Goal: Task Accomplishment & Management: Use online tool/utility

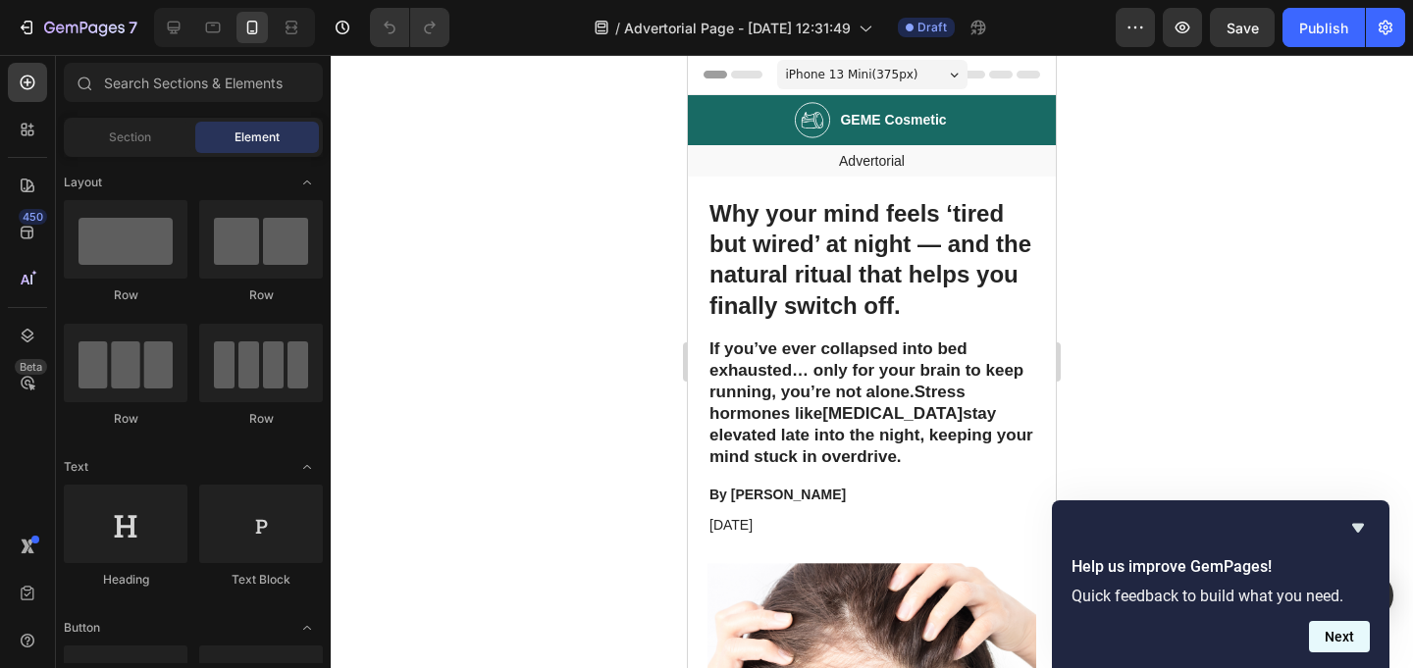
click at [1337, 635] on button "Next" at bounding box center [1339, 636] width 61 height 31
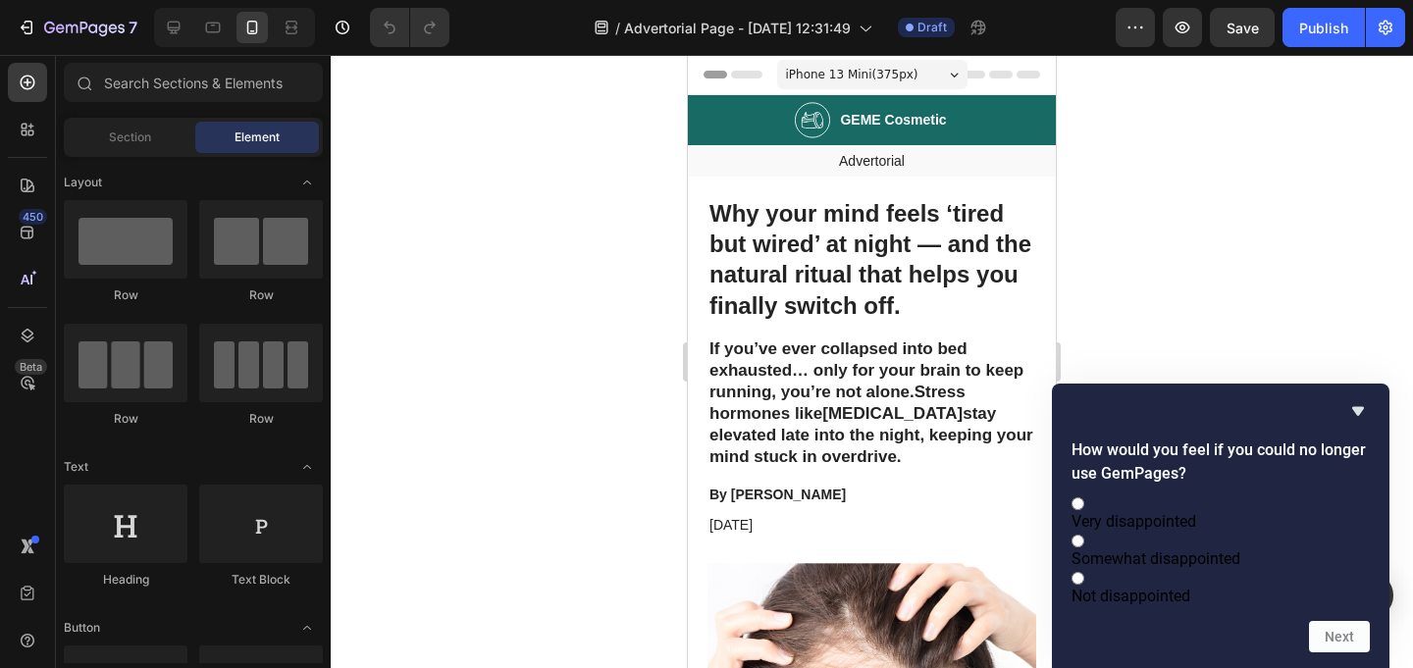
click at [1235, 255] on div at bounding box center [872, 361] width 1082 height 613
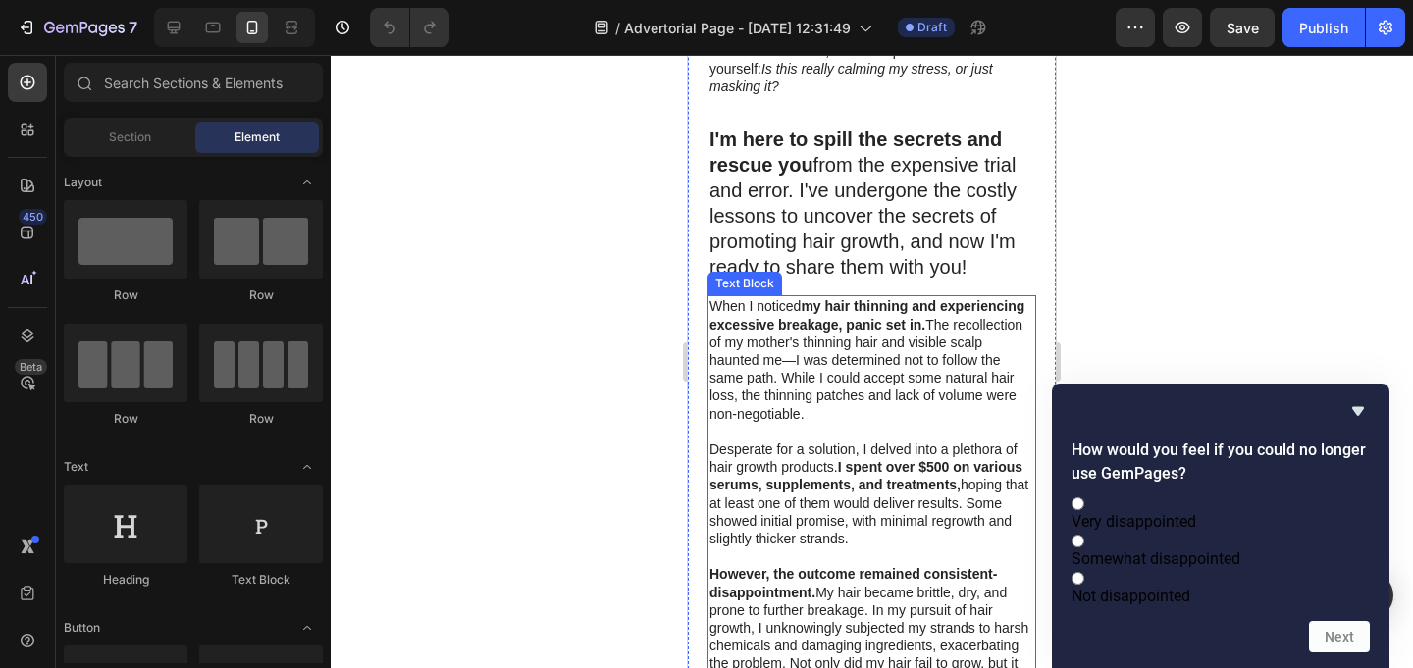
scroll to position [1014, 0]
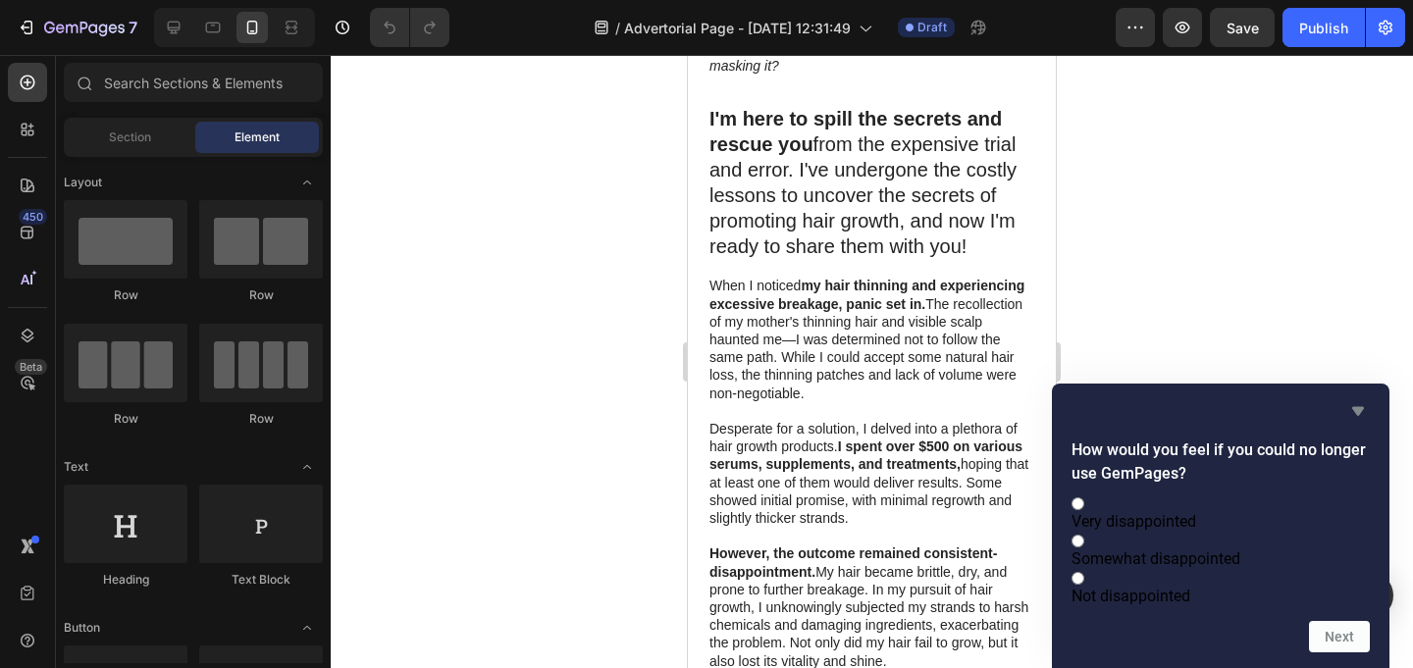
click at [1355, 399] on icon "Hide survey" at bounding box center [1358, 411] width 24 height 24
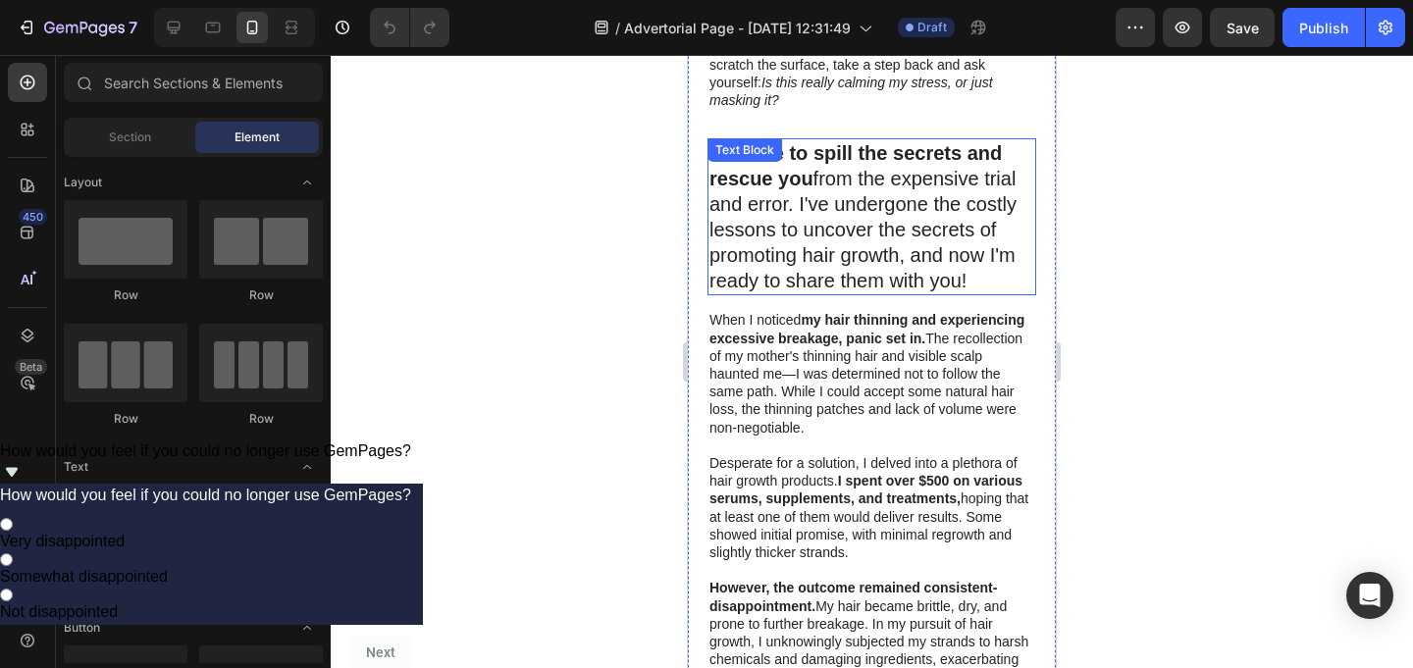
scroll to position [975, 0]
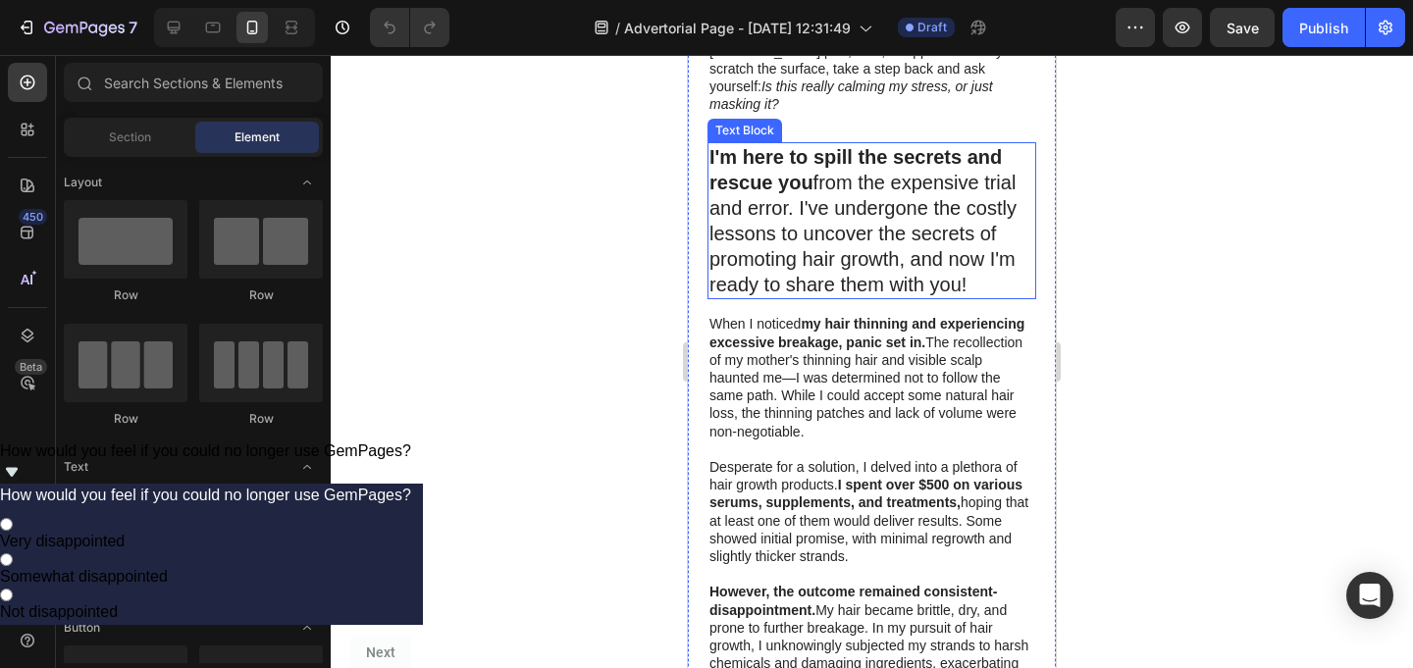
click at [775, 162] on strong "I'm here to spill the secrets and rescue you" at bounding box center [855, 169] width 292 height 47
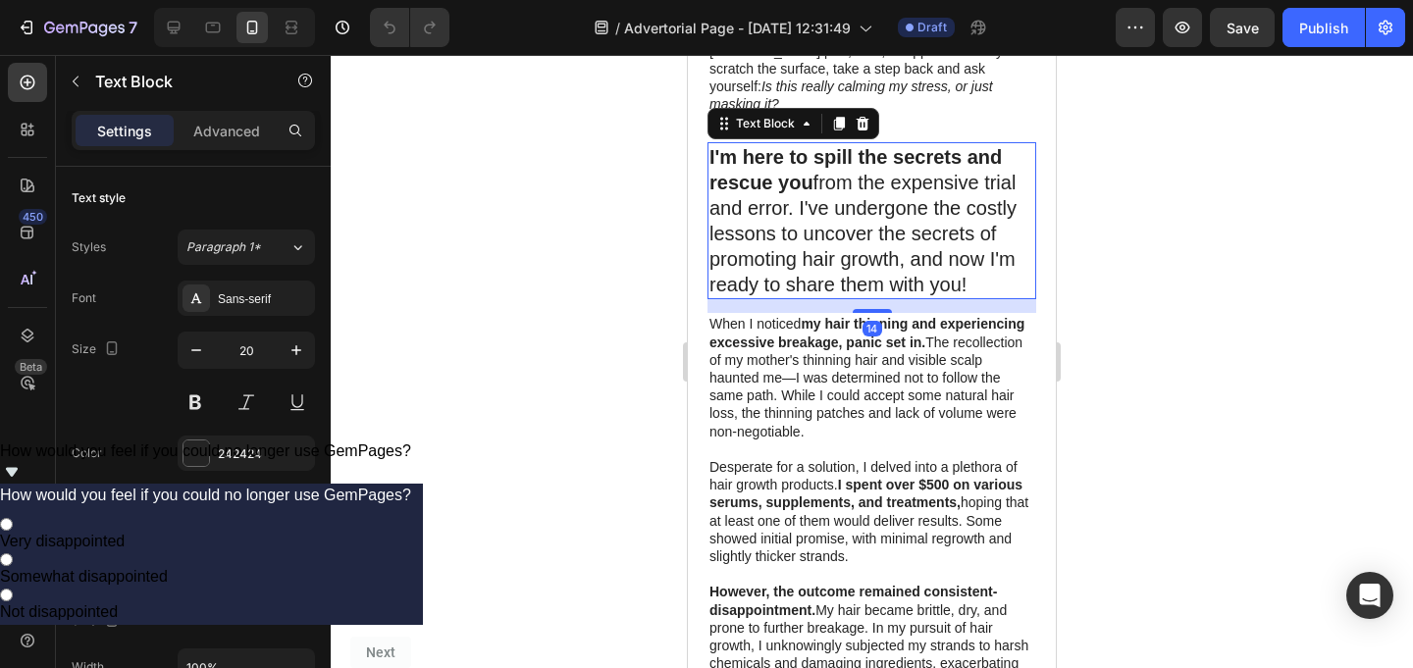
click at [775, 162] on strong "I'm here to spill the secrets and rescue you" at bounding box center [855, 169] width 292 height 47
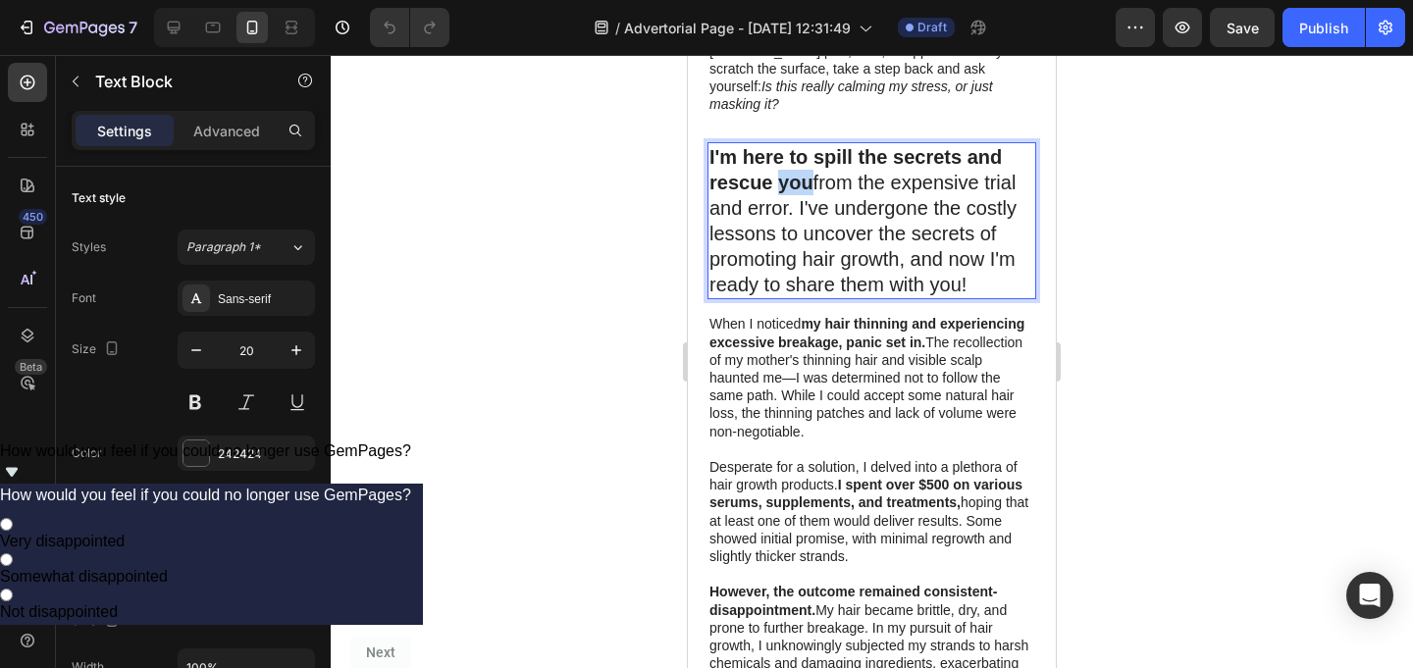
click at [775, 162] on strong "I'm here to spill the secrets and rescue you" at bounding box center [855, 169] width 292 height 47
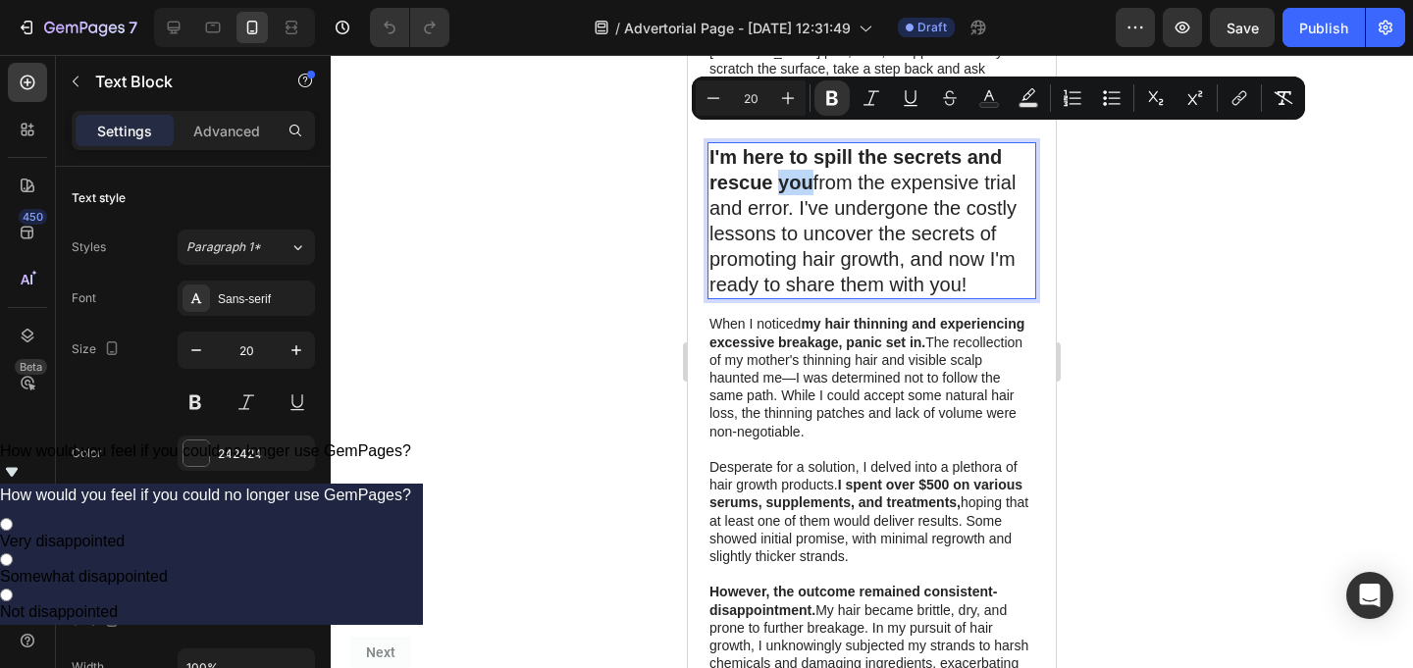
click at [775, 162] on strong "I'm here to spill the secrets and rescue you" at bounding box center [855, 169] width 292 height 47
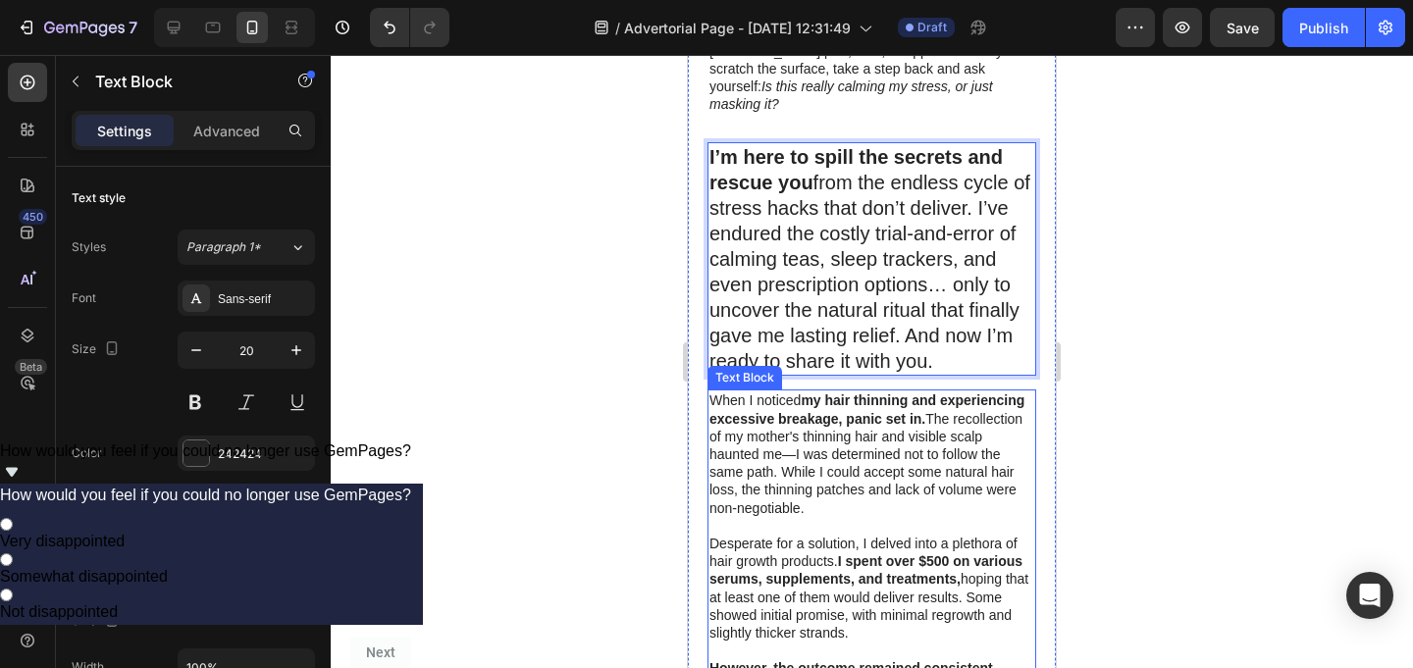
scroll to position [1019, 0]
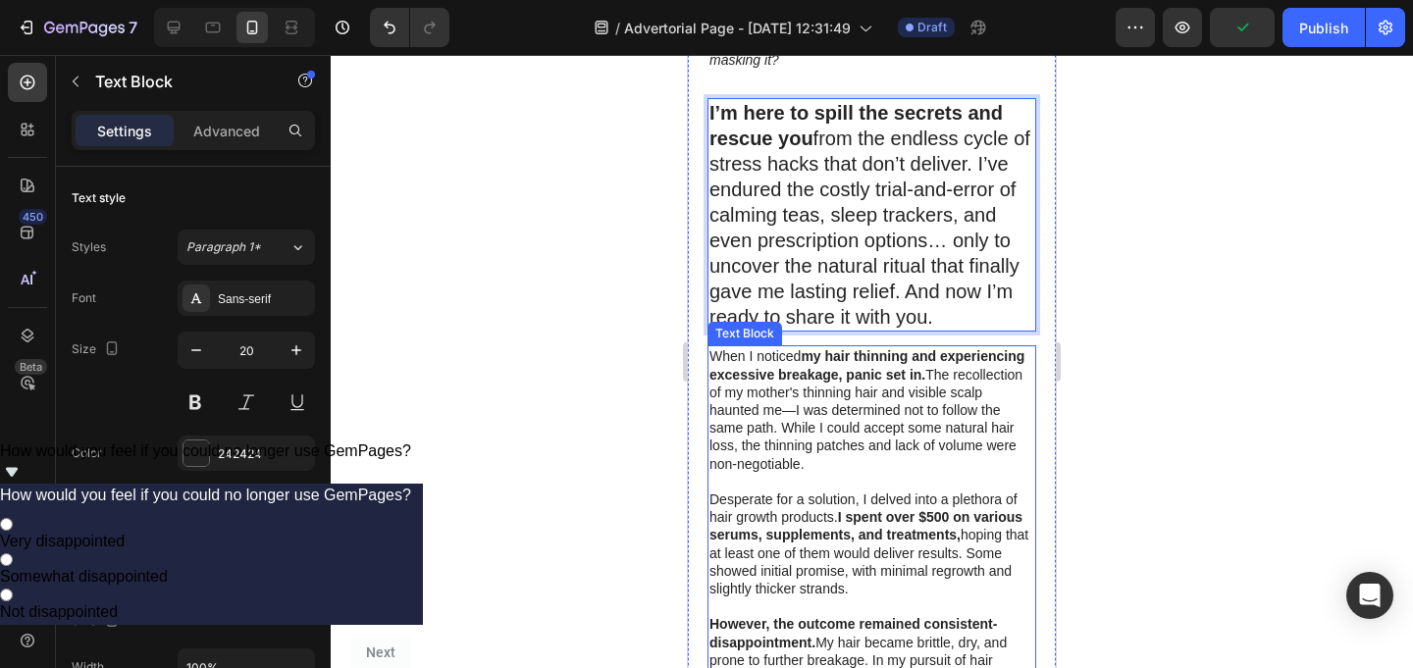
click at [850, 350] on strong "my hair thinning and experiencing excessive breakage, panic set in." at bounding box center [866, 364] width 315 height 33
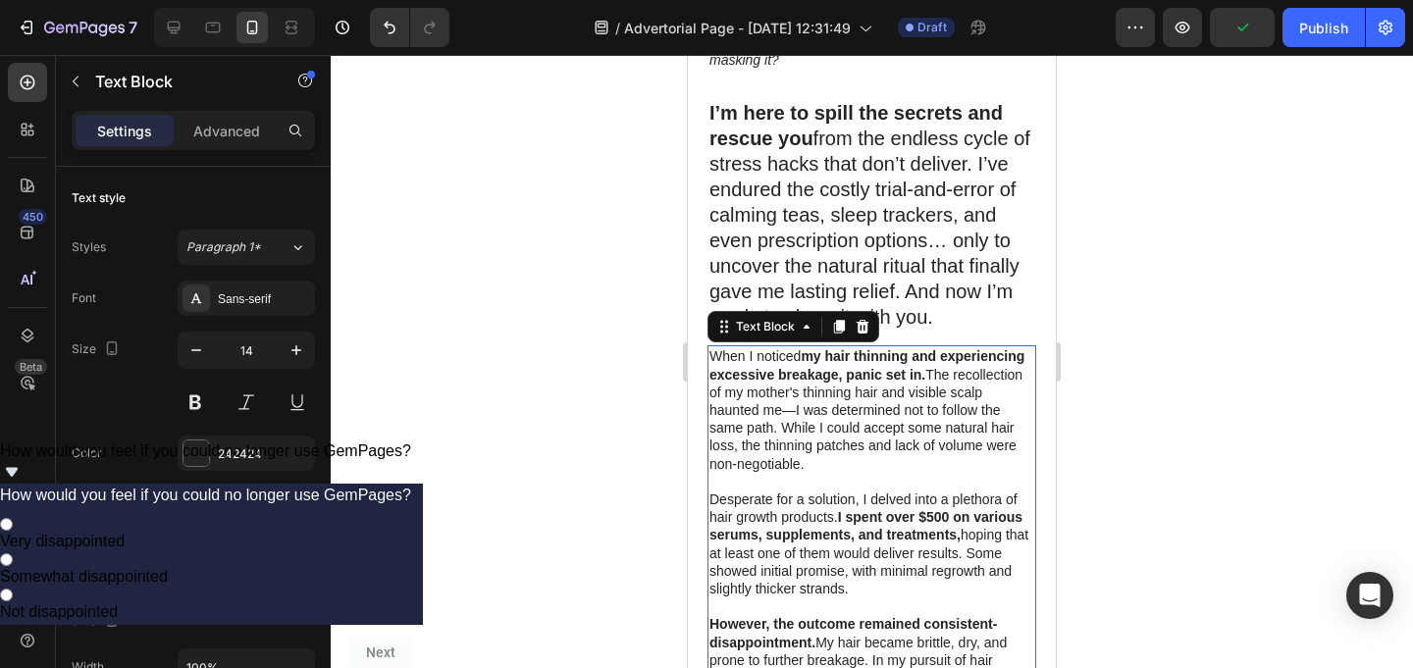
click at [850, 350] on strong "my hair thinning and experiencing excessive breakage, panic set in." at bounding box center [866, 364] width 315 height 33
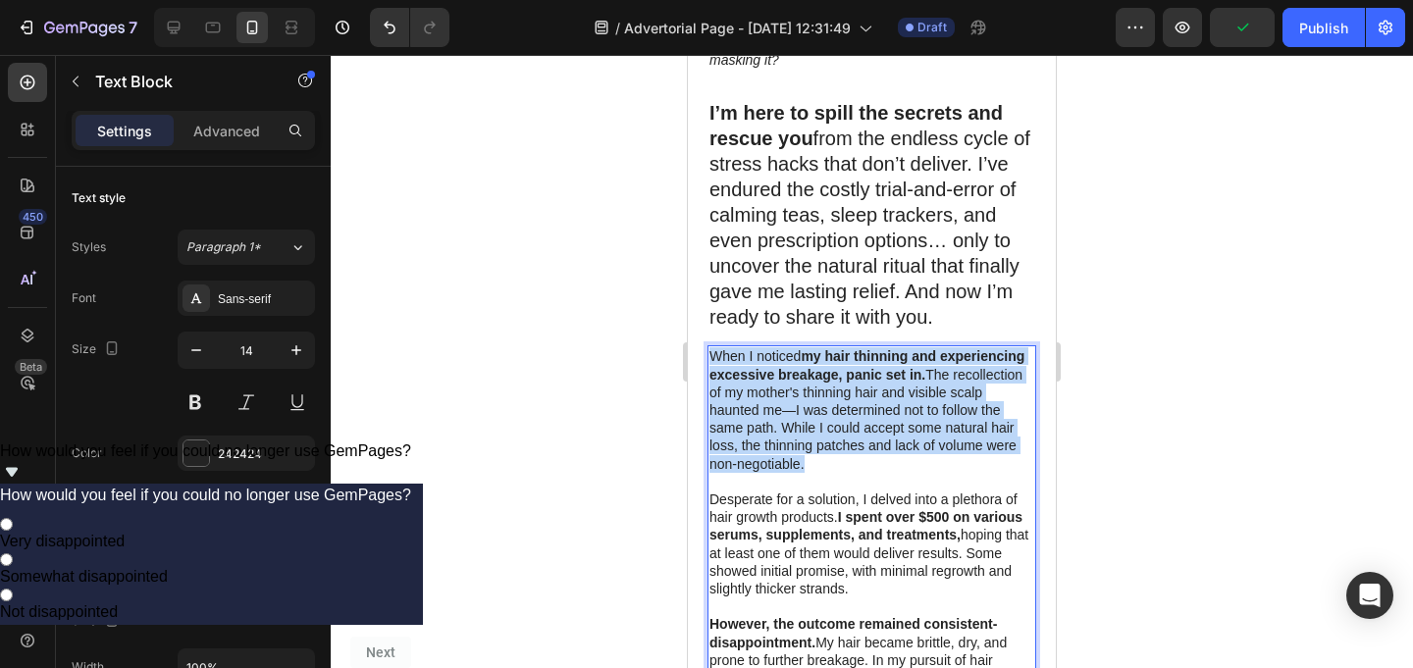
click at [850, 350] on strong "my hair thinning and experiencing excessive breakage, panic set in." at bounding box center [866, 364] width 315 height 33
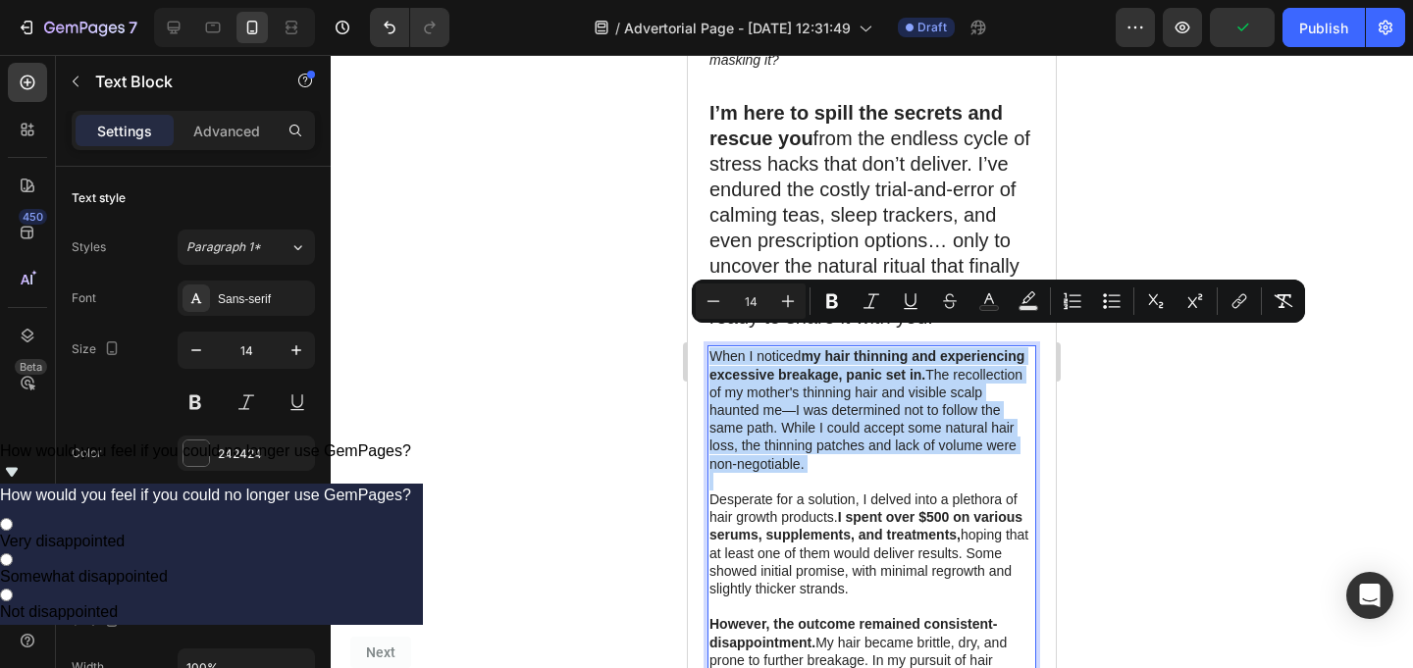
click at [850, 350] on strong "my hair thinning and experiencing excessive breakage, panic set in." at bounding box center [866, 364] width 315 height 33
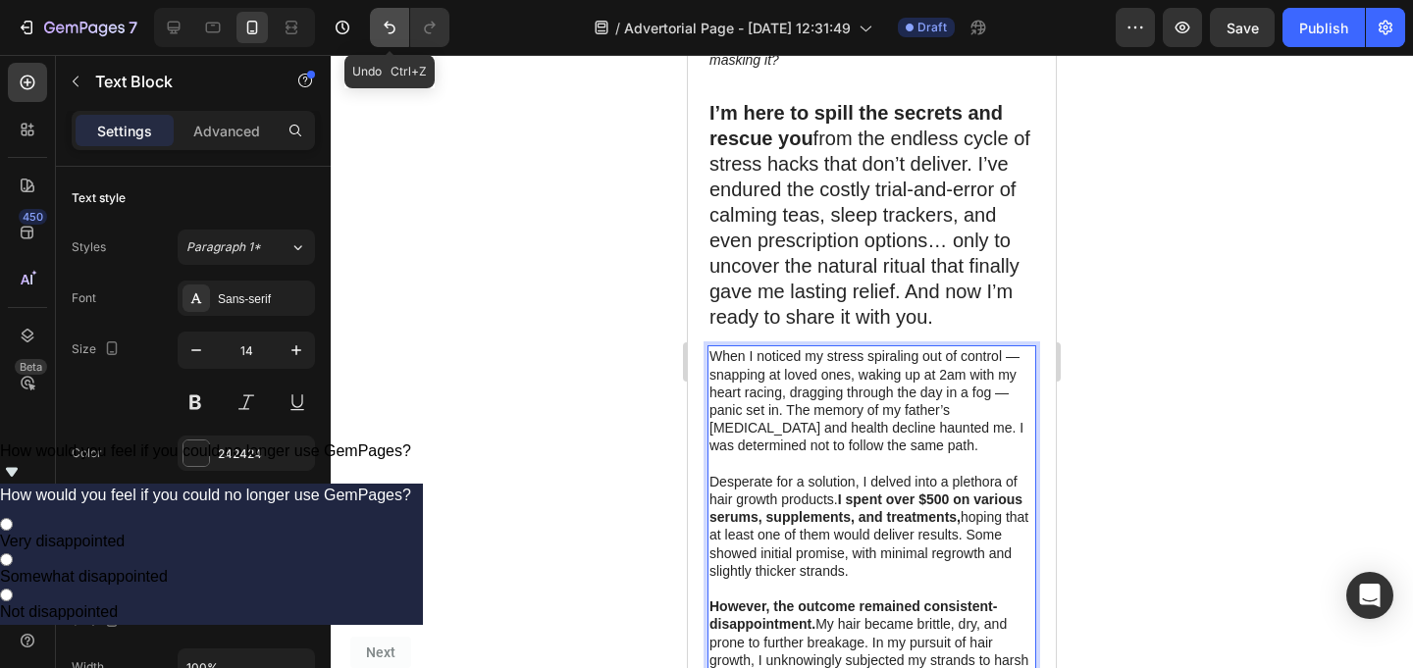
click at [384, 26] on icon "Undo/Redo" at bounding box center [390, 28] width 20 height 20
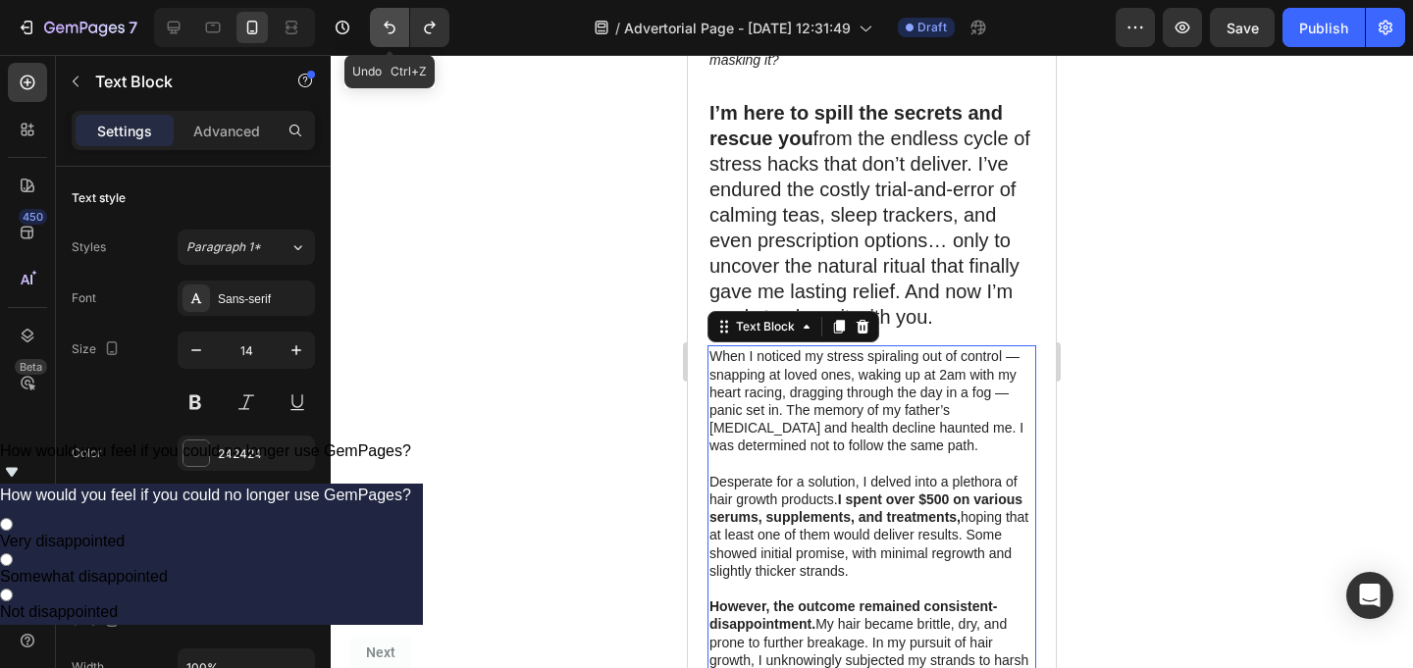
click at [384, 26] on icon "Undo/Redo" at bounding box center [390, 28] width 20 height 20
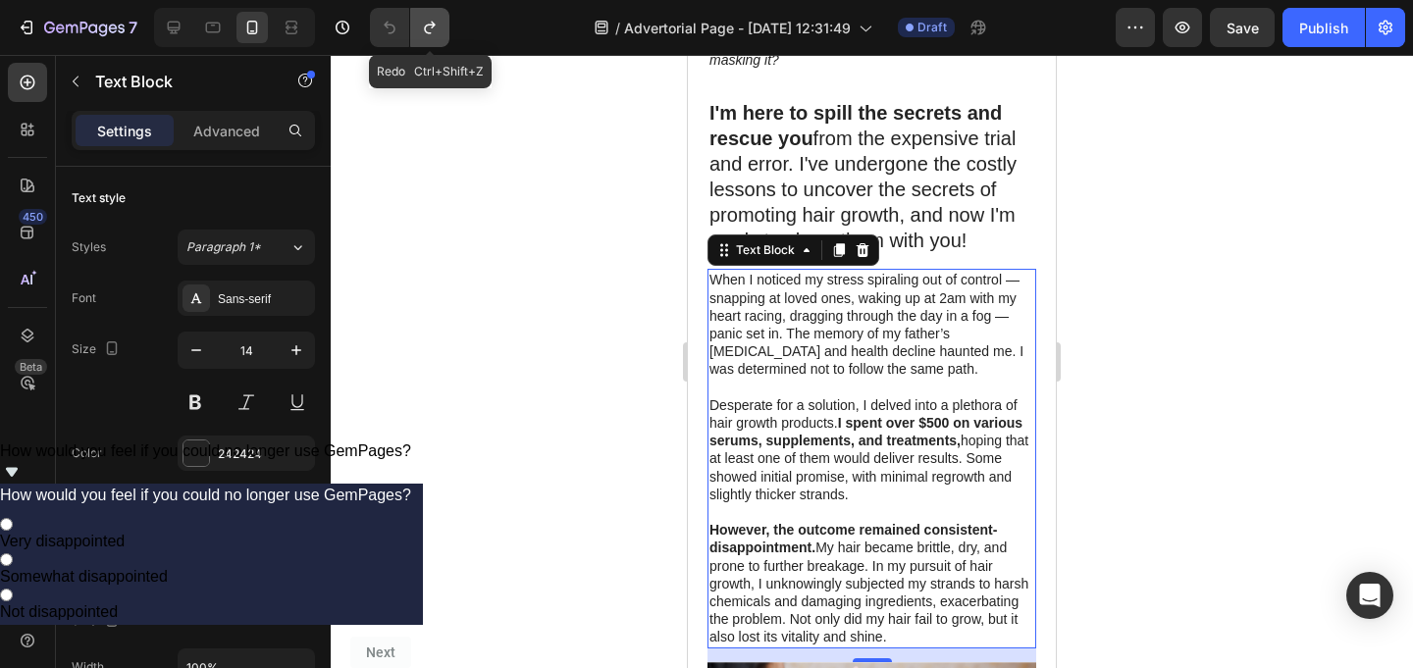
click at [434, 25] on icon "Undo/Redo" at bounding box center [429, 28] width 11 height 13
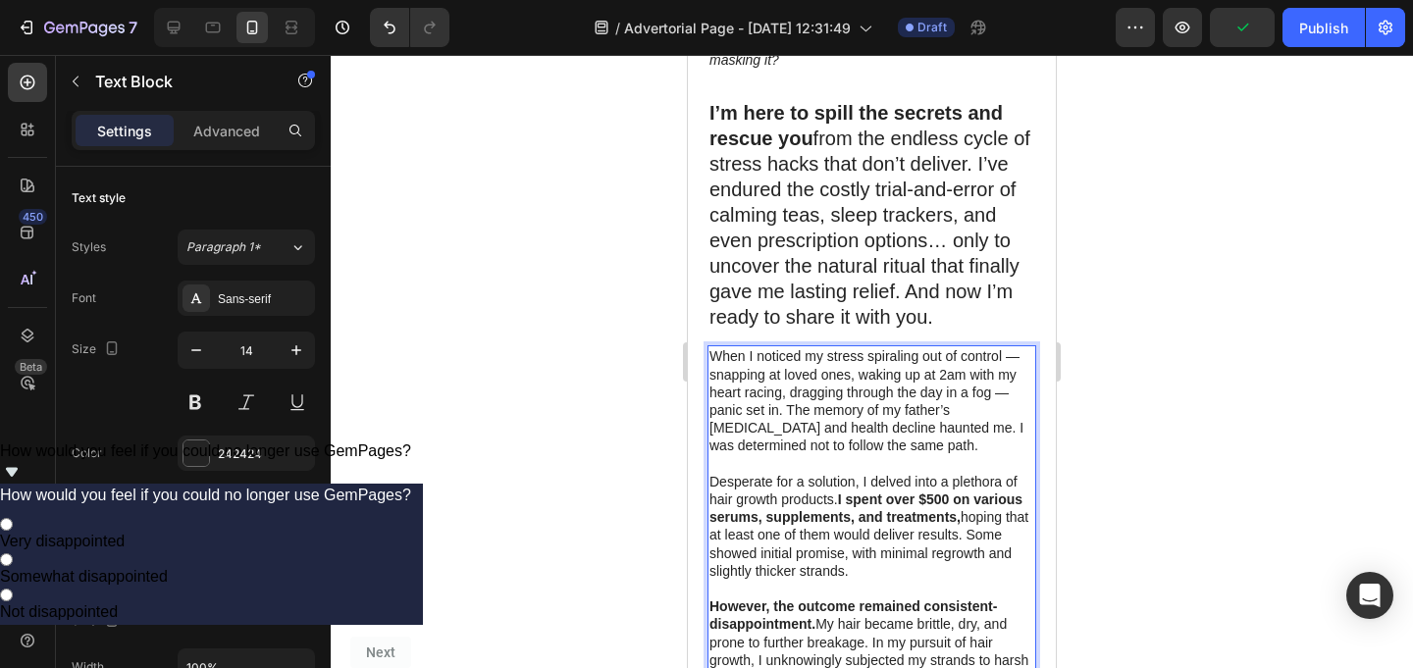
click at [836, 347] on p "When I noticed my stress spiraling out of control — snapping at loved ones, wak…" at bounding box center [871, 400] width 325 height 107
click at [830, 347] on p "When I noticed my stress spiraling out of control — snapping at loved ones, wak…" at bounding box center [871, 400] width 325 height 107
click at [828, 347] on p "When I noticed my stress spiraling out of control — snapping at loved ones, wak…" at bounding box center [871, 400] width 325 height 107
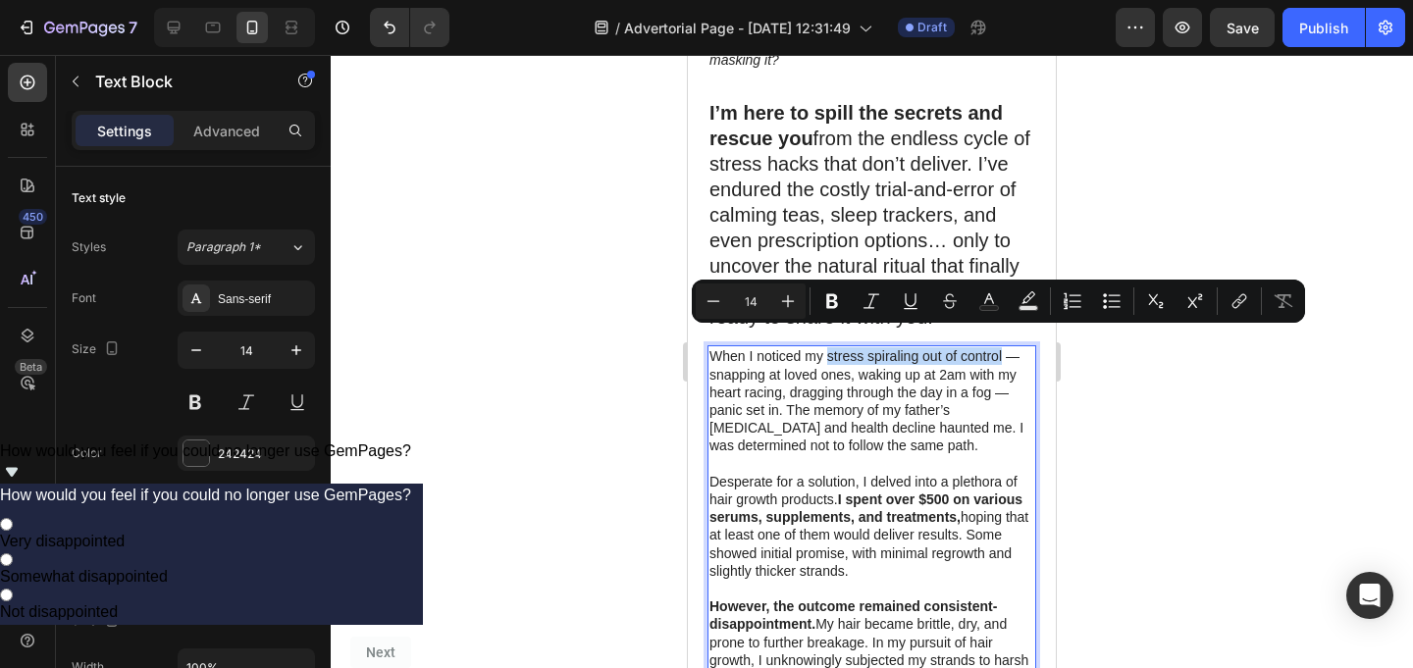
drag, startPoint x: 828, startPoint y: 339, endPoint x: 990, endPoint y: 335, distance: 161.9
click at [990, 347] on p "When I noticed my stress spiraling out of control — snapping at loved ones, wak…" at bounding box center [871, 400] width 325 height 107
click at [833, 305] on icon "Editor contextual toolbar" at bounding box center [832, 301] width 12 height 15
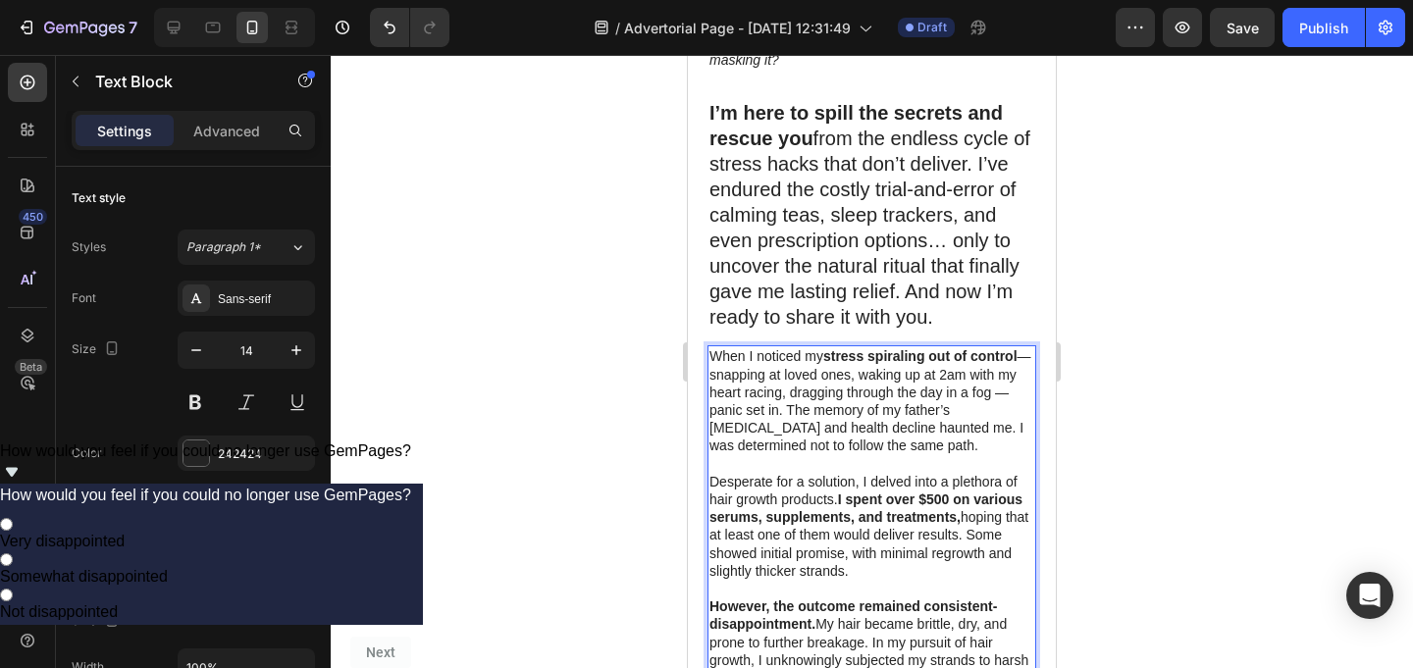
click at [962, 427] on p "When I noticed my stress spiraling out of control — snapping at loved ones, wak…" at bounding box center [871, 400] width 325 height 107
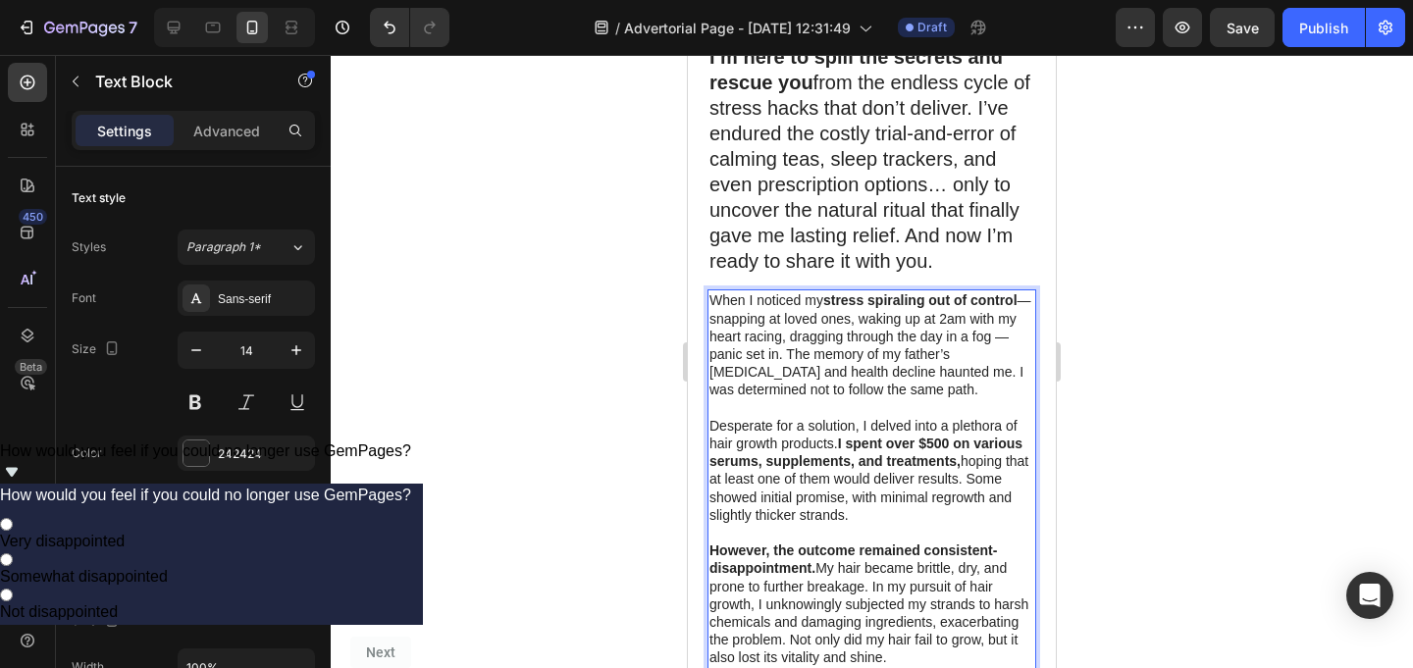
scroll to position [1077, 0]
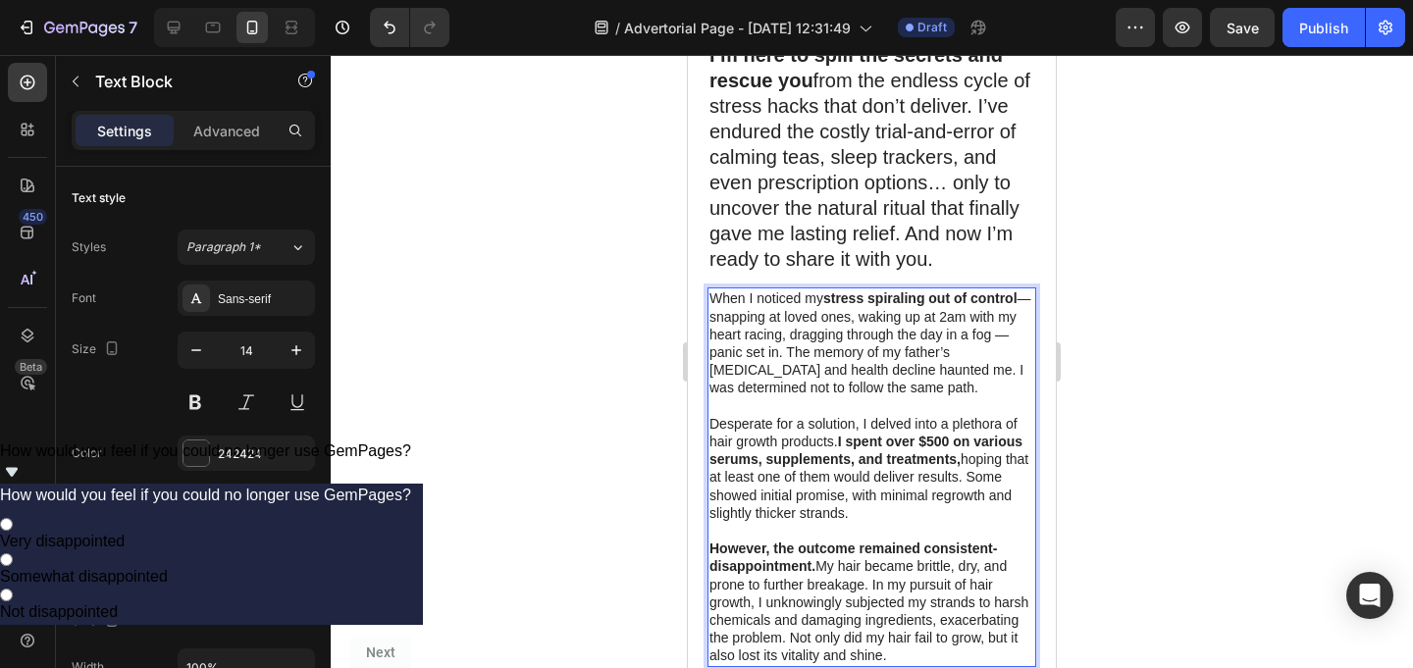
click at [867, 440] on strong "I spent over $500 on various serums, supplements, and treatments," at bounding box center [865, 450] width 313 height 33
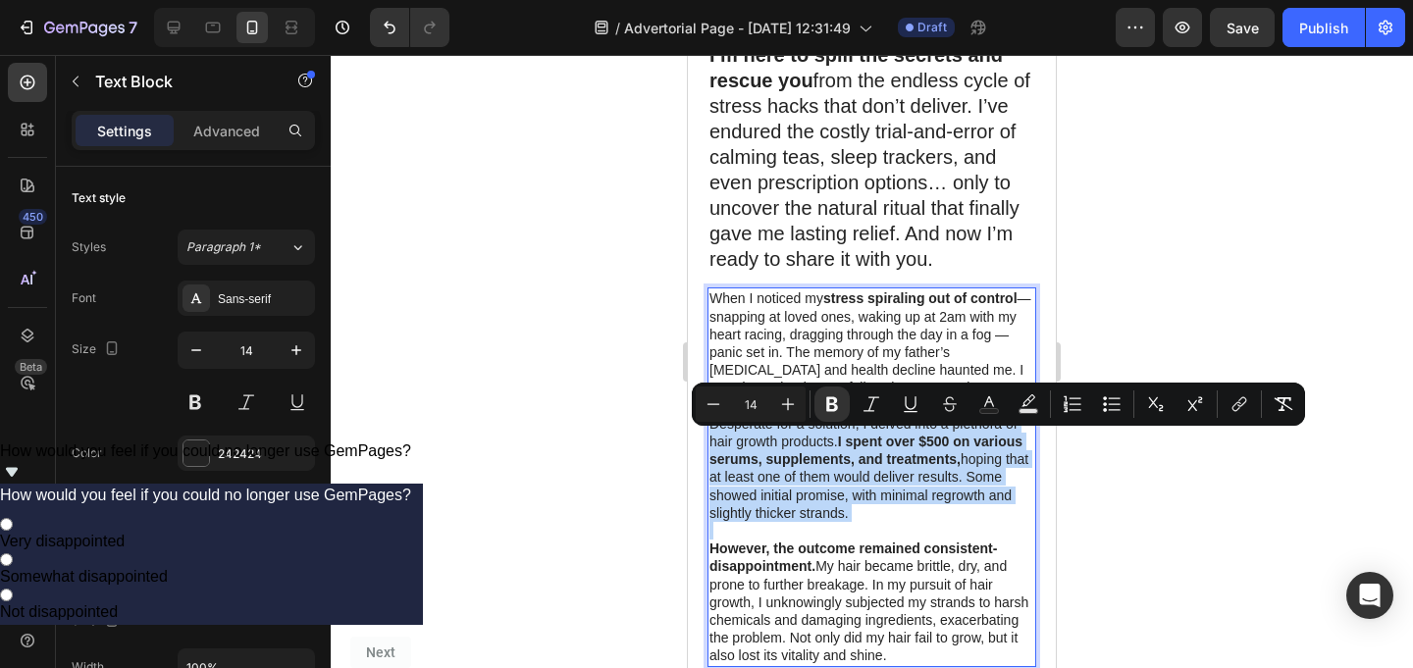
click at [867, 439] on strong "I spent over $500 on various serums, supplements, and treatments," at bounding box center [865, 450] width 313 height 33
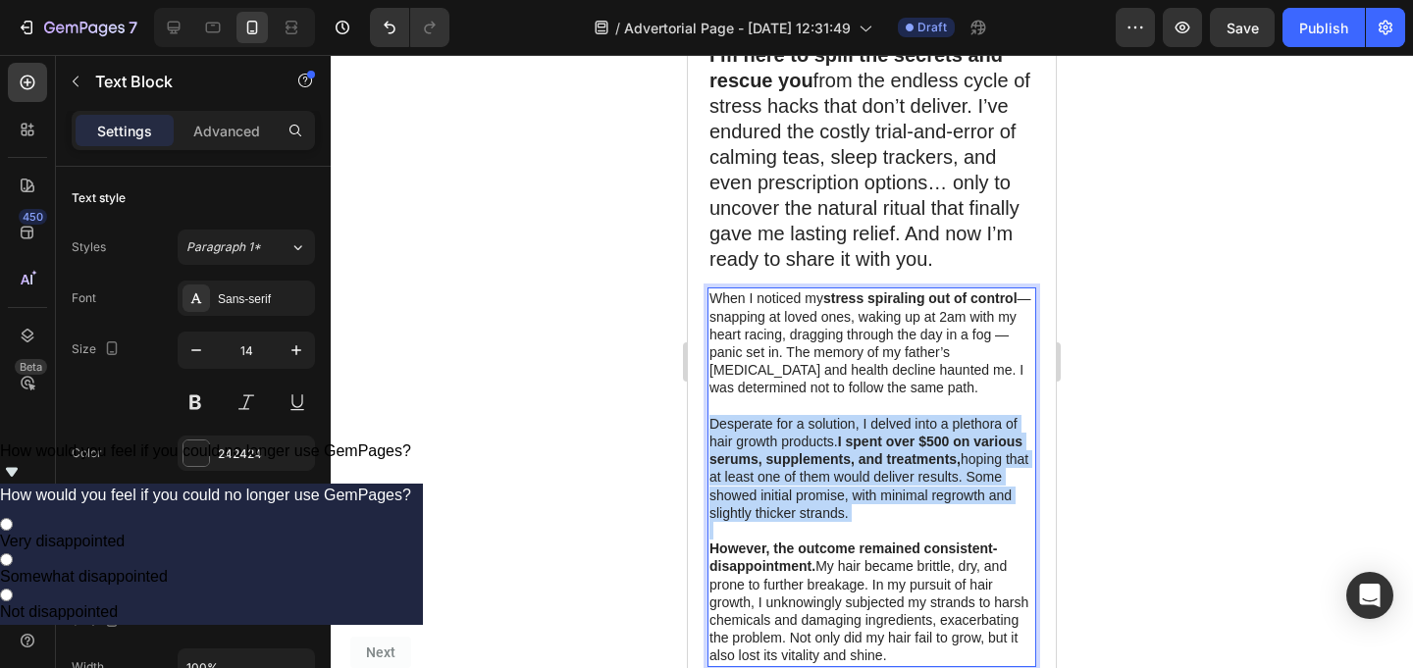
click at [867, 439] on strong "I spent over $500 on various serums, supplements, and treatments," at bounding box center [865, 450] width 313 height 33
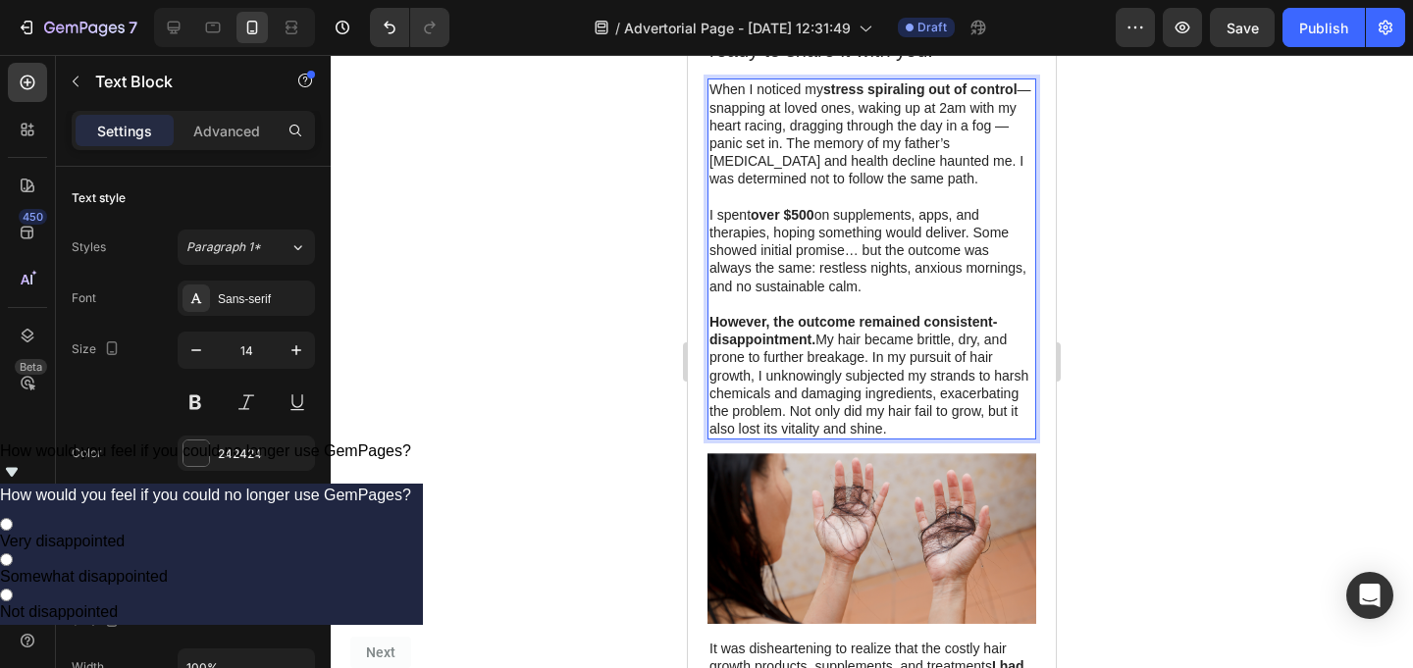
scroll to position [1213, 0]
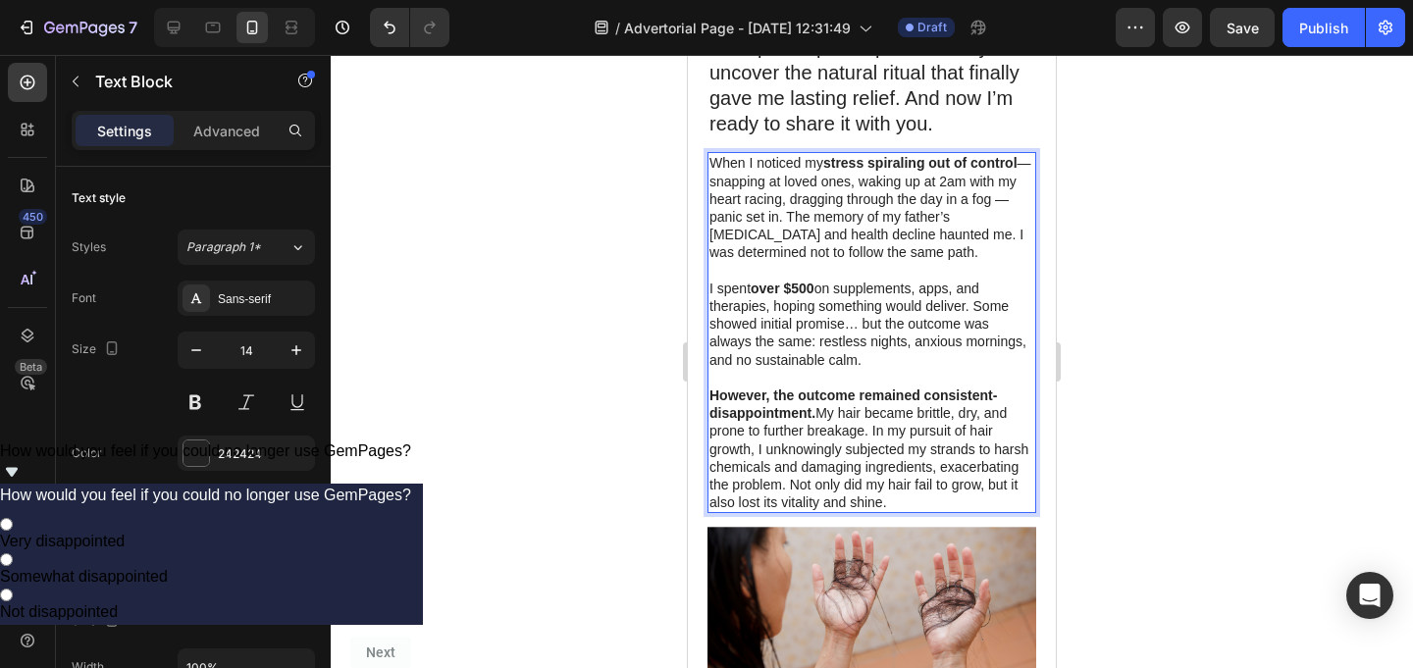
click at [876, 428] on p "However, the outcome remained consistent-disappointment. My hair became brittle…" at bounding box center [871, 449] width 325 height 125
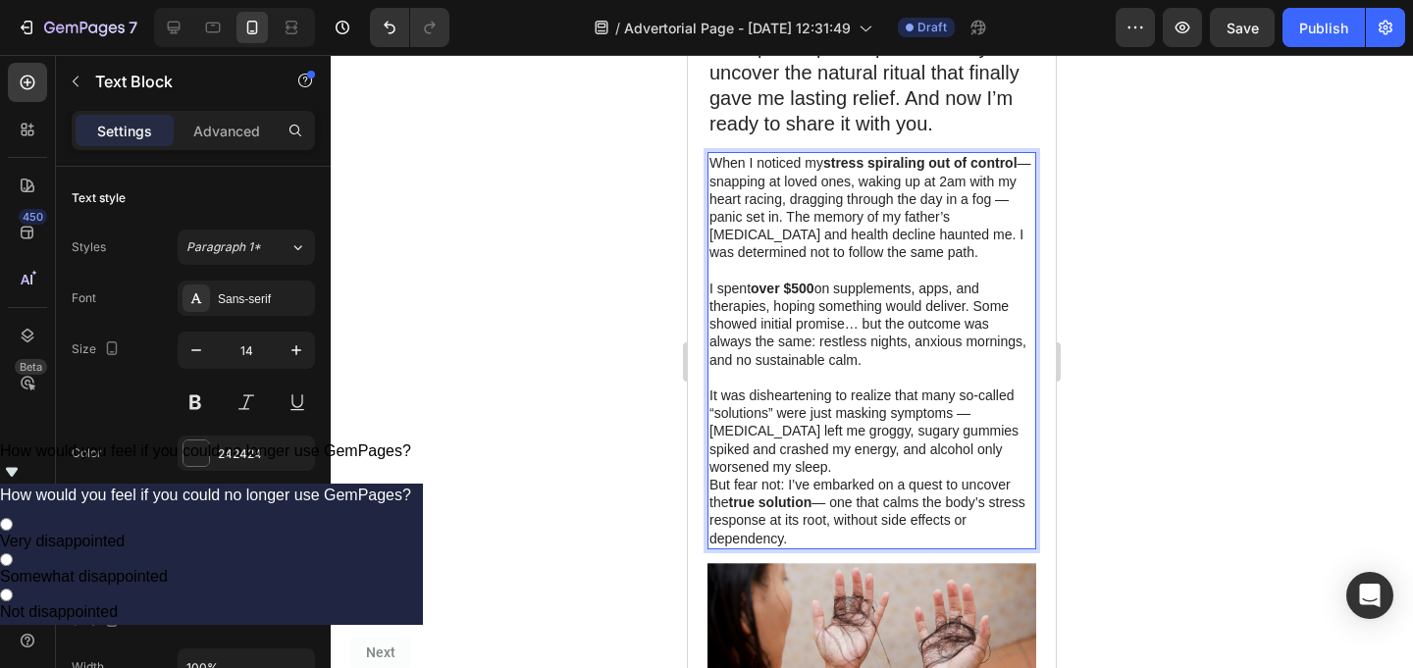
click at [808, 397] on p "It was disheartening to realize that many so-called “solutions” were just maski…" at bounding box center [871, 431] width 325 height 89
drag, startPoint x: 836, startPoint y: 398, endPoint x: 951, endPoint y: 400, distance: 114.8
click at [951, 400] on p "It was disheartening to realize that many so-called “solutions” were just maski…" at bounding box center [871, 431] width 325 height 89
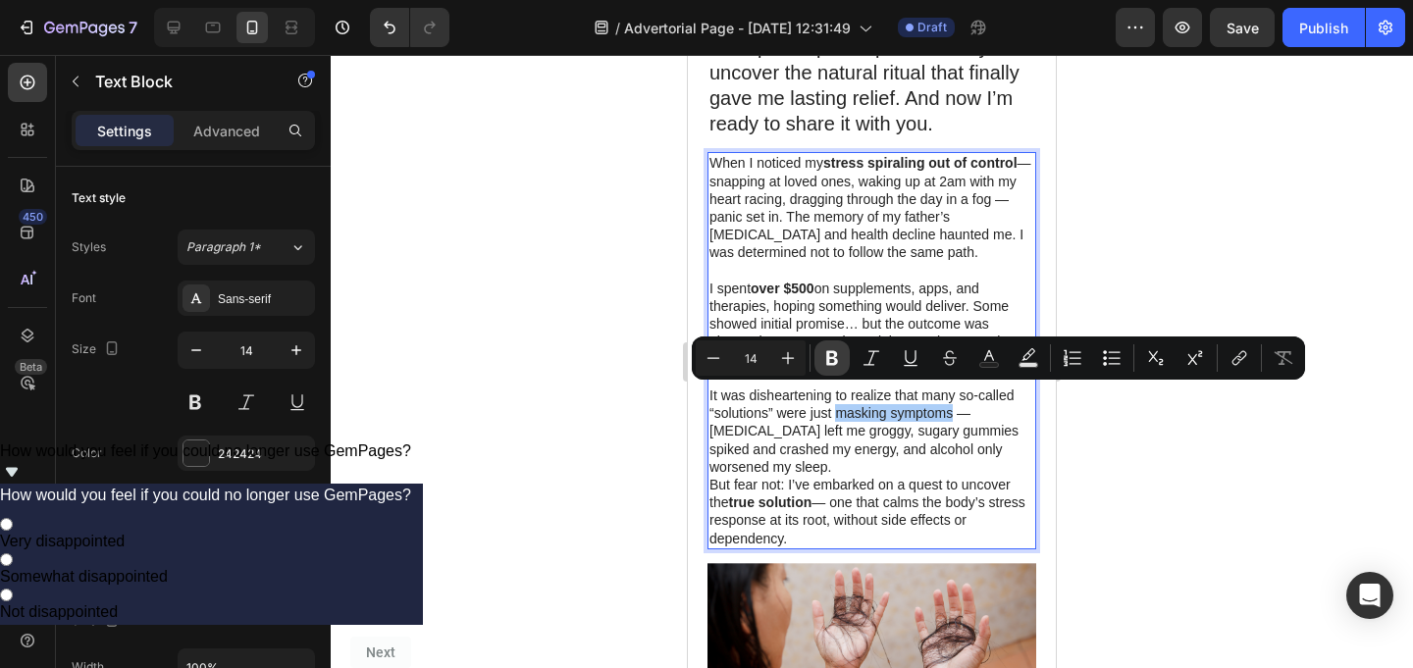
click at [831, 344] on button "Bold" at bounding box center [831, 357] width 35 height 35
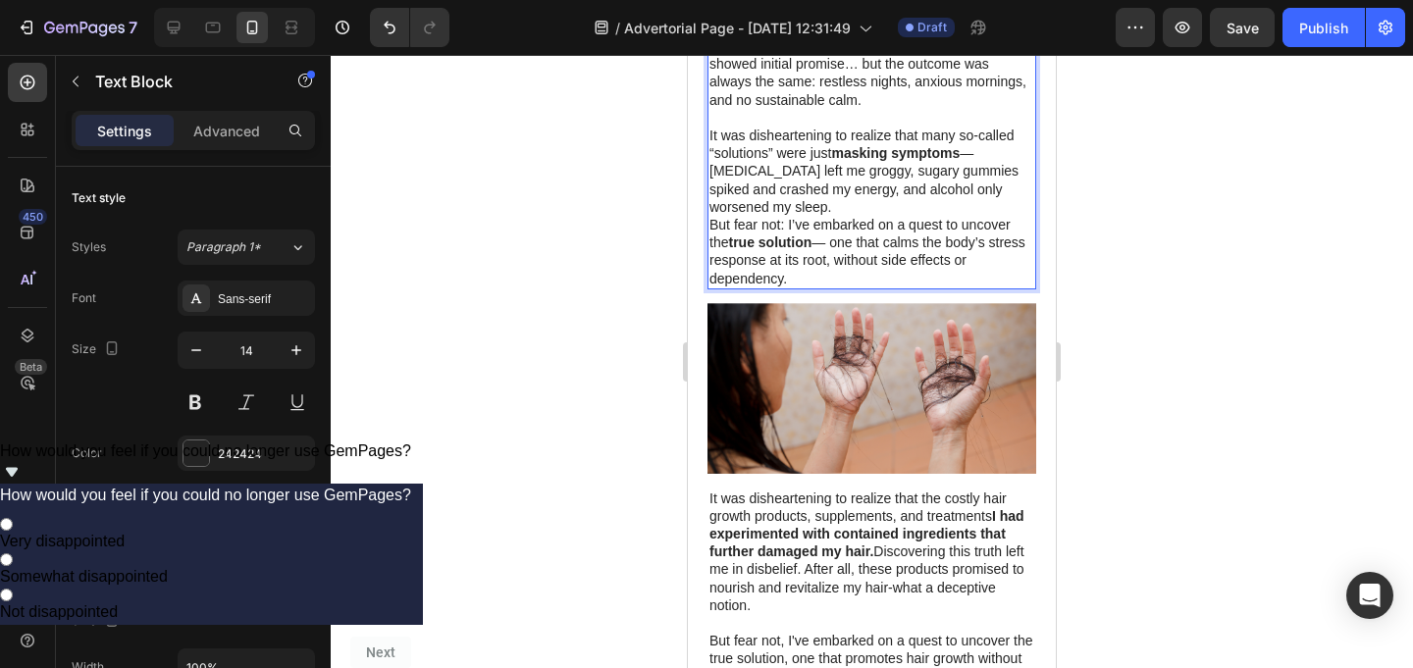
scroll to position [1487, 0]
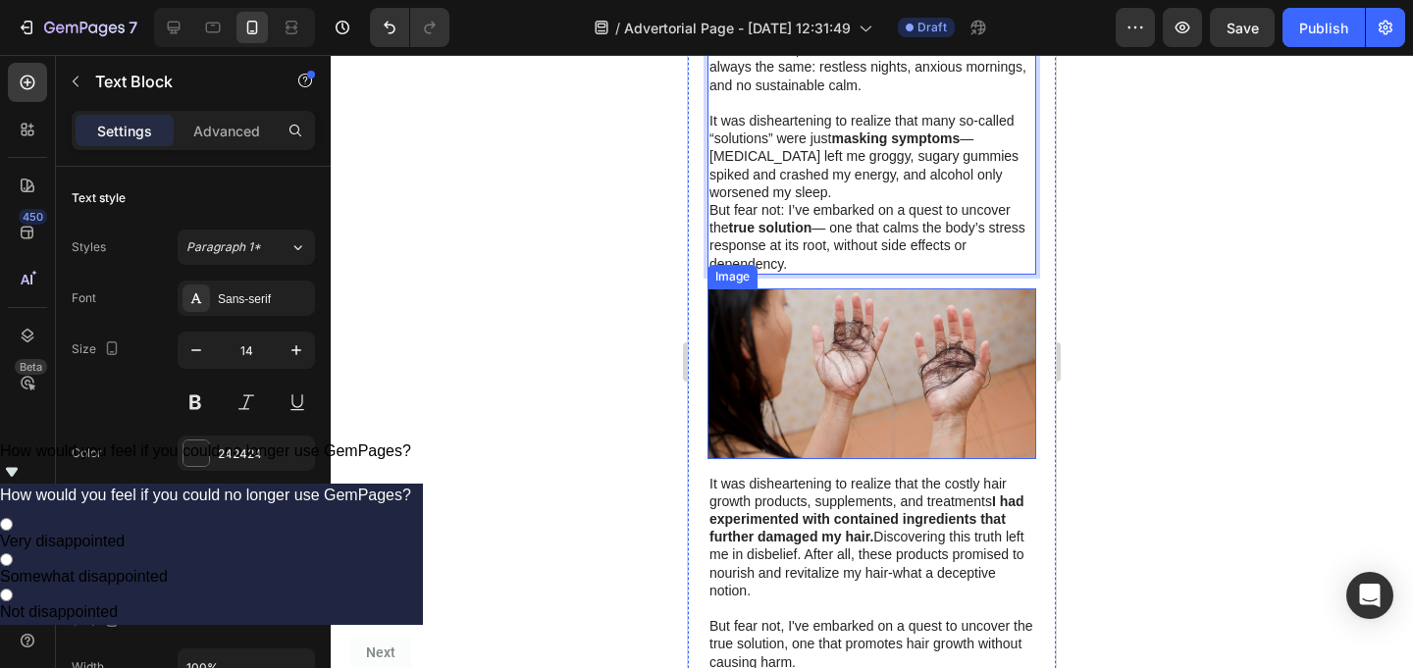
click at [865, 356] on img at bounding box center [871, 373] width 329 height 171
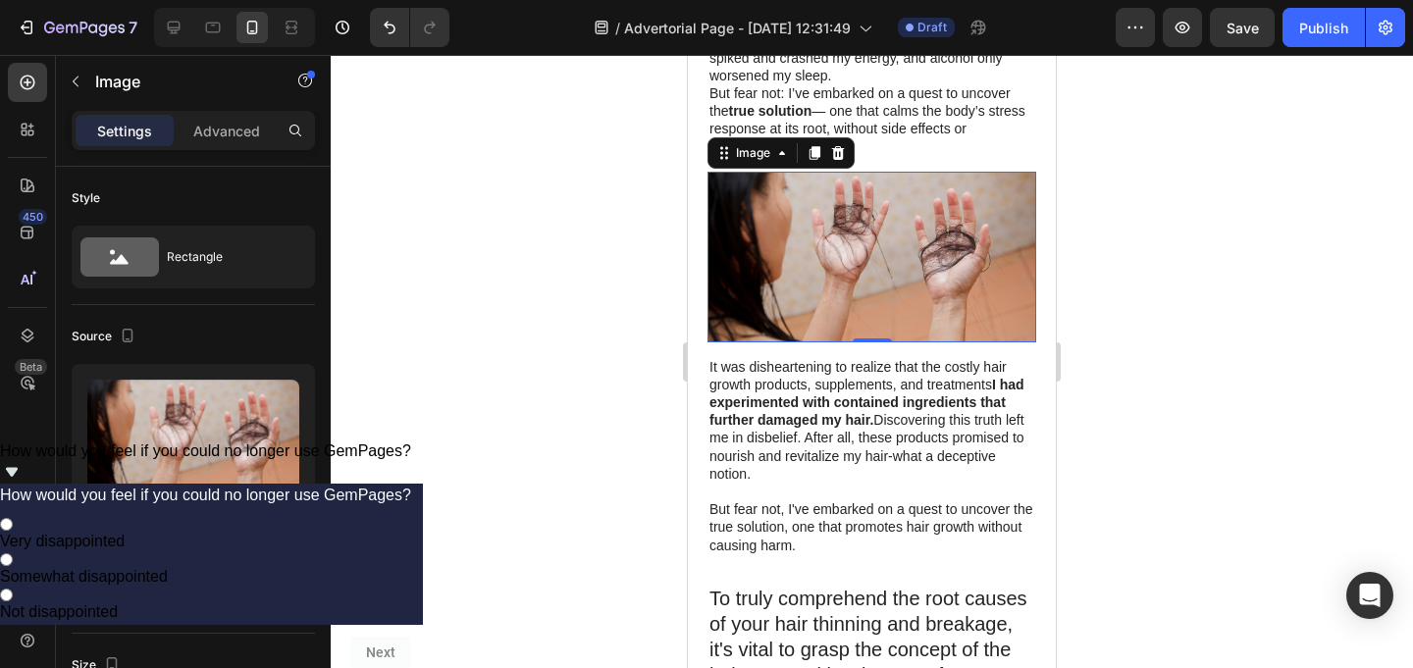
scroll to position [1608, 0]
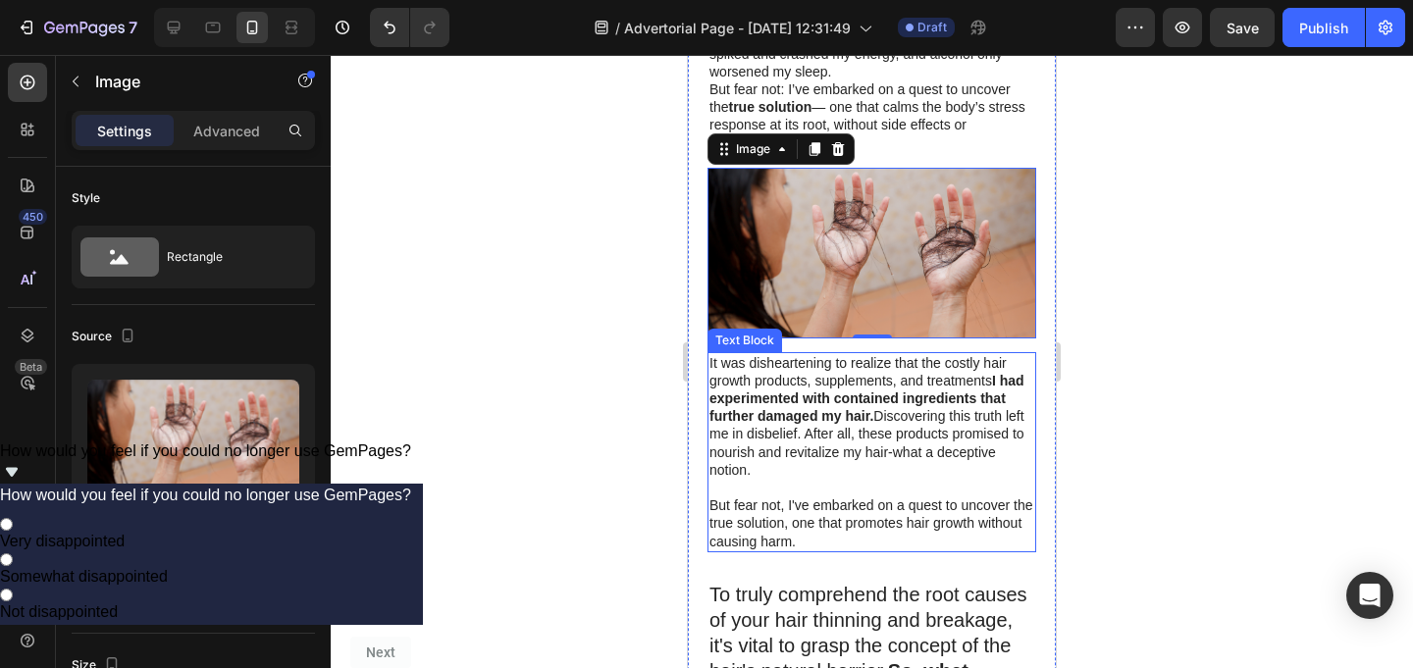
click at [843, 378] on strong "I had experimented with contained ingredients that further damaged my hair." at bounding box center [866, 398] width 315 height 51
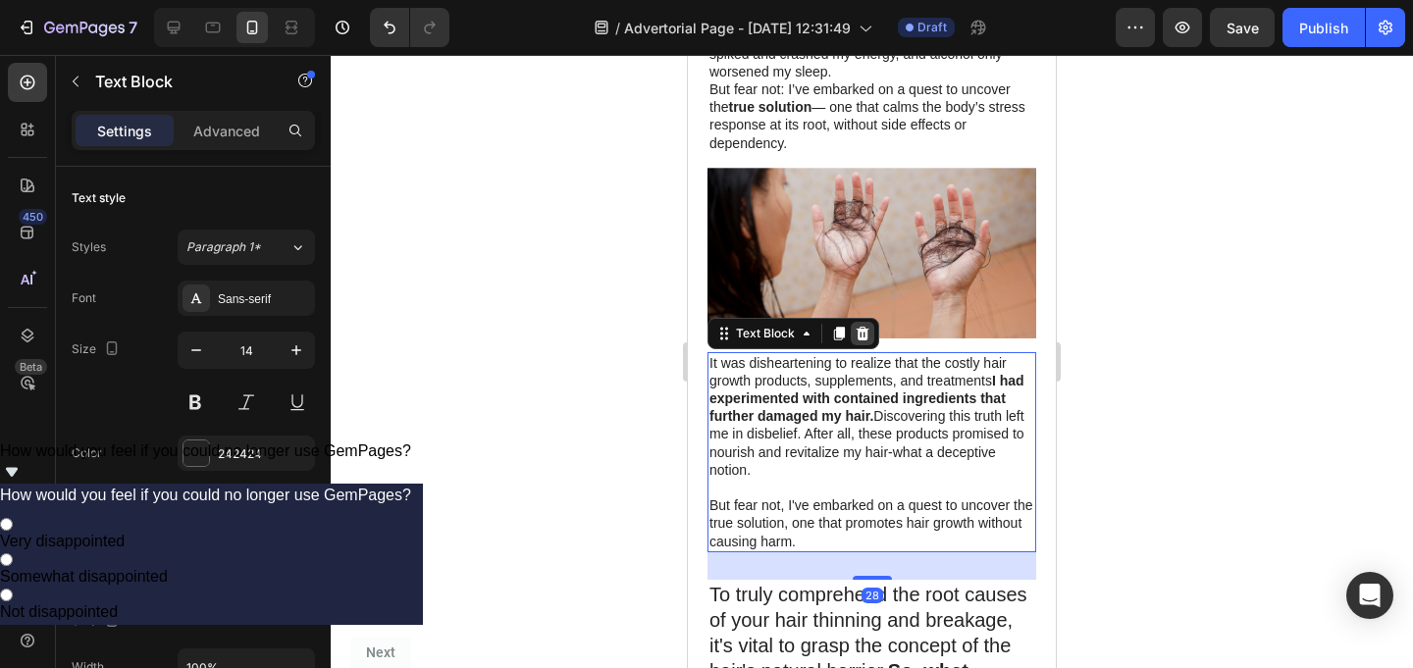
click at [857, 326] on icon at bounding box center [863, 334] width 16 height 16
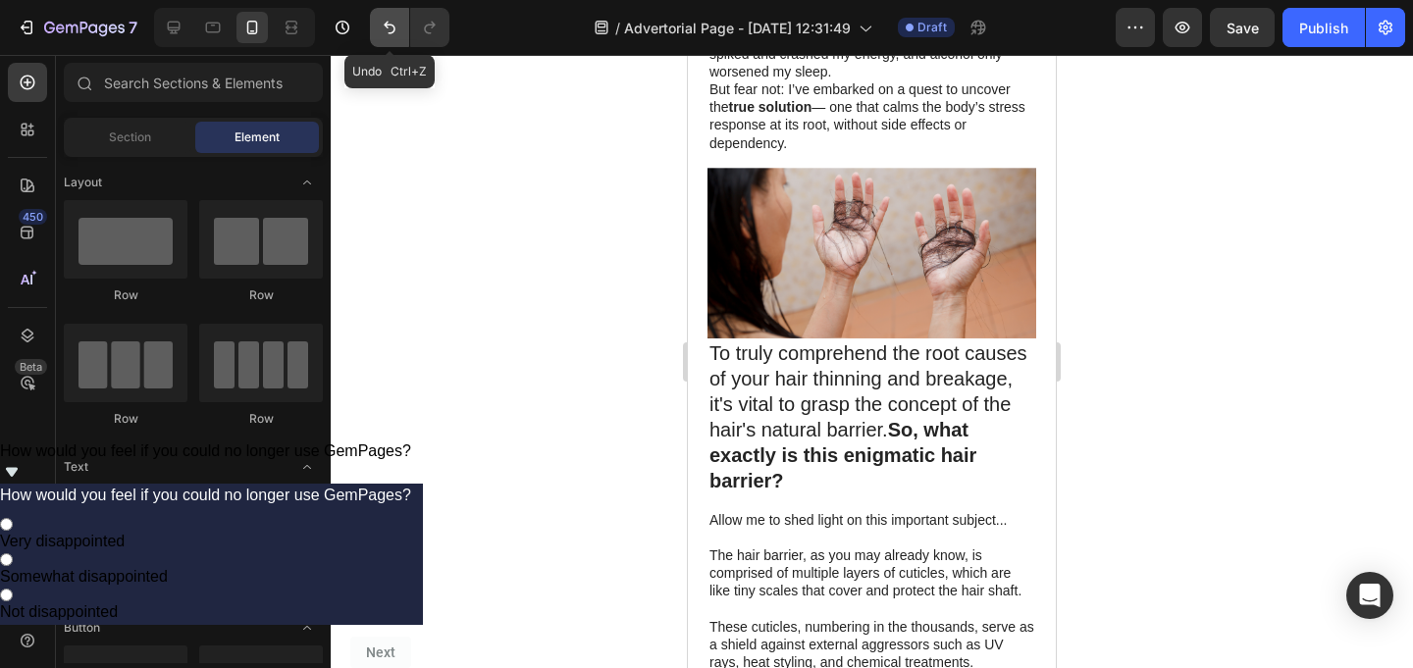
click at [382, 30] on icon "Undo/Redo" at bounding box center [390, 28] width 20 height 20
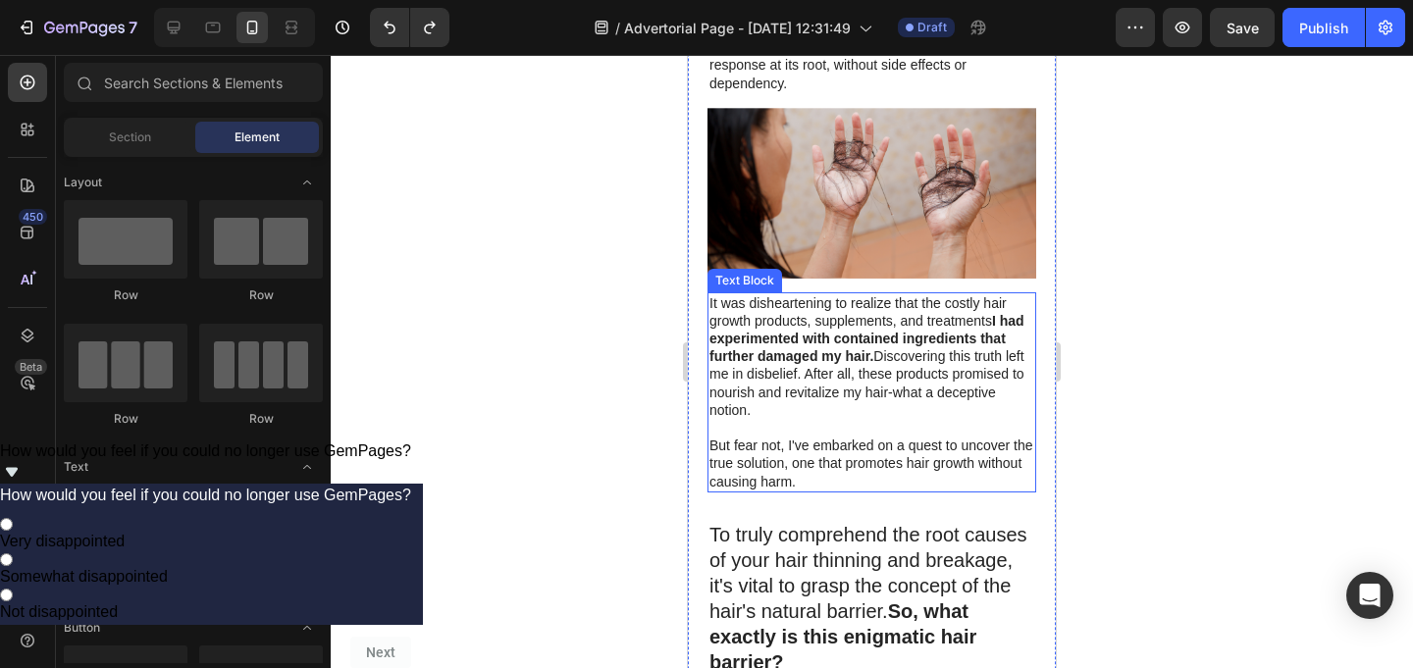
scroll to position [1694, 0]
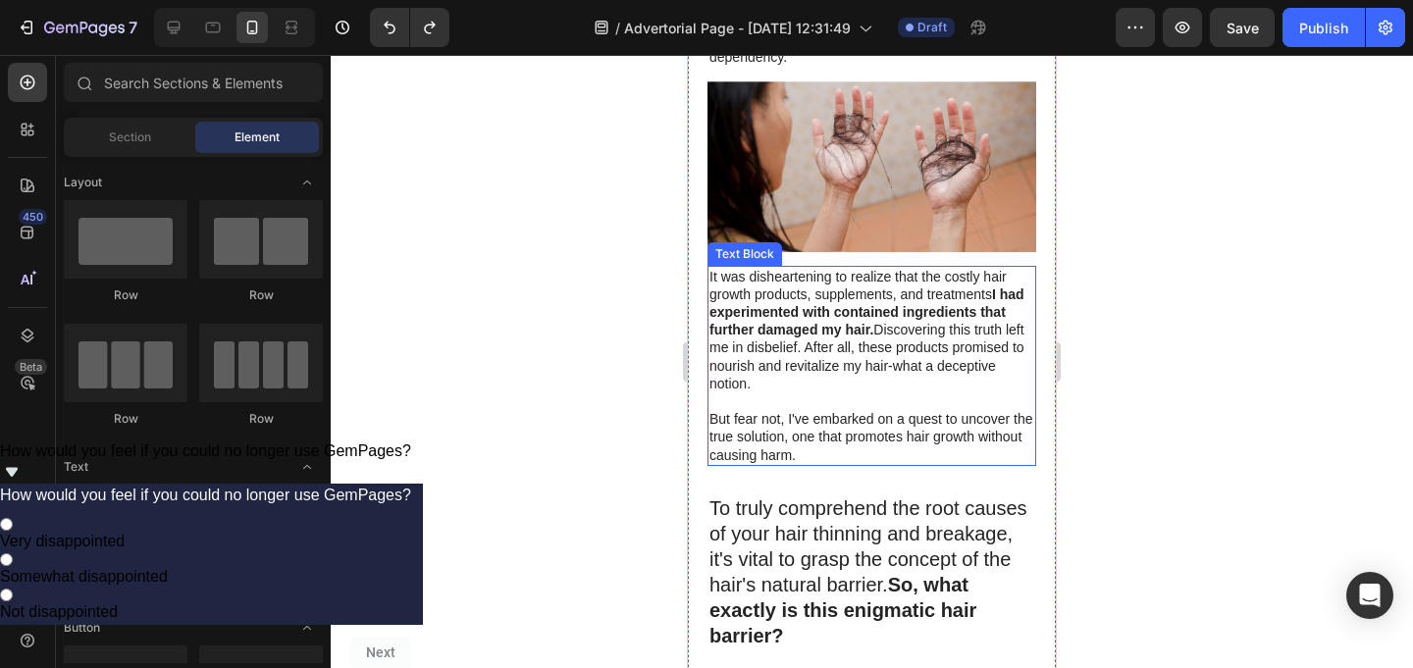
click at [767, 354] on p "It was disheartening to realize that the costly hair growth products, supplemen…" at bounding box center [871, 330] width 325 height 125
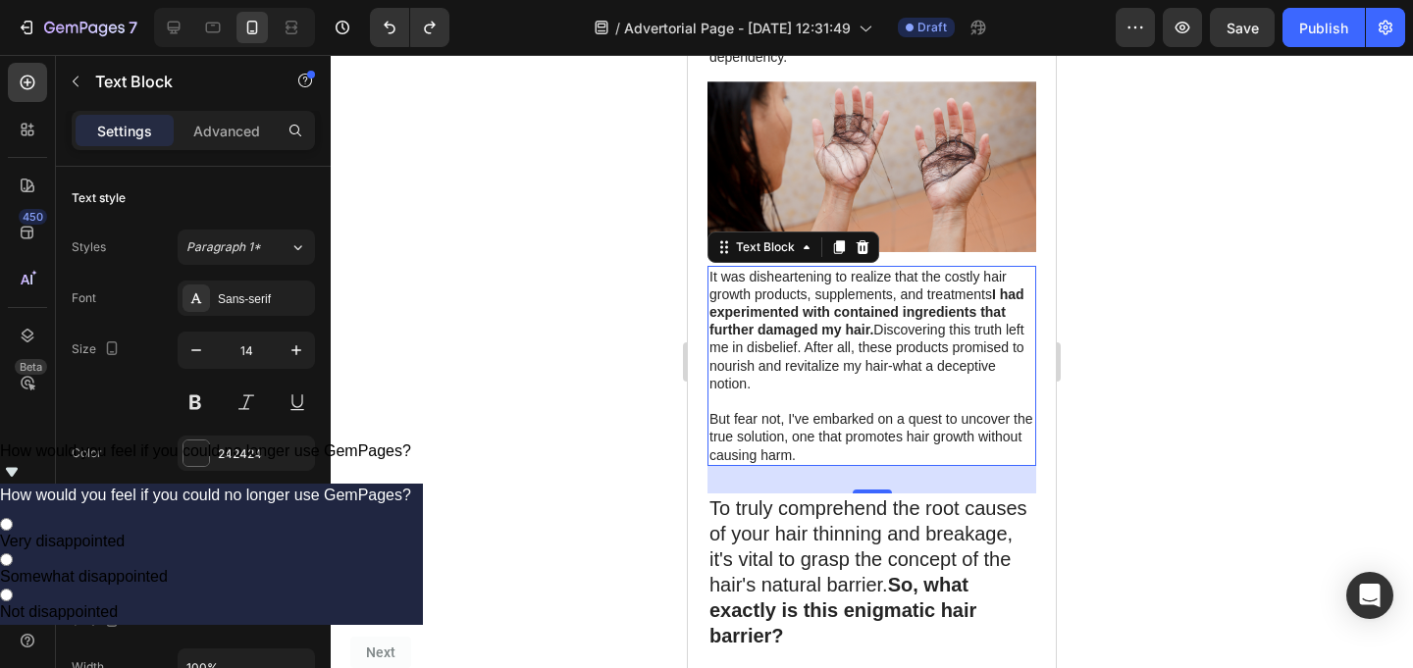
click at [841, 392] on p at bounding box center [871, 401] width 325 height 18
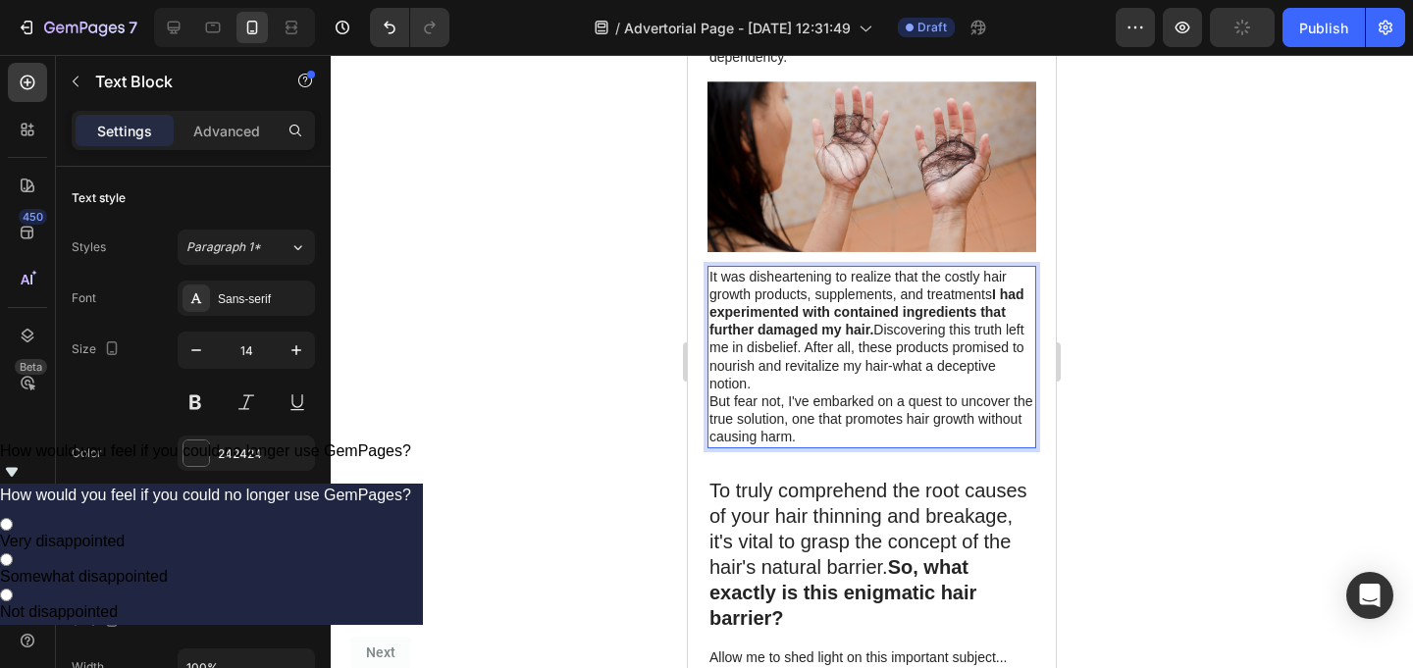
click at [837, 392] on p "But fear not, I've embarked on a quest to uncover the true solution, one that p…" at bounding box center [871, 419] width 325 height 54
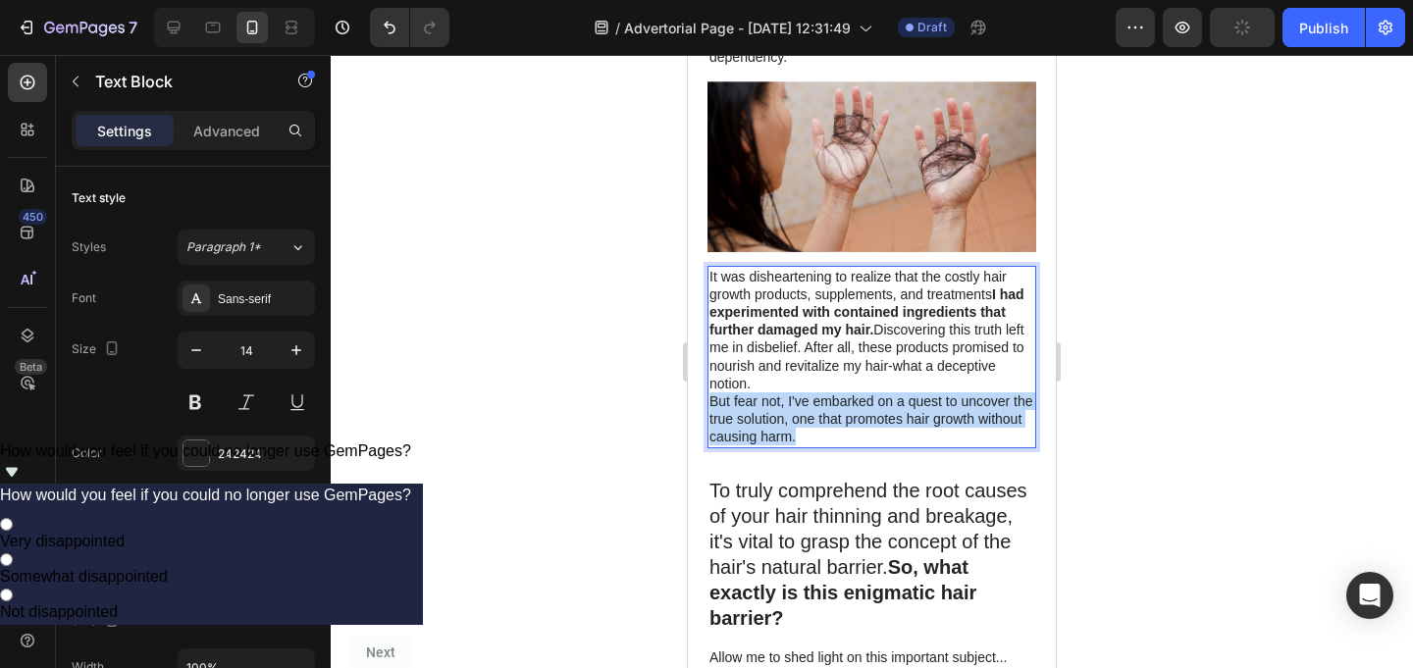
click at [837, 392] on p "But fear not, I've embarked on a quest to uncover the true solution, one that p…" at bounding box center [871, 419] width 325 height 54
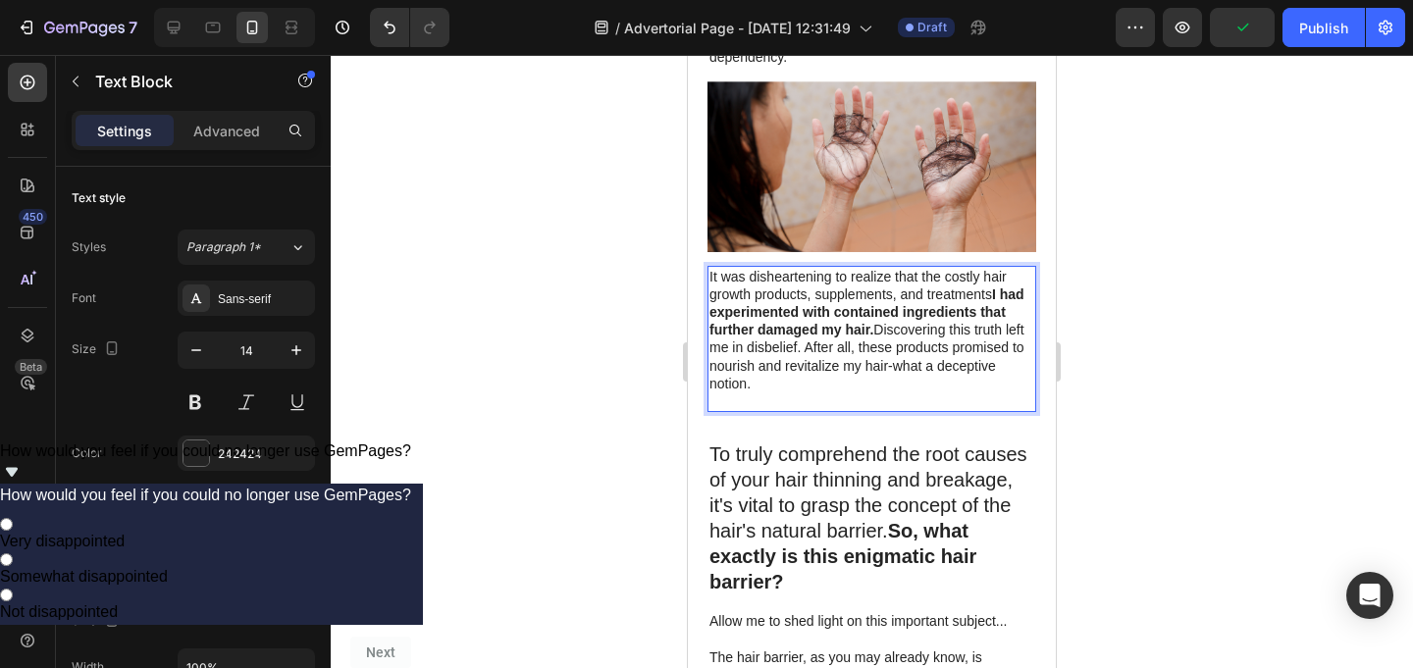
click at [846, 323] on p "It was disheartening to realize that the costly hair growth products, supplemen…" at bounding box center [871, 330] width 325 height 125
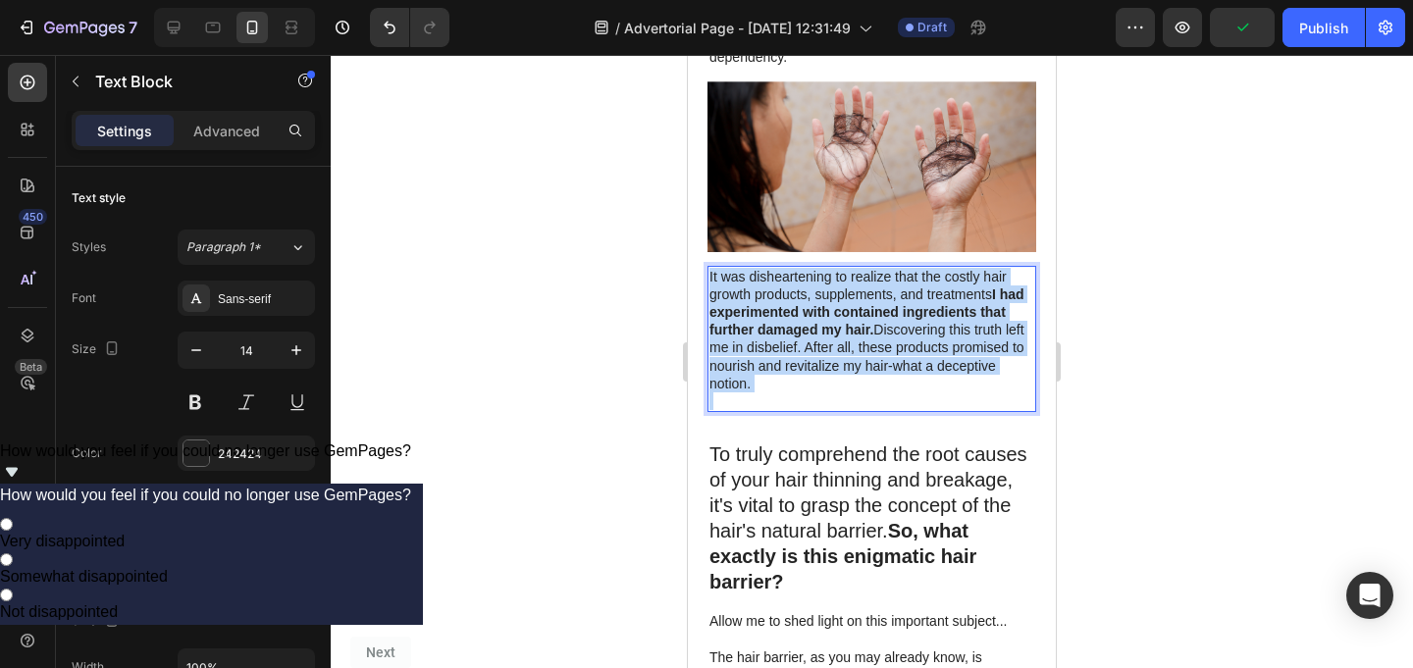
click at [846, 323] on p "It was disheartening to realize that the costly hair growth products, supplemen…" at bounding box center [871, 330] width 325 height 125
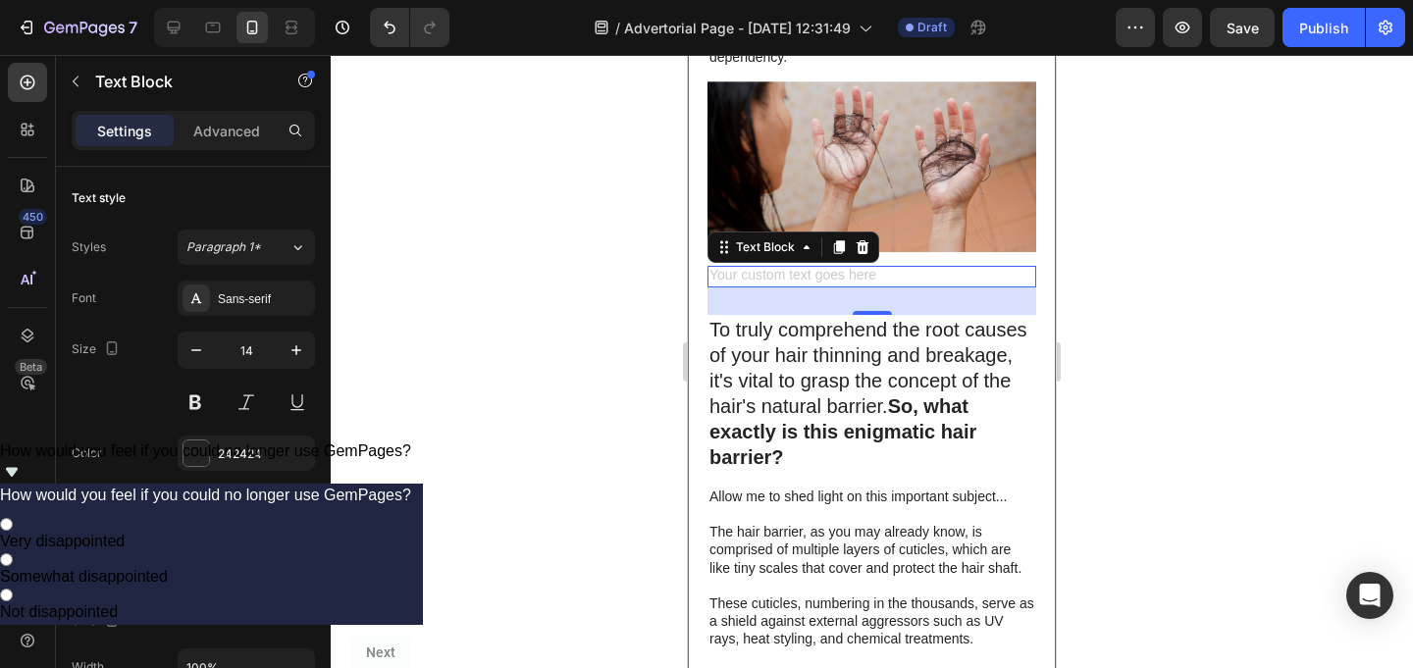
click at [1104, 238] on div at bounding box center [872, 361] width 1082 height 613
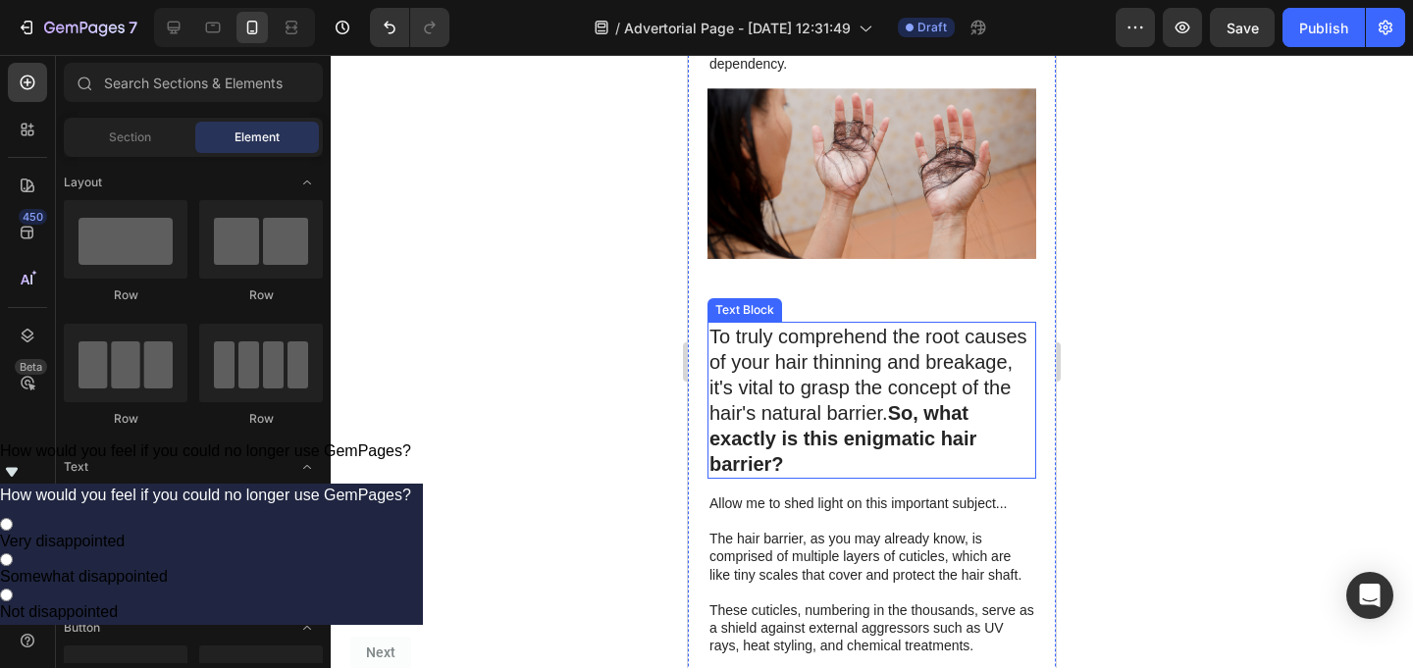
scroll to position [1669, 0]
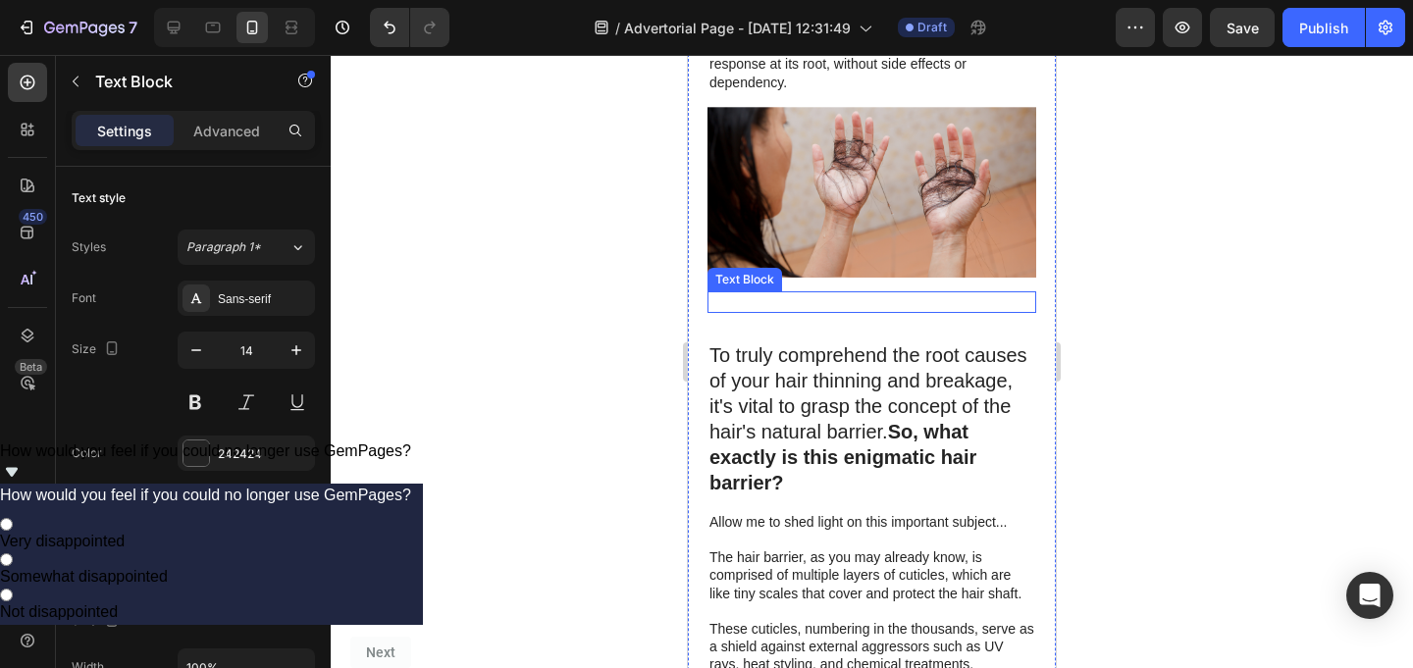
click at [877, 293] on p "Rich Text Editor. Editing area: main" at bounding box center [871, 302] width 325 height 18
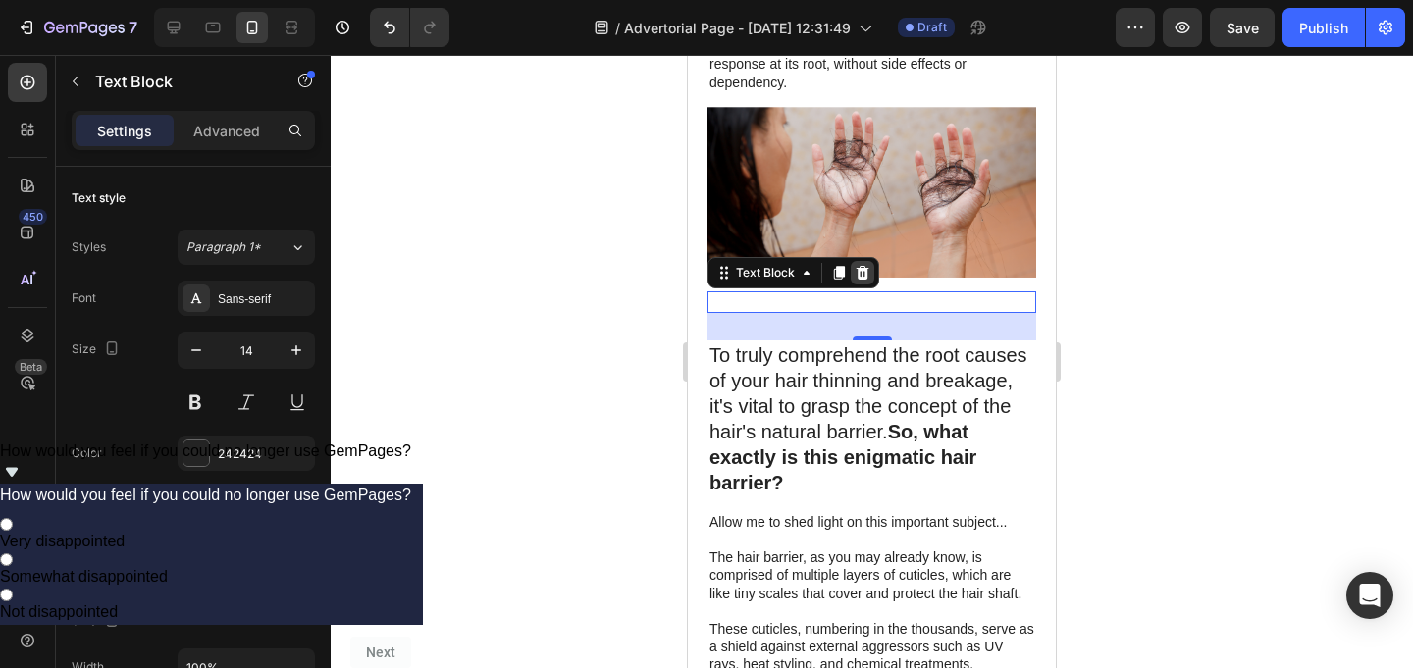
click at [860, 265] on icon at bounding box center [863, 272] width 13 height 14
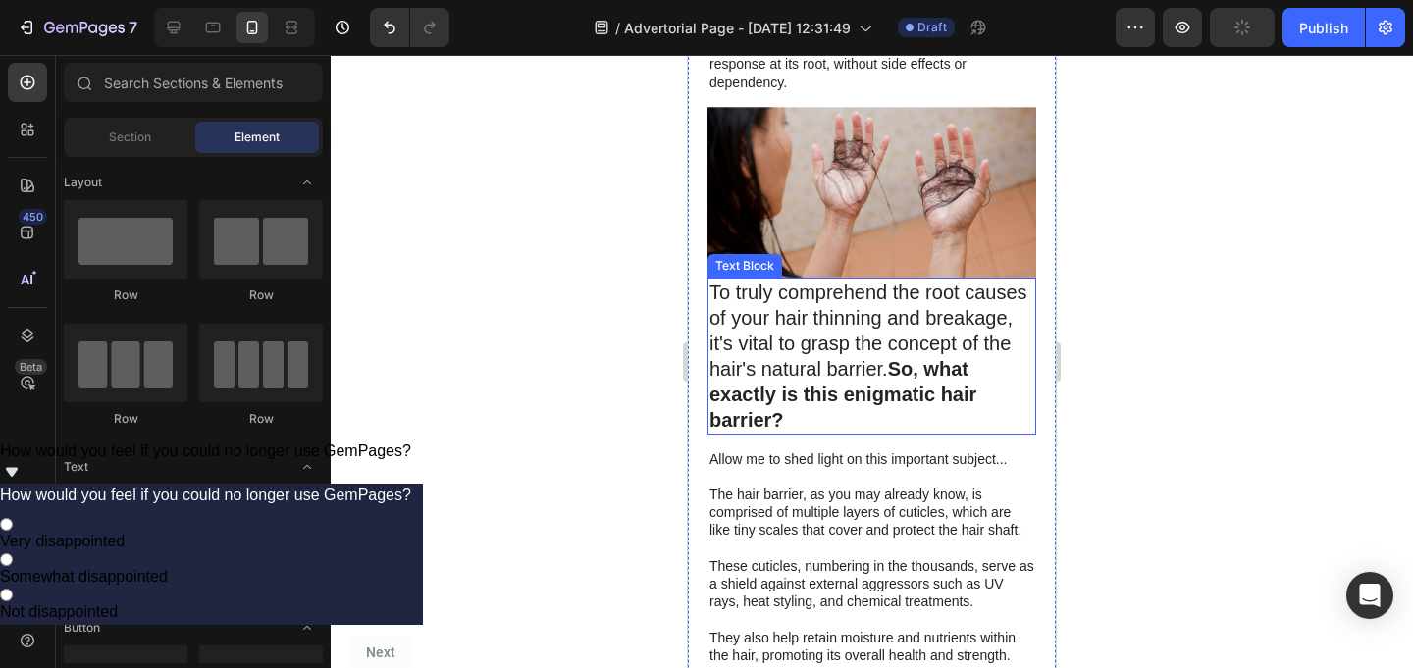
click at [713, 280] on p "To truly comprehend the root causes of your hair thinning and breakage, it's vi…" at bounding box center [871, 356] width 325 height 153
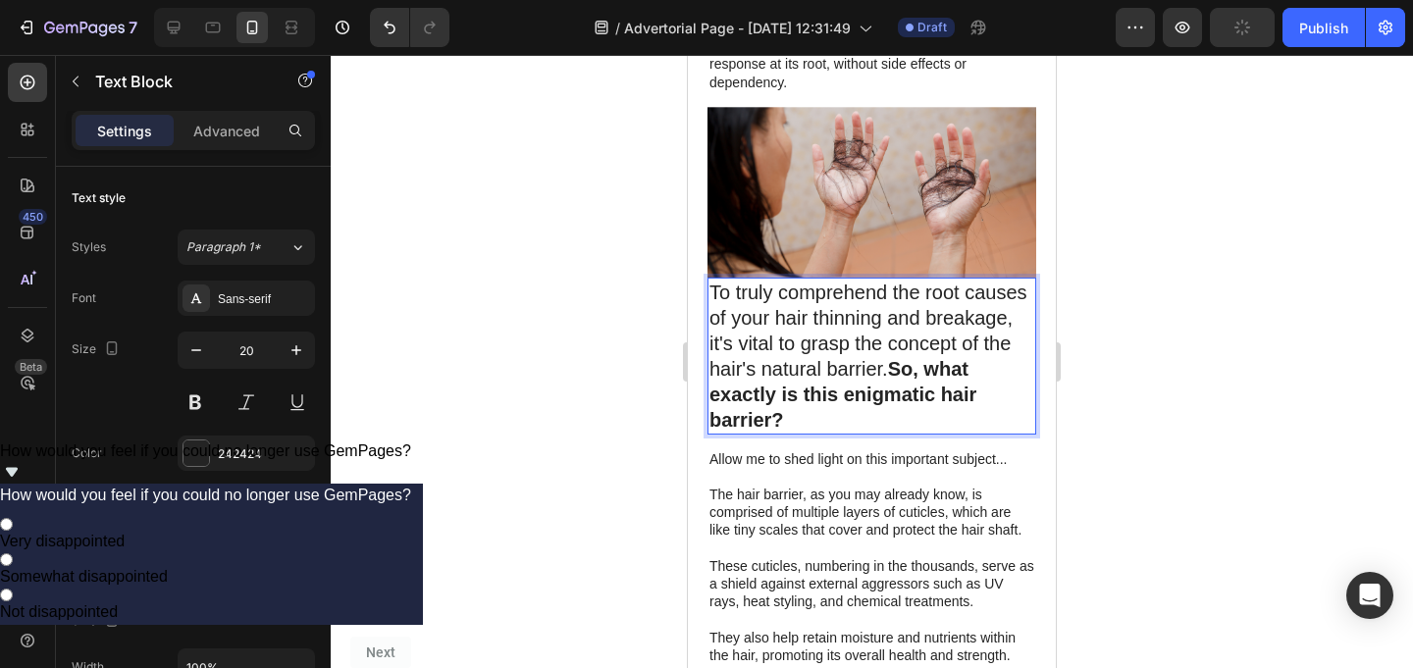
click at [713, 280] on p "To truly comprehend the root causes of your hair thinning and breakage, it's vi…" at bounding box center [871, 356] width 325 height 153
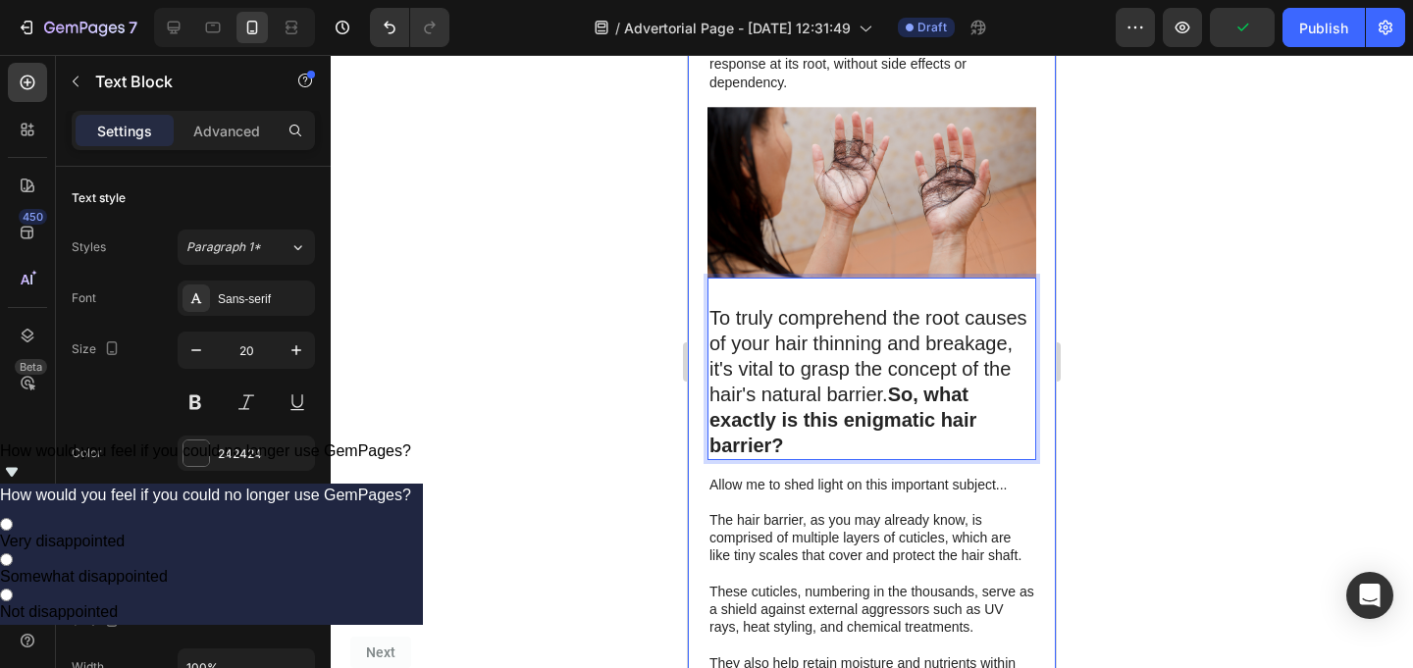
click at [596, 222] on div at bounding box center [872, 361] width 1082 height 613
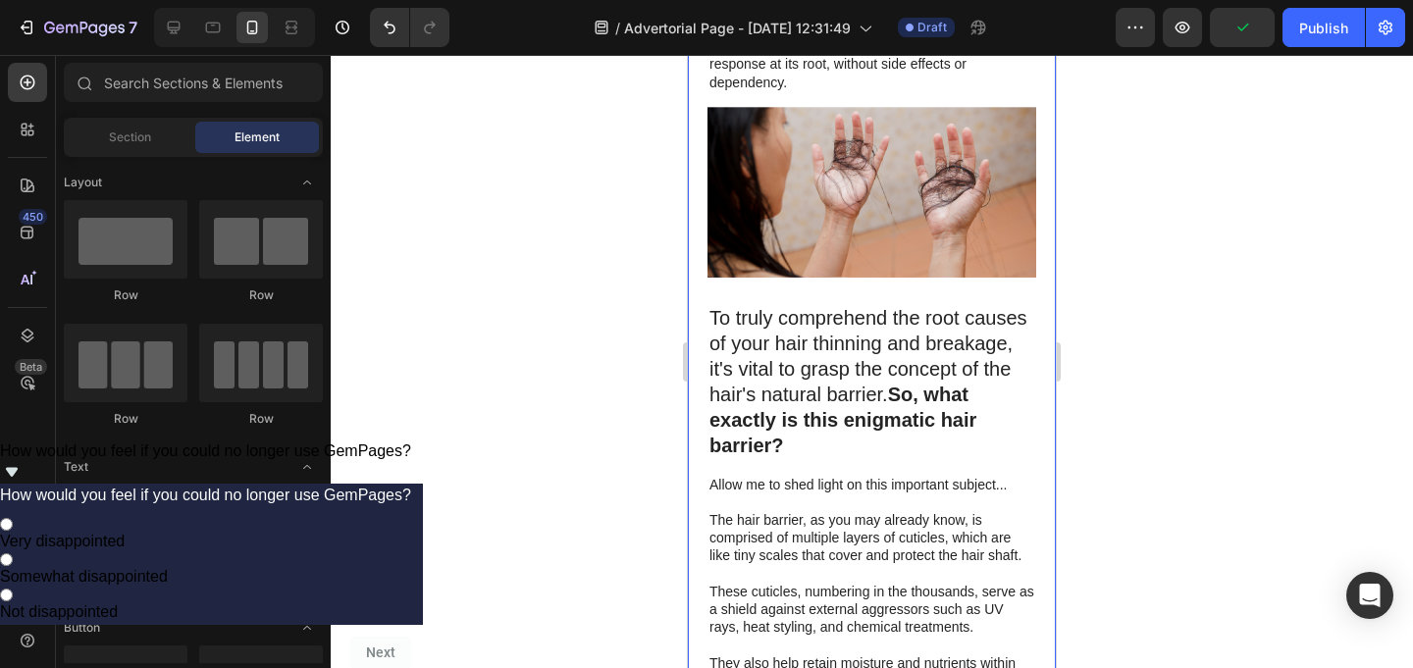
click at [596, 222] on div at bounding box center [872, 361] width 1082 height 613
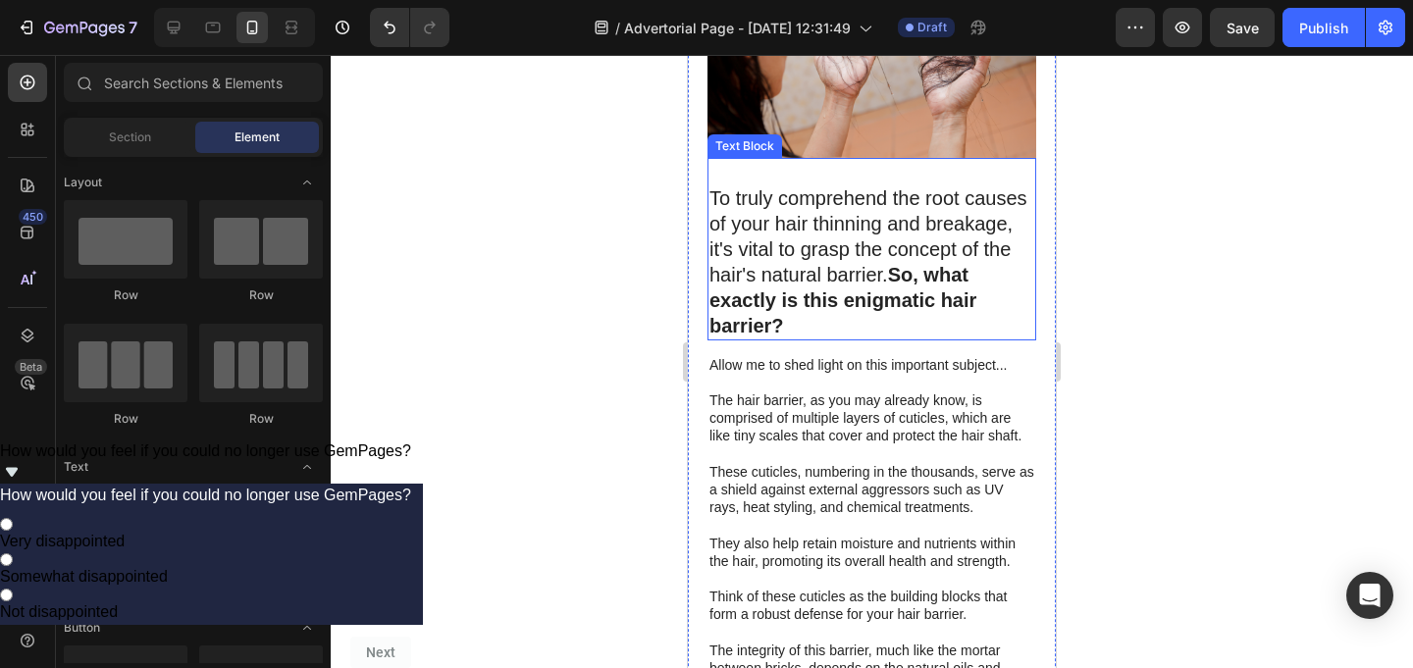
scroll to position [1804, 0]
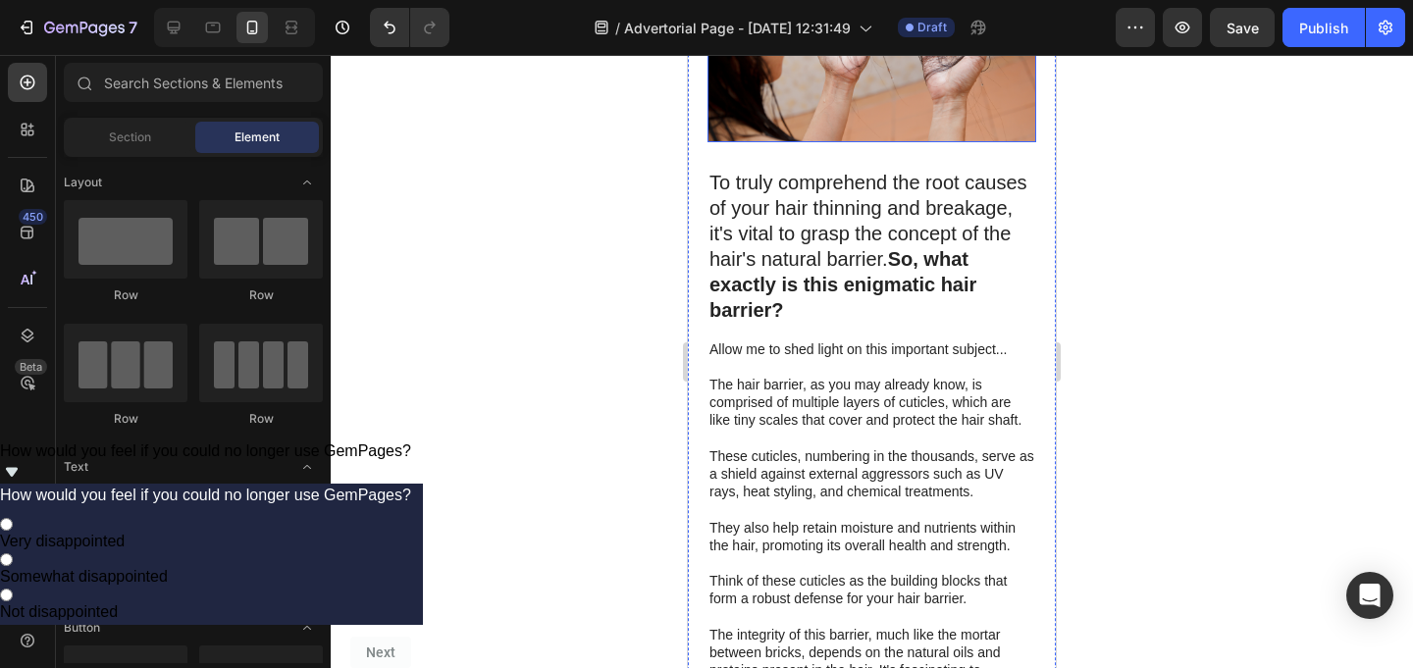
click at [882, 170] on p "To truly comprehend the root causes of your hair thinning and breakage, it's vi…" at bounding box center [871, 246] width 325 height 153
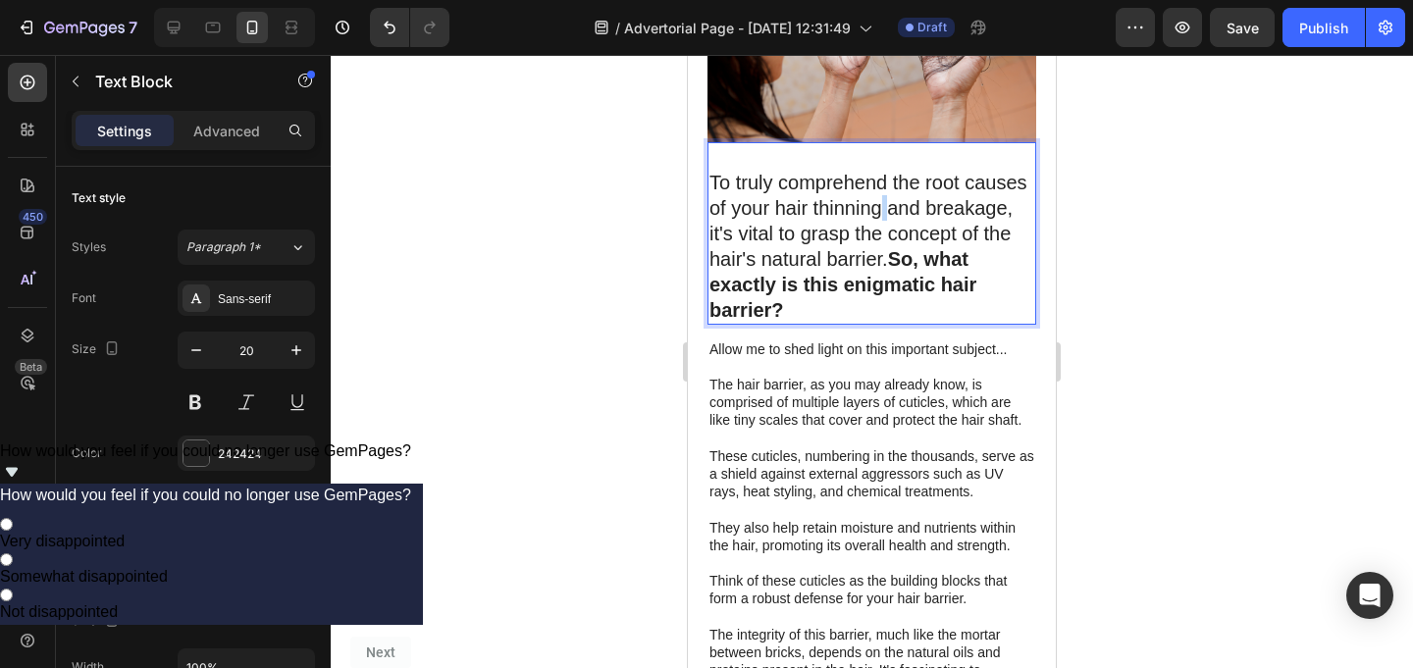
click at [884, 178] on p "To truly comprehend the root causes of your hair thinning and breakage, it's vi…" at bounding box center [871, 246] width 325 height 153
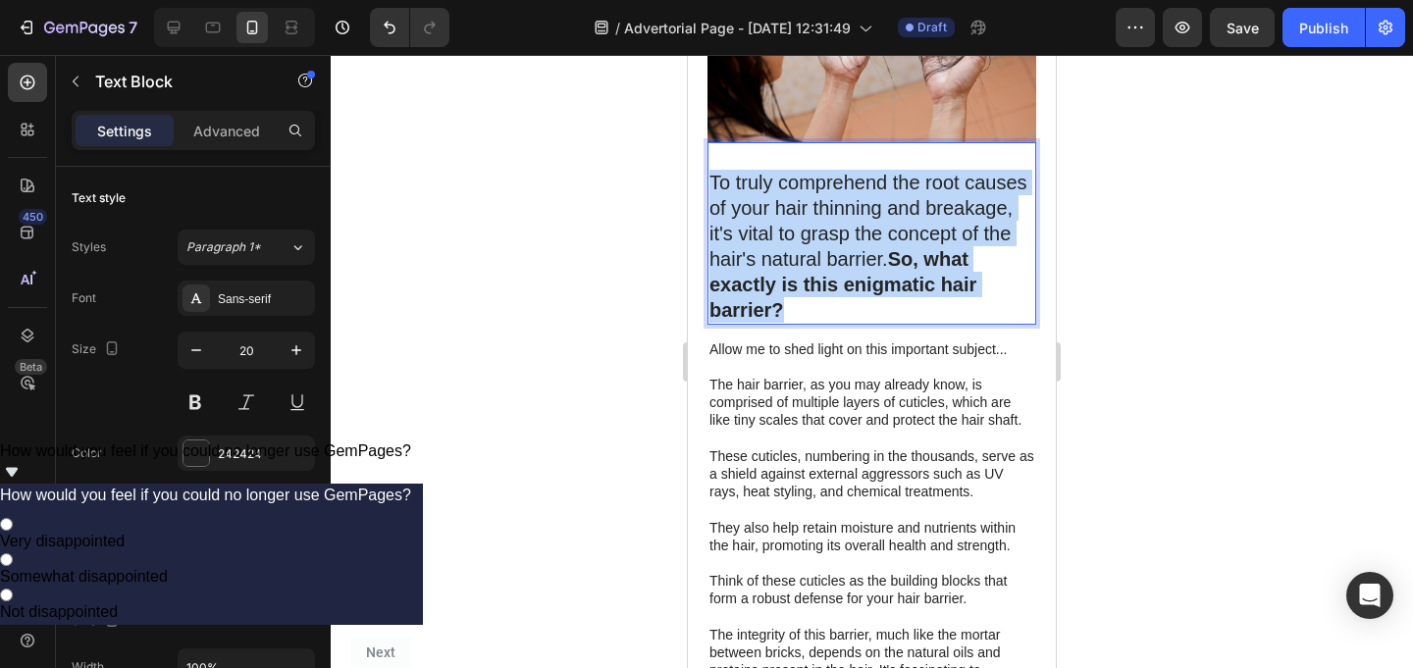
click at [884, 178] on p "To truly comprehend the root causes of your hair thinning and breakage, it's vi…" at bounding box center [871, 246] width 325 height 153
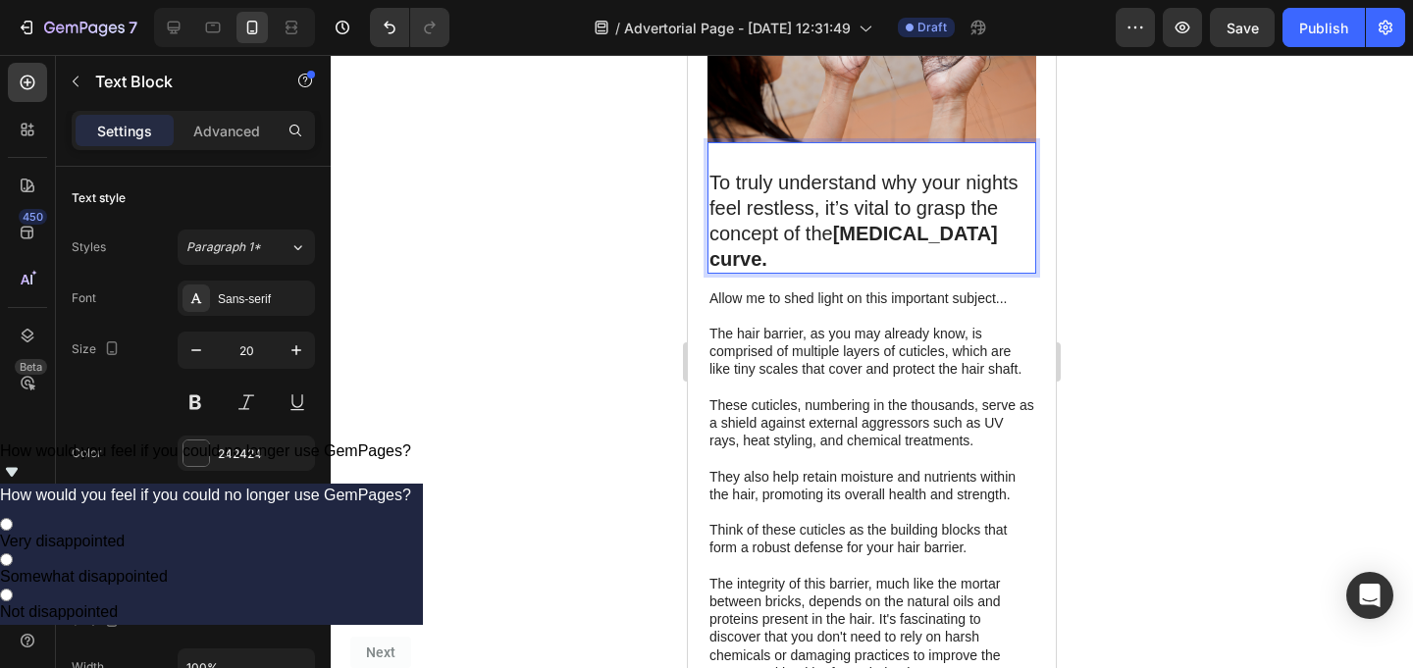
click at [1143, 234] on div at bounding box center [872, 361] width 1082 height 613
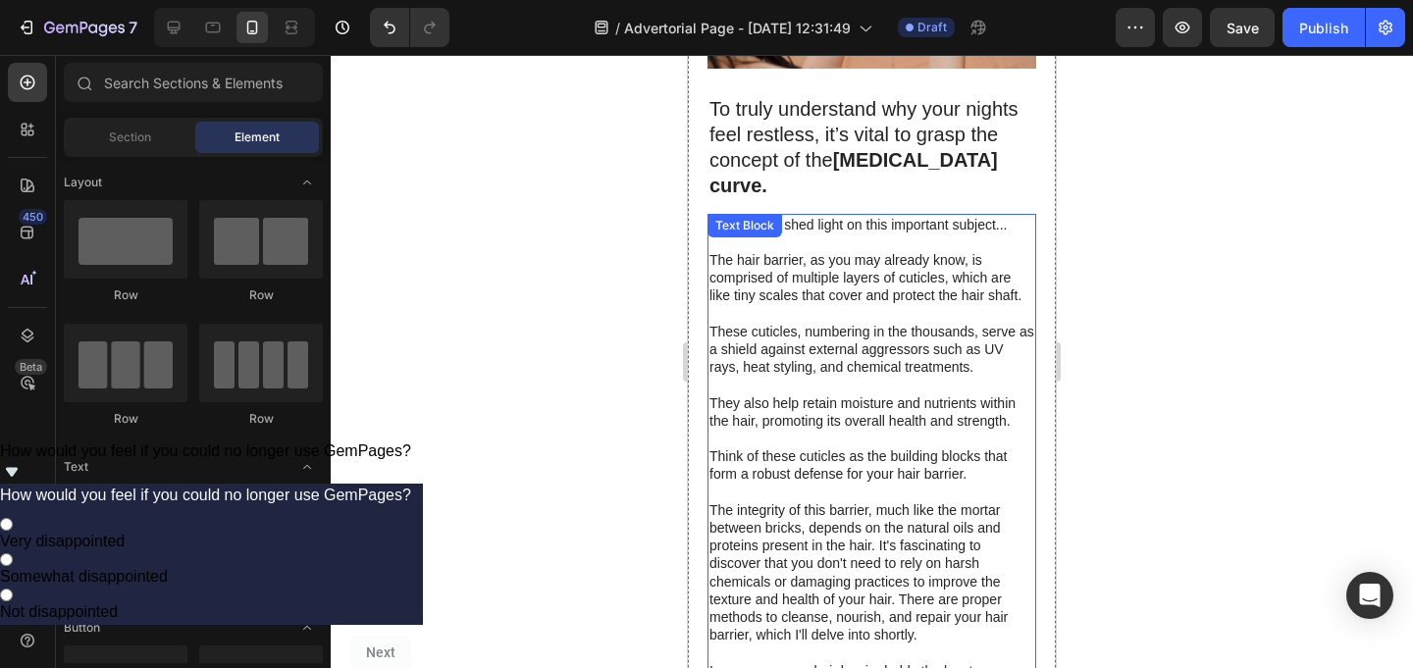
scroll to position [1870, 0]
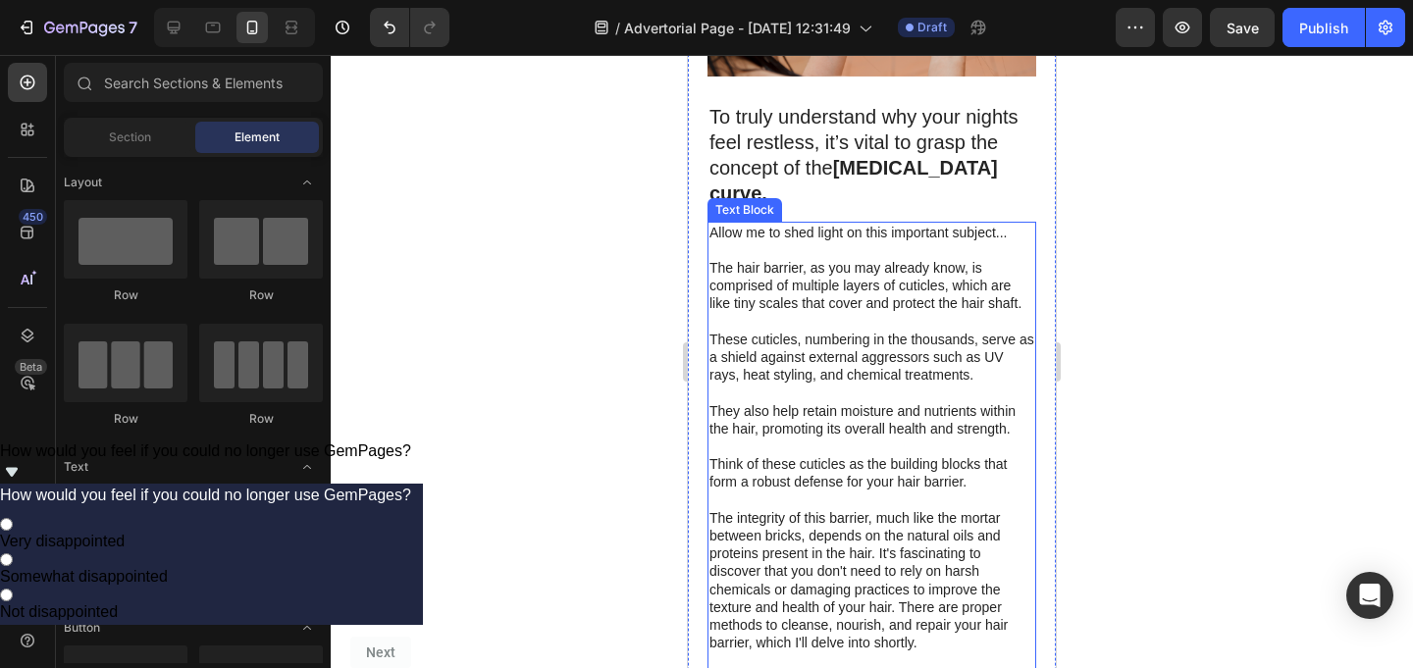
click at [905, 331] on p "These cuticles, numbering in the thousands, serve as a shield against external …" at bounding box center [871, 358] width 325 height 54
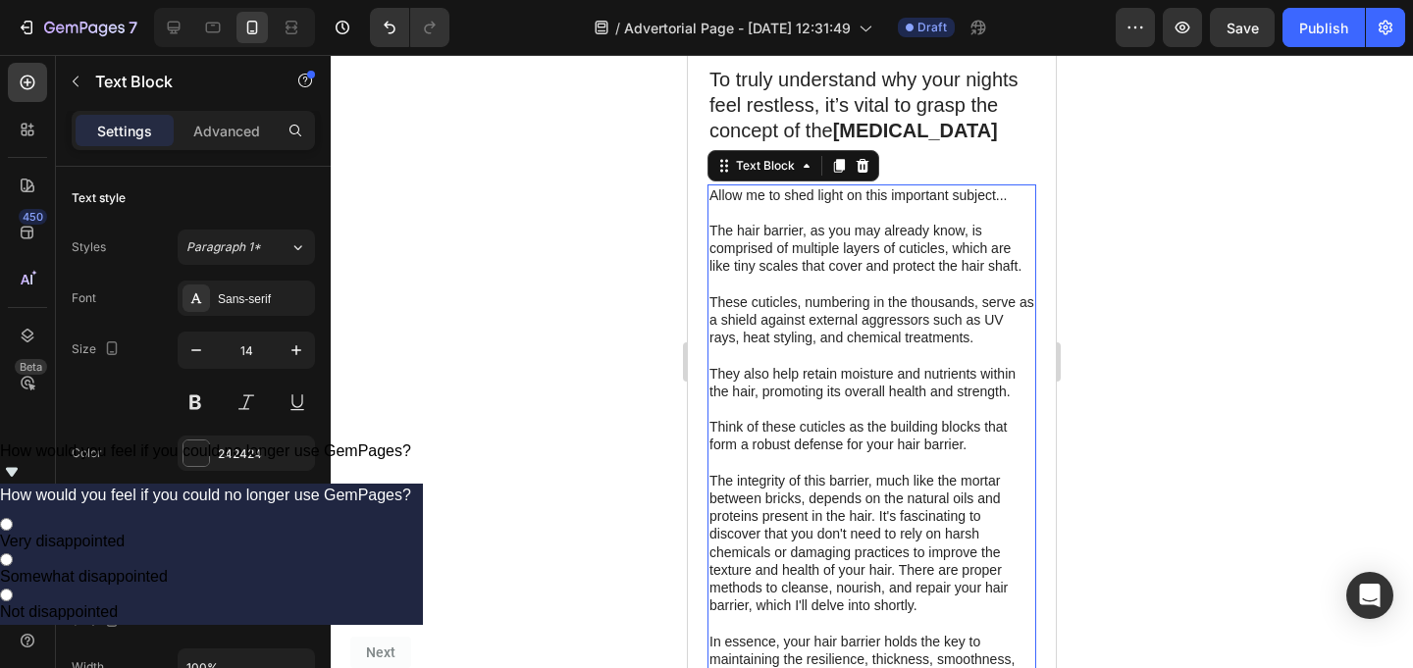
scroll to position [1953, 0]
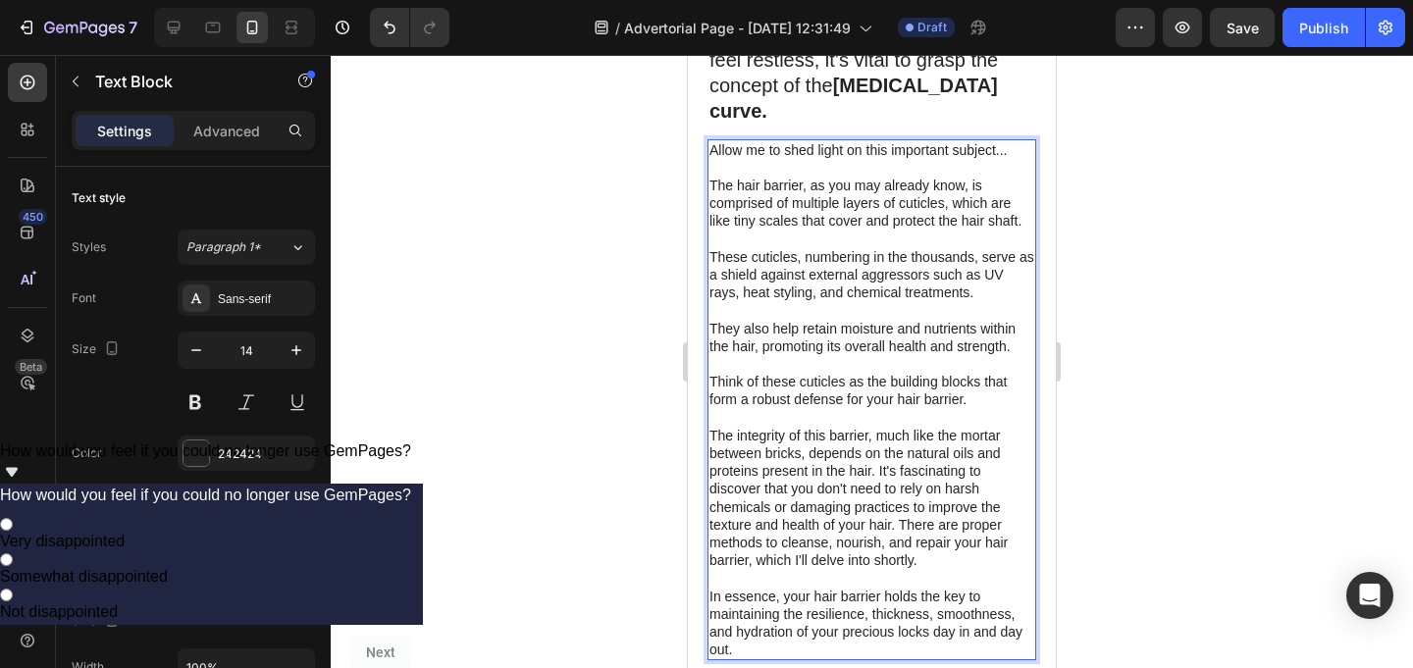
click at [905, 320] on p "They also help retain moisture and nutrients within the hair, promoting its ove…" at bounding box center [871, 337] width 325 height 35
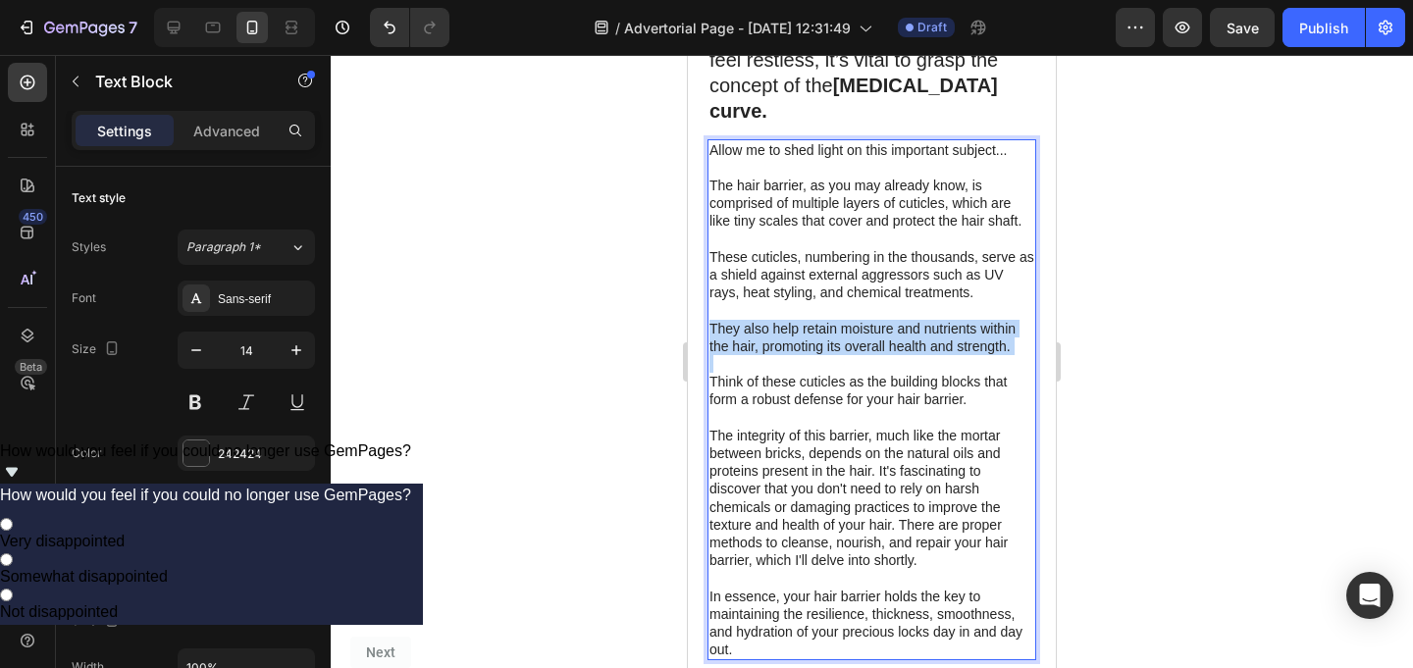
click at [905, 320] on p "They also help retain moisture and nutrients within the hair, promoting its ove…" at bounding box center [871, 337] width 325 height 35
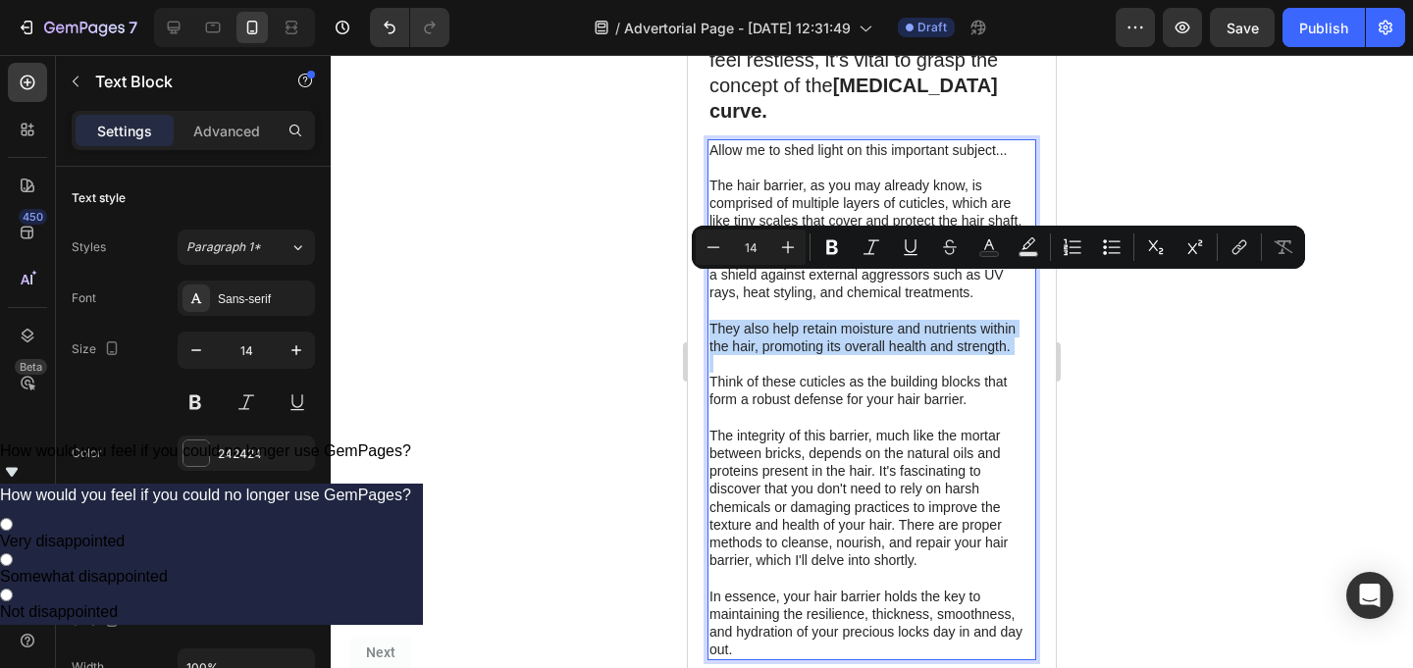
click at [905, 320] on p "They also help retain moisture and nutrients within the hair, promoting its ove…" at bounding box center [871, 337] width 325 height 35
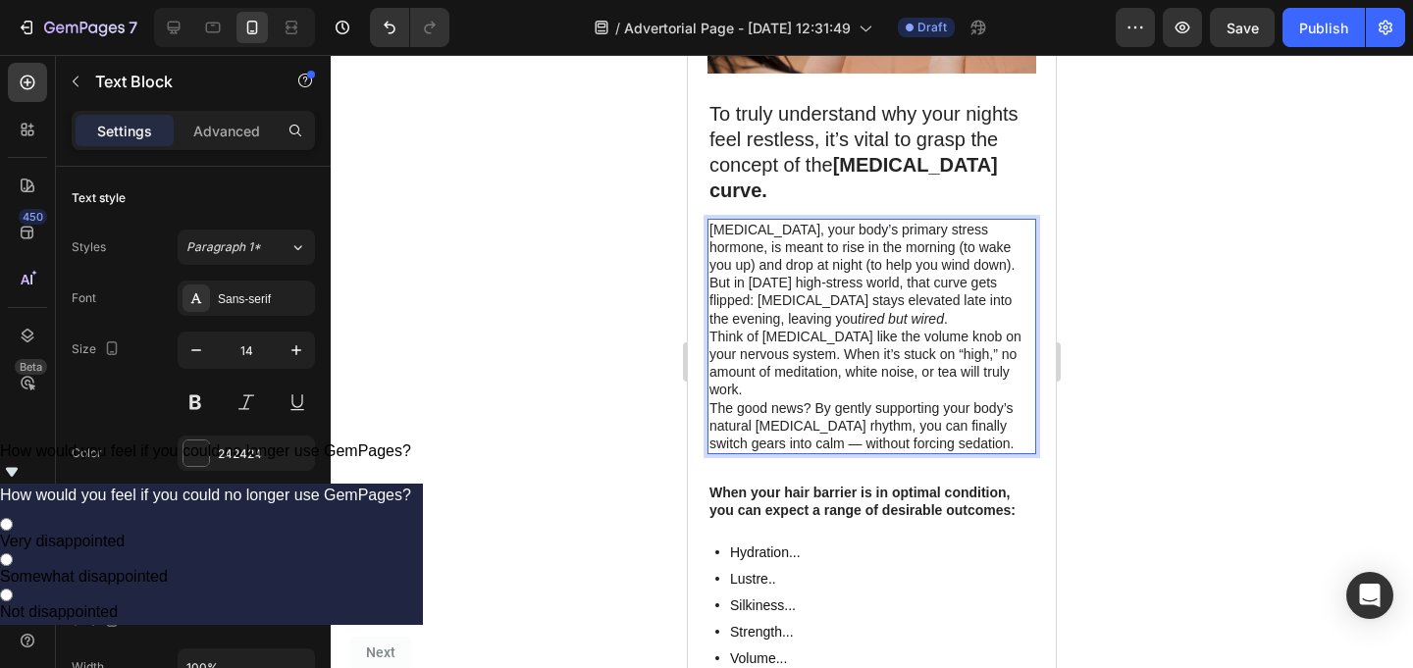
scroll to position [1872, 0]
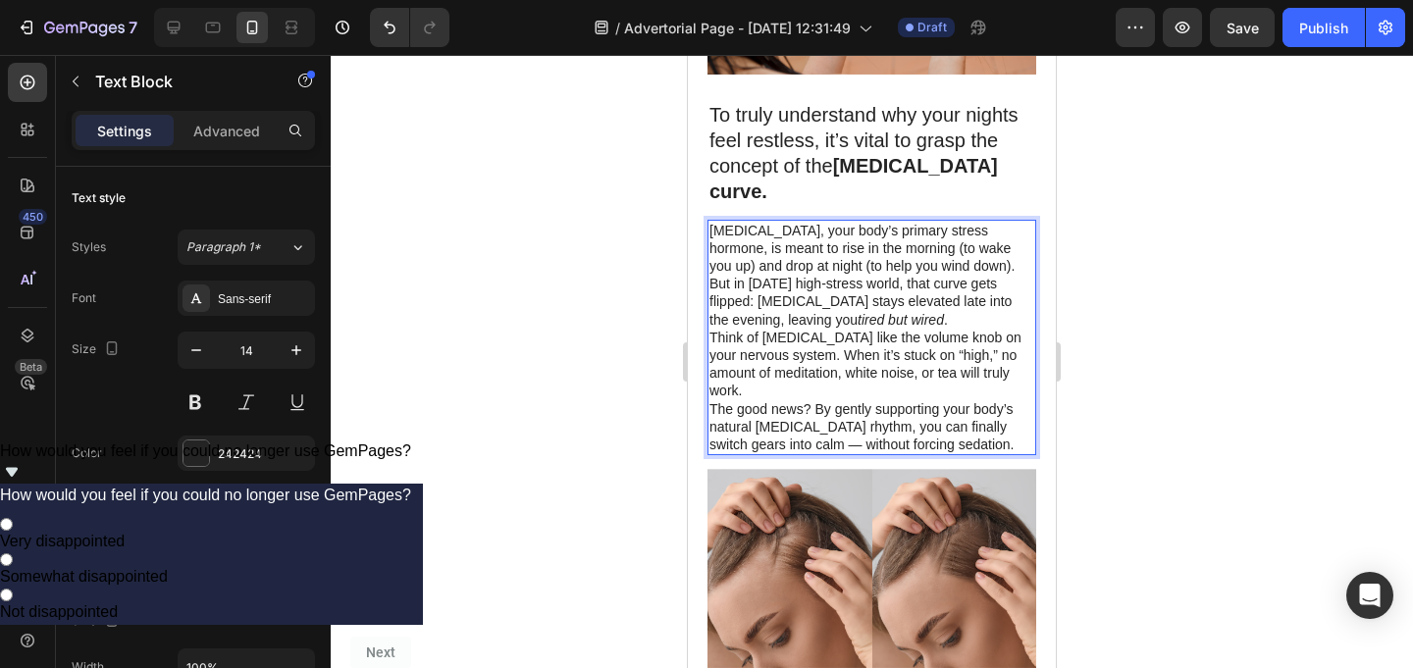
click at [945, 223] on p "Cortisol, your body’s primary stress hormone, is meant to rise in the morning (…" at bounding box center [871, 275] width 325 height 107
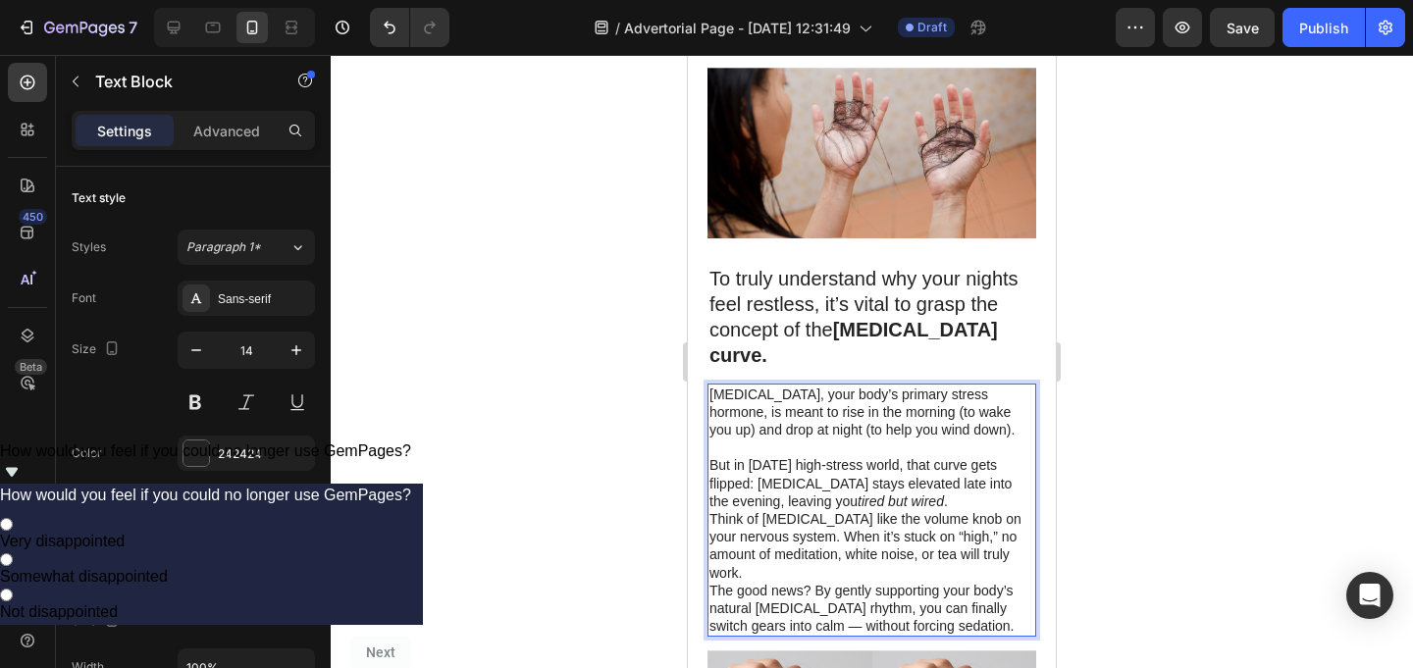
scroll to position [1744, 0]
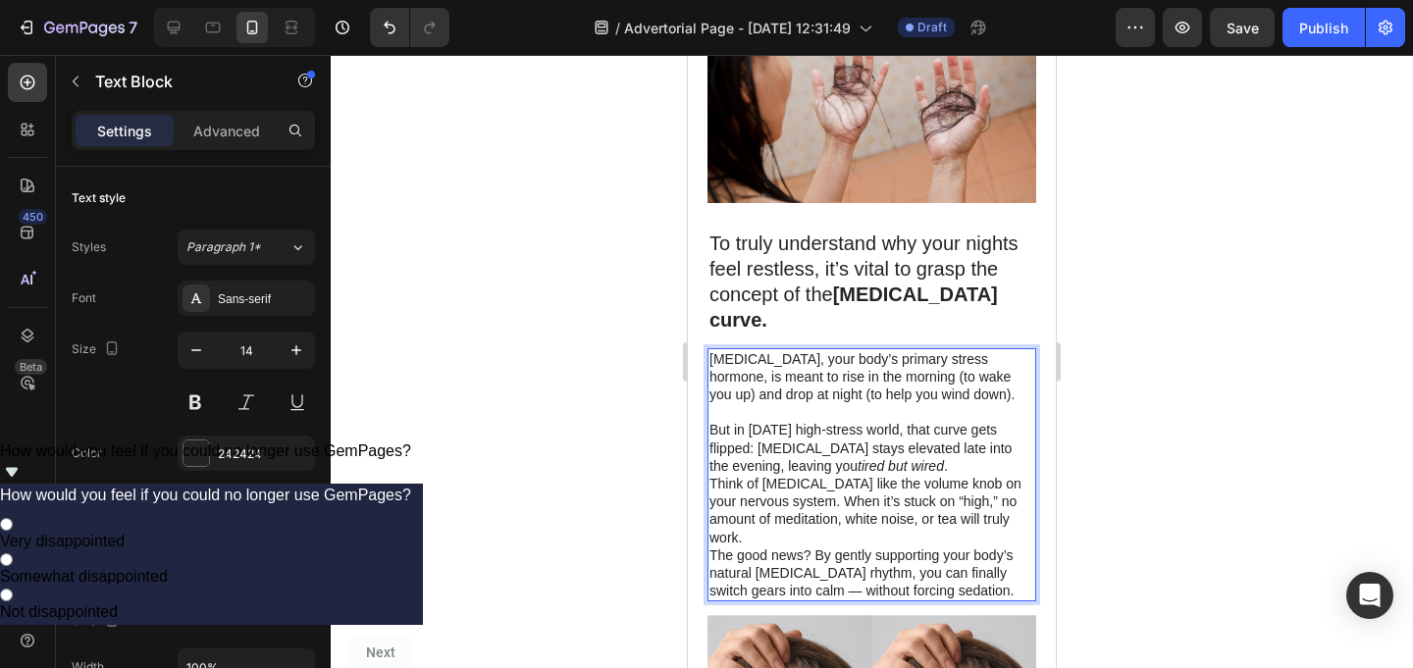
click at [711, 475] on p "Think of [MEDICAL_DATA] like the volume knob on your nervous system. When it’s …" at bounding box center [871, 511] width 325 height 72
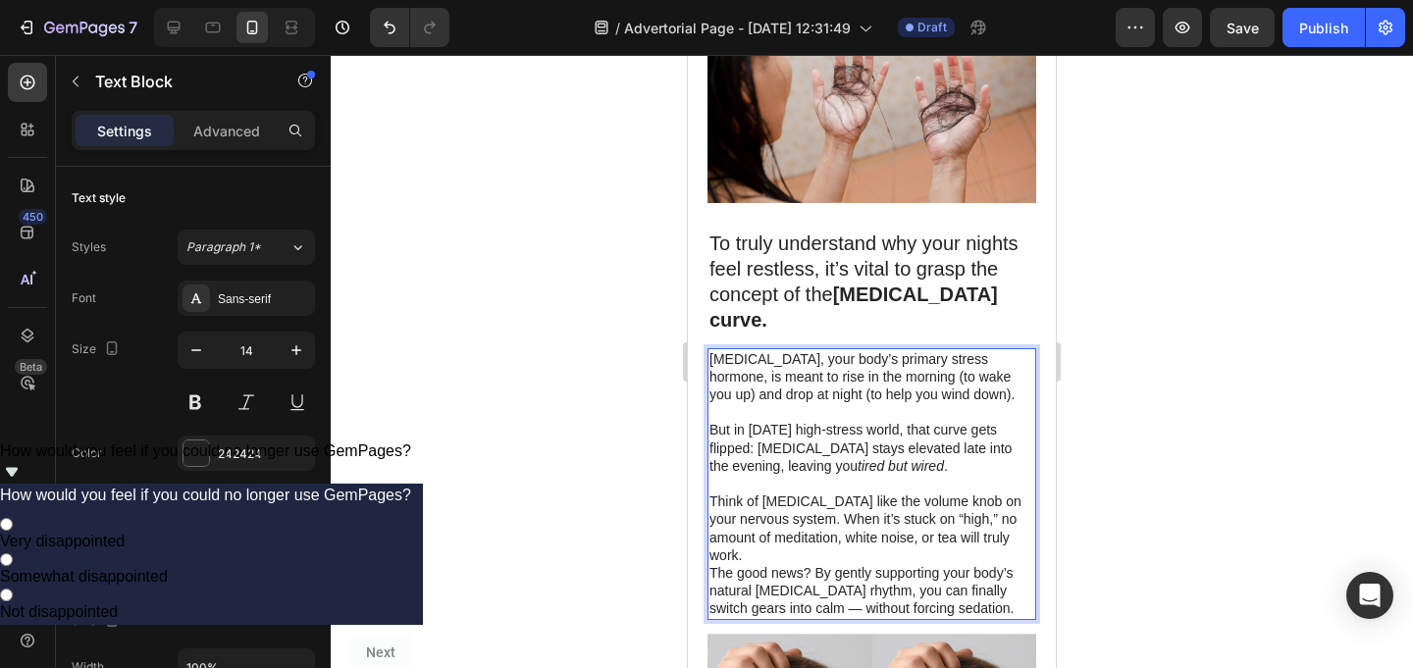
scroll to position [1782, 0]
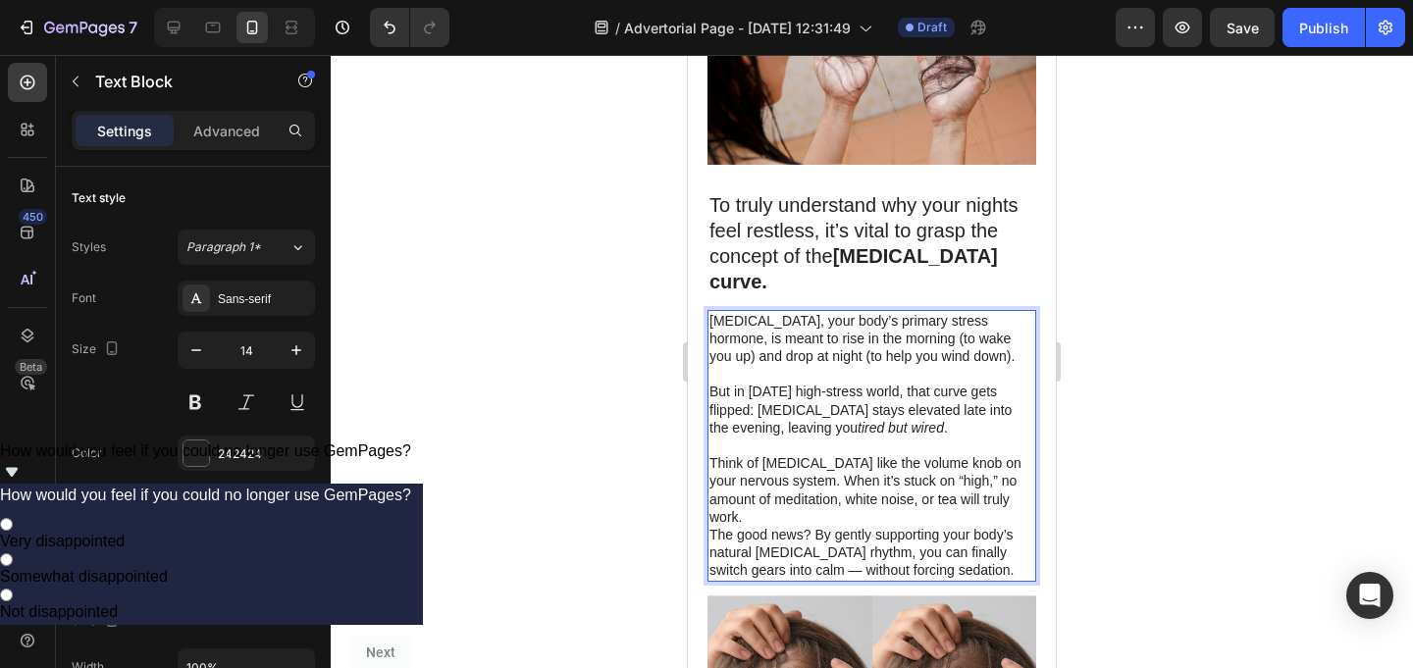
click at [885, 314] on p "[MEDICAL_DATA], your body’s primary stress hormone, is meant to rise in the mor…" at bounding box center [871, 339] width 325 height 54
click at [920, 383] on p "But in today’s high-stress world, that curve gets flipped: cortisol stays eleva…" at bounding box center [871, 410] width 325 height 54
click at [973, 383] on p "But in today’s high-stress world, that curve gets flipped: cortisol stays eleva…" at bounding box center [871, 410] width 325 height 54
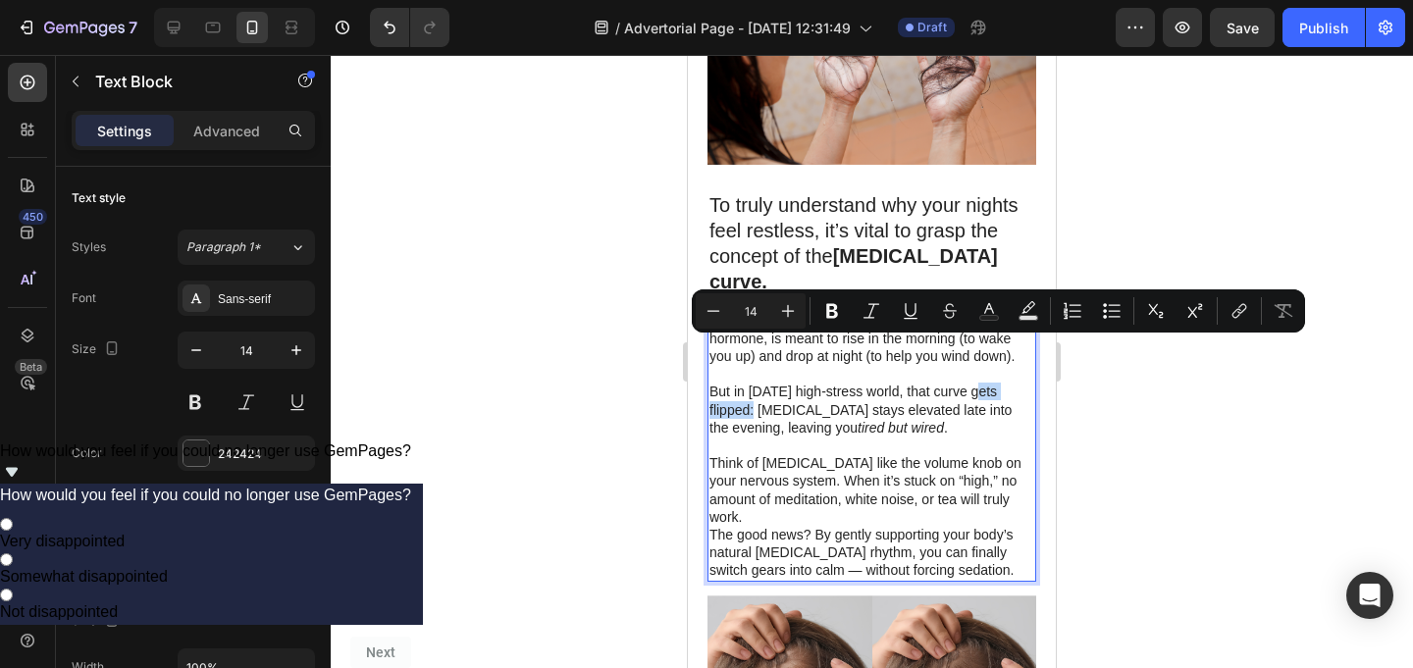
drag, startPoint x: 973, startPoint y: 351, endPoint x: 745, endPoint y: 368, distance: 229.2
click at [745, 383] on p "But in today’s high-stress world, that curve gets flipped: cortisol stays eleva…" at bounding box center [871, 410] width 325 height 54
click at [829, 314] on icon "Editor contextual toolbar" at bounding box center [832, 311] width 12 height 15
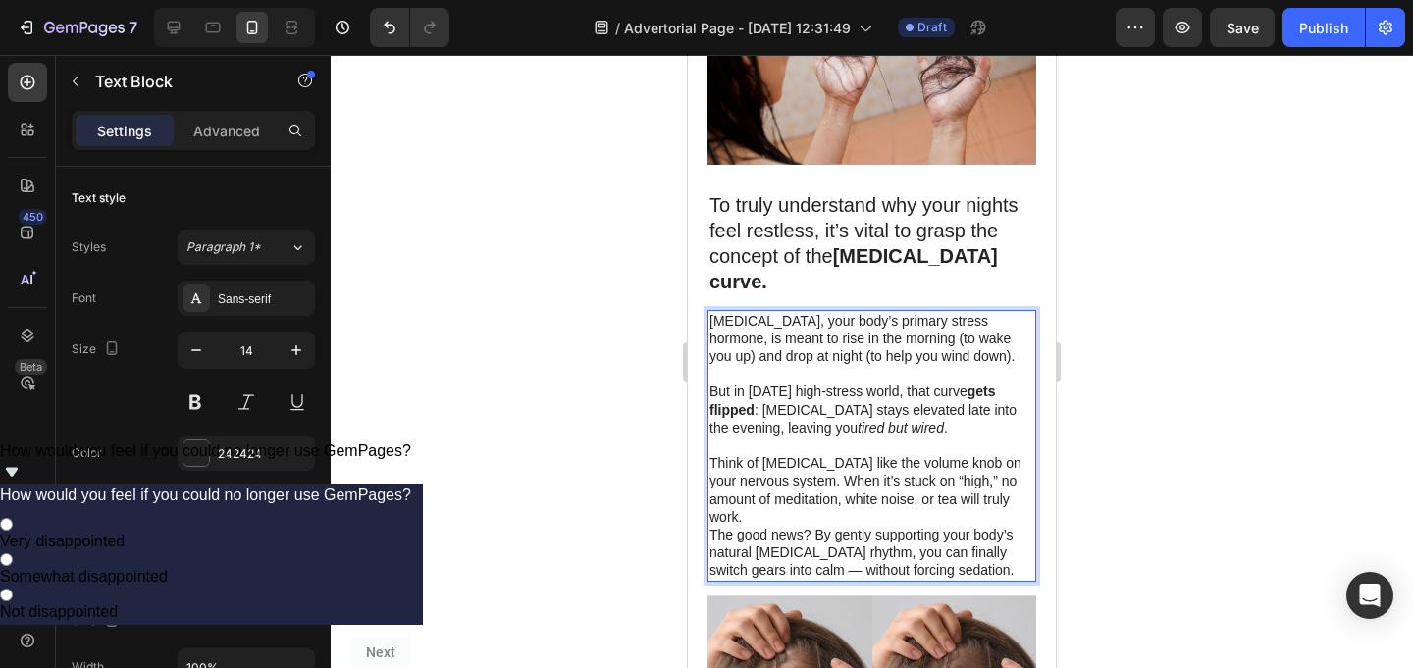
click at [799, 383] on p "But in today’s high-stress world, that curve gets flipped : cortisol stays elev…" at bounding box center [871, 410] width 325 height 54
click at [862, 383] on p "But in today’s high-stress world, that curve gets flipped : cortisol stays elev…" at bounding box center [871, 410] width 325 height 54
drag, startPoint x: 899, startPoint y: 350, endPoint x: 797, endPoint y: 346, distance: 102.1
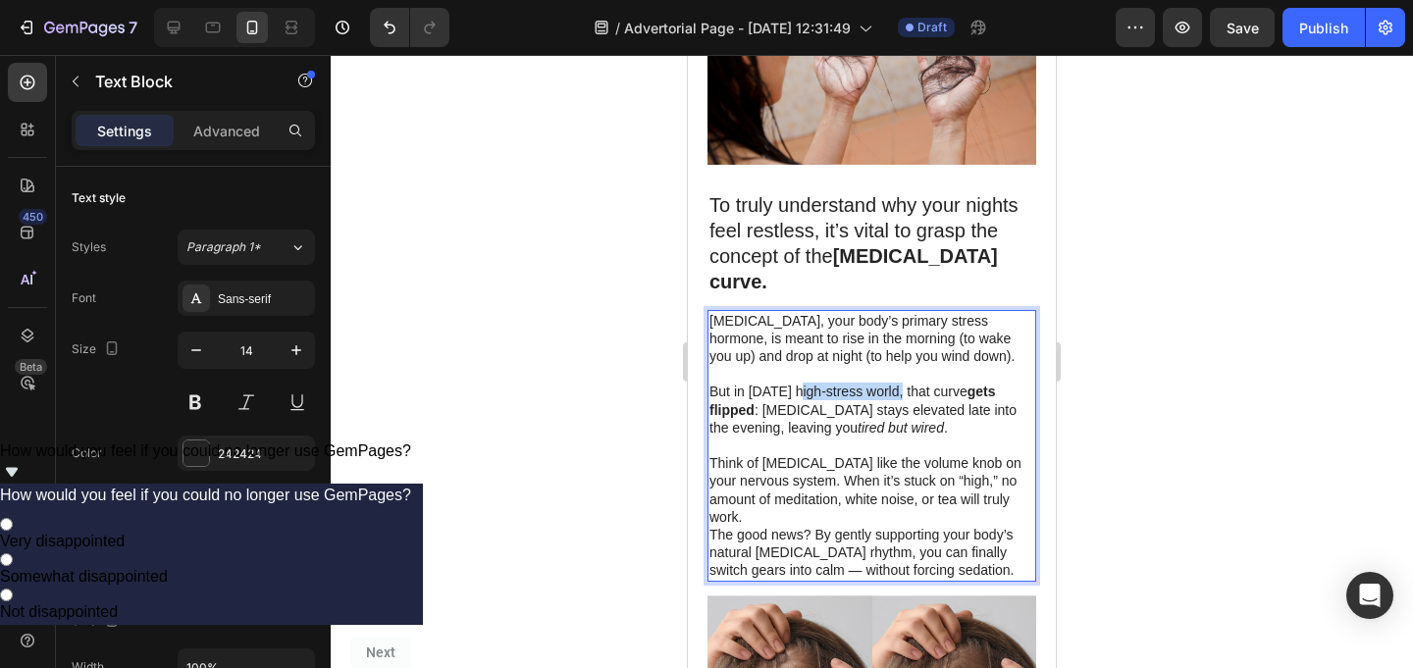
click at [797, 383] on p "But in today’s high-stress world, that curve gets flipped : cortisol stays elev…" at bounding box center [871, 410] width 325 height 54
click at [832, 383] on p "But in today’s high-stress world, that curve gets flipped : cortisol stays elev…" at bounding box center [871, 410] width 325 height 54
click at [799, 383] on p "But in today’s high-stress world, that curve gets flipped : cortisol stays elev…" at bounding box center [871, 410] width 325 height 54
drag, startPoint x: 799, startPoint y: 348, endPoint x: 885, endPoint y: 347, distance: 86.3
click at [885, 383] on p "But in today’s high-stress world, that curve gets flipped : cortisol stays elev…" at bounding box center [871, 410] width 325 height 54
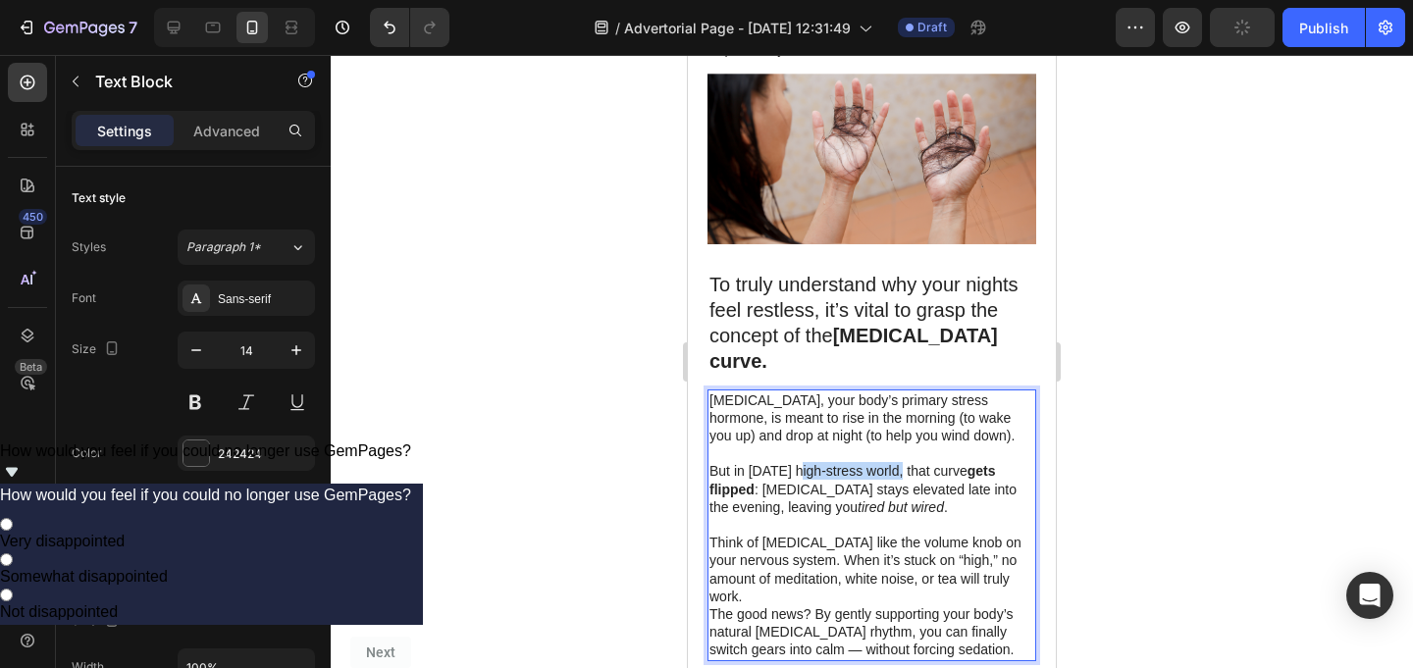
scroll to position [1725, 0]
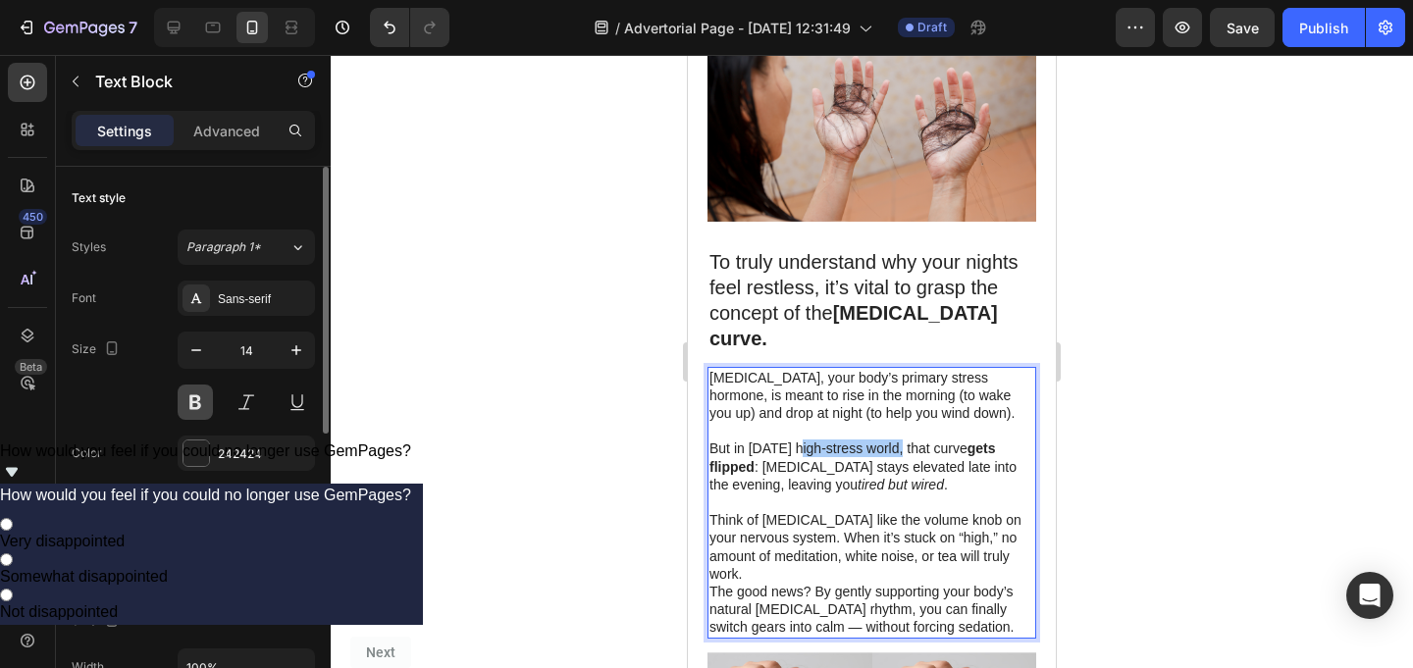
click at [209, 395] on button at bounding box center [195, 402] width 35 height 35
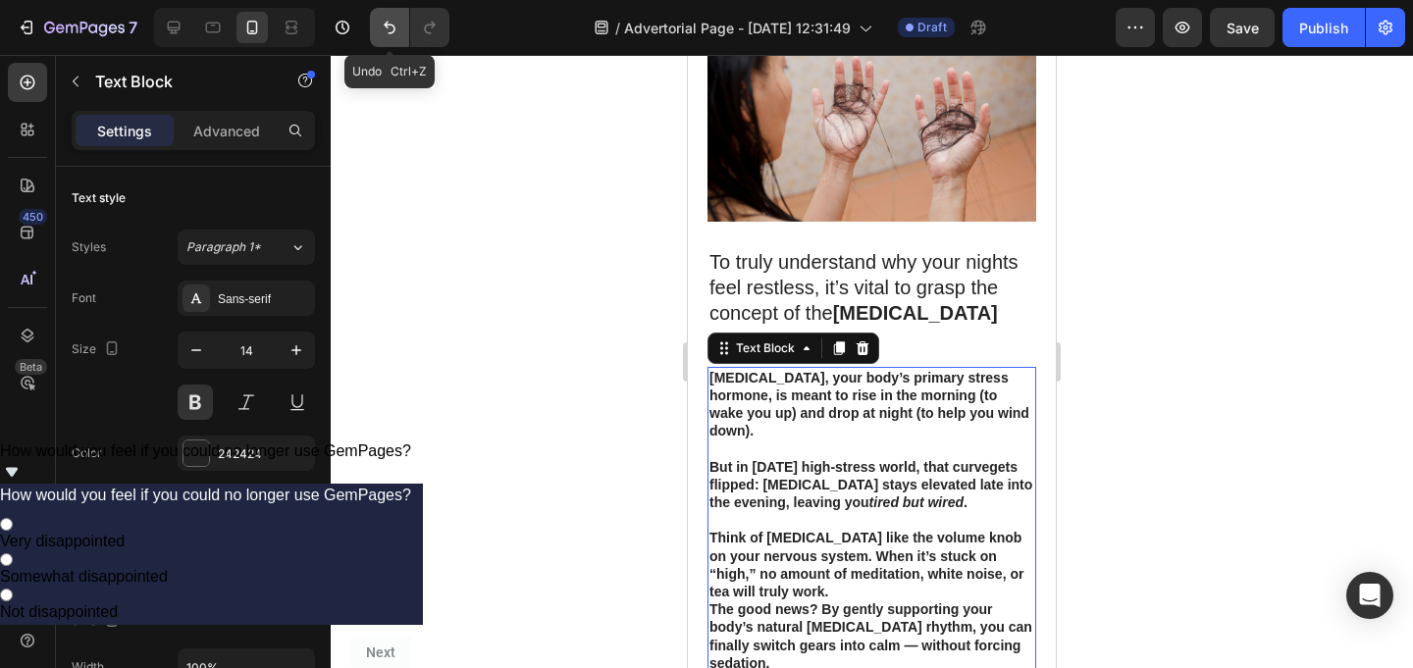
click at [383, 24] on icon "Undo/Redo" at bounding box center [390, 28] width 20 height 20
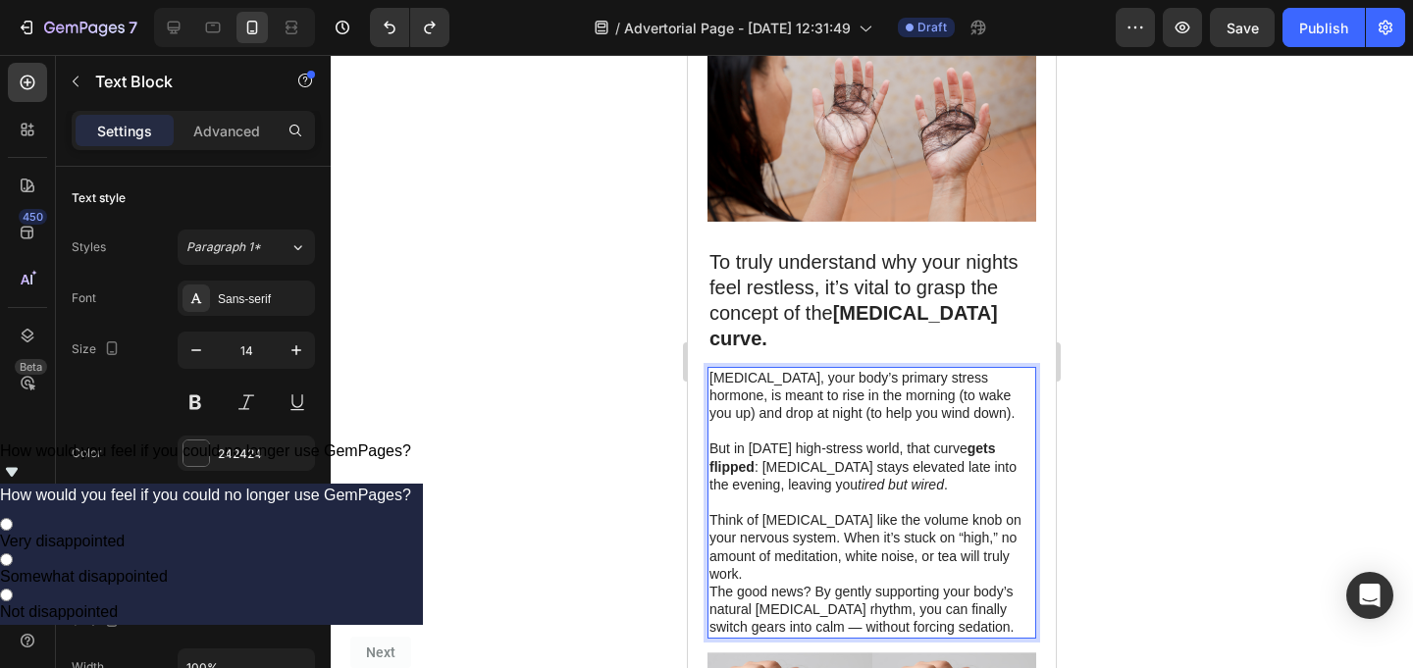
click at [870, 440] on p "But in today’s high-stress world, that curve gets flipped : cortisol stays elev…" at bounding box center [871, 467] width 325 height 54
click at [855, 440] on p "But in today’s high-stress world, that curve gets flipped : cortisol stays elev…" at bounding box center [871, 467] width 325 height 54
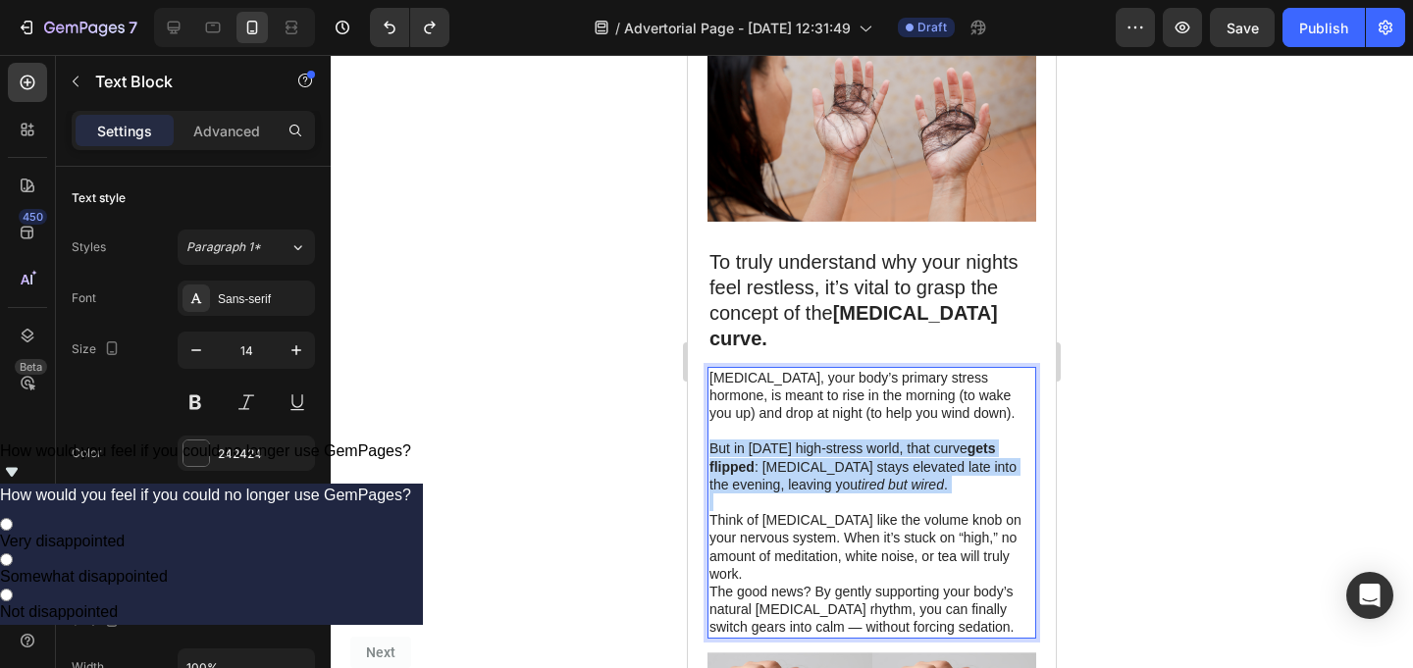
click at [855, 440] on p "But in today’s high-stress world, that curve gets flipped : cortisol stays elev…" at bounding box center [871, 467] width 325 height 54
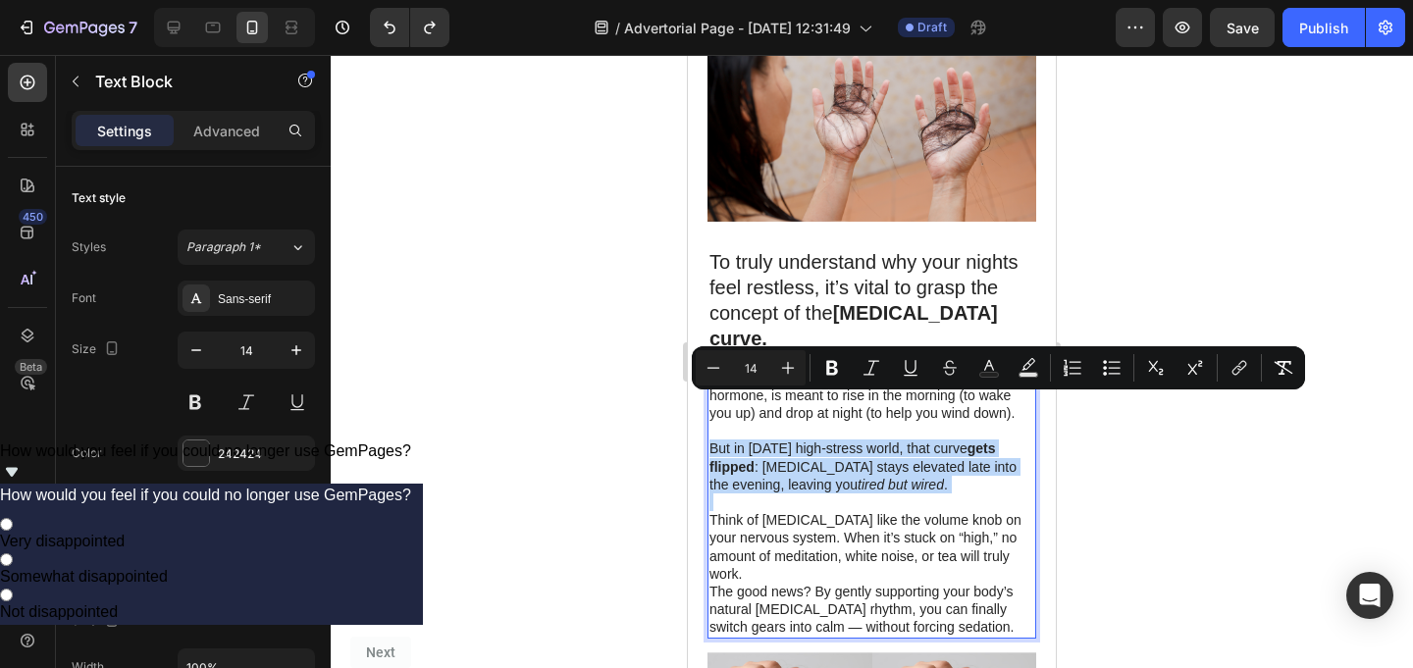
click at [814, 440] on p "But in today’s high-stress world, that curve gets flipped : cortisol stays elev…" at bounding box center [871, 467] width 325 height 54
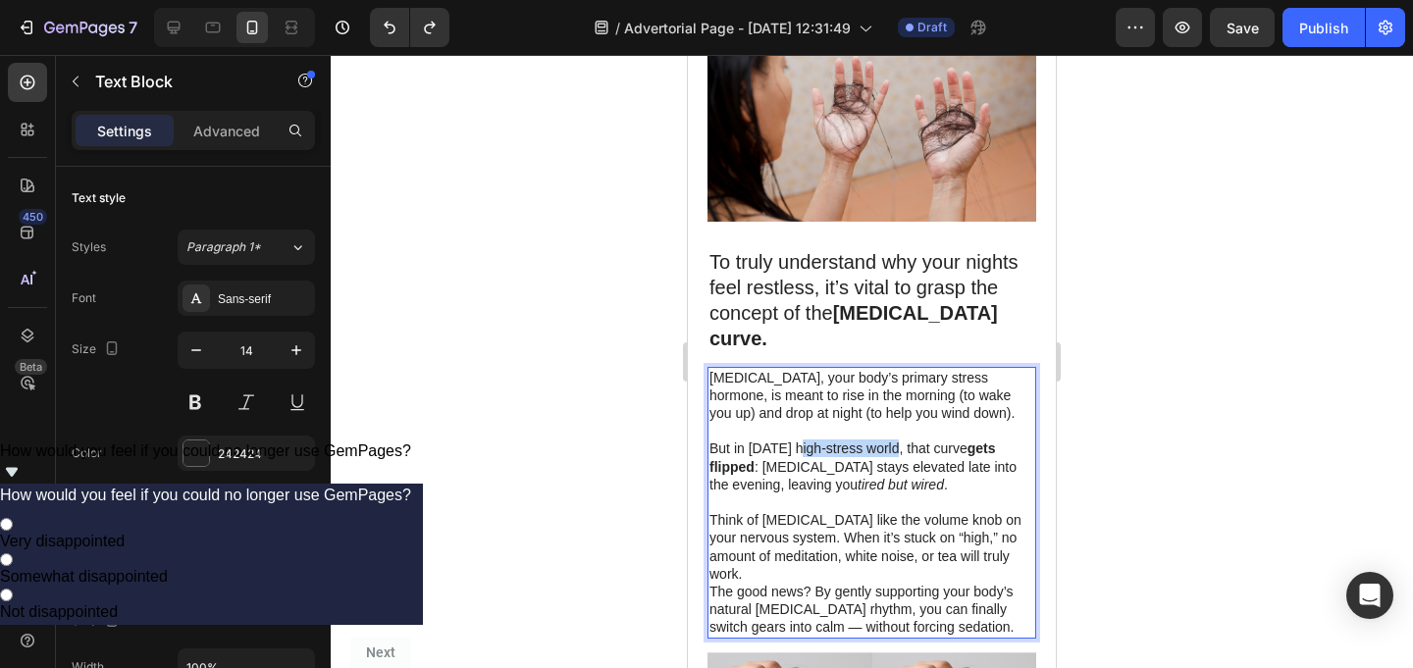
drag, startPoint x: 799, startPoint y: 407, endPoint x: 891, endPoint y: 410, distance: 92.3
click at [891, 440] on p "But in today’s high-stress world, that curve gets flipped : cortisol stays elev…" at bounding box center [871, 467] width 325 height 54
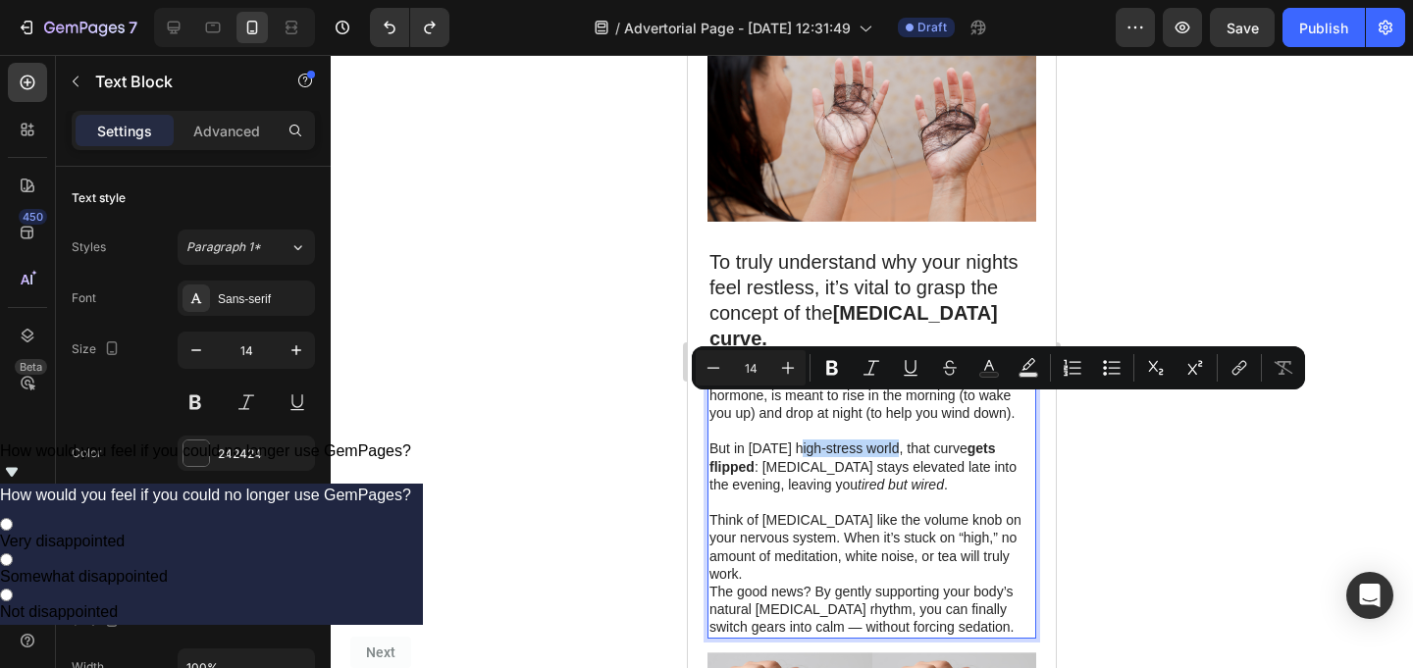
click at [894, 440] on p "But in today’s high-stress world, that curve gets flipped : cortisol stays elev…" at bounding box center [871, 467] width 325 height 54
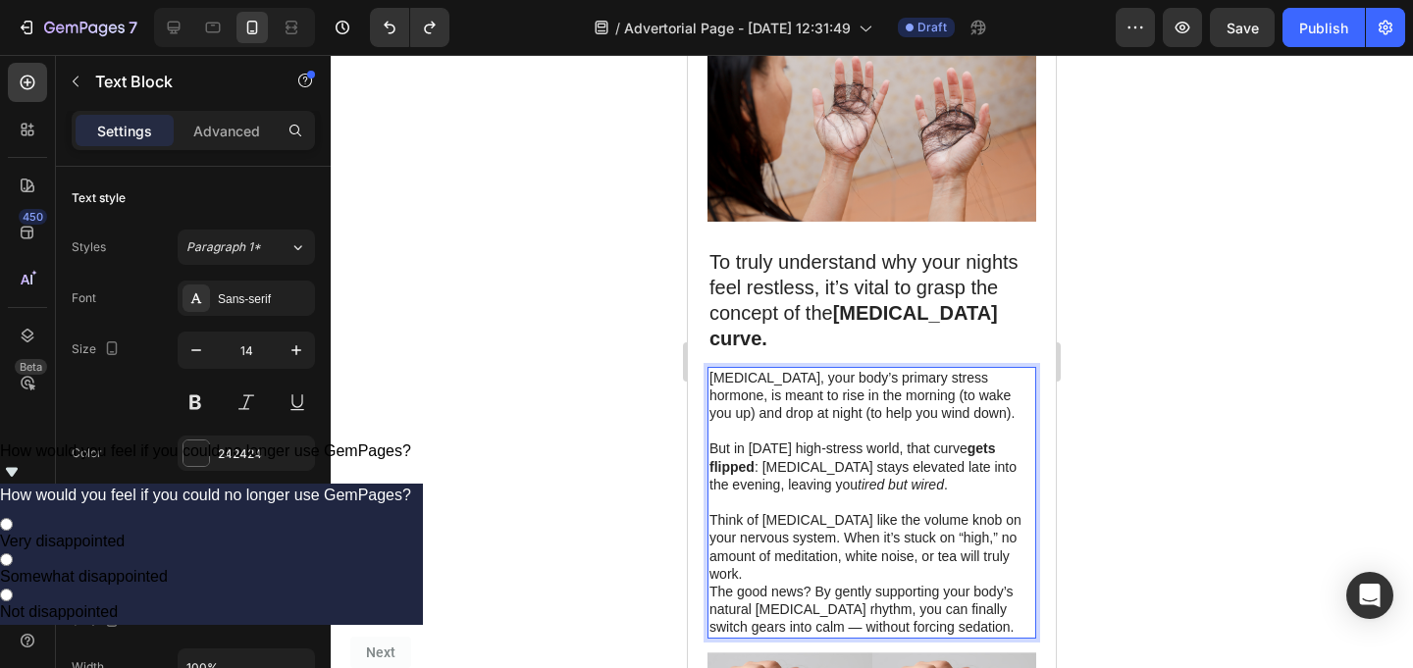
click at [898, 440] on p "But in today’s high-stress world, that curve gets flipped : cortisol stays elev…" at bounding box center [871, 467] width 325 height 54
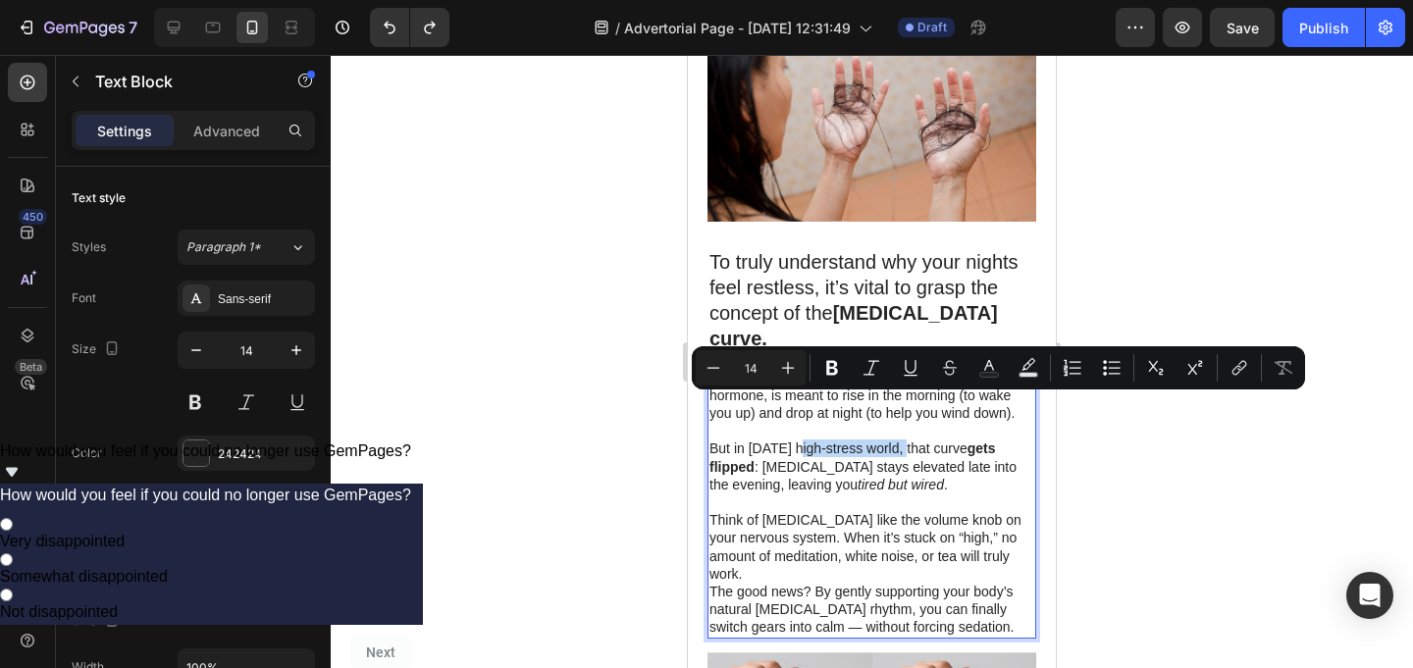
drag, startPoint x: 898, startPoint y: 406, endPoint x: 805, endPoint y: 402, distance: 93.3
click at [805, 440] on p "But in today’s high-stress world, that curve gets flipped : cortisol stays elev…" at bounding box center [871, 467] width 325 height 54
click at [835, 370] on icon "Editor contextual toolbar" at bounding box center [832, 368] width 12 height 15
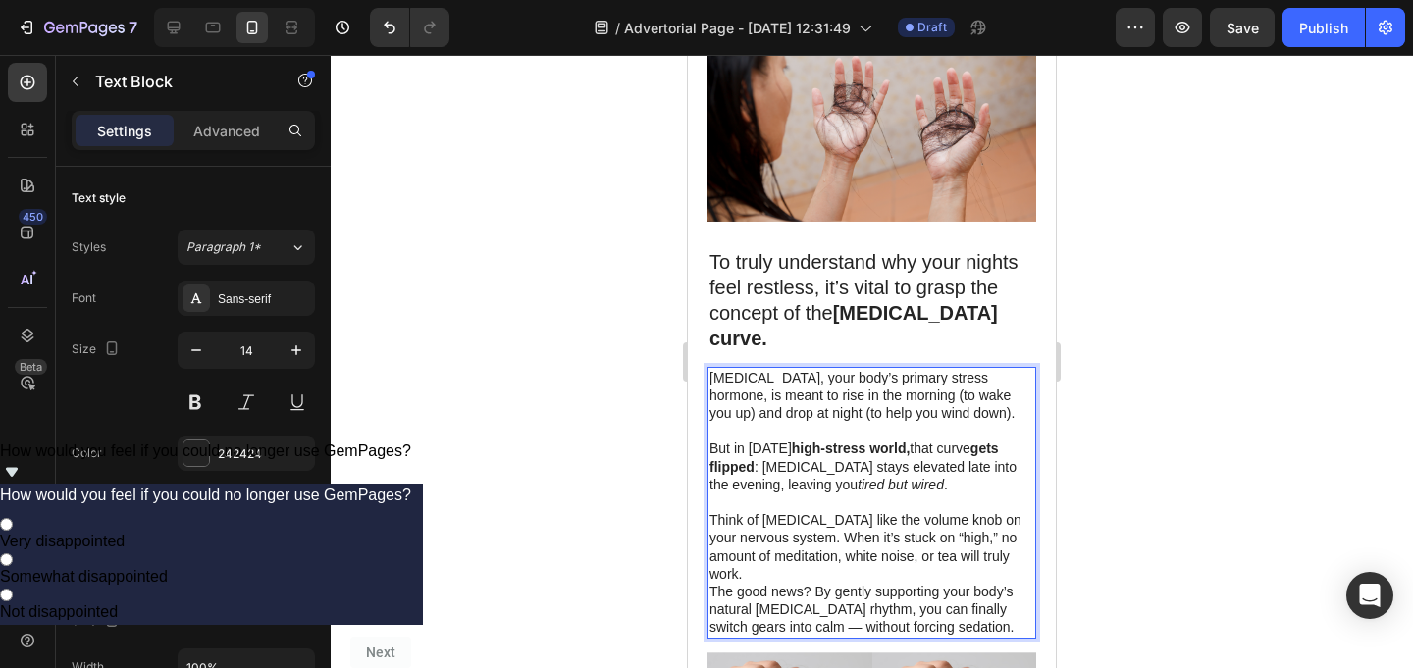
click at [912, 448] on p "But in today’s high-stress world, that curve gets flipped : cortisol stays elev…" at bounding box center [871, 467] width 325 height 54
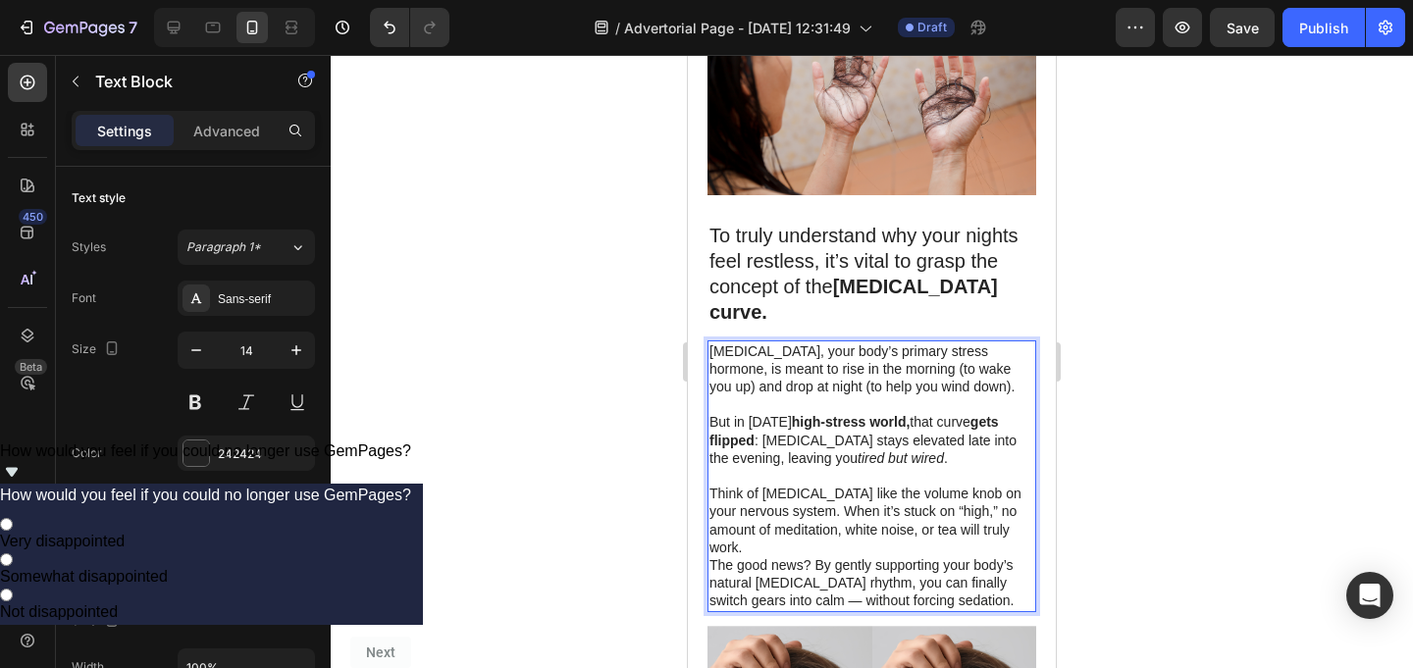
scroll to position [1769, 0]
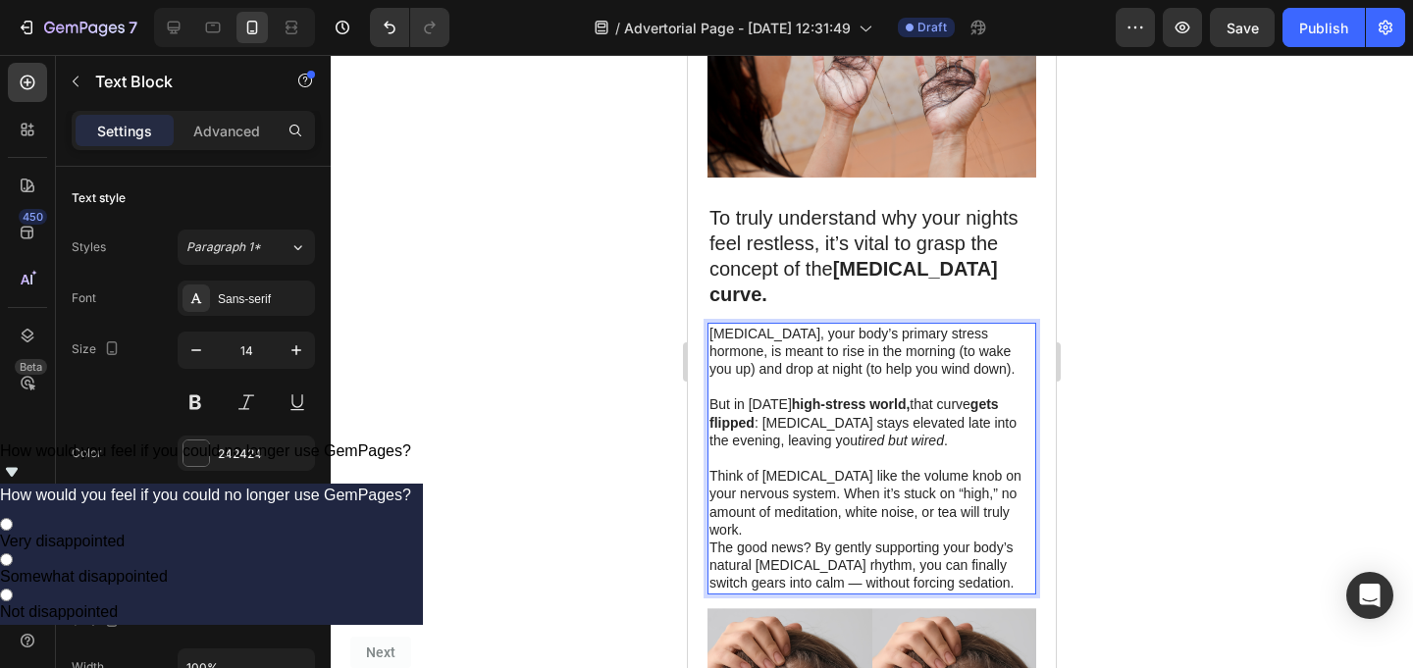
click at [739, 539] on p "The good news? By gently supporting your body’s natural cortisol rhythm, you ca…" at bounding box center [871, 566] width 325 height 54
drag, startPoint x: 739, startPoint y: 510, endPoint x: 783, endPoint y: 510, distance: 44.2
click at [783, 539] on p "The good news? By gently supporting your body’s natural cortisol rhythm, you ca…" at bounding box center [871, 566] width 325 height 54
click at [794, 539] on p "The good news? By gently supporting your body’s natural cortisol rhythm, you ca…" at bounding box center [871, 566] width 325 height 54
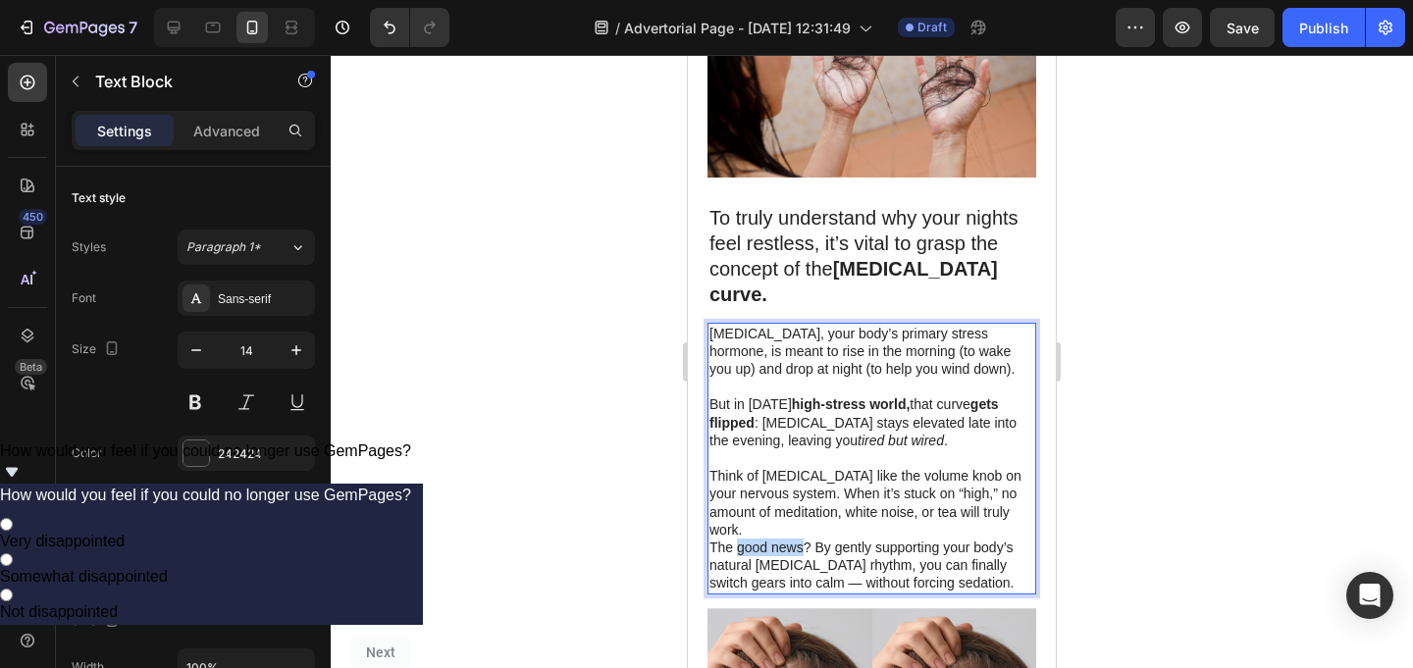
click at [806, 539] on p "The good news? By gently supporting your body’s natural cortisol rhythm, you ca…" at bounding box center [871, 566] width 325 height 54
drag, startPoint x: 805, startPoint y: 504, endPoint x: 757, endPoint y: 501, distance: 47.2
click at [757, 539] on p "The good news? By gently supporting your body’s natural cortisol rhythm, you ca…" at bounding box center [871, 566] width 325 height 54
drag, startPoint x: 739, startPoint y: 504, endPoint x: 798, endPoint y: 504, distance: 58.9
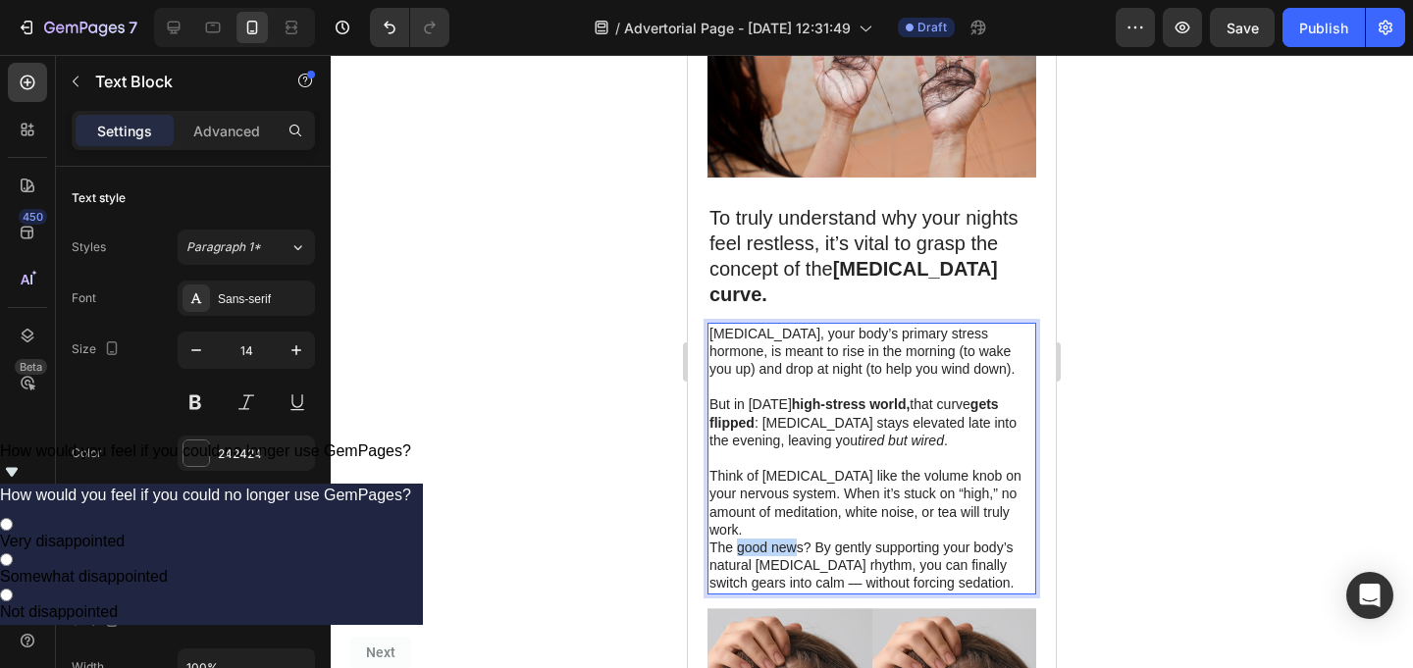
click at [798, 539] on p "The good news? By gently supporting your body’s natural cortisol rhythm, you ca…" at bounding box center [871, 566] width 325 height 54
drag, startPoint x: 801, startPoint y: 504, endPoint x: 735, endPoint y: 503, distance: 65.7
click at [735, 539] on p "The good news? By gently supporting your body’s natural cortisol rhythm, you ca…" at bounding box center [871, 566] width 325 height 54
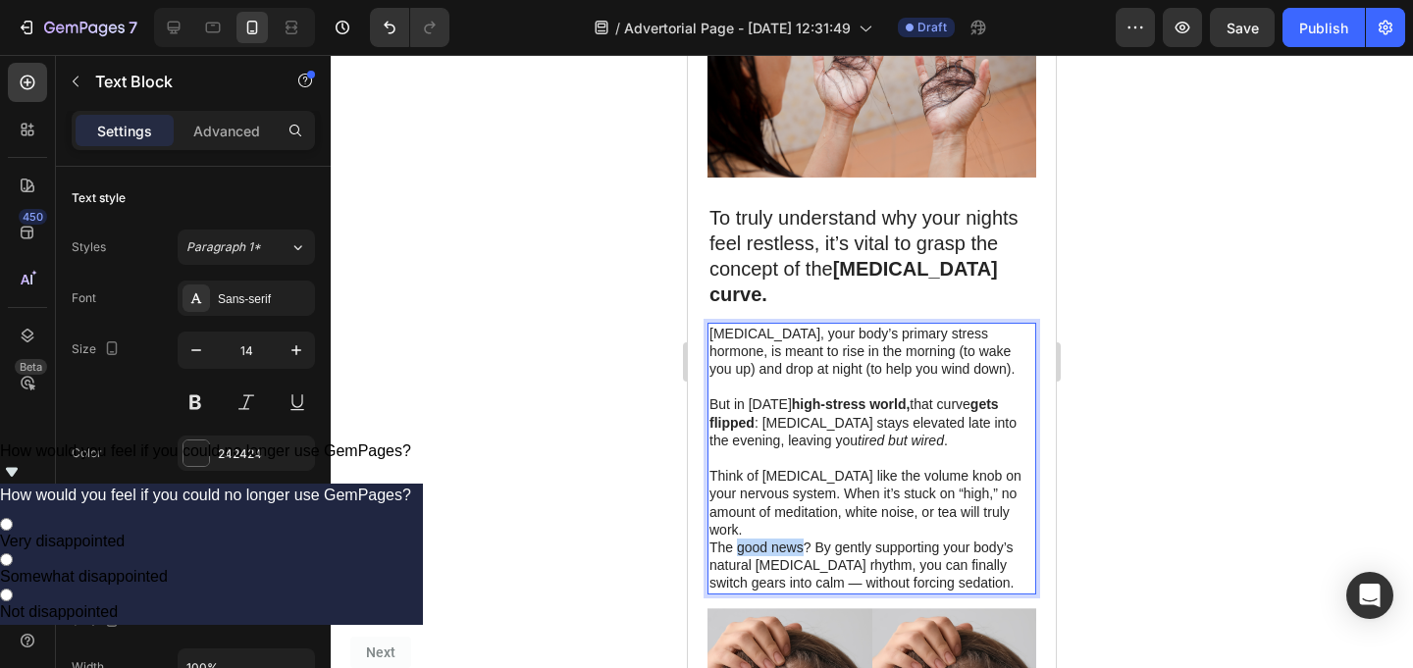
drag, startPoint x: 739, startPoint y: 504, endPoint x: 801, endPoint y: 506, distance: 61.8
click at [801, 539] on p "The good news? By gently supporting your body’s natural cortisol rhythm, you ca…" at bounding box center [871, 566] width 325 height 54
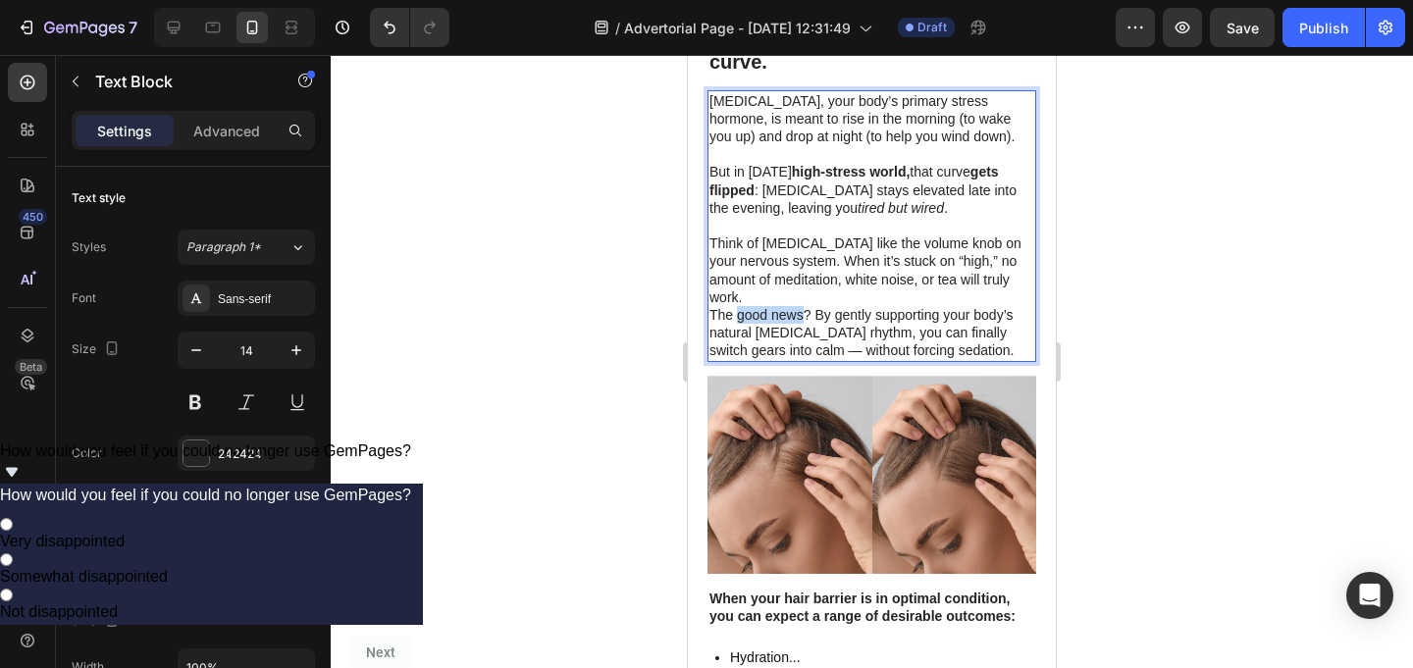
scroll to position [2006, 0]
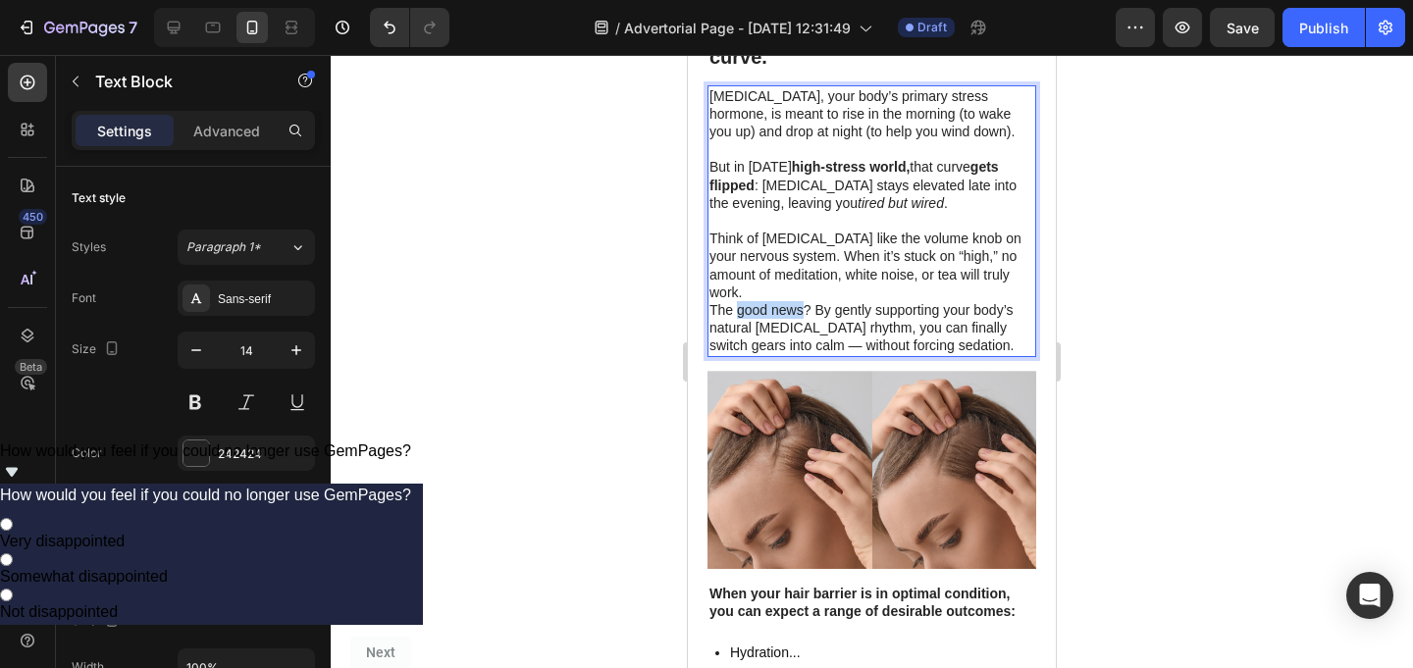
click at [763, 301] on p "The good news? By gently supporting your body’s natural cortisol rhythm, you ca…" at bounding box center [871, 328] width 325 height 54
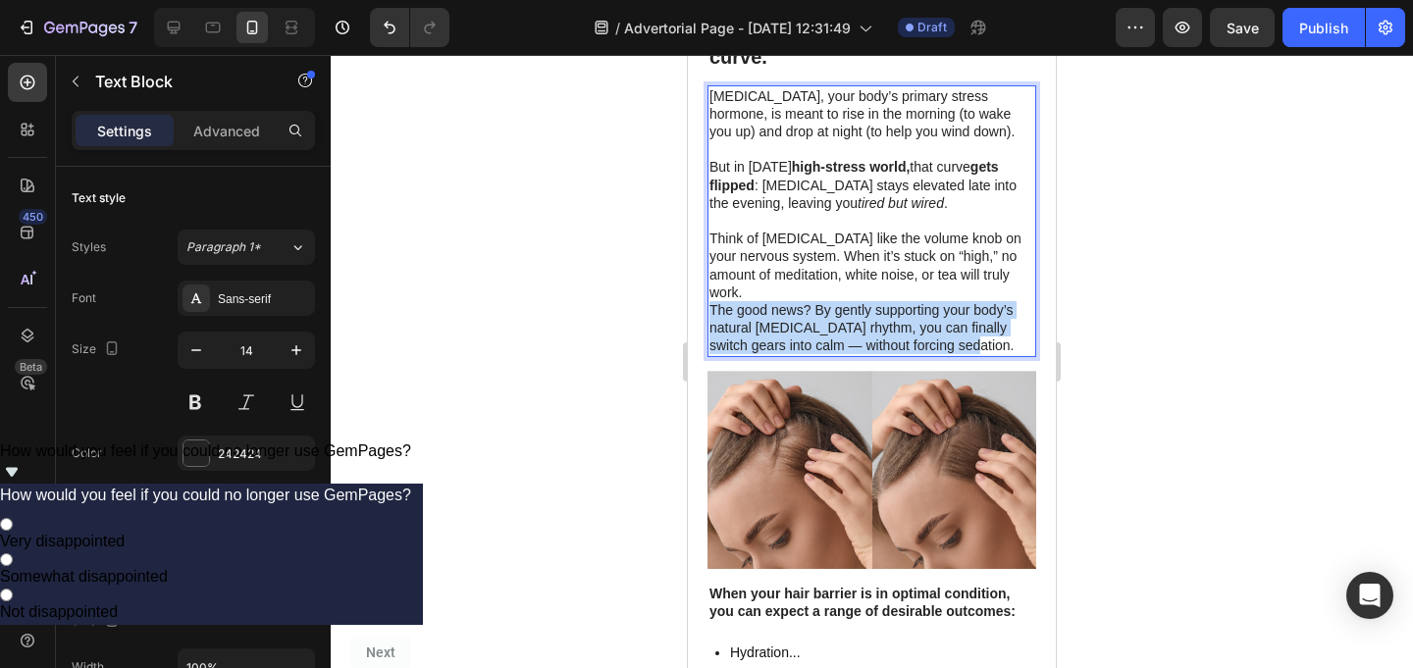
click at [763, 301] on p "The good news? By gently supporting your body’s natural cortisol rhythm, you ca…" at bounding box center [871, 328] width 325 height 54
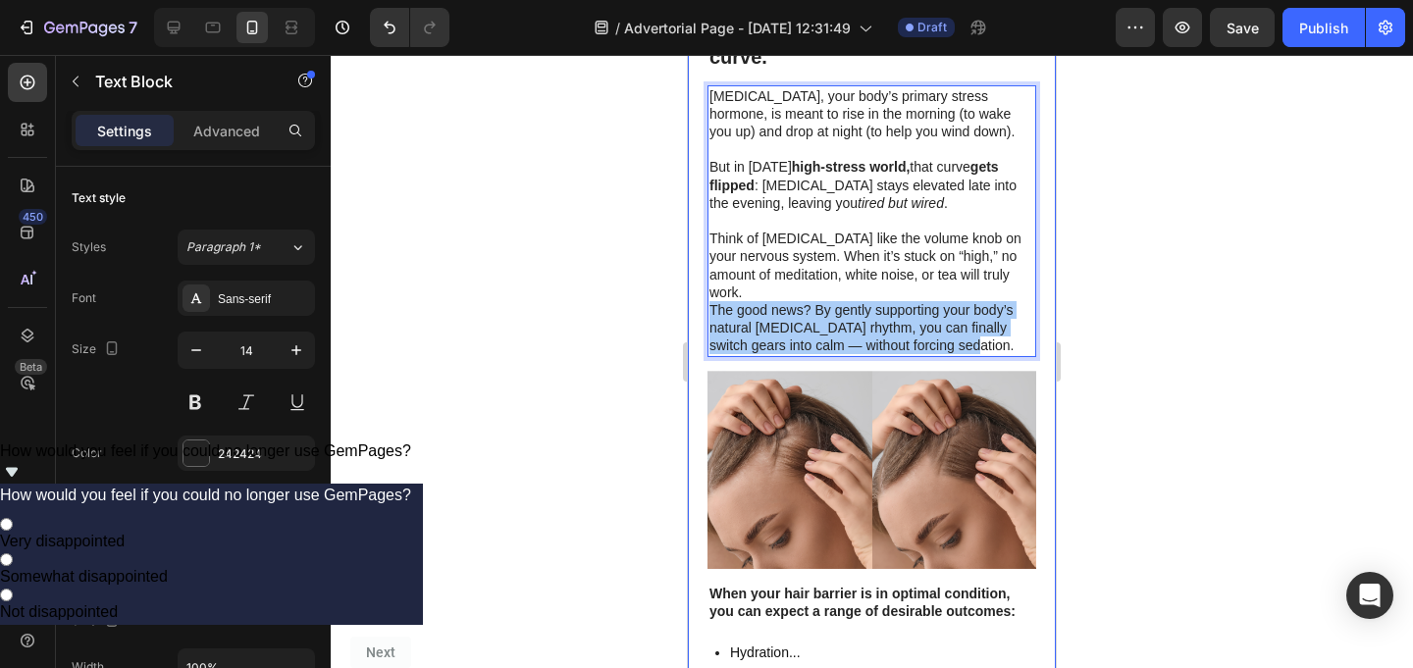
click at [561, 255] on div at bounding box center [872, 361] width 1082 height 613
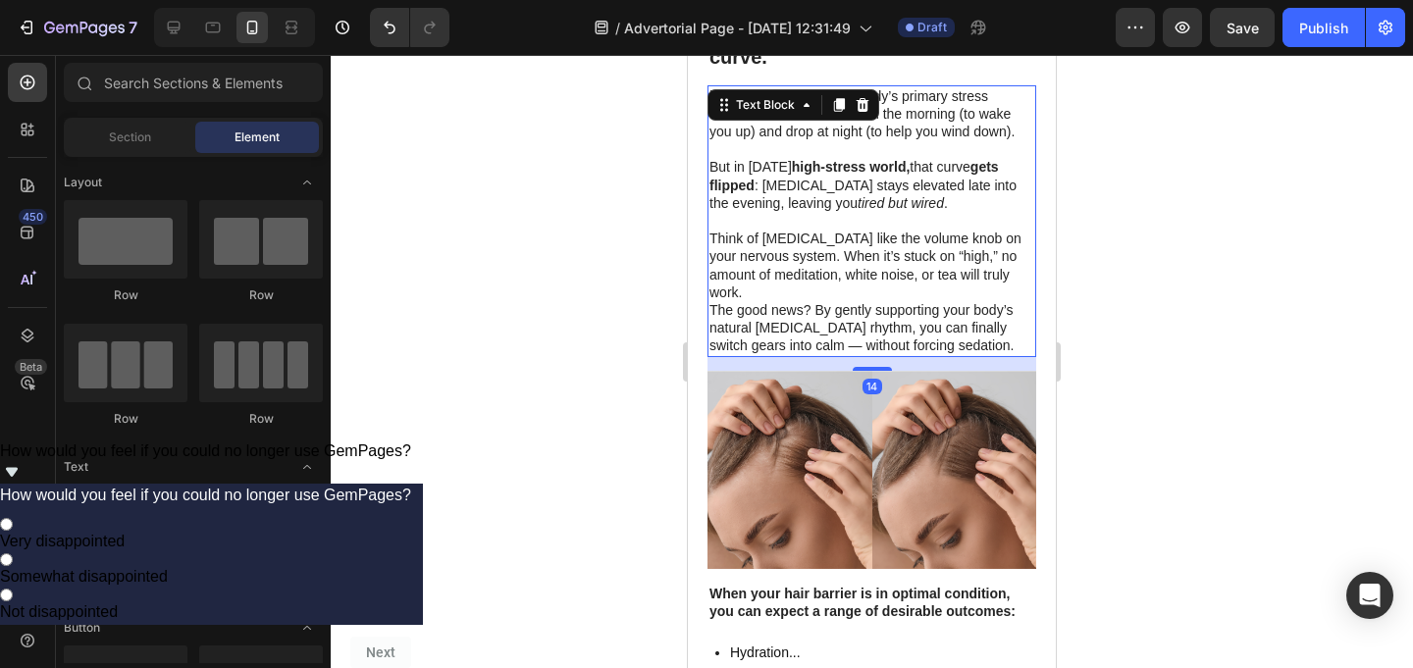
click at [770, 301] on p "The good news? By gently supporting your body’s natural cortisol rhythm, you ca…" at bounding box center [871, 328] width 325 height 54
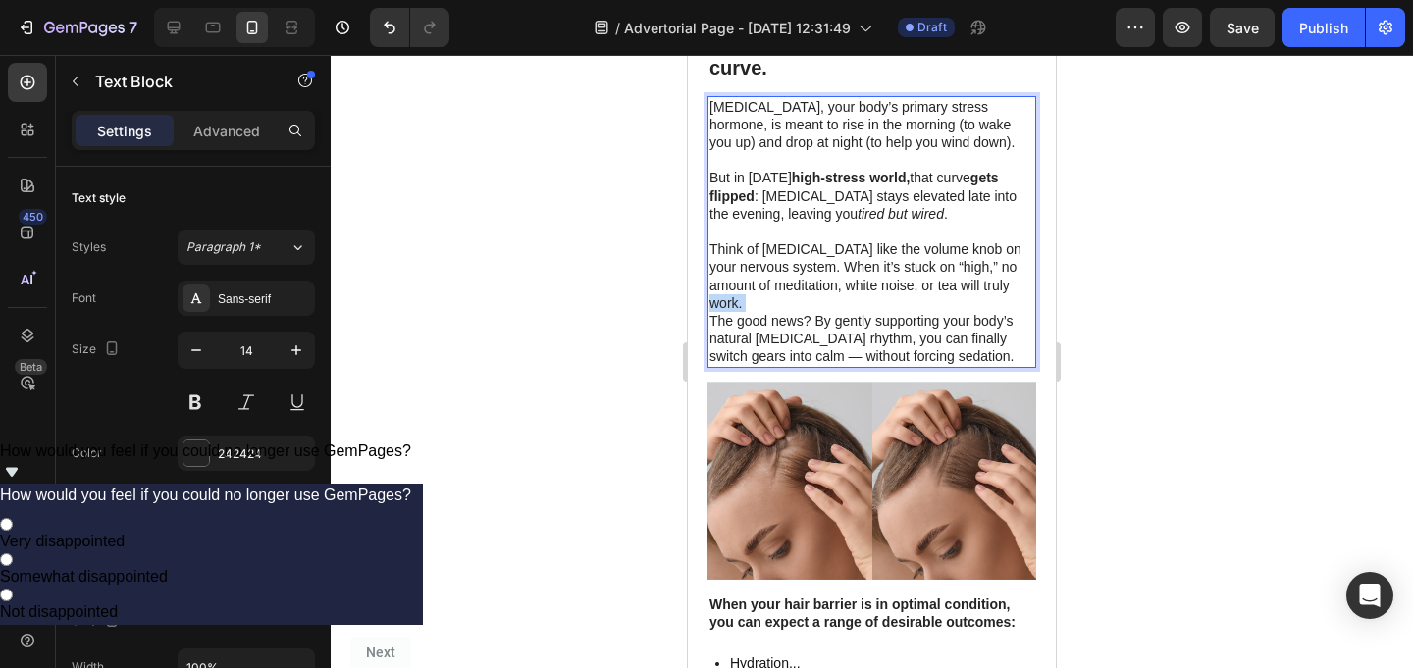
click at [769, 266] on p "Think of [MEDICAL_DATA] like the volume knob on your nervous system. When it’s …" at bounding box center [871, 276] width 325 height 72
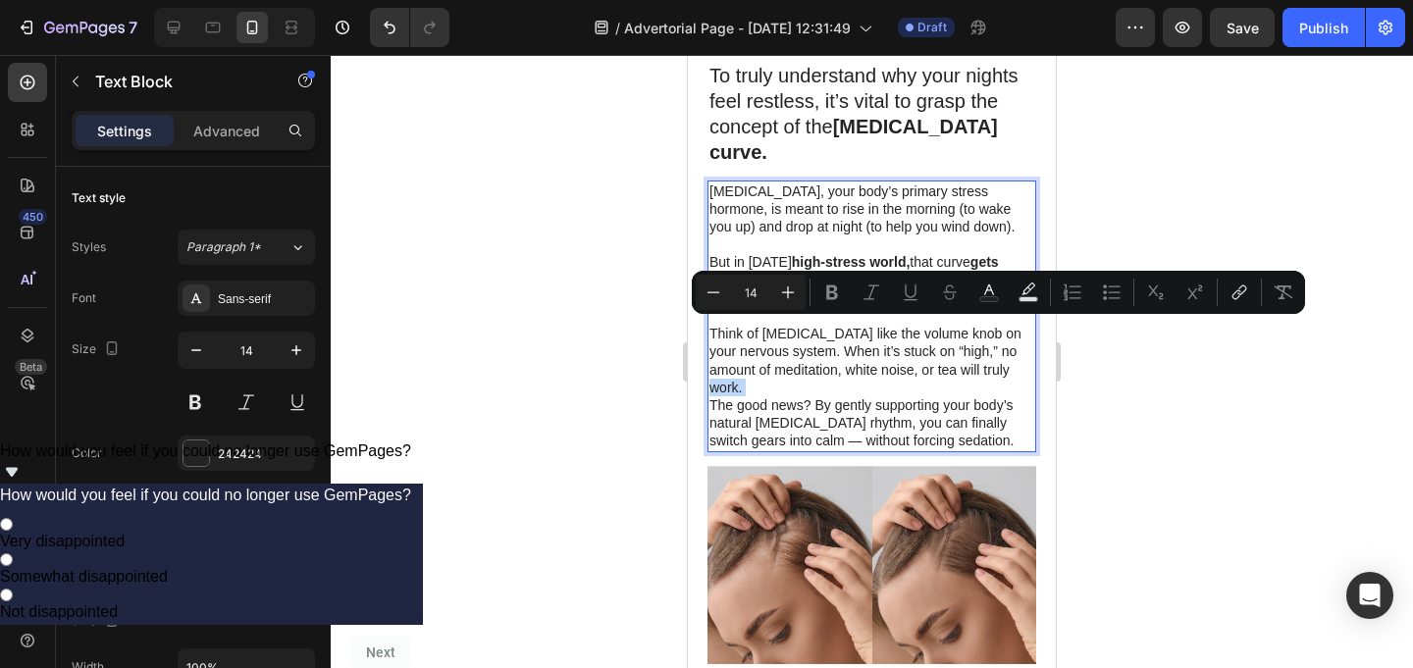
scroll to position [1884, 0]
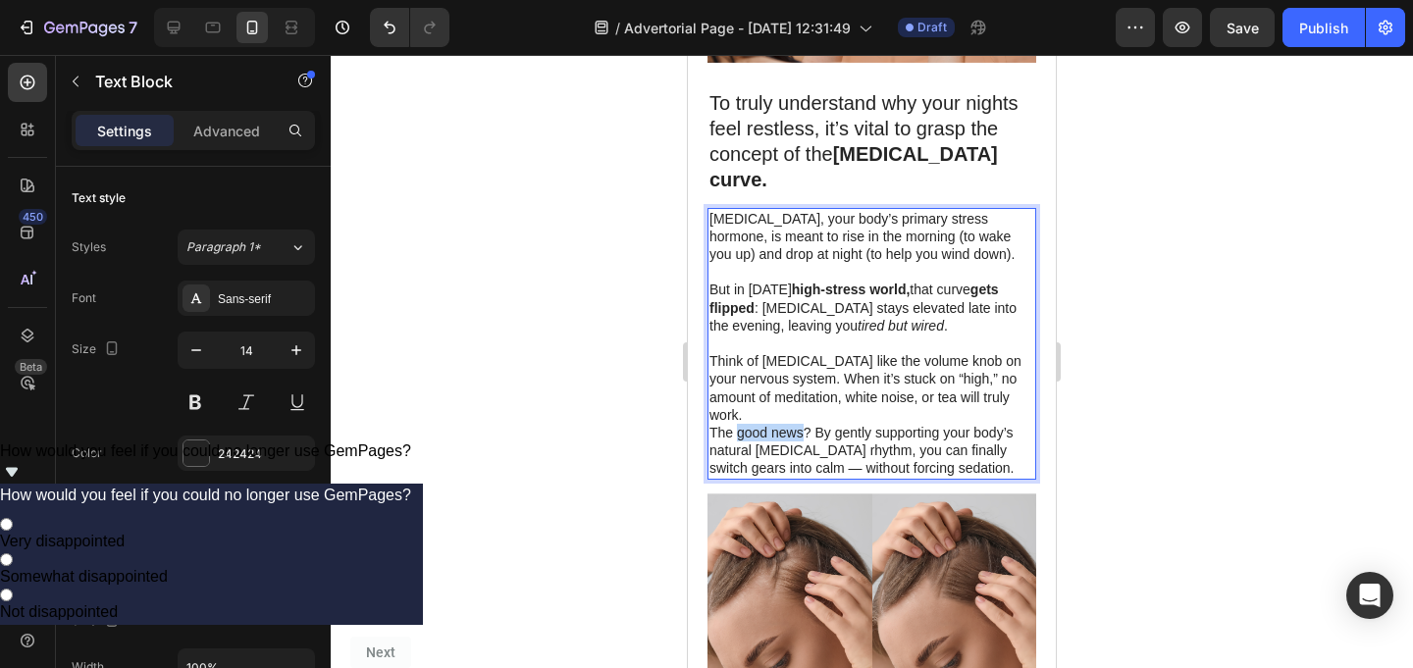
drag, startPoint x: 806, startPoint y: 391, endPoint x: 740, endPoint y: 390, distance: 65.8
click at [740, 424] on p "The good news? By gently supporting your body’s natural cortisol rhythm, you ca…" at bounding box center [871, 451] width 325 height 54
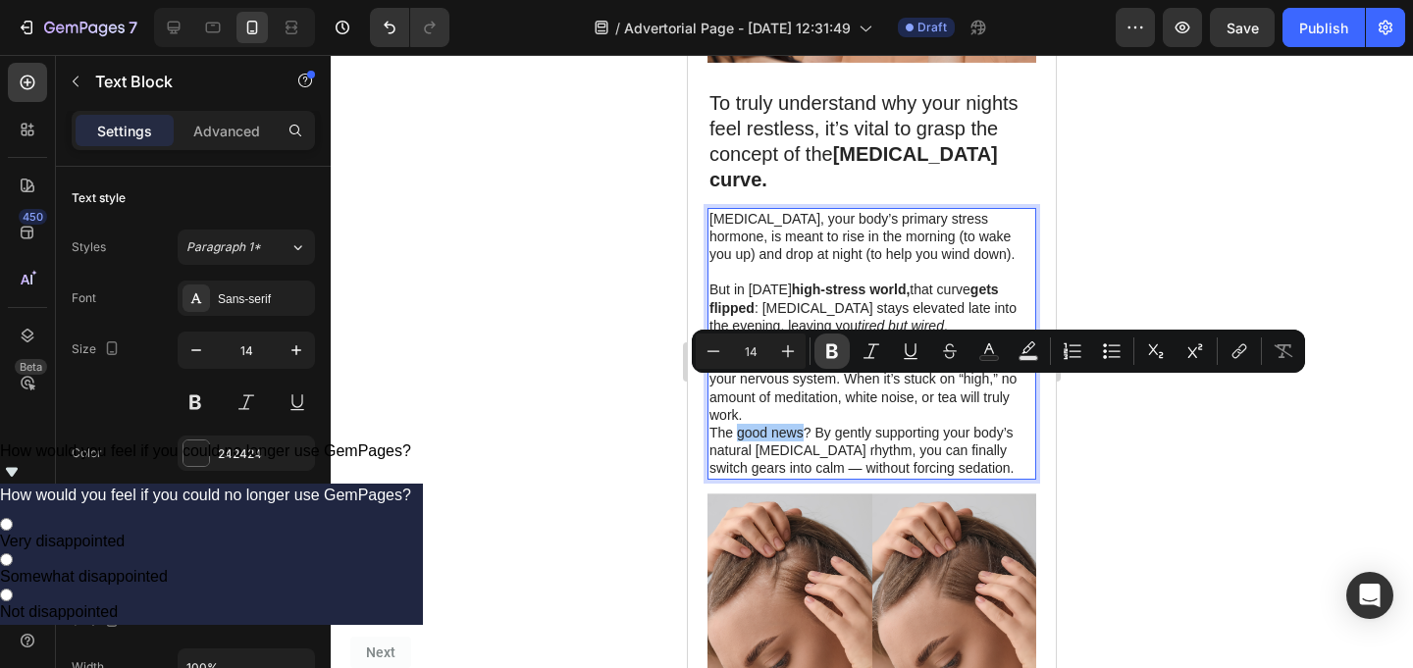
click at [834, 346] on icon "Editor contextual toolbar" at bounding box center [832, 351] width 12 height 15
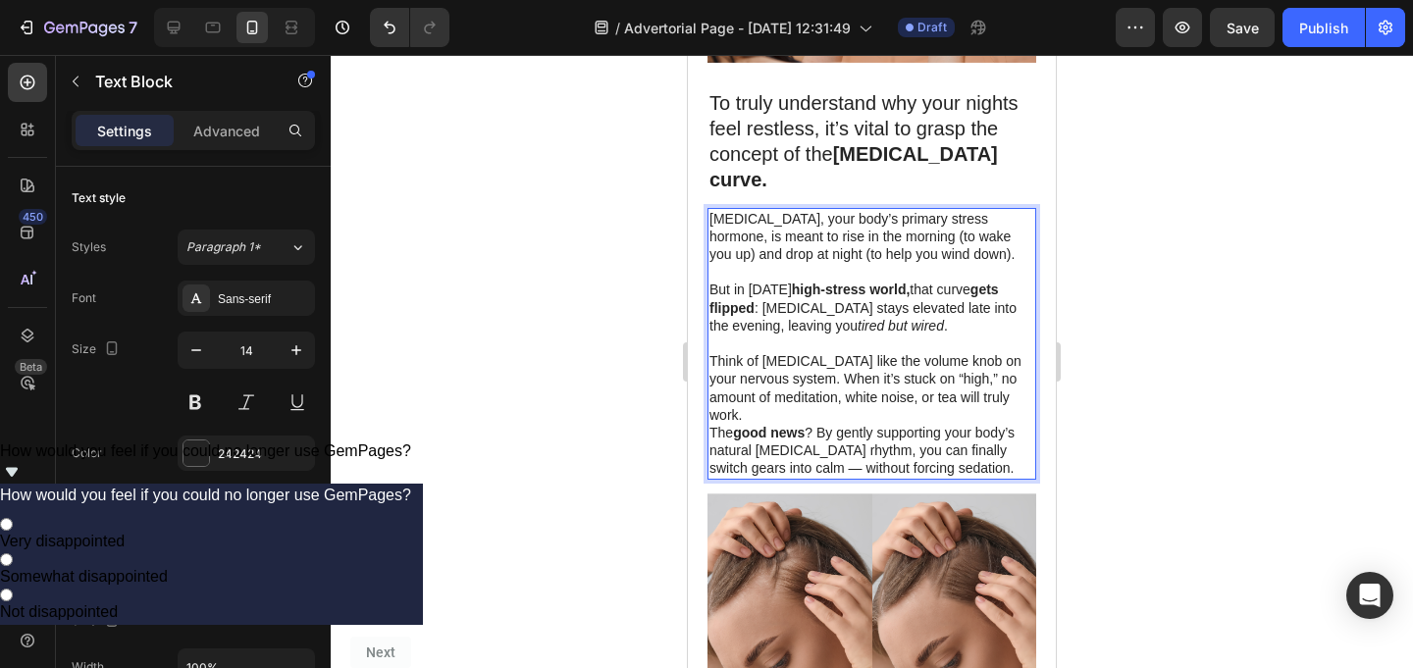
click at [1185, 335] on div at bounding box center [872, 361] width 1082 height 613
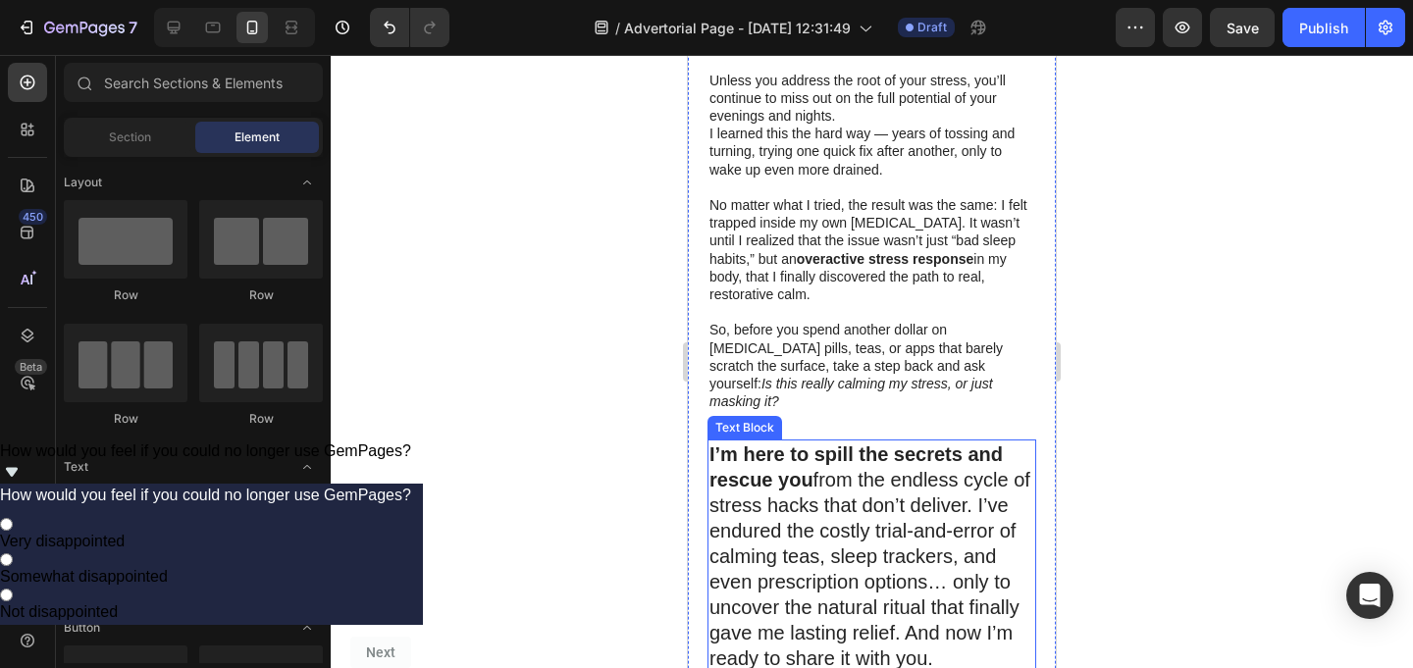
scroll to position [716, 0]
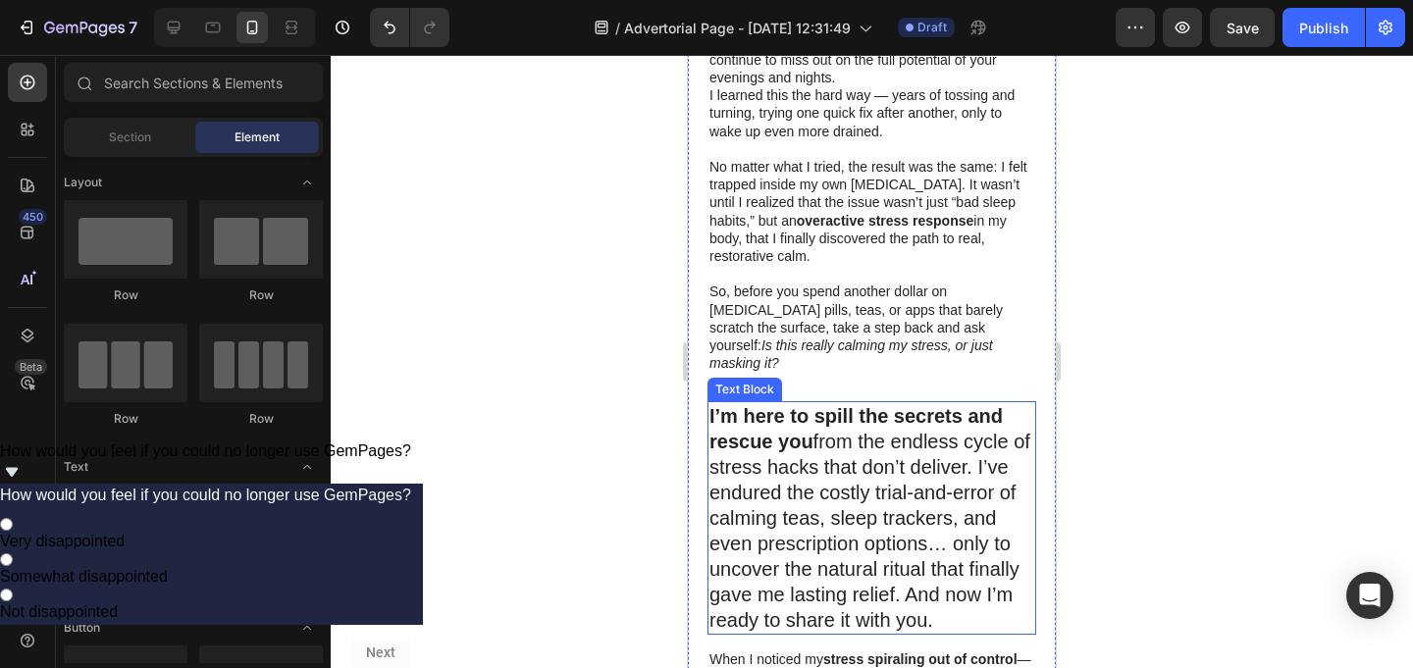
click at [896, 434] on p "I’m here to spill the secrets and rescue you from the endless cycle of stress h…" at bounding box center [871, 518] width 325 height 230
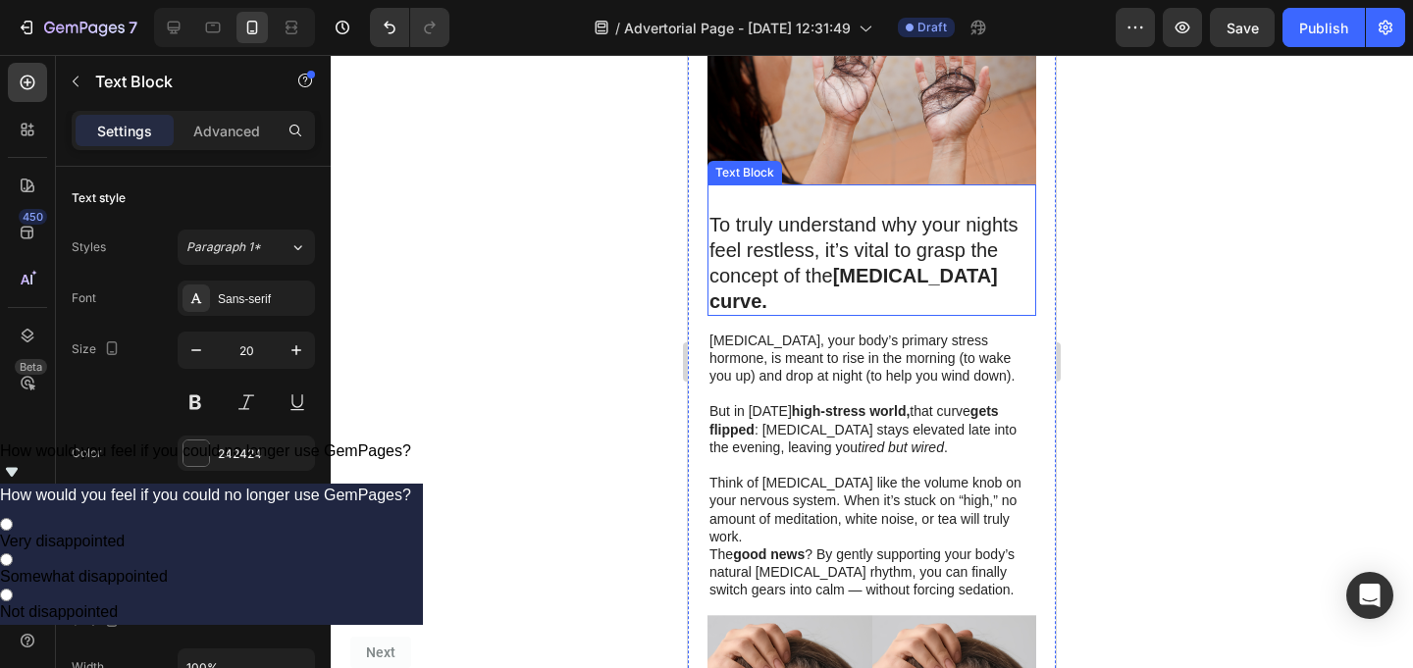
scroll to position [1796, 0]
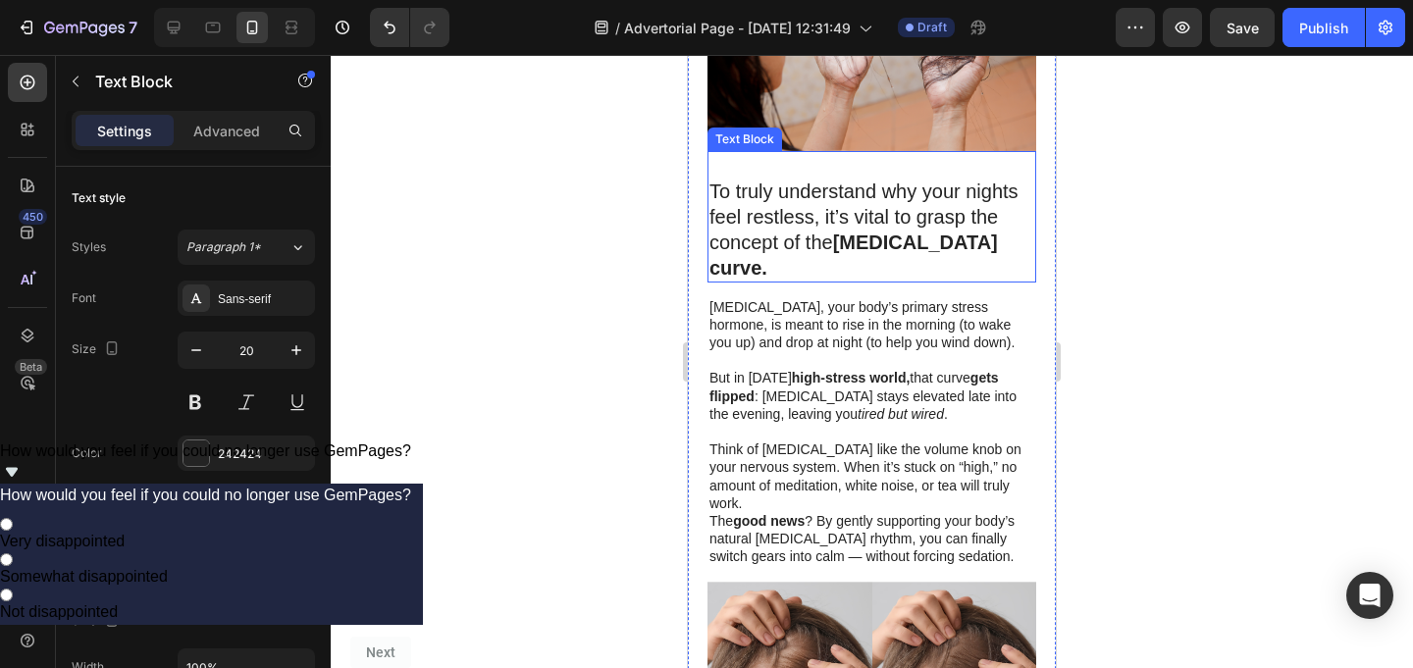
click at [909, 193] on p "To truly understand why your nights feel restless, it’s vital to grasp the conc…" at bounding box center [871, 230] width 325 height 102
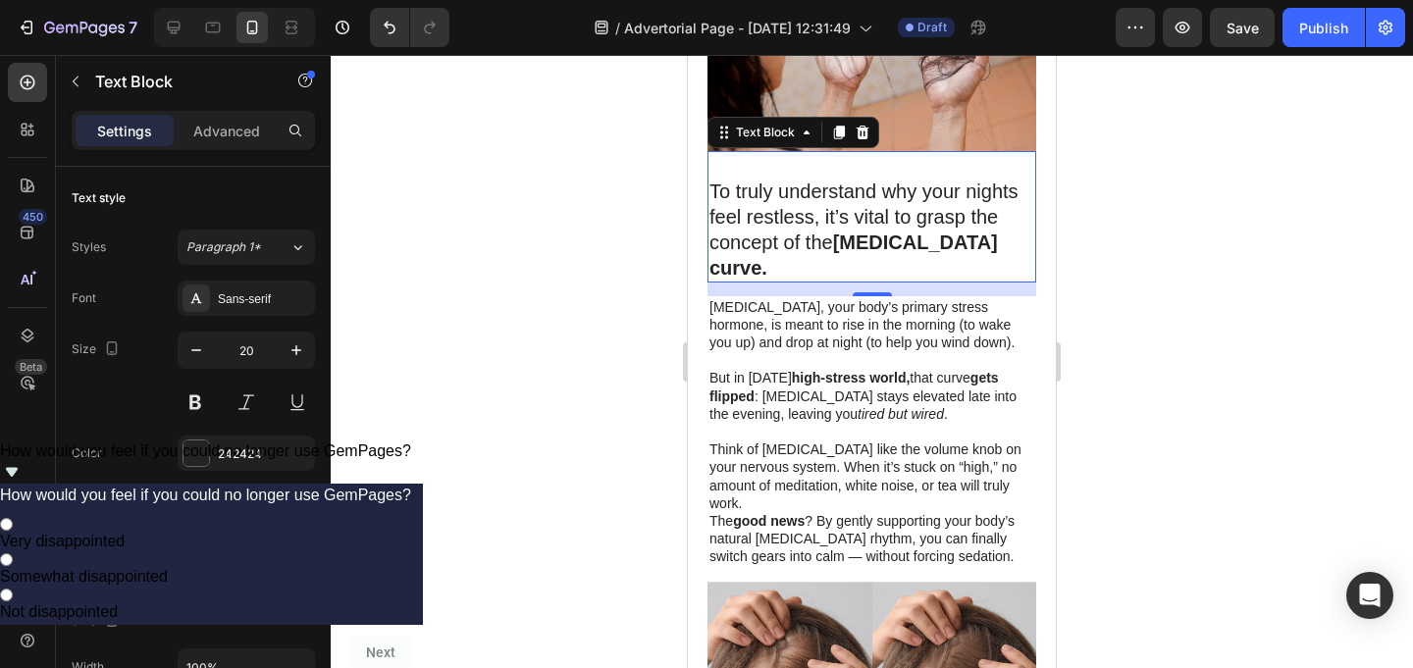
click at [584, 408] on div at bounding box center [872, 361] width 1082 height 613
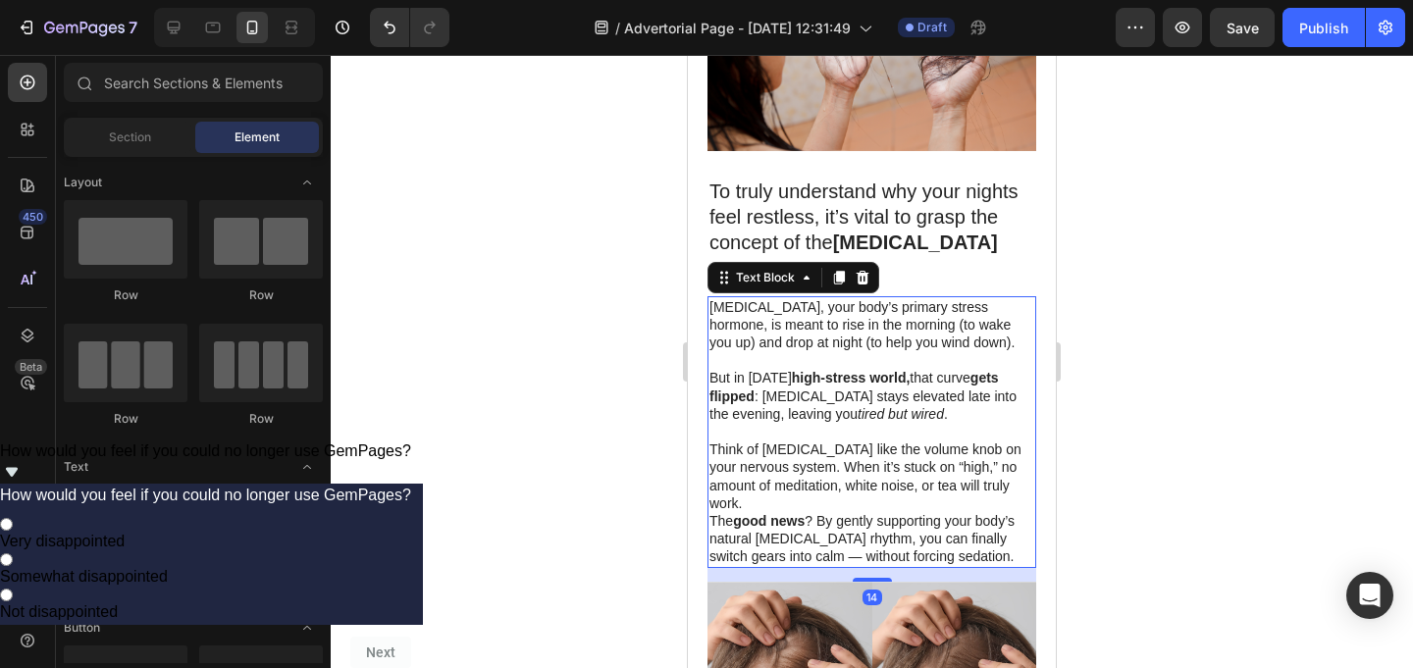
click at [904, 441] on p "Think of [MEDICAL_DATA] like the volume knob on your nervous system. When it’s …" at bounding box center [871, 477] width 325 height 72
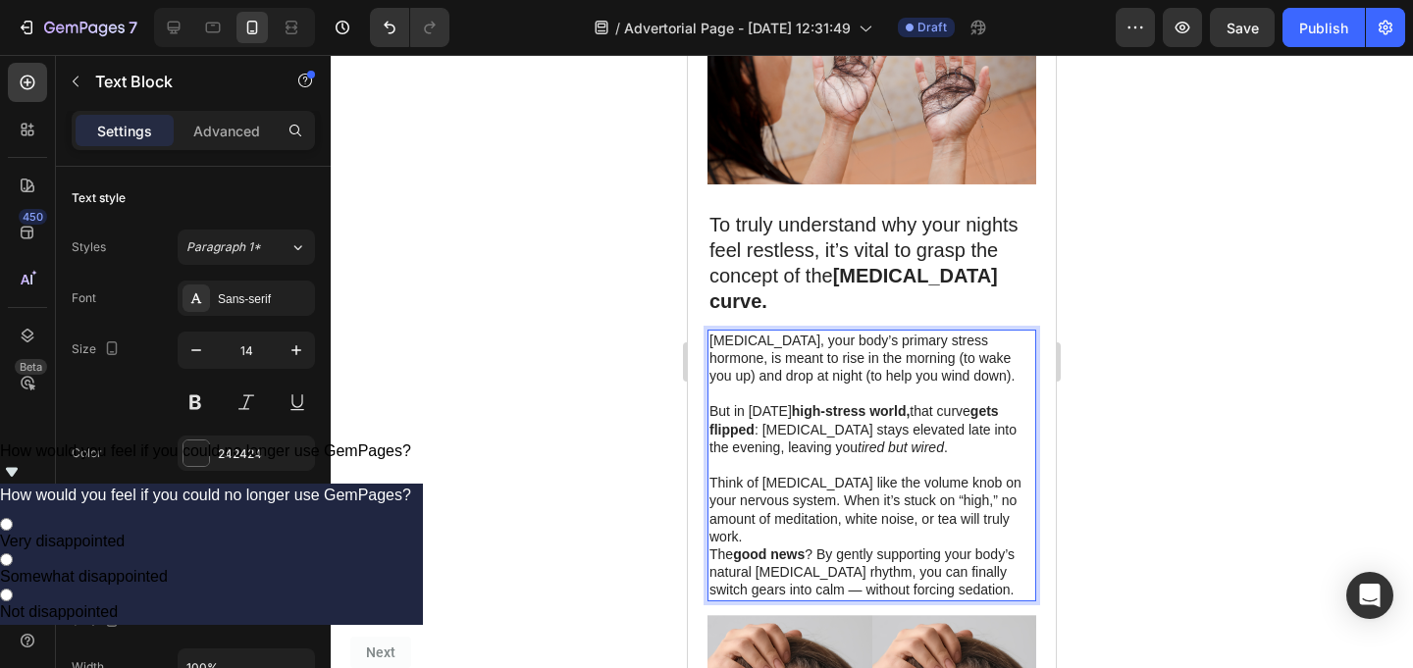
scroll to position [1786, 0]
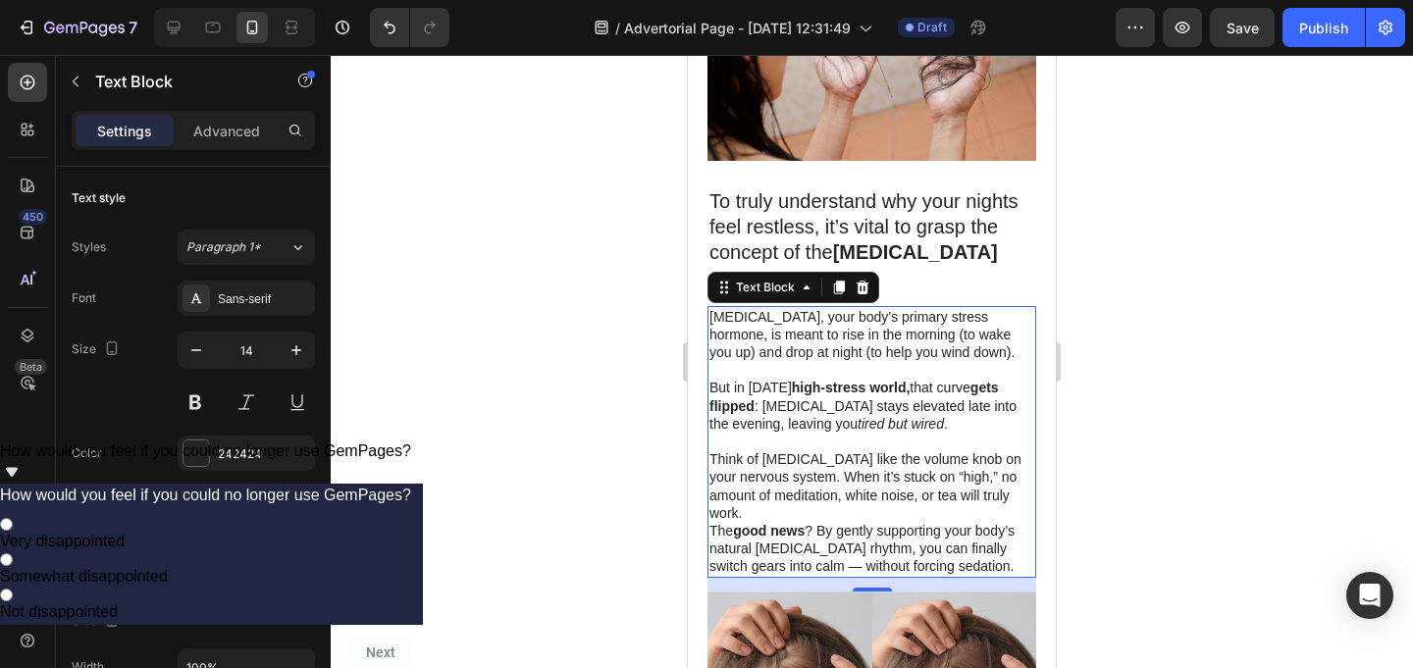
click at [1154, 408] on div at bounding box center [872, 361] width 1082 height 613
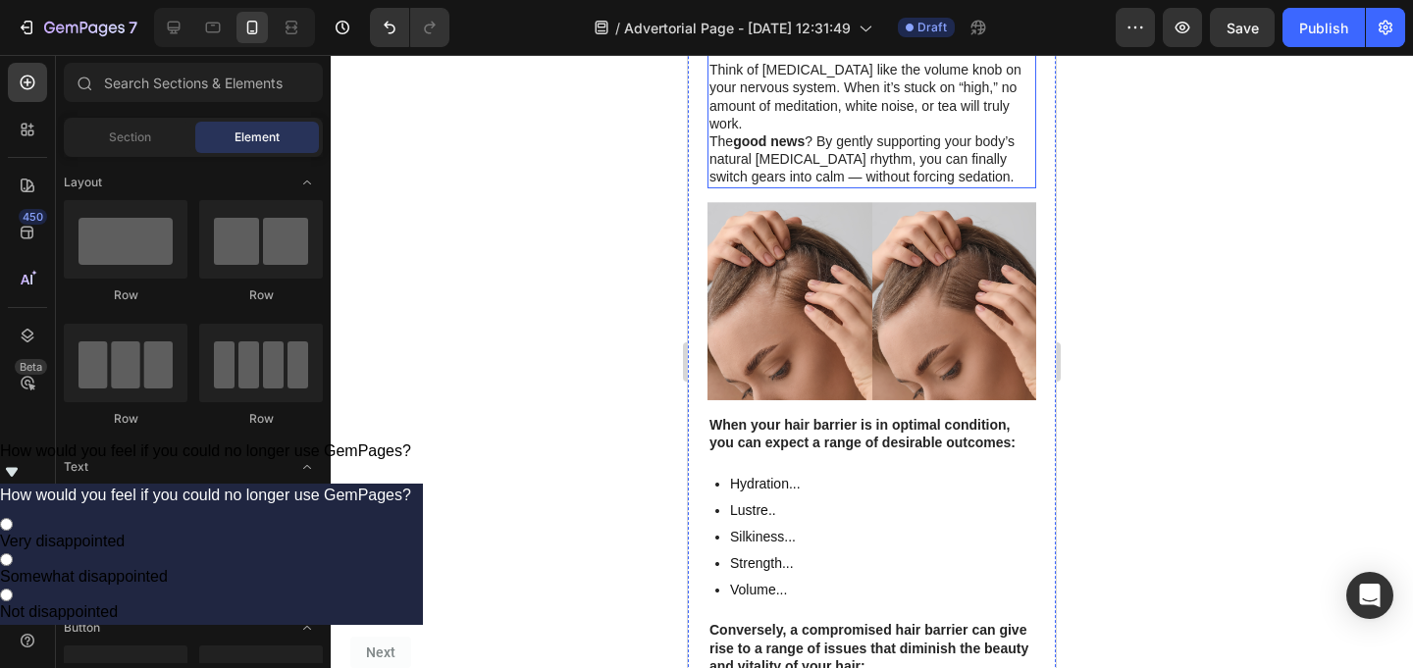
scroll to position [2194, 0]
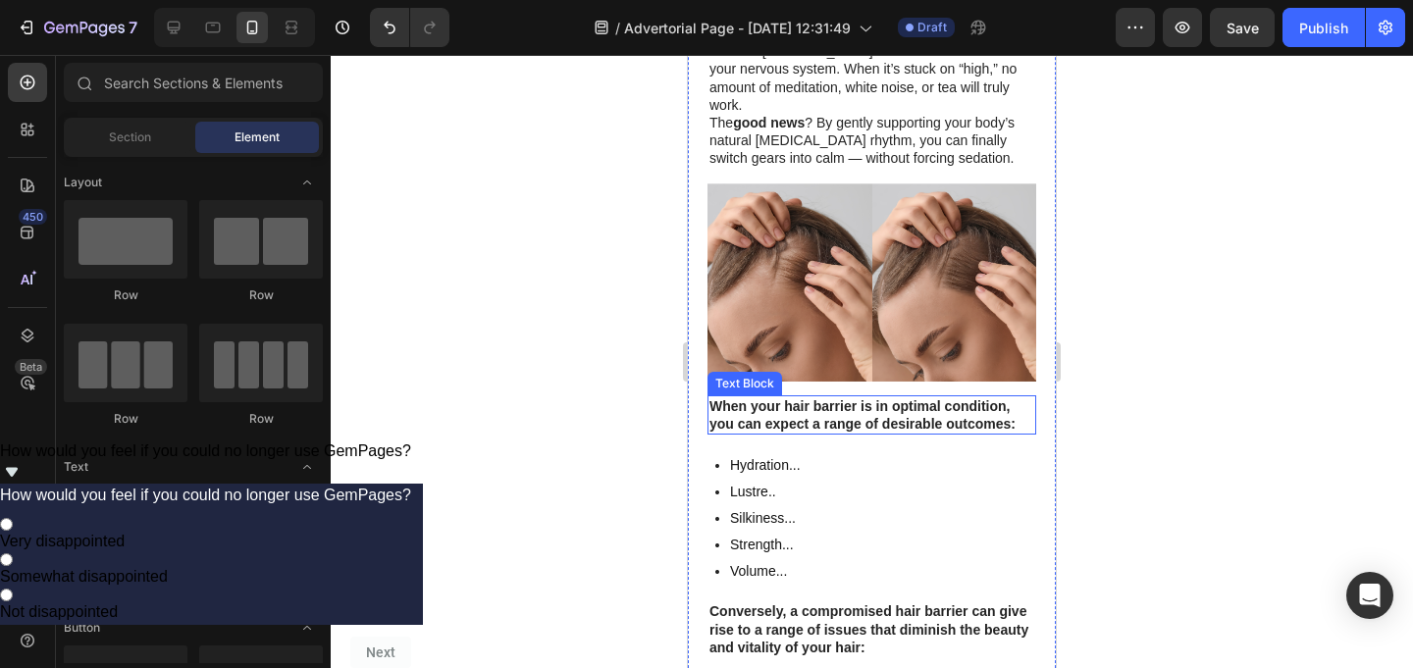
click at [880, 398] on strong "When your hair barrier is in optimal condition, you can expect a range of desir…" at bounding box center [862, 414] width 306 height 33
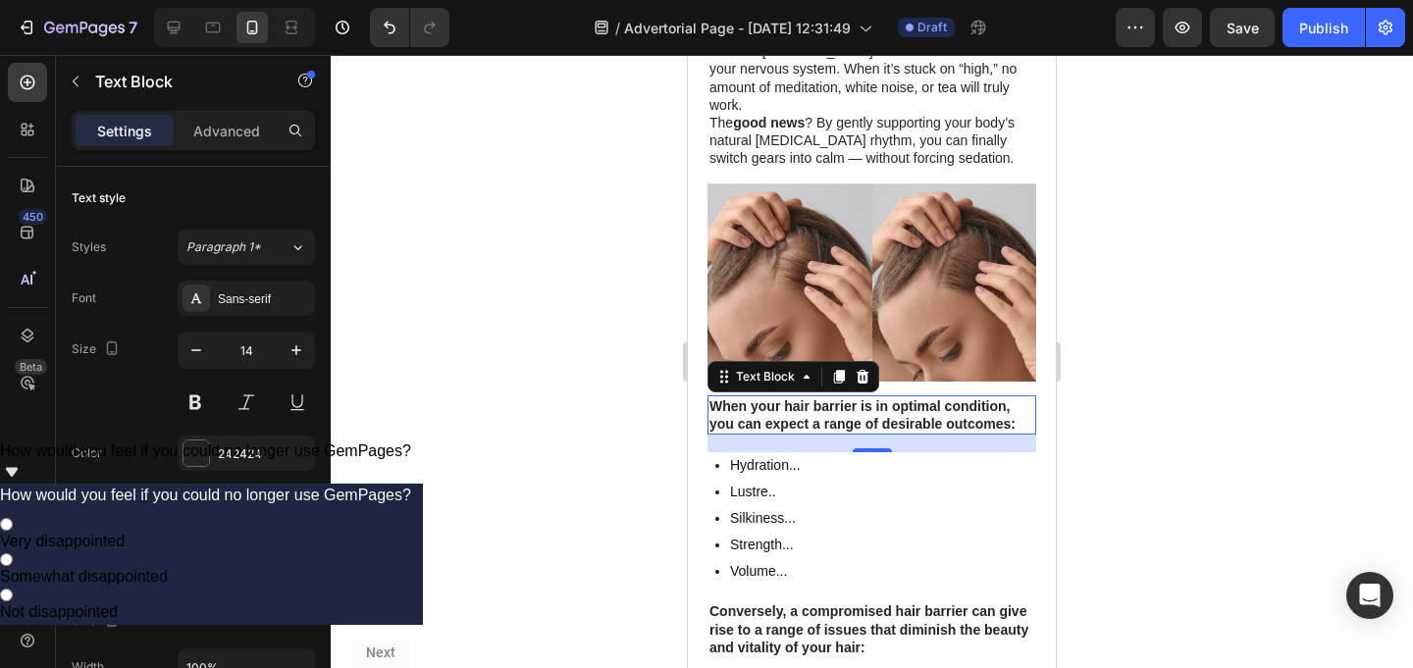
click at [825, 398] on strong "When your hair barrier is in optimal condition, you can expect a range of desir…" at bounding box center [862, 414] width 306 height 33
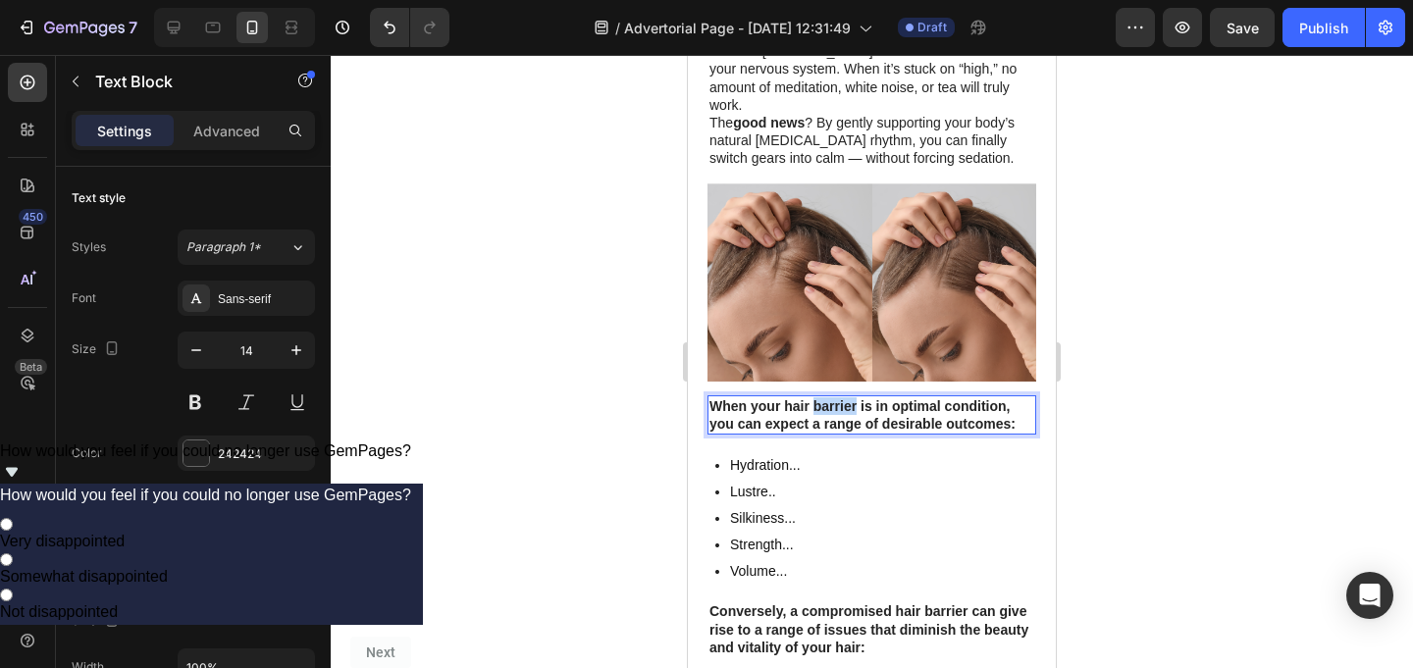
click at [825, 398] on strong "When your hair barrier is in optimal condition, you can expect a range of desir…" at bounding box center [862, 414] width 306 height 33
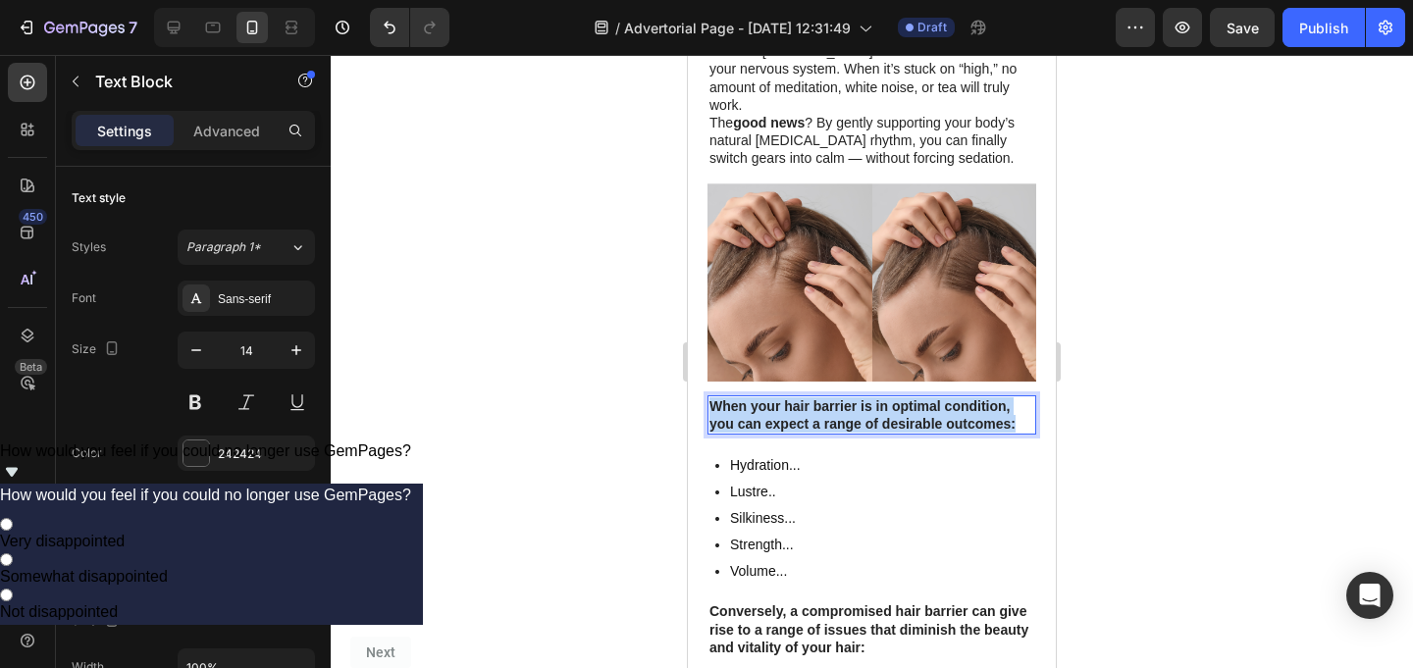
click at [825, 398] on strong "When your hair barrier is in optimal condition, you can expect a range of desir…" at bounding box center [862, 414] width 306 height 33
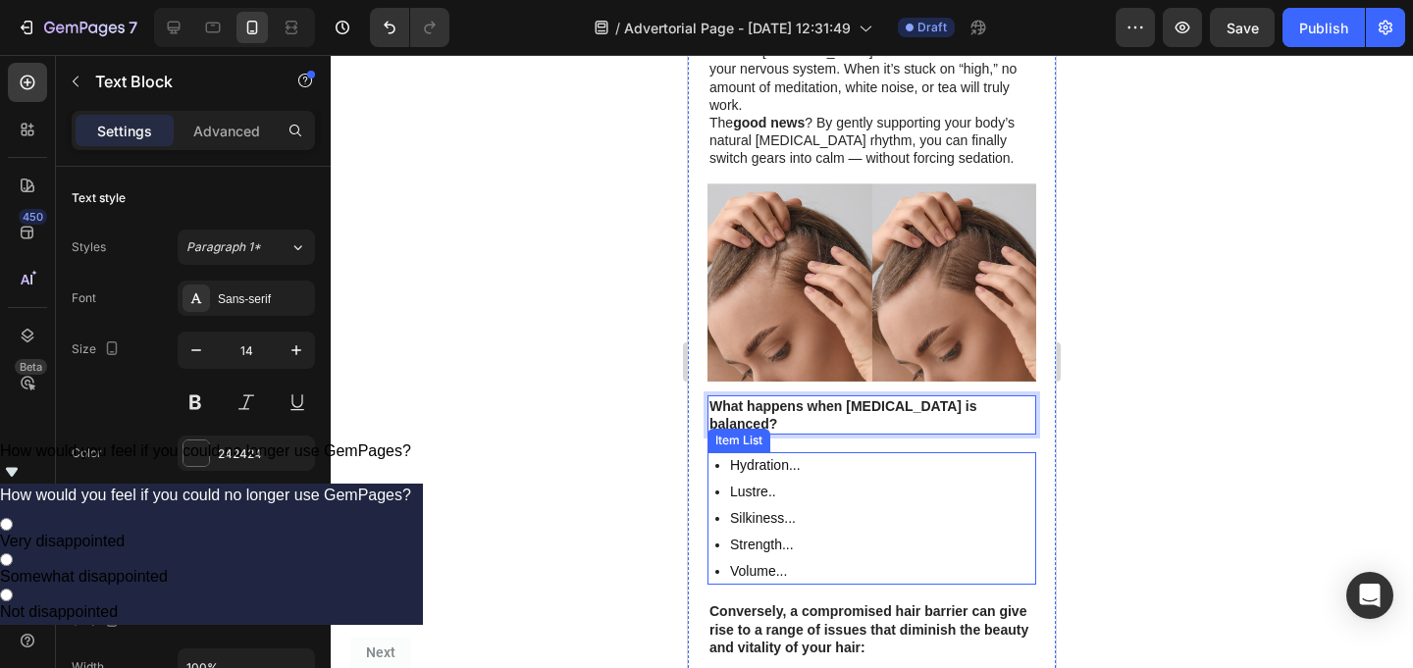
click at [791, 455] on p "Hydration..." at bounding box center [765, 465] width 71 height 21
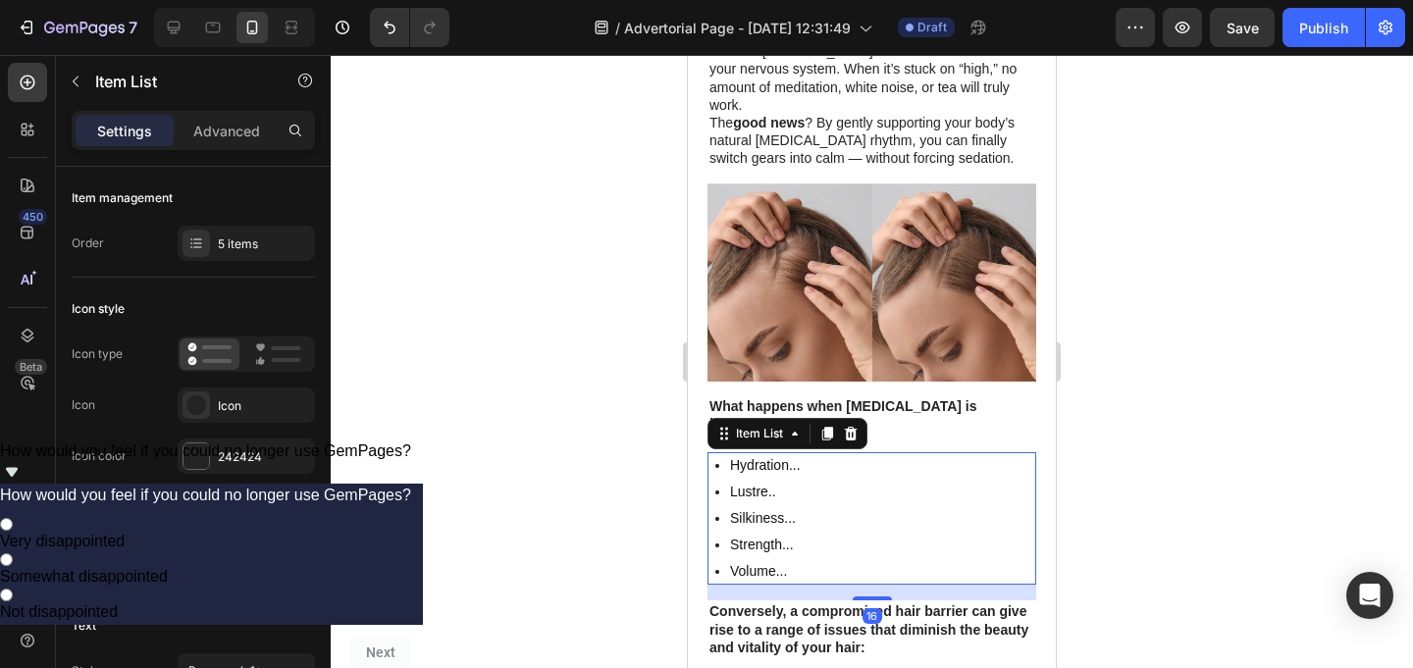
click at [791, 455] on p "Hydration..." at bounding box center [765, 465] width 71 height 21
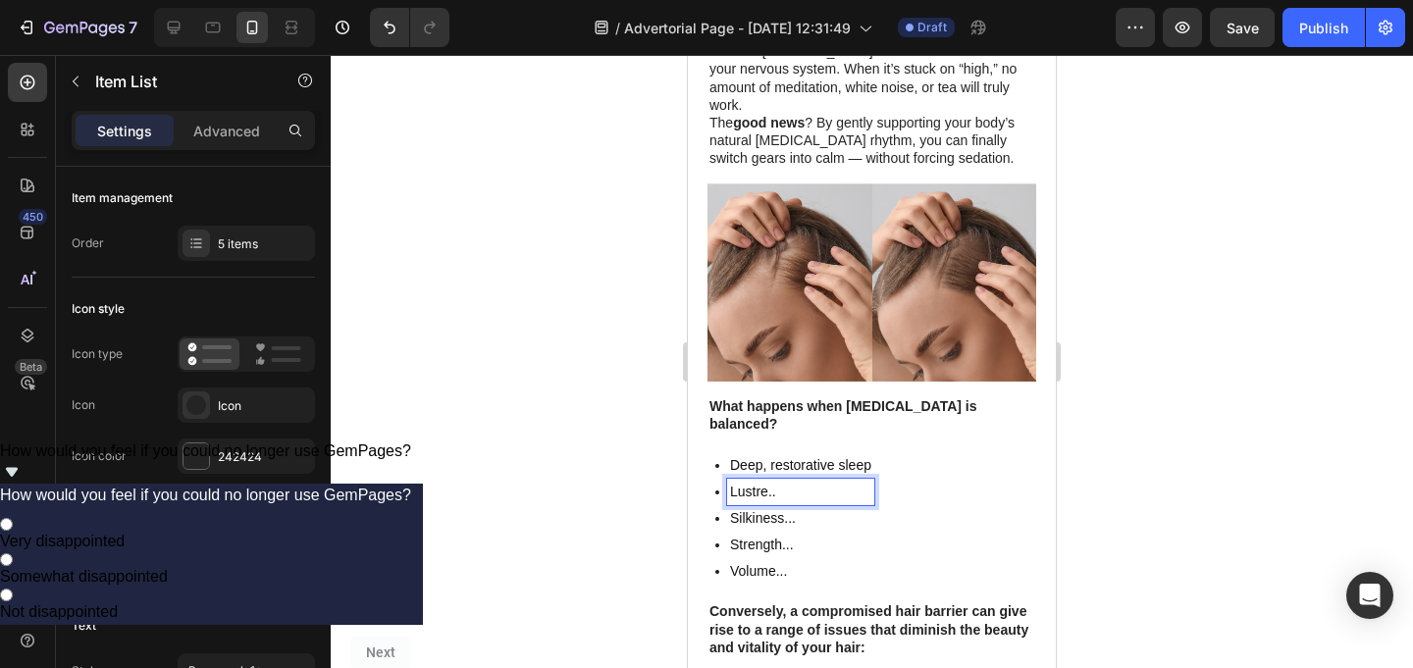
click at [774, 482] on p "Lustre.." at bounding box center [800, 492] width 141 height 21
click at [770, 482] on p "Lustre.." at bounding box center [800, 492] width 141 height 21
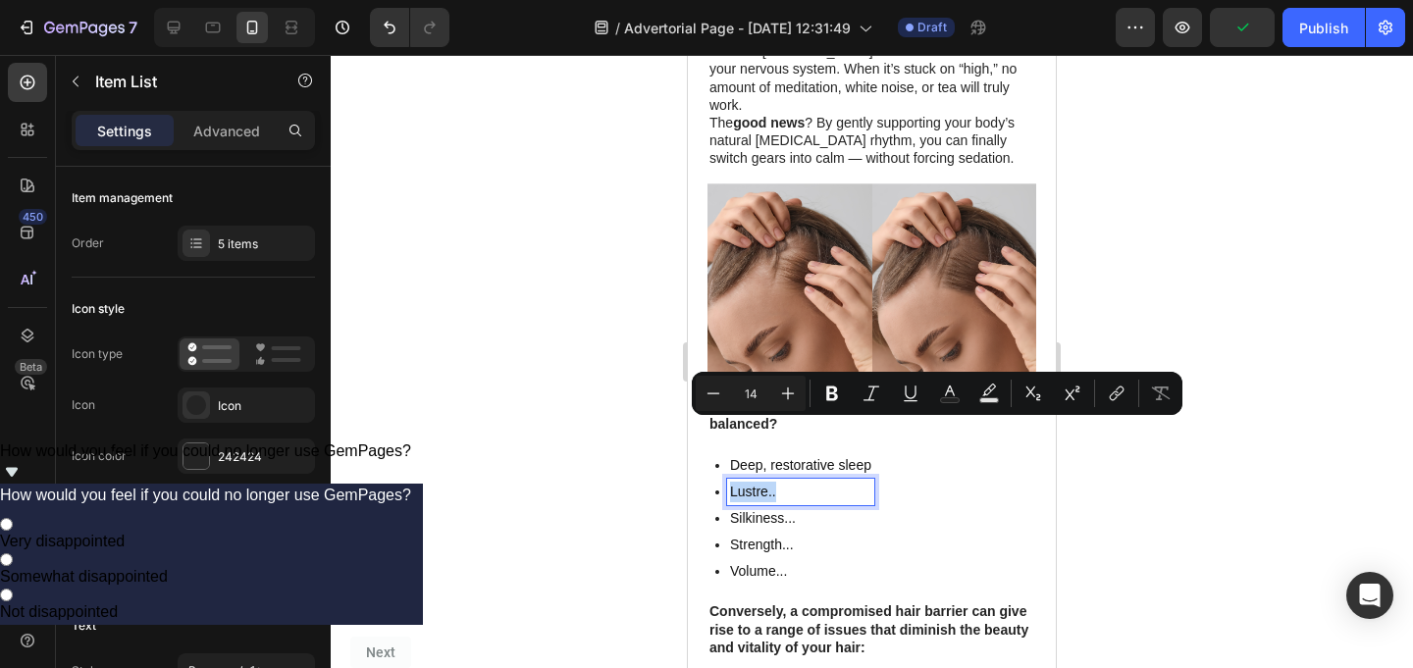
click at [770, 482] on p "Lustre.." at bounding box center [800, 492] width 141 height 21
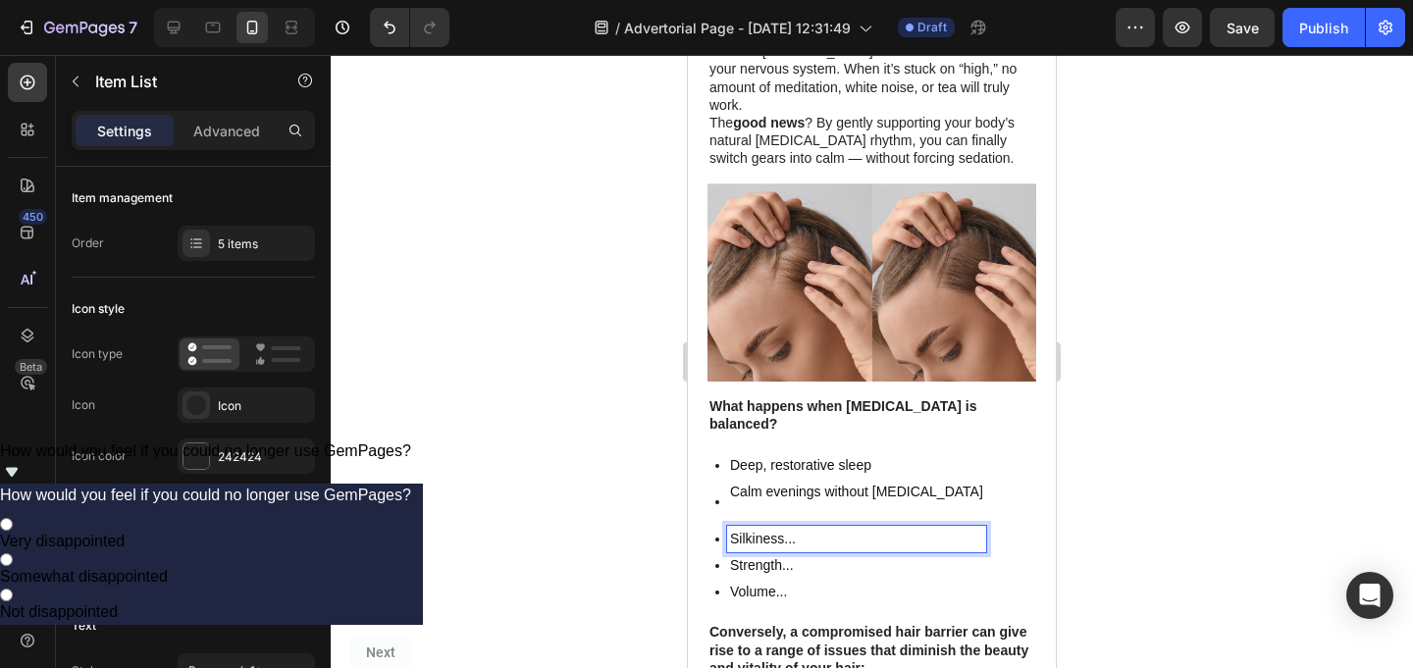
click at [760, 529] on p "Silkiness..." at bounding box center [856, 539] width 253 height 21
click at [773, 502] on p "Rich Text Editor. Editing area: main" at bounding box center [856, 512] width 253 height 21
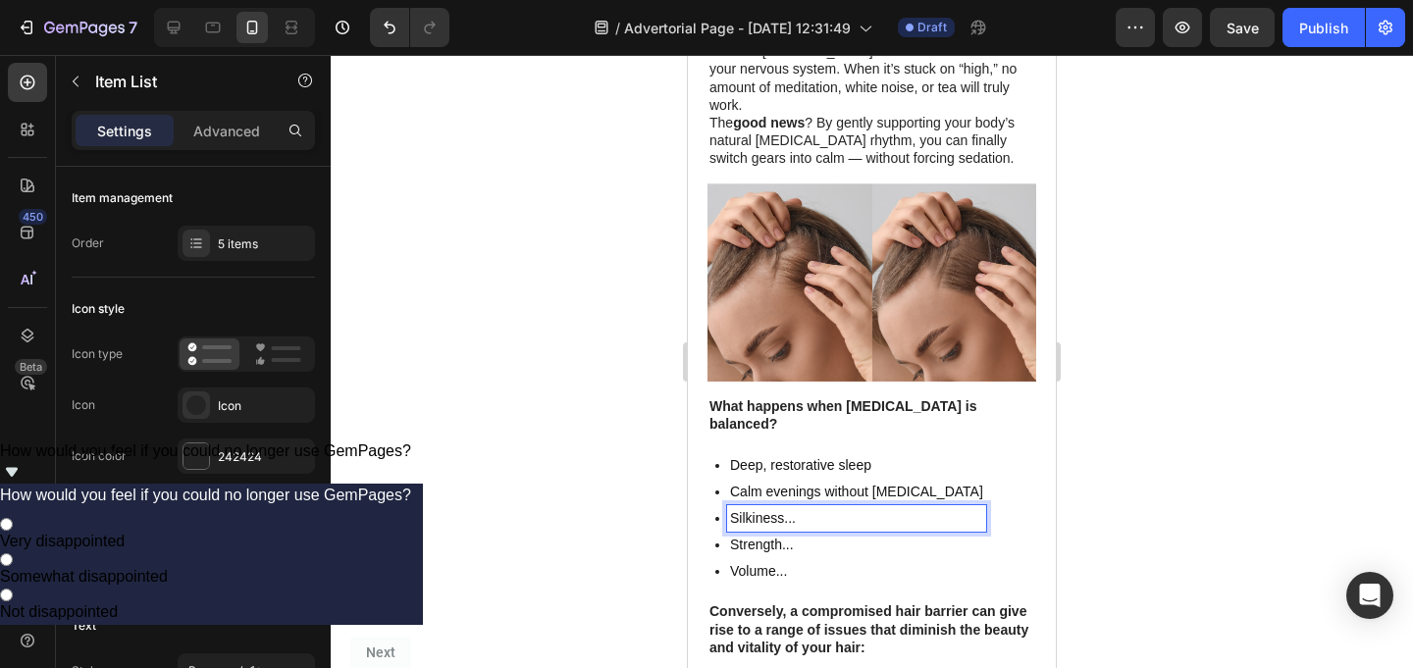
click at [772, 508] on p "Silkiness..." at bounding box center [856, 518] width 253 height 21
click at [781, 508] on p "Silkiness..." at bounding box center [856, 518] width 253 height 21
click at [780, 535] on p "Strength..." at bounding box center [856, 545] width 253 height 21
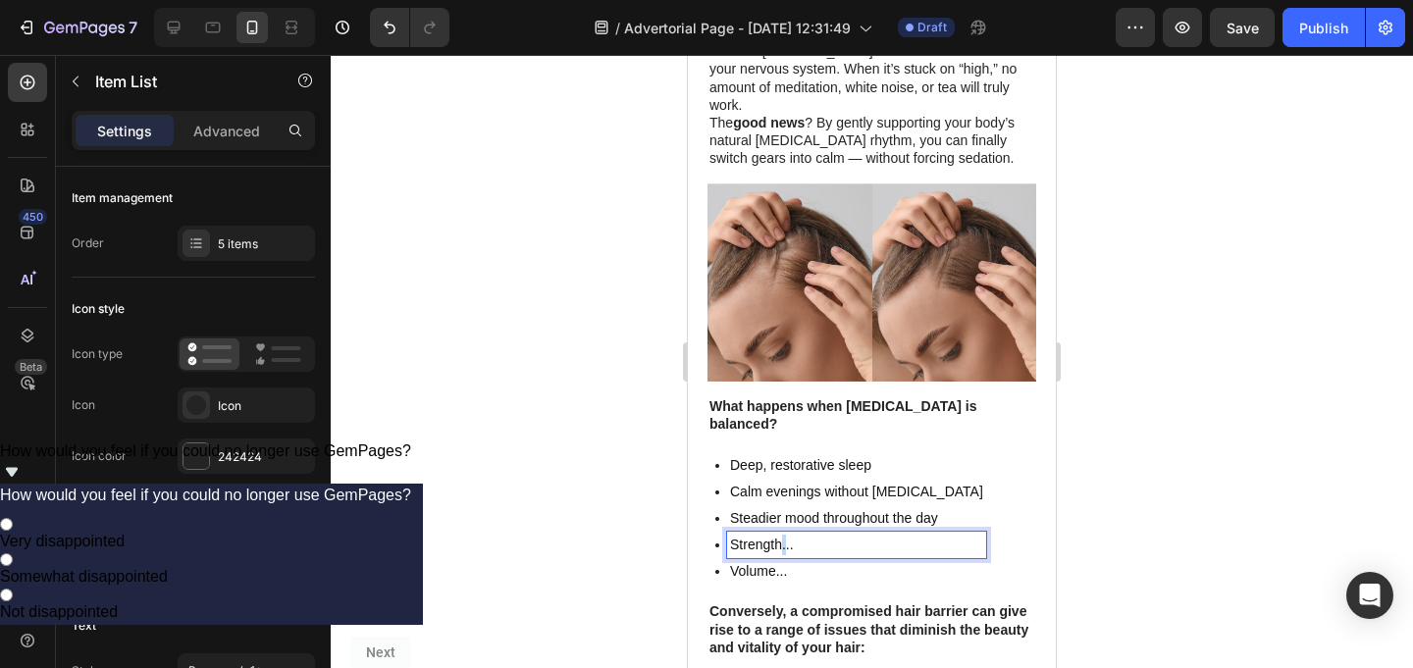
click at [780, 535] on p "Strength..." at bounding box center [856, 545] width 253 height 21
click at [736, 561] on p "Volume..." at bounding box center [856, 571] width 253 height 21
click at [736, 561] on p "olume..." at bounding box center [856, 571] width 253 height 21
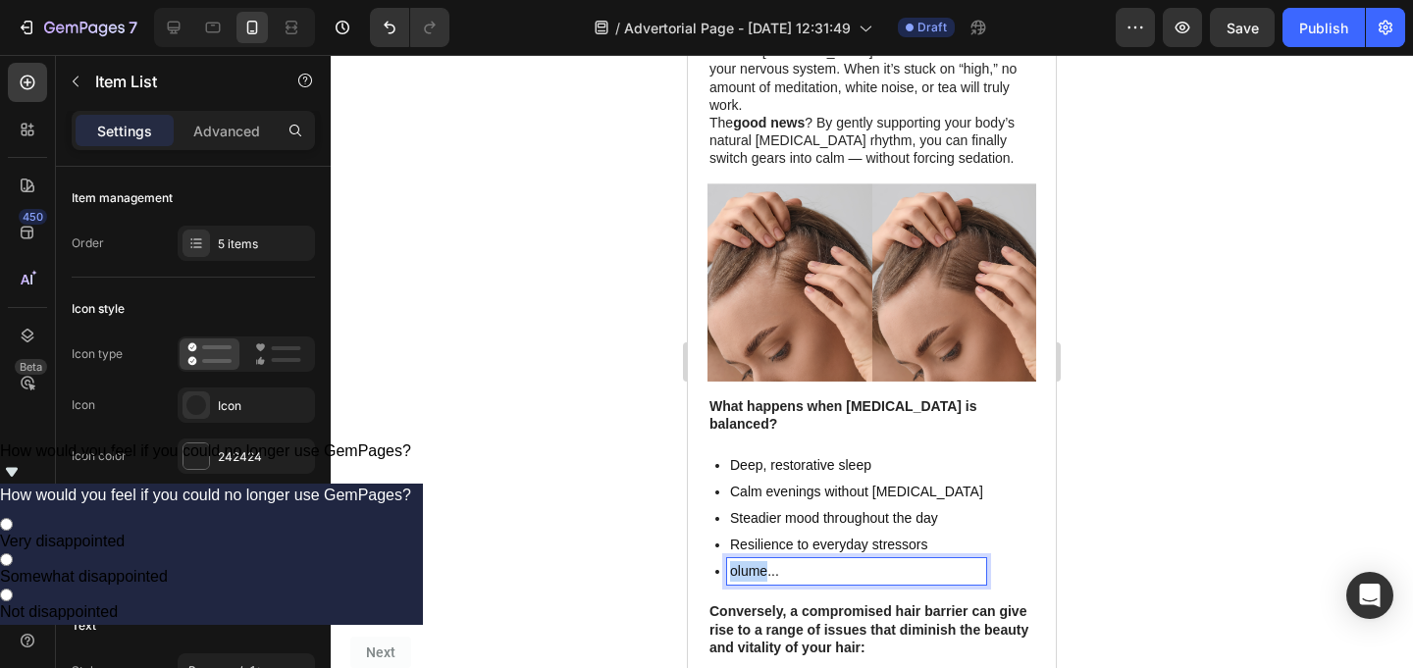
click at [736, 561] on p "olume..." at bounding box center [856, 571] width 253 height 21
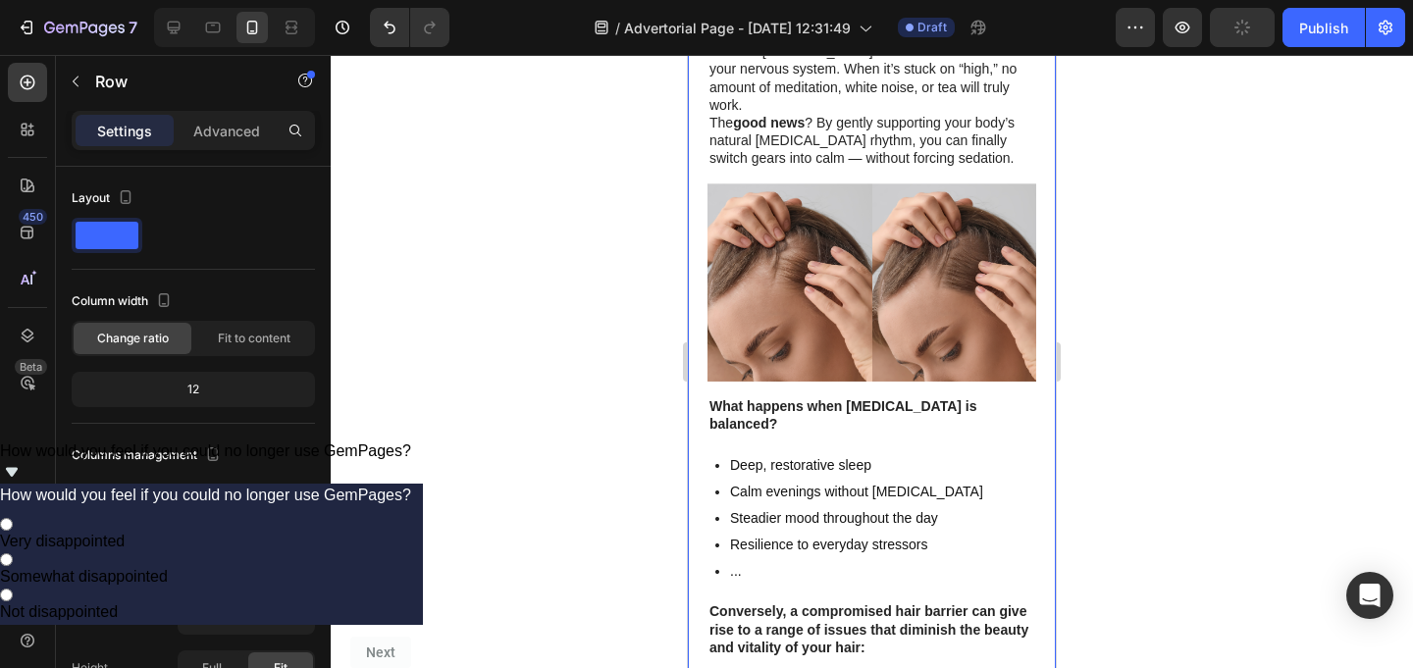
click at [723, 558] on div "..." at bounding box center [850, 571] width 271 height 26
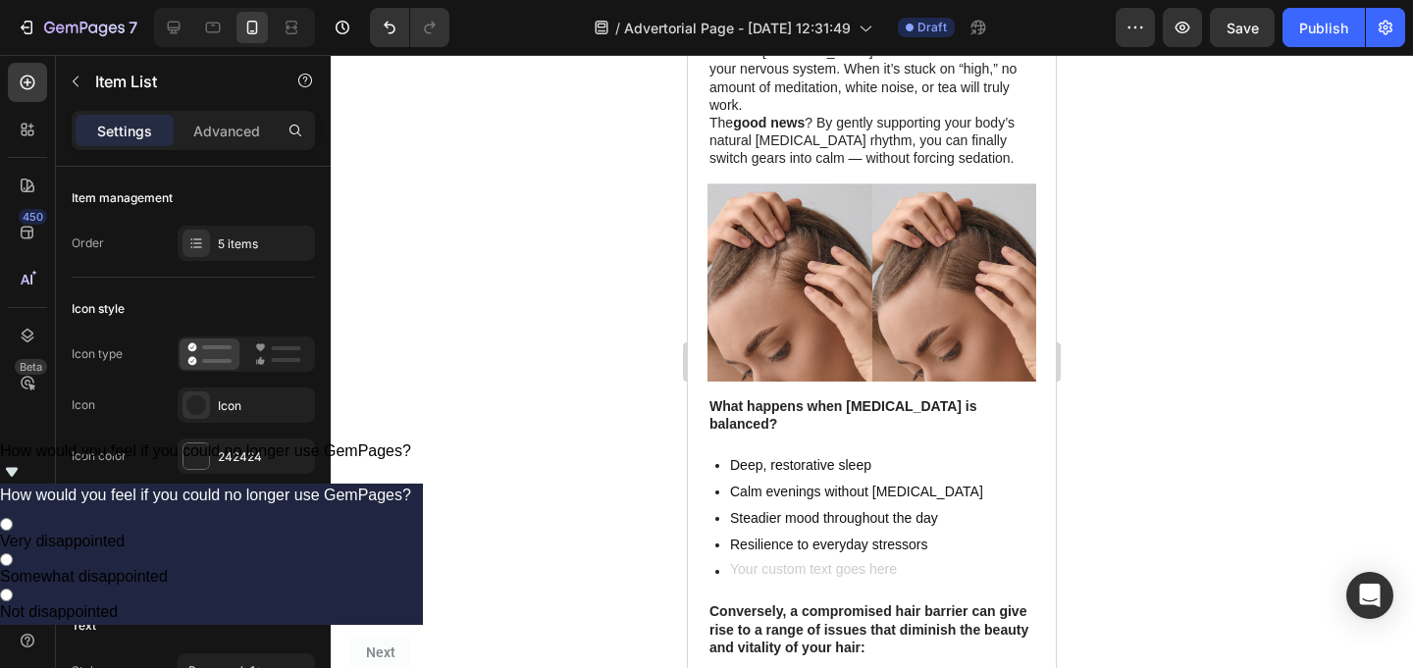
click at [956, 558] on div "Rich Text Editor. Editing area: main" at bounding box center [856, 571] width 259 height 26
click at [985, 515] on div "Deep, restorative sleep Calm evenings without racing thoughts Steadier mood thr…" at bounding box center [871, 518] width 329 height 132
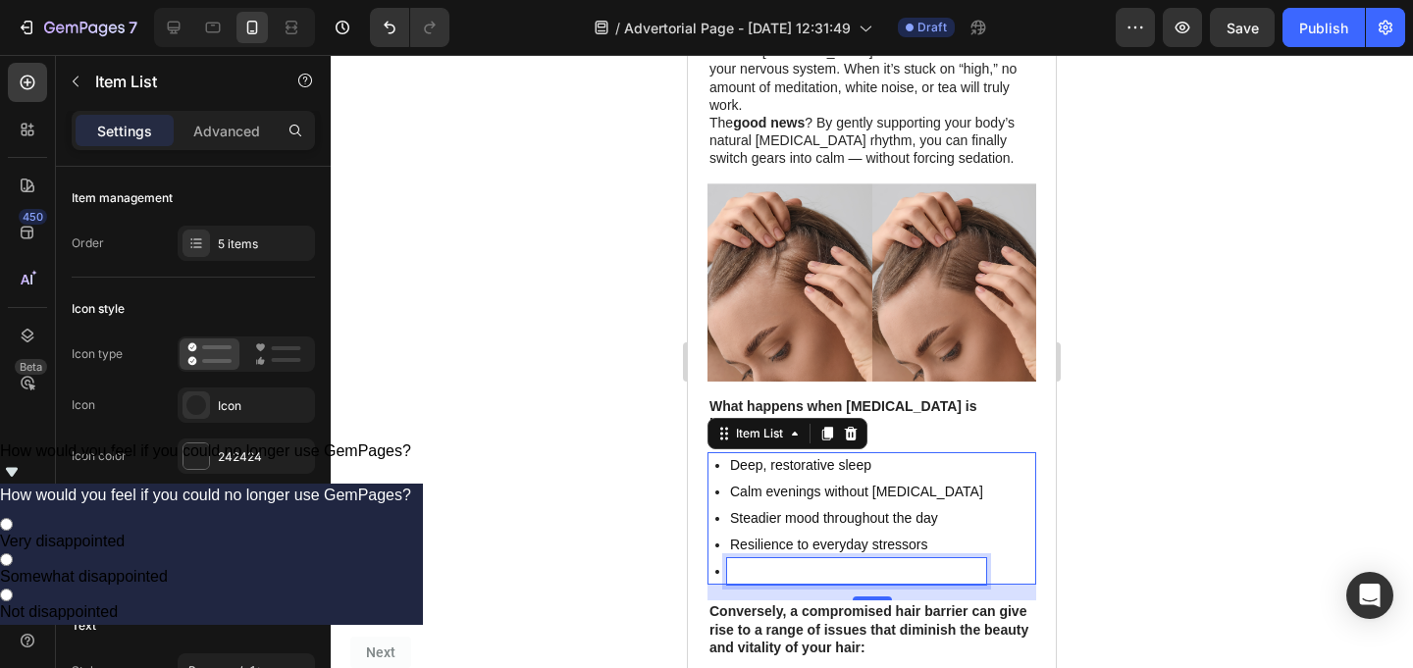
click at [945, 561] on p "Rich Text Editor. Editing area: main" at bounding box center [856, 571] width 253 height 21
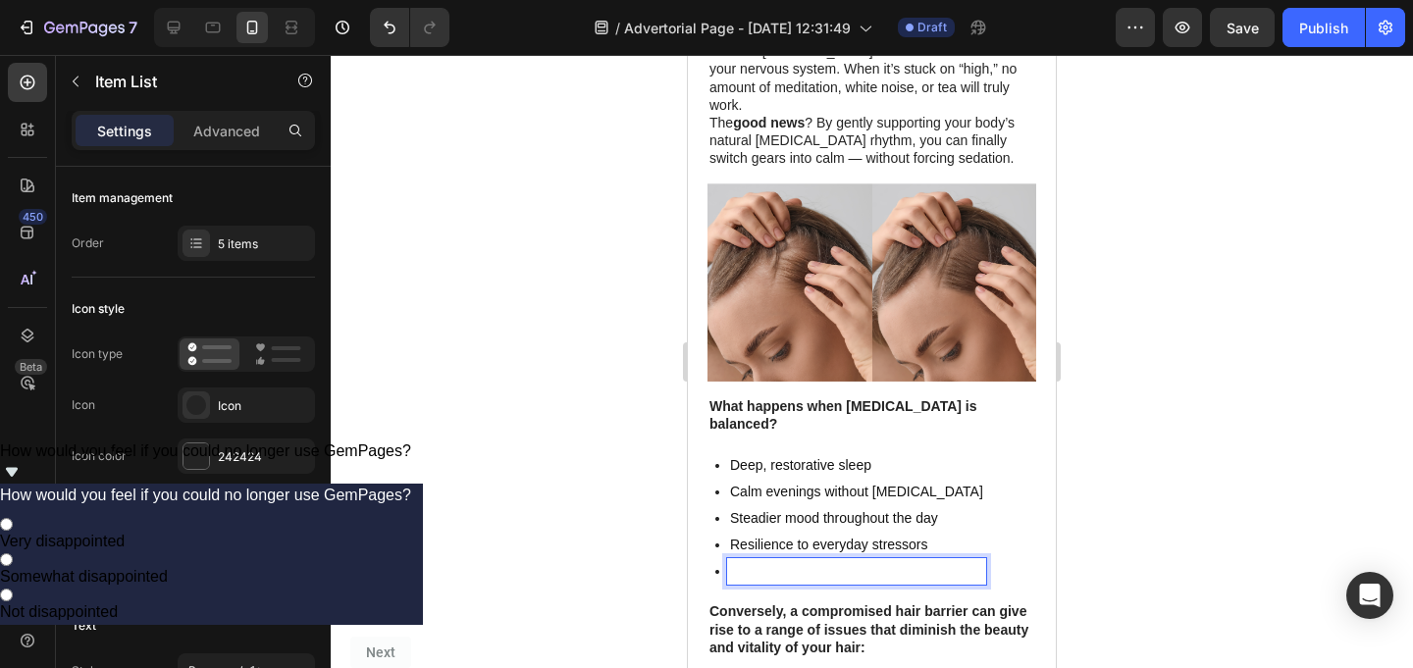
click at [1174, 499] on div at bounding box center [872, 361] width 1082 height 613
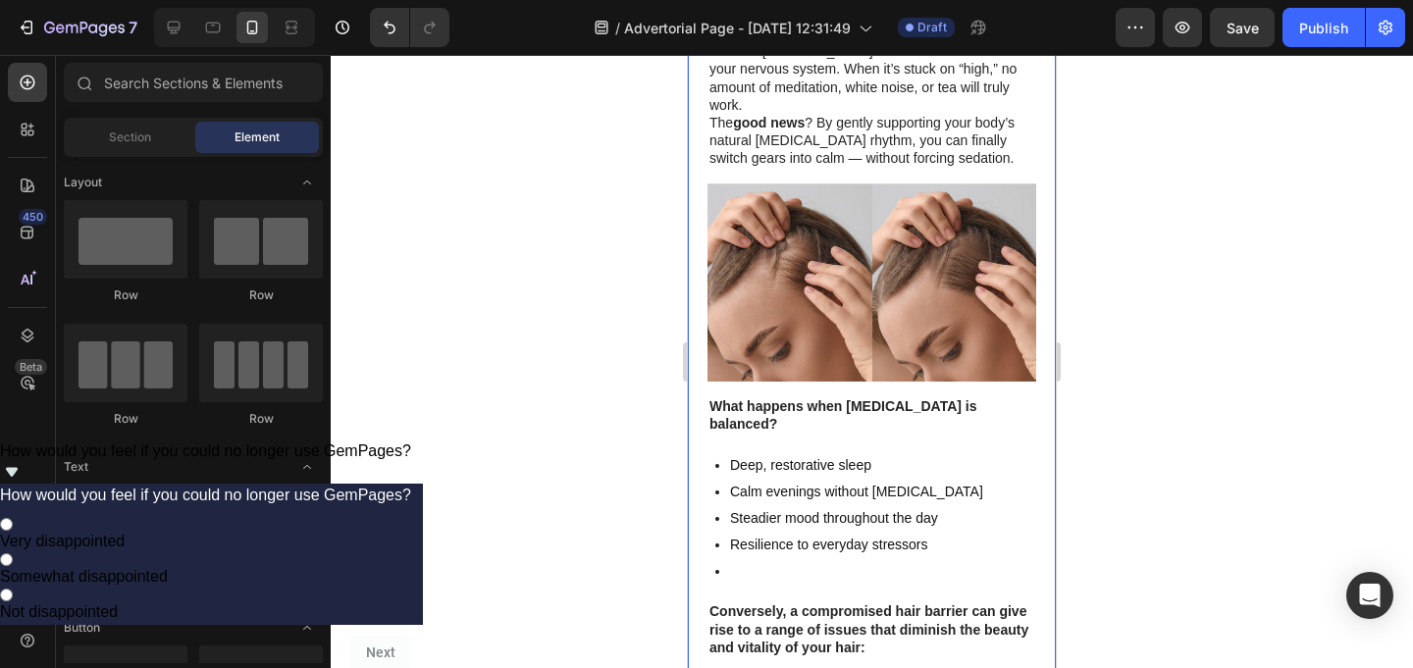
click at [936, 561] on p "Rich Text Editor. Editing area: main" at bounding box center [856, 571] width 253 height 21
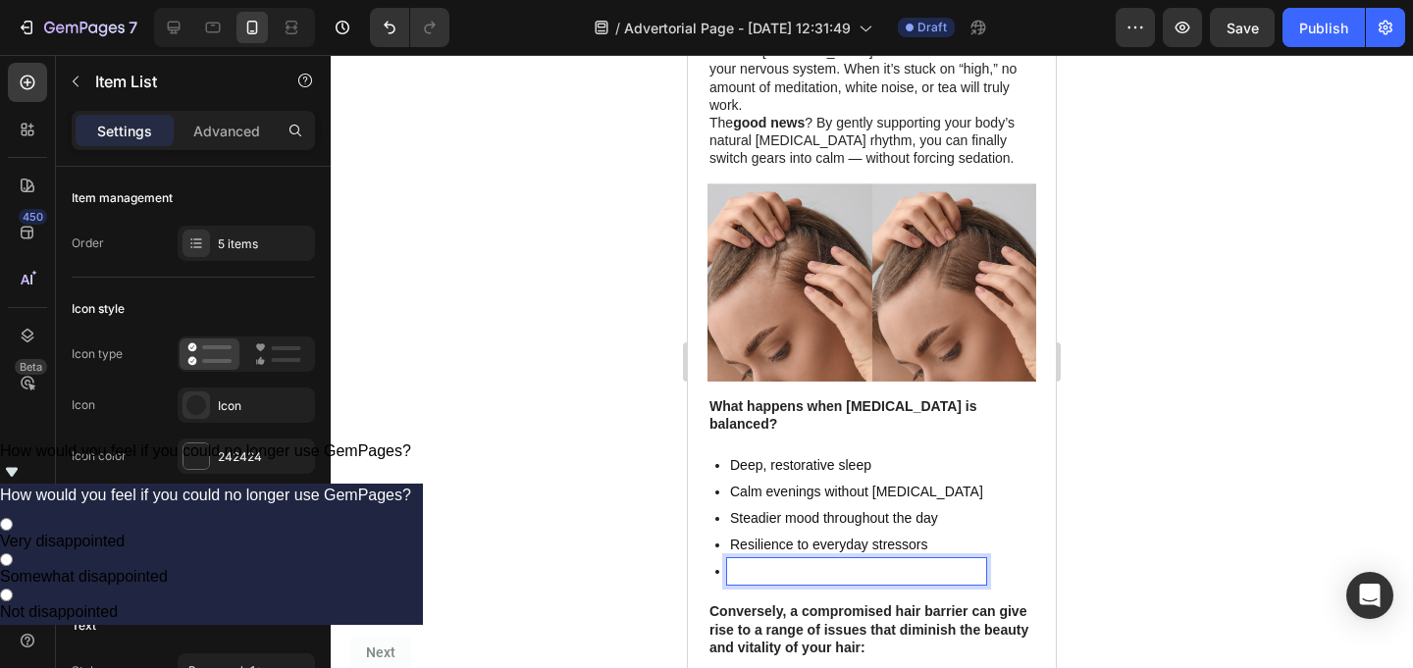
click at [877, 561] on p "Rich Text Editor. Editing area: main" at bounding box center [856, 571] width 253 height 21
click at [236, 247] on div "5 items" at bounding box center [264, 244] width 92 height 18
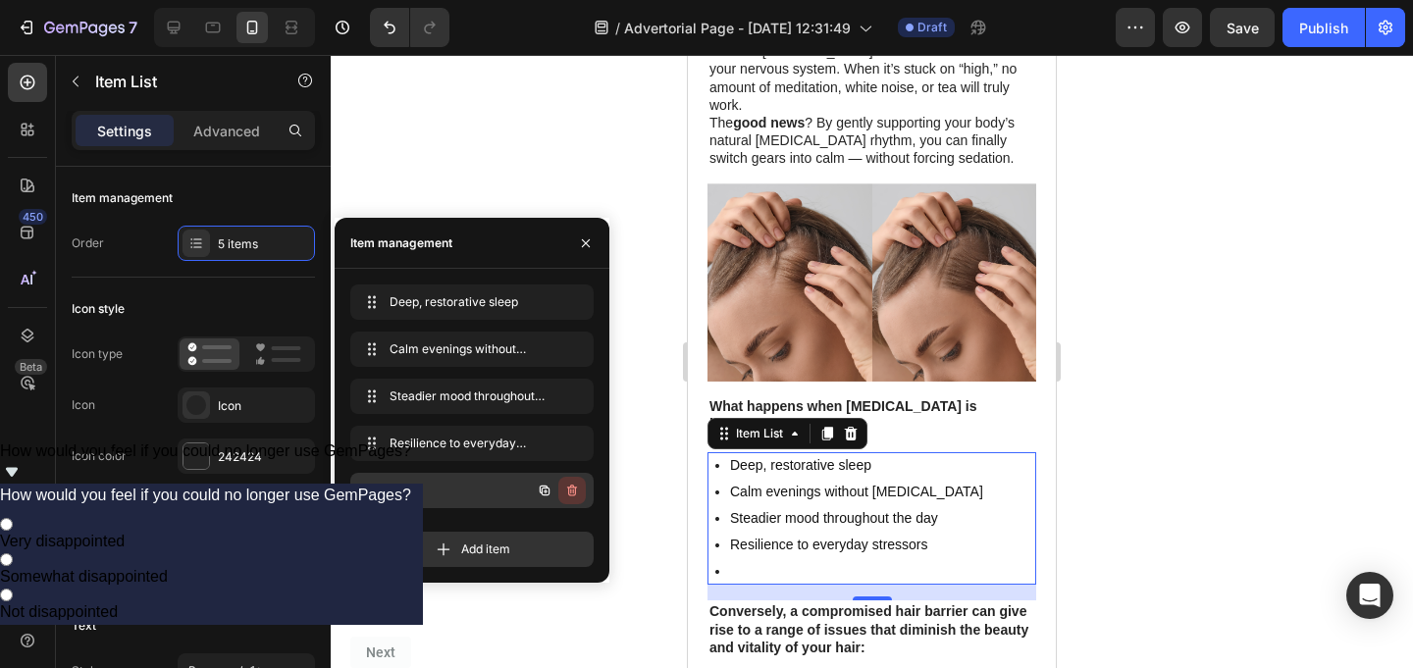
click at [574, 497] on icon "button" at bounding box center [572, 491] width 16 height 16
click at [575, 493] on div "Delete" at bounding box center [559, 491] width 36 height 18
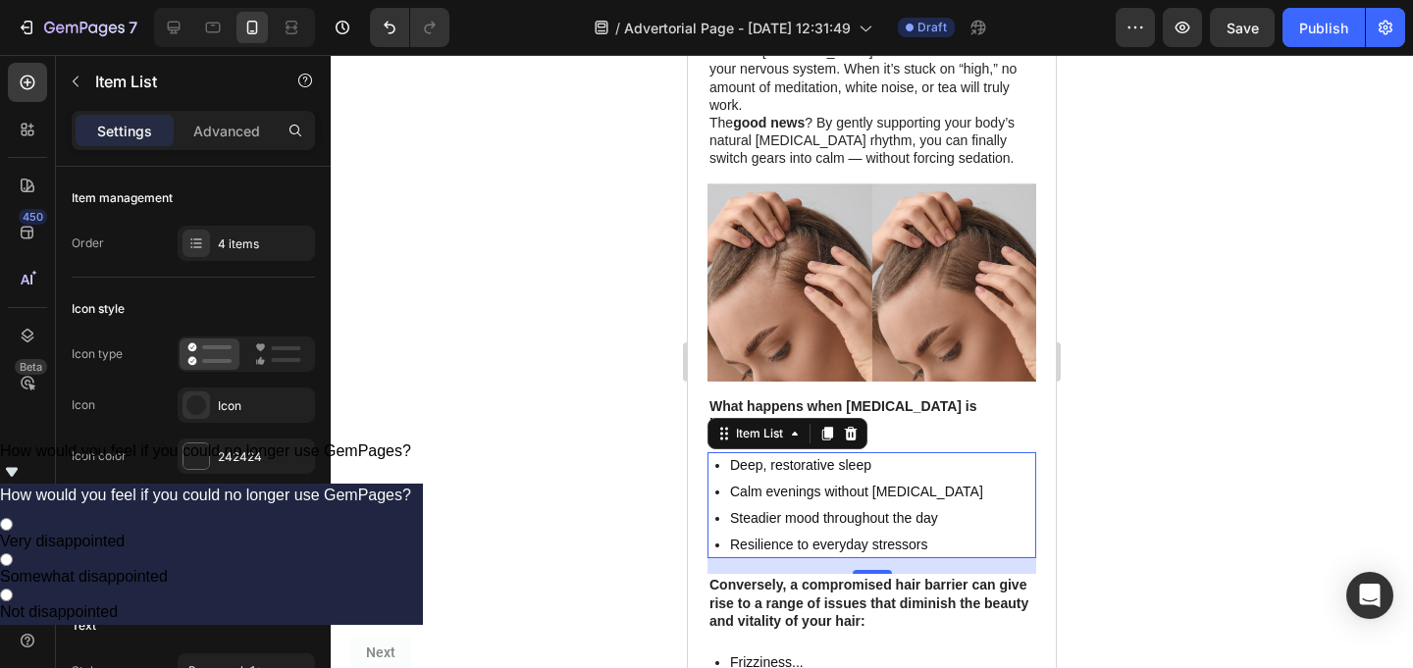
click at [597, 129] on div at bounding box center [872, 361] width 1082 height 613
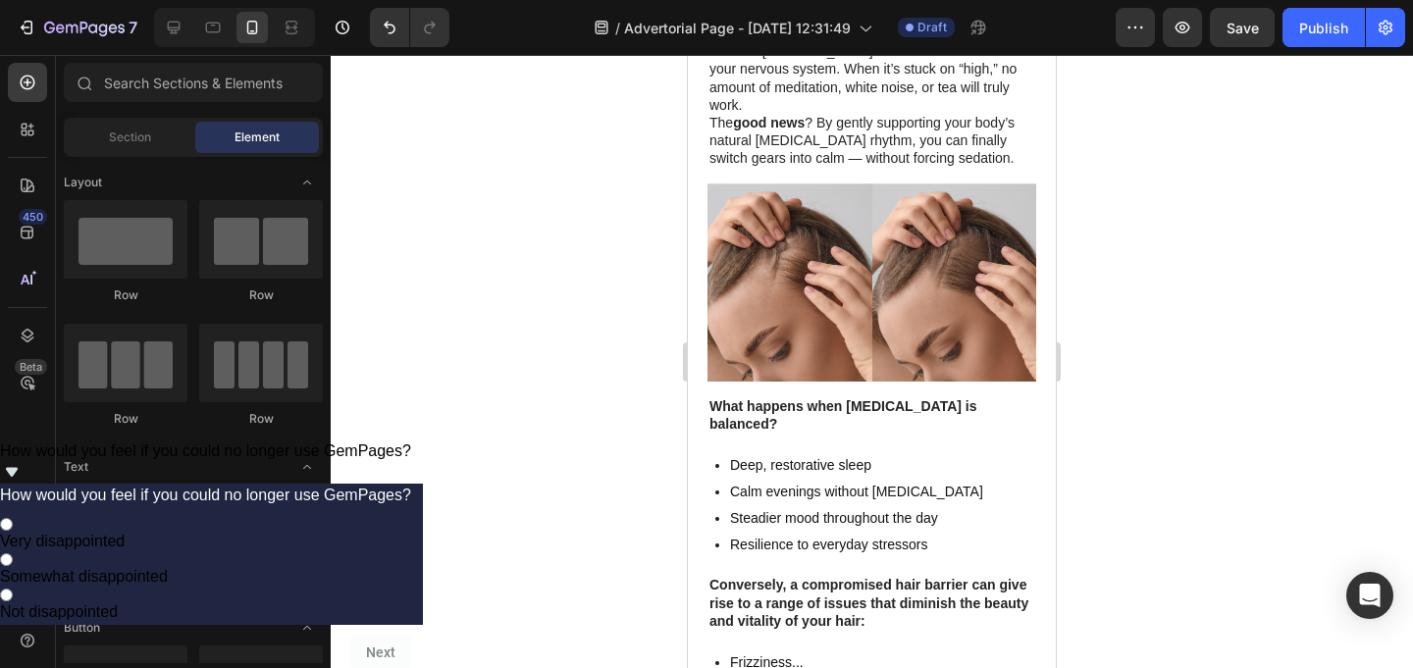
click at [597, 129] on div at bounding box center [872, 361] width 1082 height 613
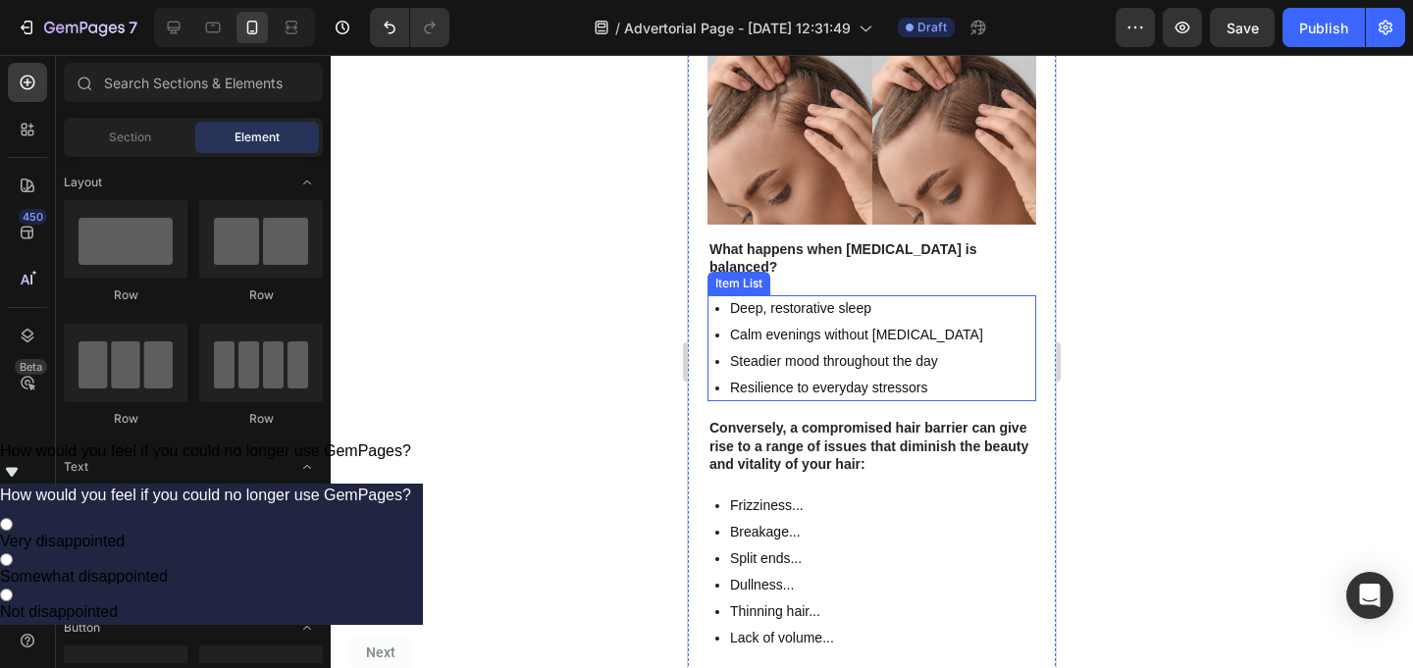
scroll to position [2367, 0]
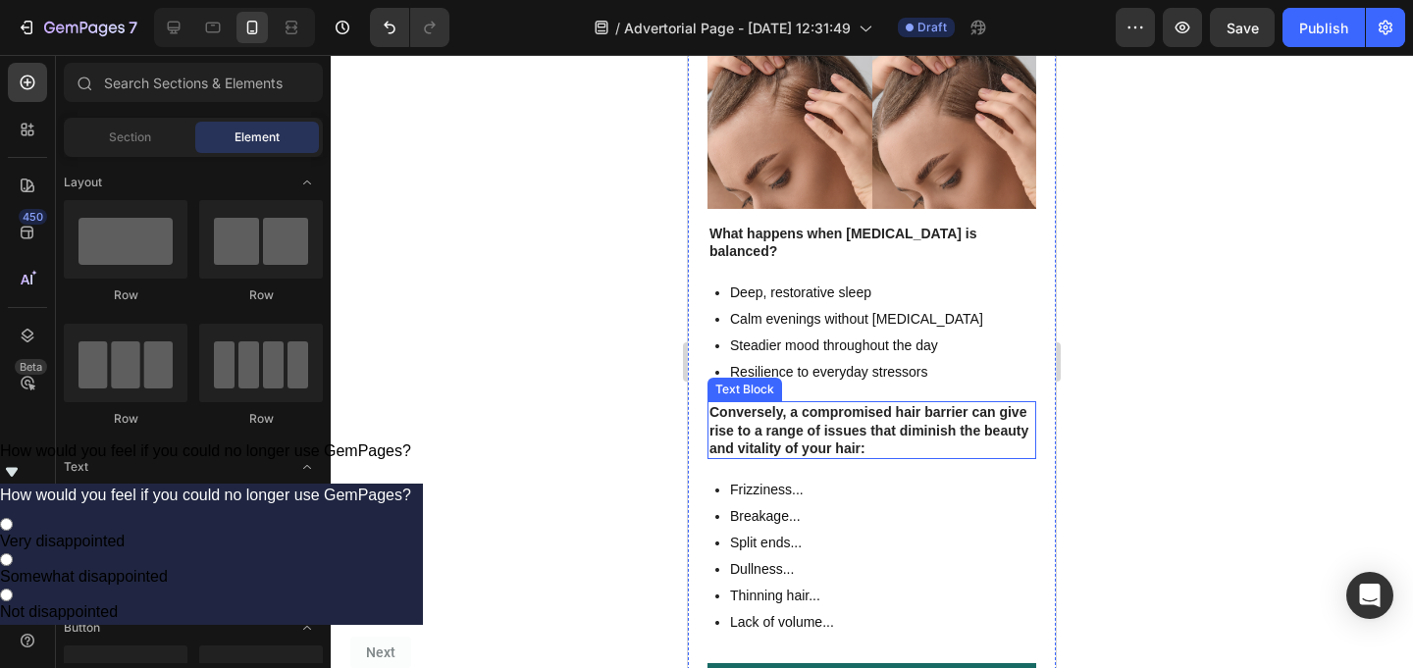
click at [809, 404] on strong "Conversely, a compromised hair barrier can give rise to a range of issues that …" at bounding box center [868, 429] width 319 height 51
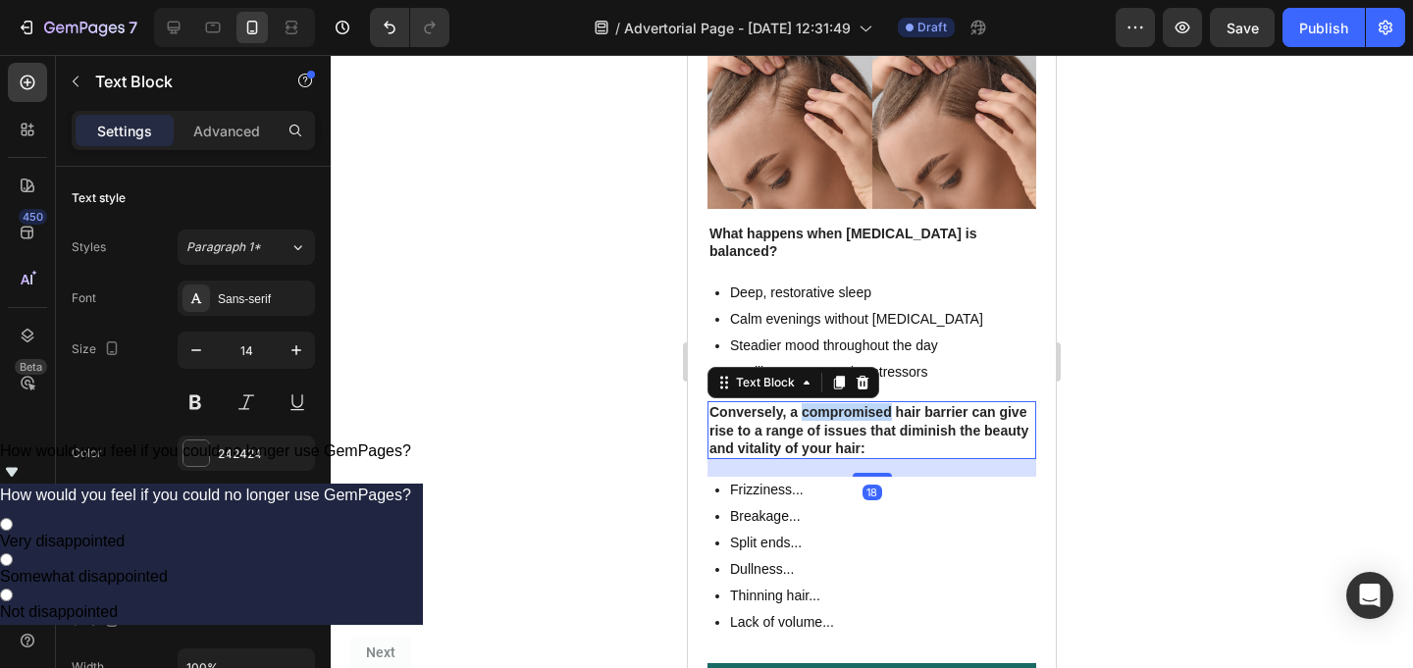
click at [809, 404] on strong "Conversely, a compromised hair barrier can give rise to a range of issues that …" at bounding box center [868, 429] width 319 height 51
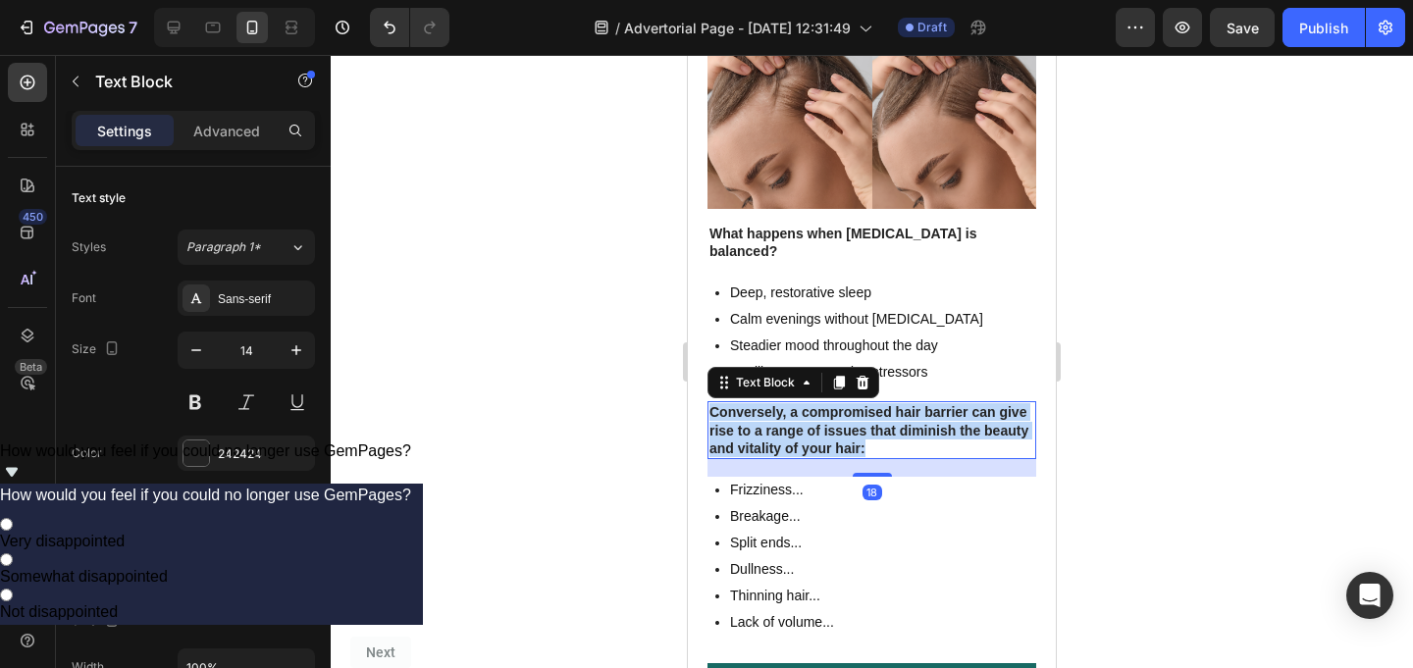
click at [809, 404] on strong "Conversely, a compromised hair barrier can give rise to a range of issues that …" at bounding box center [868, 429] width 319 height 51
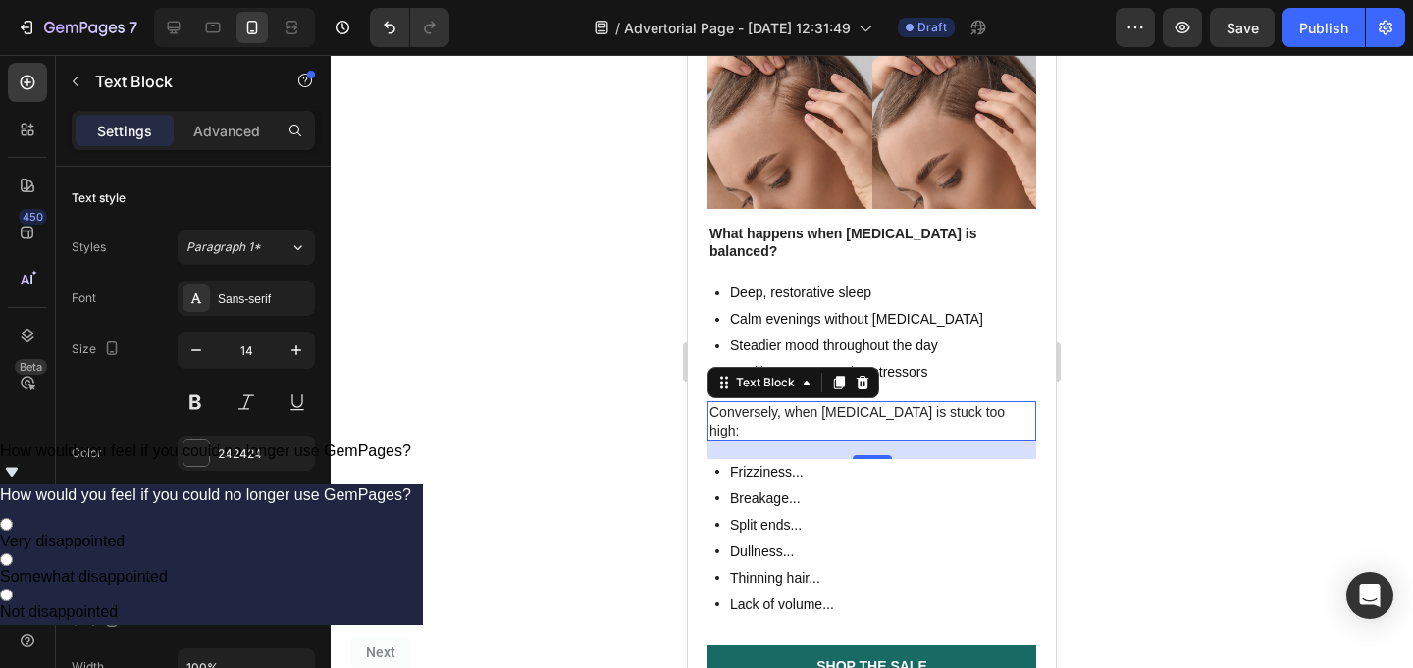
click at [1140, 300] on div at bounding box center [872, 361] width 1082 height 613
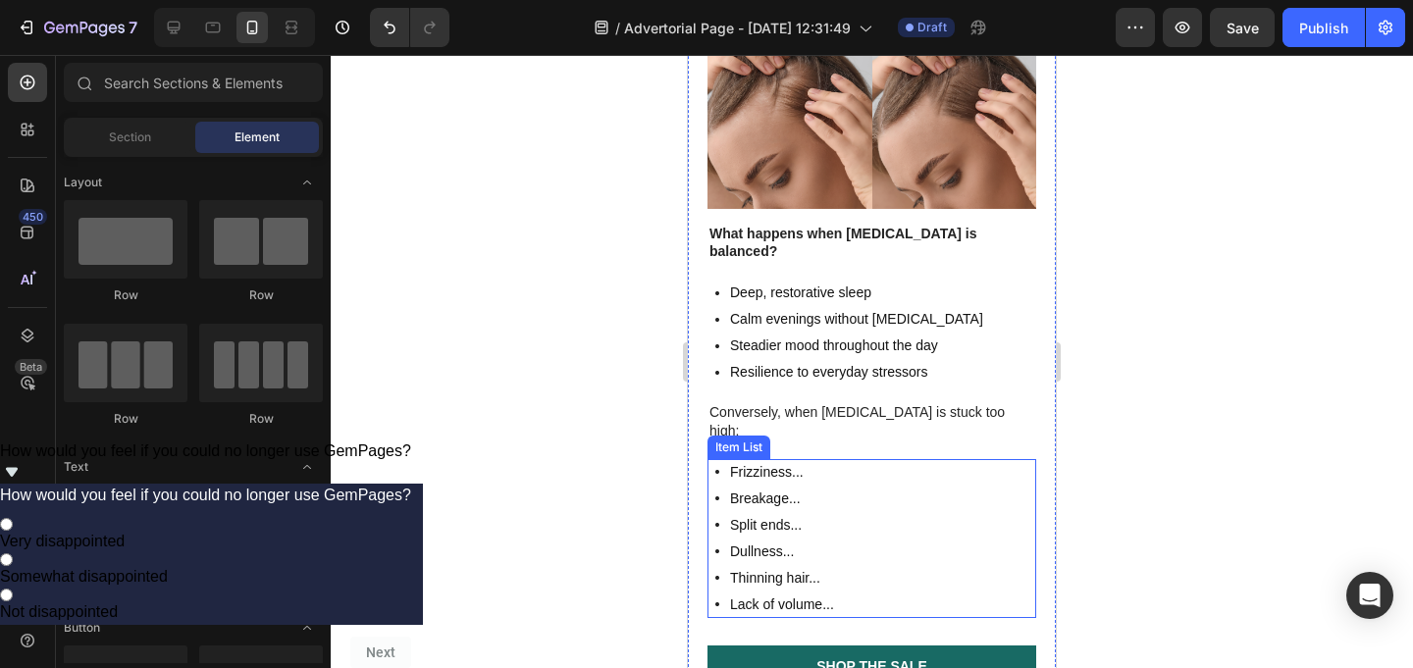
click at [788, 462] on p "Frizziness..." at bounding box center [782, 472] width 104 height 21
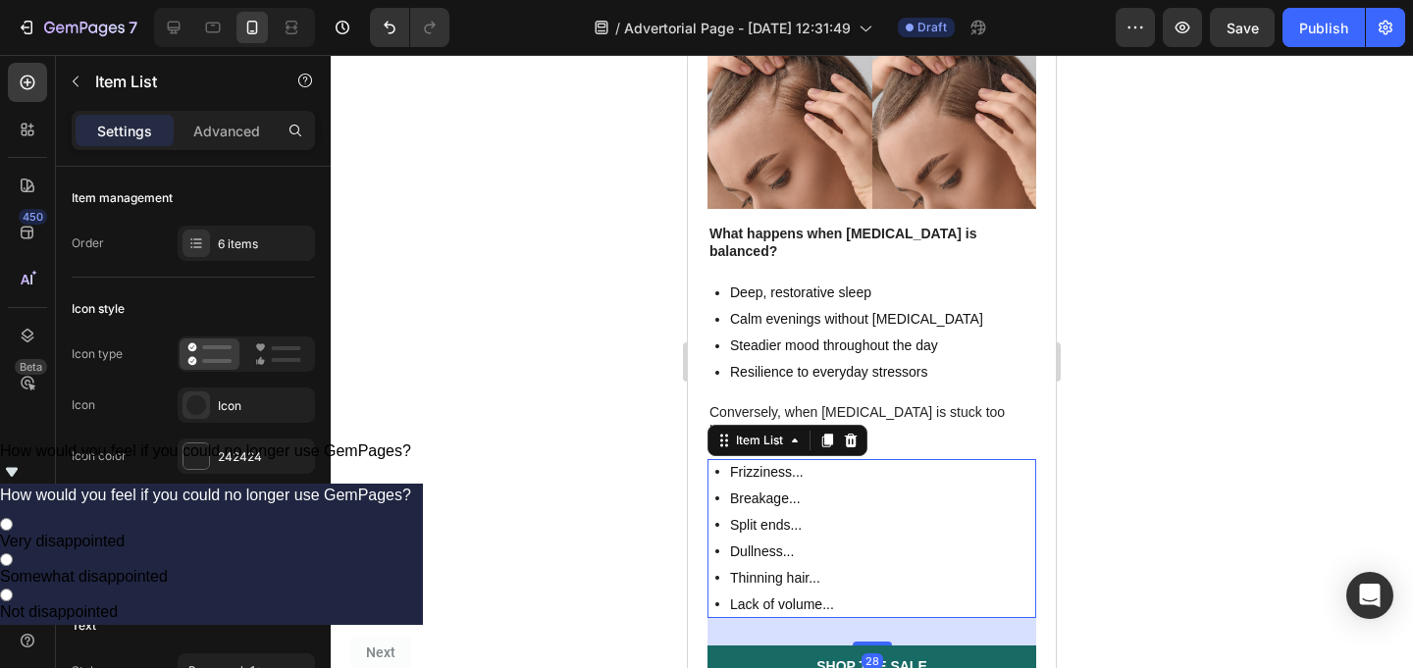
click at [788, 462] on p "Frizziness..." at bounding box center [782, 472] width 104 height 21
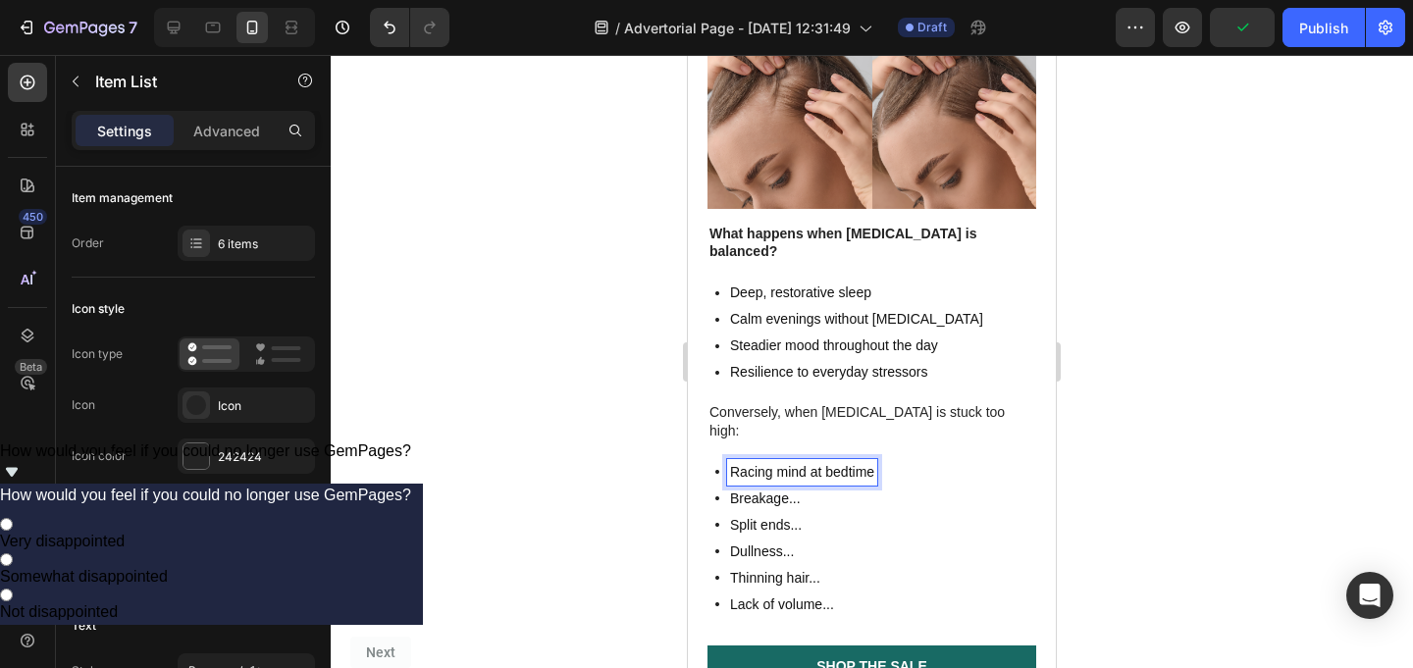
click at [791, 489] on p "Breakage..." at bounding box center [802, 499] width 144 height 21
click at [787, 539] on div "Dullness..." at bounding box center [816, 552] width 179 height 26
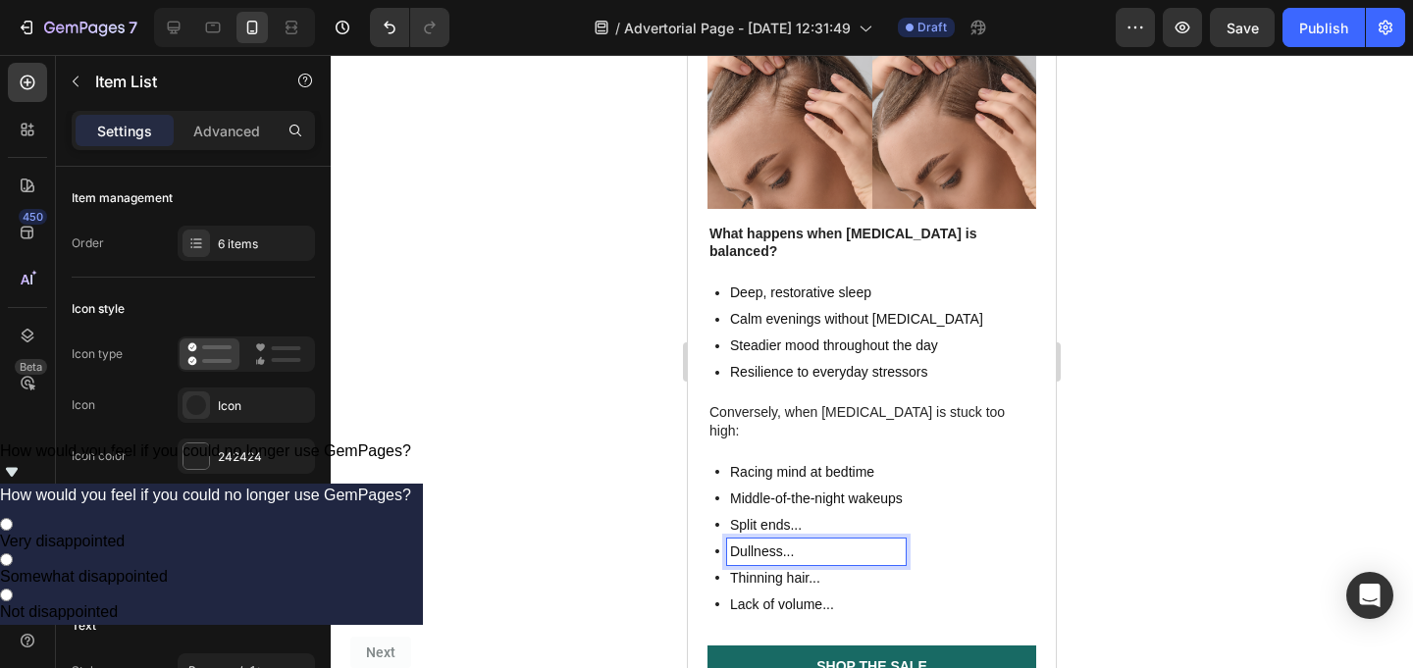
click at [787, 515] on p "Split ends..." at bounding box center [816, 525] width 173 height 21
click at [777, 542] on p "Dullness..." at bounding box center [816, 552] width 173 height 21
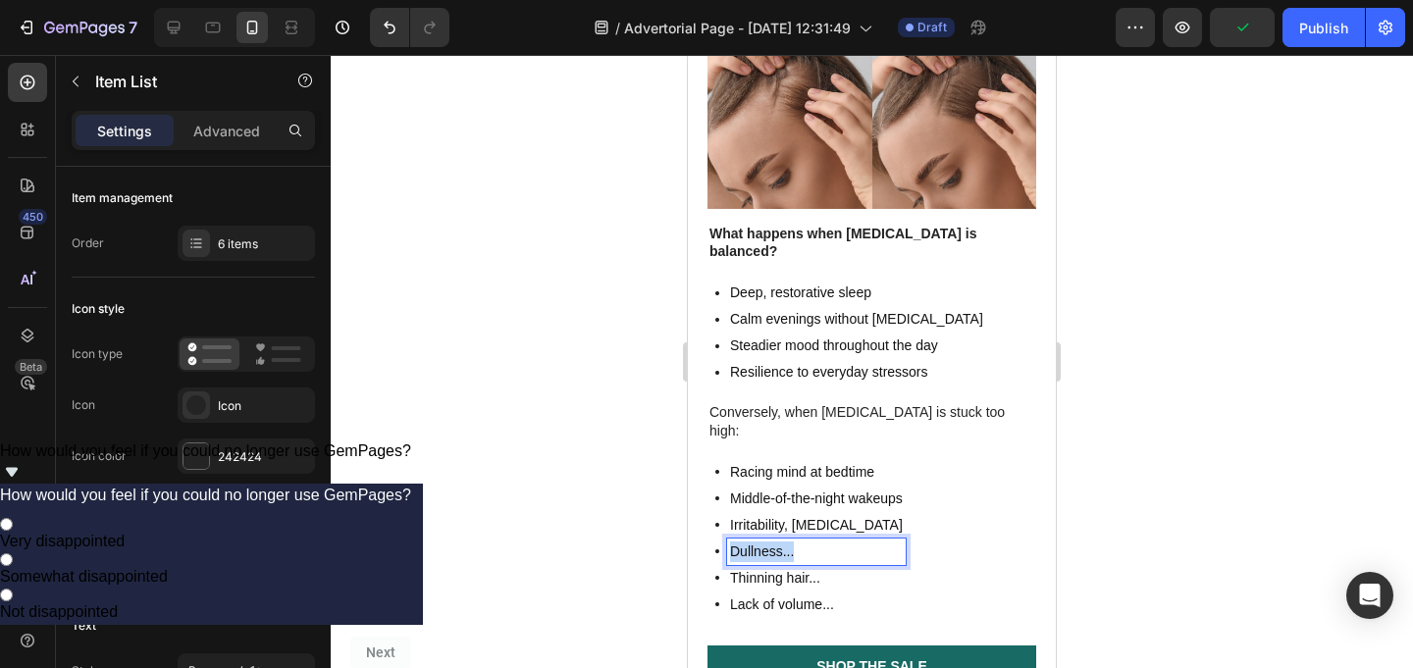
click at [777, 542] on p "Dullness..." at bounding box center [816, 552] width 173 height 21
click at [759, 568] on p "Thinning hair..." at bounding box center [819, 578] width 178 height 21
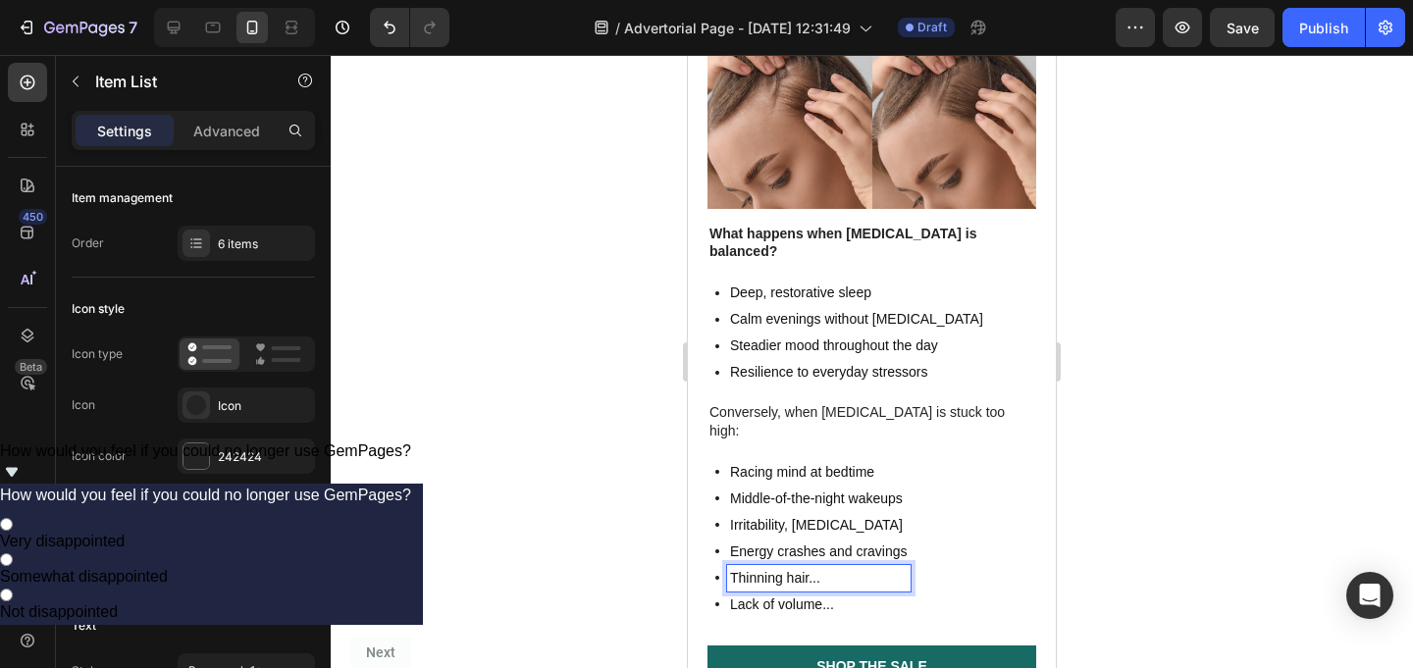
click at [840, 568] on p "Thinning hair..." at bounding box center [819, 578] width 178 height 21
click at [192, 235] on icon at bounding box center [196, 243] width 16 height 16
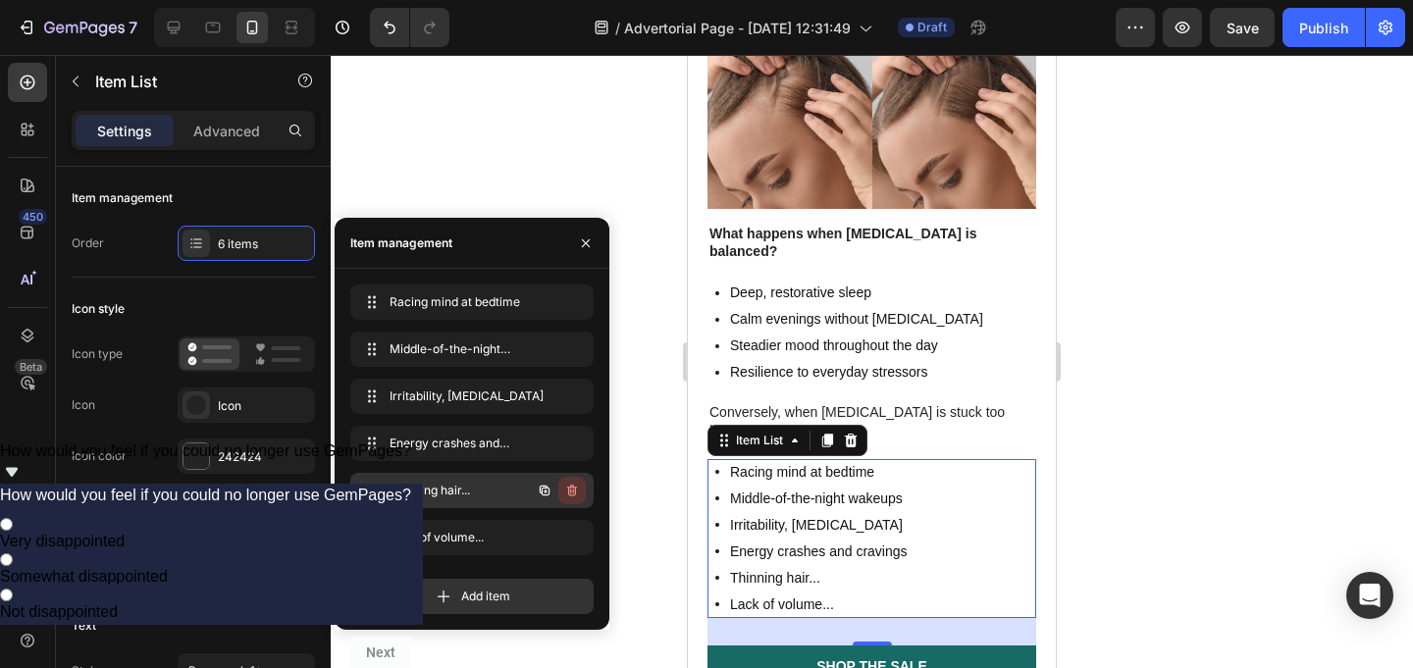
click at [568, 495] on icon "button" at bounding box center [572, 491] width 16 height 16
click at [571, 496] on div "Delete" at bounding box center [559, 491] width 36 height 18
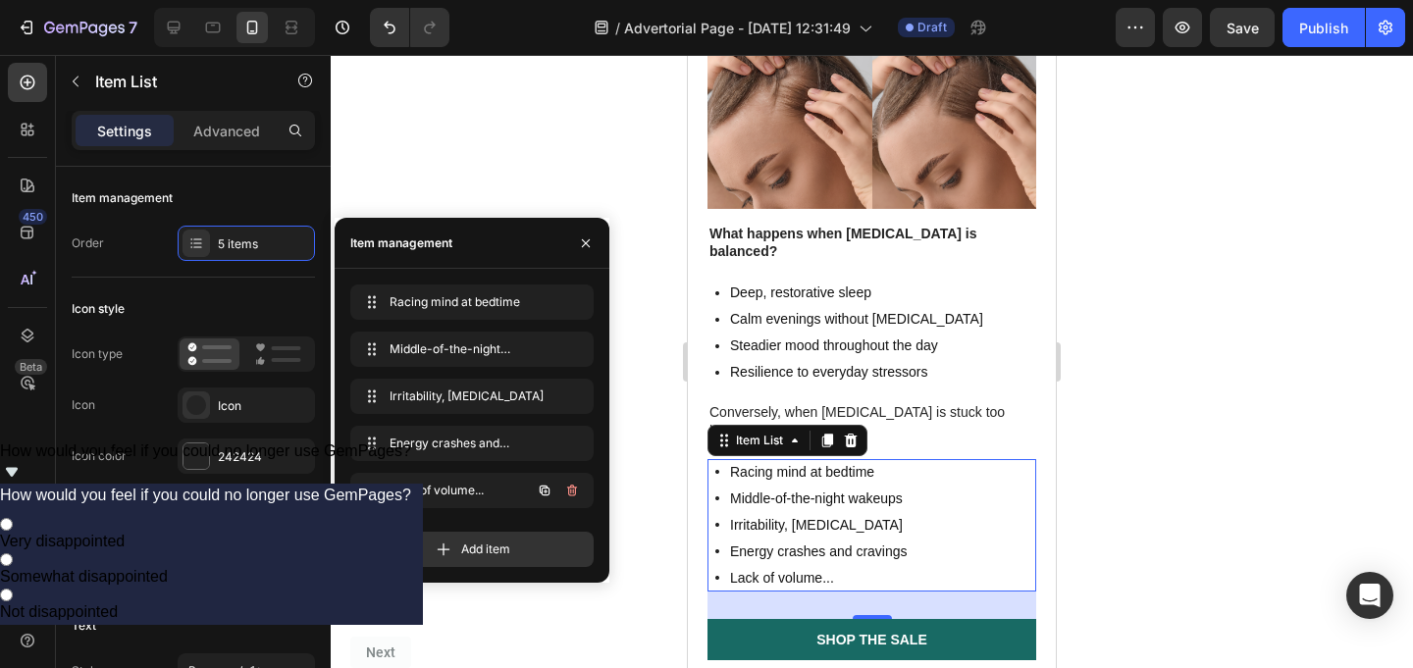
click at [571, 496] on icon "button" at bounding box center [572, 491] width 16 height 16
click at [571, 496] on div "Delete" at bounding box center [559, 491] width 36 height 18
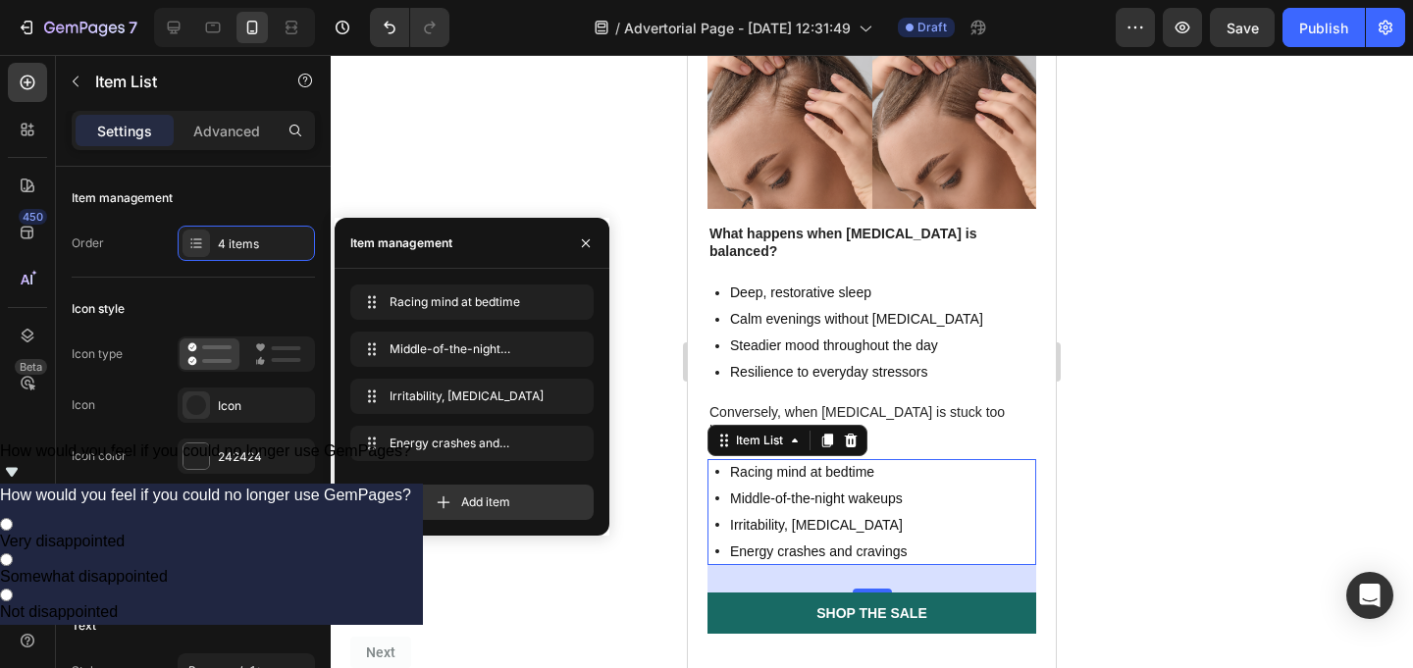
click at [1145, 447] on div at bounding box center [872, 361] width 1082 height 613
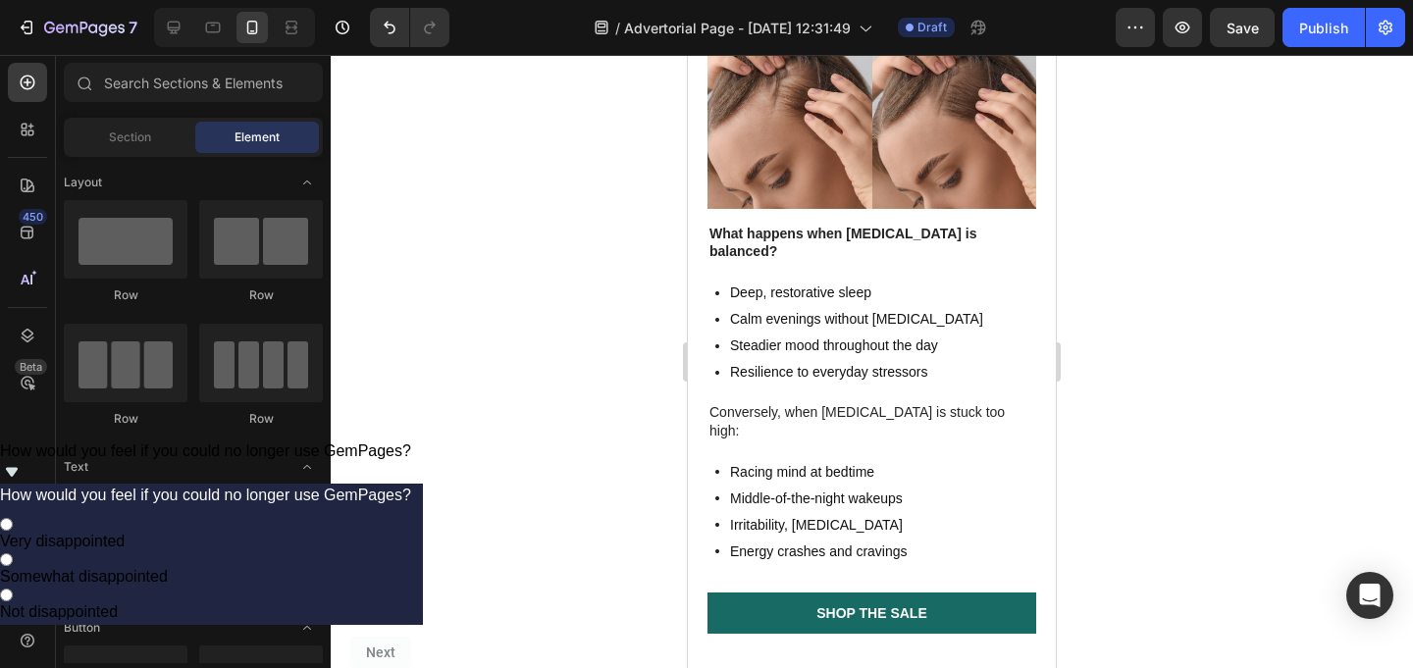
click at [1145, 447] on div at bounding box center [872, 361] width 1082 height 613
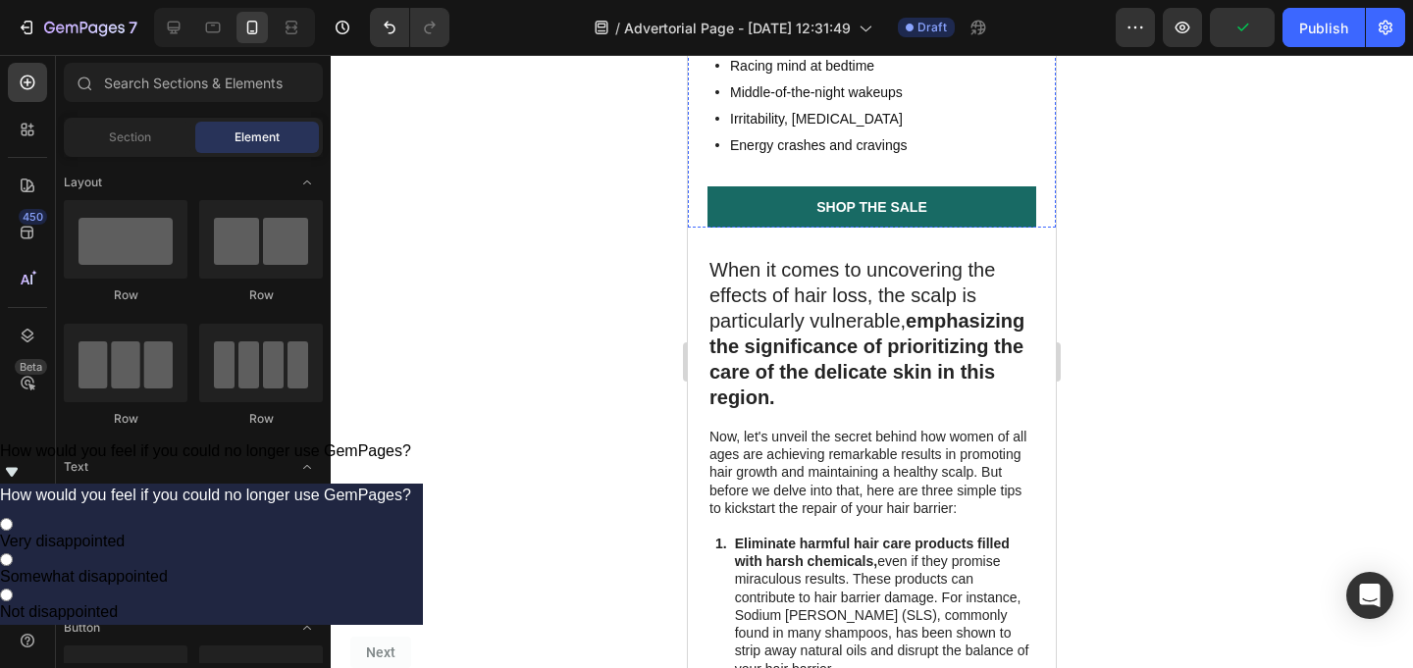
scroll to position [2776, 0]
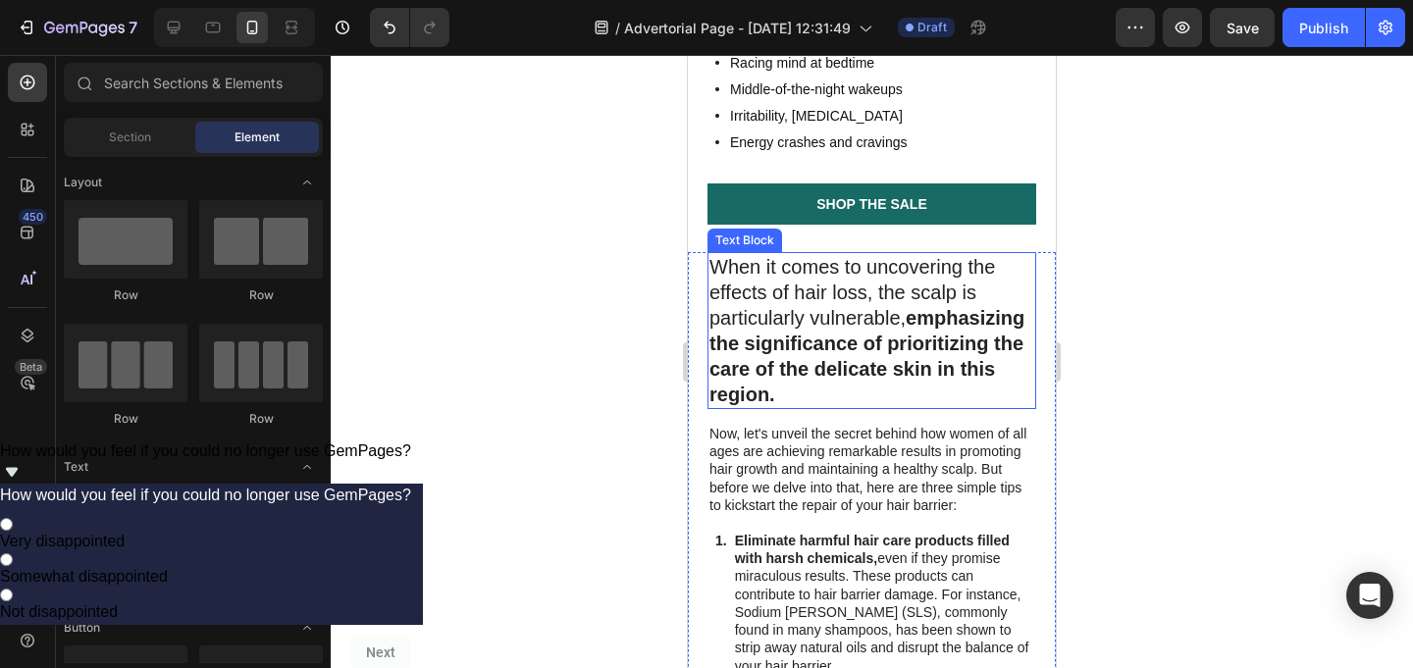
click at [891, 307] on strong "emphasizing the significance of prioritizing the care of the delicate skin in t…" at bounding box center [866, 356] width 315 height 98
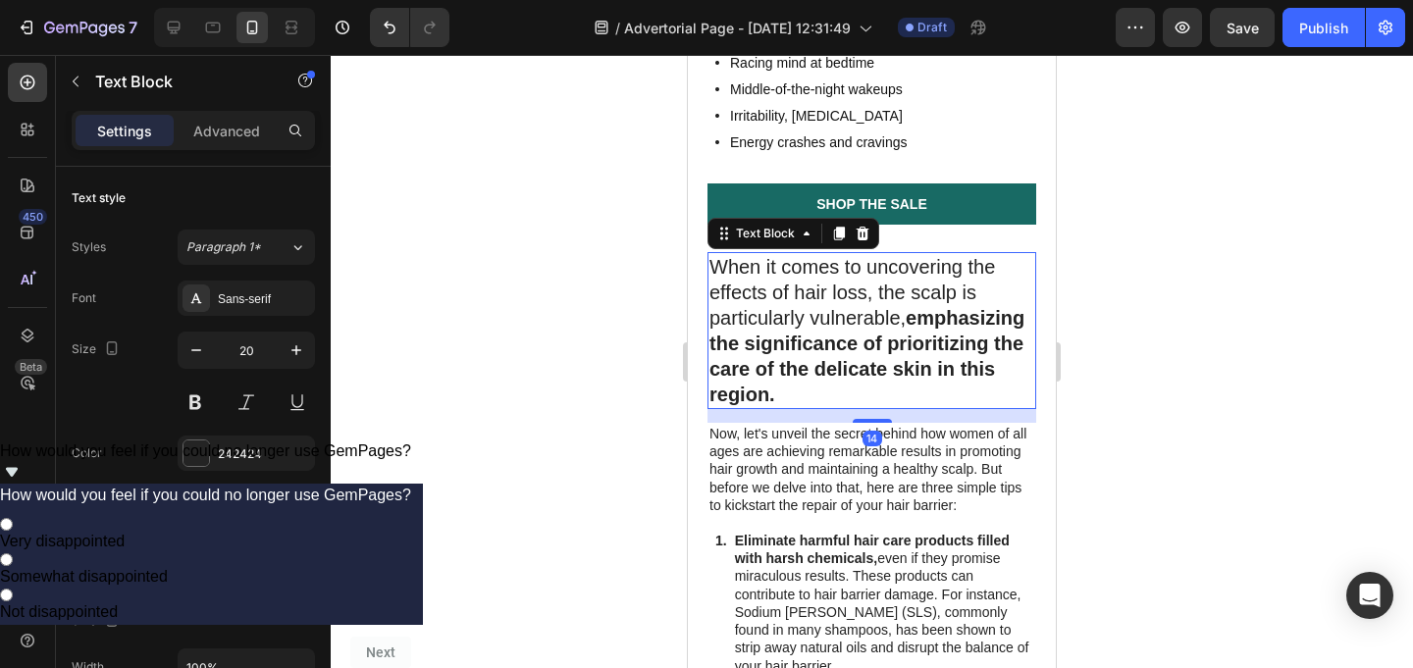
click at [891, 307] on strong "emphasizing the significance of prioritizing the care of the delicate skin in t…" at bounding box center [866, 356] width 315 height 98
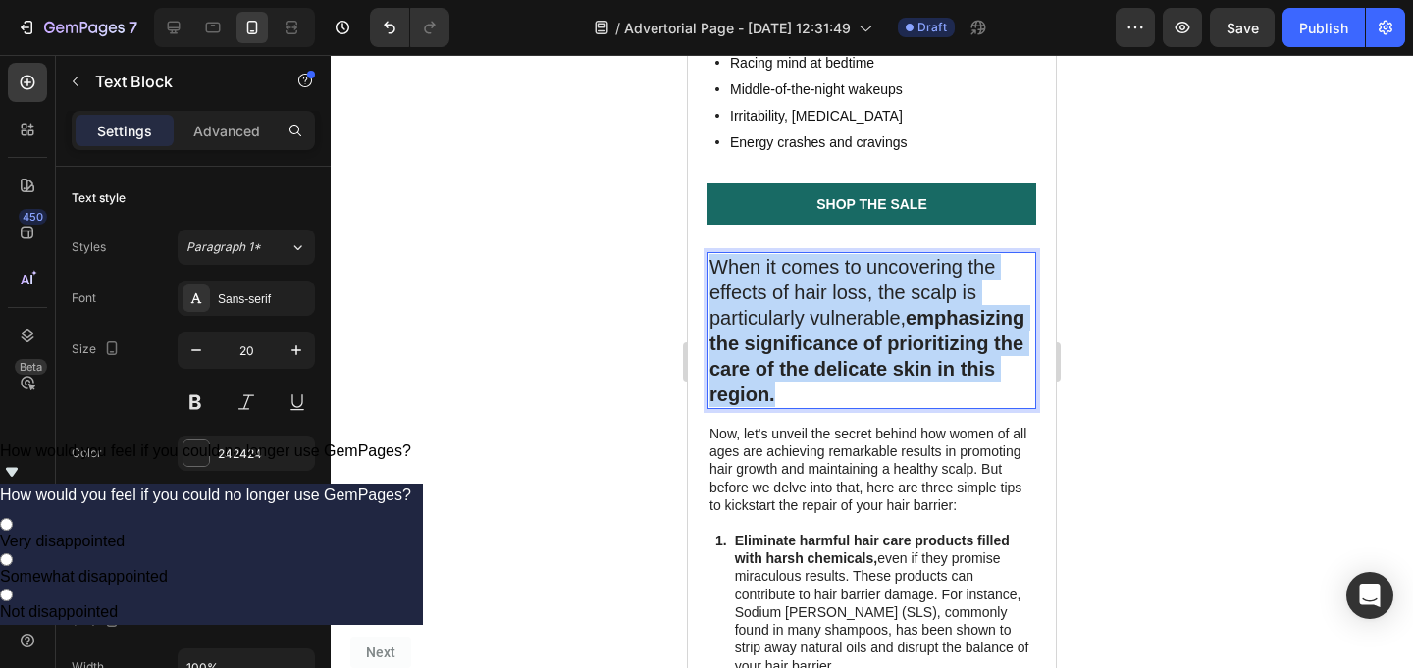
click at [891, 307] on strong "emphasizing the significance of prioritizing the care of the delicate skin in t…" at bounding box center [866, 356] width 315 height 98
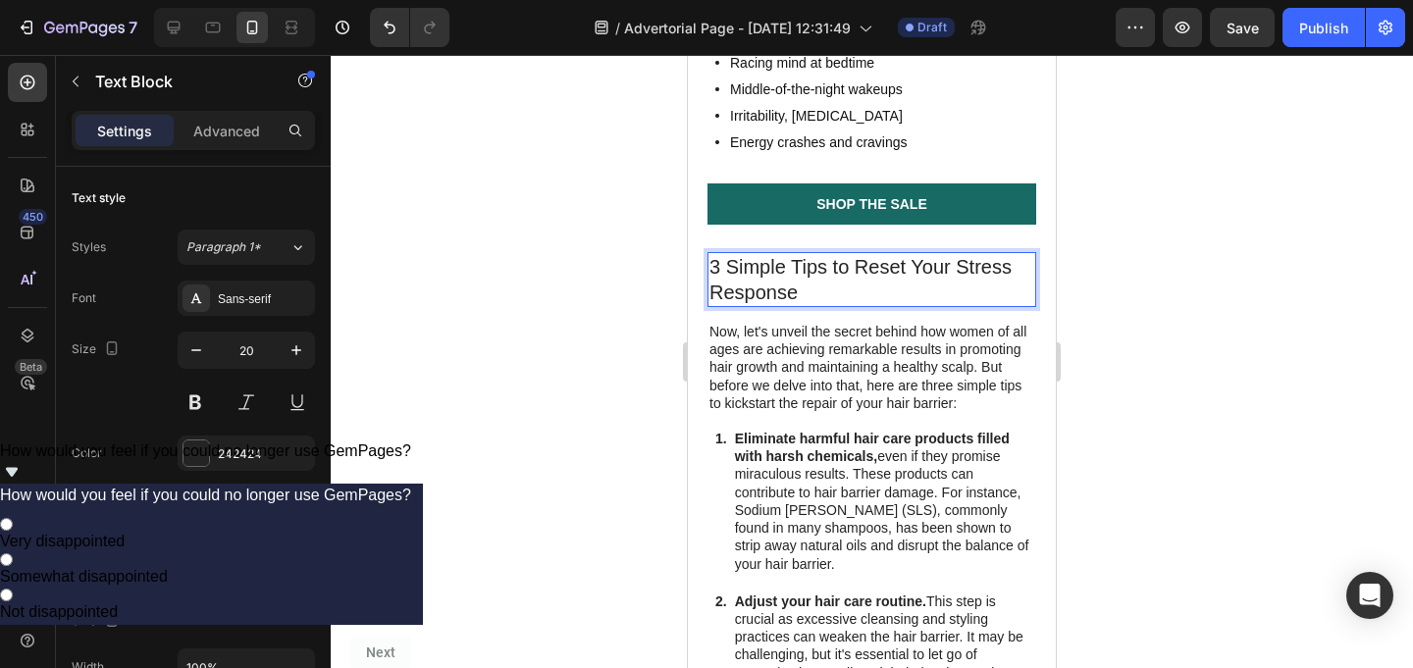
click at [818, 254] on p "3 Simple Tips to Reset Your Stress Response" at bounding box center [871, 279] width 325 height 51
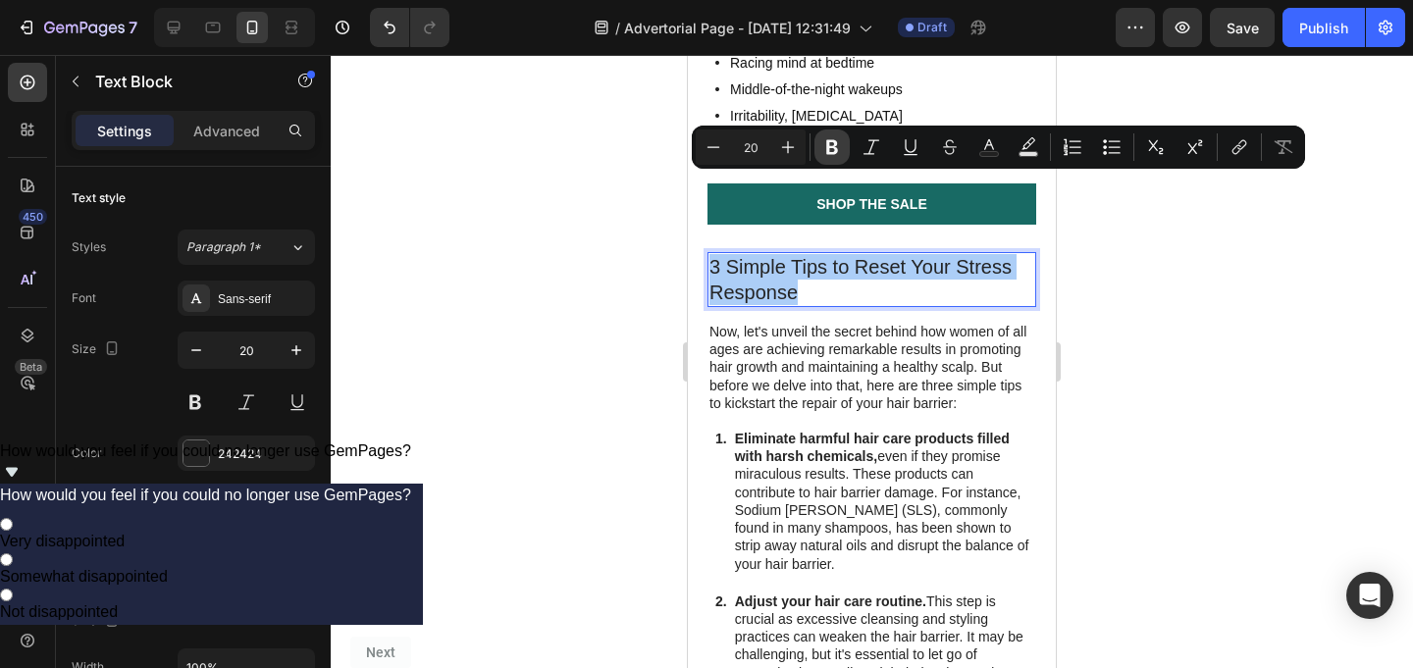
click at [833, 145] on icon "Editor contextual toolbar" at bounding box center [832, 147] width 20 height 20
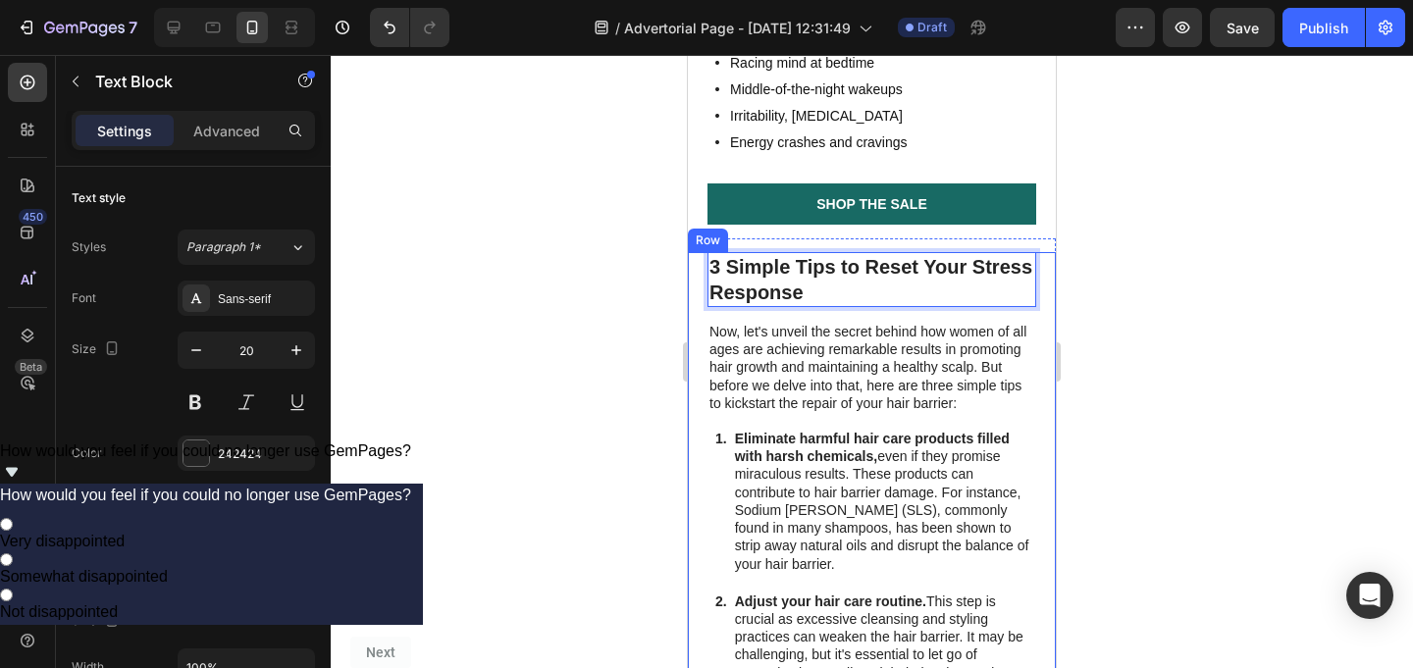
click at [1166, 231] on div at bounding box center [872, 361] width 1082 height 613
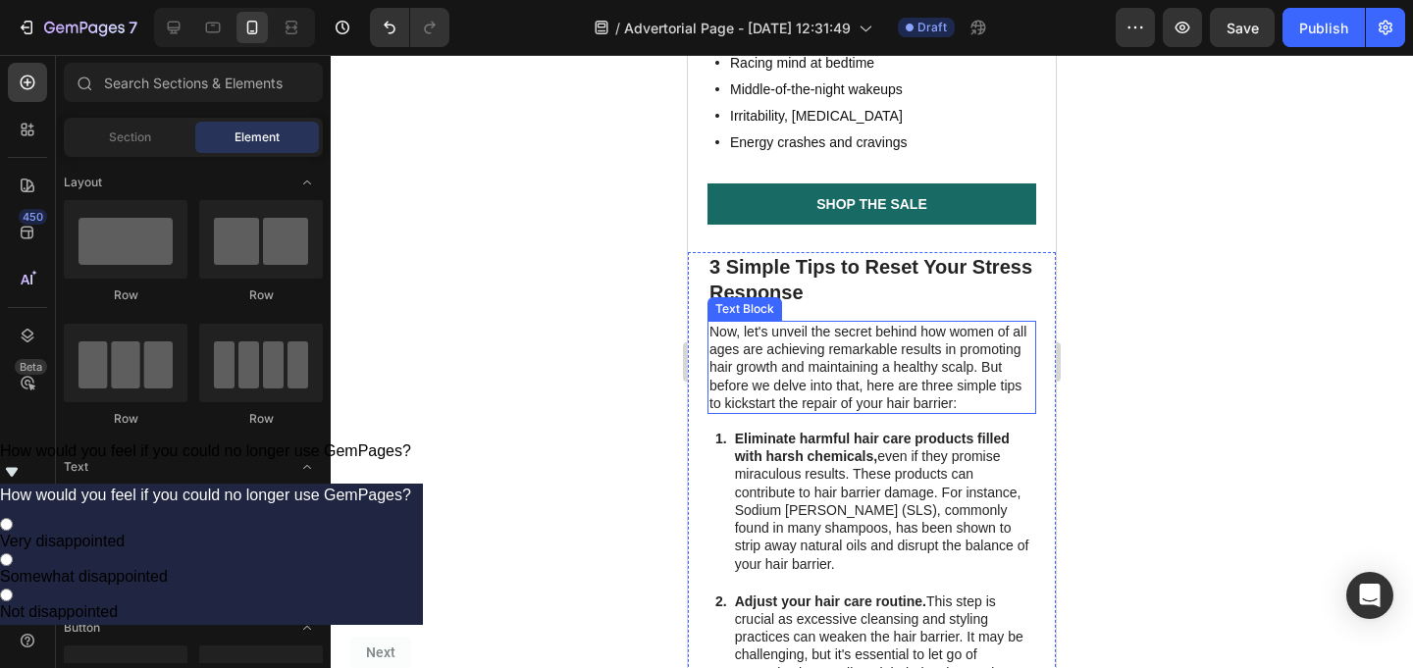
click at [898, 323] on p "Now, let's unveil the secret behind how women of all ages are achieving remarka…" at bounding box center [871, 367] width 325 height 89
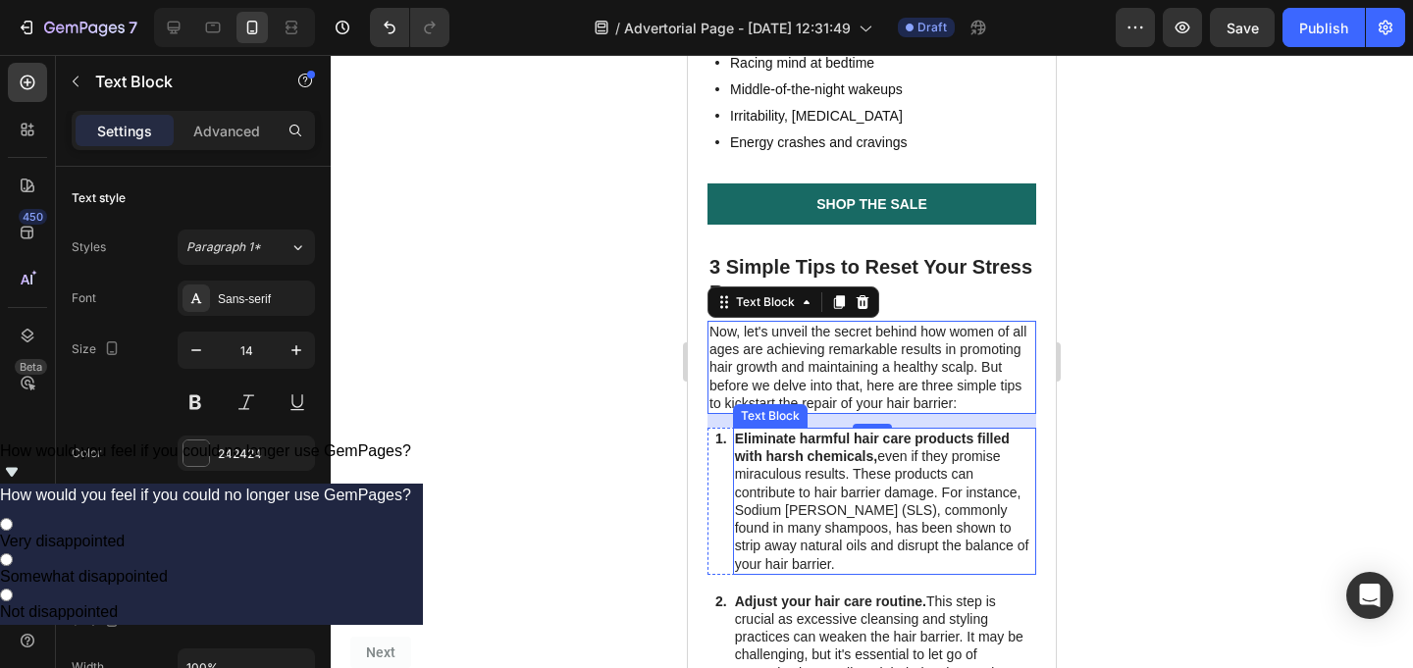
click at [863, 430] on p "Eliminate harmful hair care products filled with harsh chemicals, even if they …" at bounding box center [884, 501] width 299 height 143
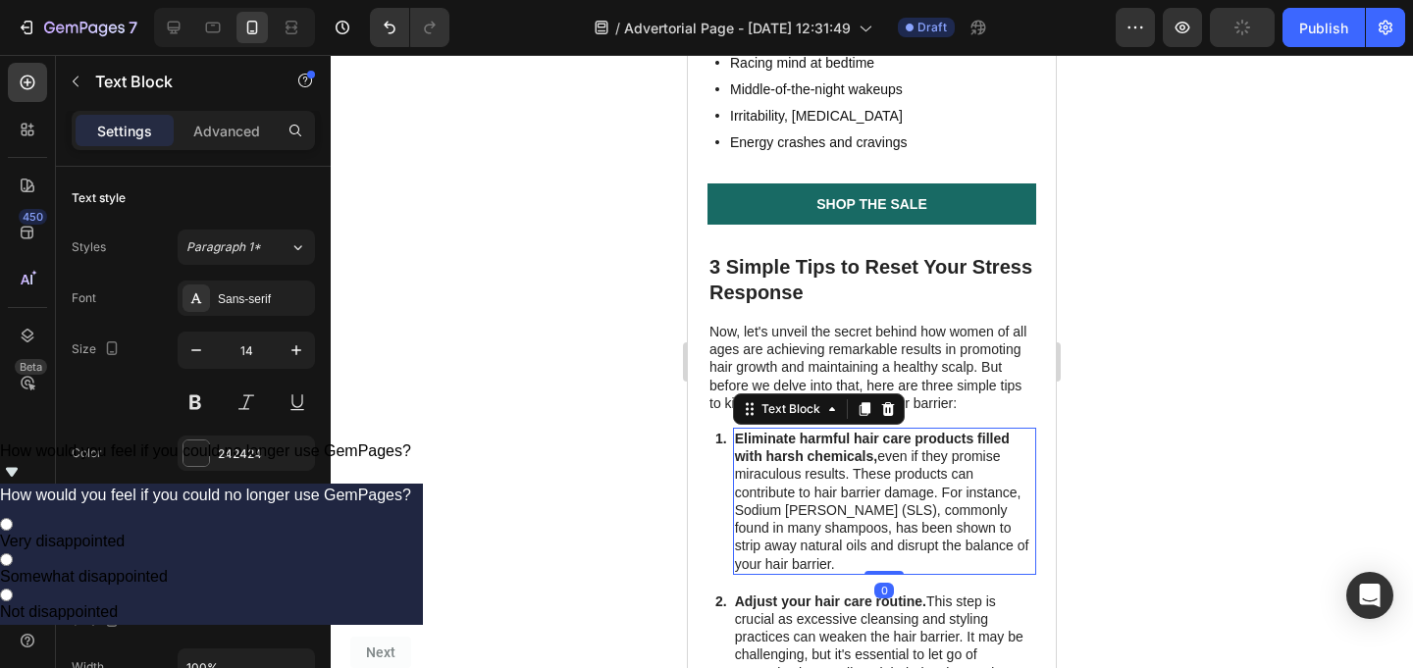
click at [863, 430] on p "Eliminate harmful hair care products filled with harsh chemicals, even if they …" at bounding box center [884, 501] width 299 height 143
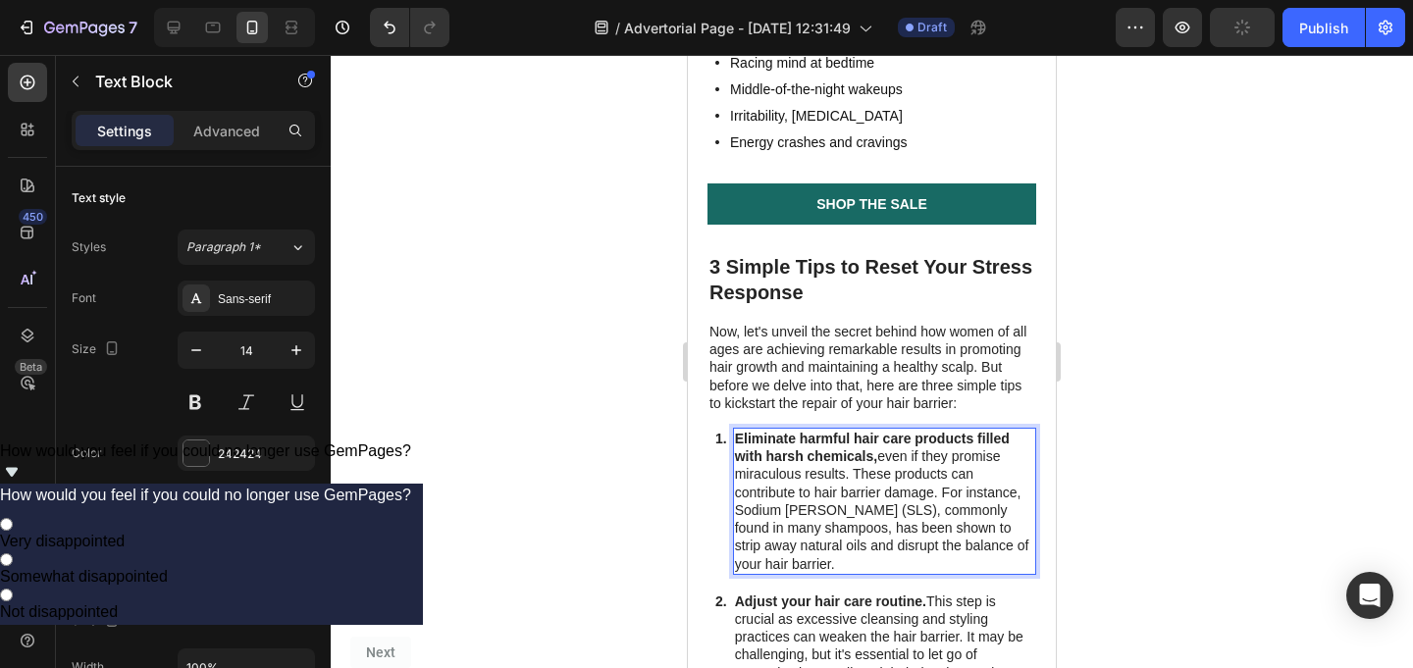
click at [863, 430] on p "Eliminate harmful hair care products filled with harsh chemicals, even if they …" at bounding box center [884, 501] width 299 height 143
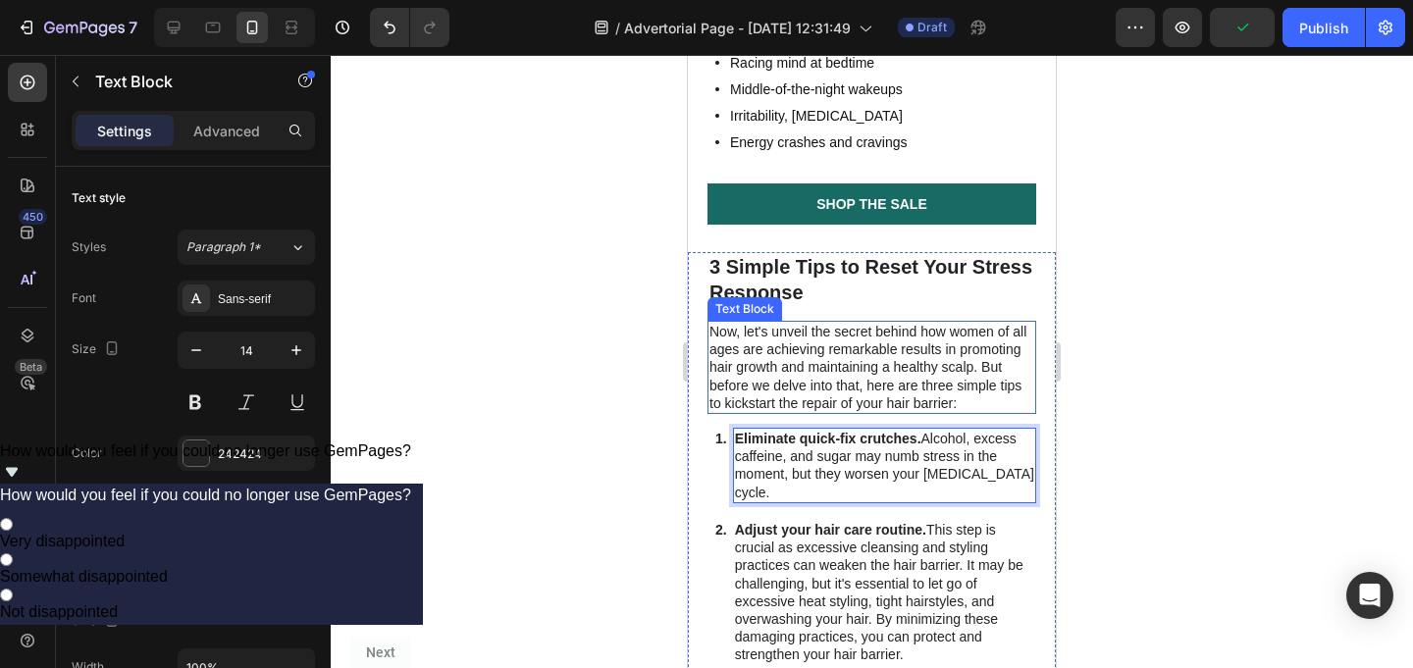
click at [873, 323] on p "Now, let's unveil the secret behind how women of all ages are achieving remarka…" at bounding box center [871, 367] width 325 height 89
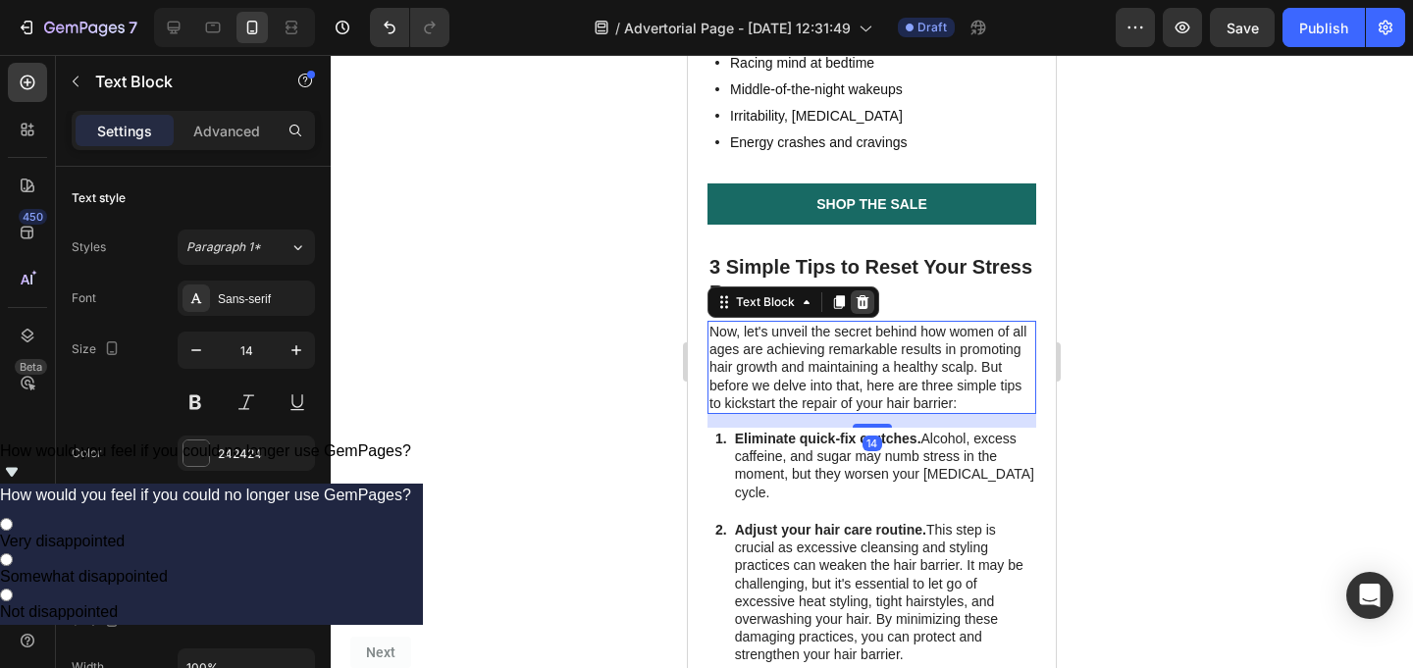
click at [860, 294] on icon at bounding box center [863, 302] width 16 height 16
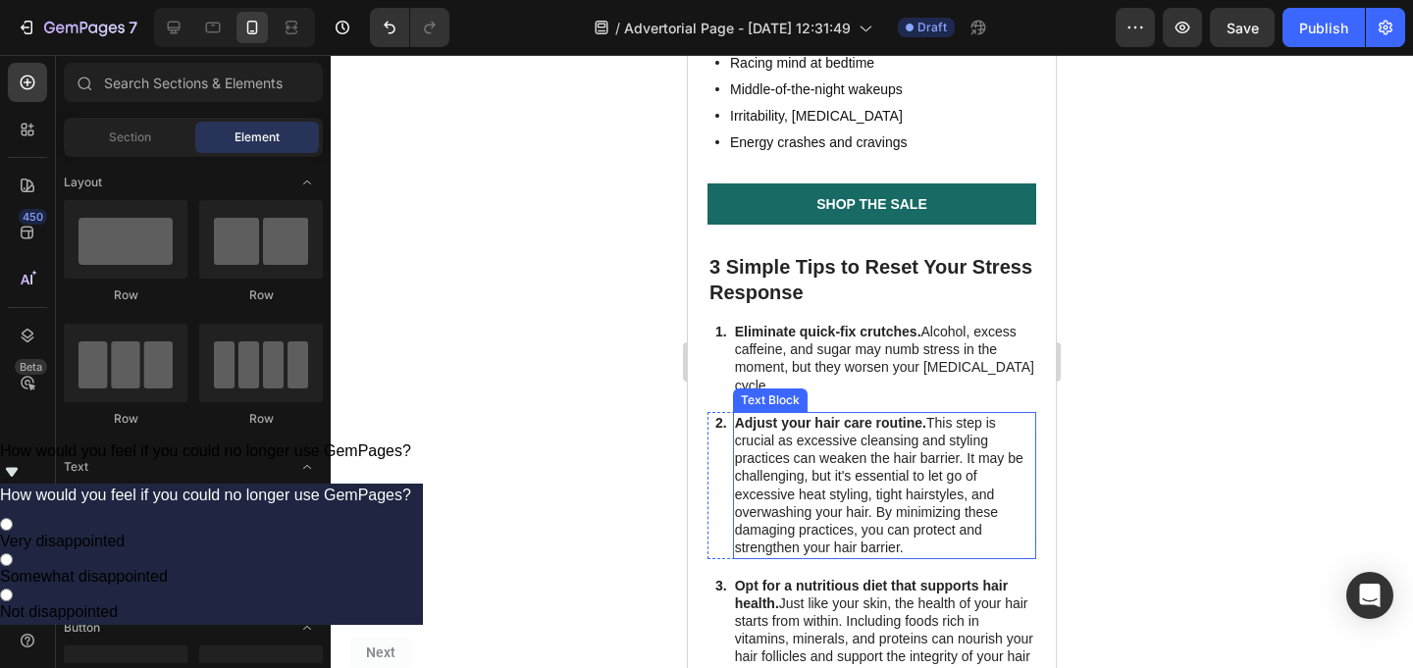
click at [875, 415] on strong "Adjust your hair care routine." at bounding box center [830, 423] width 191 height 16
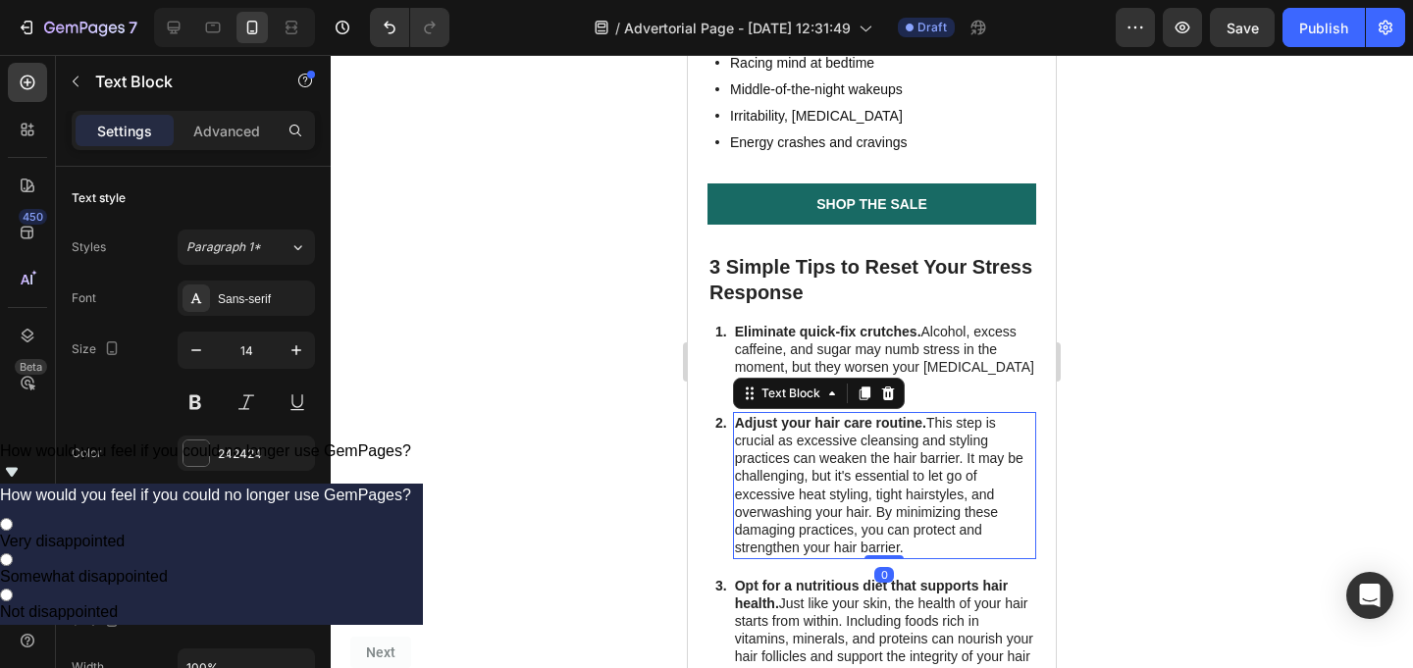
click at [875, 415] on strong "Adjust your hair care routine." at bounding box center [830, 423] width 191 height 16
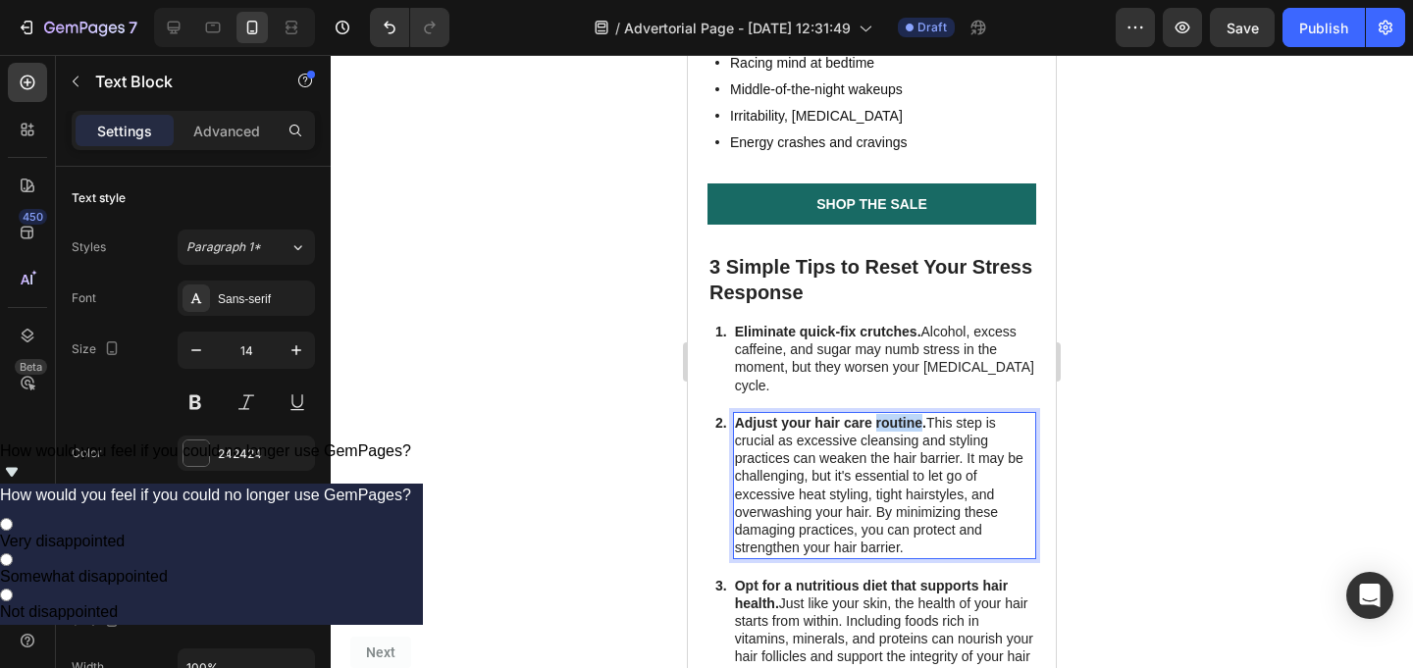
click at [875, 415] on strong "Adjust your hair care routine." at bounding box center [830, 423] width 191 height 16
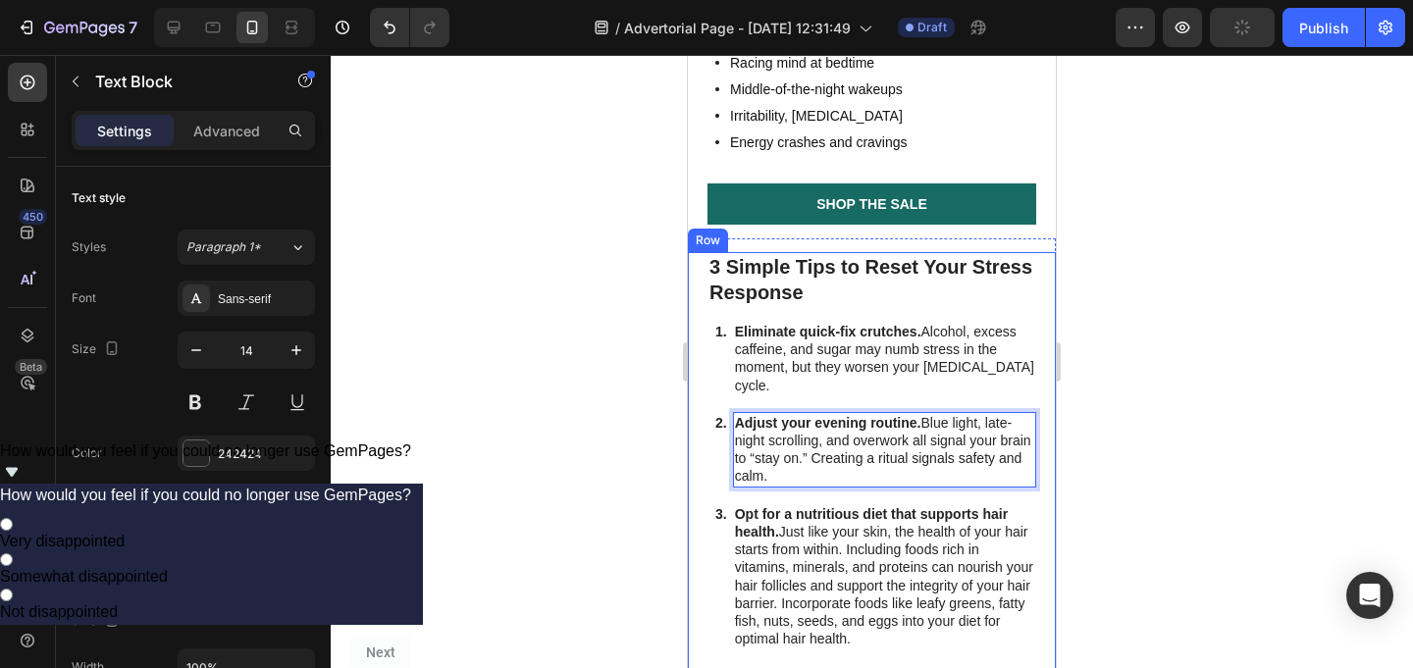
click at [660, 326] on div at bounding box center [872, 361] width 1082 height 613
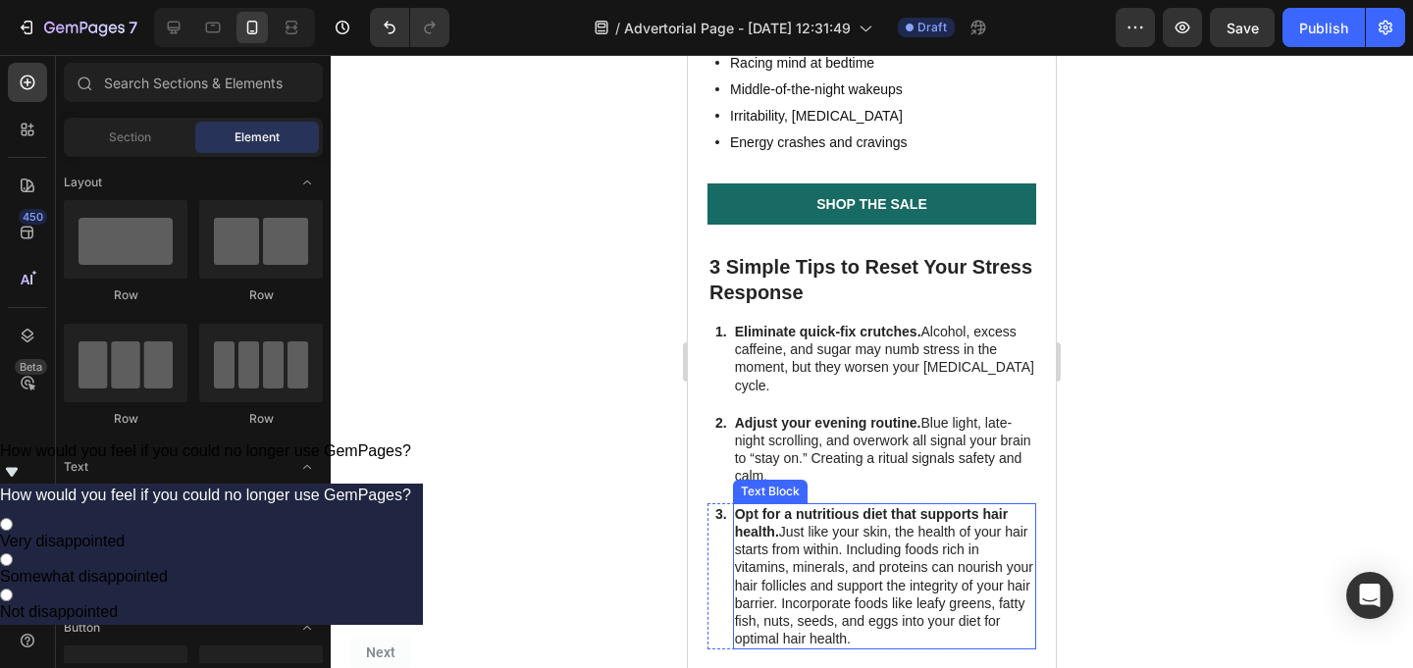
click at [856, 505] on p "Opt for a nutritious diet that supports hair health. Just like your skin, the h…" at bounding box center [884, 576] width 299 height 143
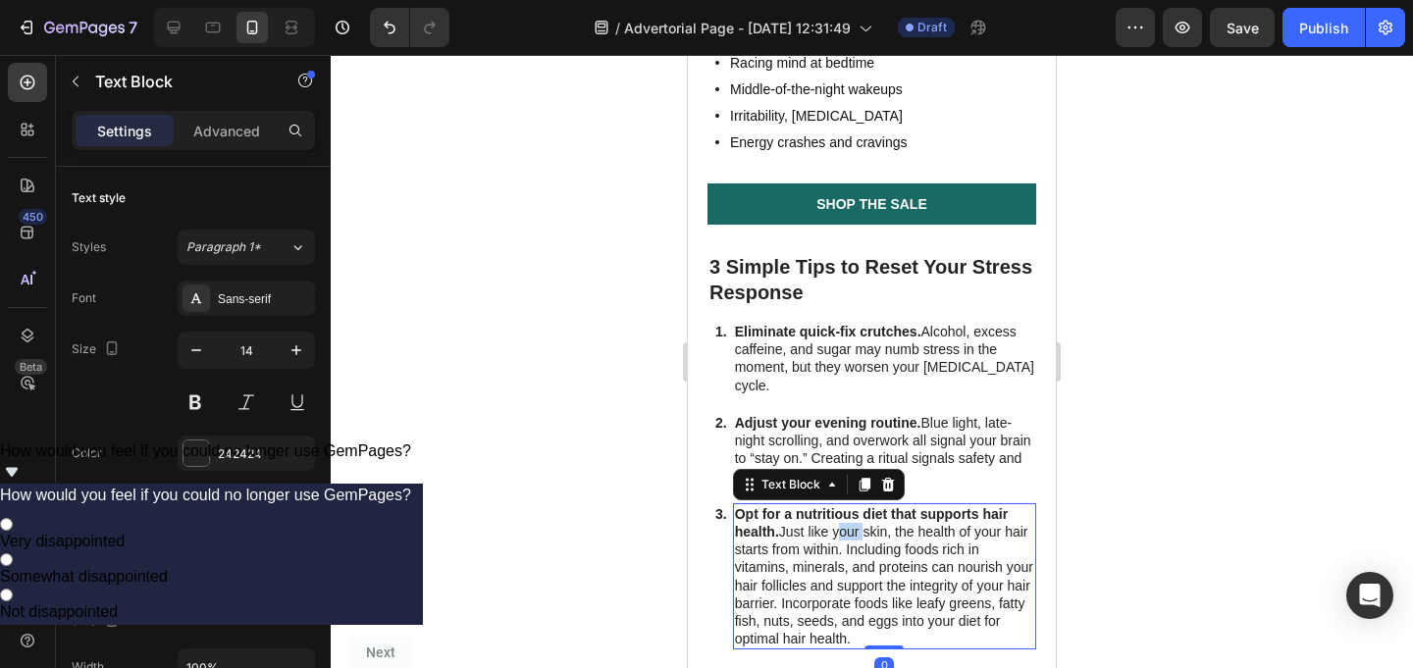
click at [856, 505] on p "Opt for a nutritious diet that supports hair health. Just like your skin, the h…" at bounding box center [884, 576] width 299 height 143
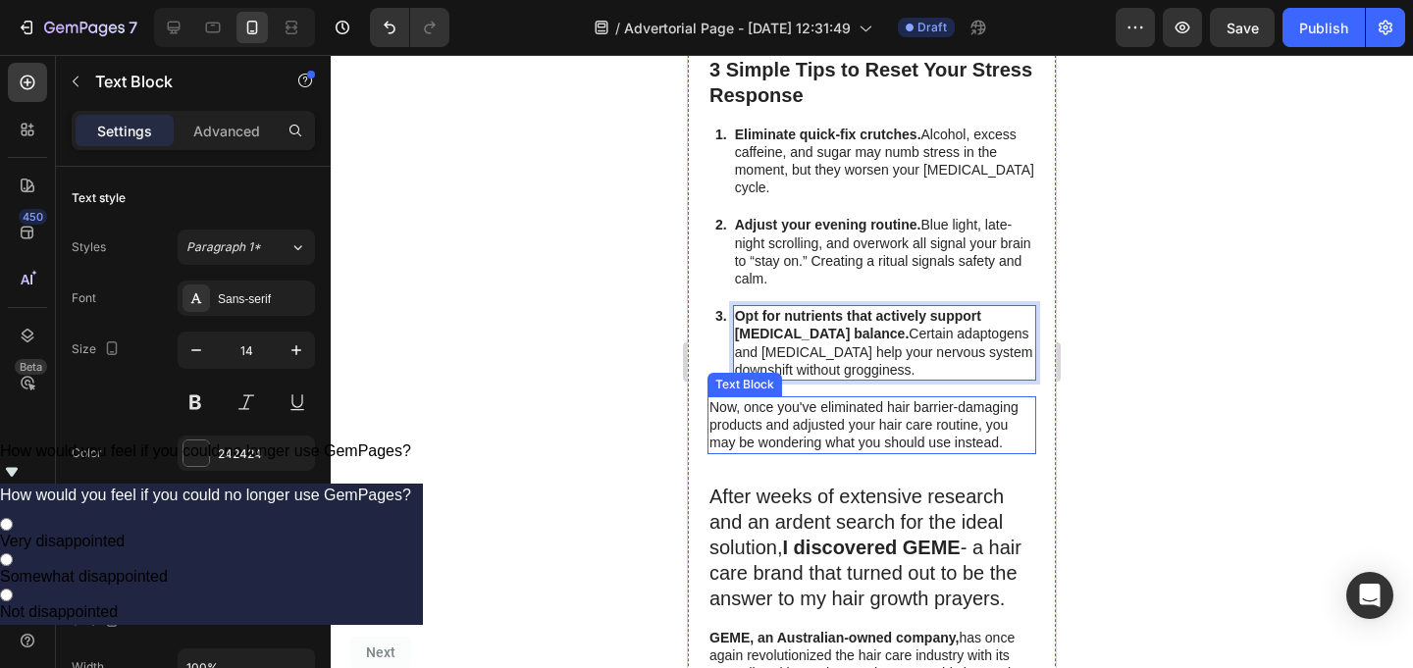
scroll to position [3059, 0]
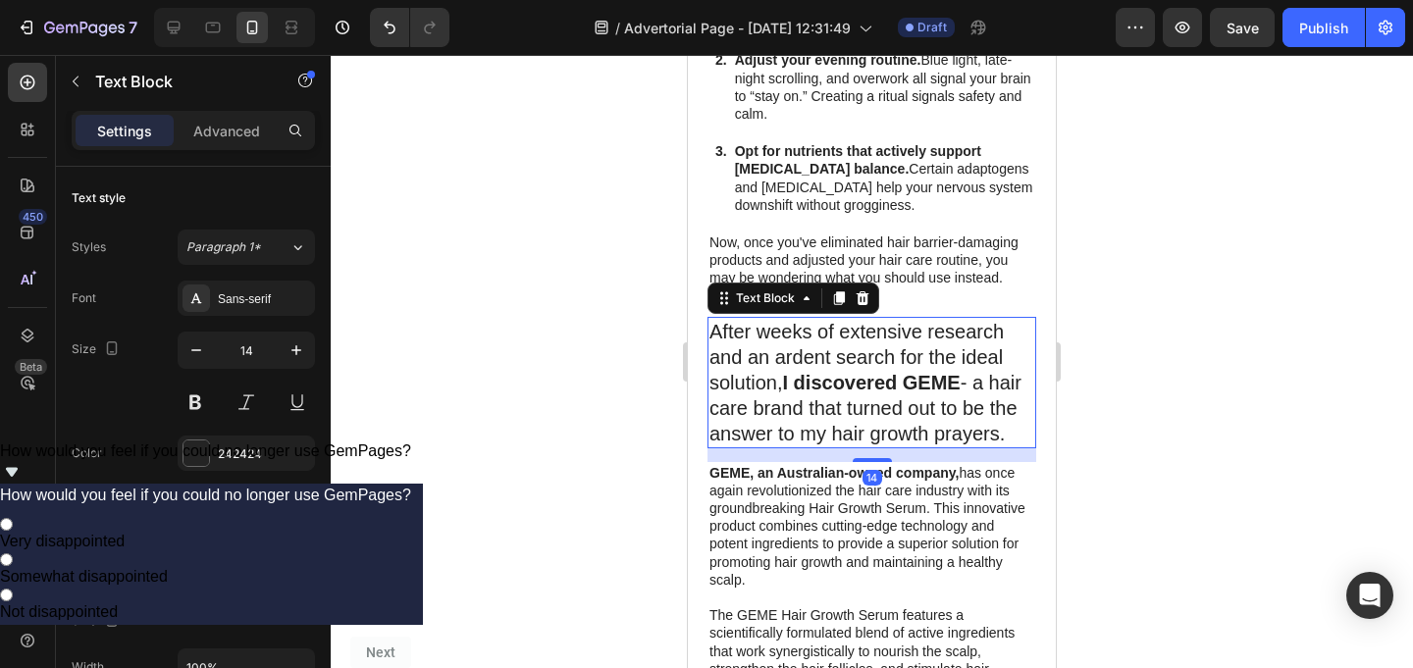
click at [932, 372] on strong "I discovered GEME" at bounding box center [872, 383] width 178 height 22
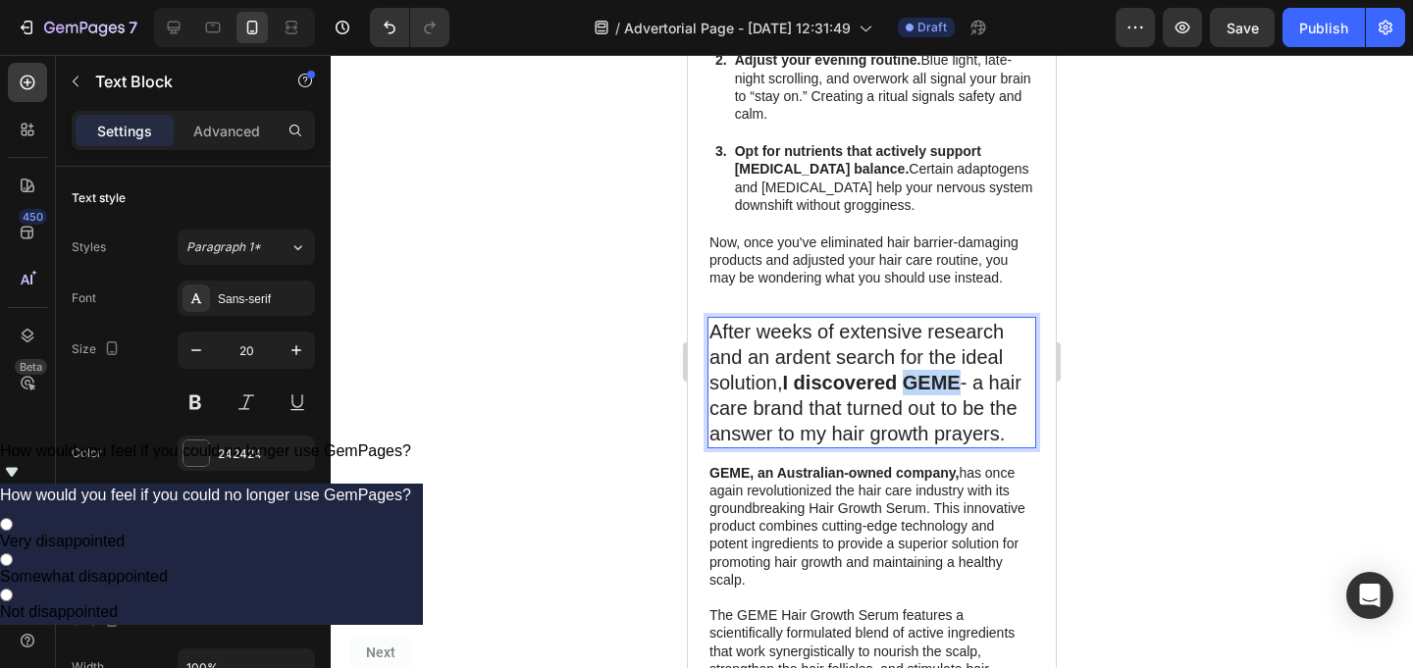
click at [932, 372] on strong "I discovered GEME" at bounding box center [872, 383] width 178 height 22
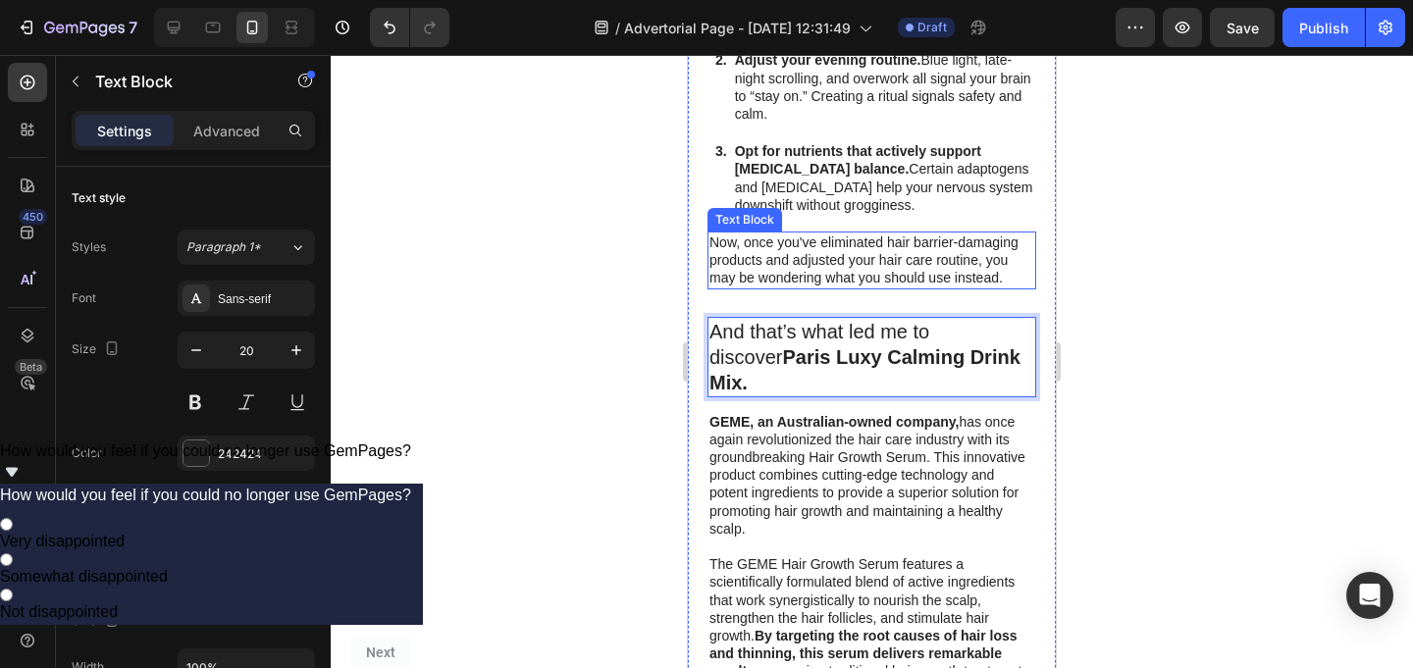
click at [922, 234] on p "Now, once you've eliminated hair barrier-damaging products and adjusted your ha…" at bounding box center [871, 261] width 325 height 54
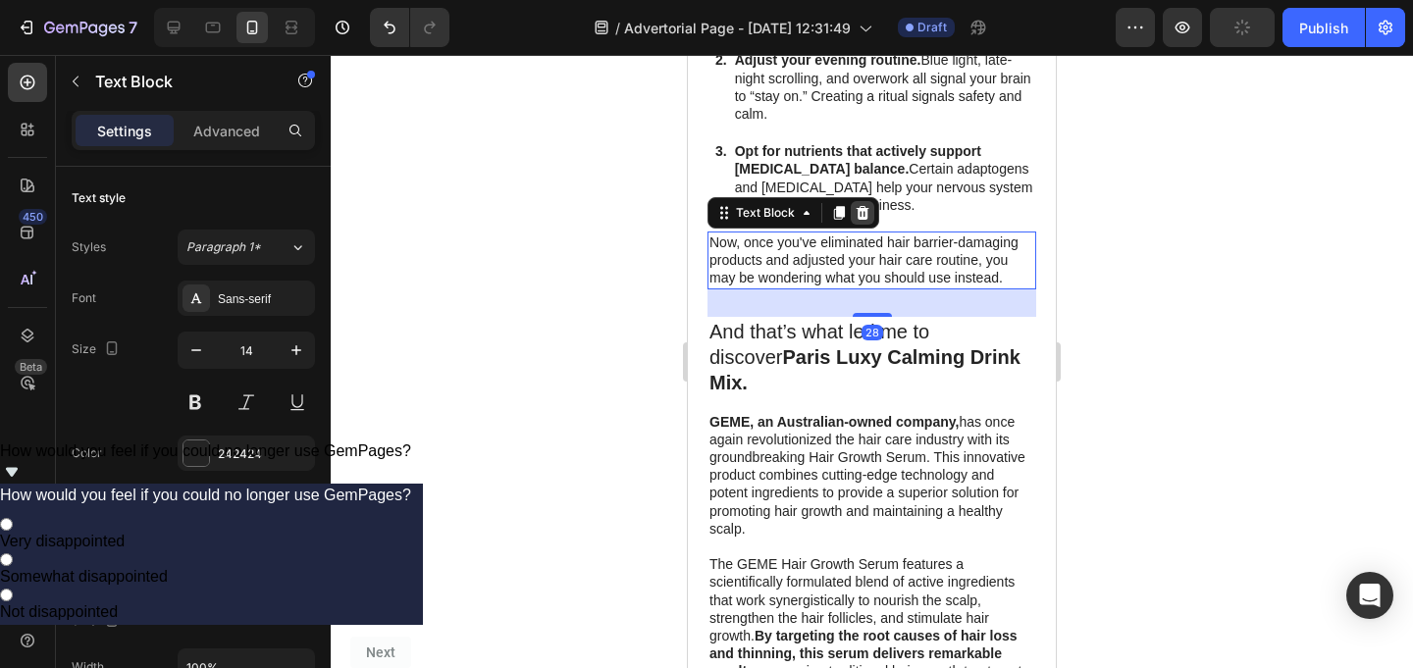
click at [872, 201] on div at bounding box center [863, 213] width 24 height 24
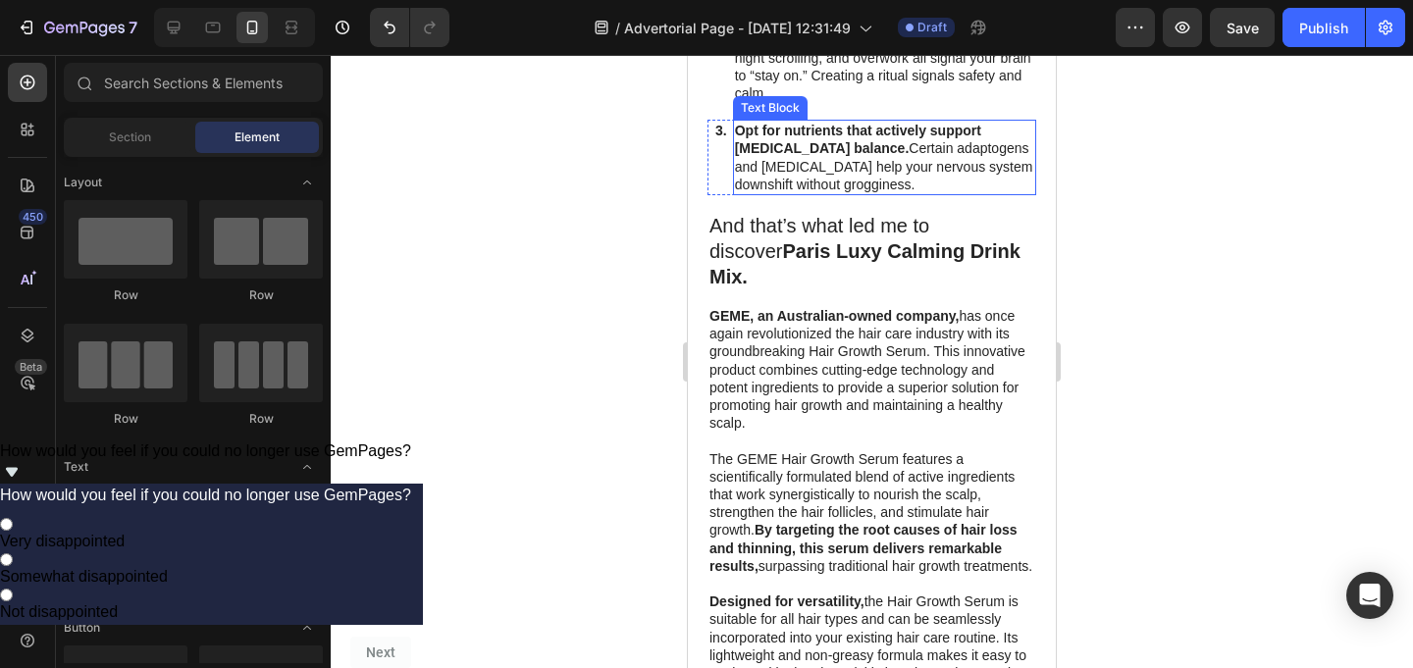
scroll to position [3082, 0]
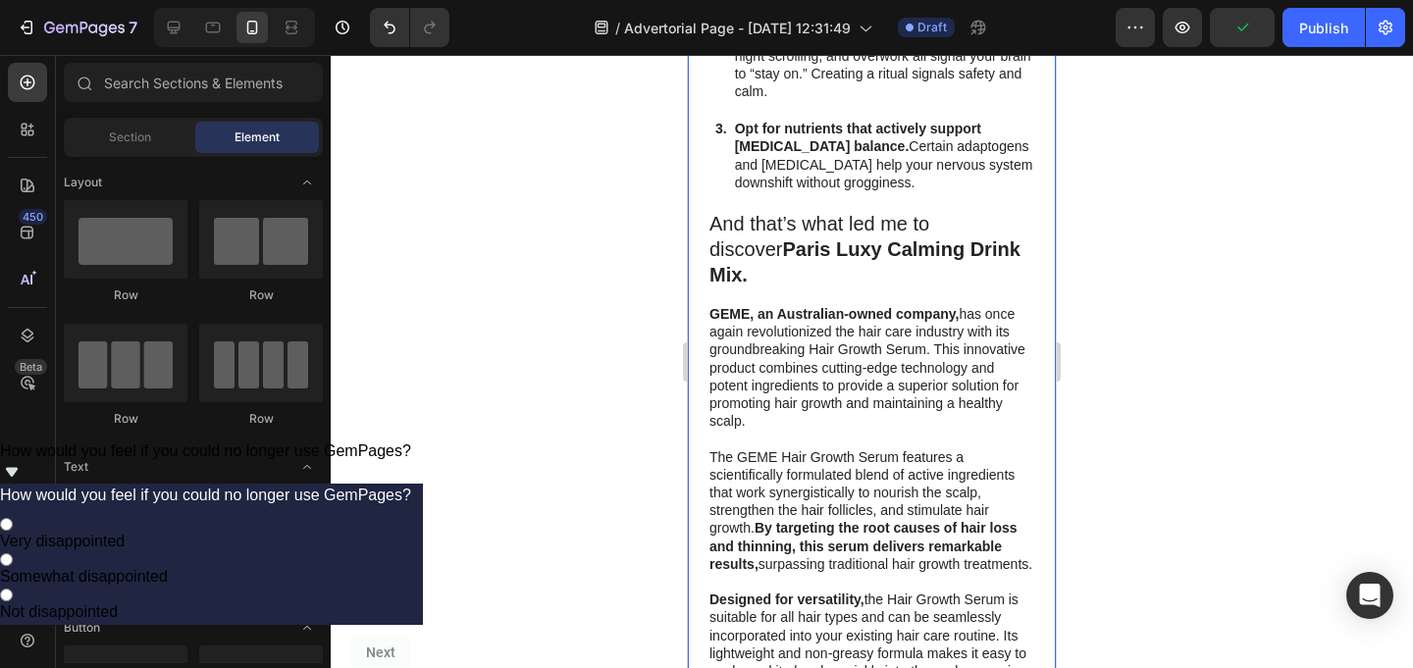
click at [808, 306] on strong "GEME, an Australian-owned company," at bounding box center [833, 314] width 249 height 16
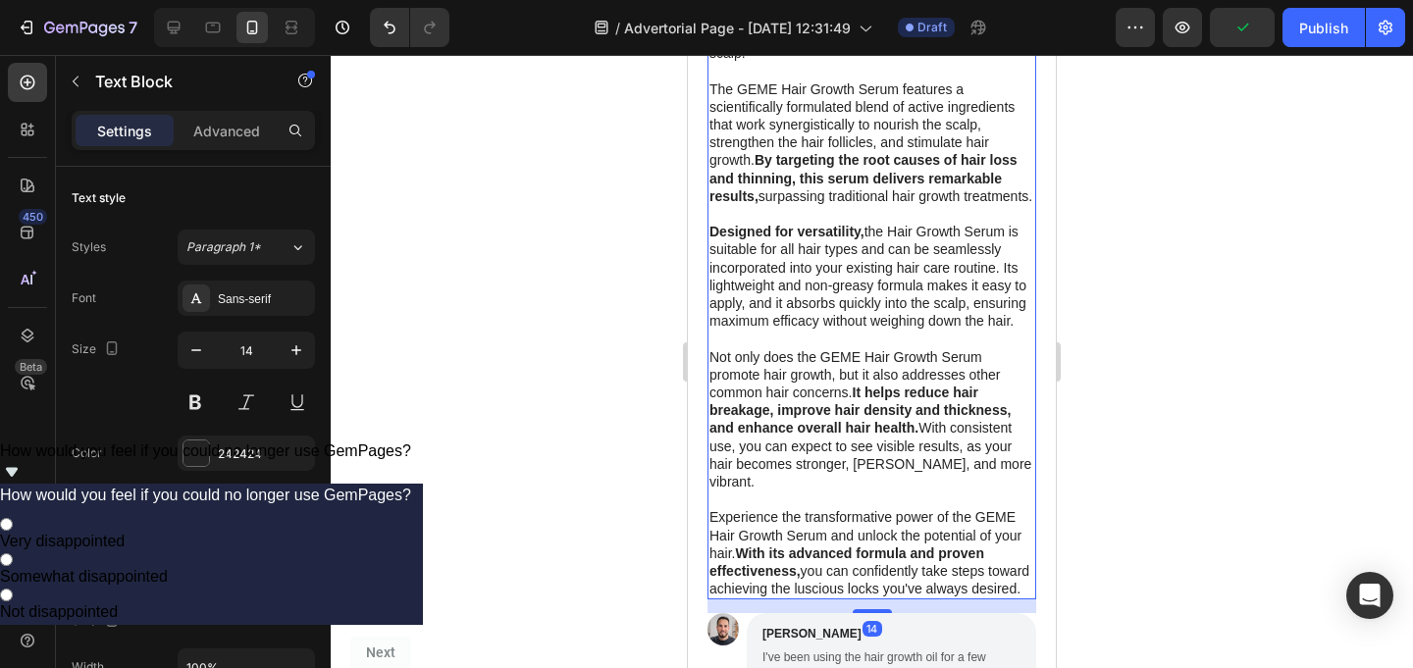
scroll to position [3463, 0]
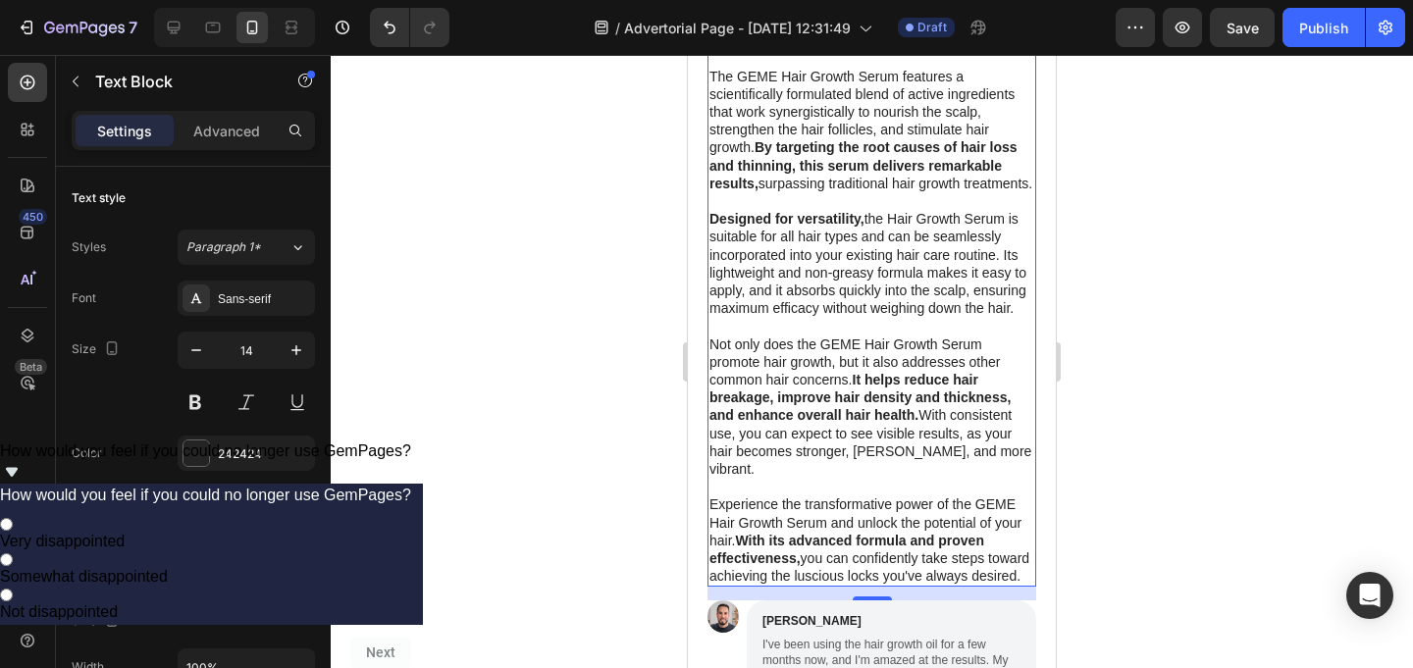
click at [881, 220] on p "Designed for versatility, the Hair Growth Serum is suitable for all hair types …" at bounding box center [871, 263] width 325 height 107
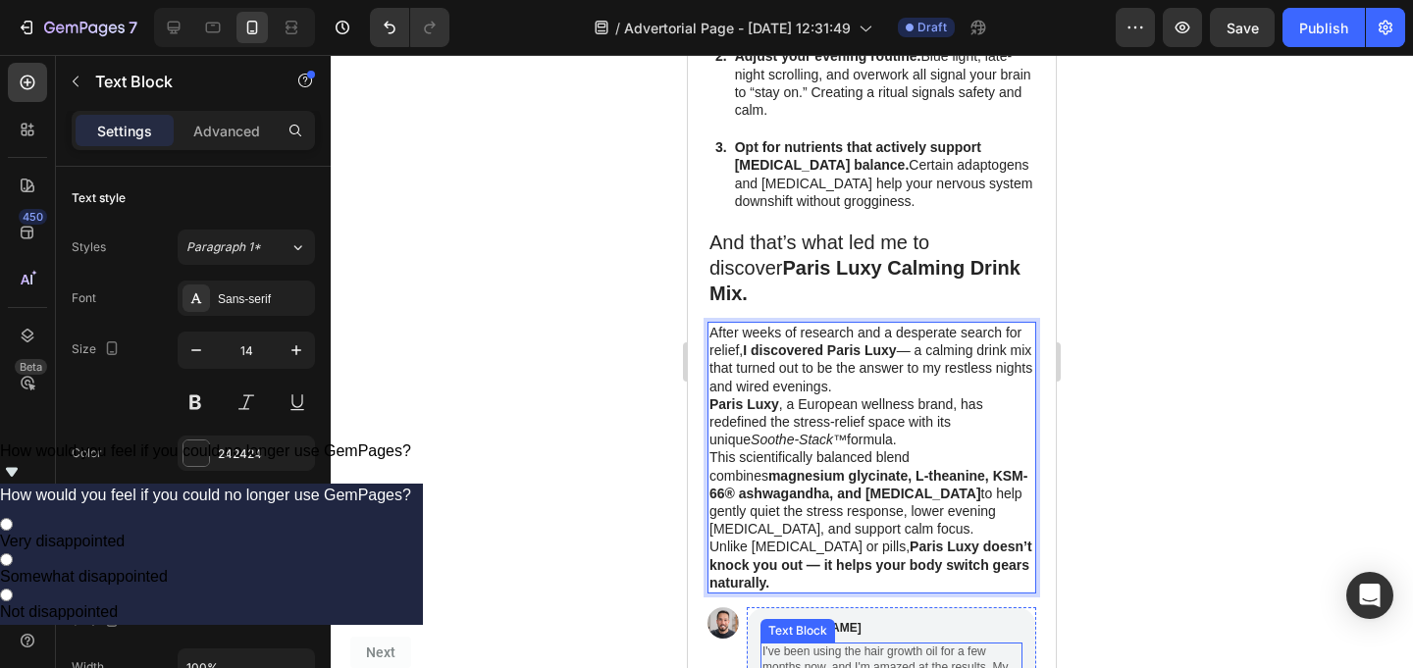
scroll to position [3056, 0]
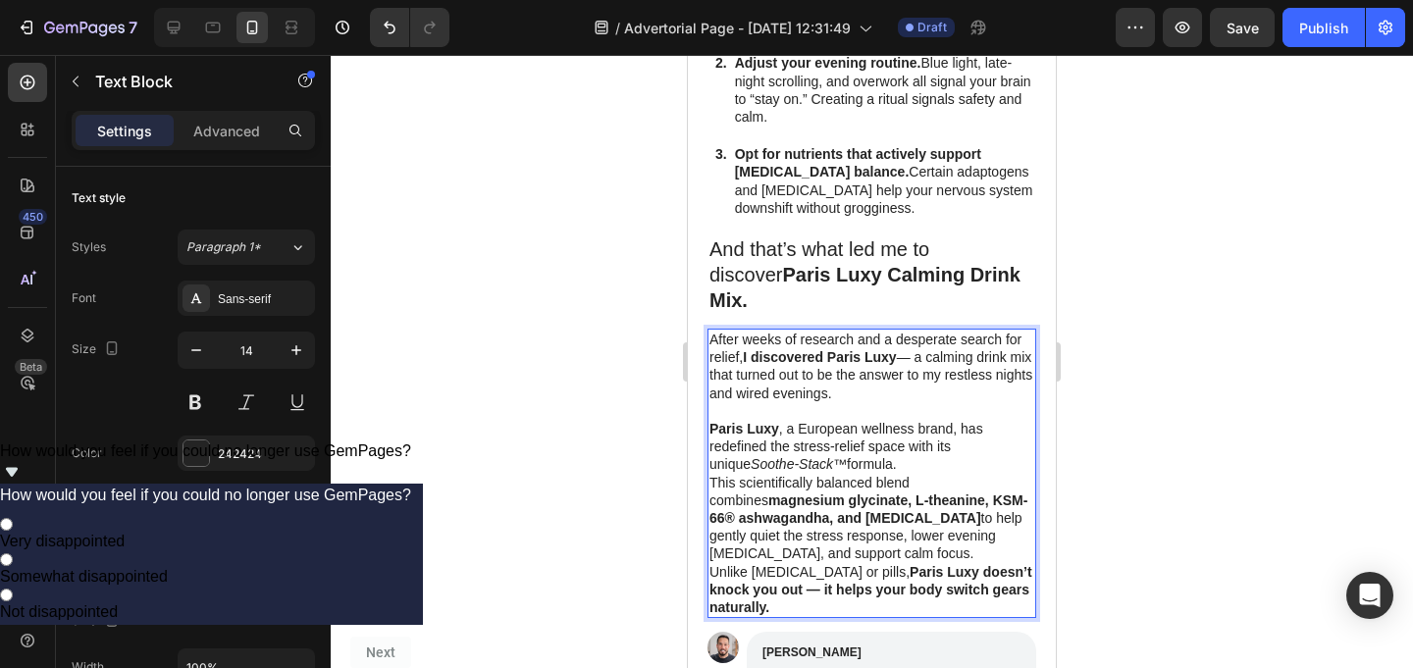
click at [714, 474] on p "This scientifically balanced blend combines magnesium glycinate, L-theanine, KS…" at bounding box center [871, 518] width 325 height 89
click at [709, 474] on p "This scientifically balanced blend combines magnesium glycinate, L-theanine, KS…" at bounding box center [871, 518] width 325 height 89
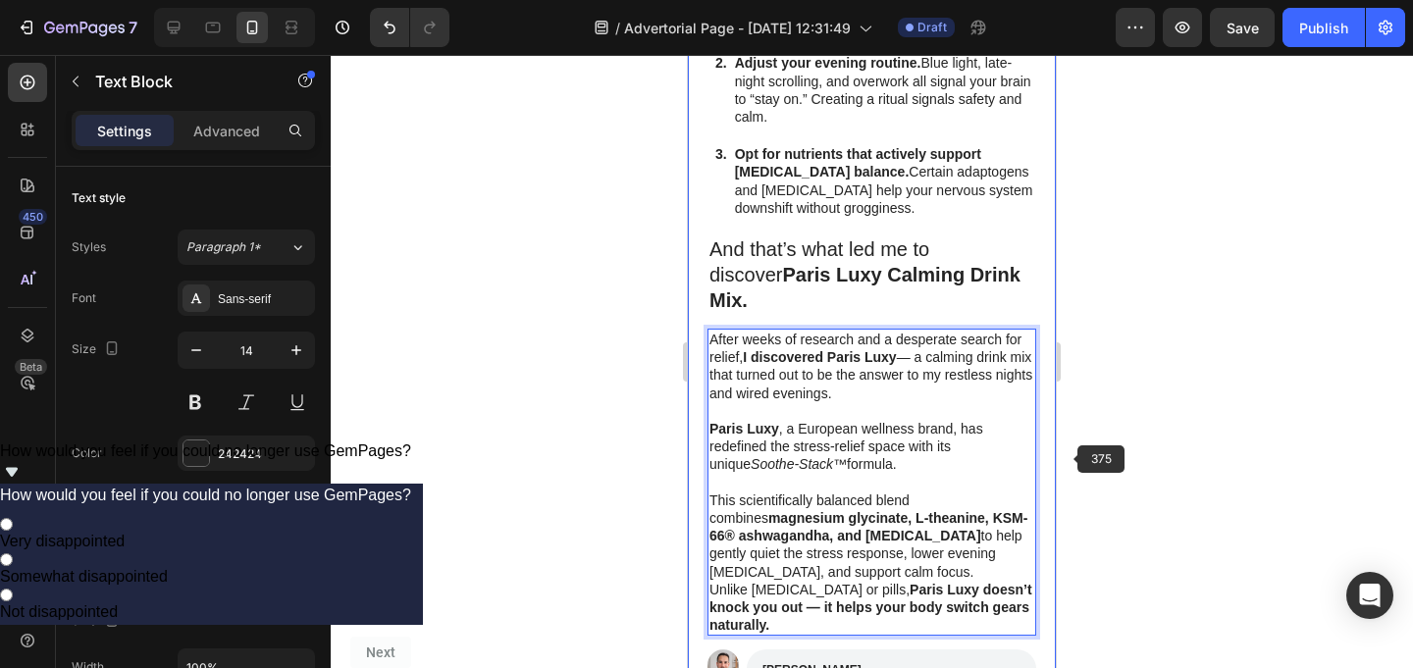
click at [1089, 451] on div at bounding box center [872, 361] width 1082 height 613
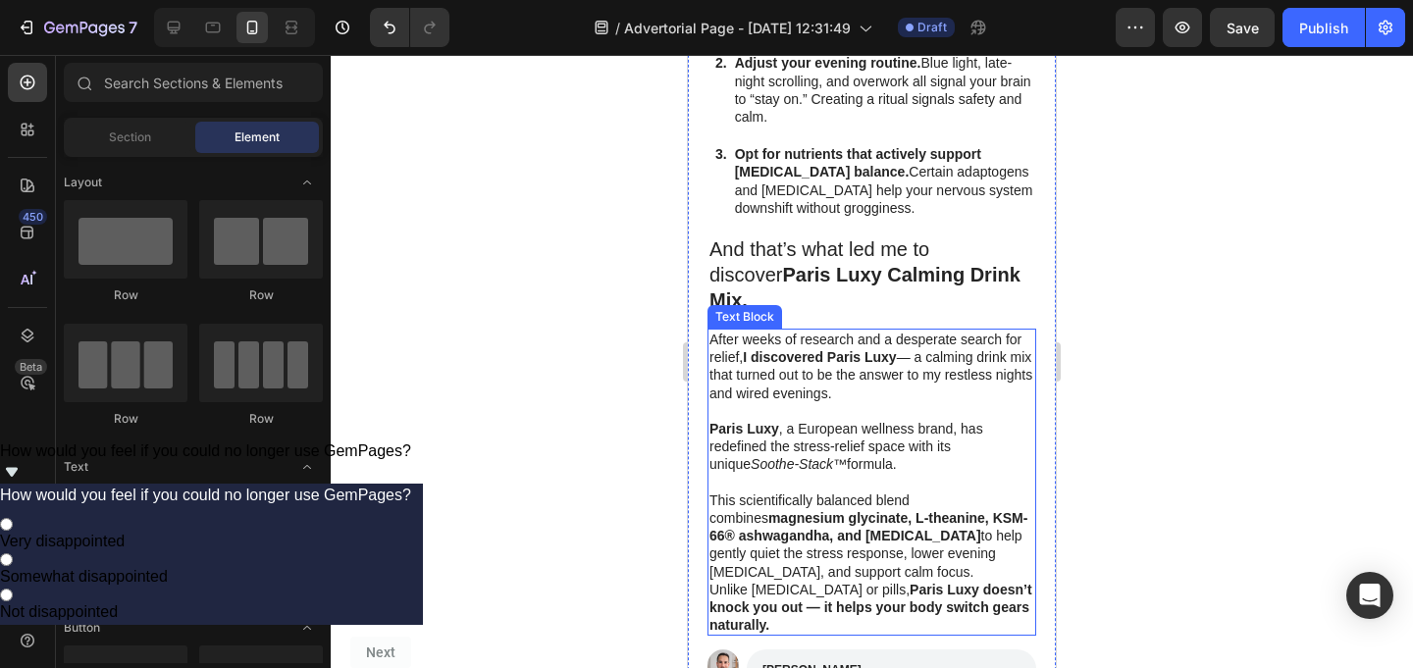
scroll to position [3106, 0]
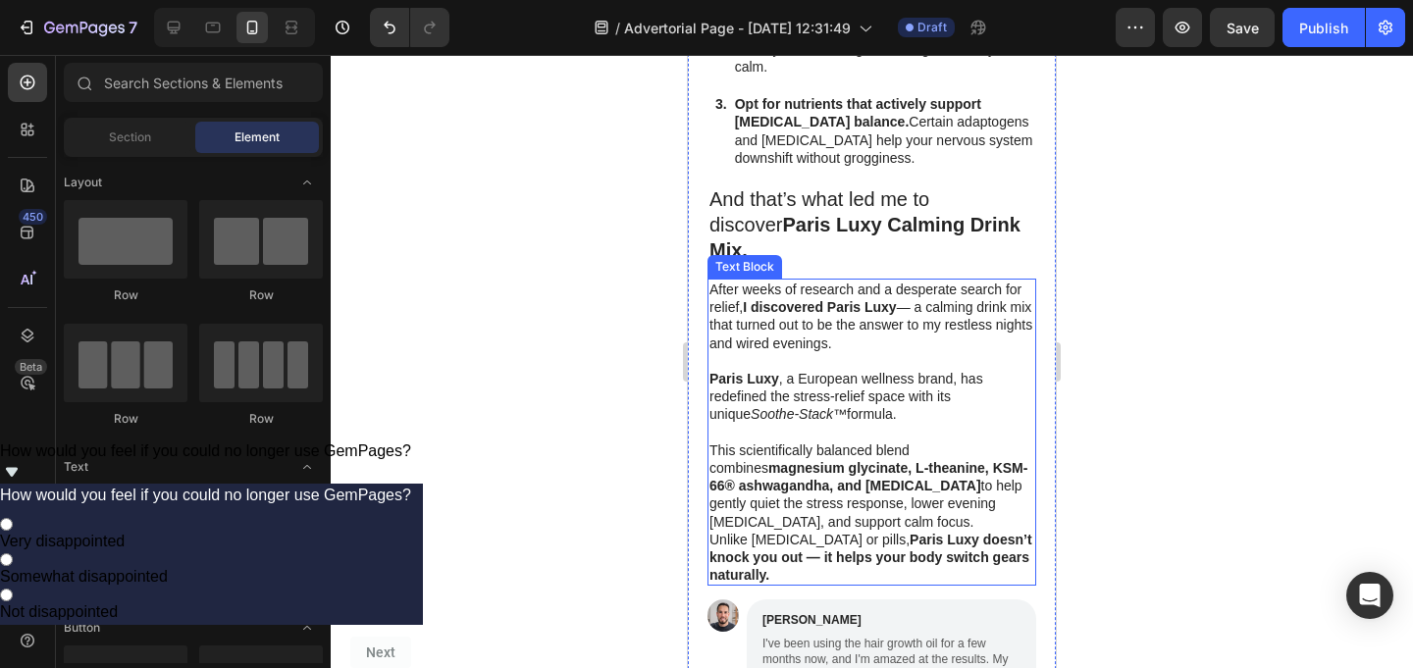
click at [711, 531] on p "Unlike melatonin or pills, Paris Luxy doesn’t knock you out — it helps your bod…" at bounding box center [871, 558] width 325 height 54
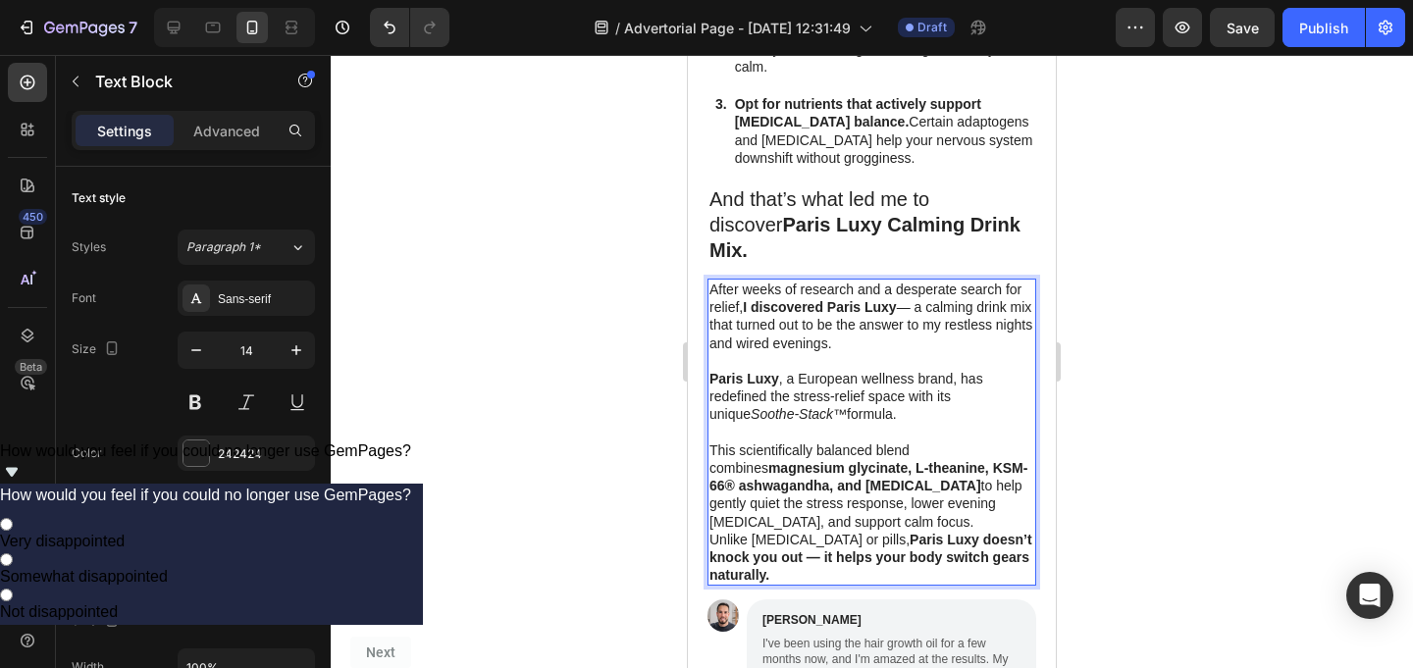
click at [710, 531] on p "Unlike melatonin or pills, Paris Luxy doesn’t knock you out — it helps your bod…" at bounding box center [871, 558] width 325 height 54
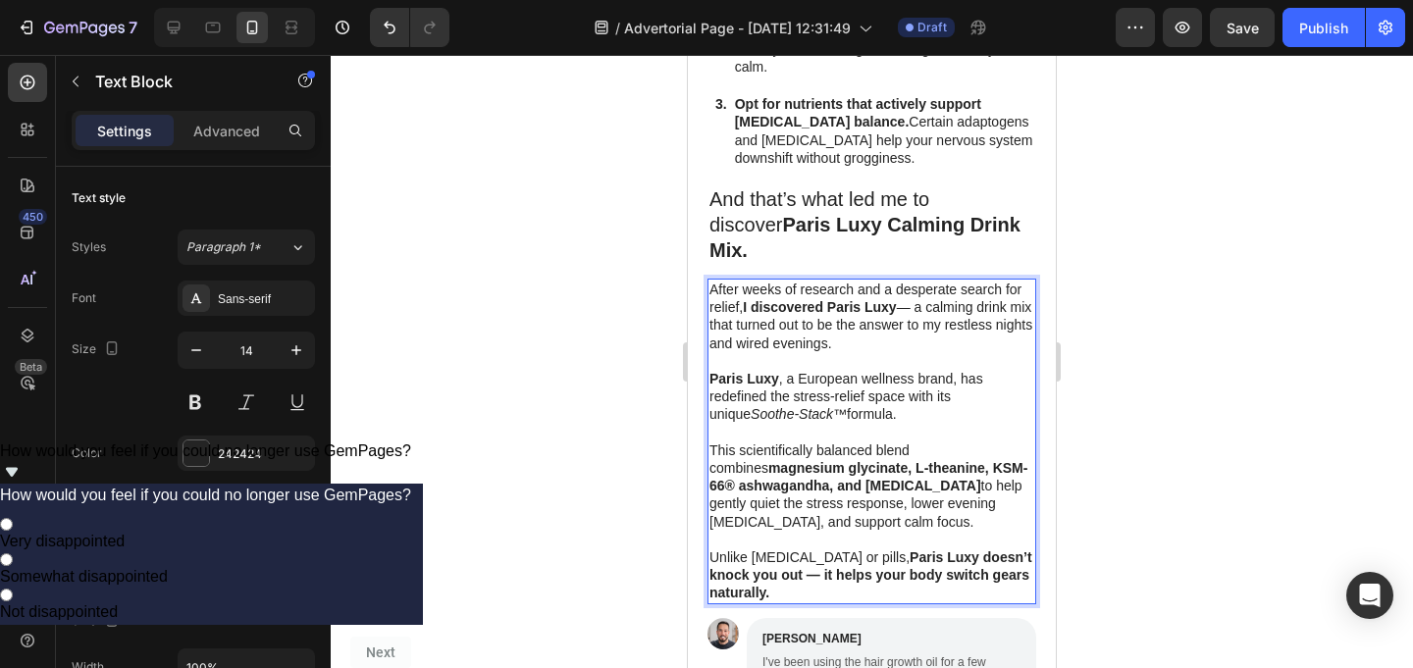
click at [629, 457] on div at bounding box center [872, 361] width 1082 height 613
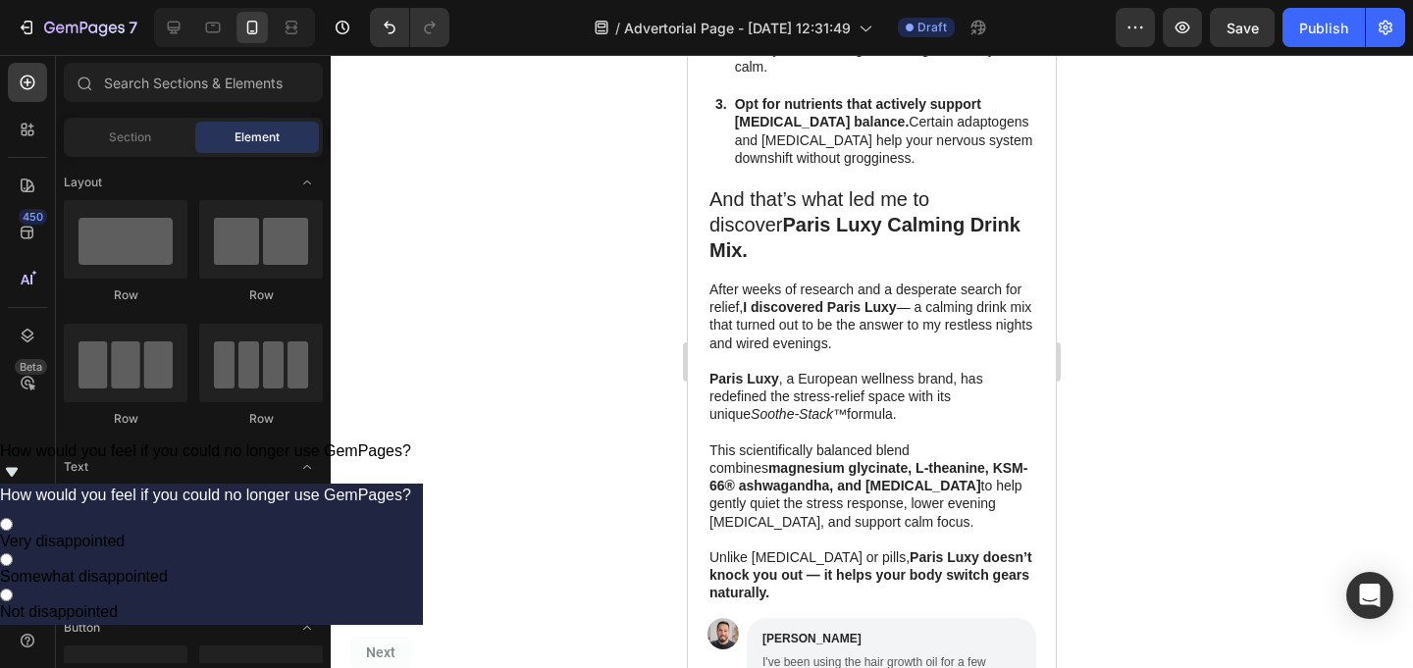
click at [629, 457] on div at bounding box center [872, 361] width 1082 height 613
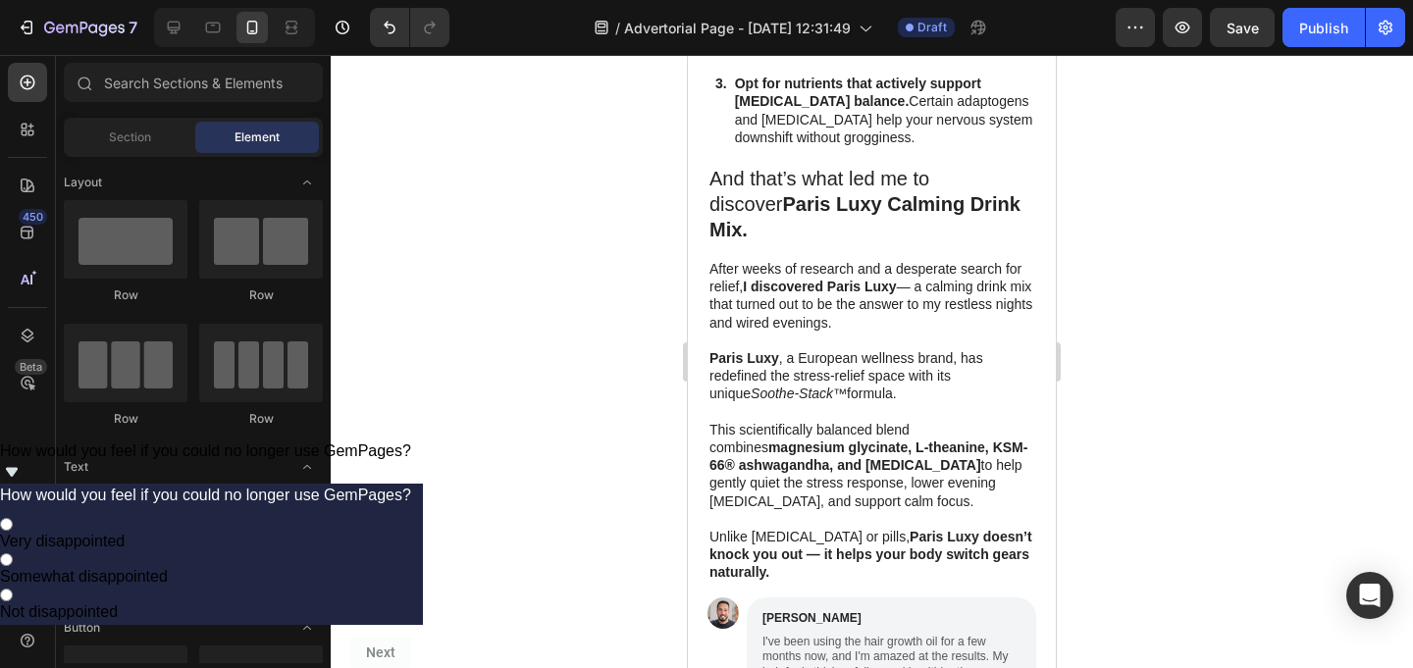
scroll to position [3125, 0]
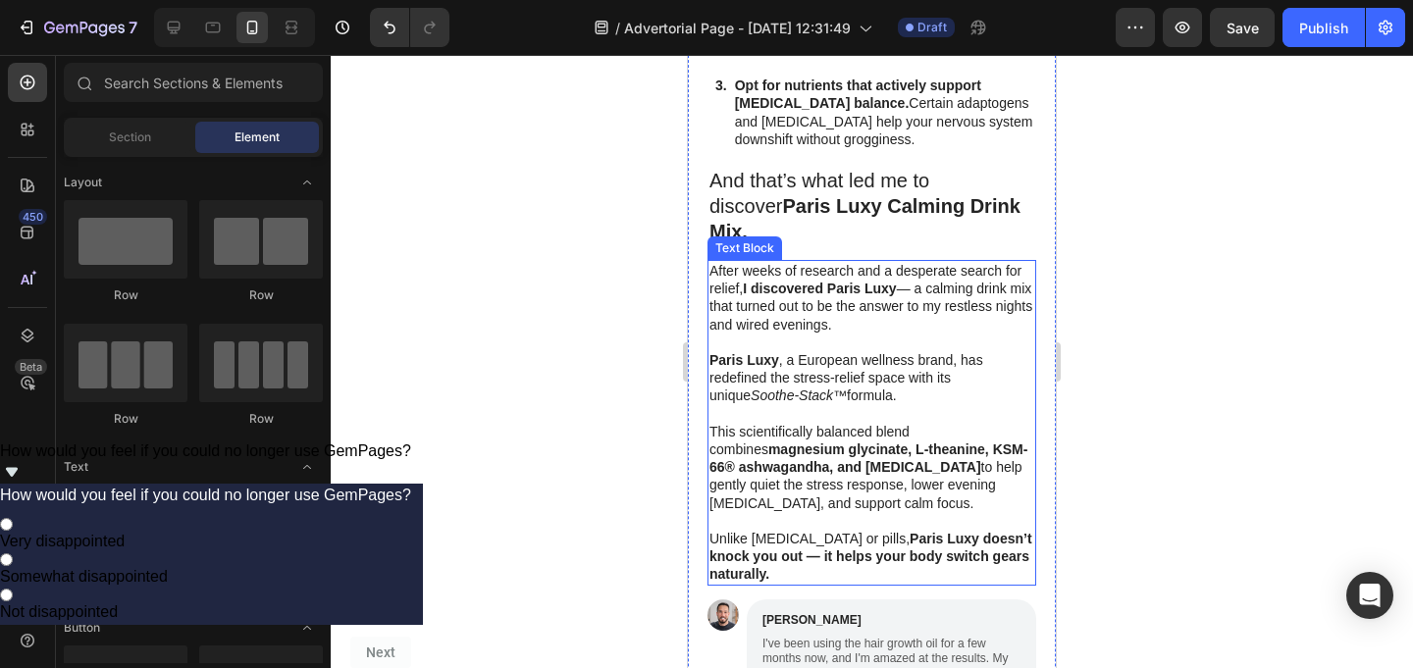
click at [807, 532] on p "Unlike melatonin or pills, Paris Luxy doesn’t knock you out — it helps your bod…" at bounding box center [871, 557] width 325 height 54
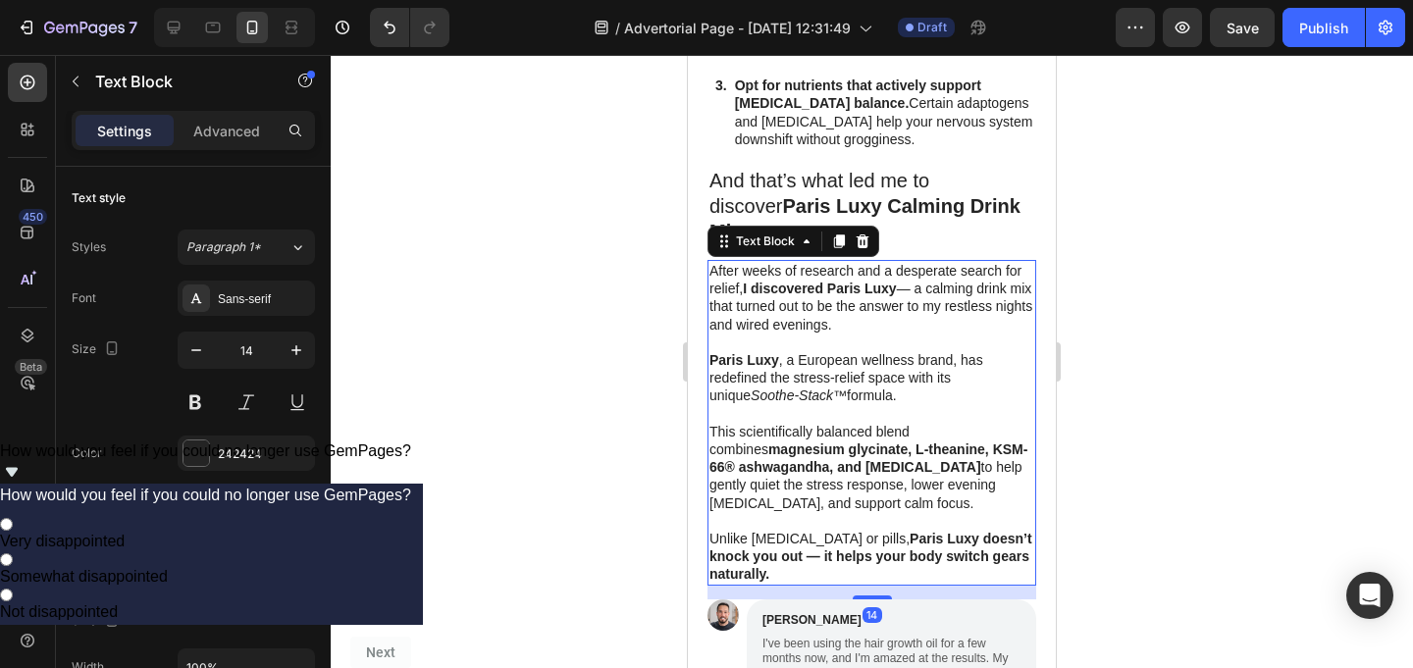
click at [788, 531] on p "Unlike melatonin or pills, Paris Luxy doesn’t knock you out — it helps your bod…" at bounding box center [871, 557] width 325 height 54
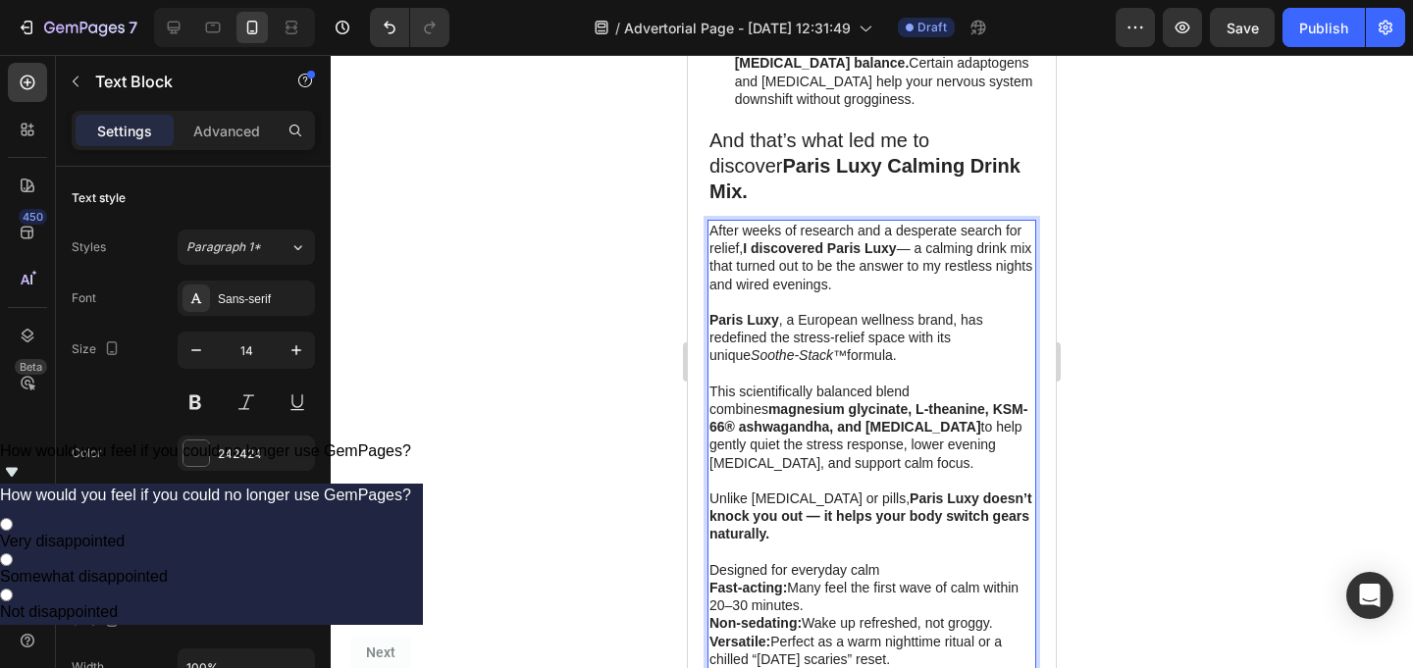
scroll to position [3176, 0]
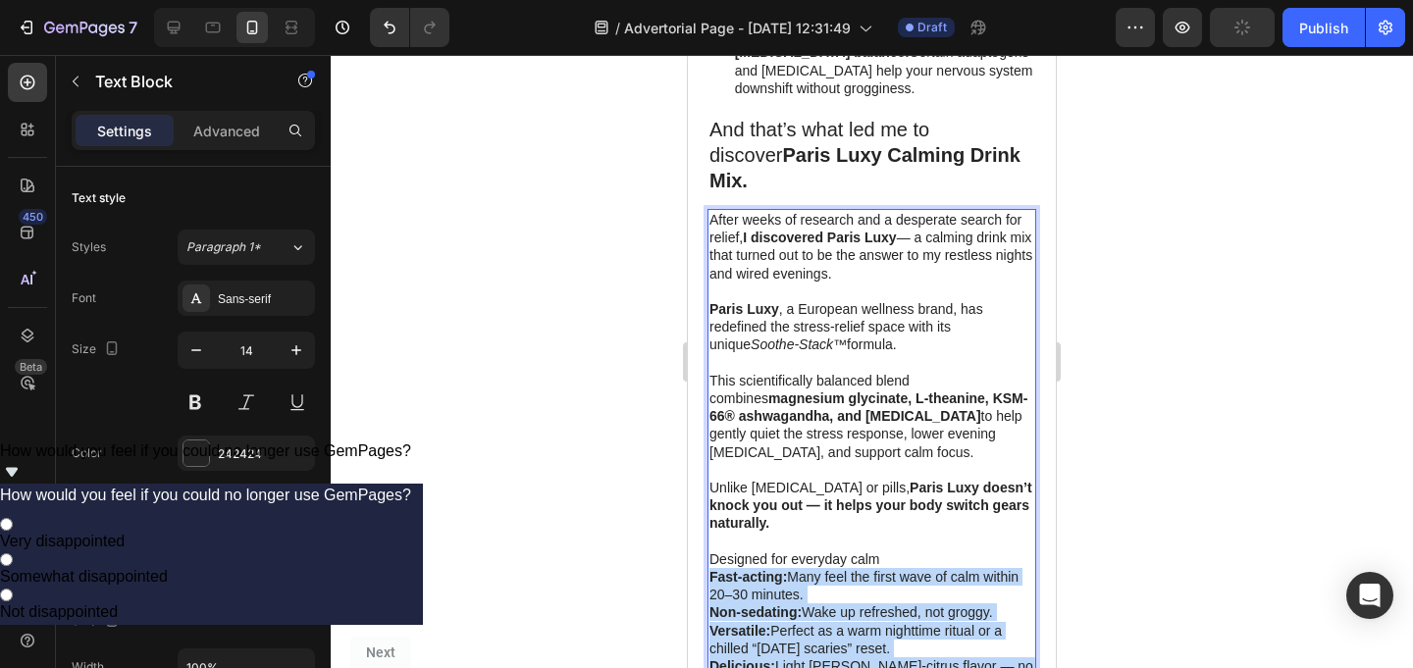
drag, startPoint x: 711, startPoint y: 530, endPoint x: 812, endPoint y: 634, distance: 145.0
click at [812, 634] on div "After weeks of research and a desperate search for relief, I discovered Paris L…" at bounding box center [871, 452] width 329 height 486
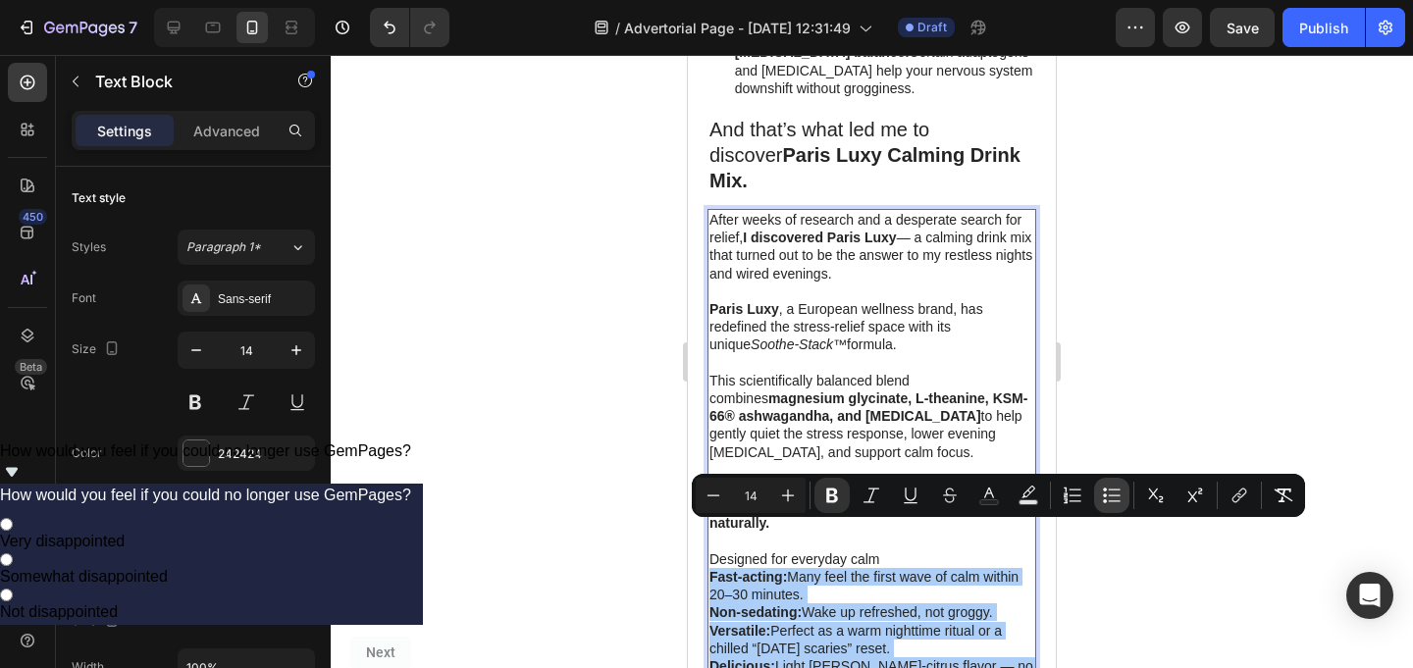
click at [1111, 492] on icon "Editor contextual toolbar" at bounding box center [1112, 496] width 20 height 20
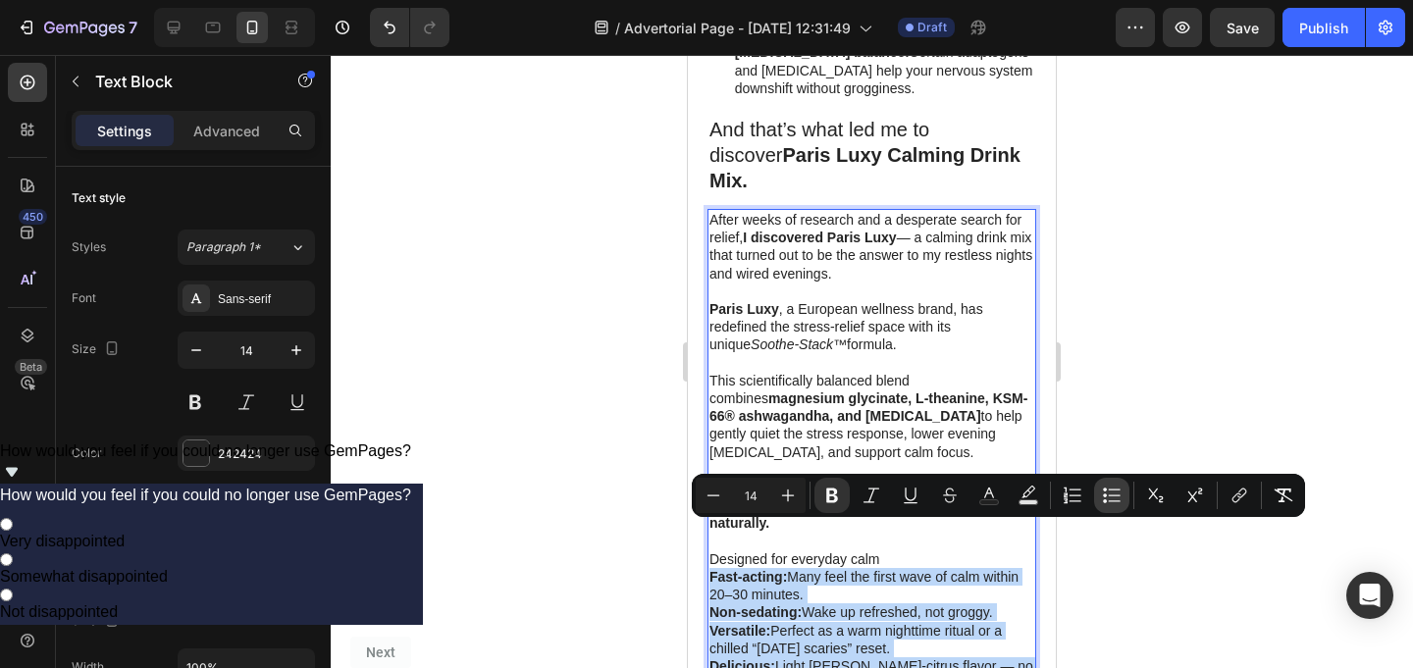
type input "14"
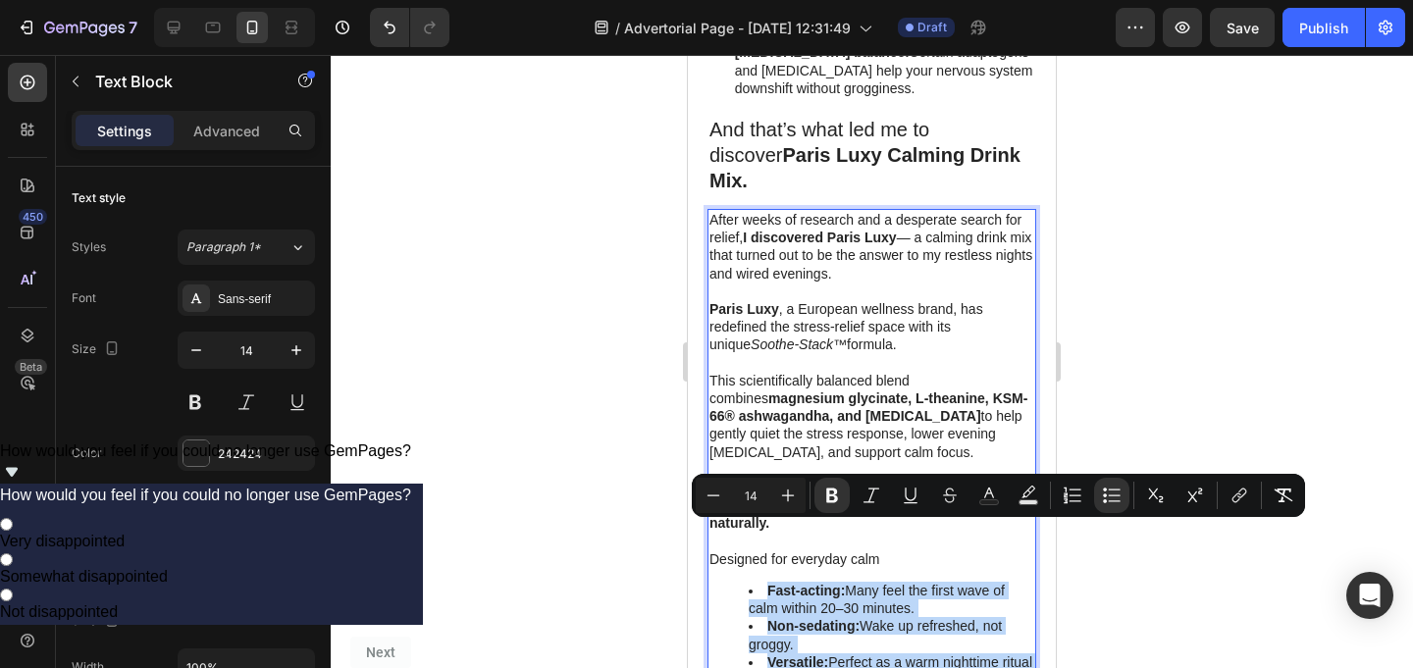
click at [742, 582] on ul "Fast-acting: Many feel the first wave of calm within 20–30 minutes. Non-sedatin…" at bounding box center [871, 653] width 325 height 143
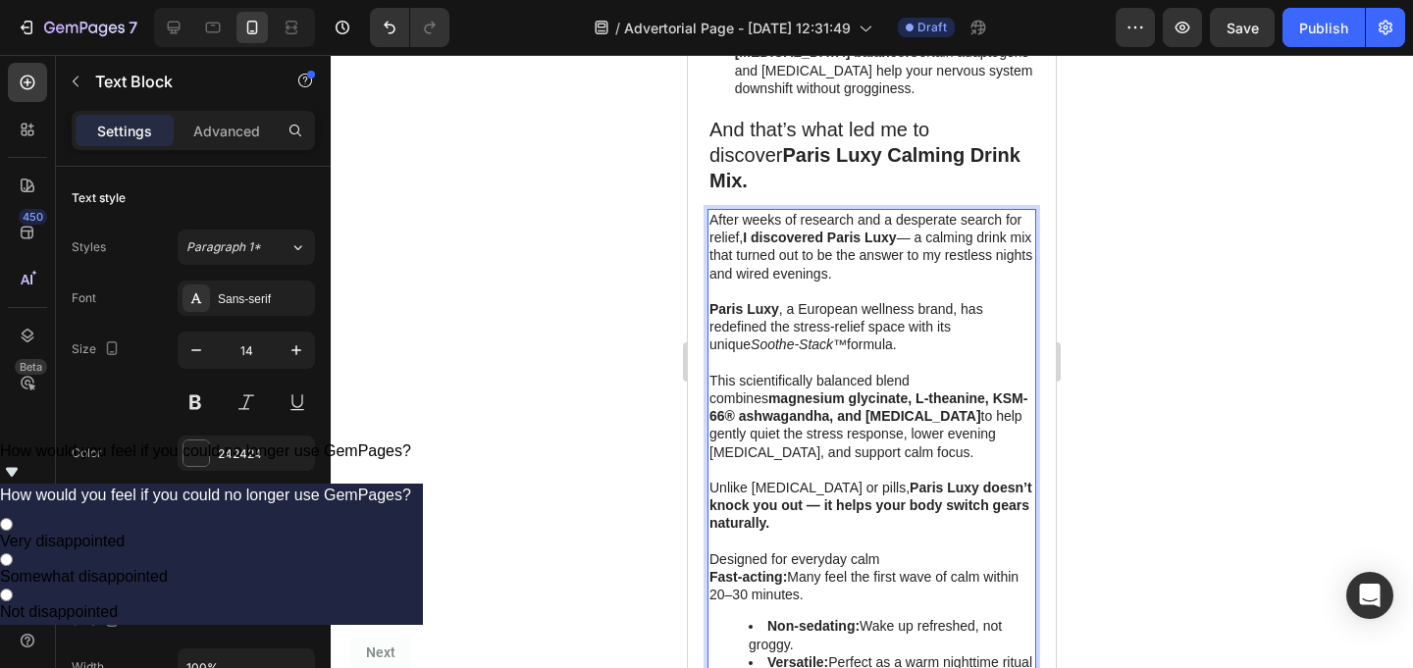
click at [725, 569] on strong "Fast-acting:" at bounding box center [748, 577] width 78 height 16
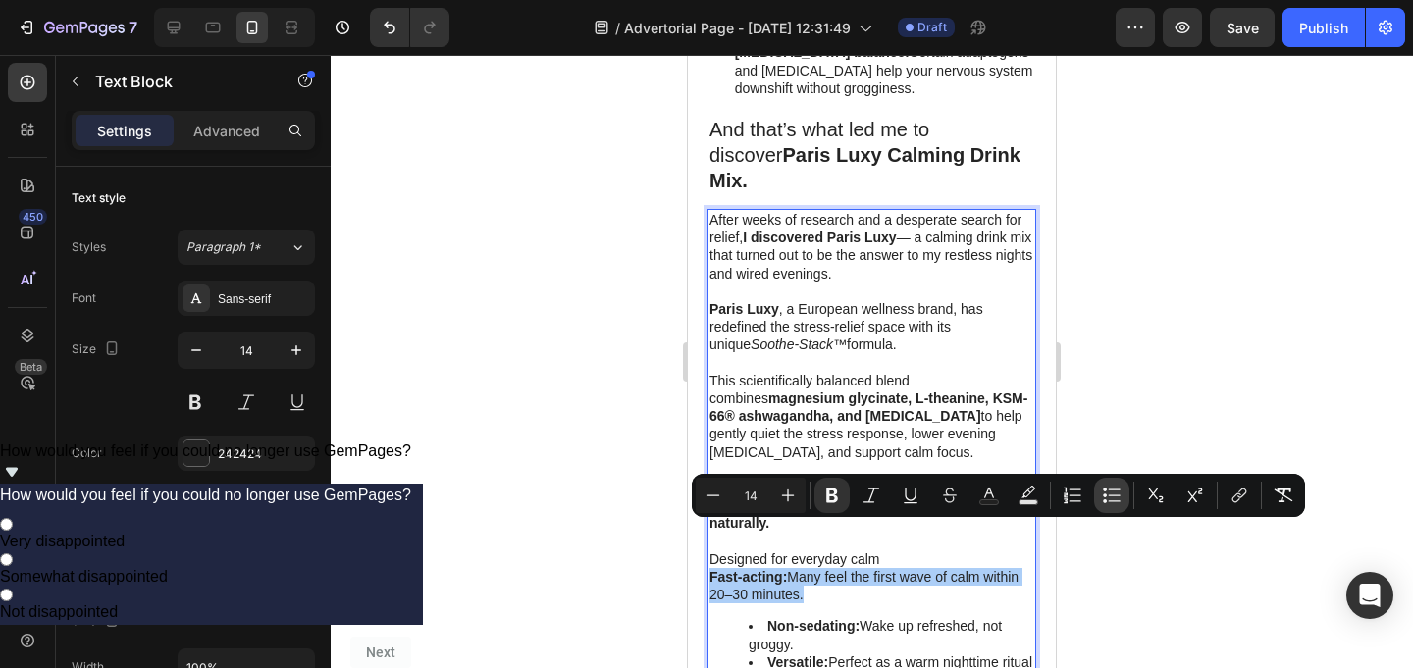
click at [1117, 498] on icon "Editor contextual toolbar" at bounding box center [1112, 496] width 20 height 20
type input "14"
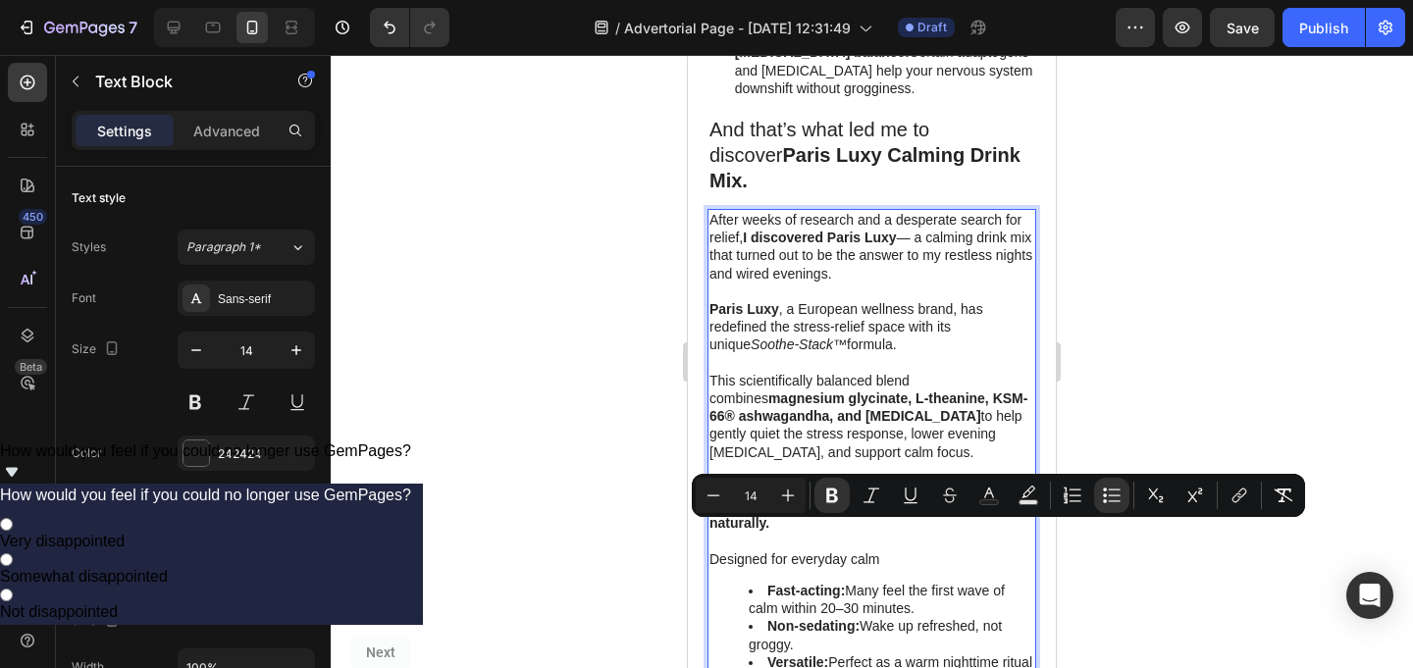
click at [797, 583] on strong "Fast-acting:" at bounding box center [806, 591] width 78 height 16
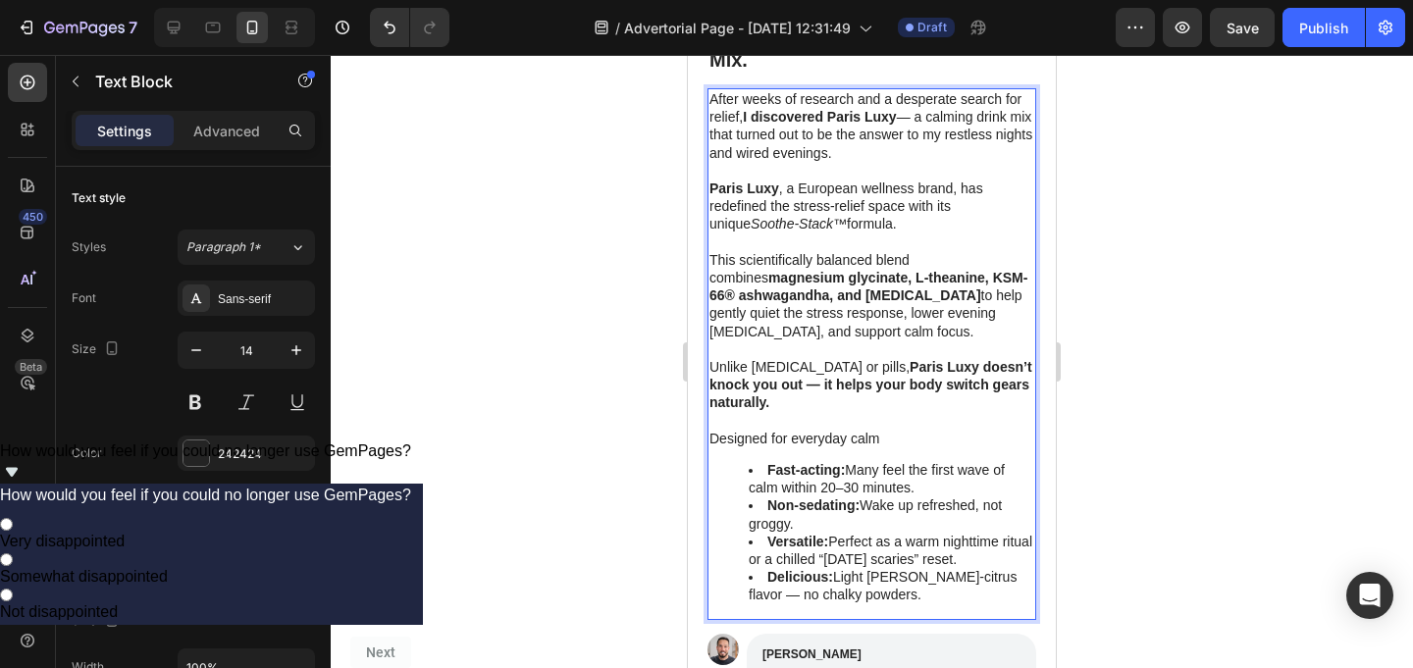
scroll to position [3325, 0]
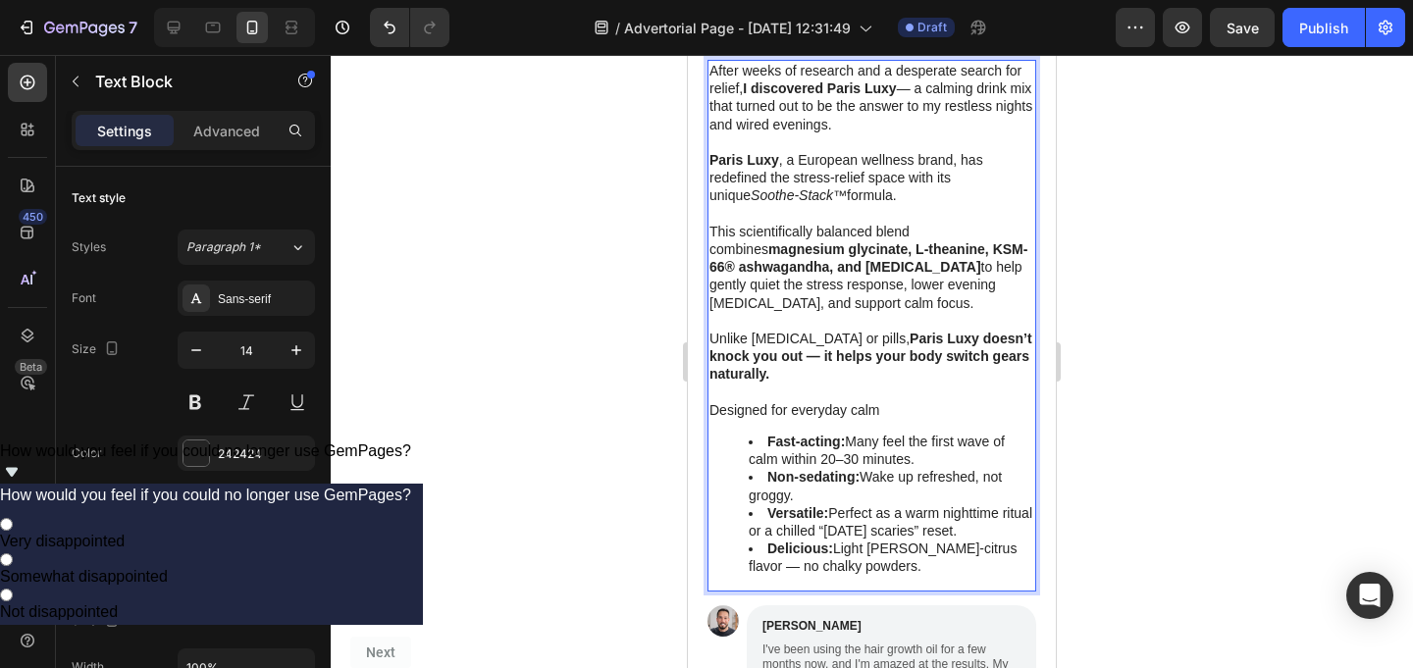
click at [803, 505] on strong "Versatile:" at bounding box center [797, 513] width 61 height 16
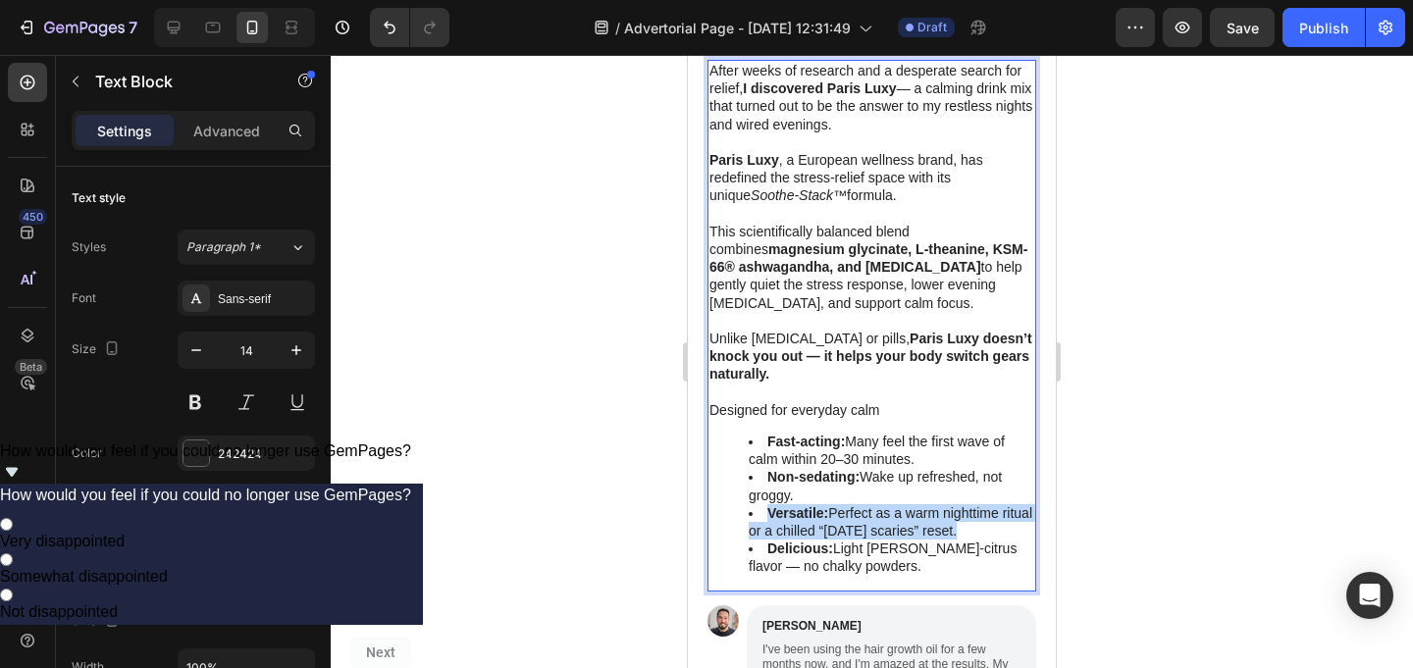
click at [803, 505] on strong "Versatile:" at bounding box center [797, 513] width 61 height 16
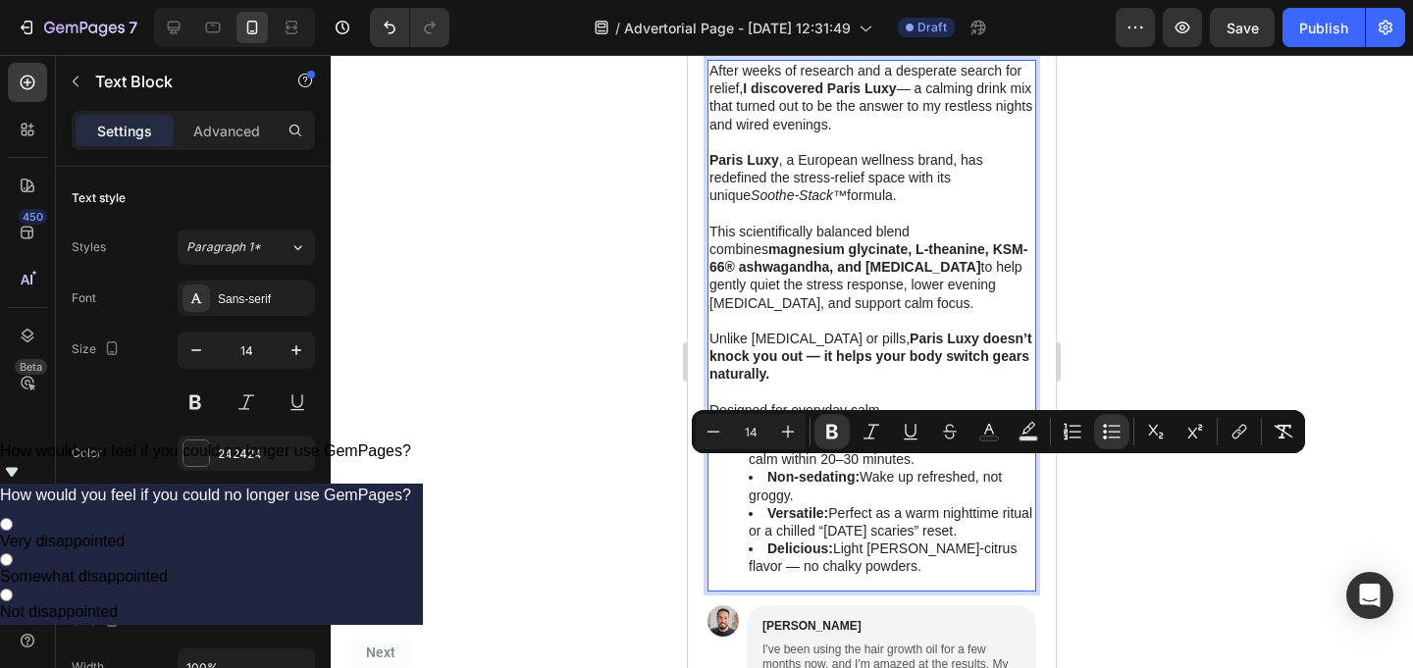
click at [749, 433] on li "Fast-acting: Many feel the first wave of calm within 20–30 minutes." at bounding box center [892, 450] width 286 height 35
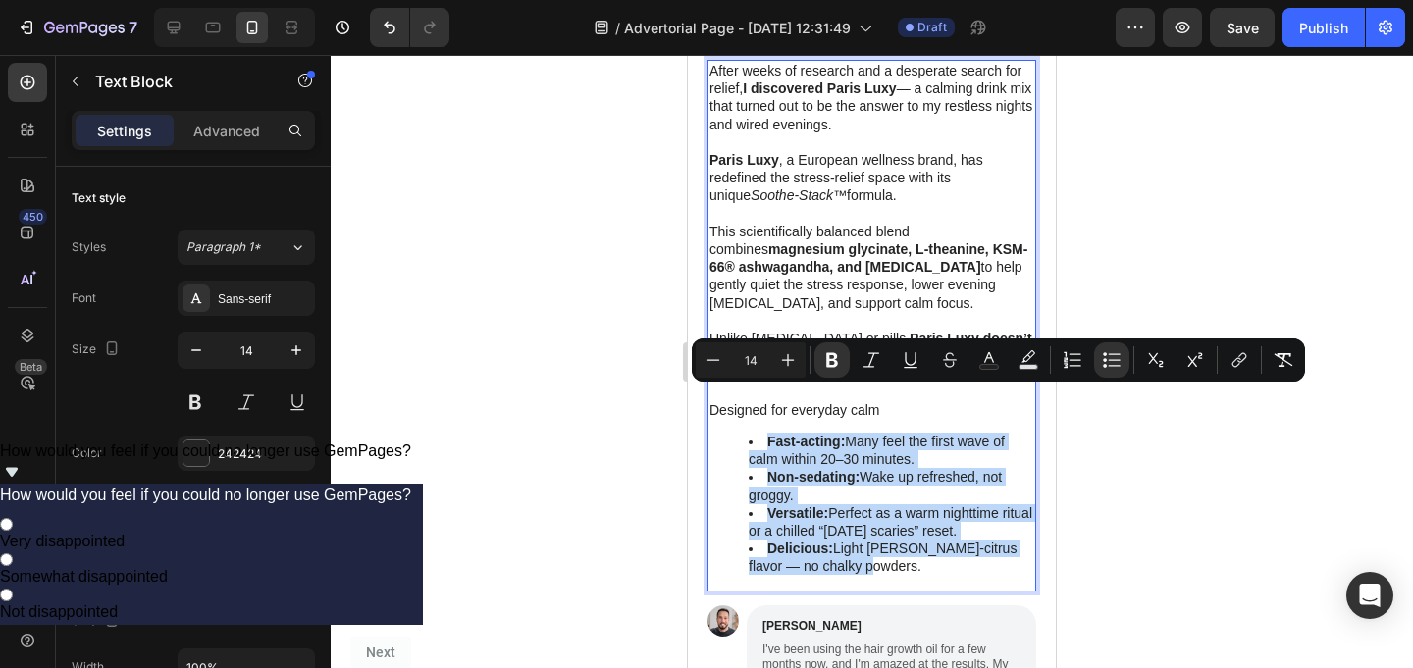
drag, startPoint x: 749, startPoint y: 400, endPoint x: 884, endPoint y: 526, distance: 184.7
click at [884, 526] on ul "Fast-acting: Many feel the first wave of calm within 20–30 minutes. Non-sedatin…" at bounding box center [871, 504] width 325 height 143
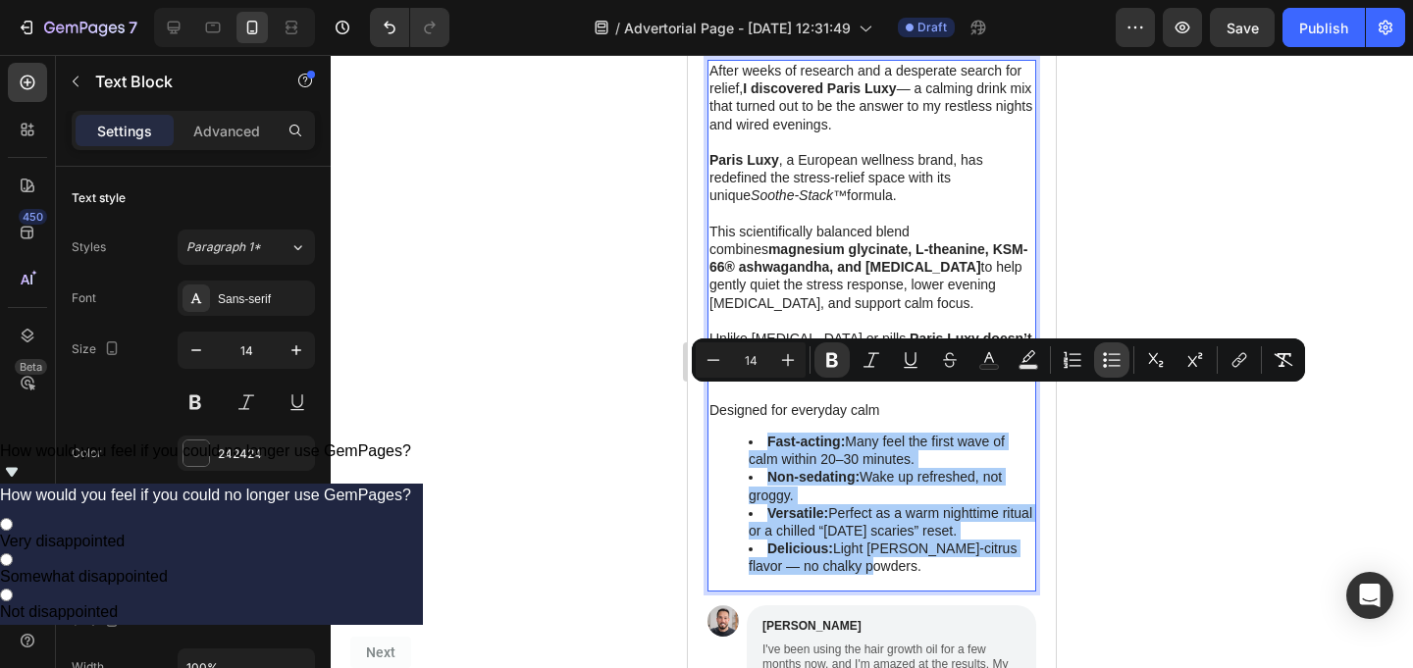
click at [1122, 365] on button "Bulleted List" at bounding box center [1111, 359] width 35 height 35
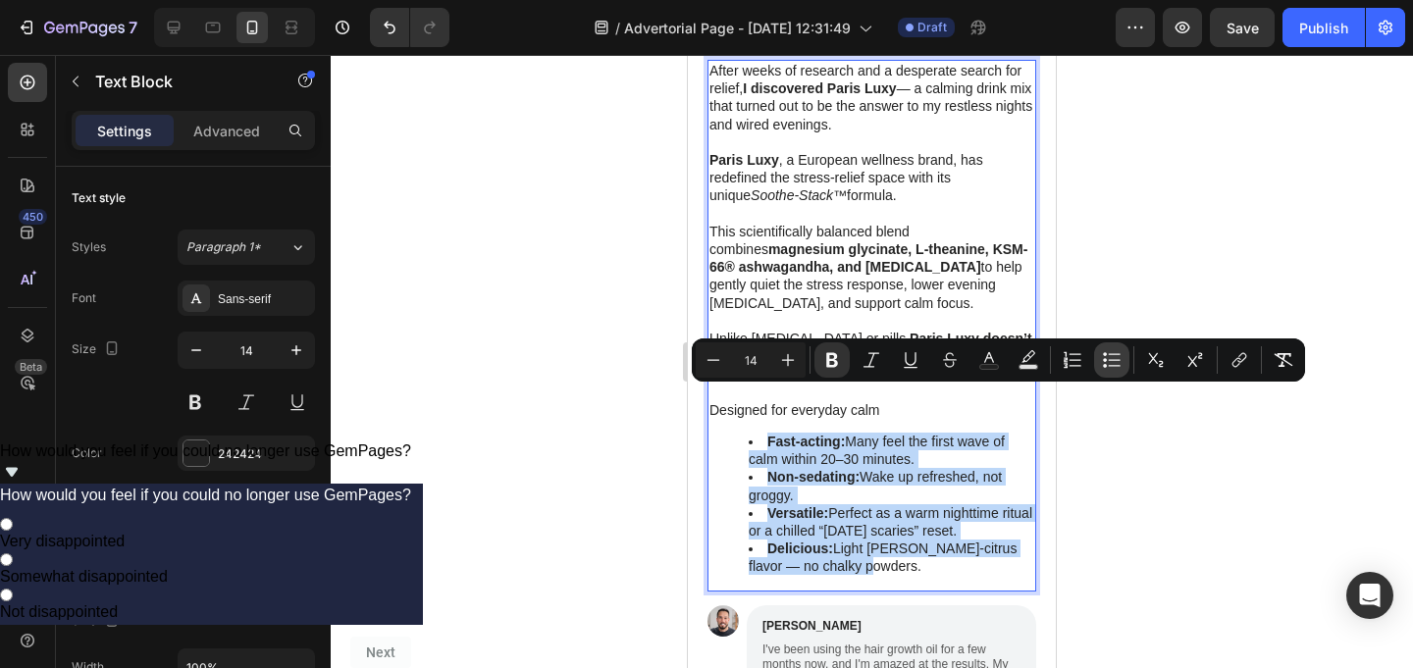
type input "14"
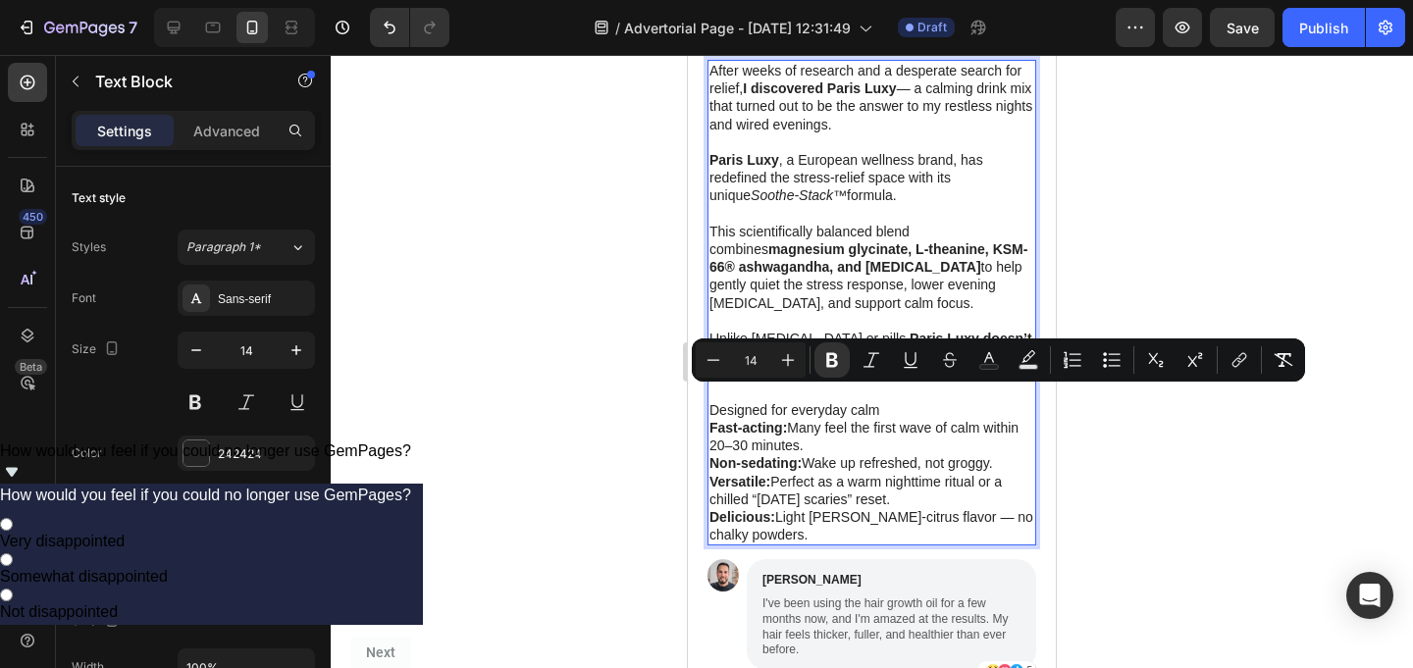
click at [893, 419] on p "Fast-acting: Many feel the first wave of calm within 20–30 minutes." at bounding box center [871, 436] width 325 height 35
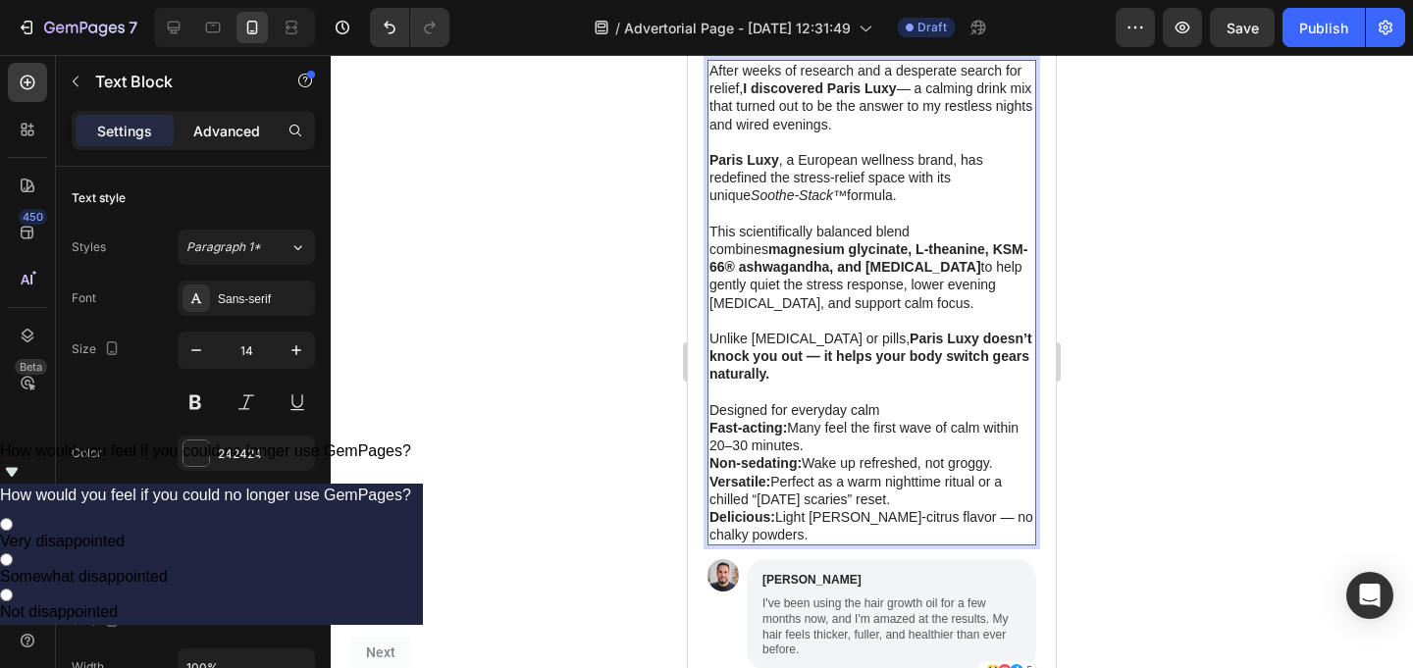
click at [211, 133] on p "Advanced" at bounding box center [226, 131] width 67 height 21
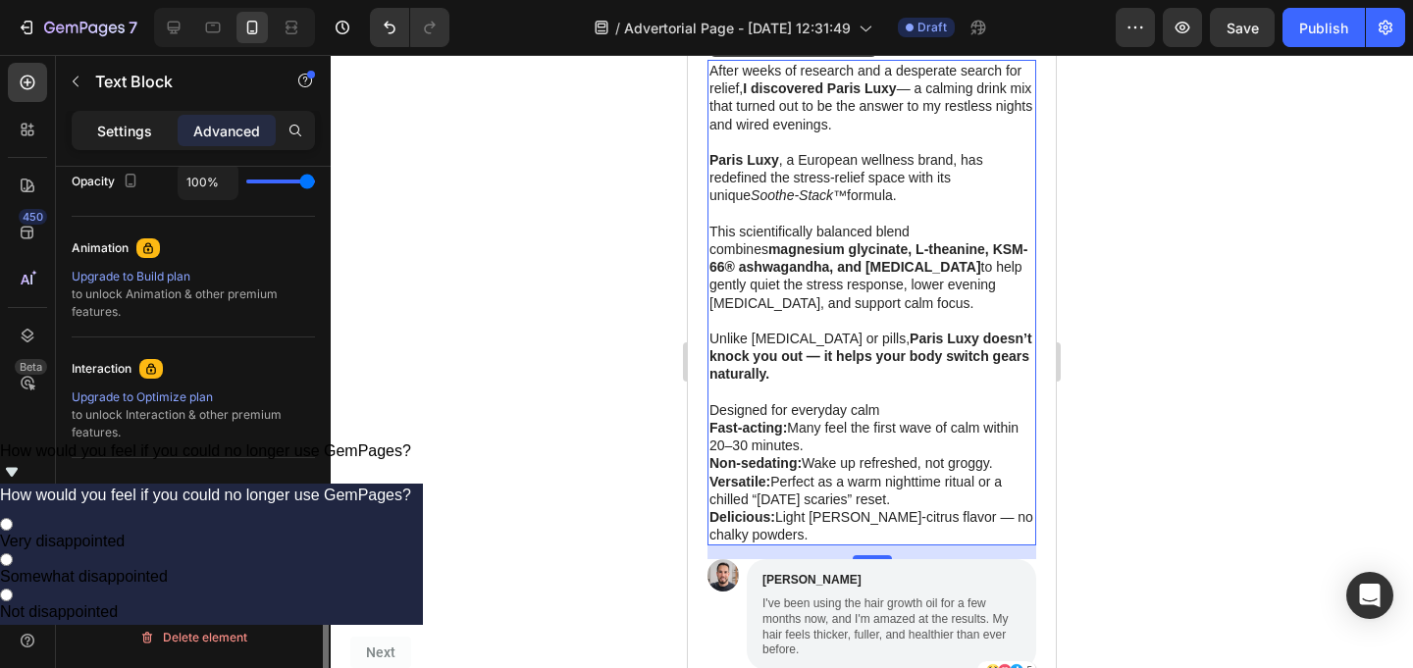
click at [135, 125] on p "Settings" at bounding box center [124, 131] width 55 height 21
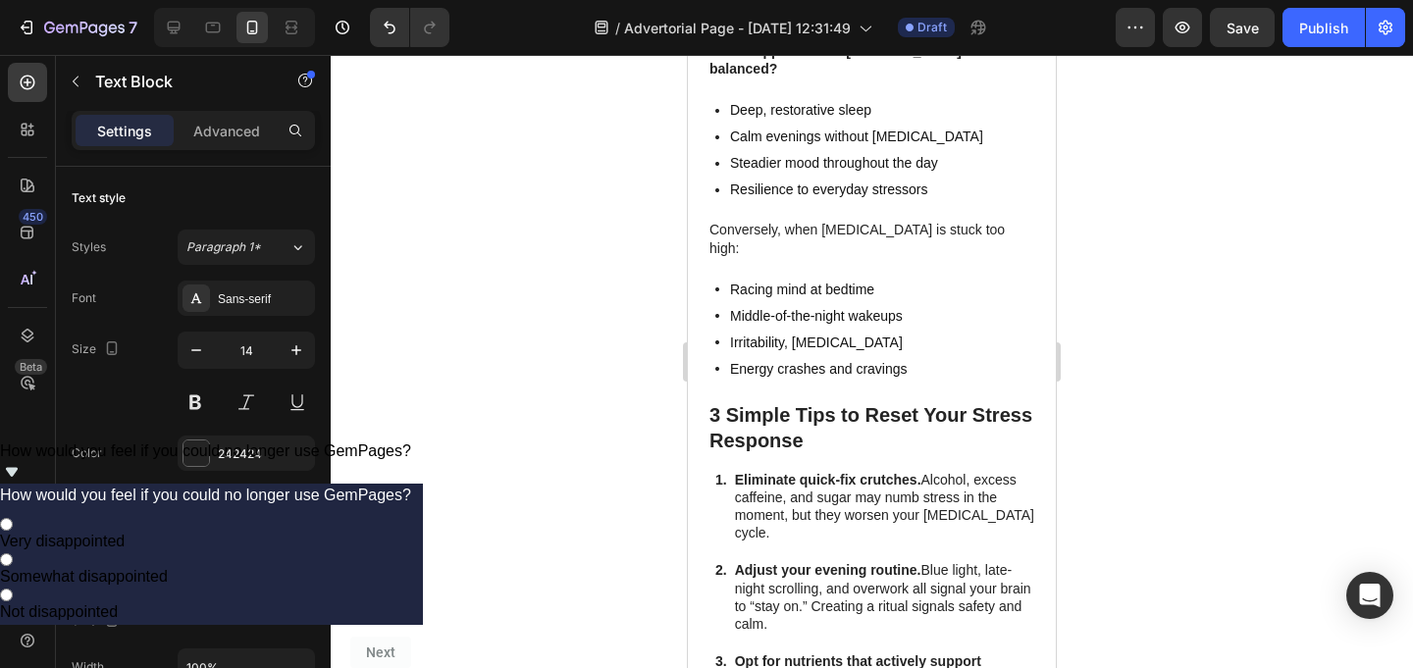
scroll to position [2515, 0]
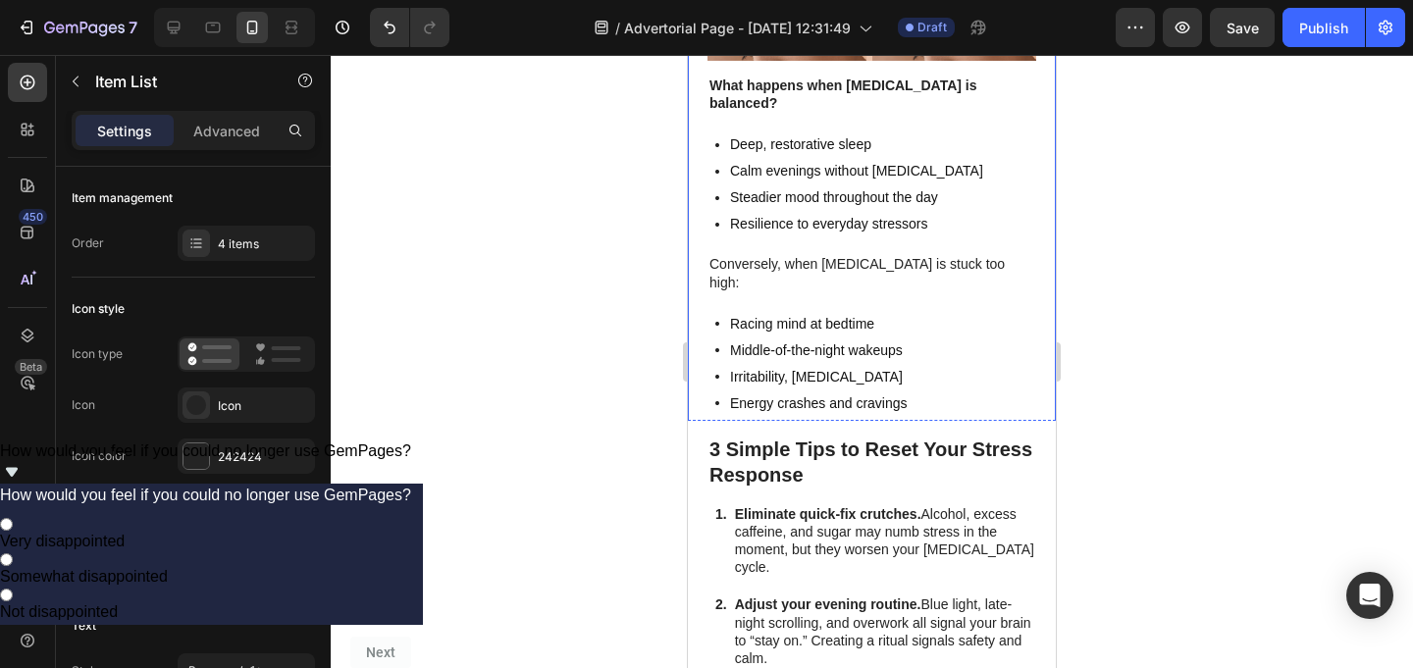
click at [827, 367] on p "Irritability, [MEDICAL_DATA]" at bounding box center [819, 377] width 178 height 21
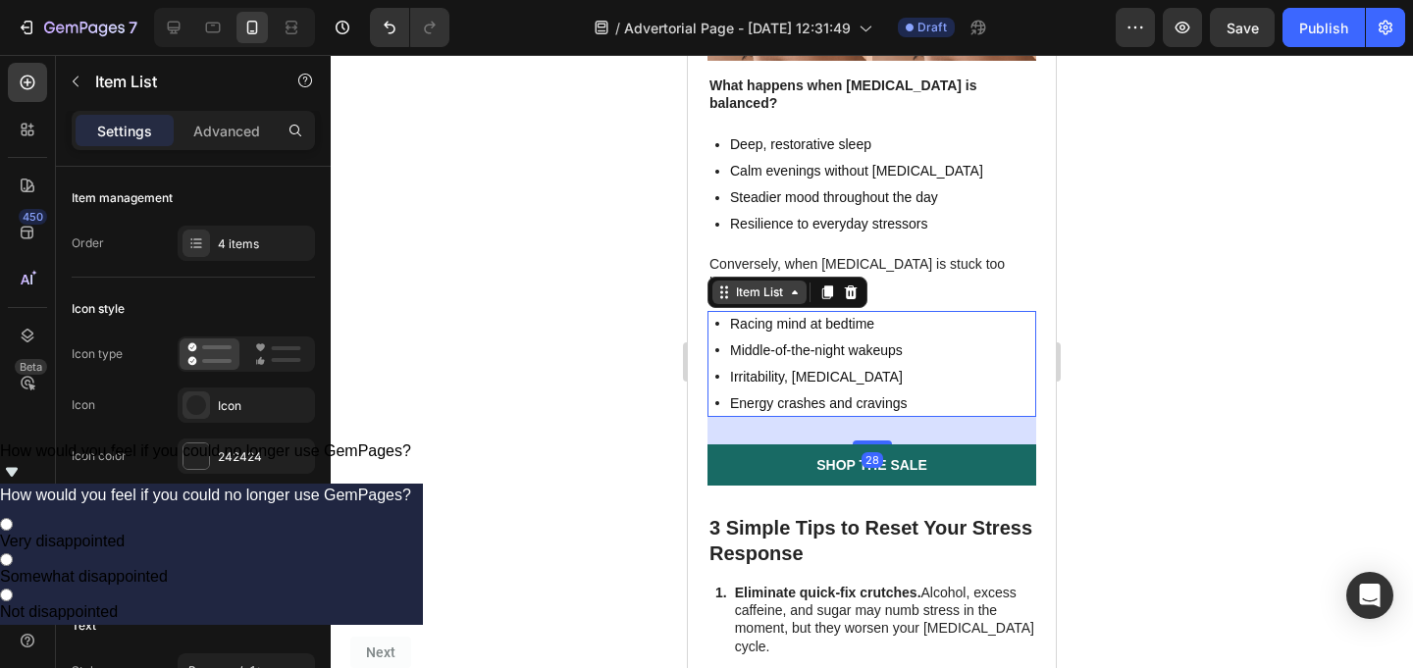
click at [792, 281] on div "Item List" at bounding box center [759, 293] width 94 height 24
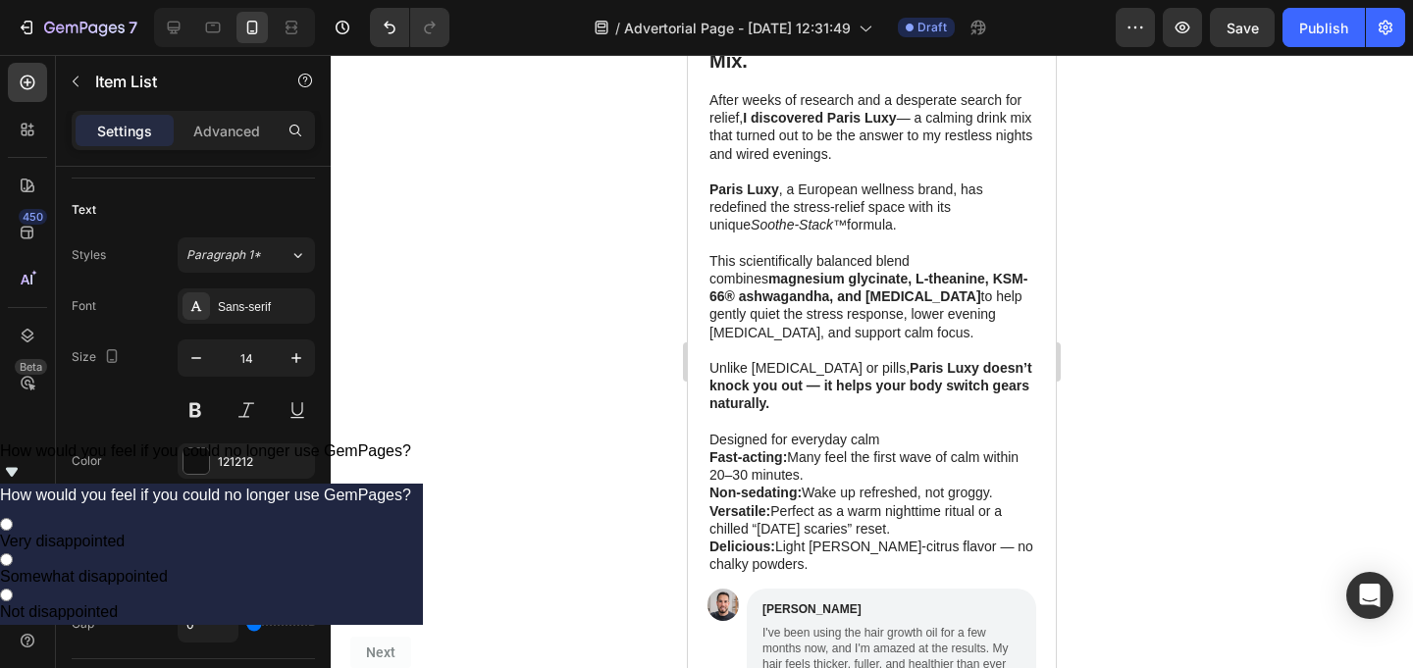
scroll to position [3302, 0]
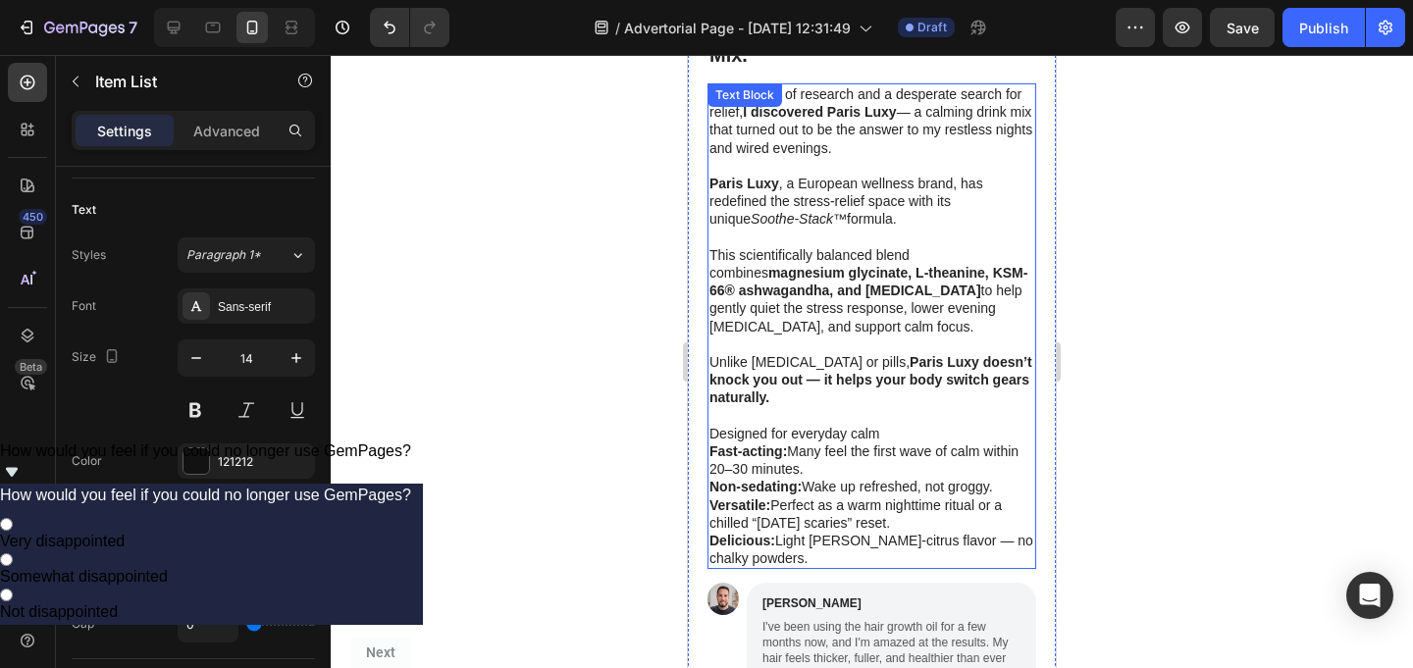
click at [776, 443] on p "Fast-acting: Many feel the first wave of calm within 20–30 minutes." at bounding box center [871, 460] width 325 height 35
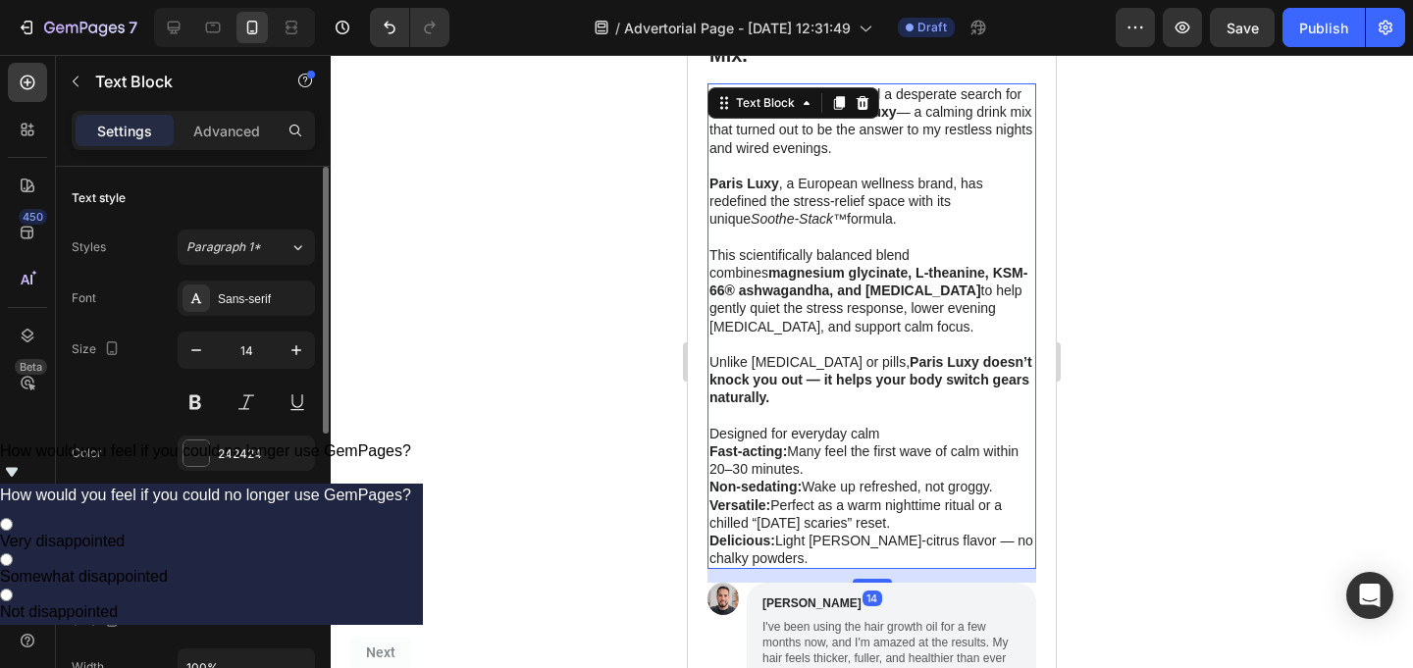
scroll to position [3289, 0]
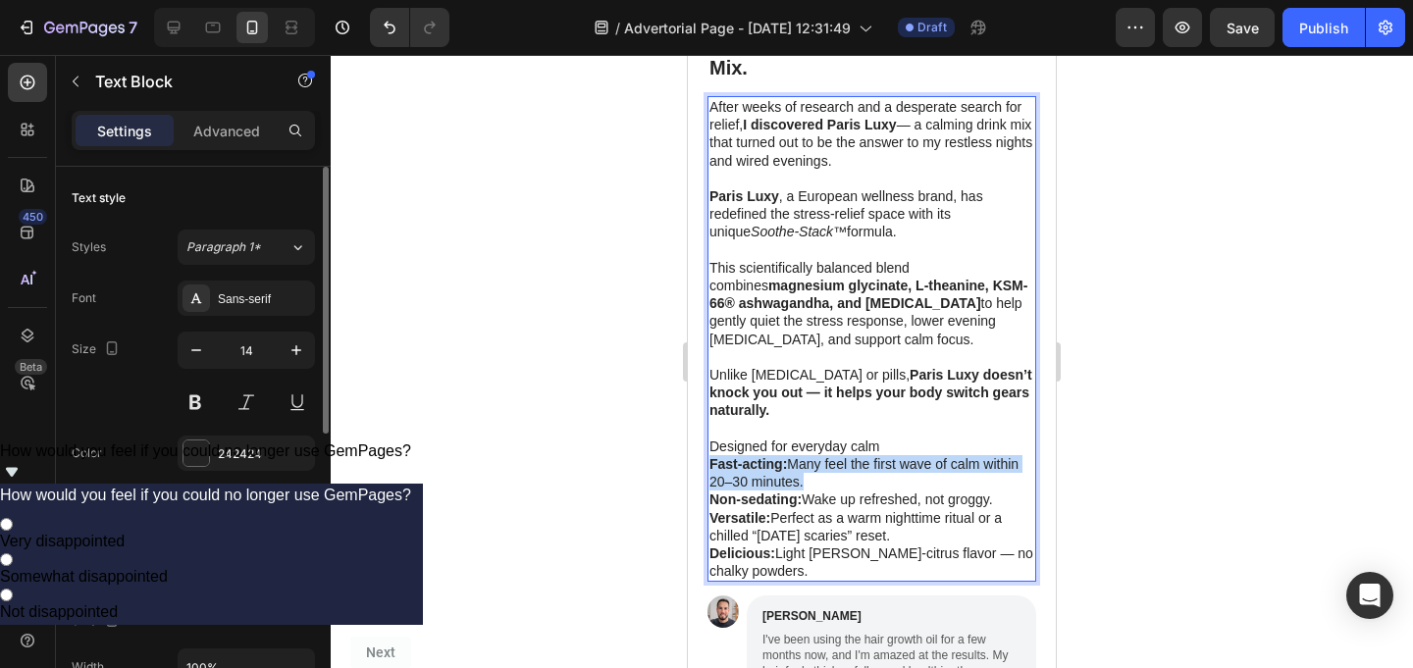
click at [776, 455] on p "Fast-acting: Many feel the first wave of calm within 20–30 minutes." at bounding box center [871, 472] width 325 height 35
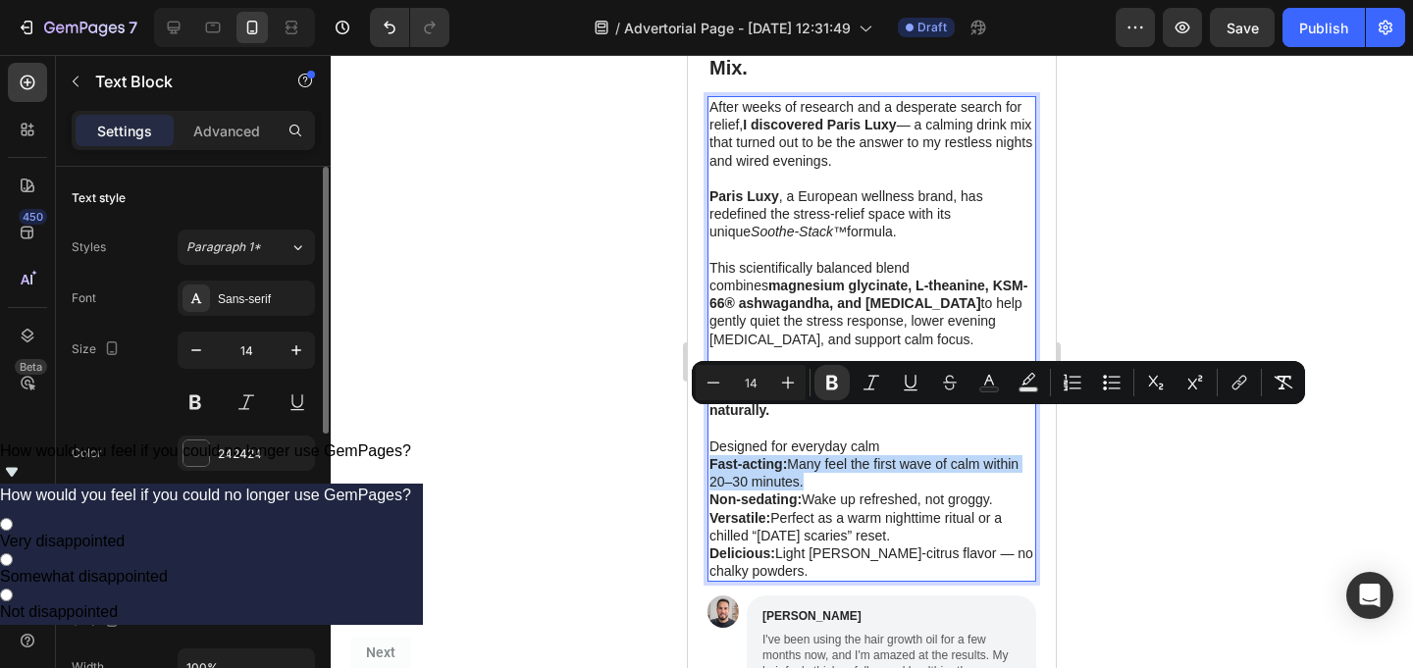
click at [776, 455] on p "Fast-acting: Many feel the first wave of calm within 20–30 minutes." at bounding box center [871, 472] width 325 height 35
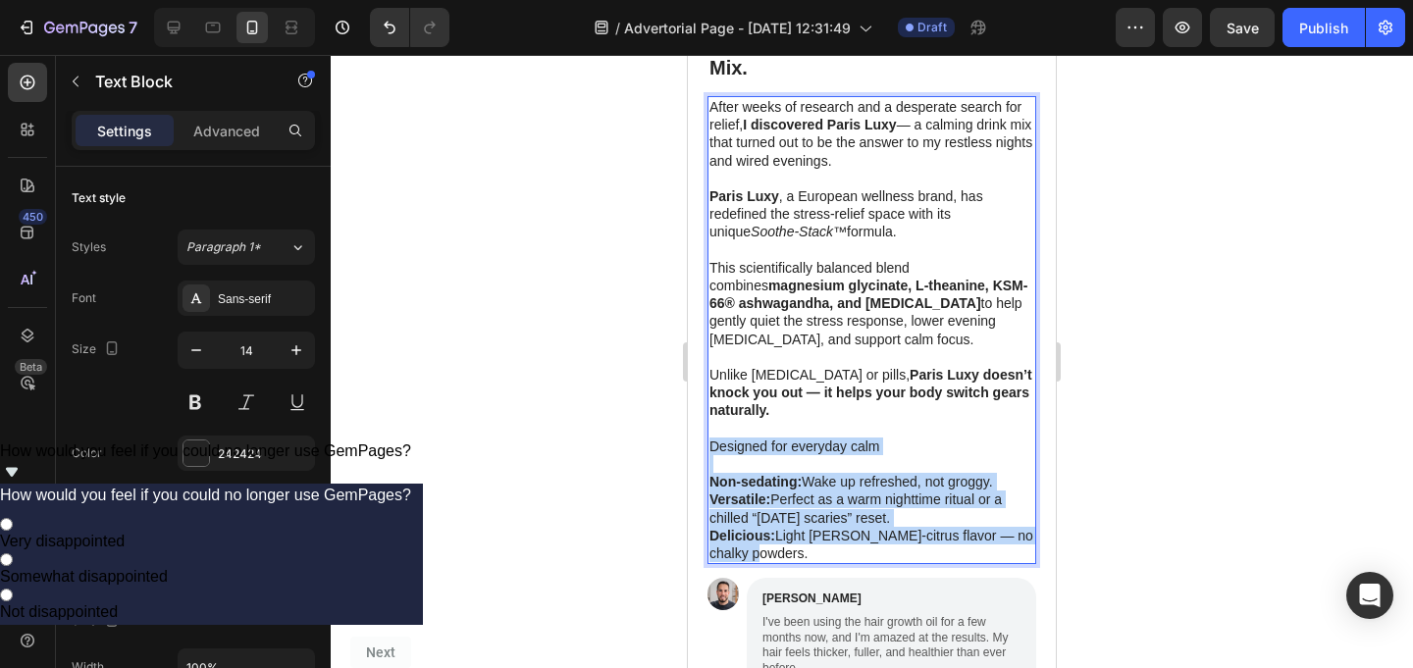
drag, startPoint x: 784, startPoint y: 511, endPoint x: 713, endPoint y: 396, distance: 134.8
click at [713, 396] on div "After weeks of research and a desperate search for relief, I discovered Paris L…" at bounding box center [871, 330] width 329 height 468
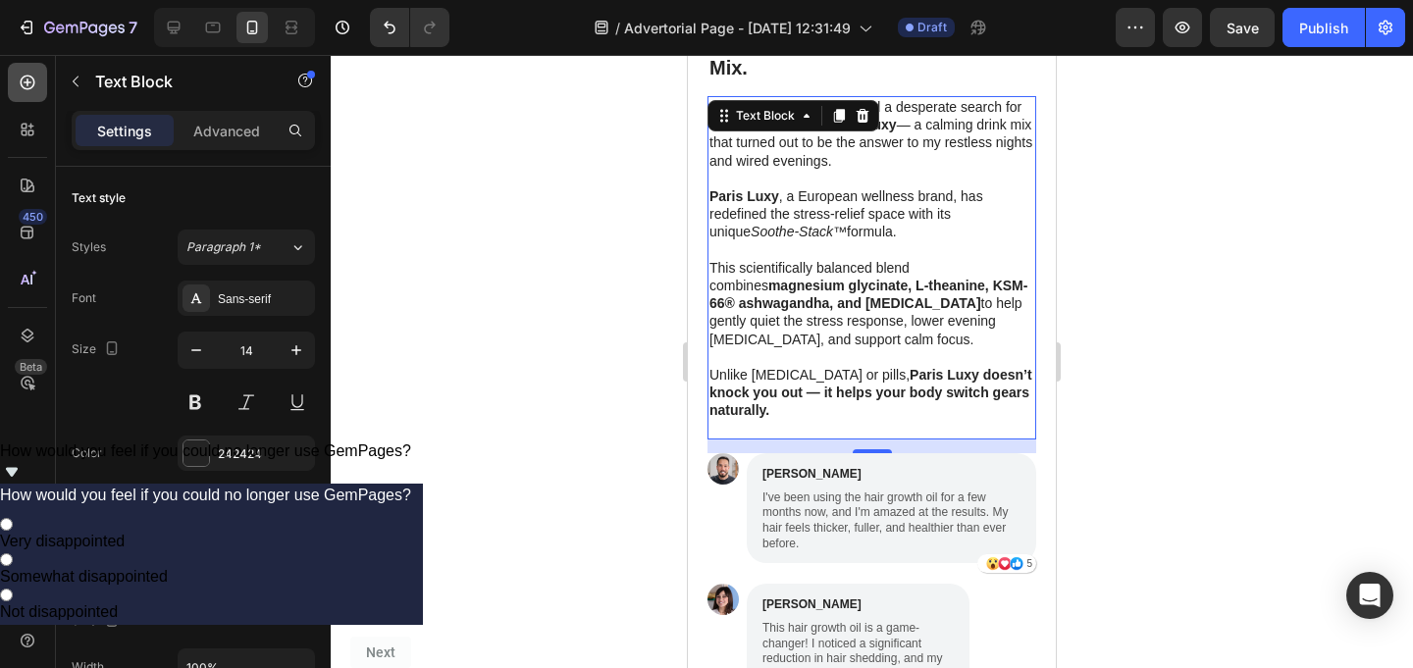
click at [23, 85] on icon at bounding box center [28, 83] width 20 height 20
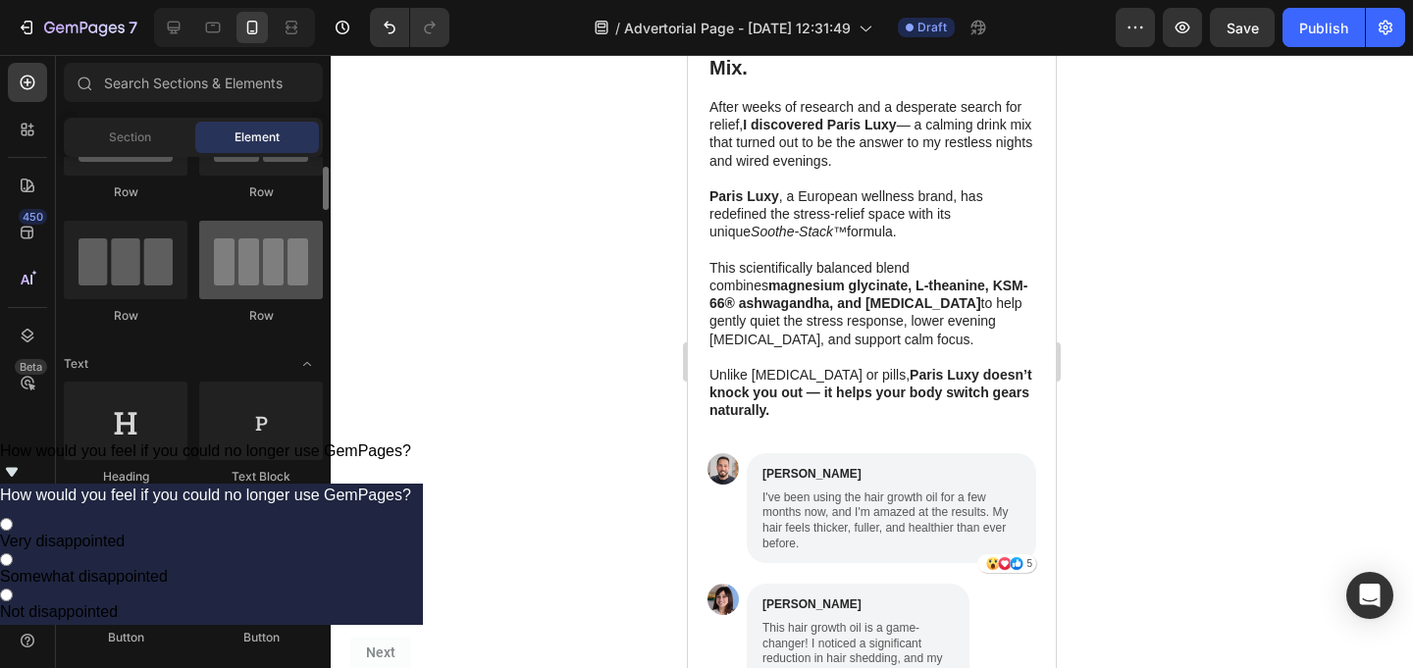
scroll to position [320, 0]
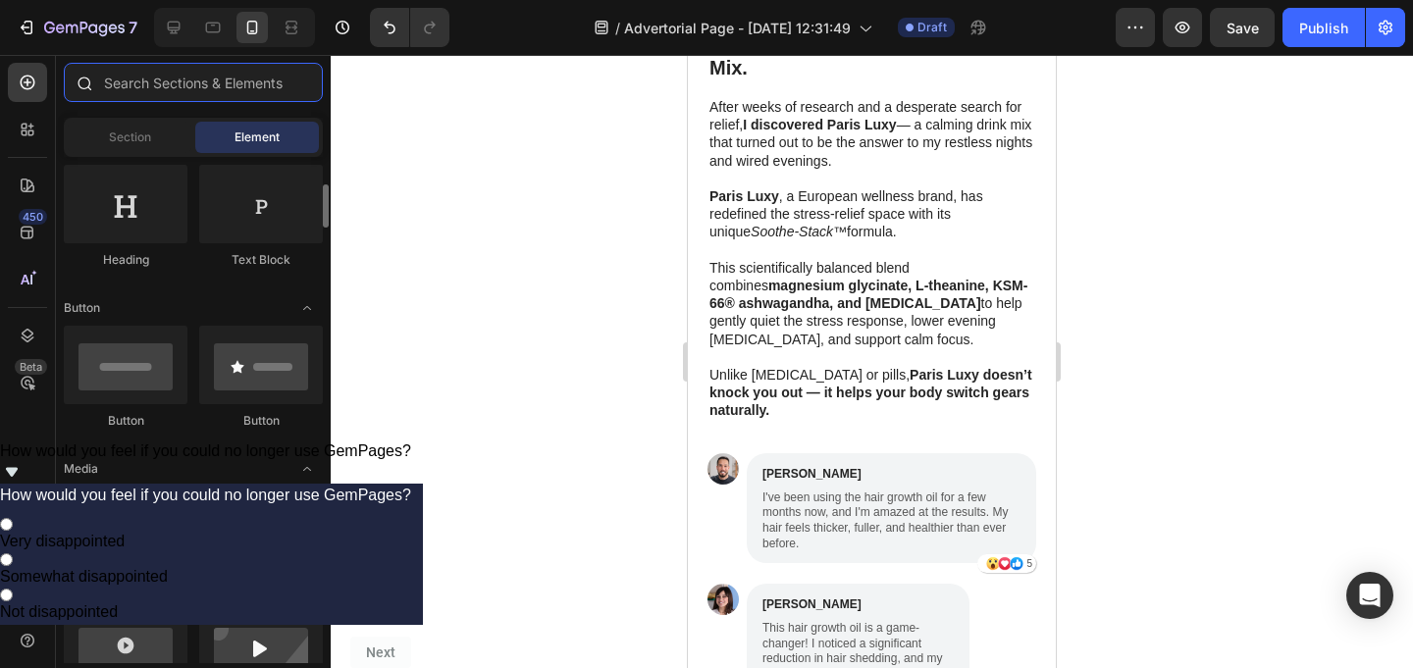
click at [207, 82] on input "text" at bounding box center [193, 82] width 259 height 39
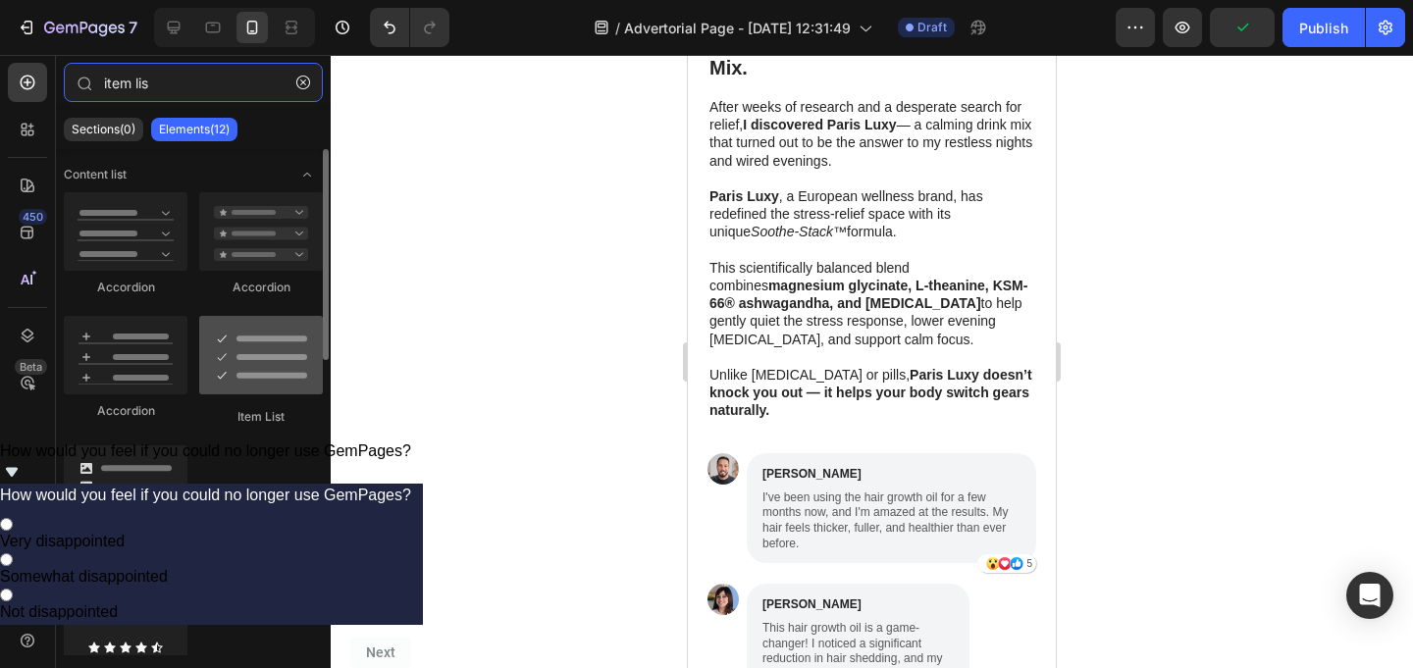
type input "item lis"
click at [265, 357] on div at bounding box center [261, 355] width 124 height 78
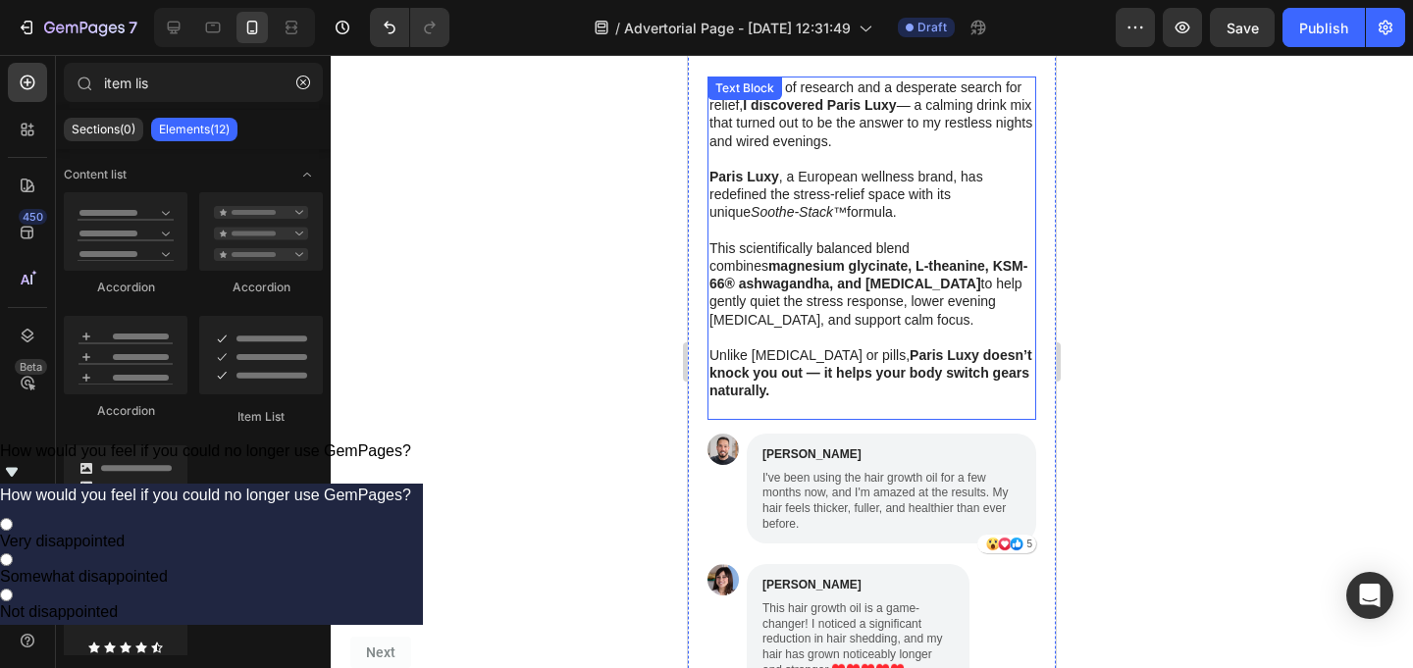
scroll to position [3280, 0]
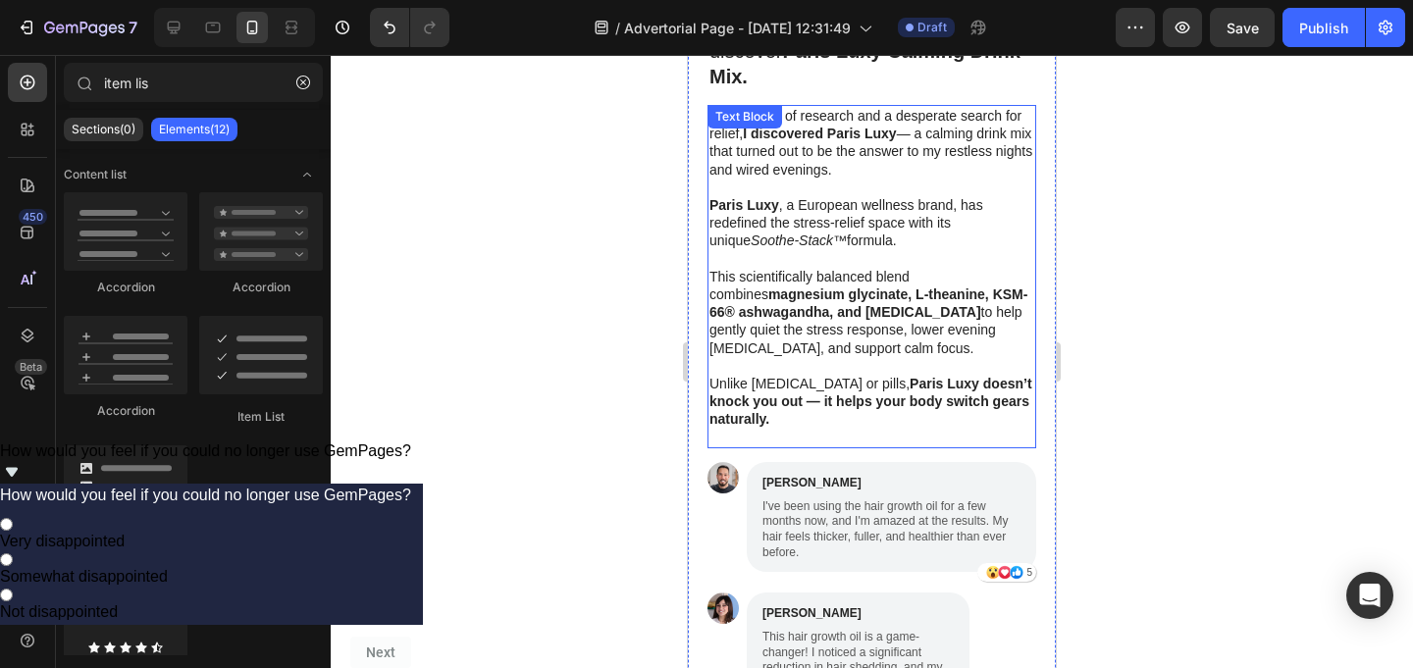
click at [810, 429] on p "Rich Text Editor. Editing area: main" at bounding box center [871, 438] width 325 height 18
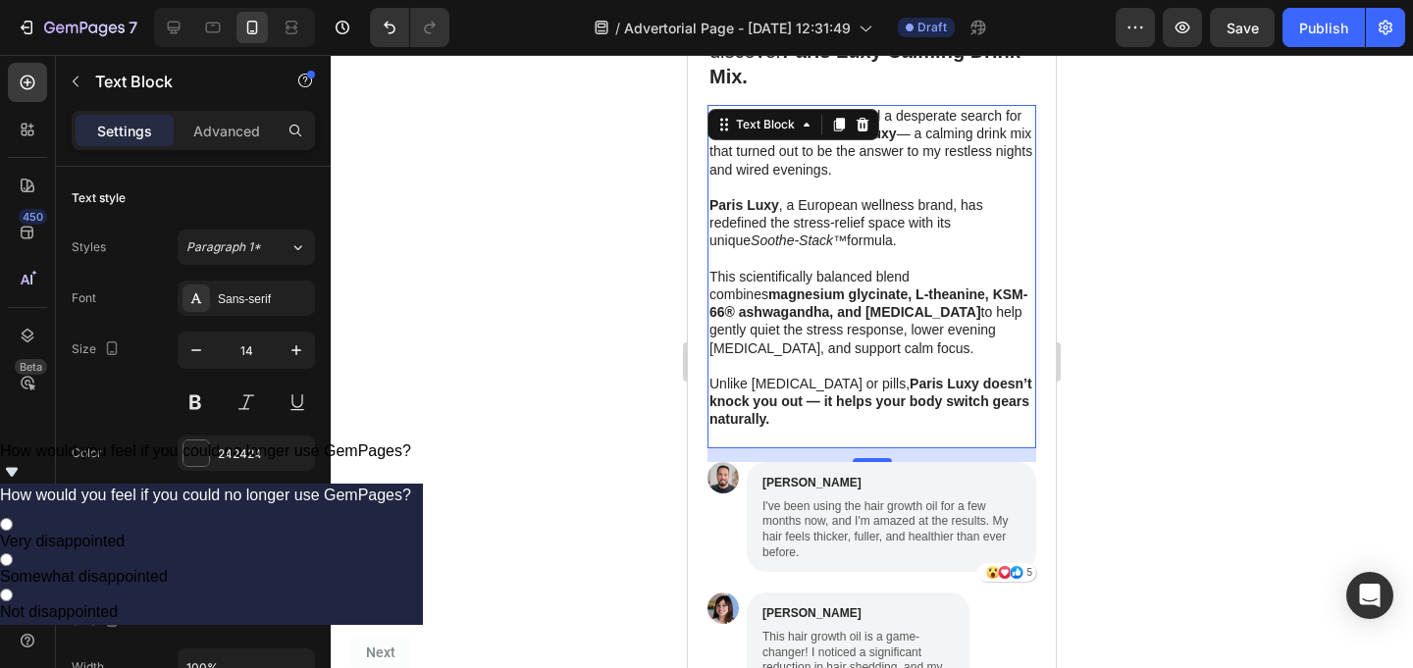
click at [825, 448] on div "14" at bounding box center [871, 455] width 329 height 14
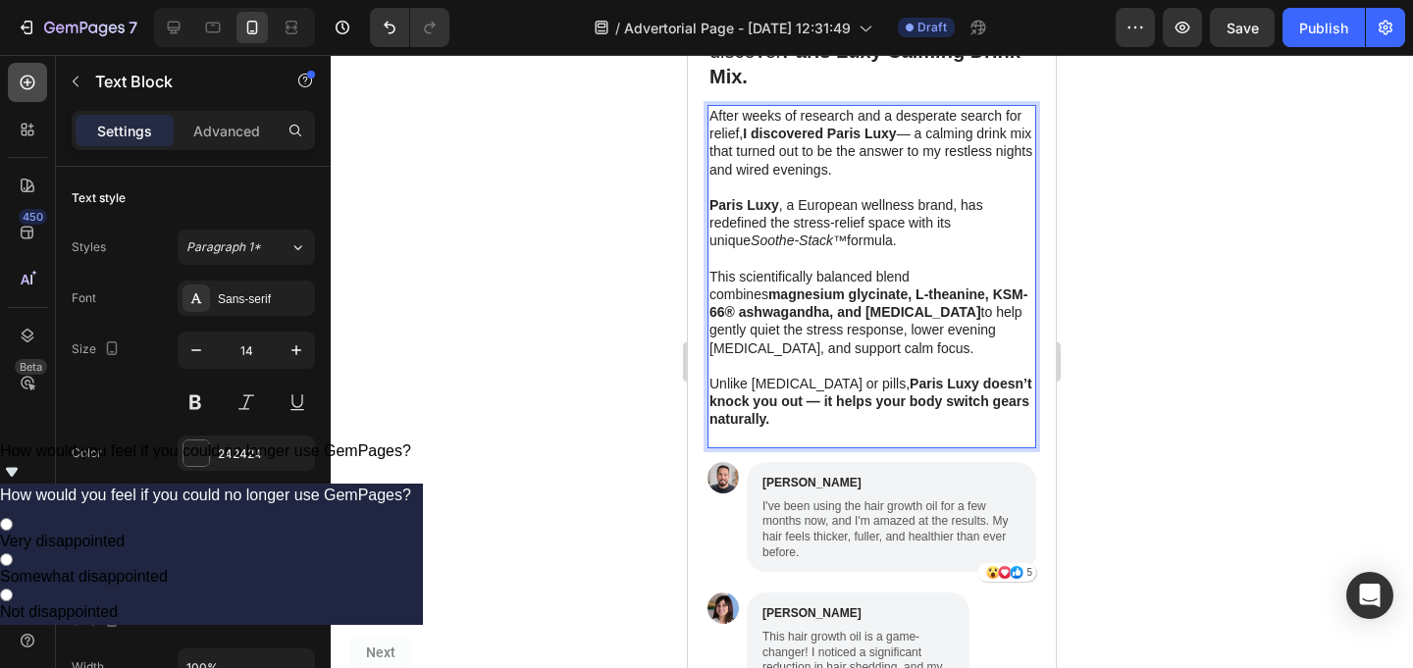
click at [41, 84] on div at bounding box center [27, 82] width 39 height 39
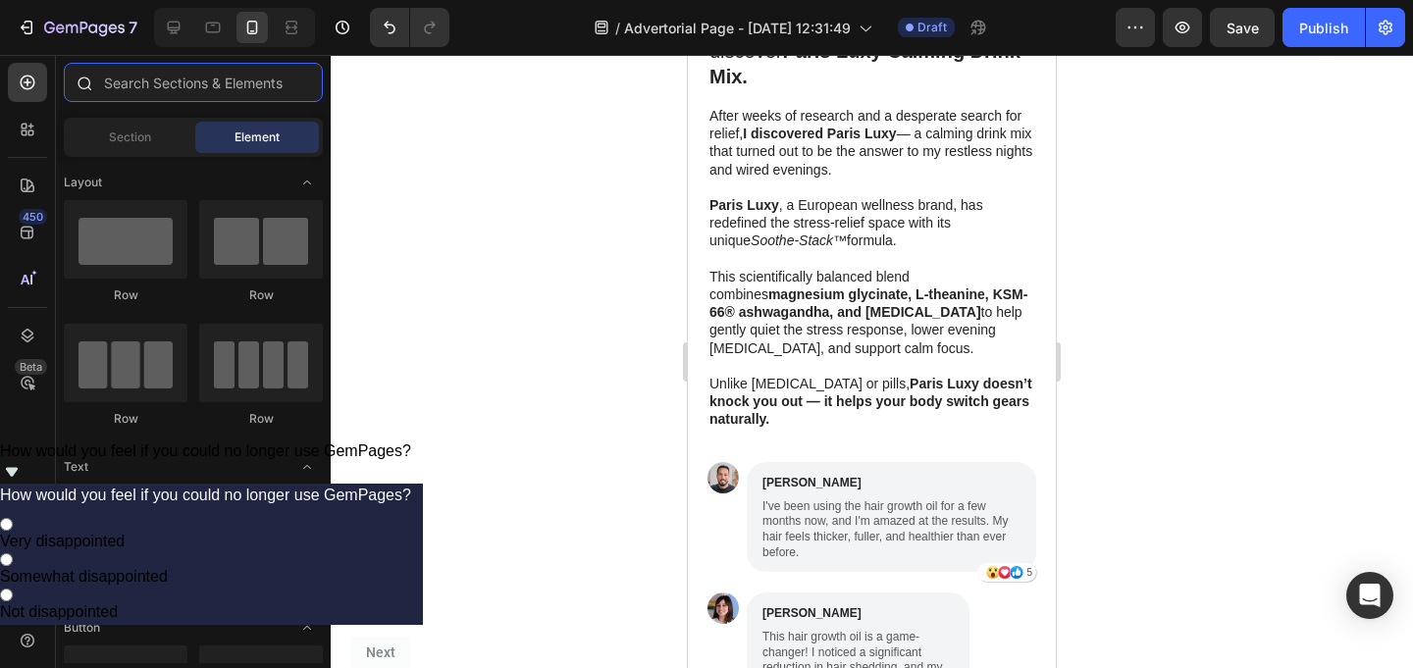
click at [180, 81] on input "text" at bounding box center [193, 82] width 259 height 39
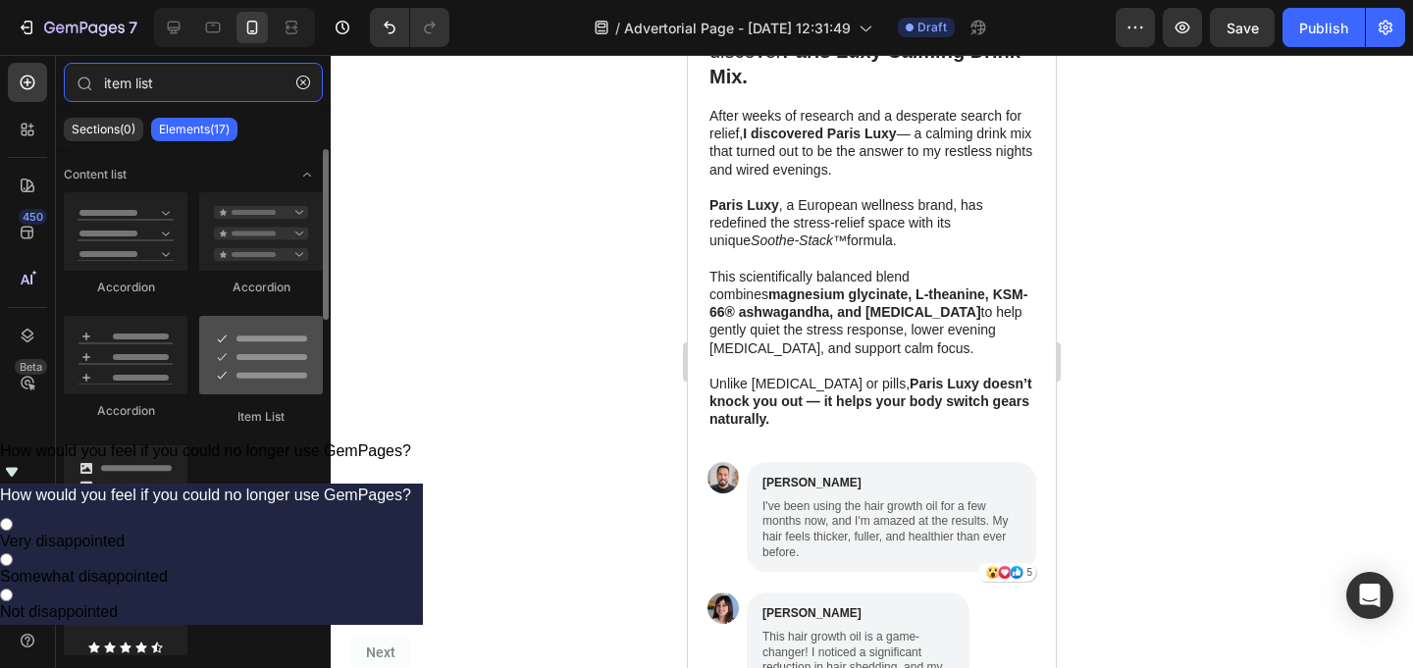
type input "item list"
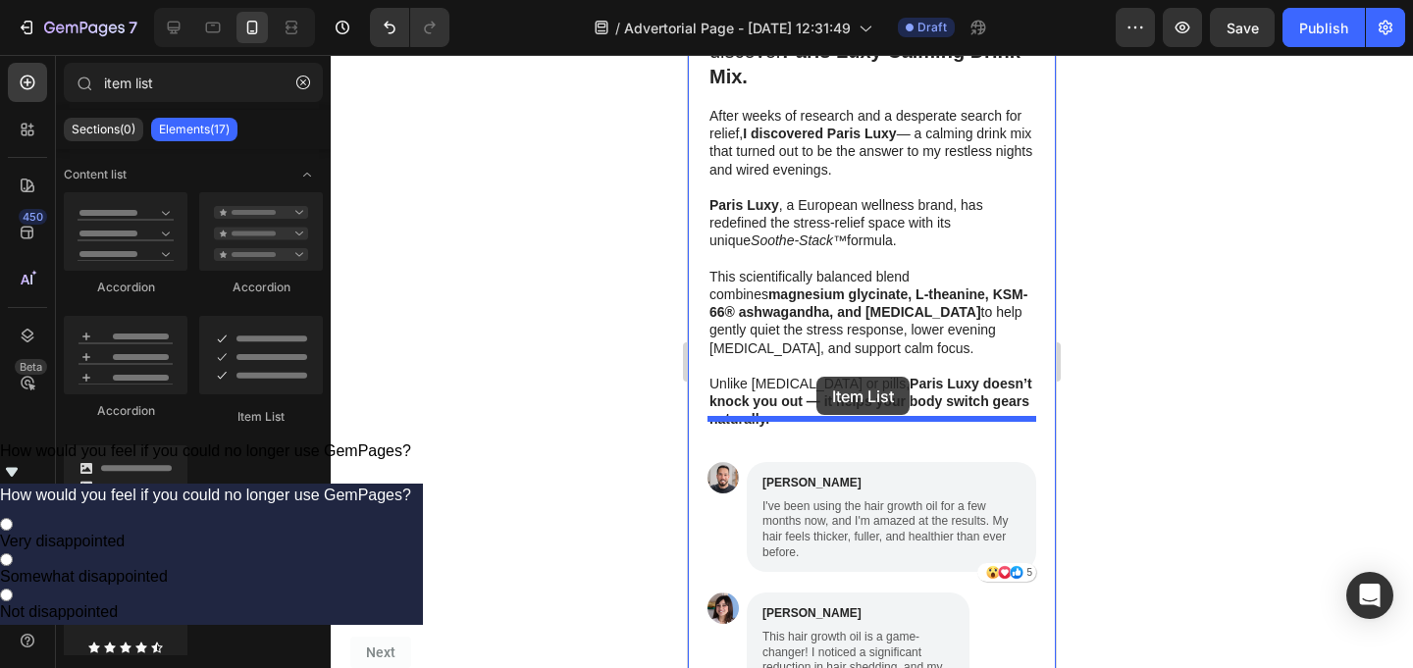
drag, startPoint x: 946, startPoint y: 402, endPoint x: 816, endPoint y: 380, distance: 131.5
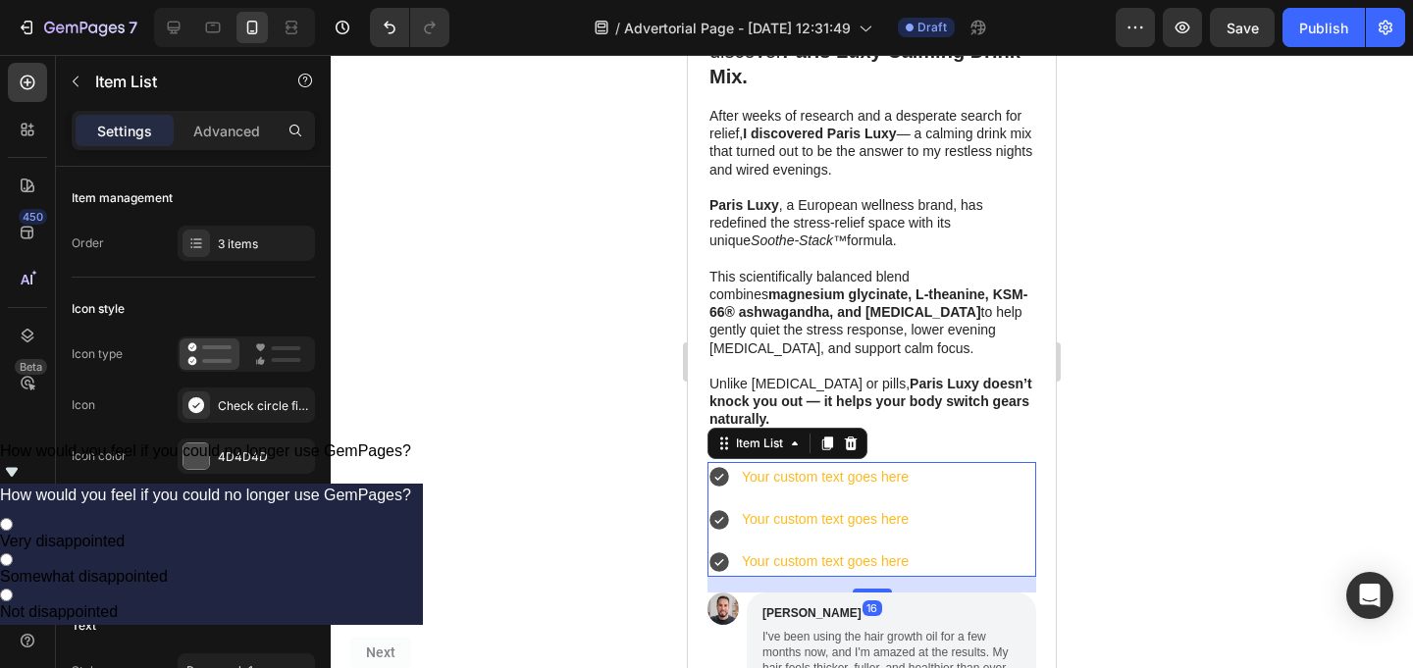
click at [1115, 406] on div at bounding box center [872, 361] width 1082 height 613
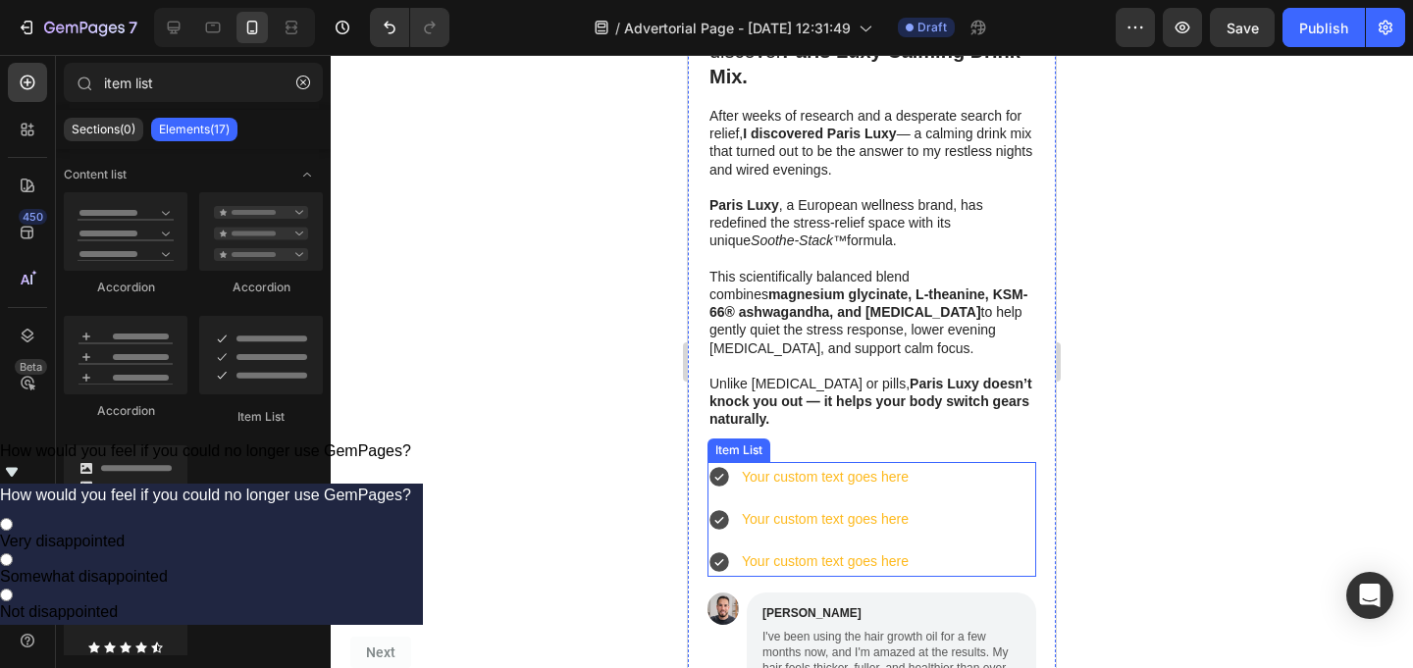
click at [854, 462] on div "Your custom text goes here" at bounding box center [825, 477] width 173 height 30
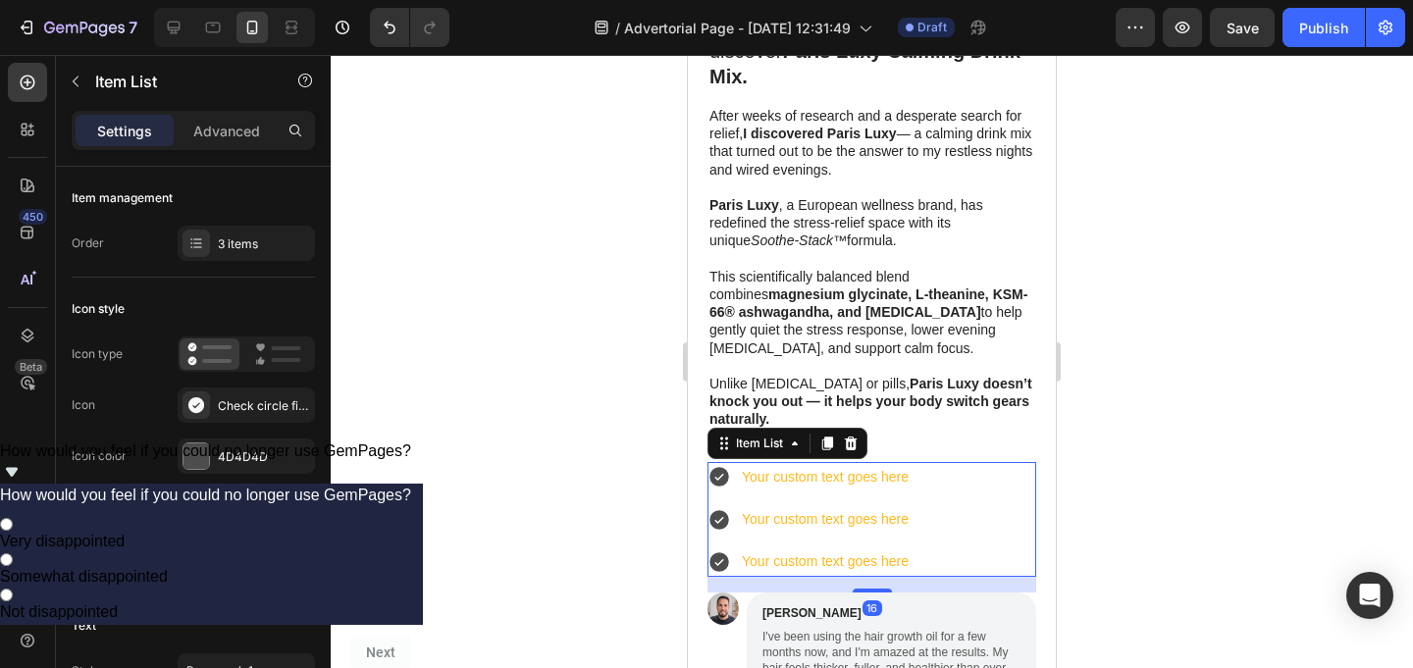
click at [716, 465] on icon at bounding box center [719, 477] width 24 height 24
click at [733, 462] on div "Your custom text goes here" at bounding box center [809, 477] width 204 height 30
click at [788, 462] on div "Your custom text goes here" at bounding box center [825, 477] width 173 height 30
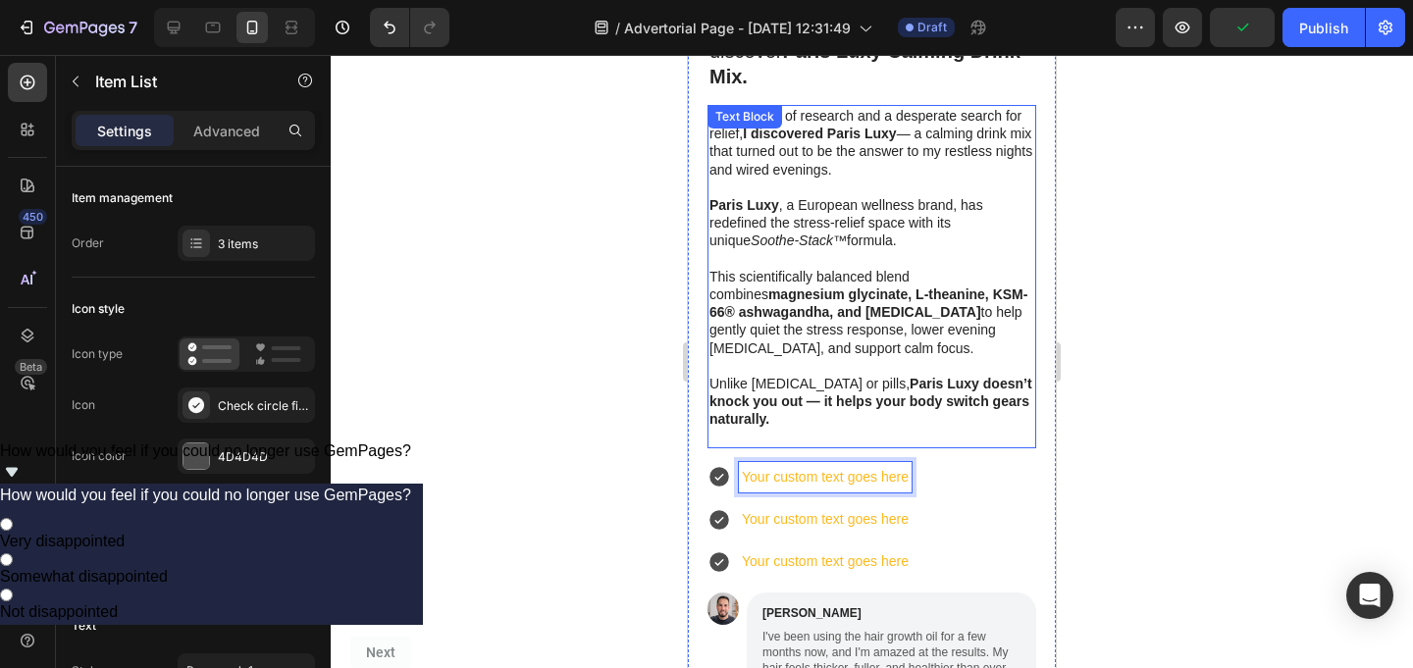
click at [782, 429] on p "Rich Text Editor. Editing area: main" at bounding box center [871, 438] width 325 height 18
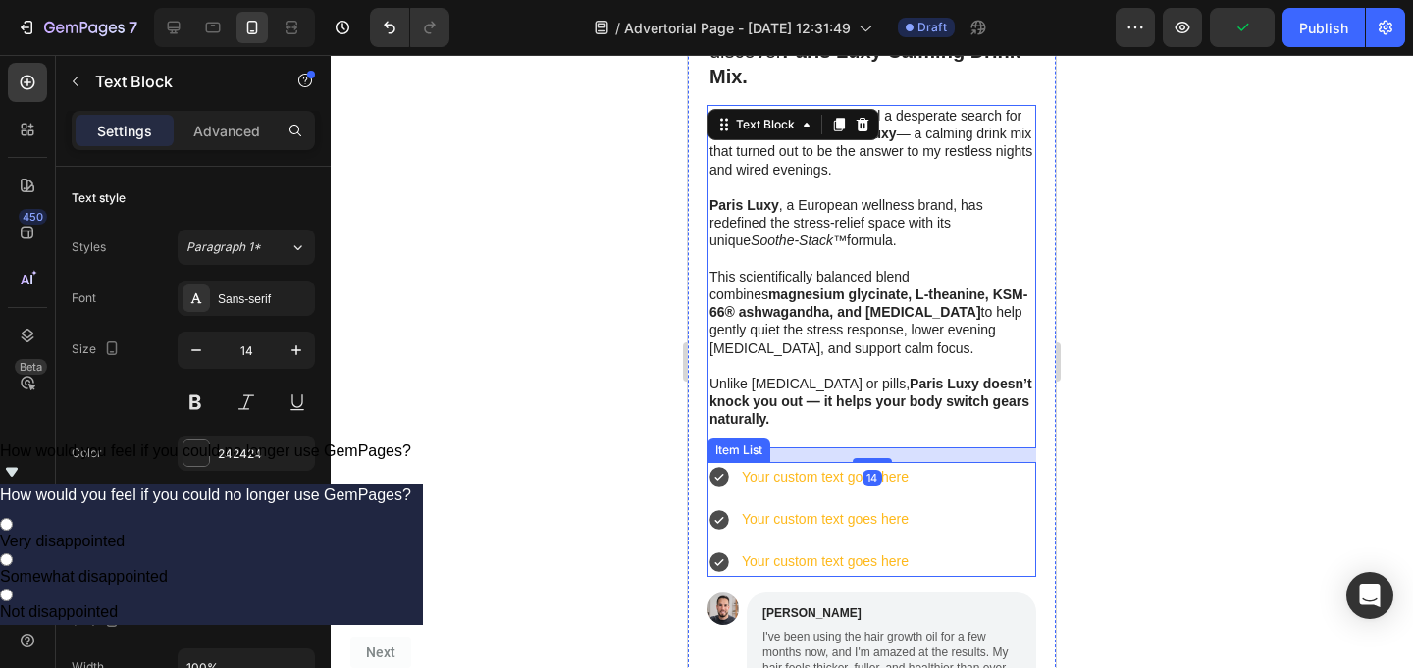
click at [755, 439] on div "Item List" at bounding box center [738, 451] width 63 height 24
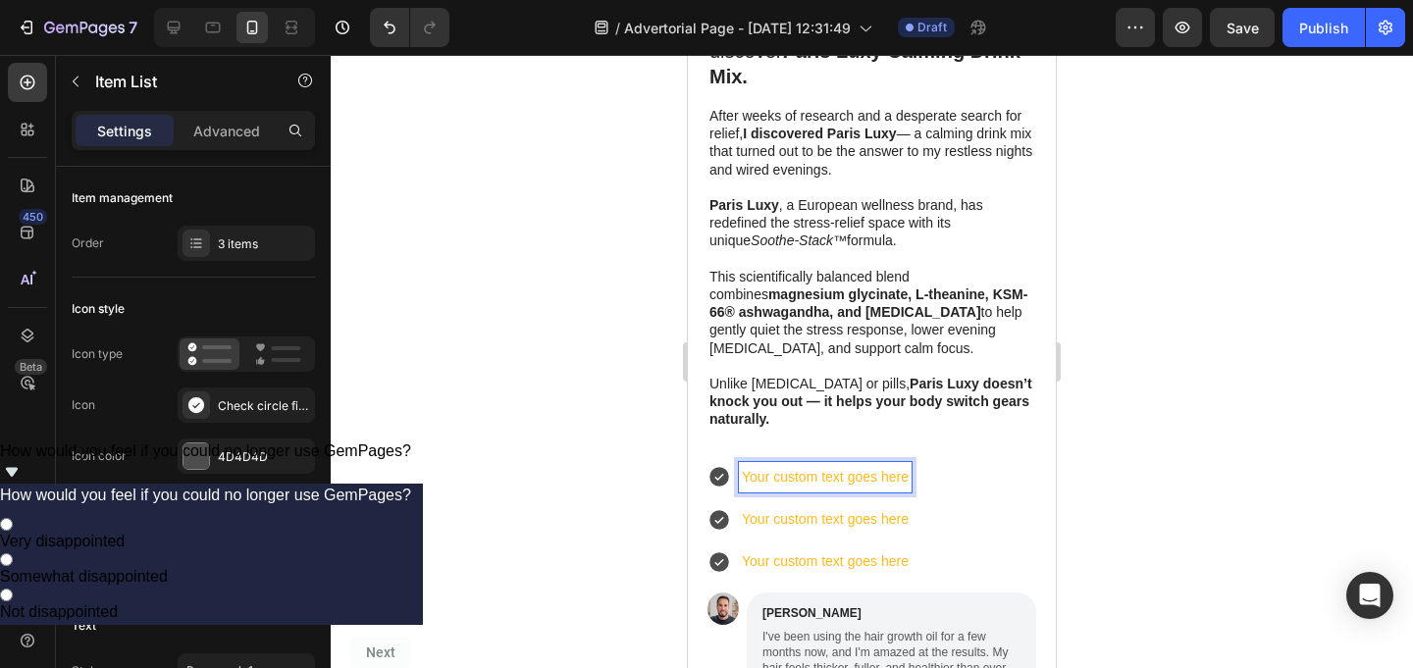
click at [824, 465] on p "Your custom text goes here" at bounding box center [825, 477] width 167 height 25
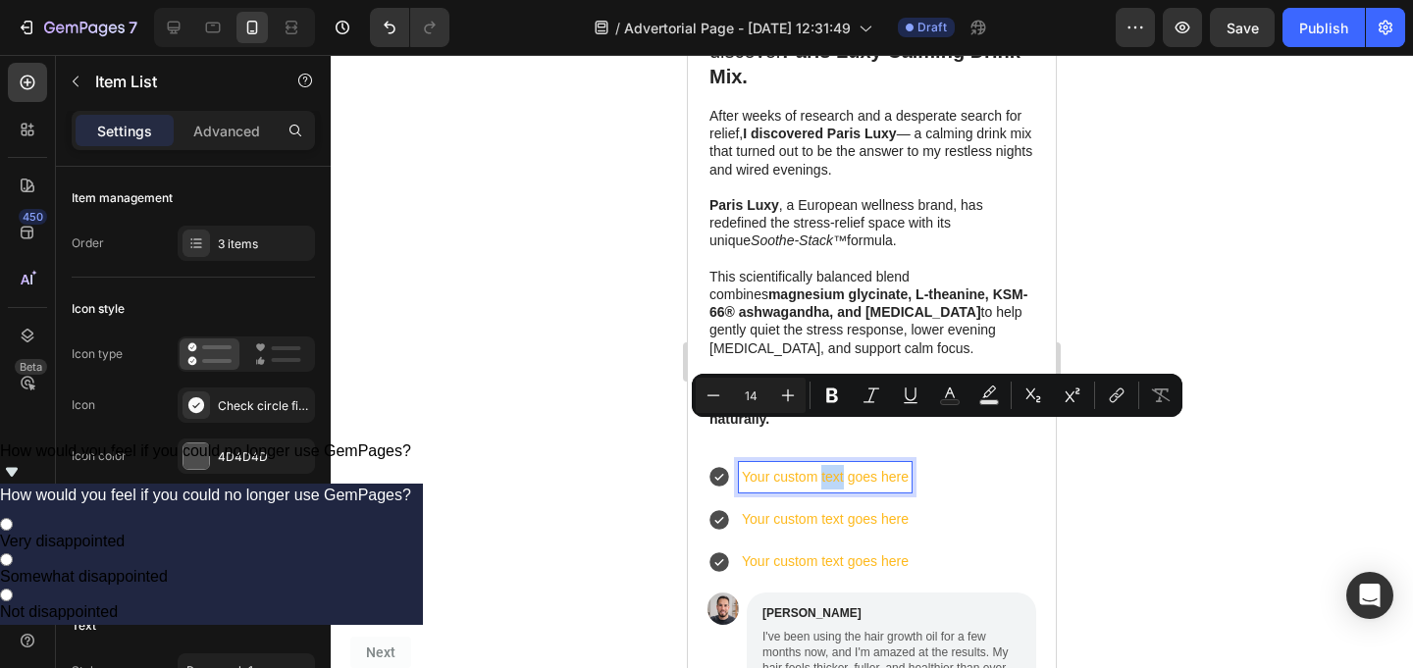
click at [824, 465] on p "Your custom text goes here" at bounding box center [825, 477] width 167 height 25
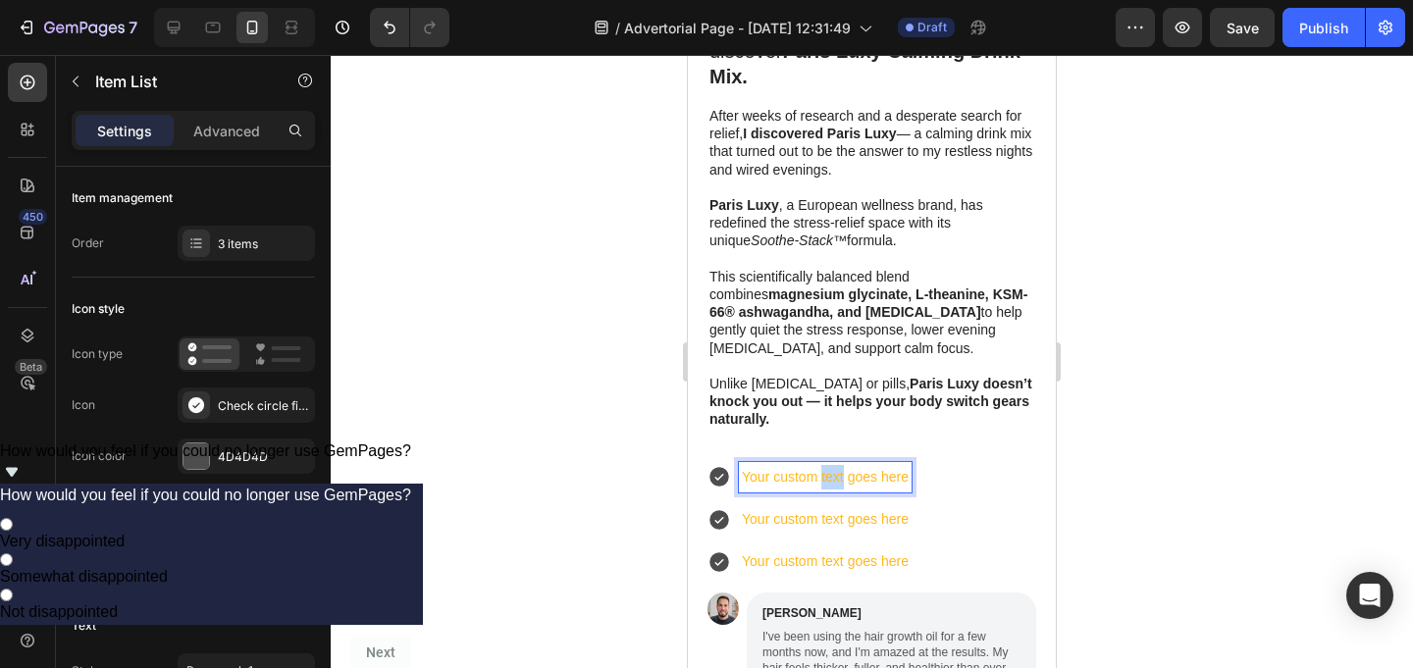
click at [824, 465] on p "Your custom text goes here" at bounding box center [825, 477] width 167 height 25
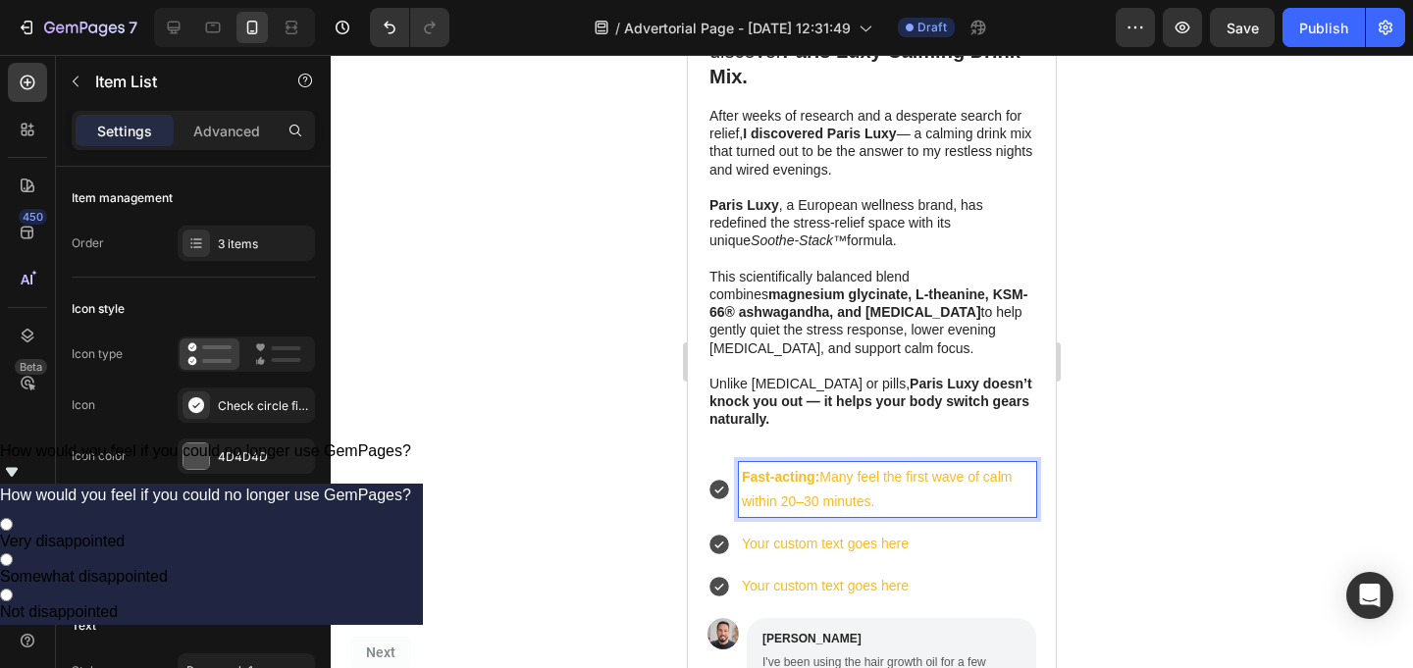
click at [824, 465] on p "Fast-acting: Many feel the first wave of calm within 20–30 minutes." at bounding box center [887, 489] width 291 height 49
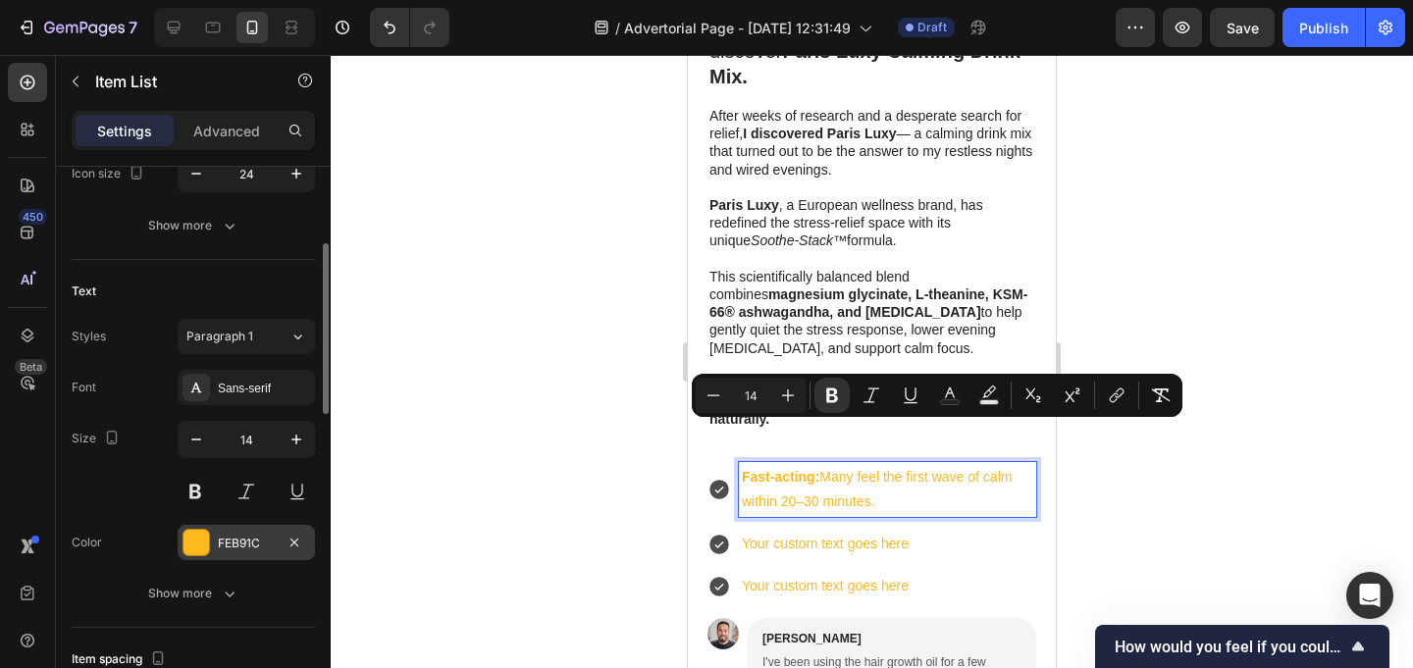
scroll to position [353, 0]
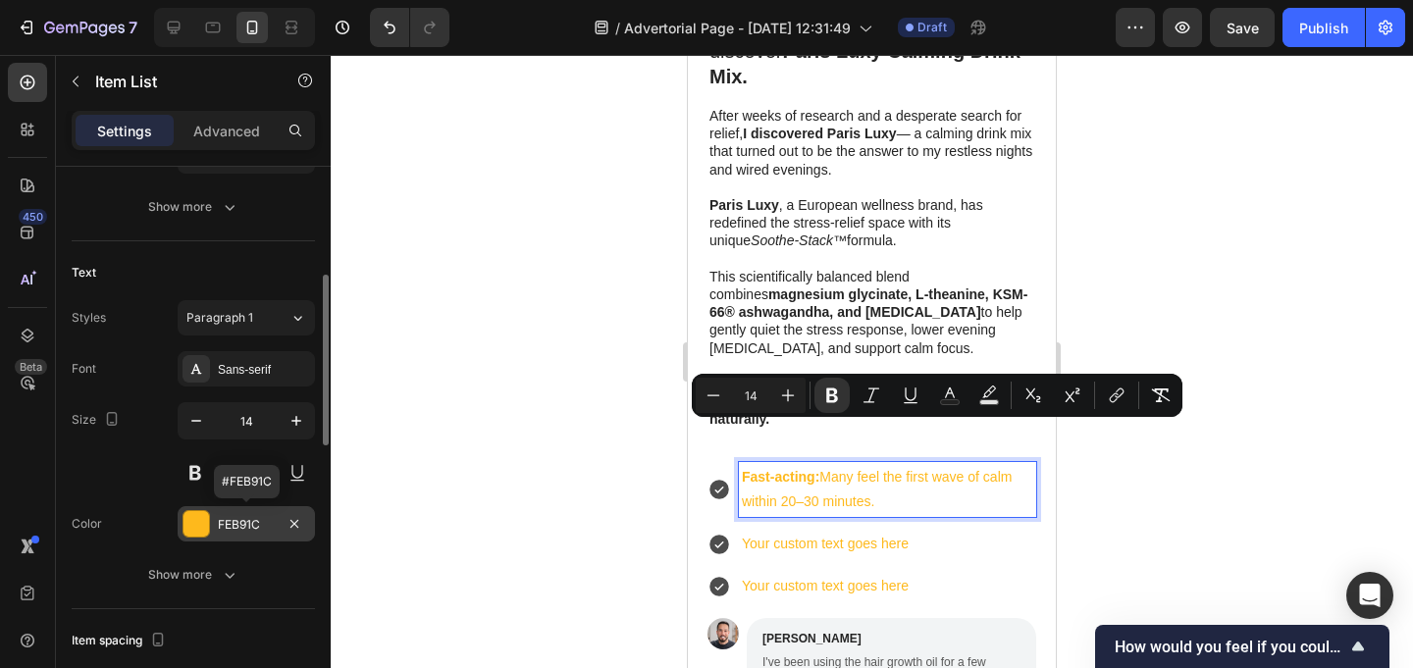
click at [204, 518] on div at bounding box center [196, 524] width 26 height 26
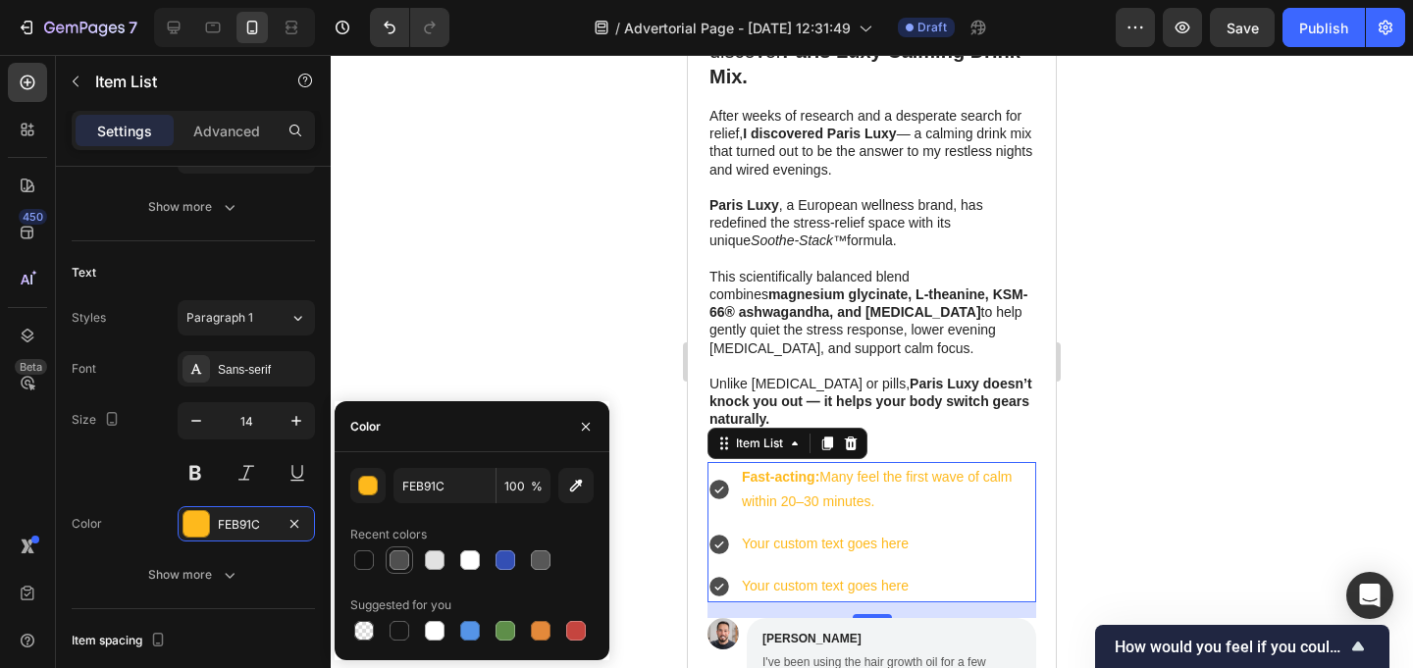
click at [408, 560] on div at bounding box center [400, 560] width 20 height 20
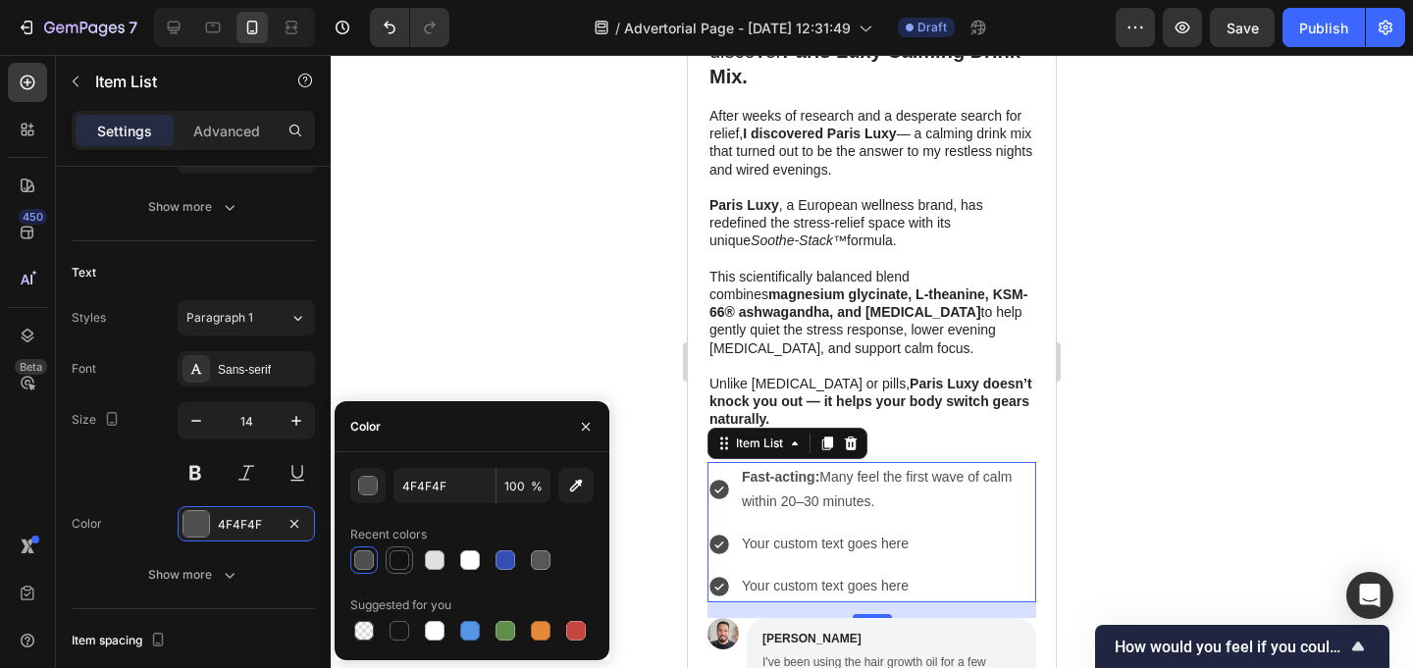
click at [399, 559] on div at bounding box center [400, 560] width 20 height 20
type input "121212"
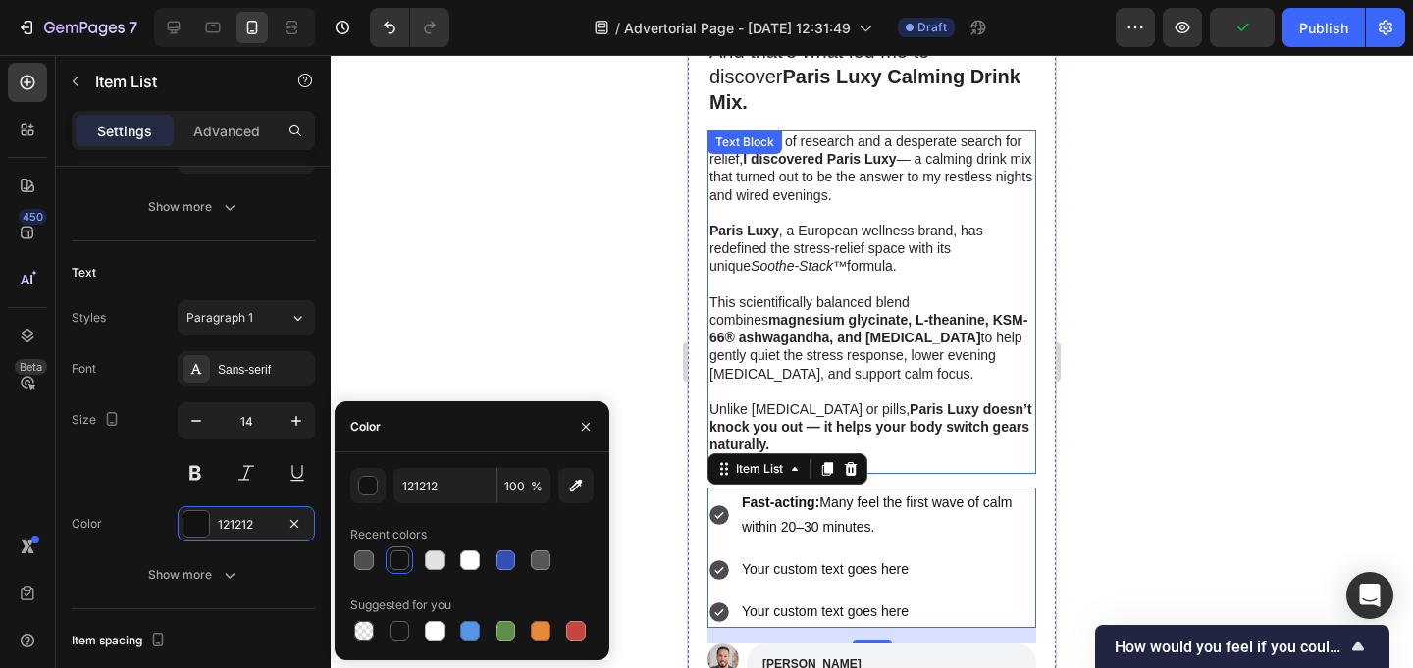
scroll to position [3251, 0]
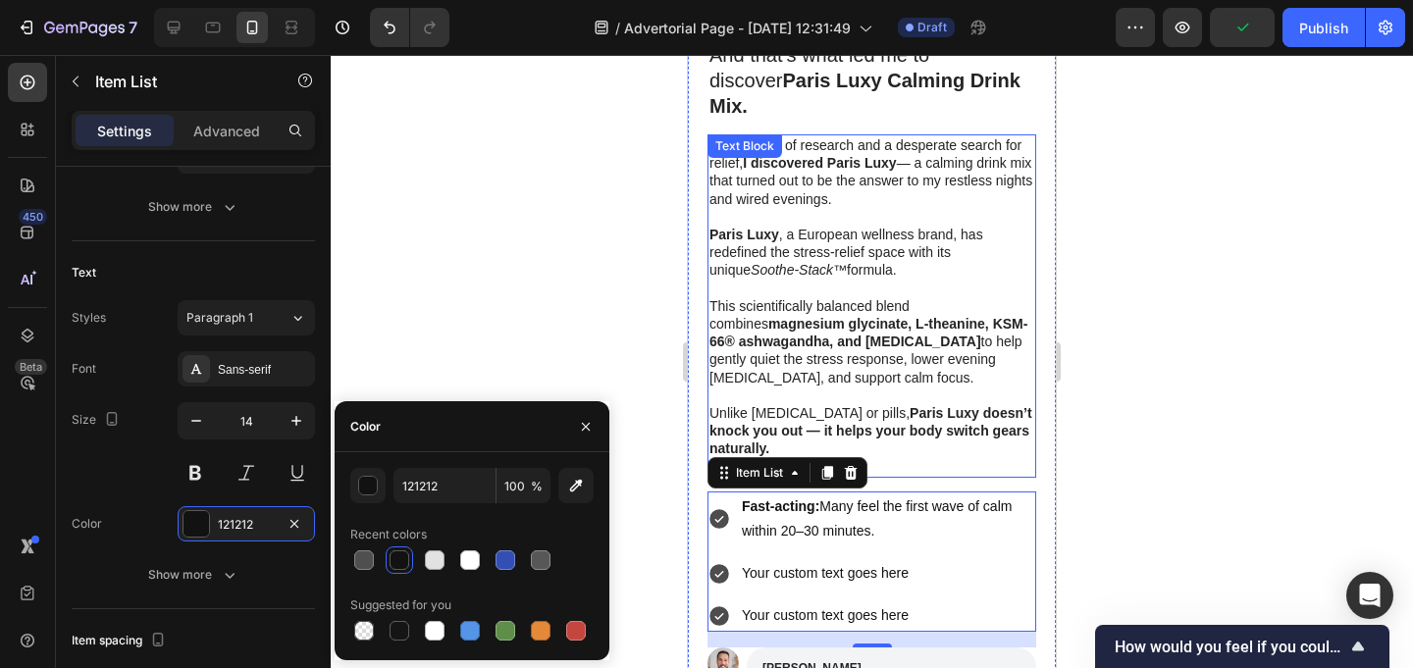
click at [893, 316] on strong "magnesium glycinate, L-theanine, KSM-66® ashwagandha, and [MEDICAL_DATA]" at bounding box center [868, 332] width 318 height 33
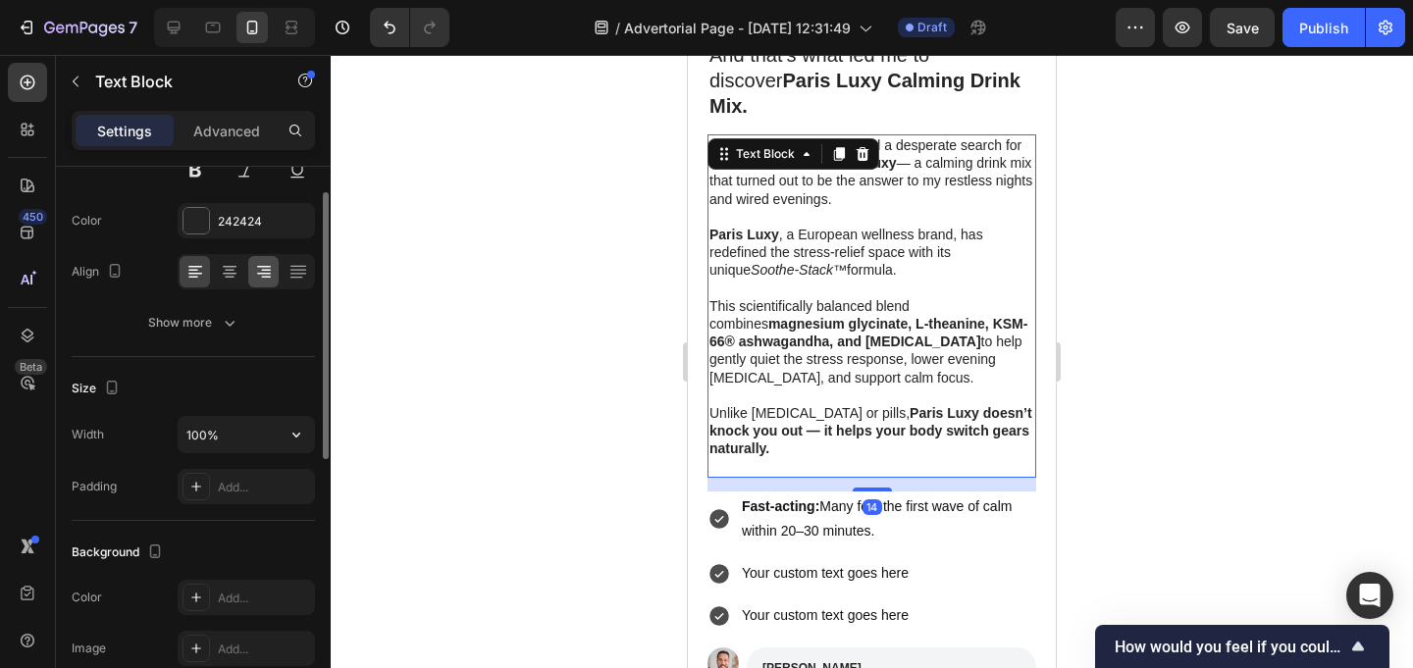
scroll to position [175, 0]
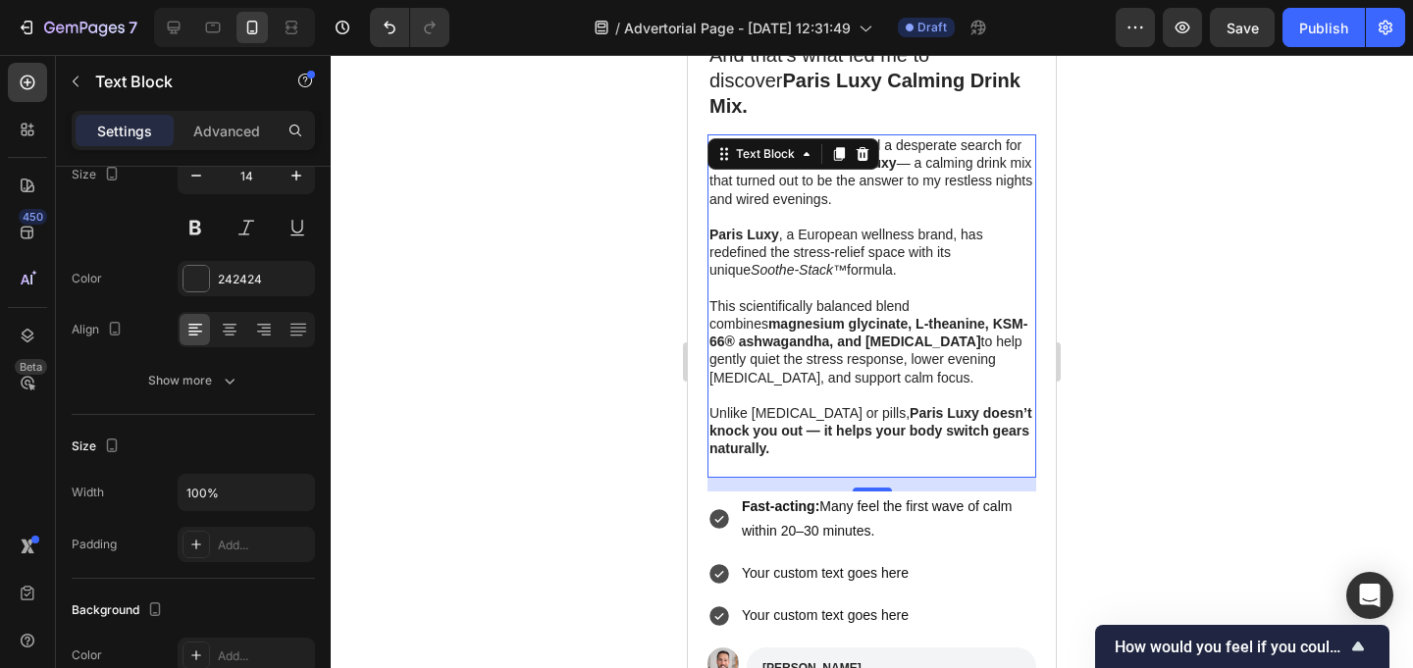
click at [856, 495] on p "Fast-acting: Many feel the first wave of calm within 20–30 minutes." at bounding box center [887, 519] width 291 height 49
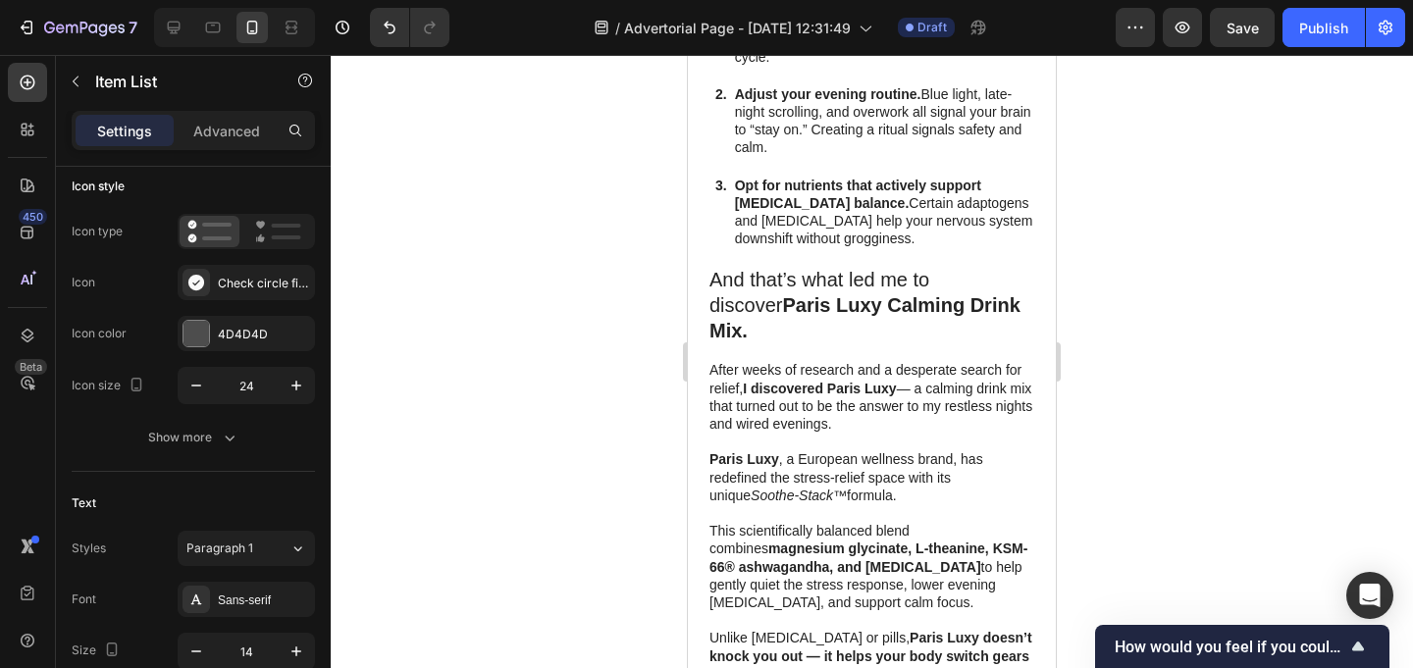
scroll to position [2845, 0]
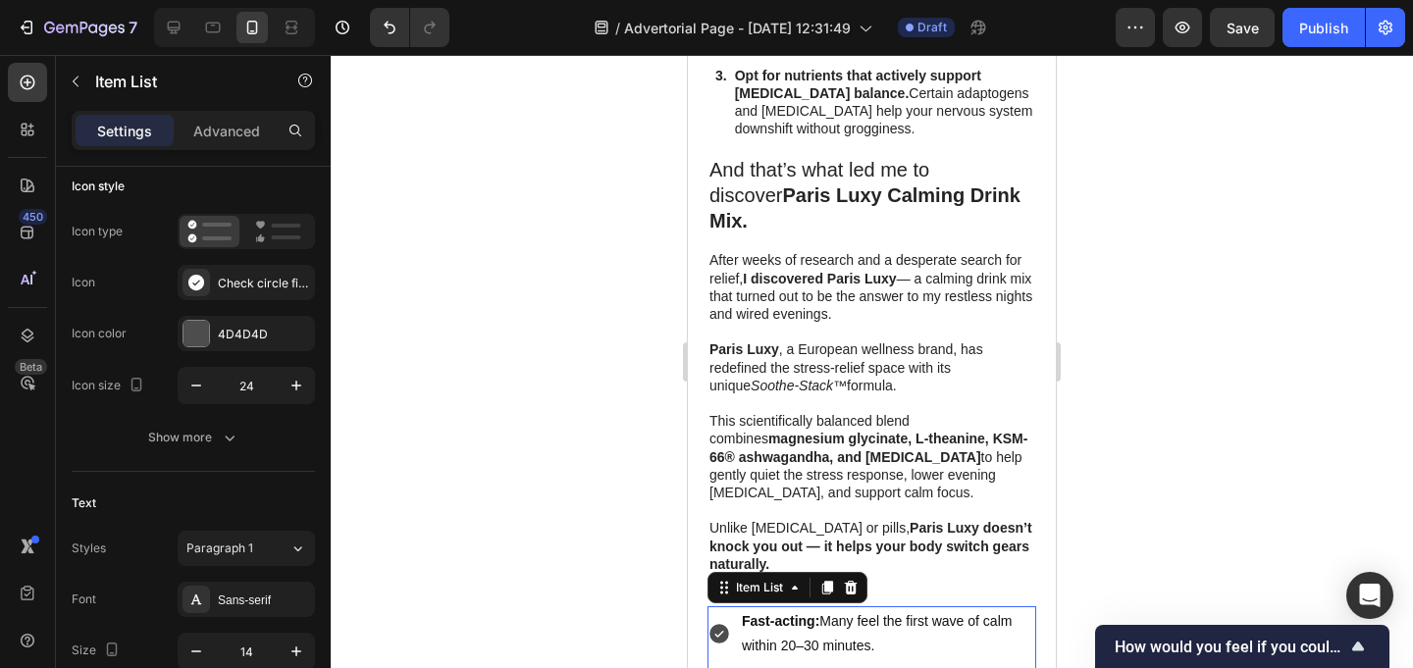
click at [844, 47] on p "Adjust your evening routine. Blue light, late-night scrolling, and overwork all…" at bounding box center [884, 11] width 299 height 72
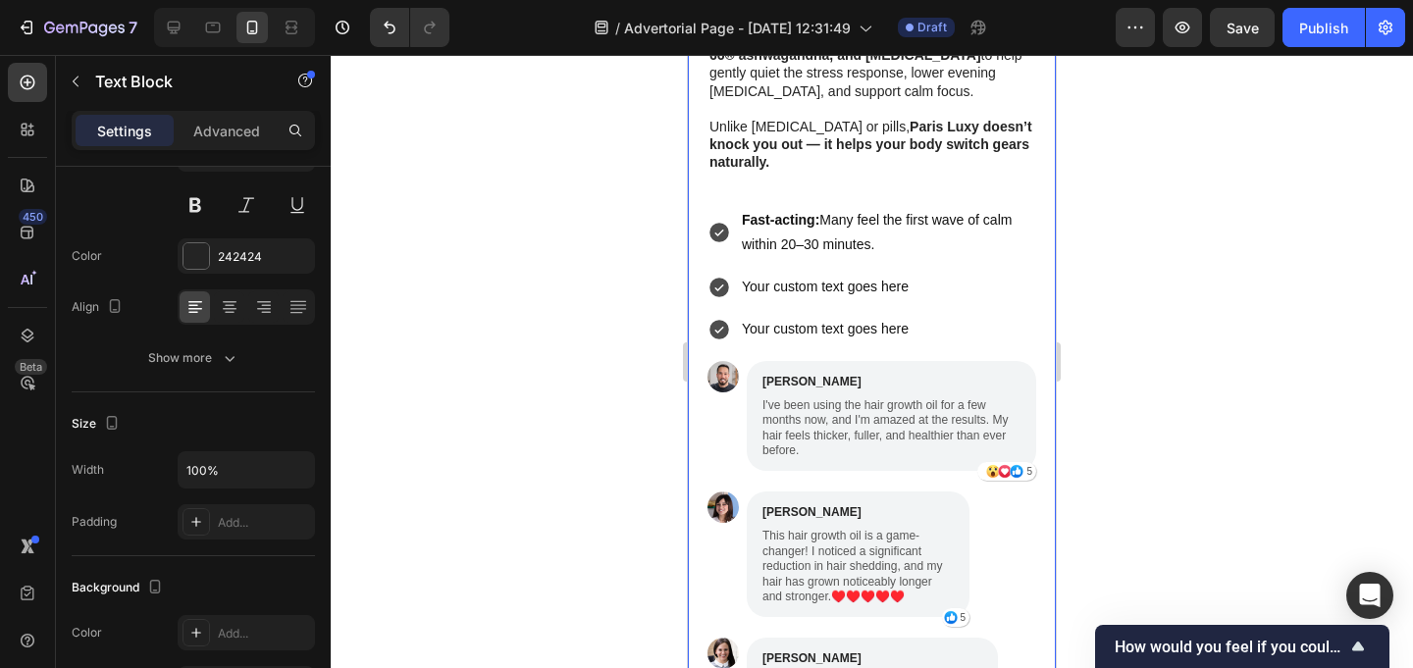
scroll to position [3548, 0]
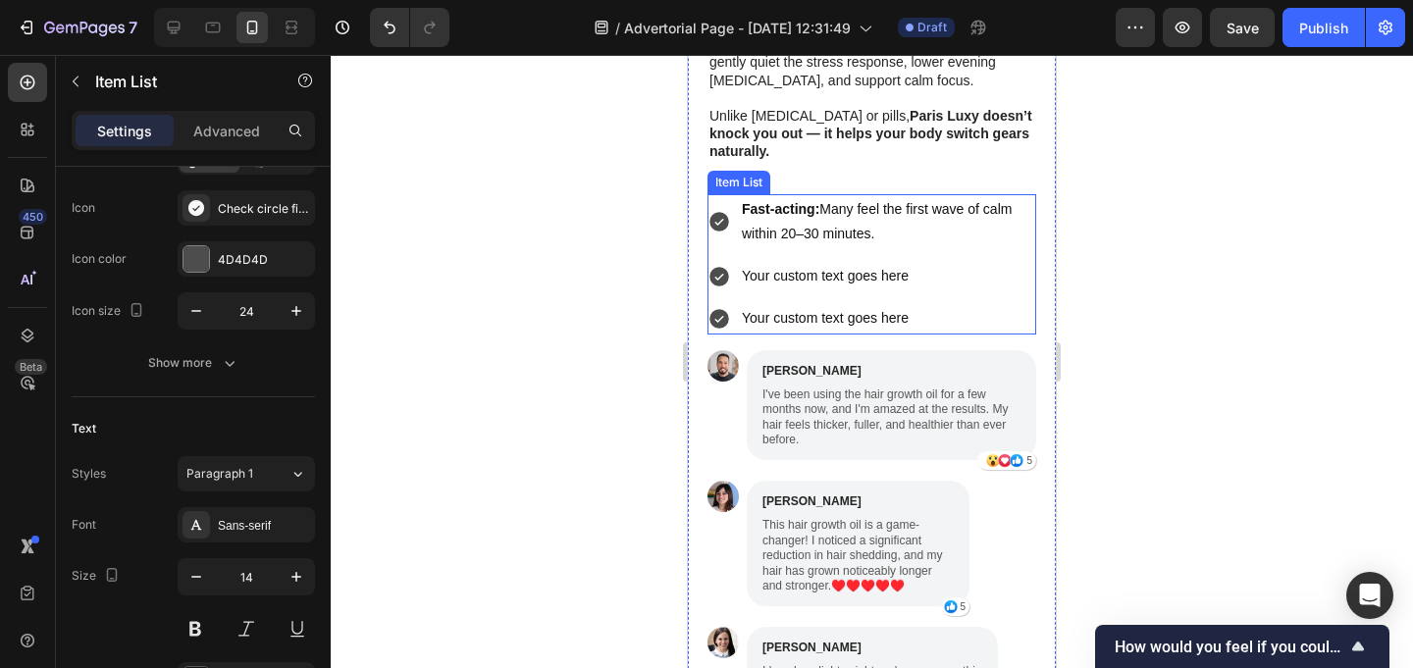
click at [932, 202] on p "Fast-acting: Many feel the first wave of calm within 20–30 minutes." at bounding box center [887, 221] width 291 height 49
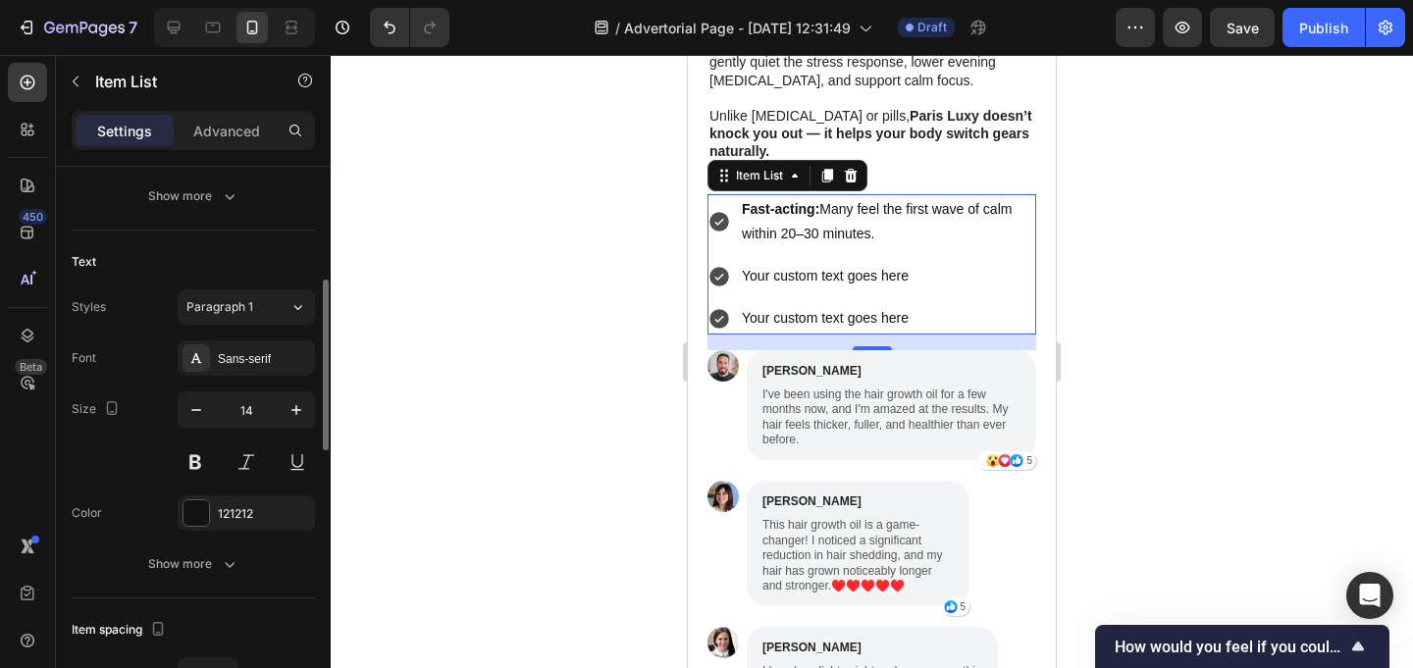
scroll to position [364, 0]
click at [235, 514] on div "121212" at bounding box center [246, 514] width 57 height 18
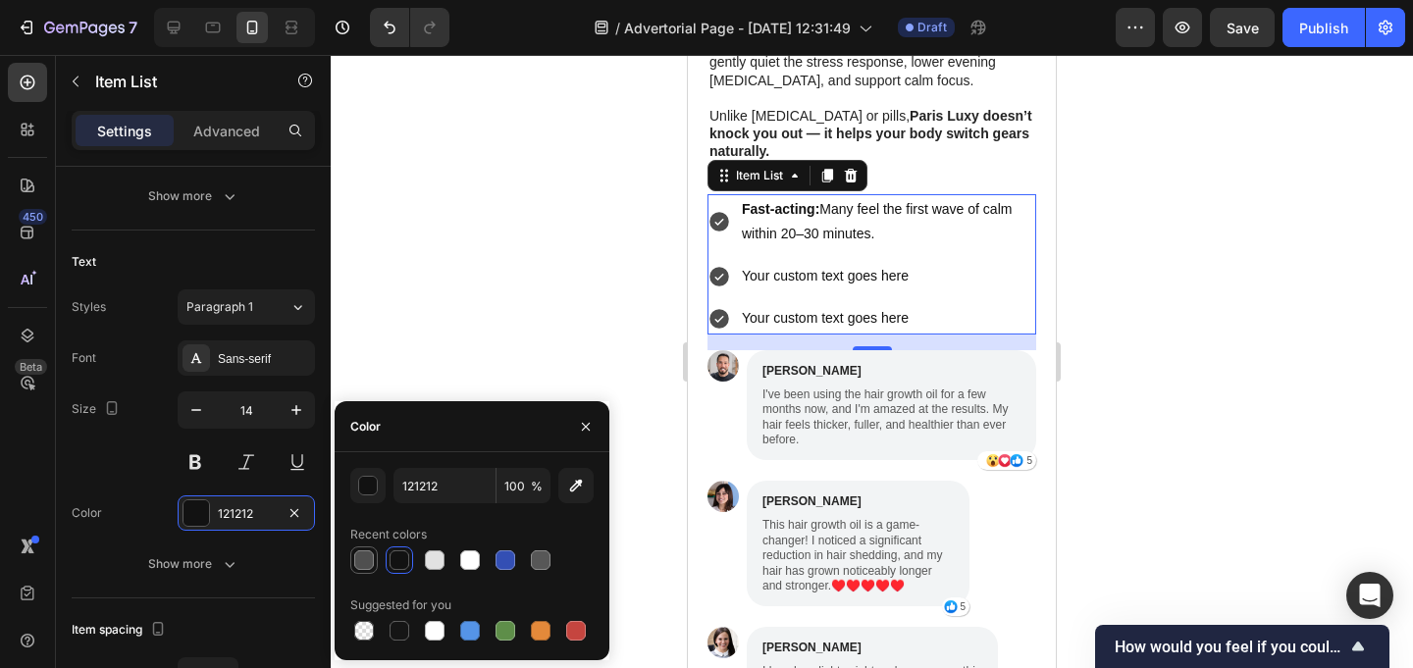
click at [368, 562] on div at bounding box center [364, 560] width 20 height 20
click at [399, 558] on div at bounding box center [400, 560] width 20 height 20
click at [439, 558] on div at bounding box center [435, 560] width 20 height 20
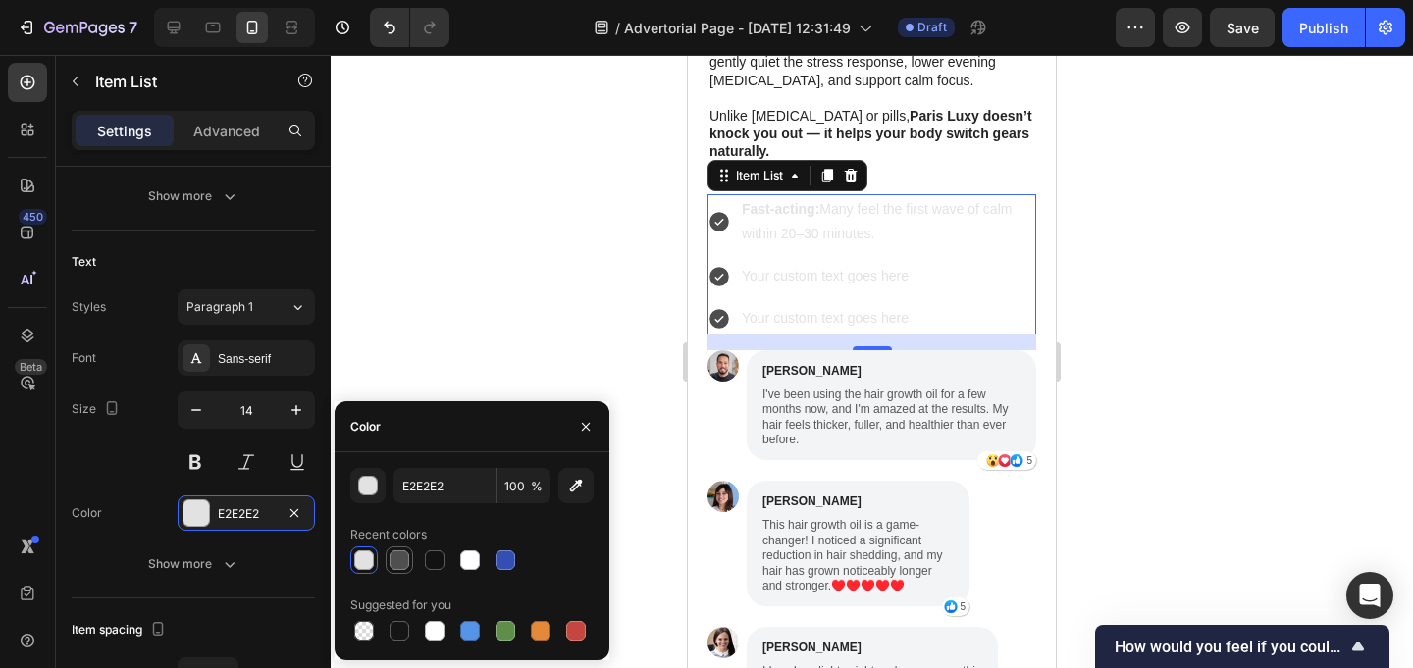
click at [404, 563] on div at bounding box center [400, 560] width 20 height 20
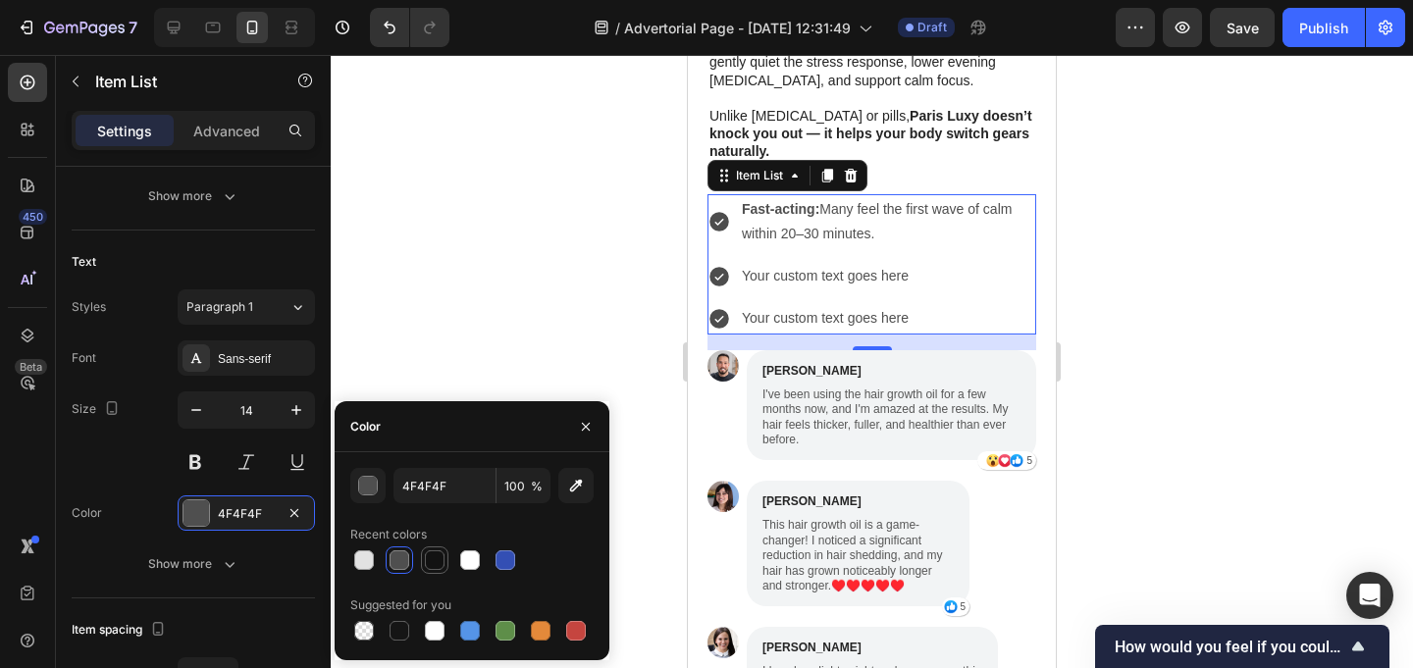
click at [432, 565] on div at bounding box center [435, 560] width 20 height 20
click at [476, 565] on div at bounding box center [470, 560] width 20 height 20
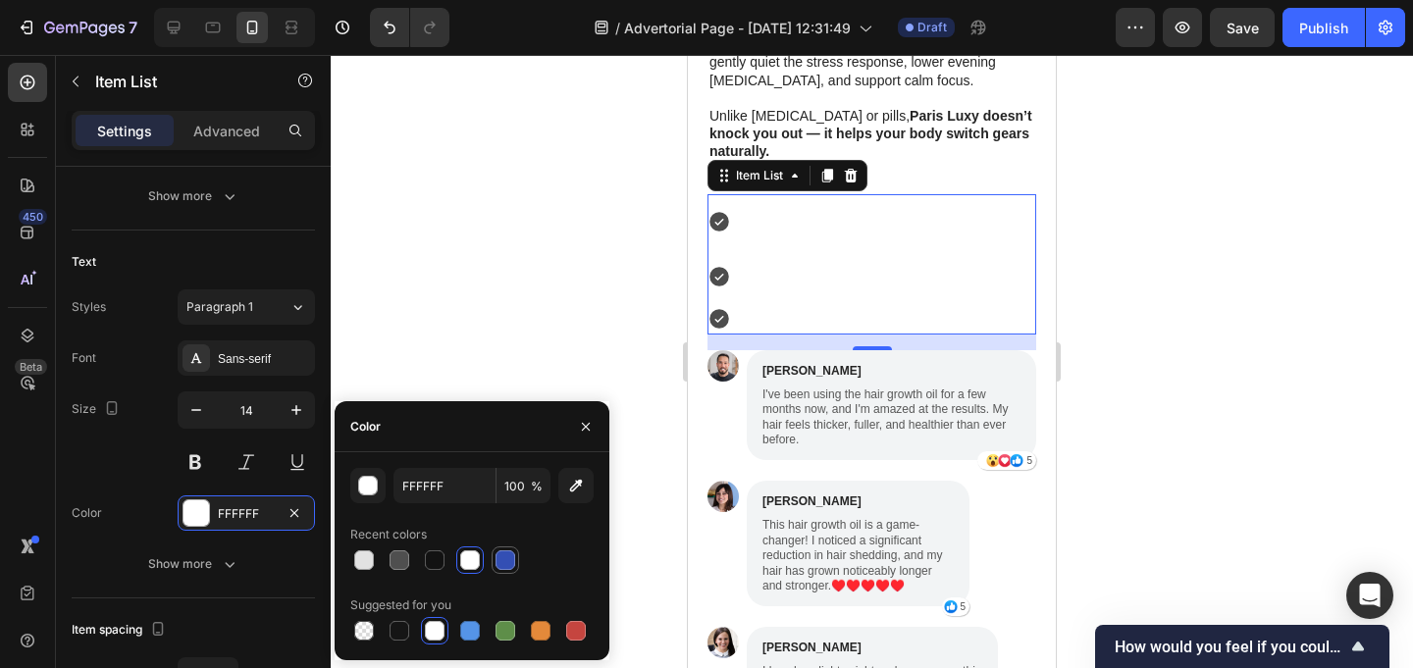
click at [518, 564] on div at bounding box center [505, 560] width 27 height 27
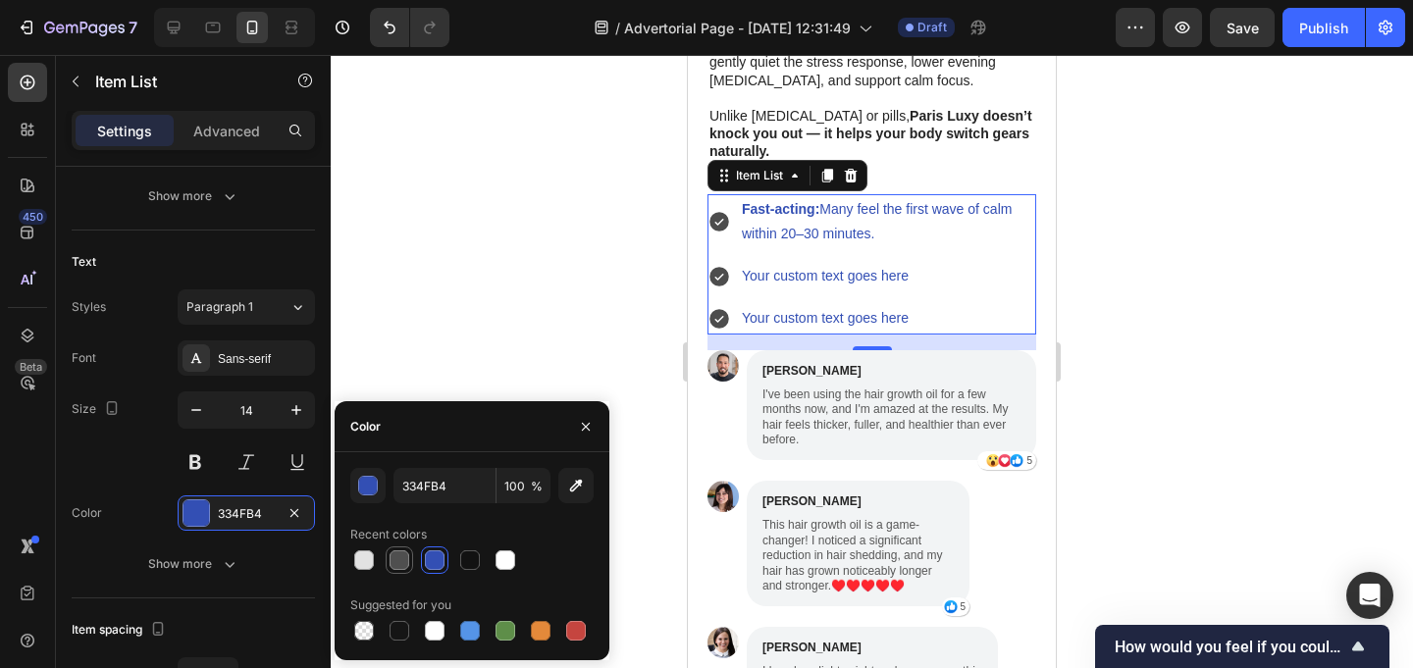
click at [398, 559] on div at bounding box center [400, 560] width 20 height 20
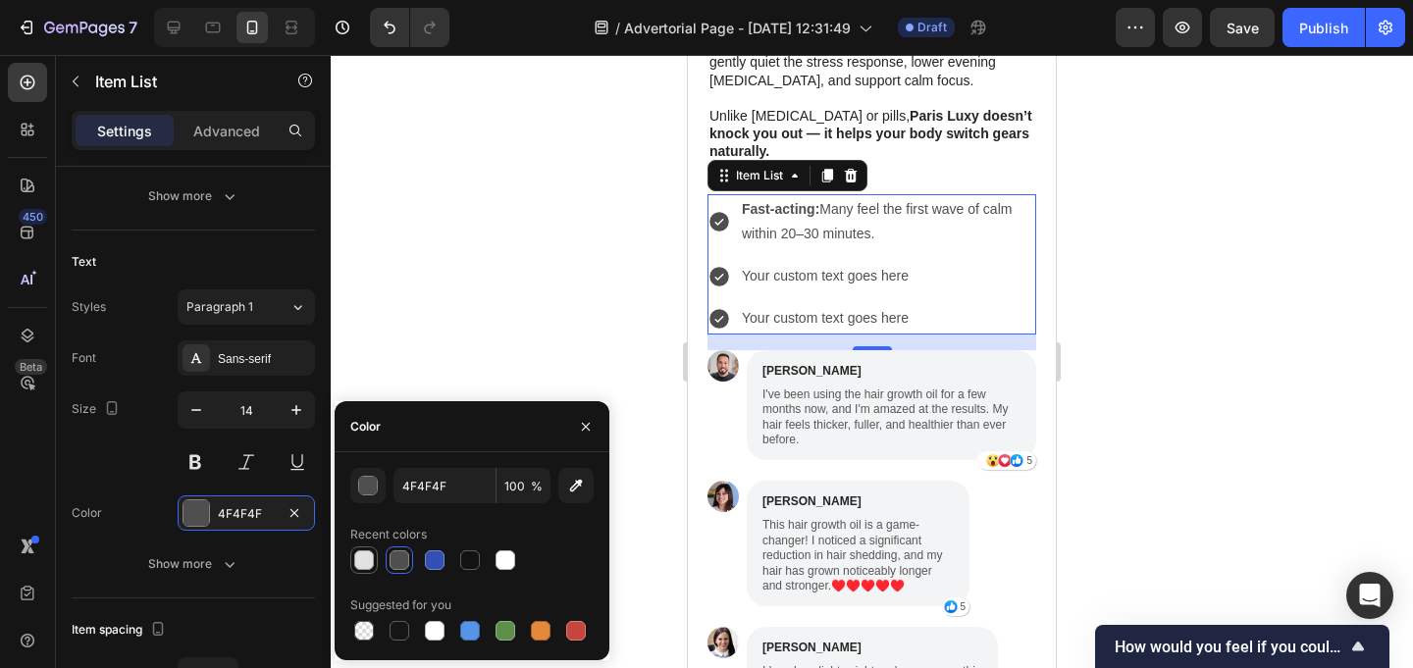
click at [352, 557] on div at bounding box center [364, 560] width 24 height 24
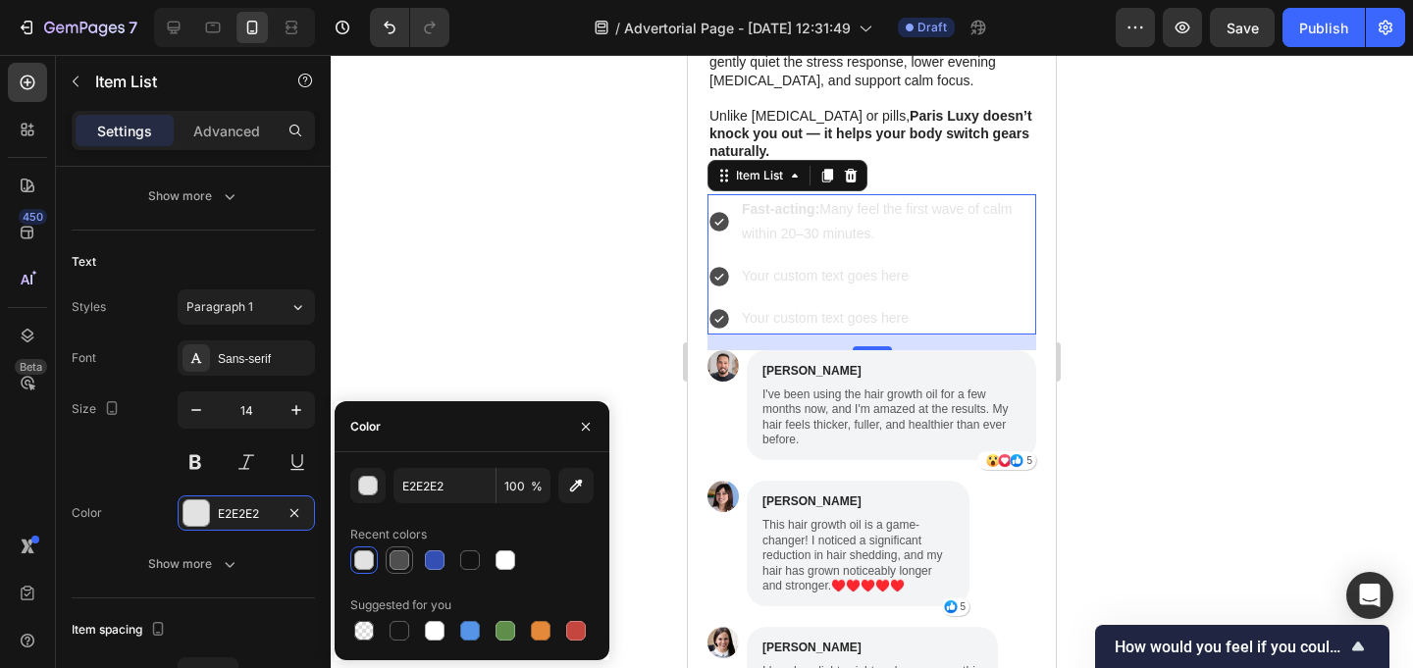
click at [397, 558] on div at bounding box center [400, 560] width 20 height 20
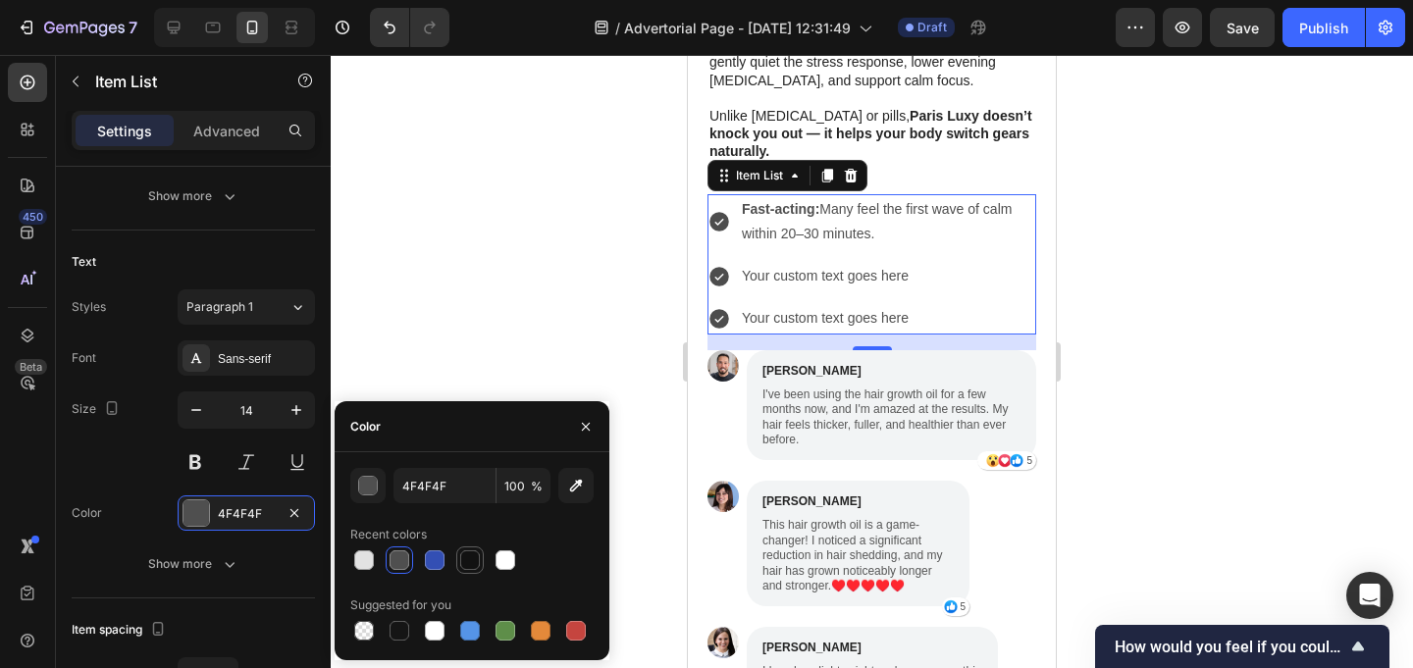
click at [468, 564] on div at bounding box center [470, 560] width 20 height 20
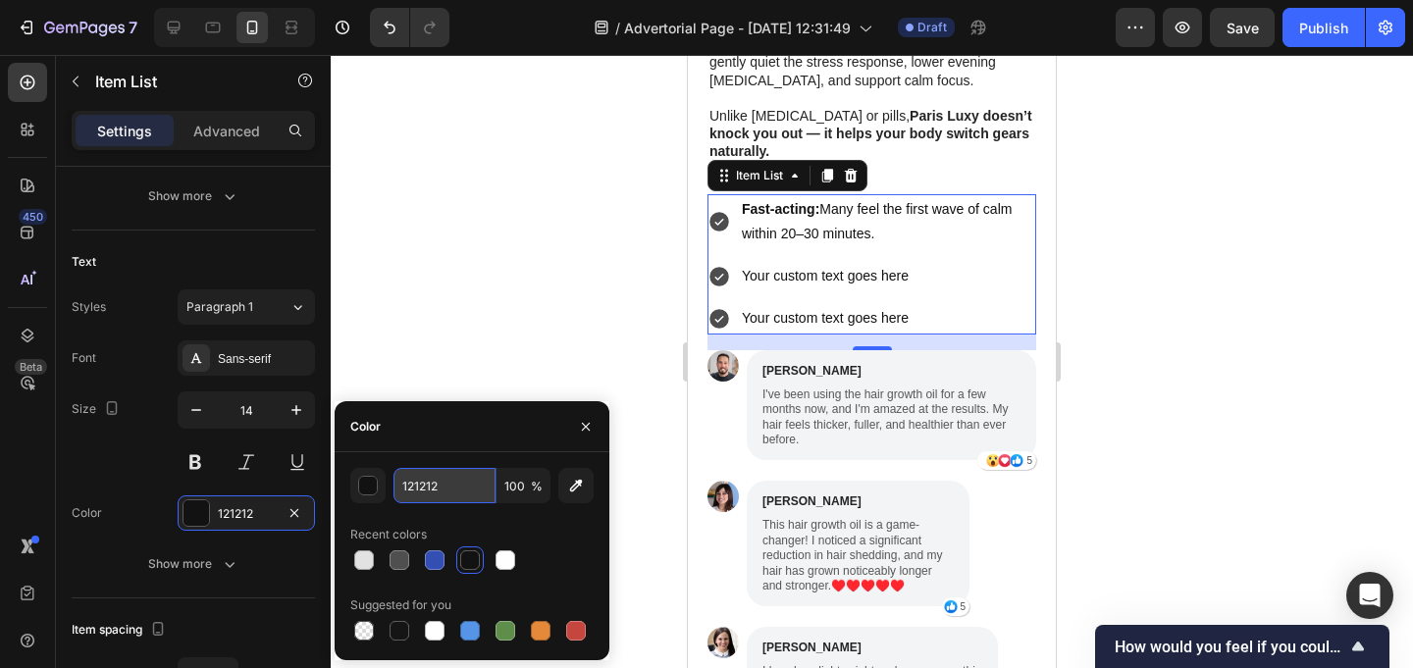
click at [427, 478] on input "121212" at bounding box center [444, 485] width 102 height 35
type input "242424"
click at [495, 307] on div at bounding box center [872, 361] width 1082 height 613
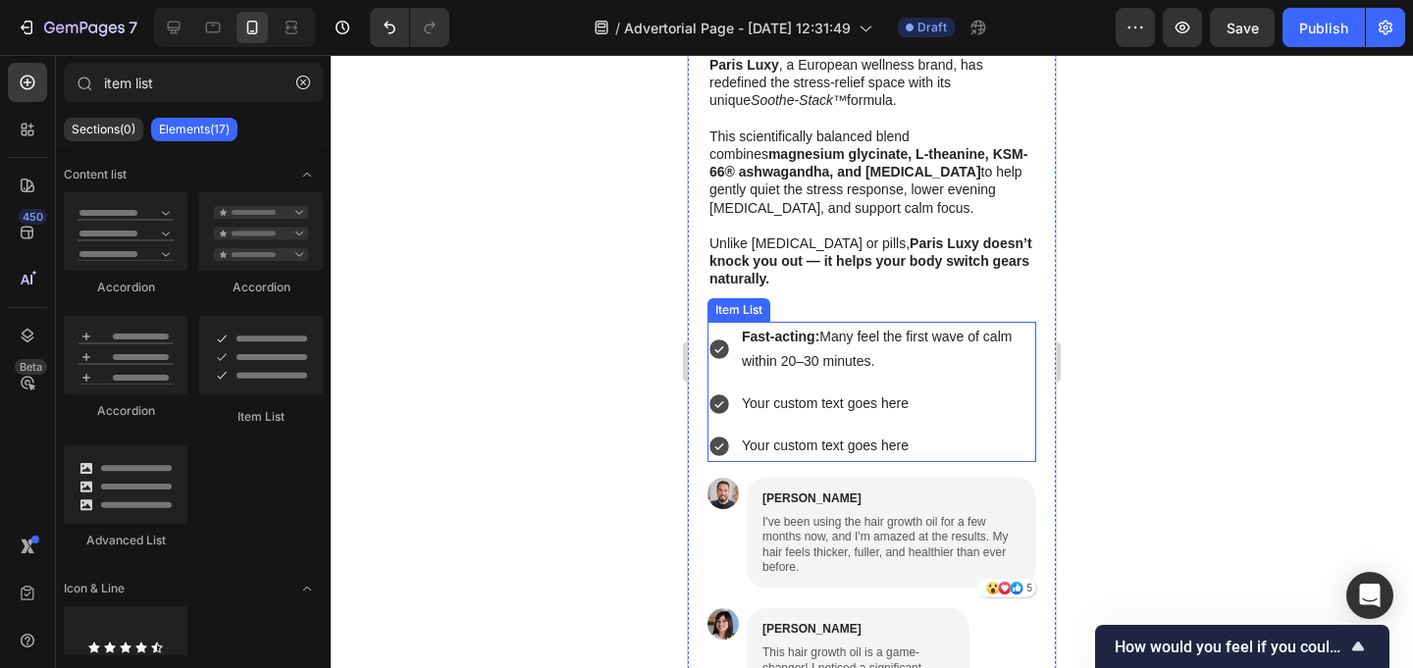
scroll to position [3367, 0]
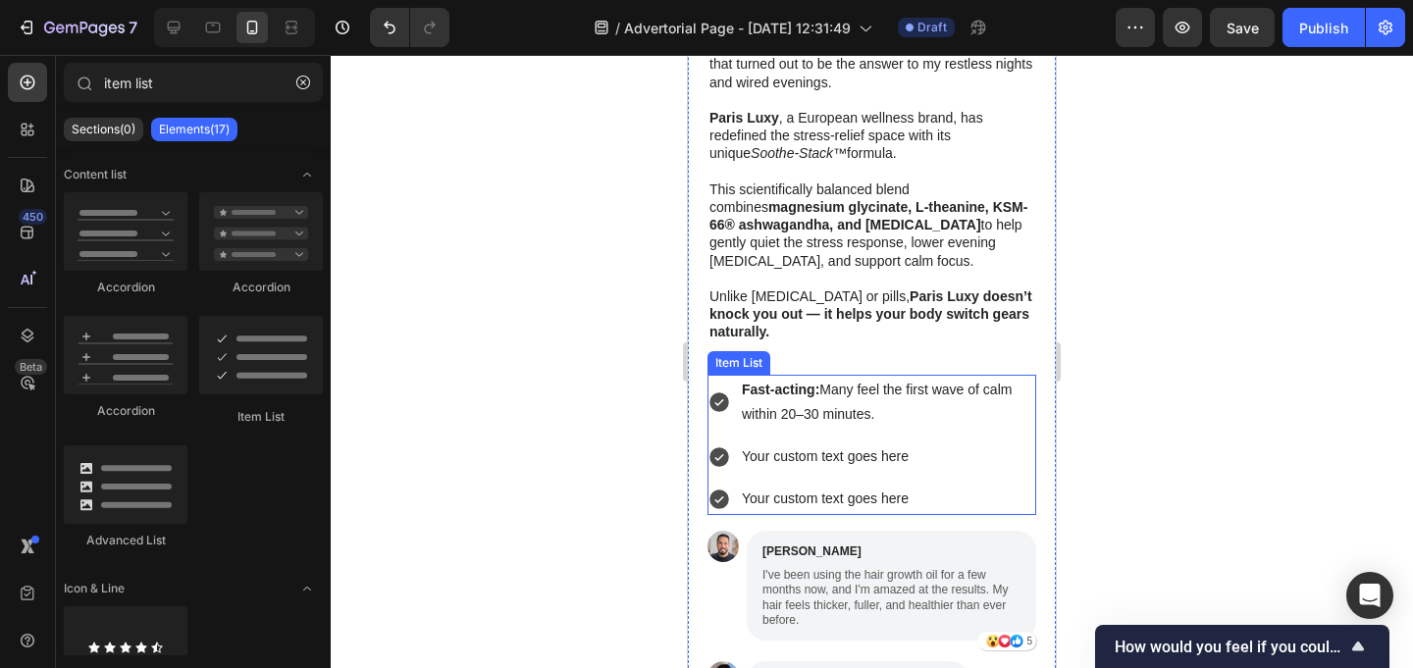
click at [860, 378] on p "Fast-acting: Many feel the first wave of calm within 20–30 minutes." at bounding box center [887, 402] width 291 height 49
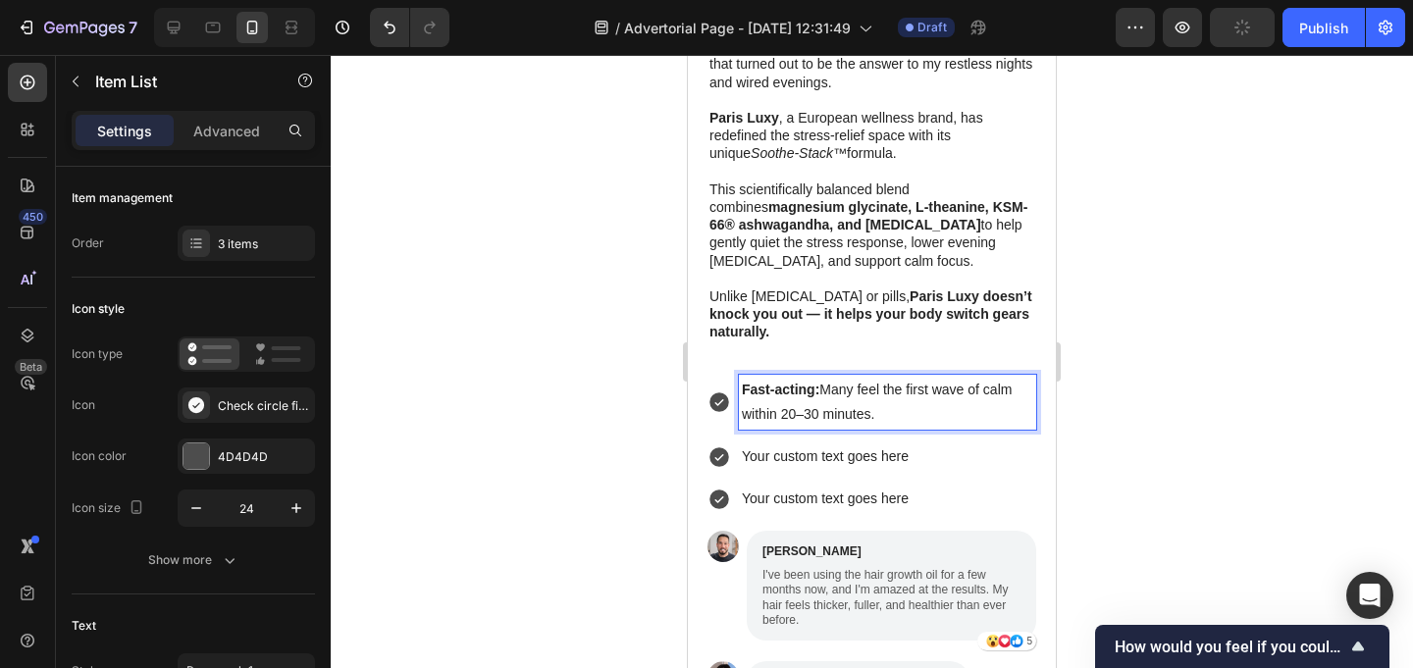
click at [1032, 378] on p "Fast-acting: Many feel the first wave of calm within 20–30 minutes." at bounding box center [887, 402] width 291 height 49
click at [739, 375] on div "Fast-acting: Many feel the first wave of calm within 20–30 minutes." at bounding box center [887, 402] width 297 height 55
click at [786, 444] on p "Your custom text goes here" at bounding box center [887, 456] width 291 height 25
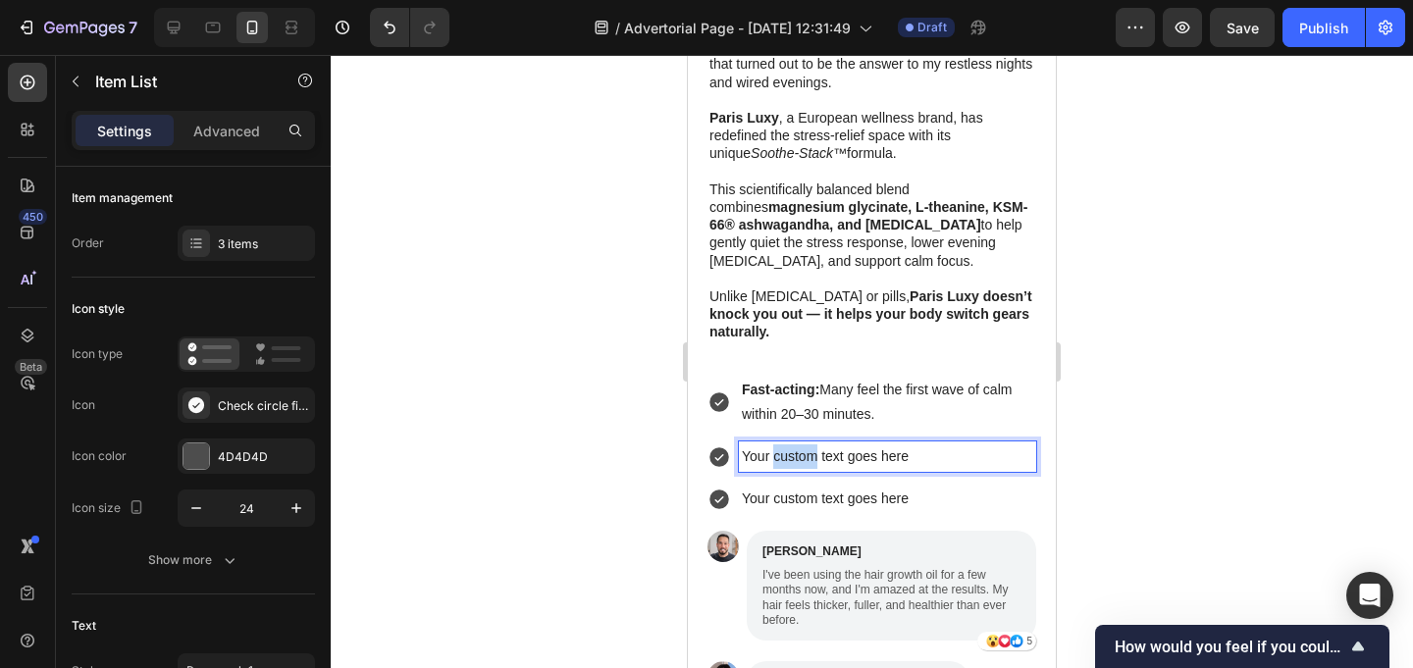
click at [787, 444] on p "Your custom text goes here" at bounding box center [887, 456] width 291 height 25
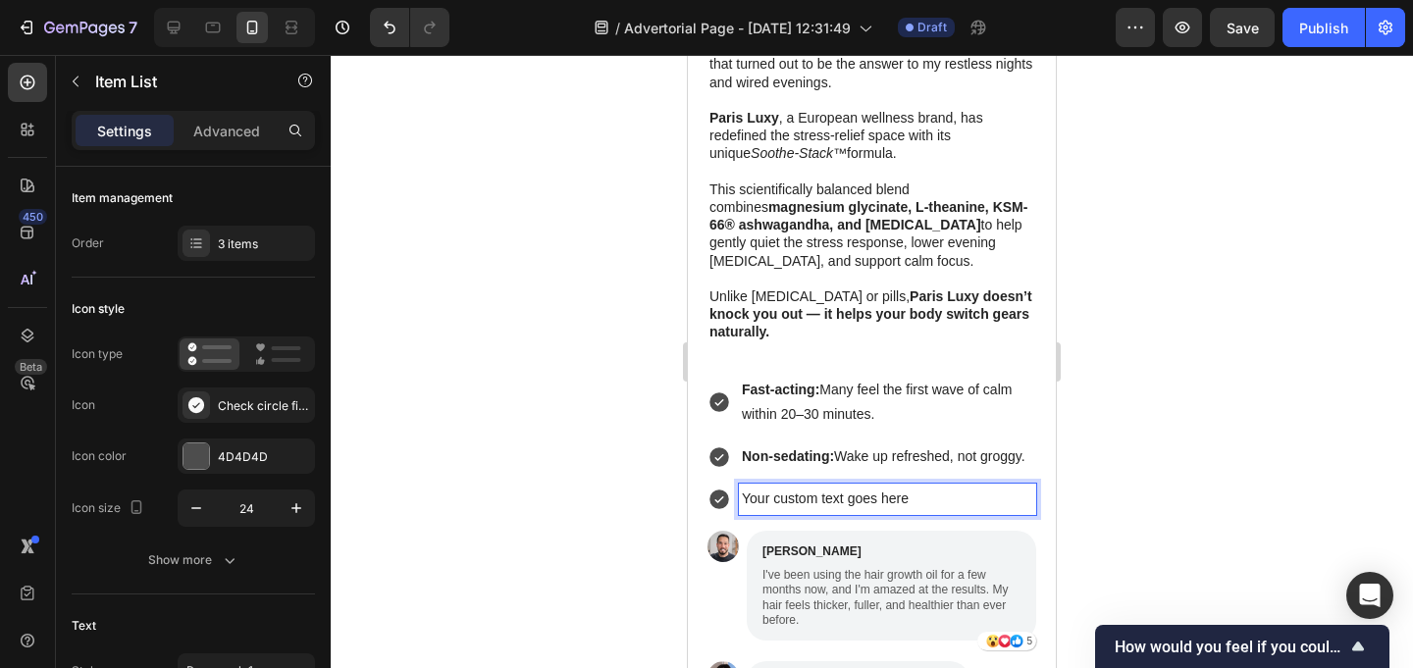
click at [802, 487] on p "Your custom text goes here" at bounding box center [887, 499] width 291 height 25
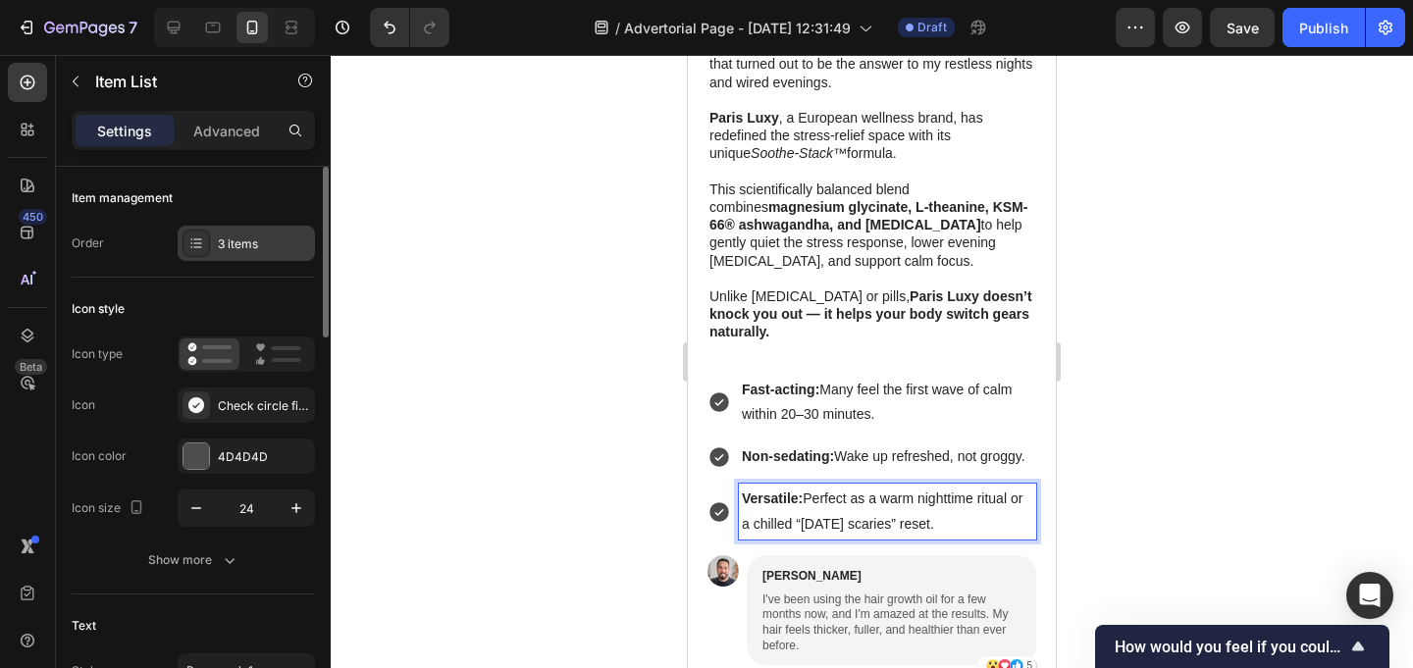
click at [246, 238] on div "3 items" at bounding box center [264, 244] width 92 height 18
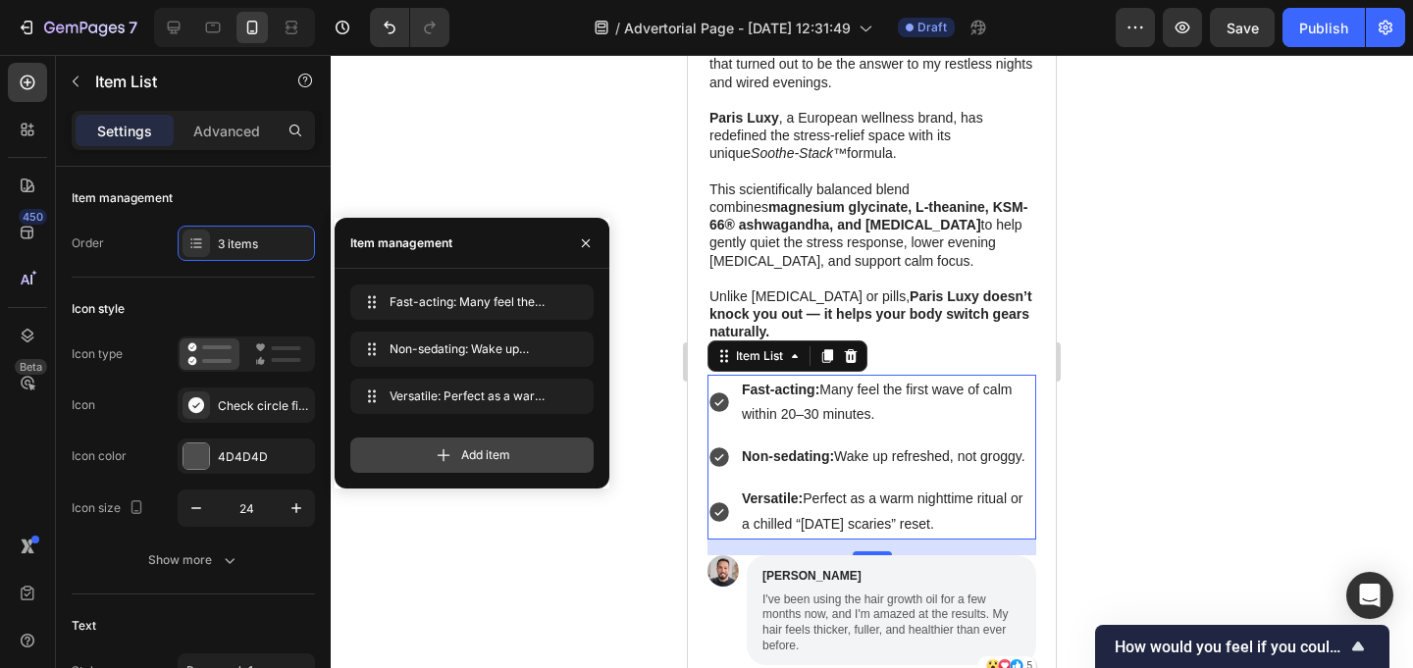
click at [474, 443] on div "Add item" at bounding box center [471, 455] width 243 height 35
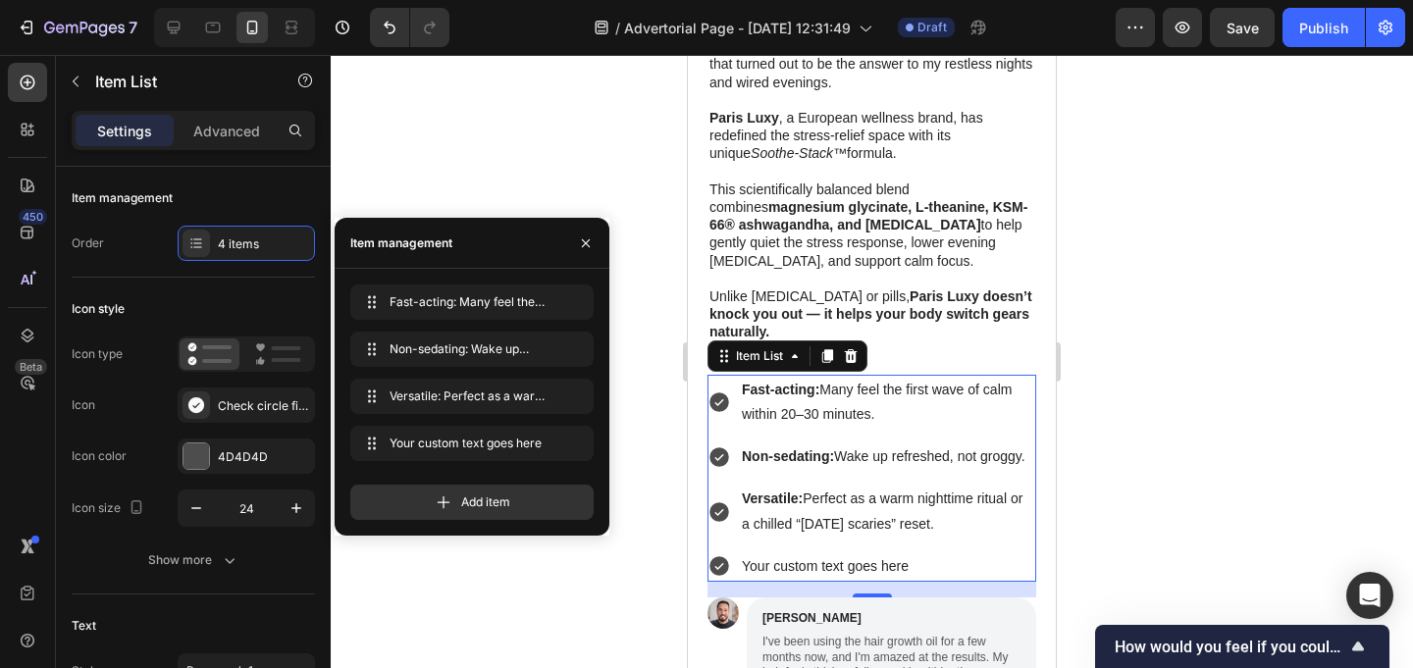
click at [819, 551] on div "Your custom text goes here" at bounding box center [887, 566] width 297 height 30
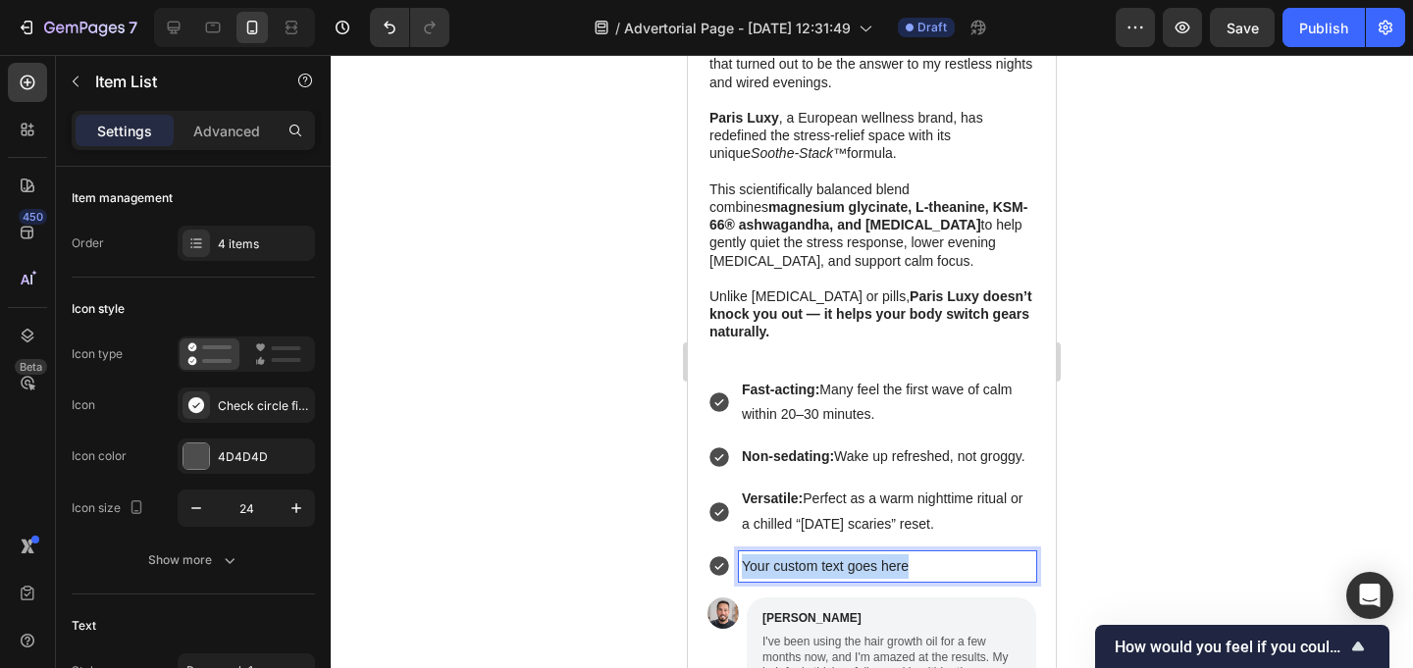
click at [819, 554] on p "Your custom text goes here" at bounding box center [887, 566] width 291 height 25
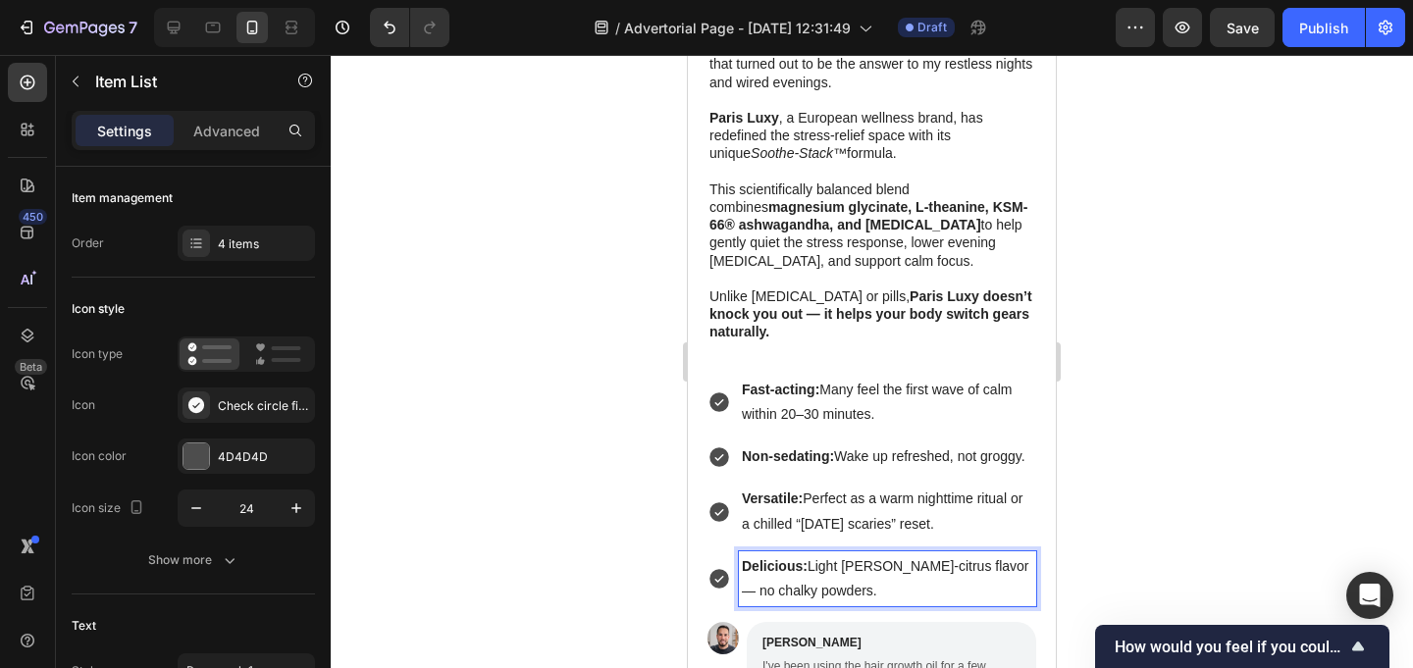
click at [1202, 462] on div at bounding box center [872, 361] width 1082 height 613
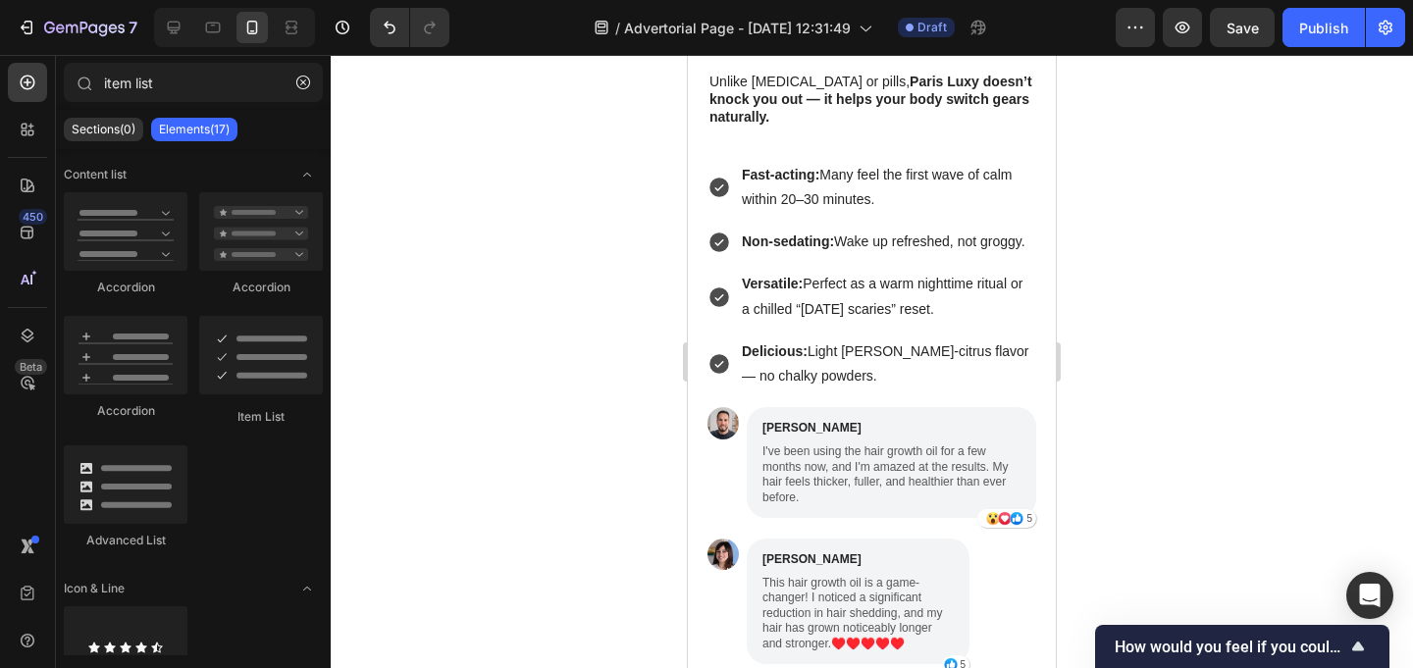
scroll to position [3546, 0]
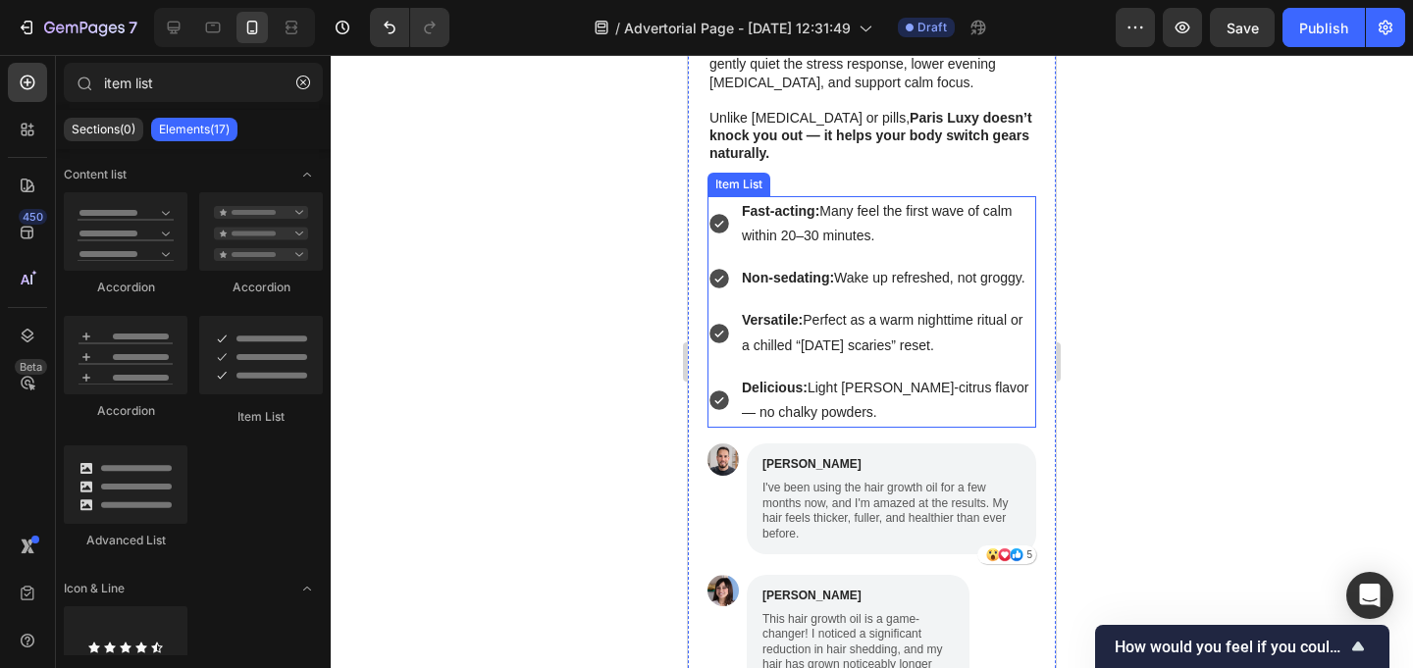
click at [734, 196] on div "Fast-acting: Many feel the first wave of calm within 20–30 minutes." at bounding box center [871, 223] width 329 height 55
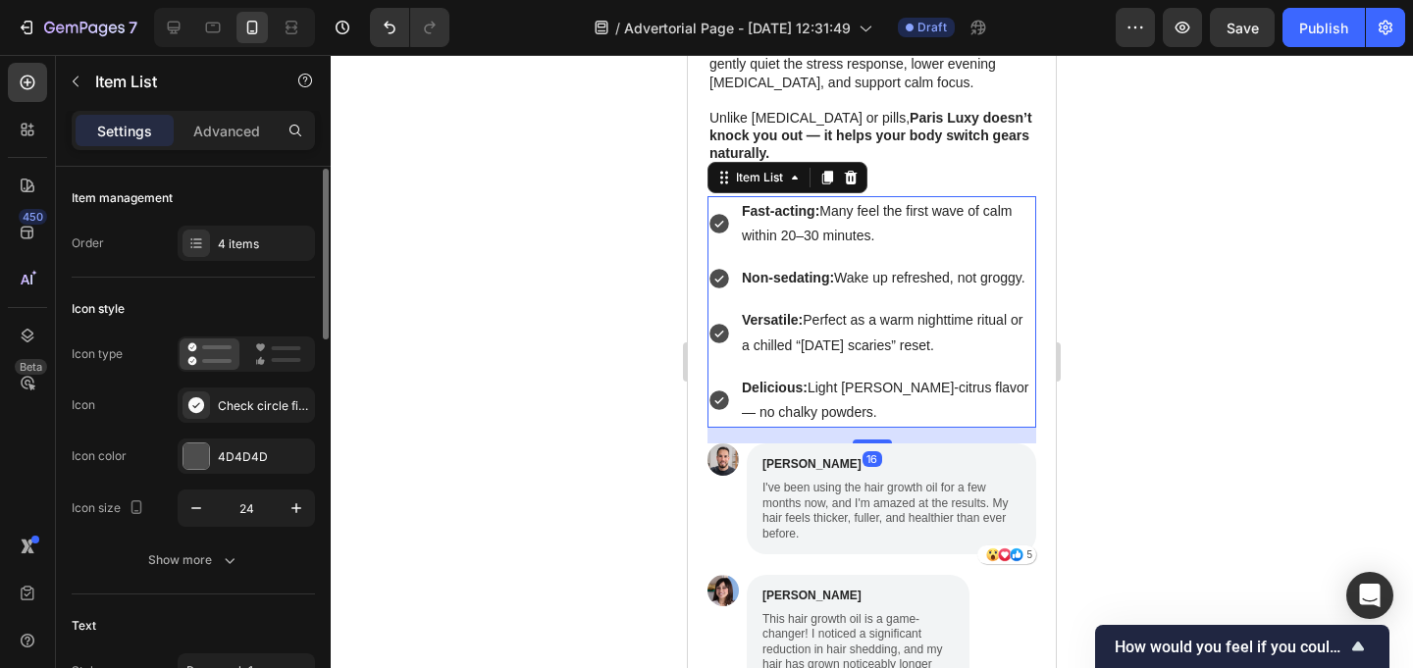
scroll to position [30, 0]
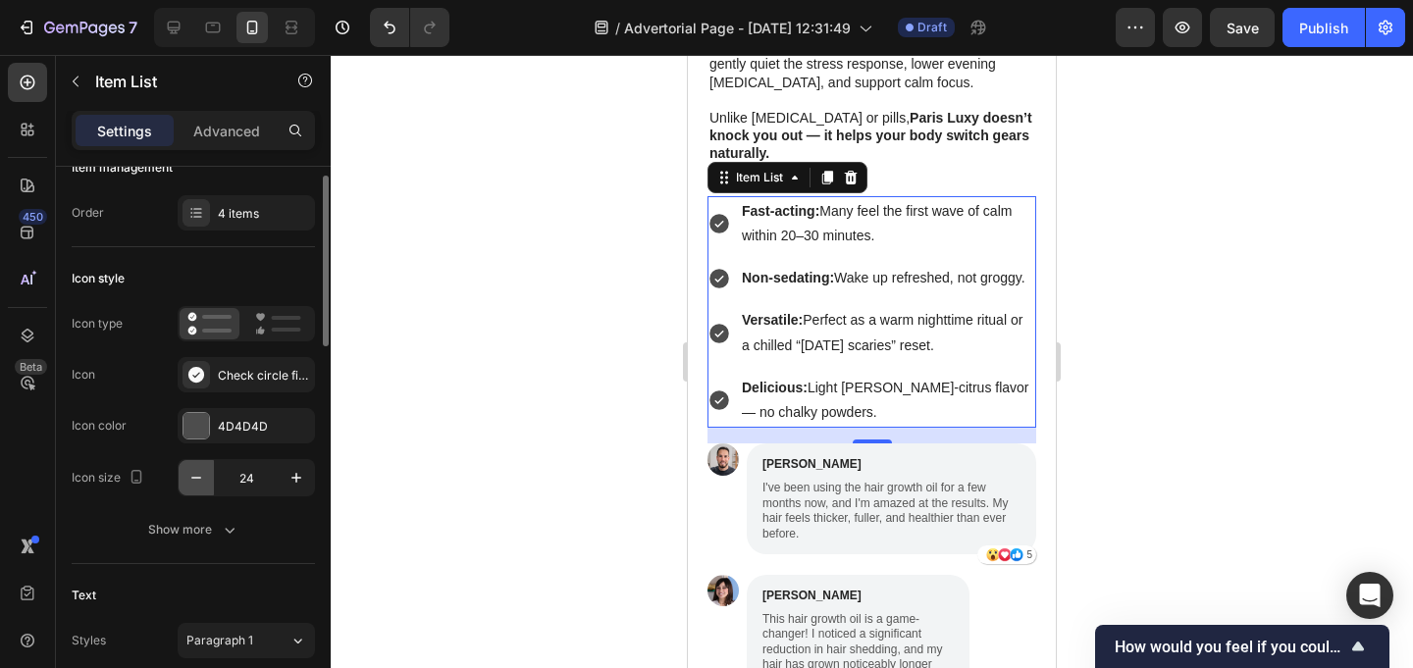
click at [200, 478] on icon "button" at bounding box center [196, 478] width 20 height 20
click at [285, 486] on button "button" at bounding box center [296, 477] width 35 height 35
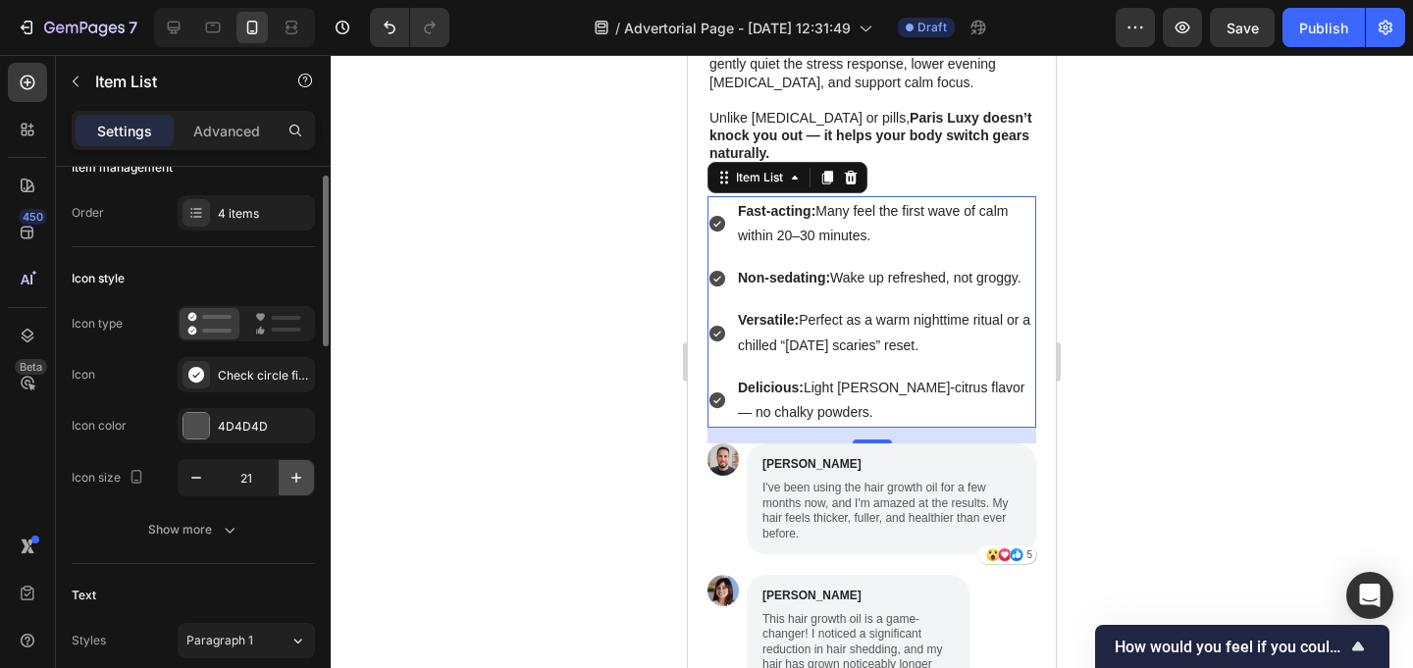
click at [285, 486] on button "button" at bounding box center [296, 477] width 35 height 35
type input "24"
click at [268, 333] on icon at bounding box center [278, 324] width 46 height 24
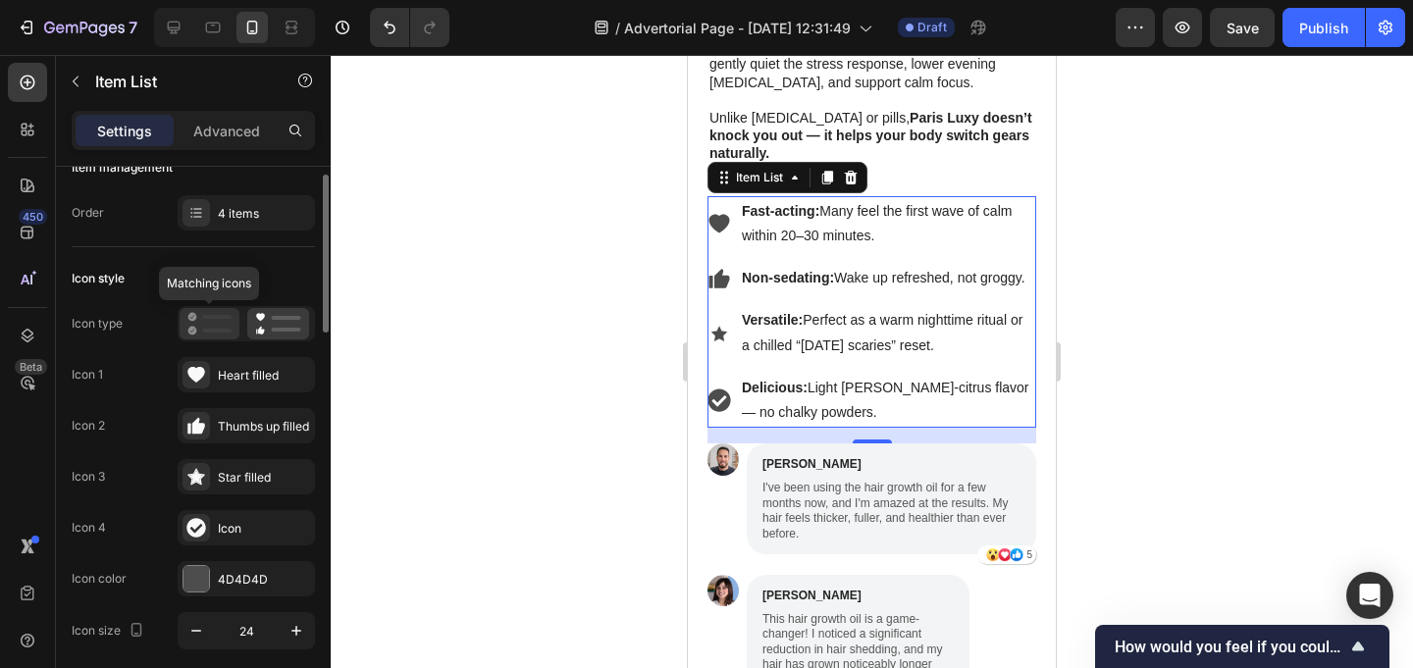
click at [217, 331] on rect at bounding box center [216, 331] width 29 height 4
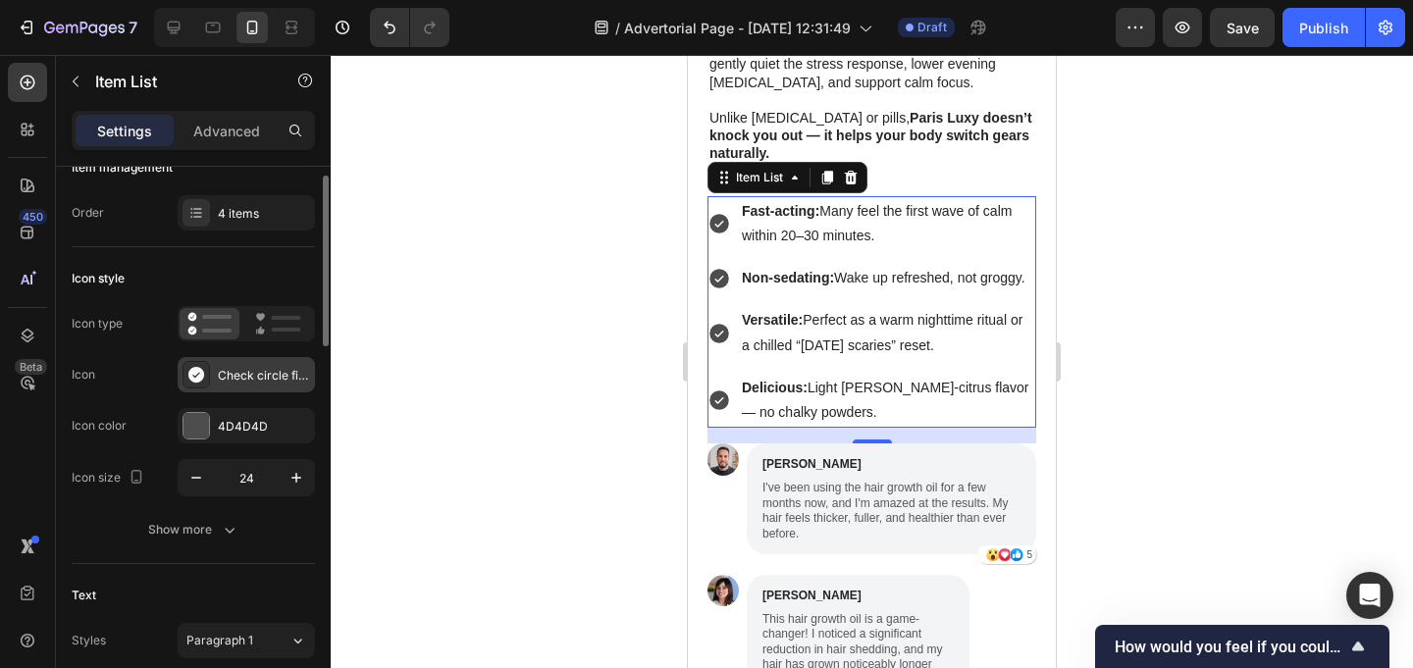
click at [249, 386] on div "Check circle filled" at bounding box center [246, 374] width 137 height 35
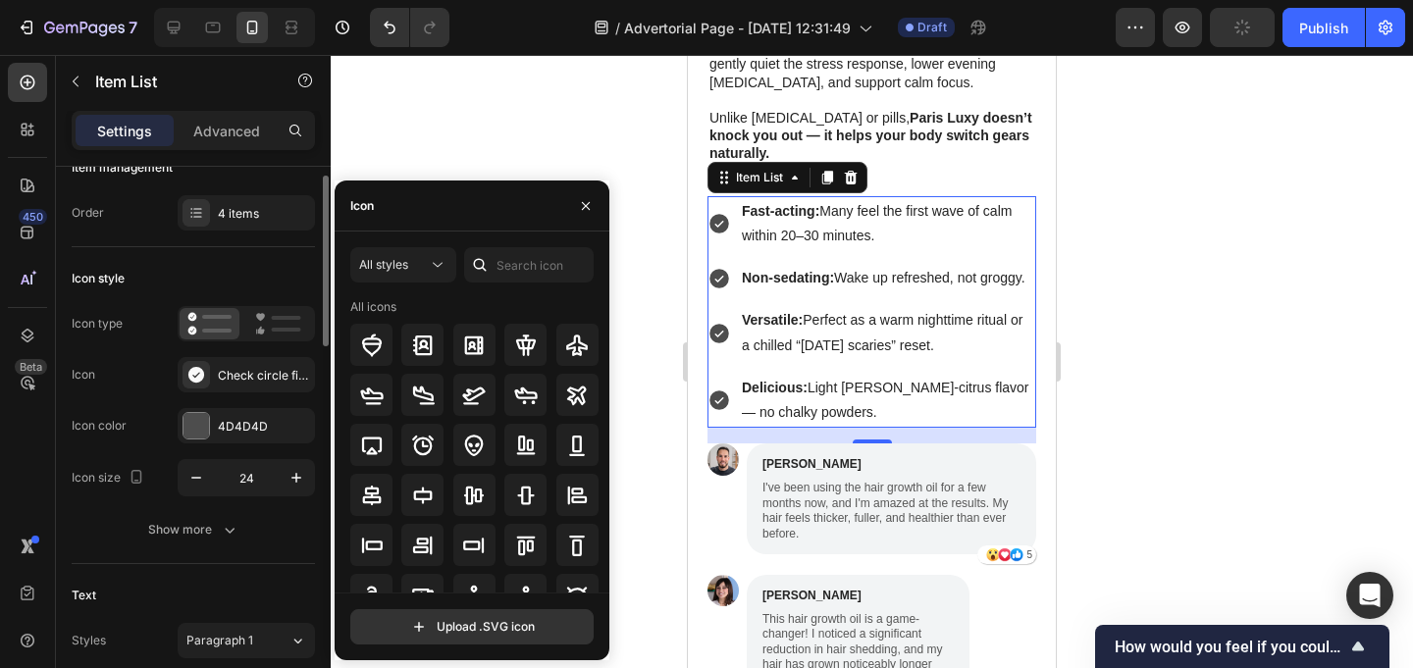
click at [234, 271] on div "Icon style" at bounding box center [193, 278] width 243 height 31
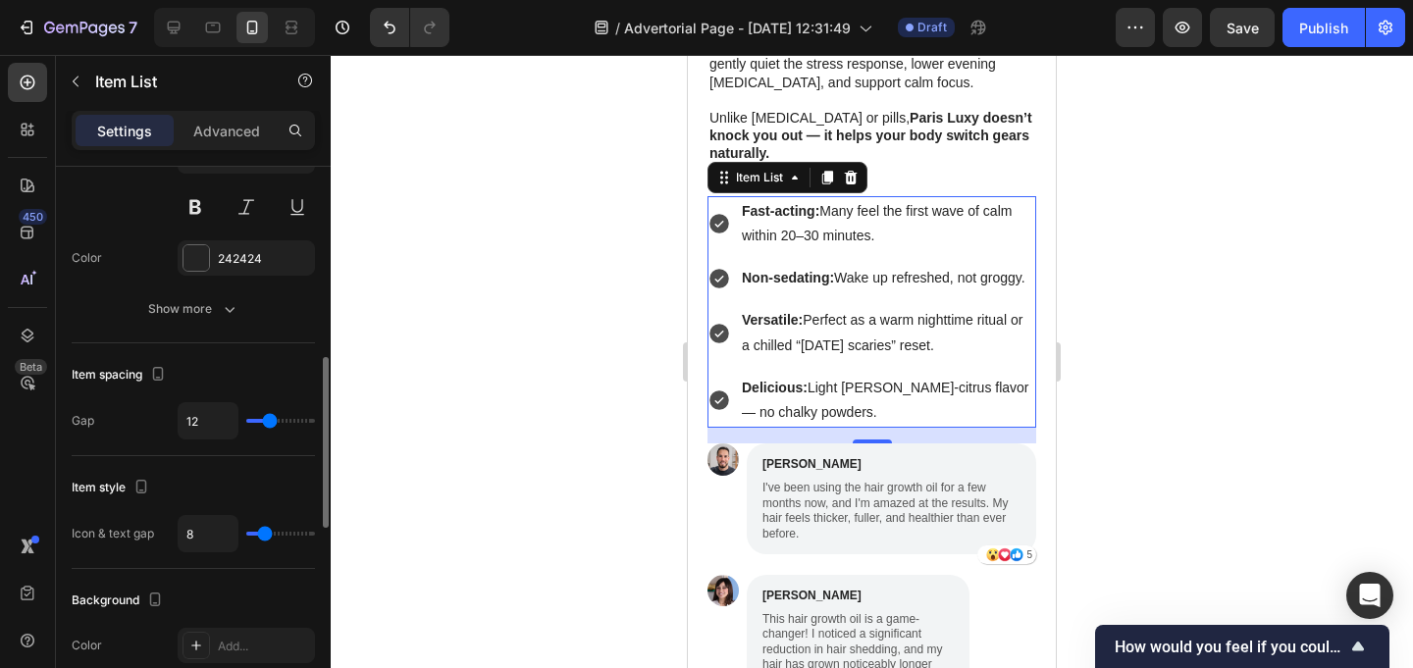
scroll to position [630, 0]
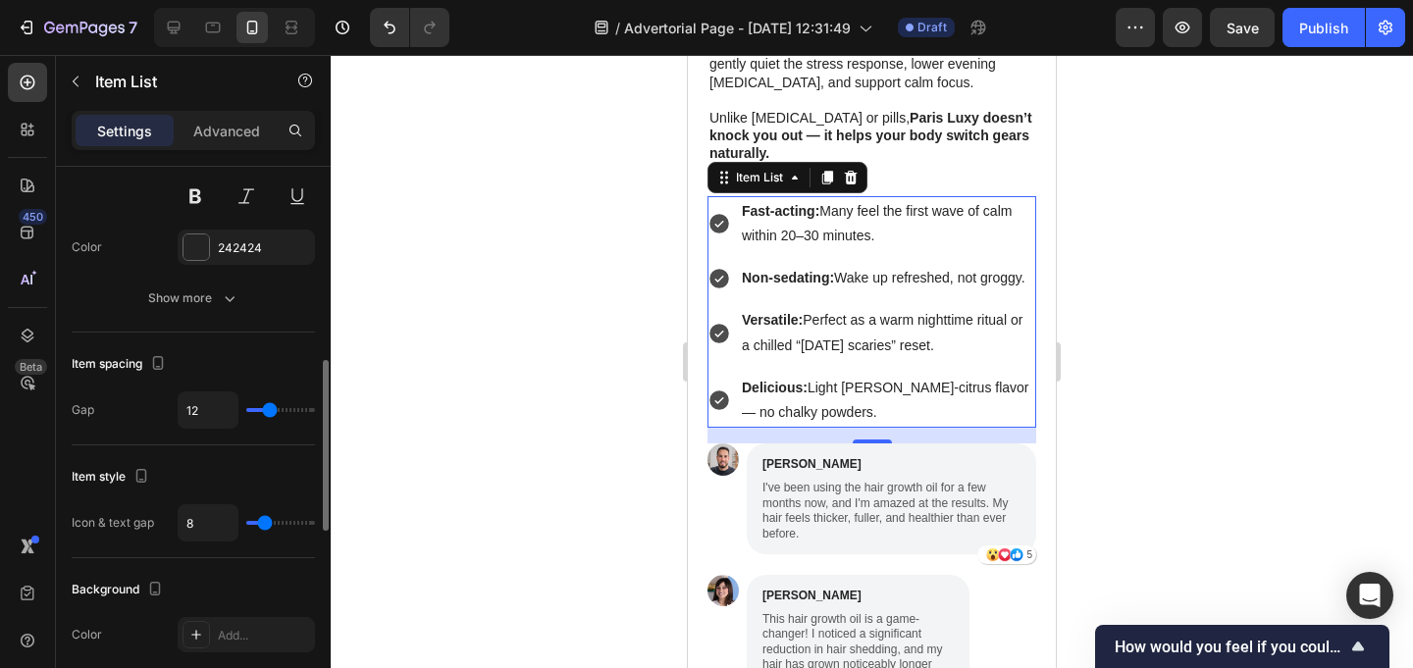
click at [266, 409] on input "range" at bounding box center [280, 410] width 69 height 4
type input "9"
type input "4"
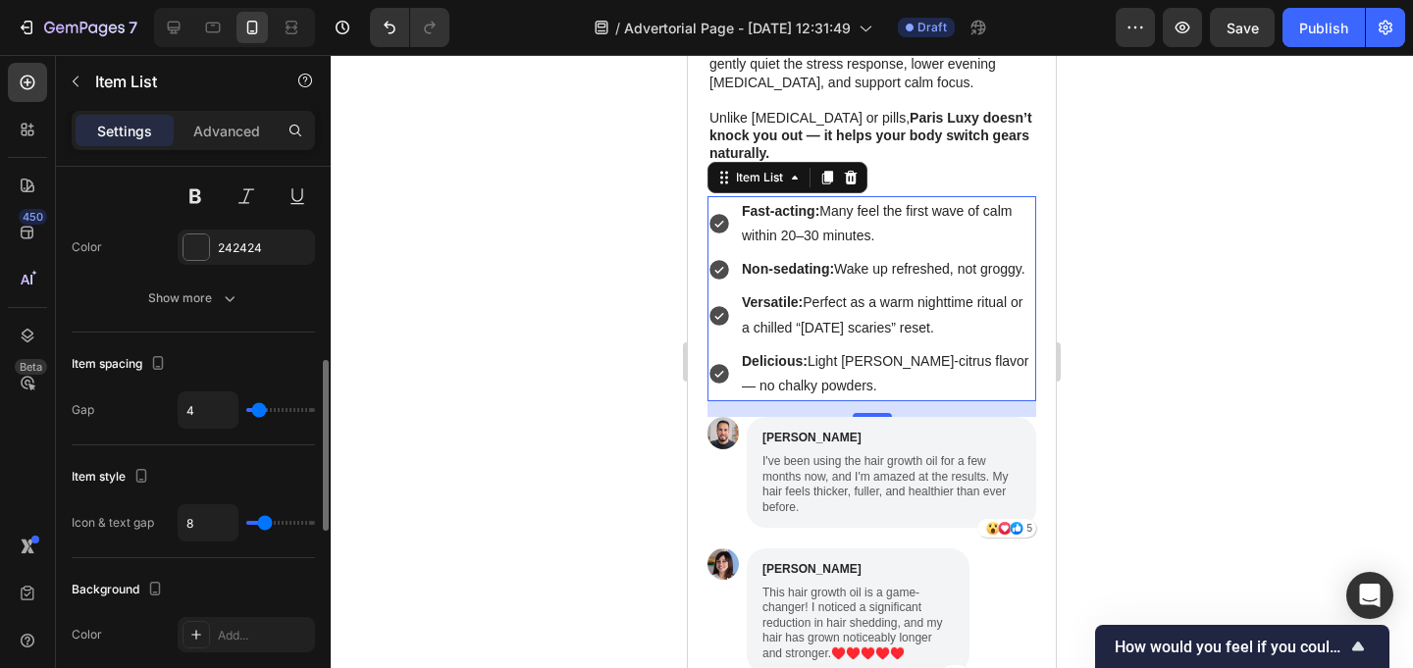
type input "3"
type input "2"
type input "1"
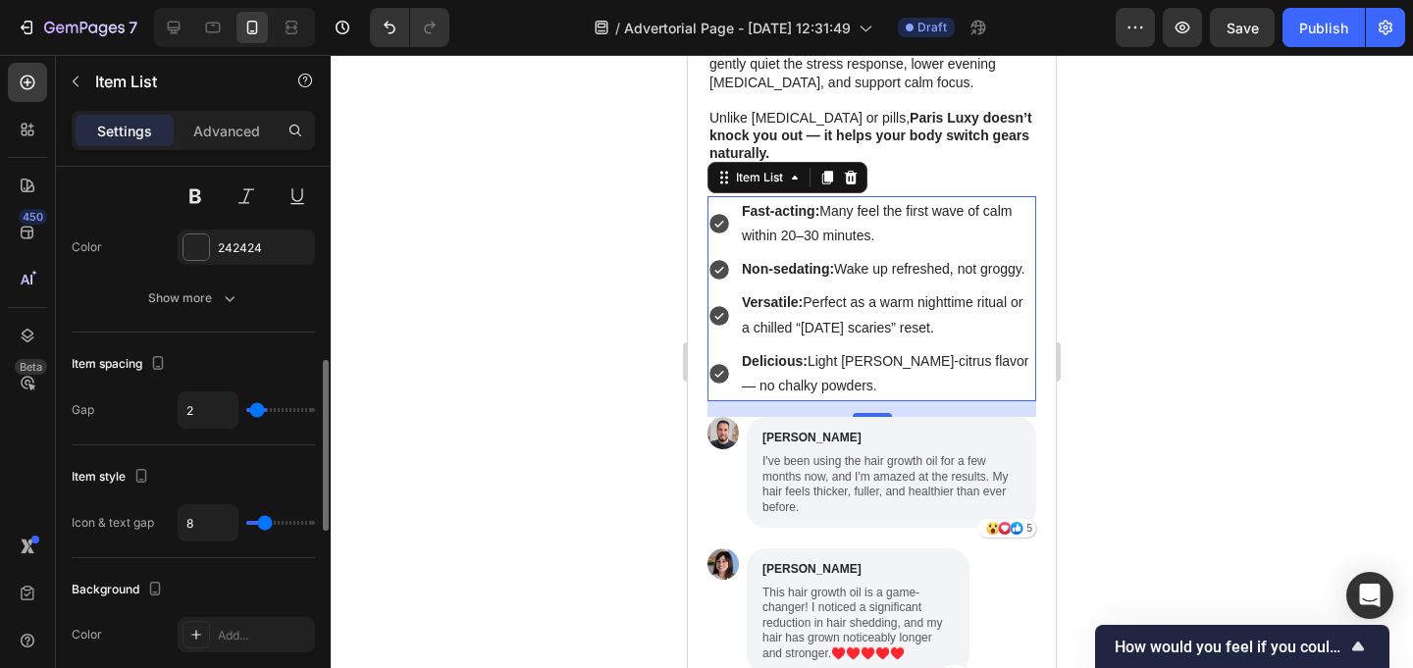
type input "1"
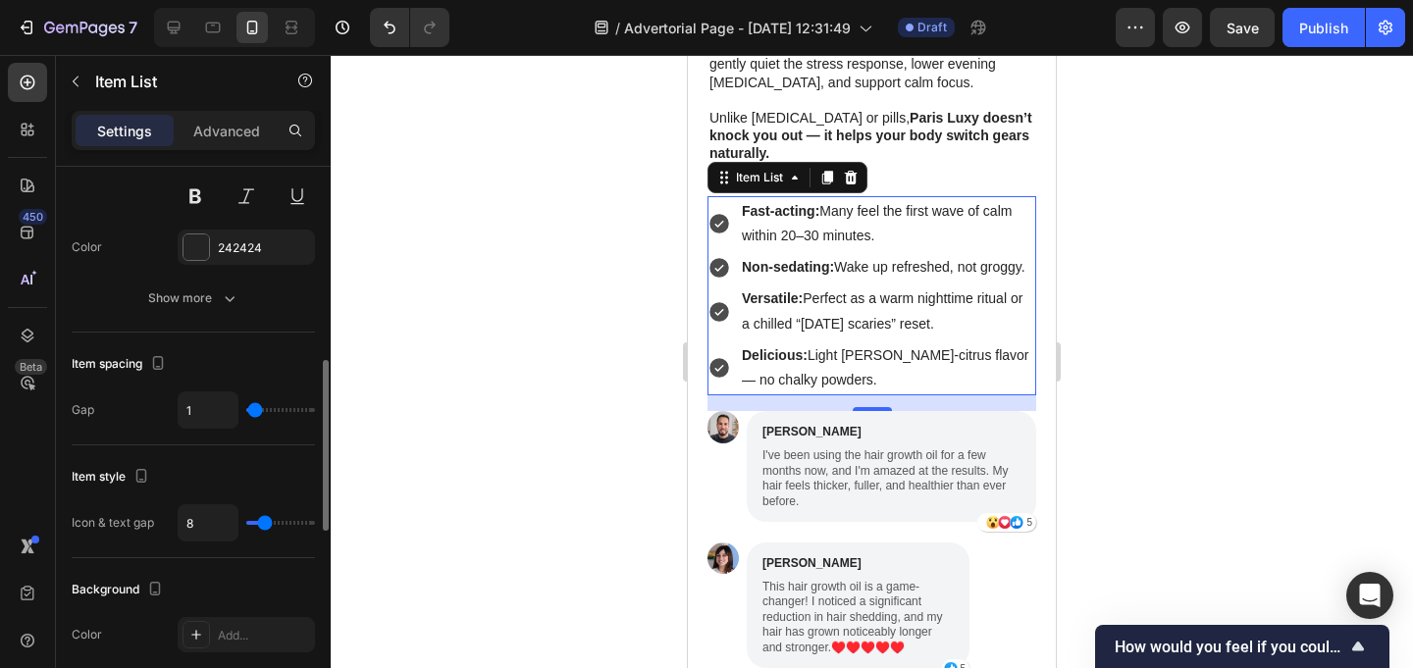
type input "0"
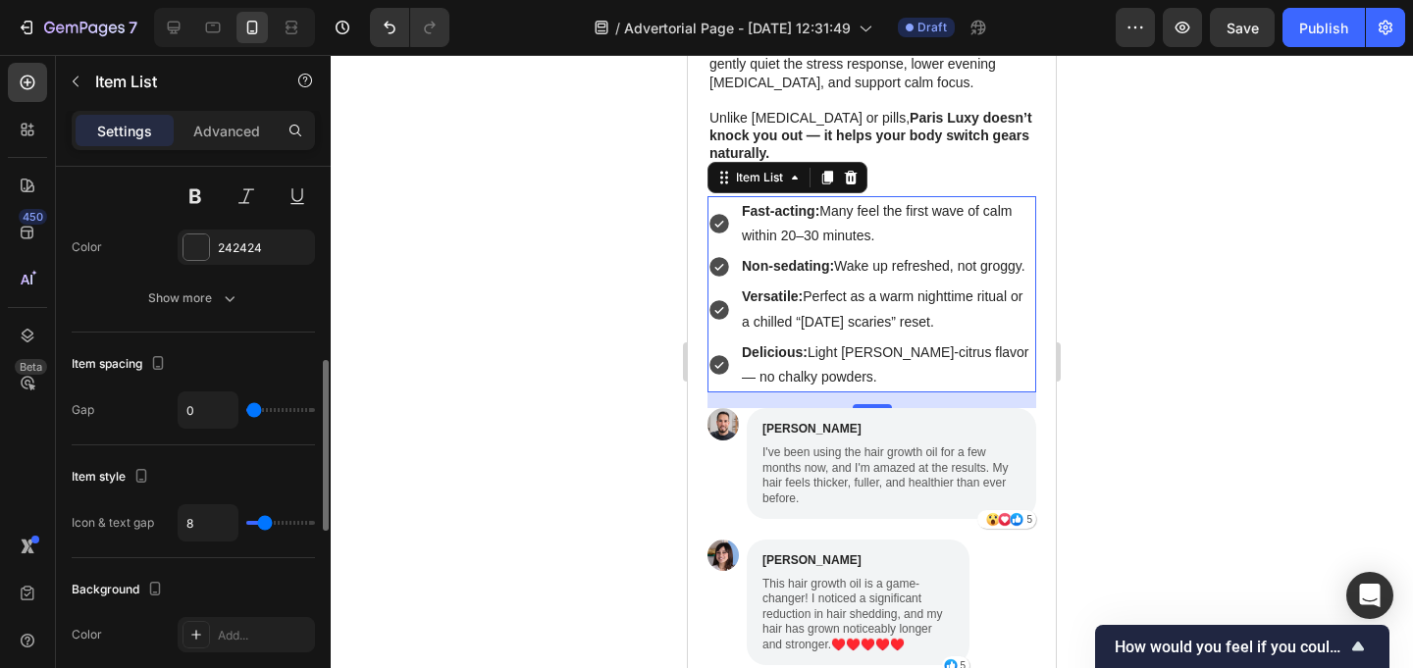
drag, startPoint x: 266, startPoint y: 409, endPoint x: 216, endPoint y: 394, distance: 52.2
type input "0"
click at [246, 408] on input "range" at bounding box center [280, 410] width 69 height 4
click at [388, 368] on div at bounding box center [872, 361] width 1082 height 613
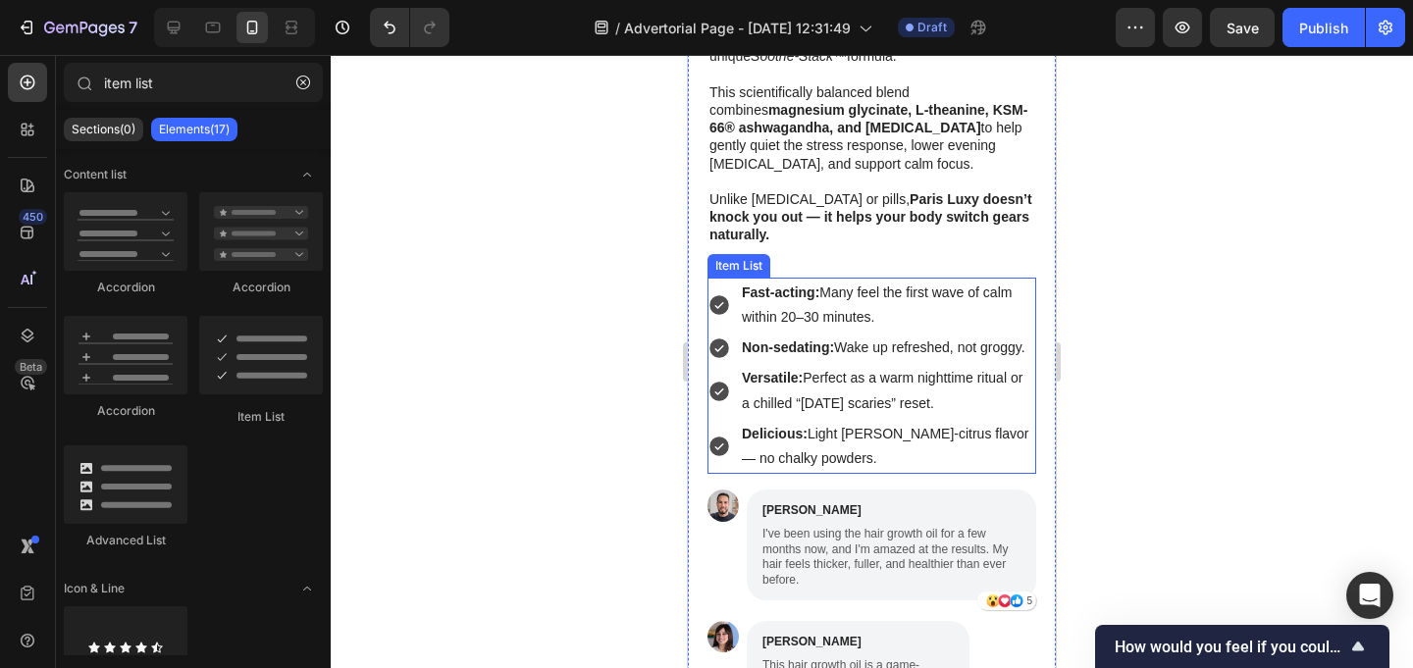
scroll to position [3458, 0]
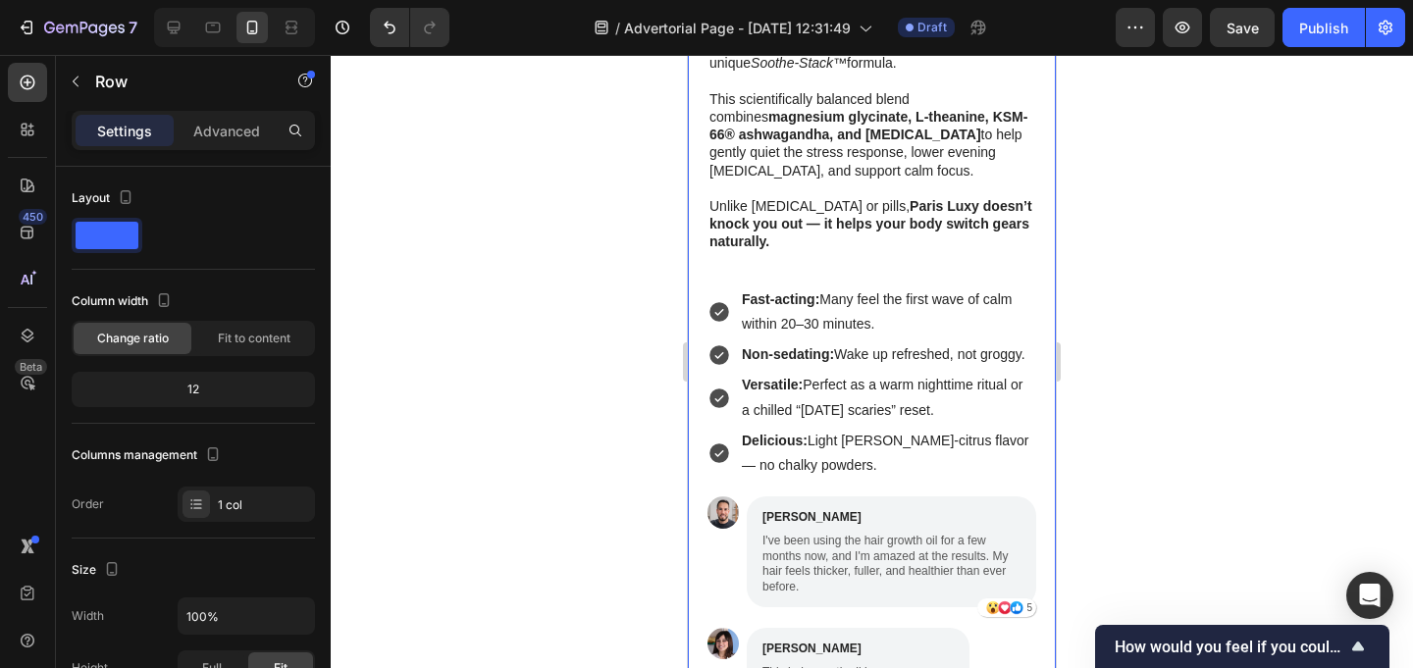
click at [727, 231] on div "3 Simple Tips to Reset Your Stress Response Text Block 1. Text Block Eliminate …" at bounding box center [871, 566] width 329 height 2148
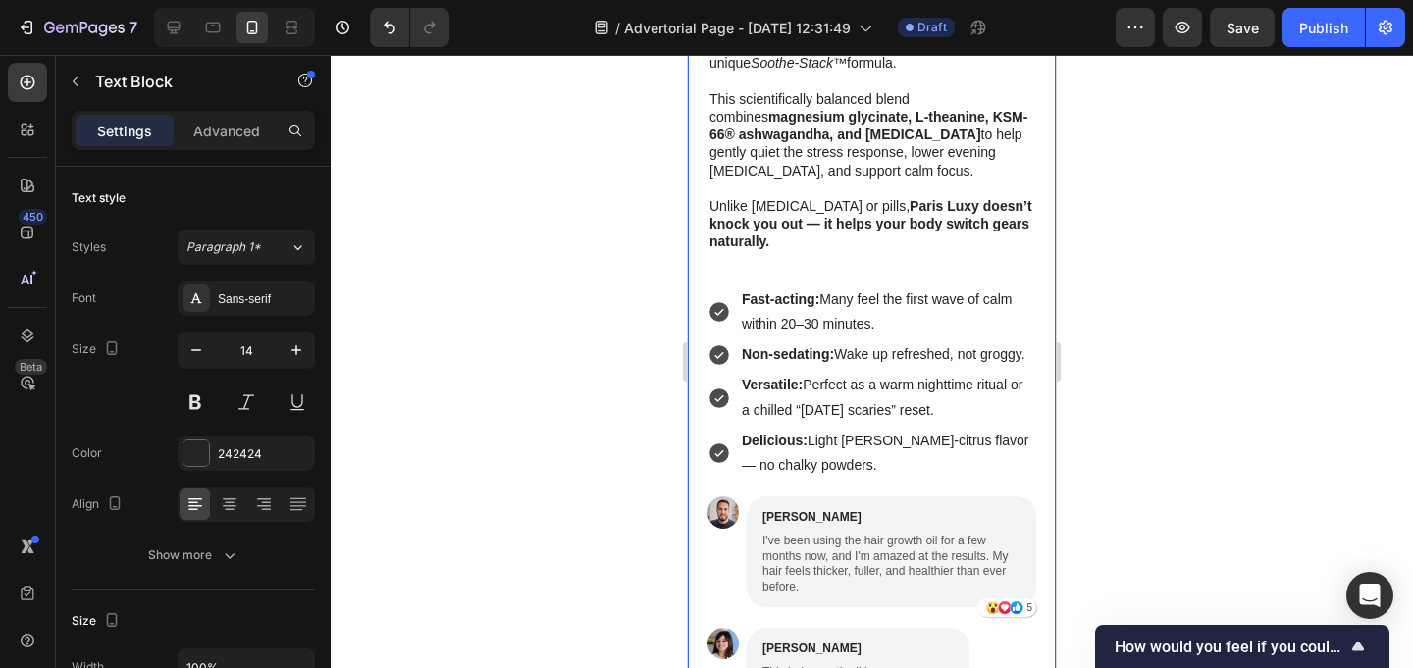
click at [742, 225] on div "After weeks of research and a desperate search for relief, I discovered Paris L…" at bounding box center [871, 98] width 329 height 343
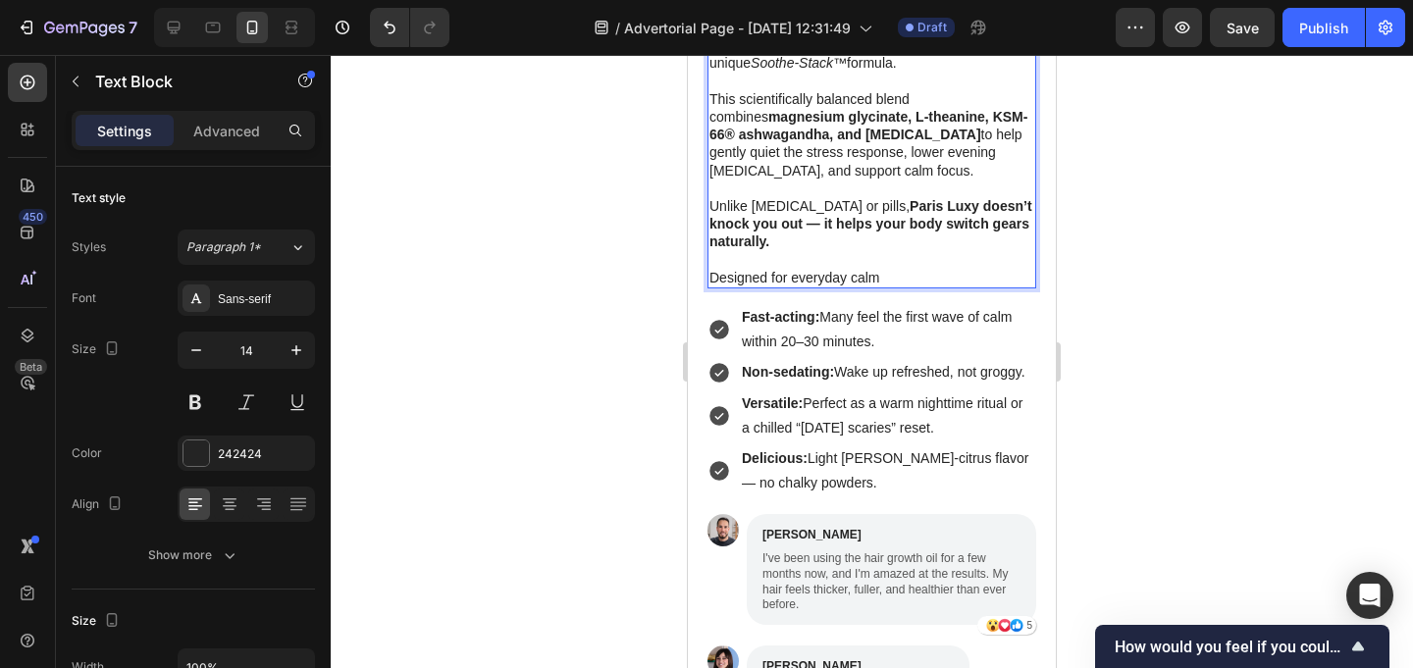
click at [782, 269] on p "Designed for everyday calm" at bounding box center [871, 278] width 325 height 18
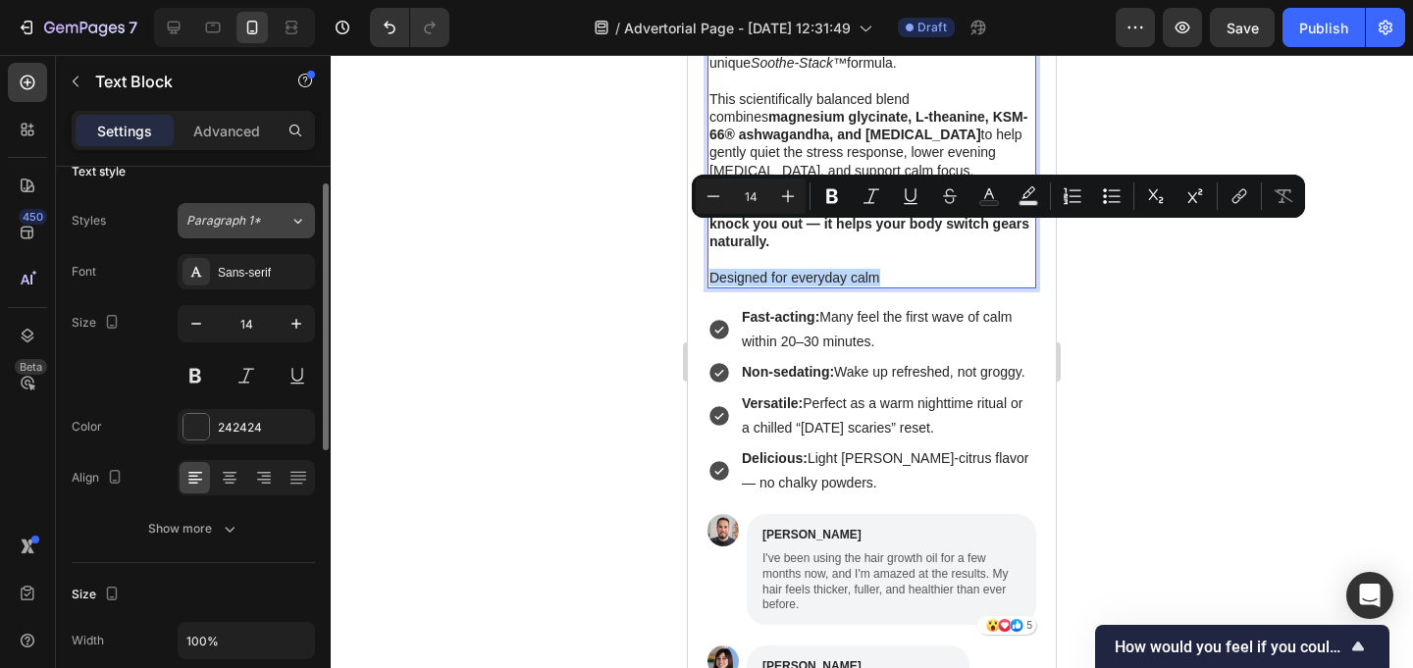
scroll to position [29, 0]
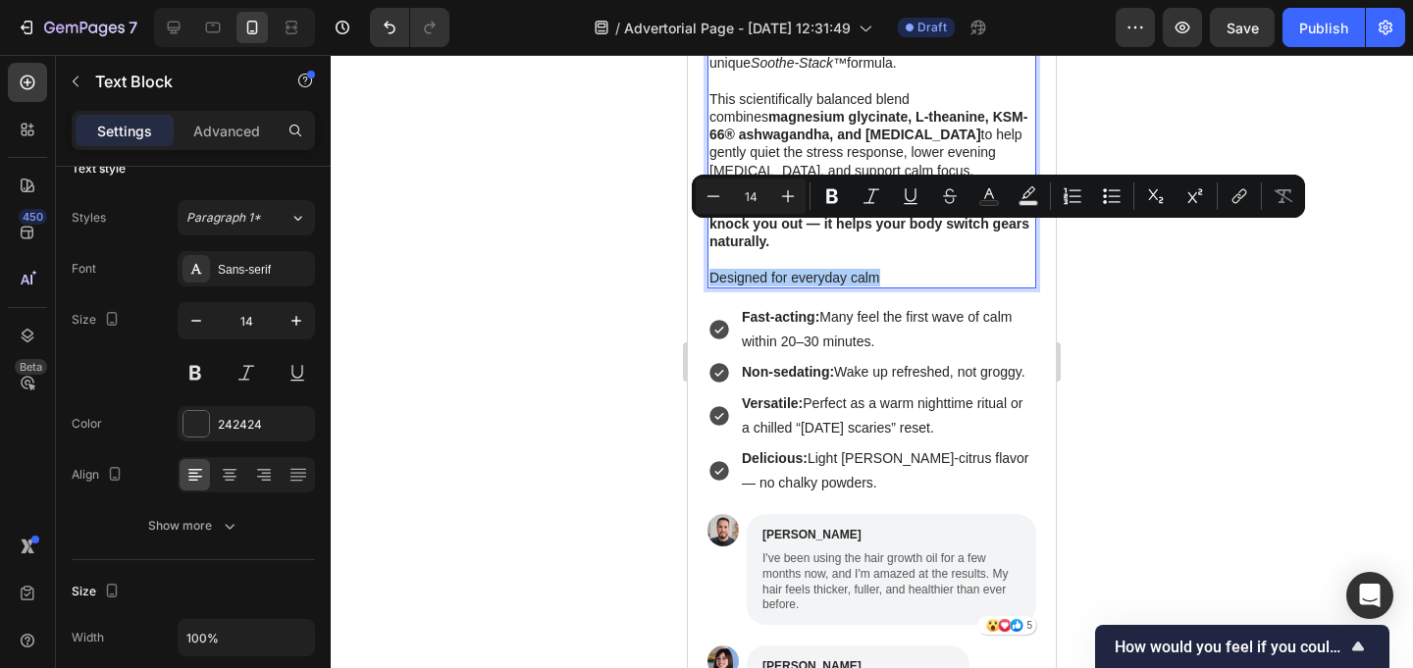
click at [649, 279] on div at bounding box center [872, 361] width 1082 height 613
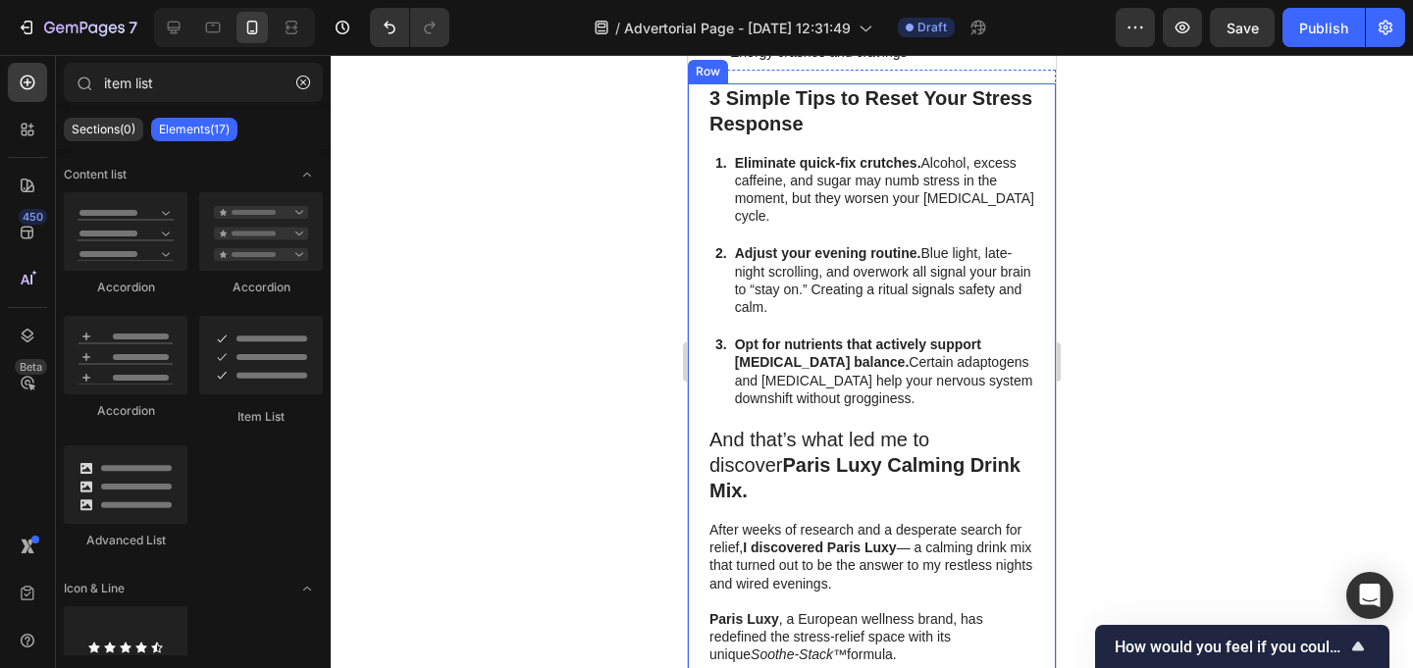
scroll to position [2761, 0]
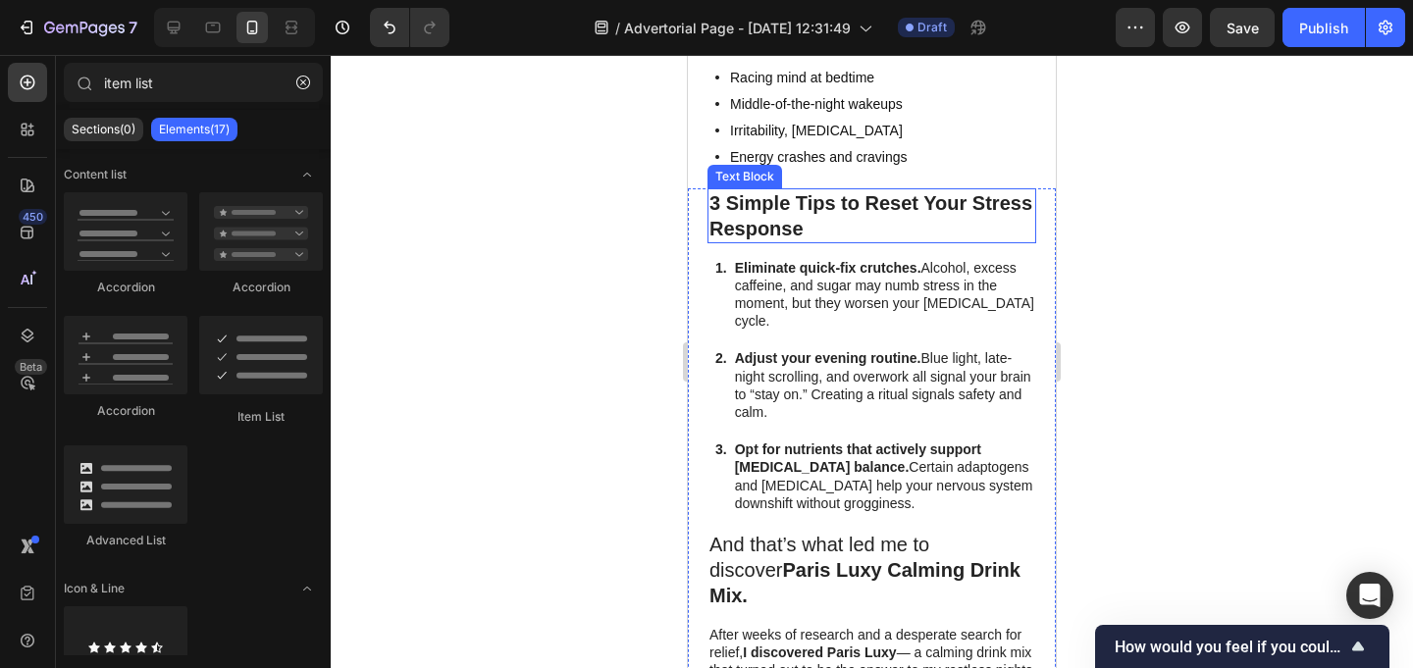
click at [803, 199] on strong "3 Simple Tips to Reset Your Stress Response" at bounding box center [870, 215] width 323 height 47
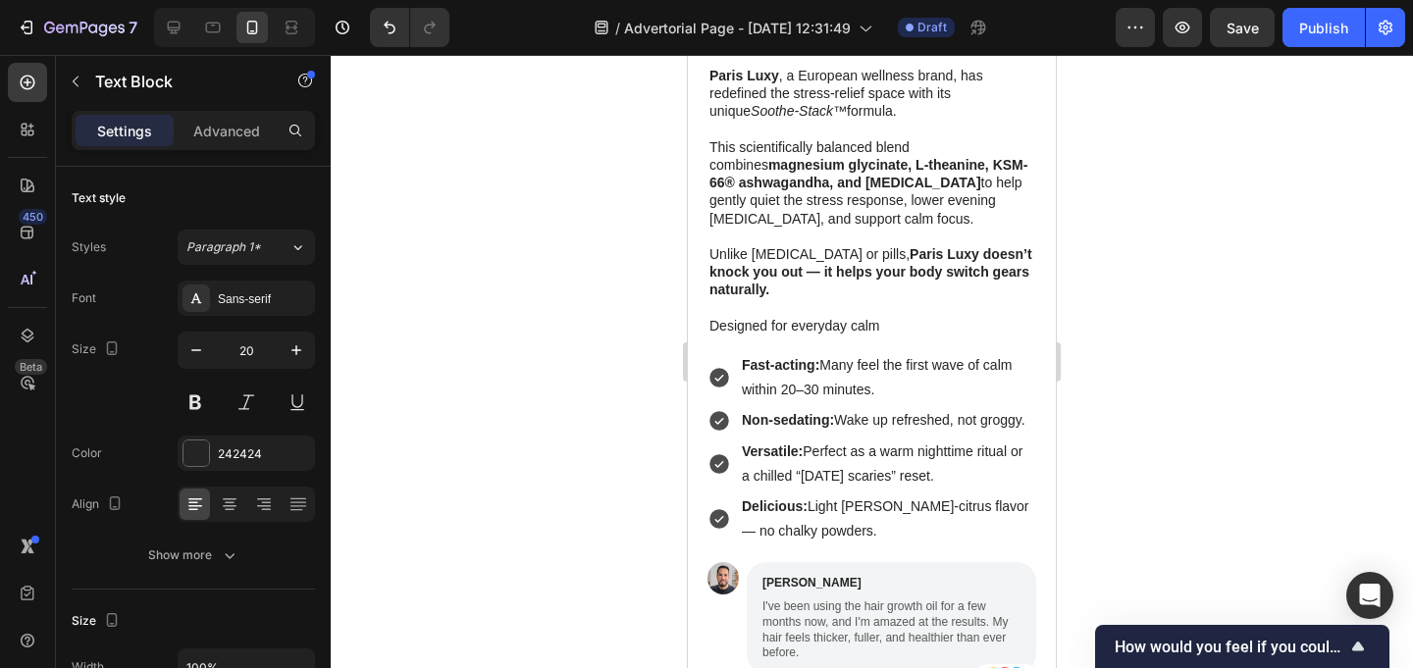
scroll to position [3428, 0]
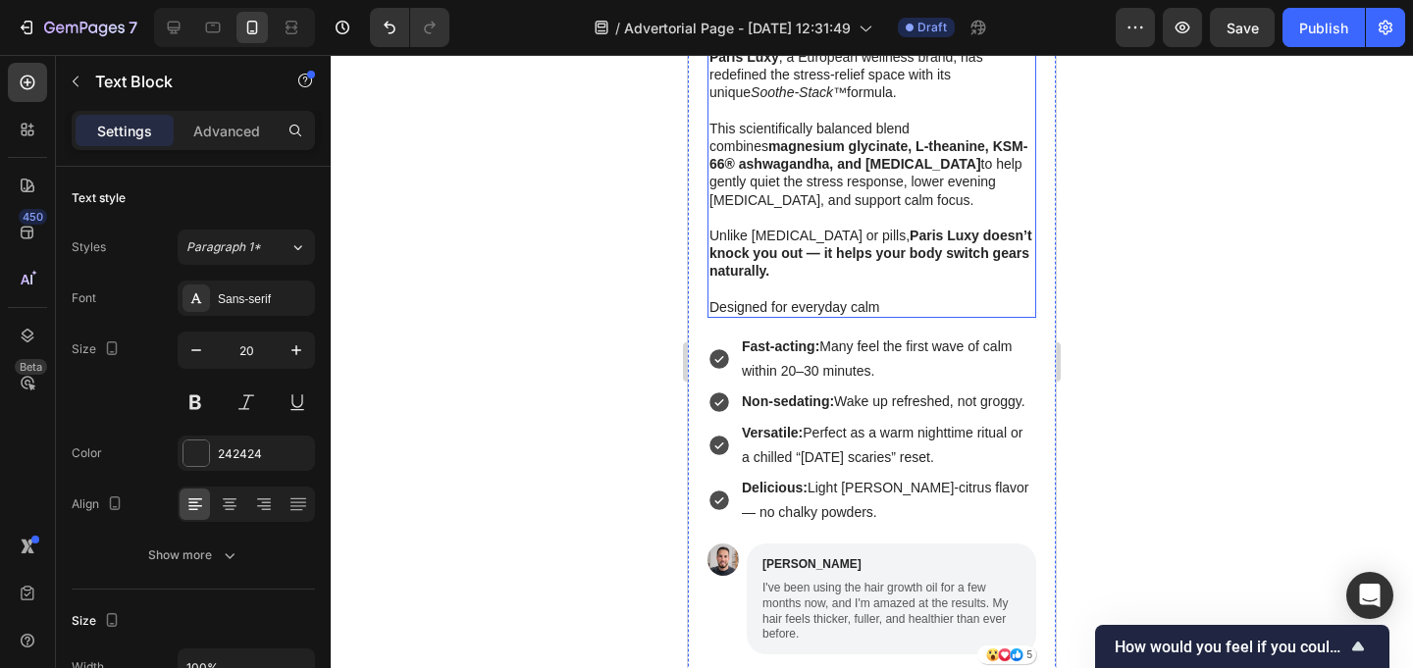
click at [837, 281] on p "Rich Text Editor. Editing area: main" at bounding box center [871, 290] width 325 height 18
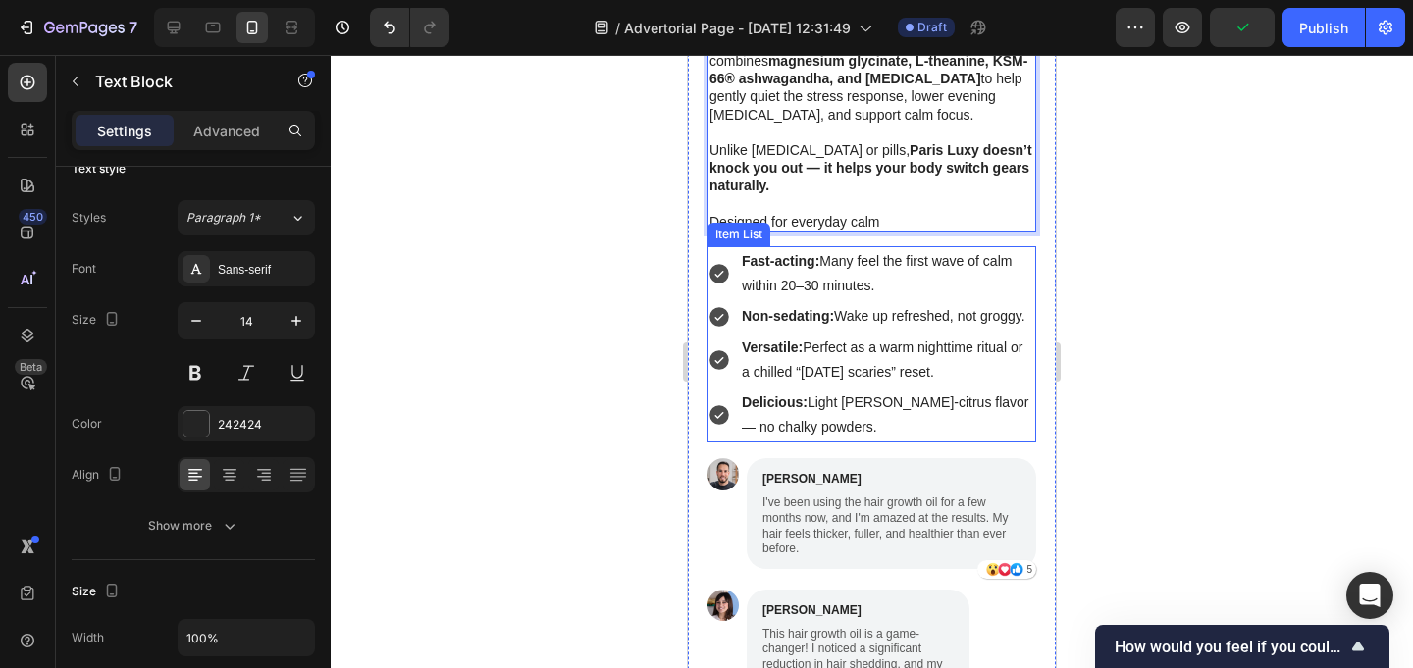
scroll to position [3488, 0]
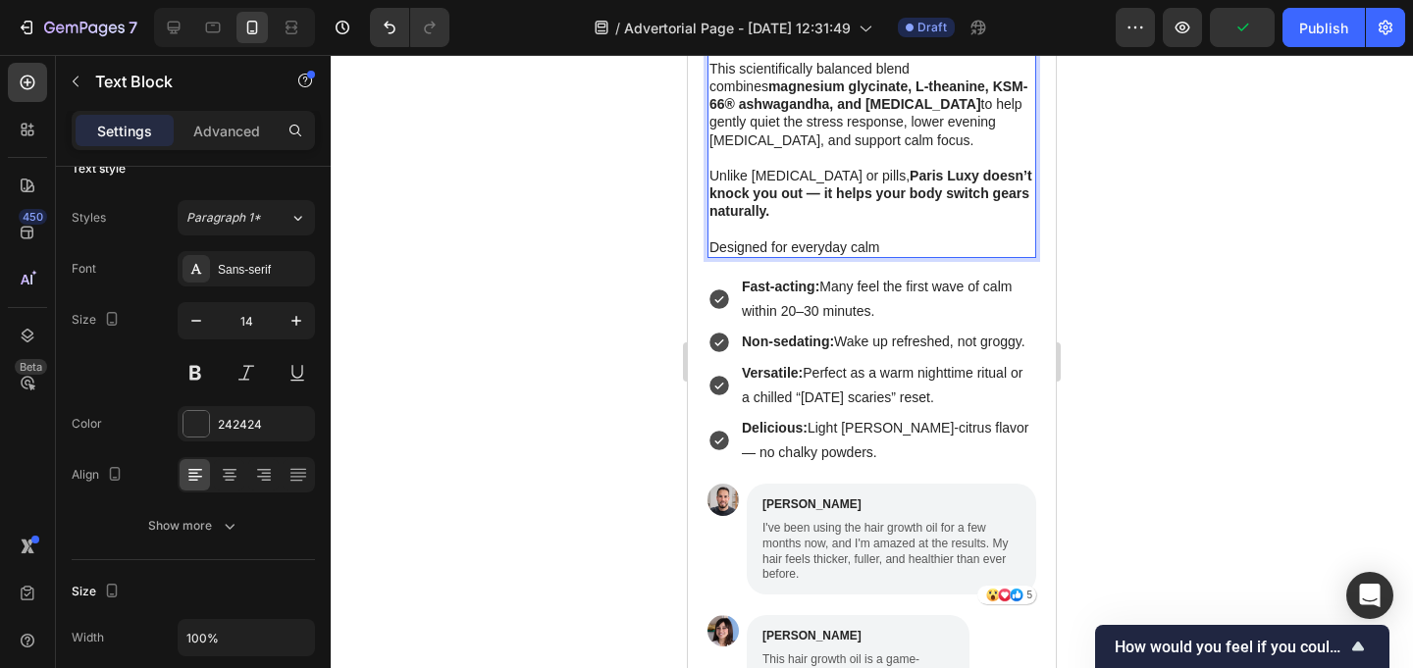
click at [807, 238] on p "Designed for everyday calm" at bounding box center [871, 247] width 325 height 18
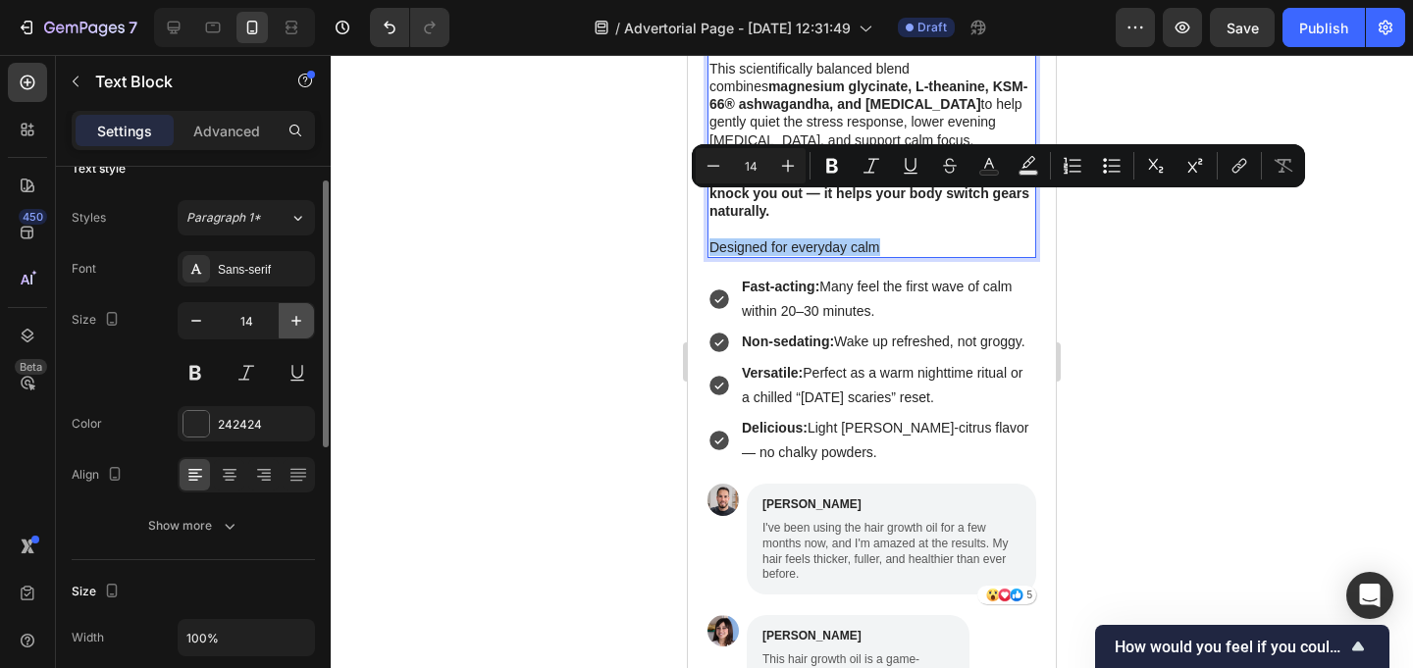
click at [300, 322] on icon "button" at bounding box center [297, 321] width 20 height 20
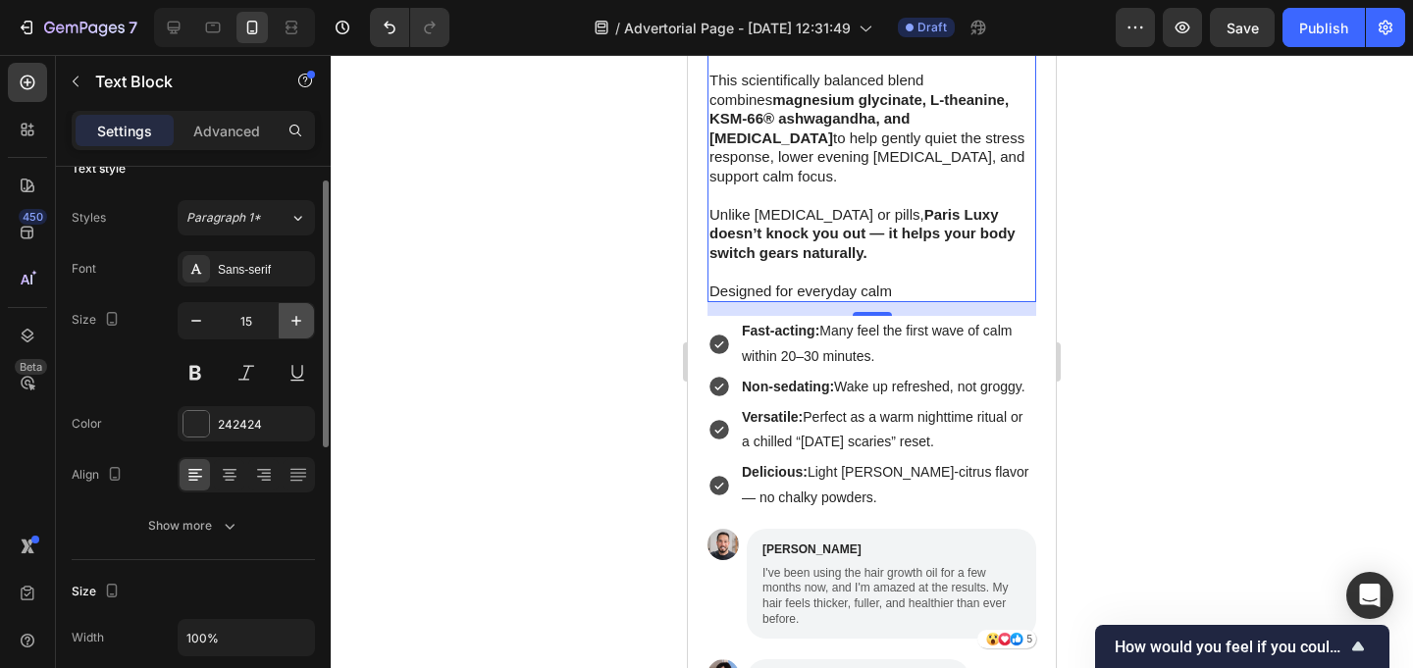
scroll to position [3501, 0]
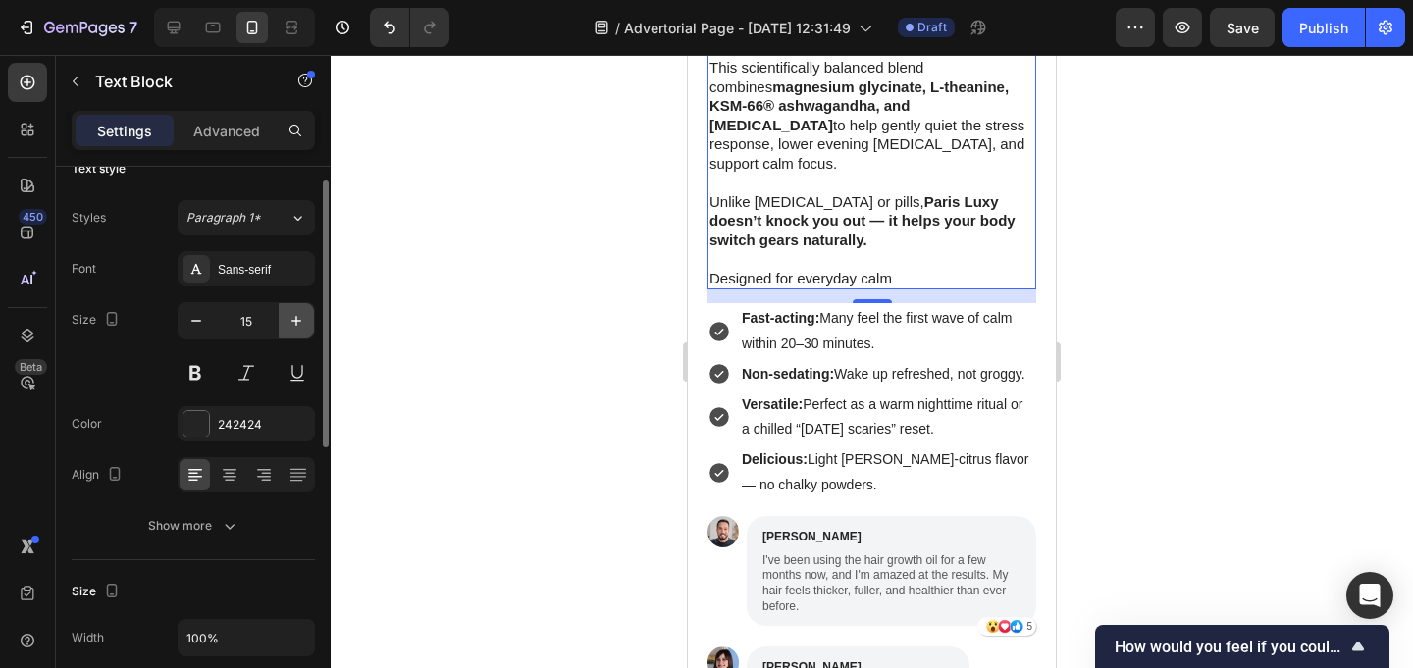
click at [300, 322] on icon "button" at bounding box center [297, 321] width 20 height 20
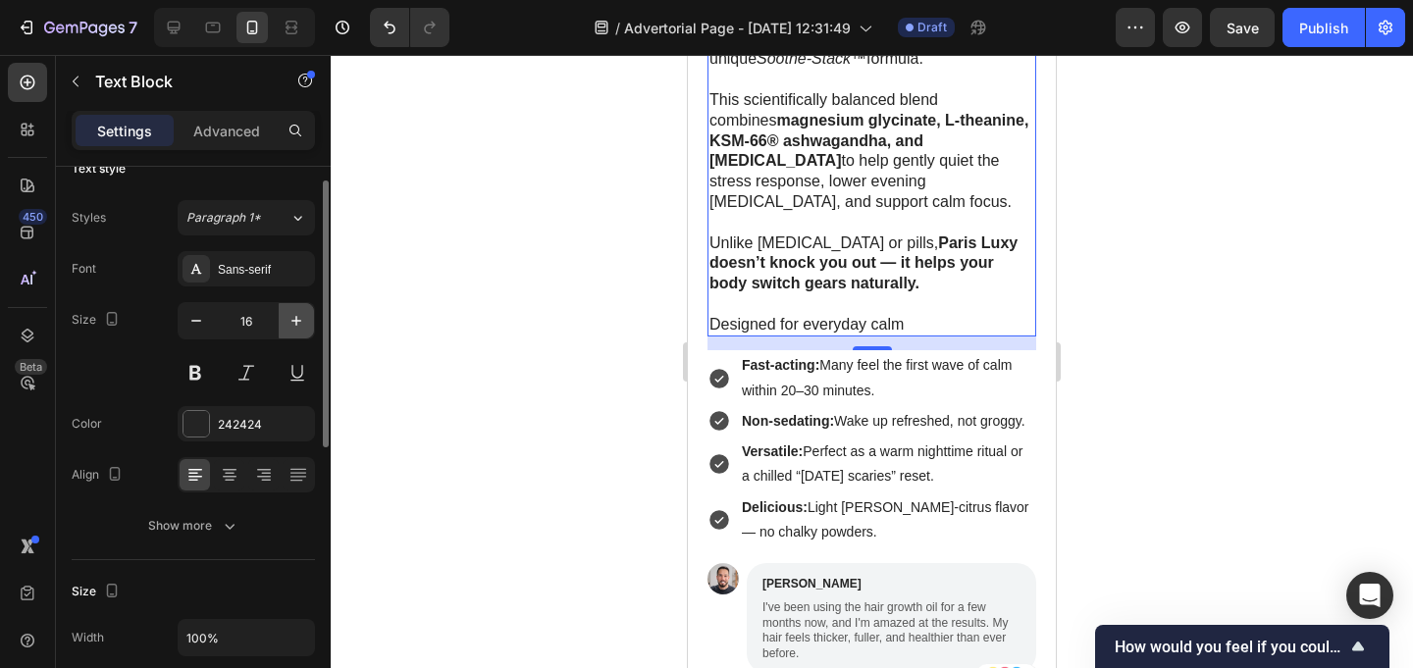
click at [300, 322] on icon "button" at bounding box center [297, 321] width 20 height 20
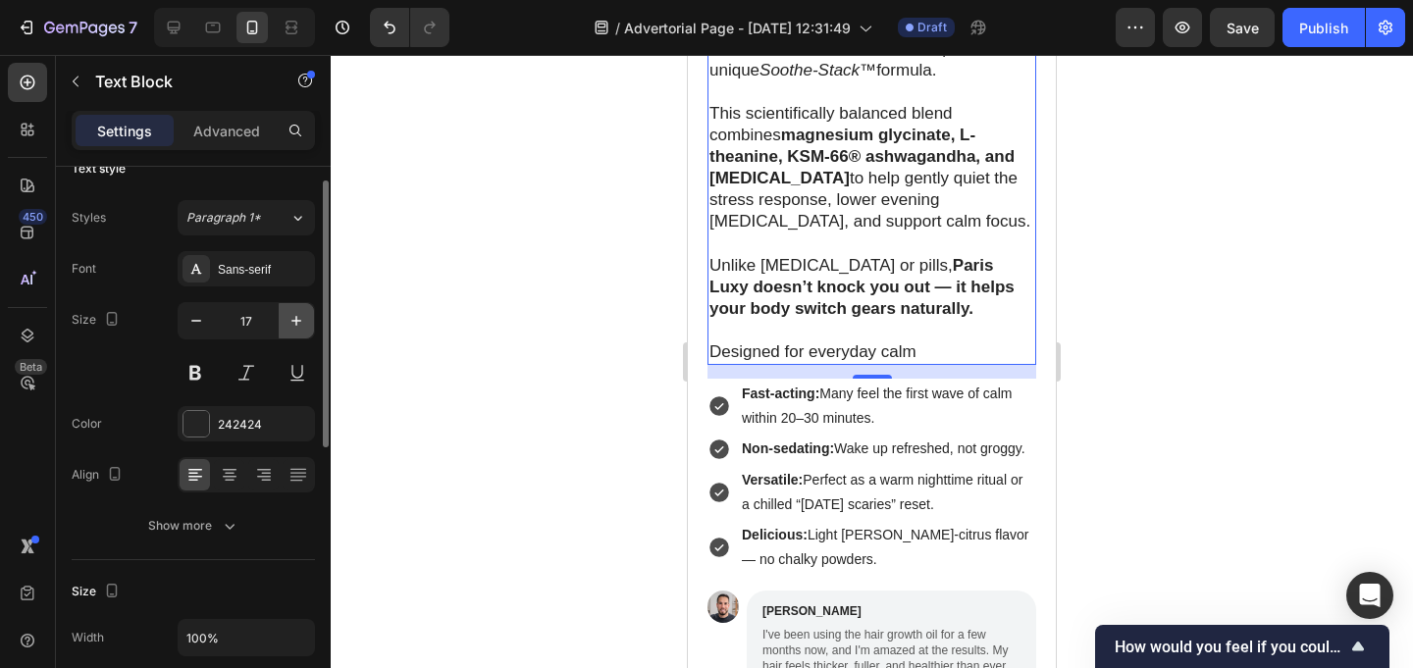
click at [300, 322] on icon "button" at bounding box center [297, 321] width 20 height 20
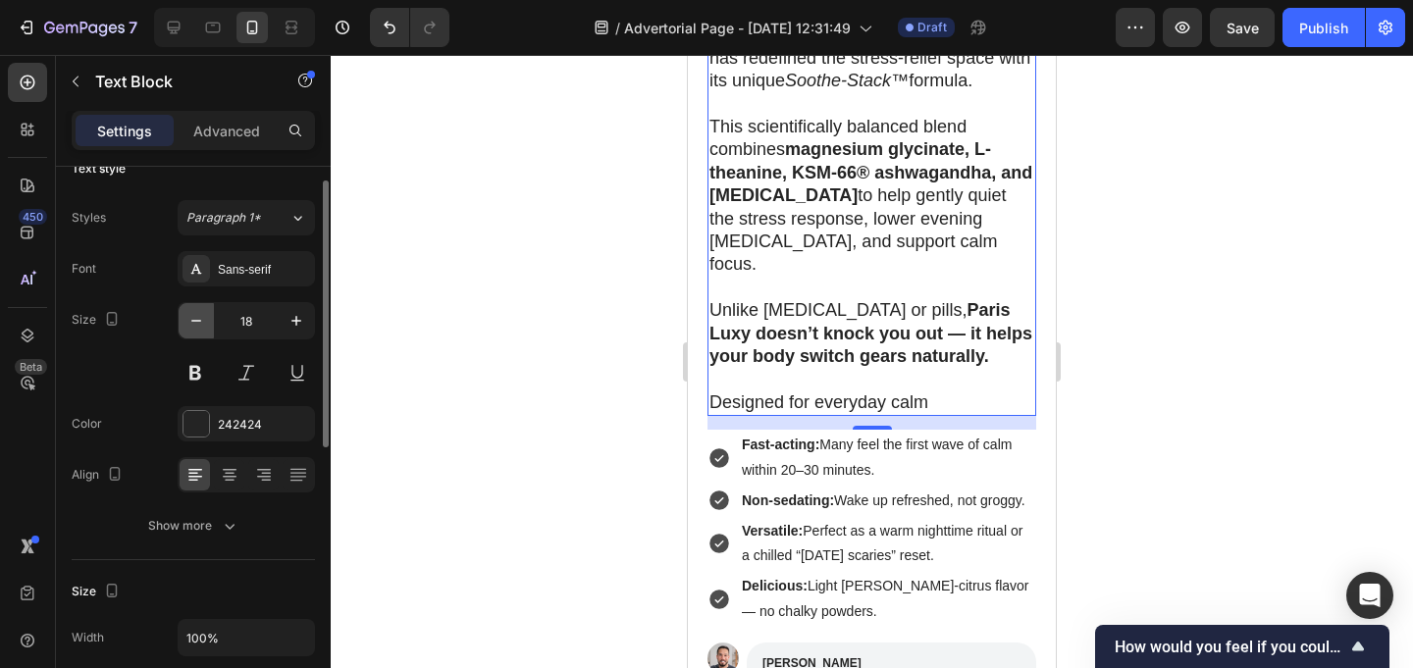
click at [208, 326] on button "button" at bounding box center [196, 320] width 35 height 35
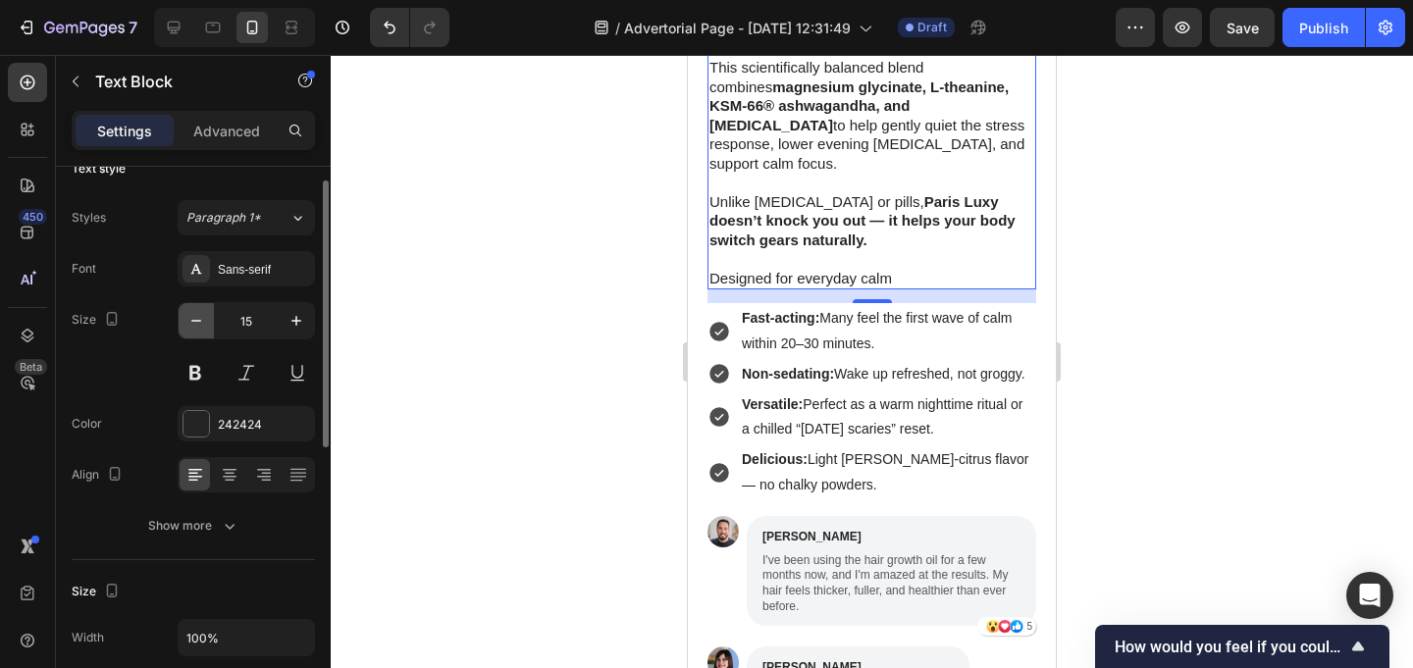
click at [208, 326] on button "button" at bounding box center [196, 320] width 35 height 35
type input "14"
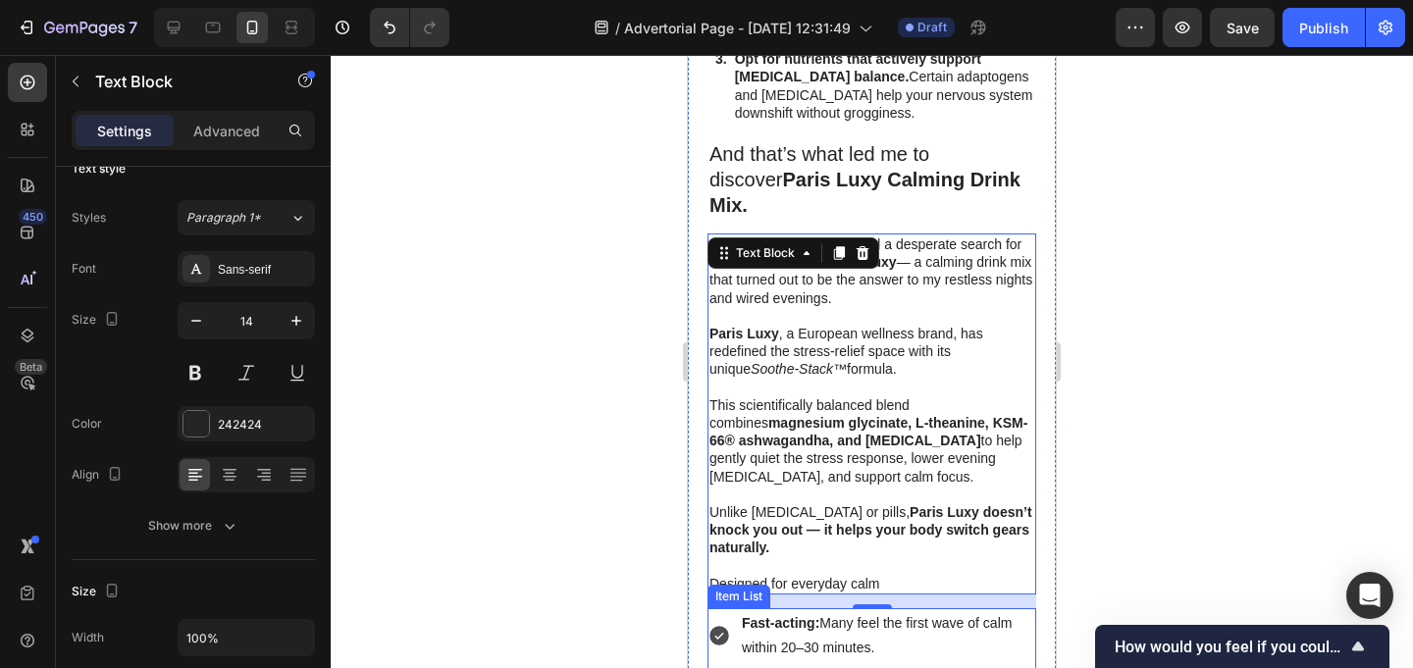
scroll to position [3150, 0]
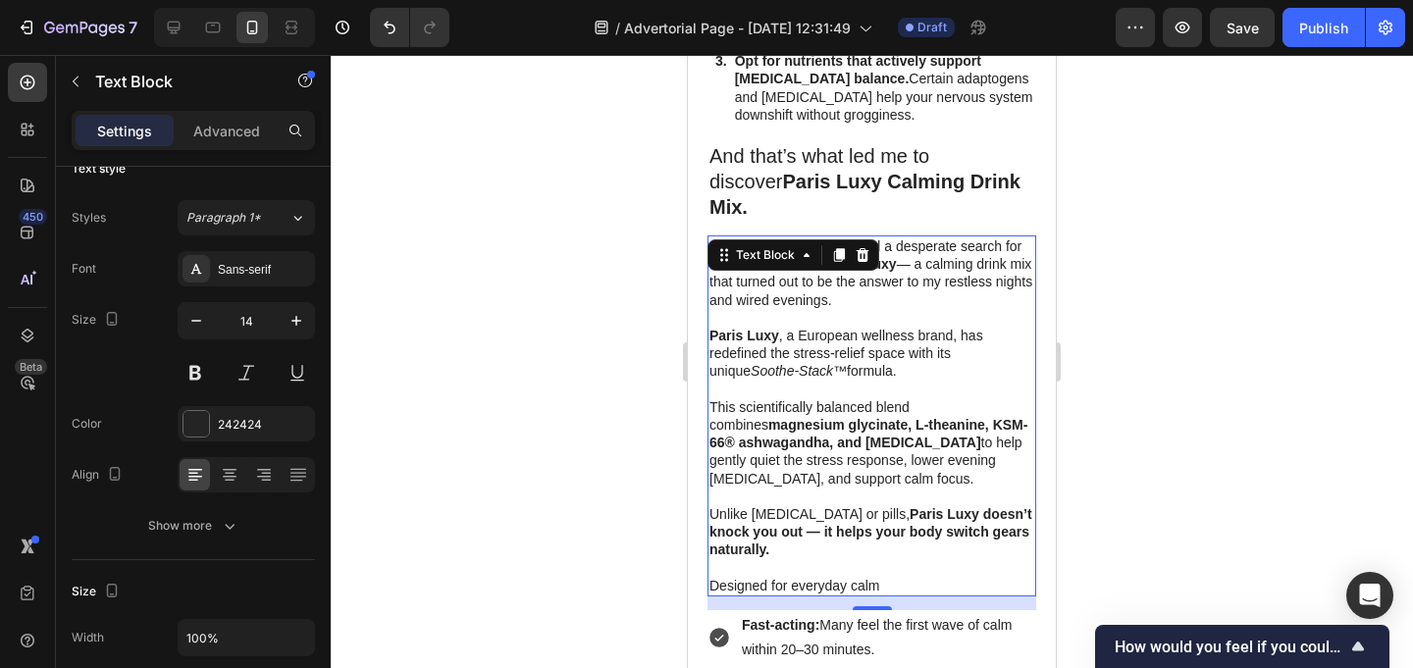
click at [567, 249] on div at bounding box center [872, 361] width 1082 height 613
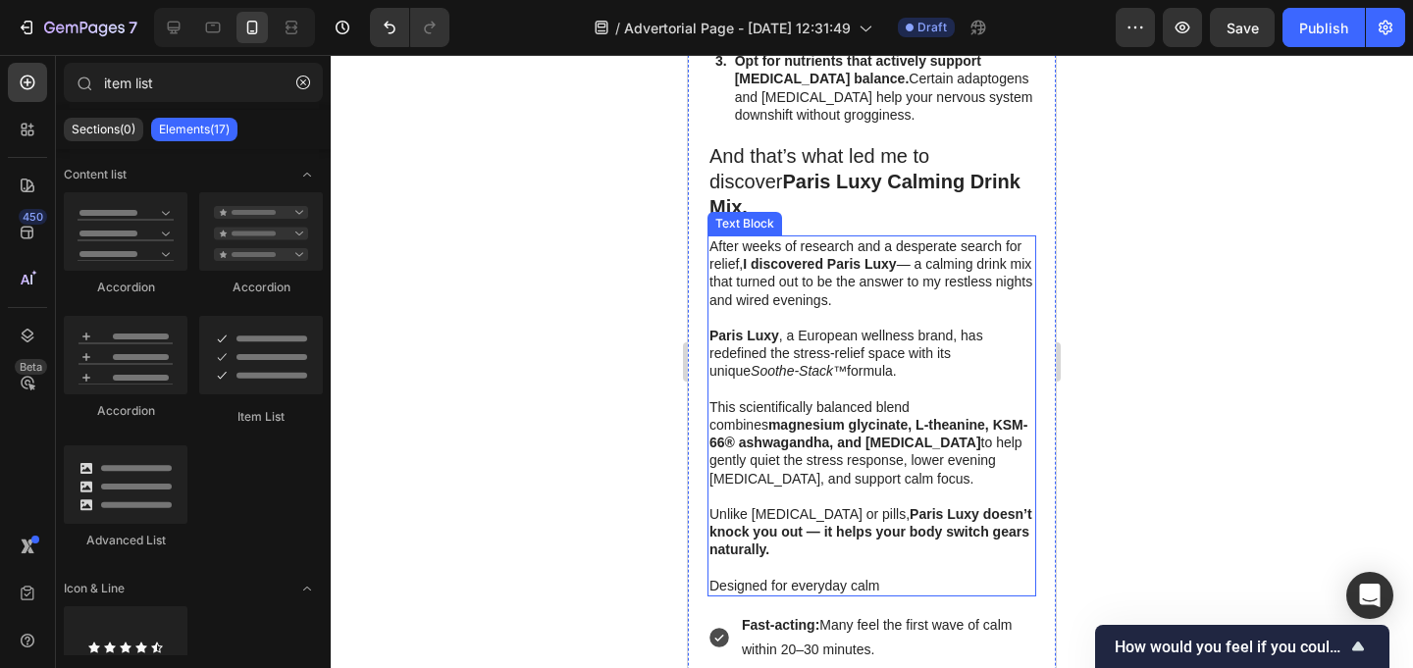
click at [813, 577] on p "Designed for everyday calm" at bounding box center [871, 586] width 325 height 18
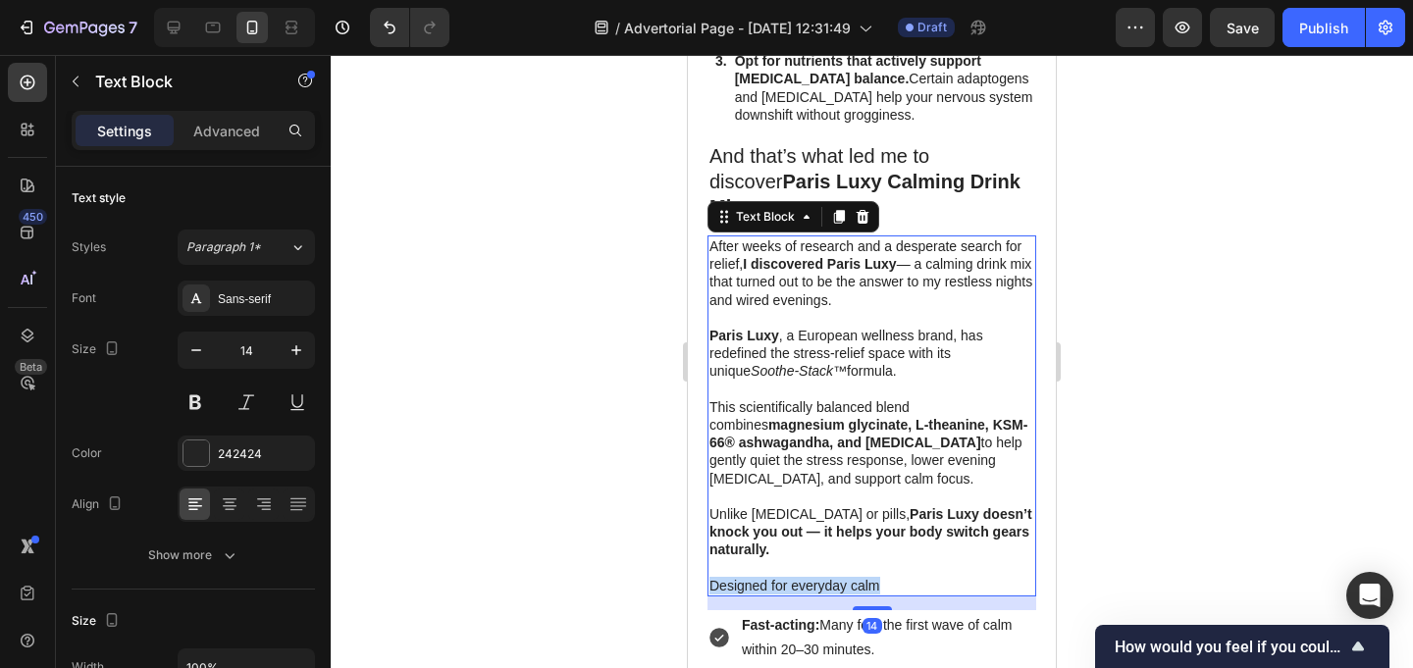
click at [813, 577] on p "Designed for everyday calm" at bounding box center [871, 586] width 325 height 18
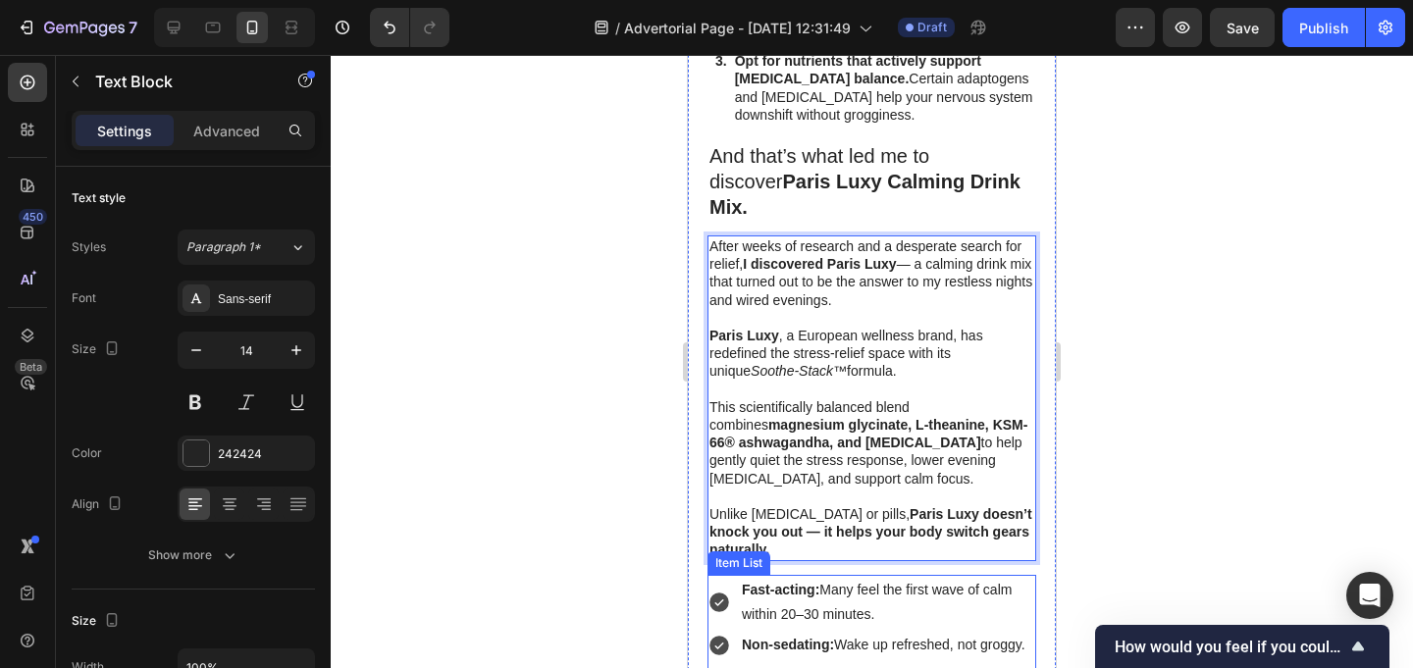
click at [1147, 536] on div at bounding box center [872, 361] width 1082 height 613
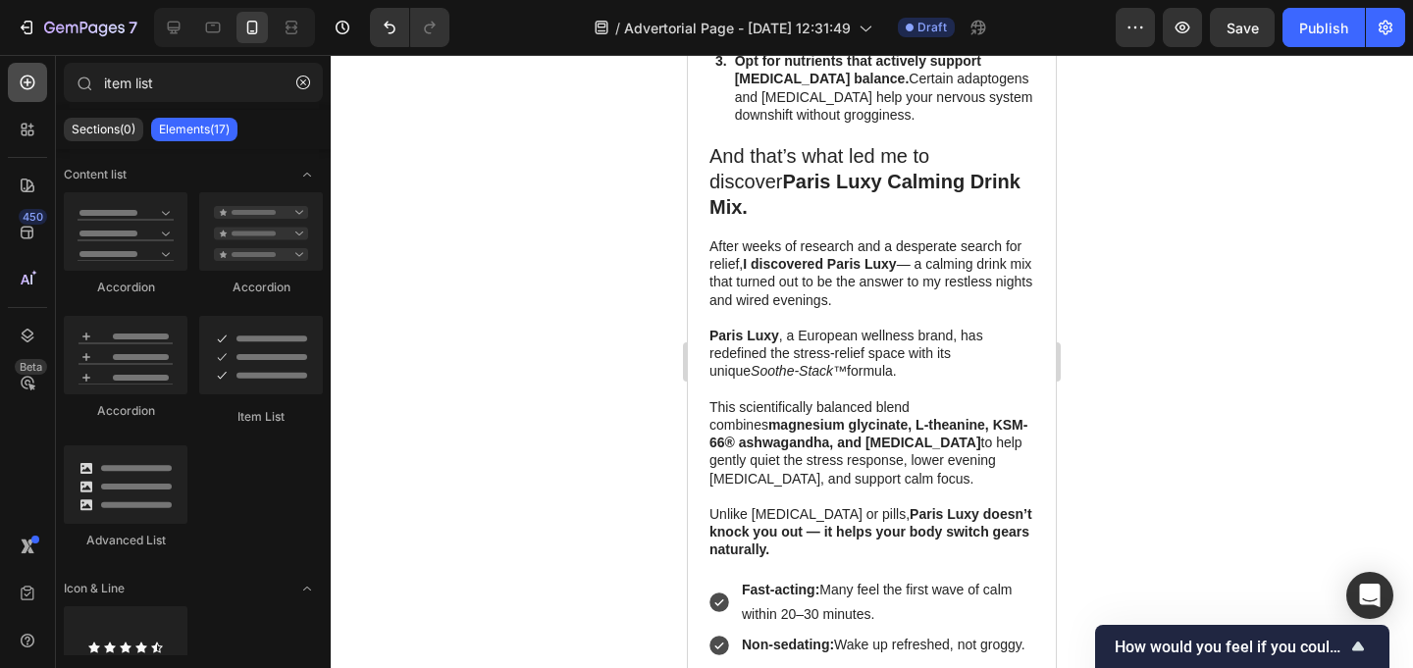
click at [34, 95] on div at bounding box center [27, 82] width 39 height 39
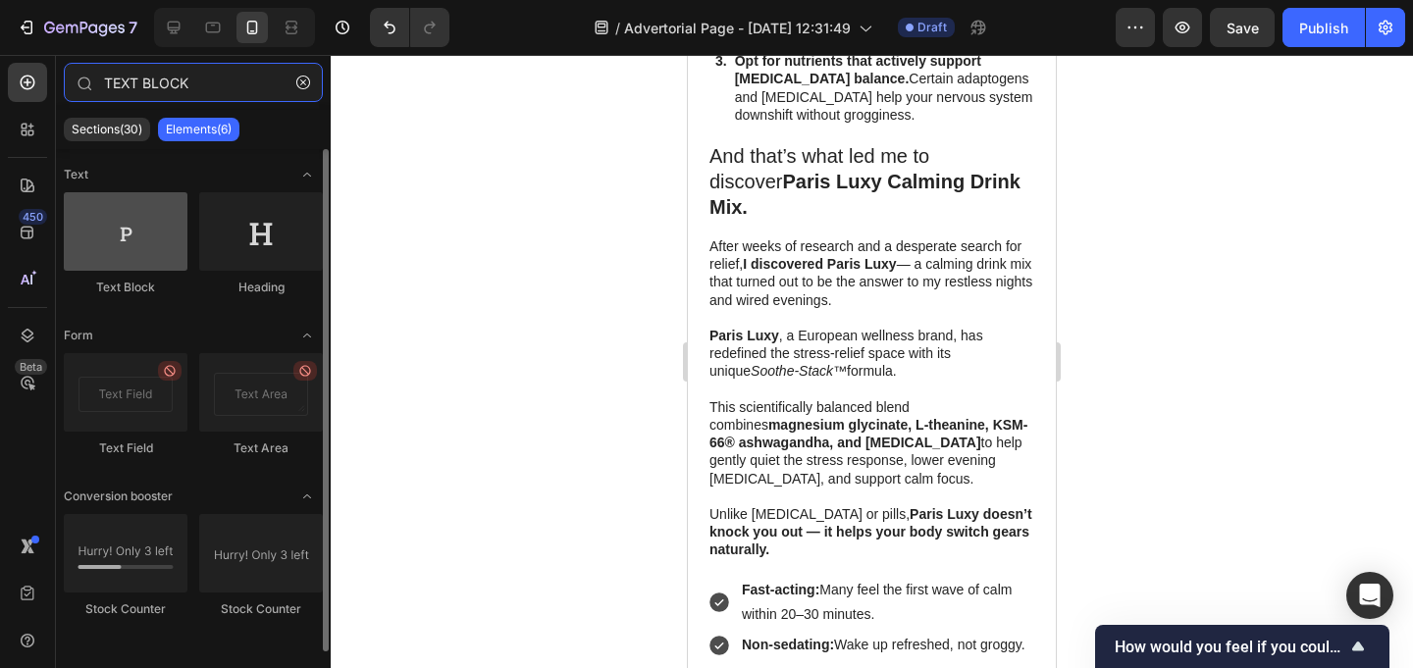
type input "TEXT BLOCK"
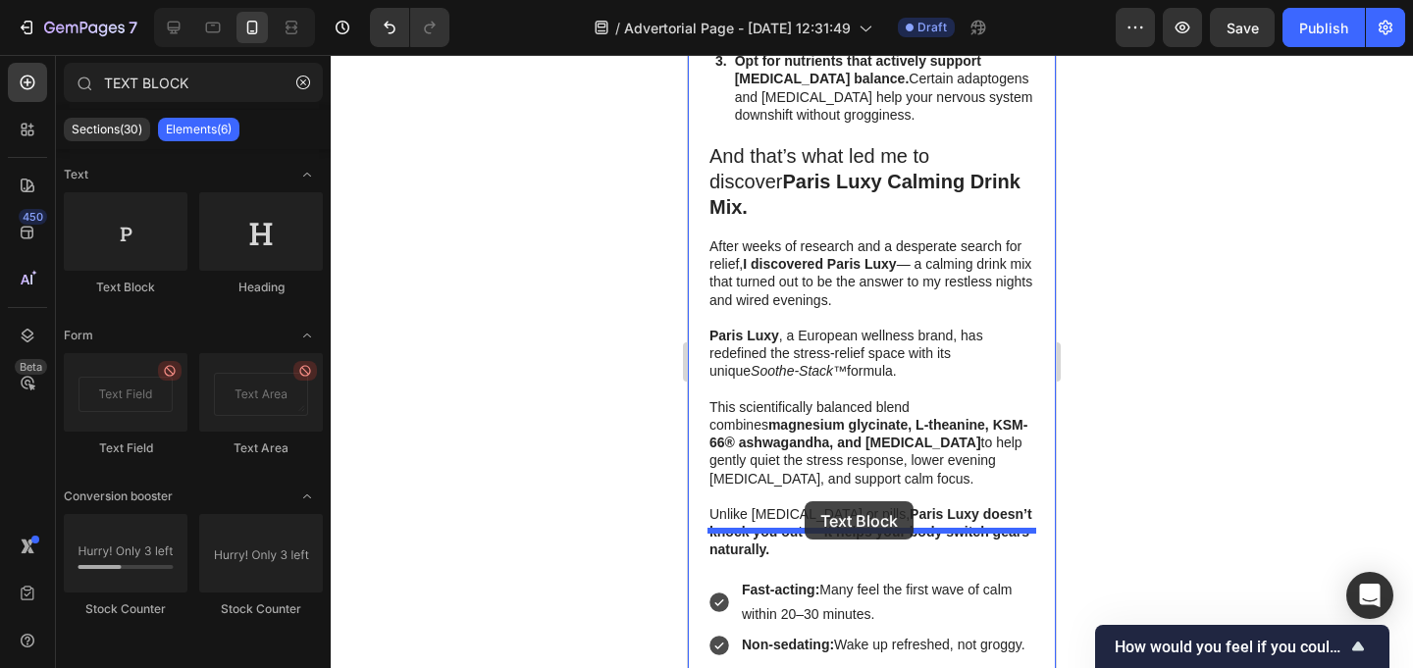
drag, startPoint x: 840, startPoint y: 305, endPoint x: 805, endPoint y: 501, distance: 199.4
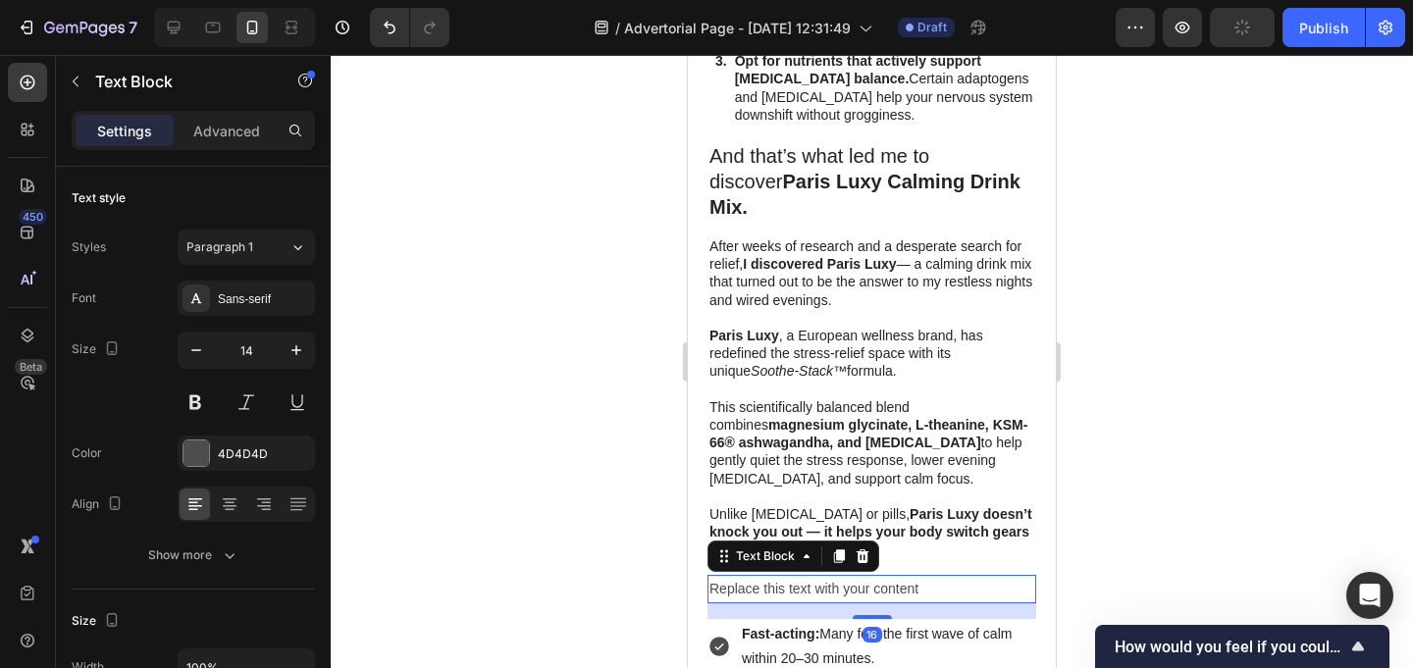
click at [814, 575] on div "Replace this text with your content" at bounding box center [871, 589] width 329 height 28
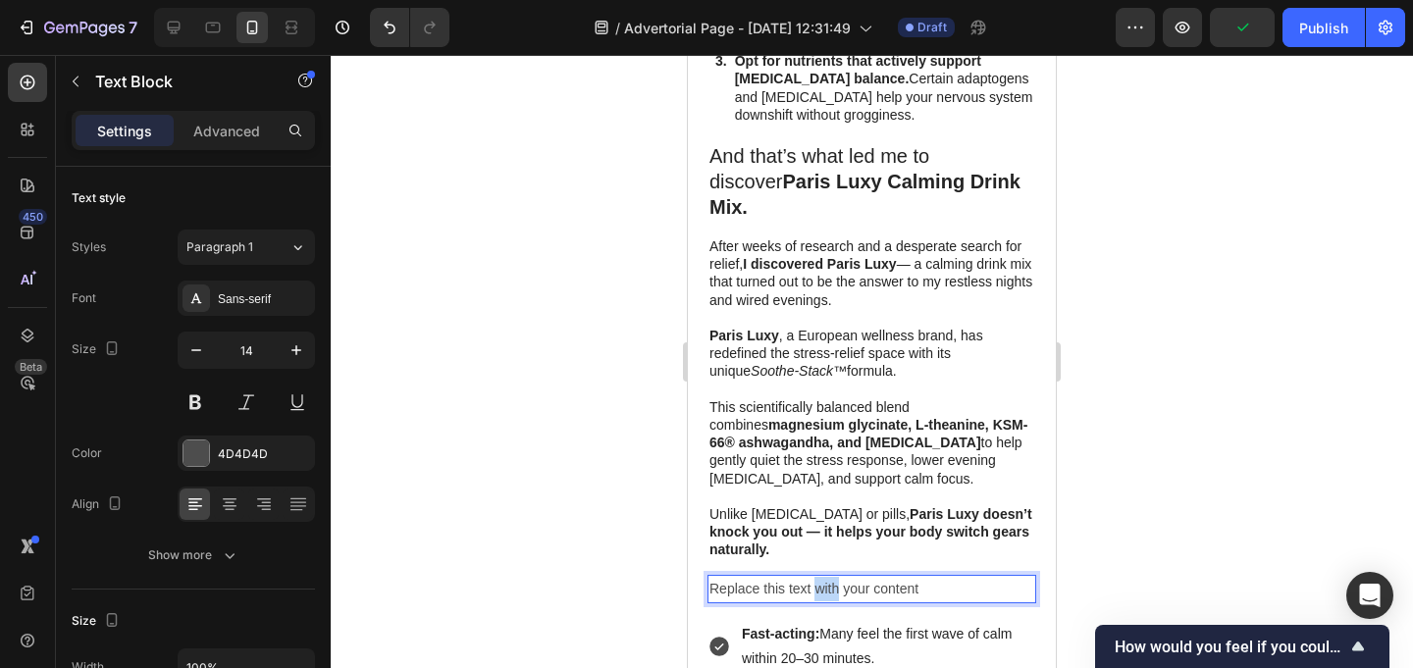
click at [814, 577] on p "Replace this text with your content" at bounding box center [871, 589] width 325 height 25
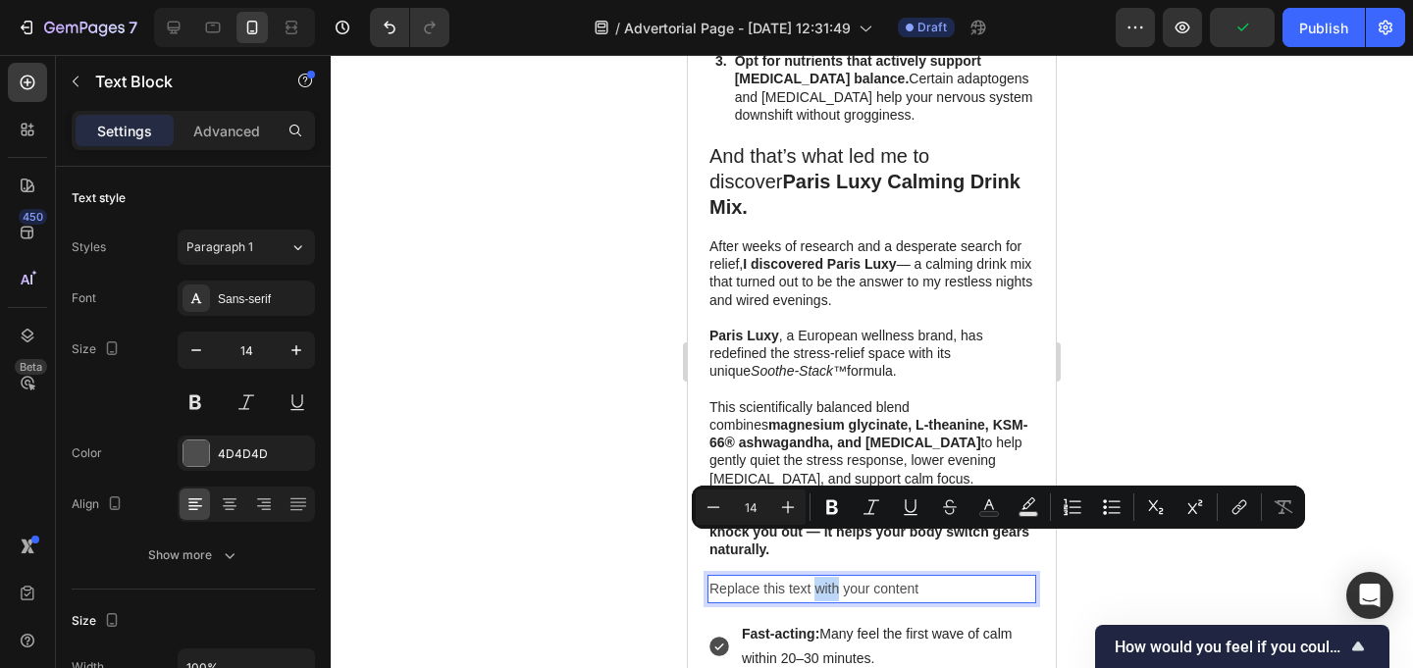
click at [814, 577] on p "Replace this text with your content" at bounding box center [871, 589] width 325 height 25
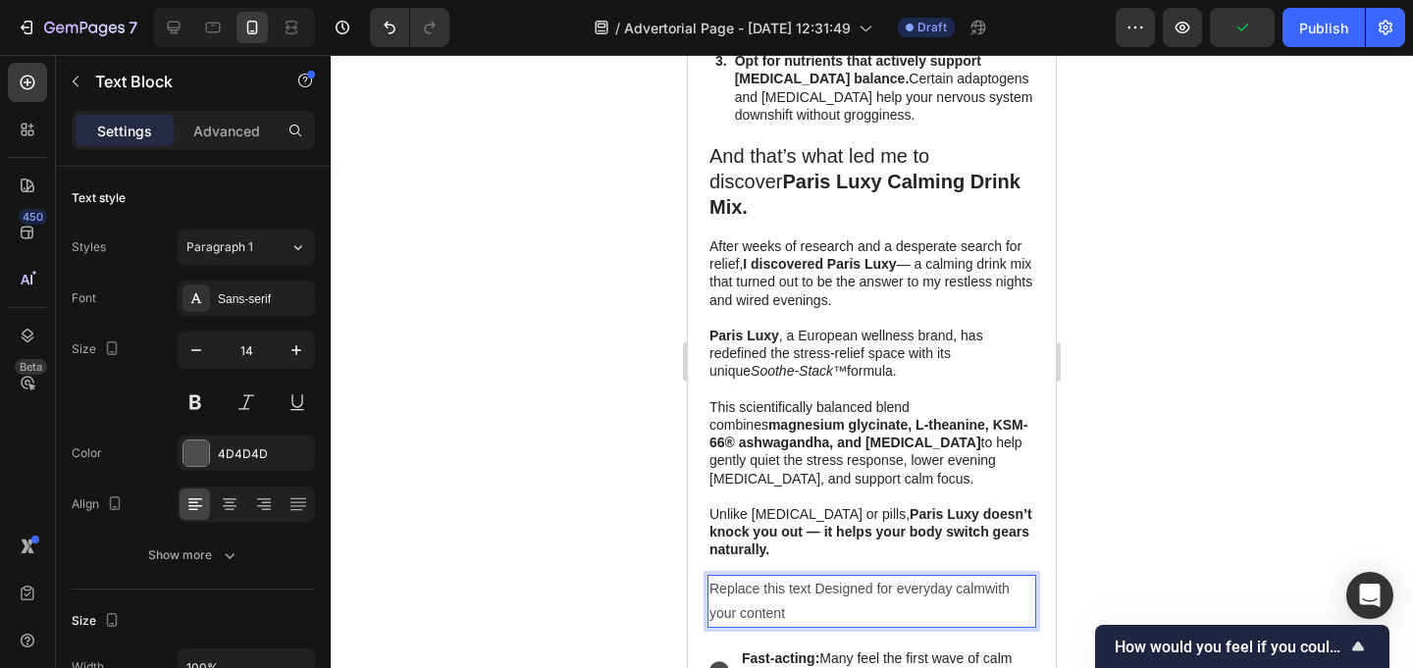
click at [814, 577] on p "Replace this text Designed for everyday calmwith your content" at bounding box center [871, 601] width 325 height 49
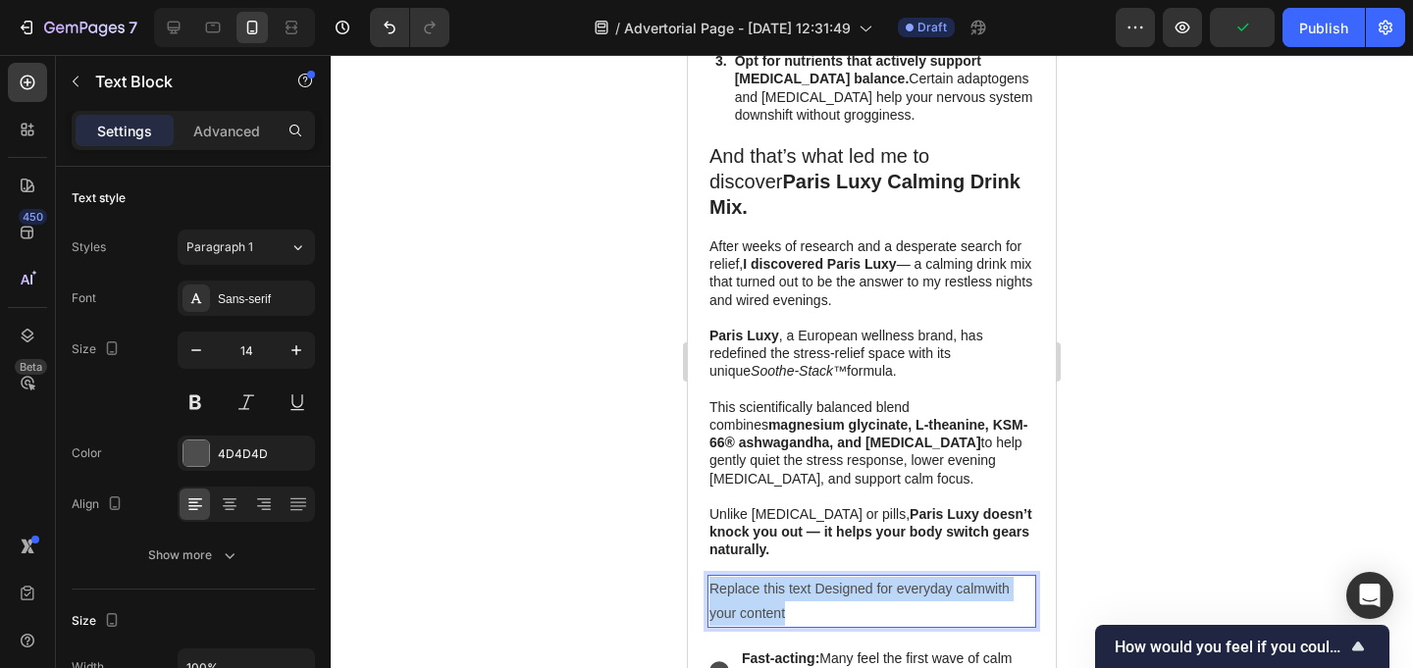
click at [814, 577] on p "Replace this text Designed for everyday calmwith your content" at bounding box center [871, 601] width 325 height 49
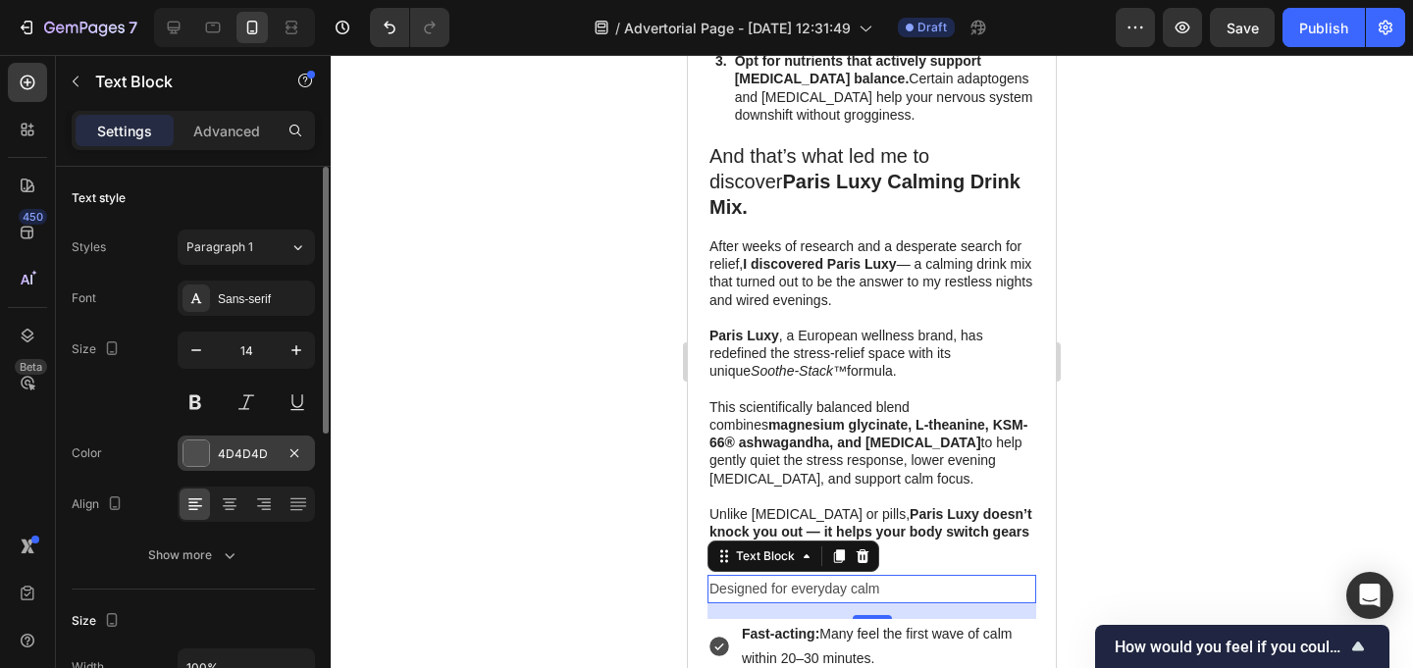
click at [199, 448] on div at bounding box center [196, 454] width 26 height 26
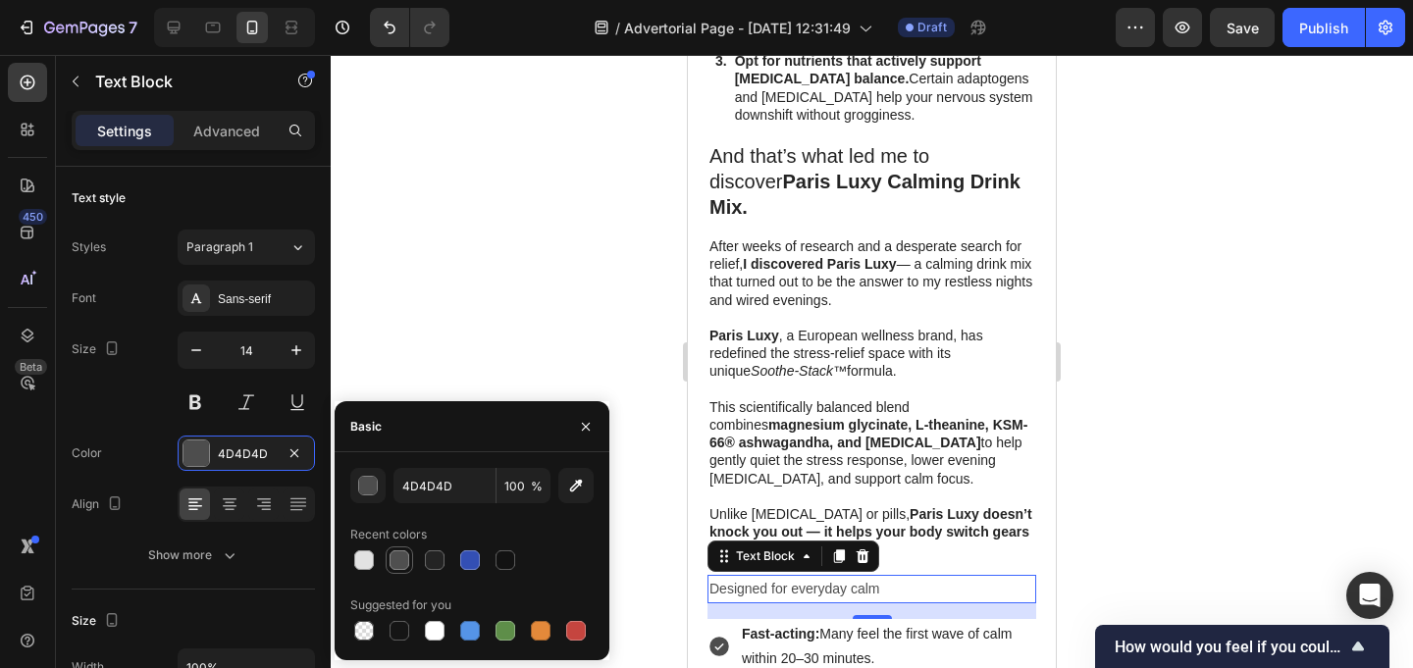
click at [408, 553] on div at bounding box center [400, 560] width 20 height 20
click at [438, 556] on div at bounding box center [435, 560] width 20 height 20
type input "242424"
click at [441, 558] on div at bounding box center [435, 560] width 20 height 20
click at [296, 349] on icon "button" at bounding box center [296, 350] width 10 height 10
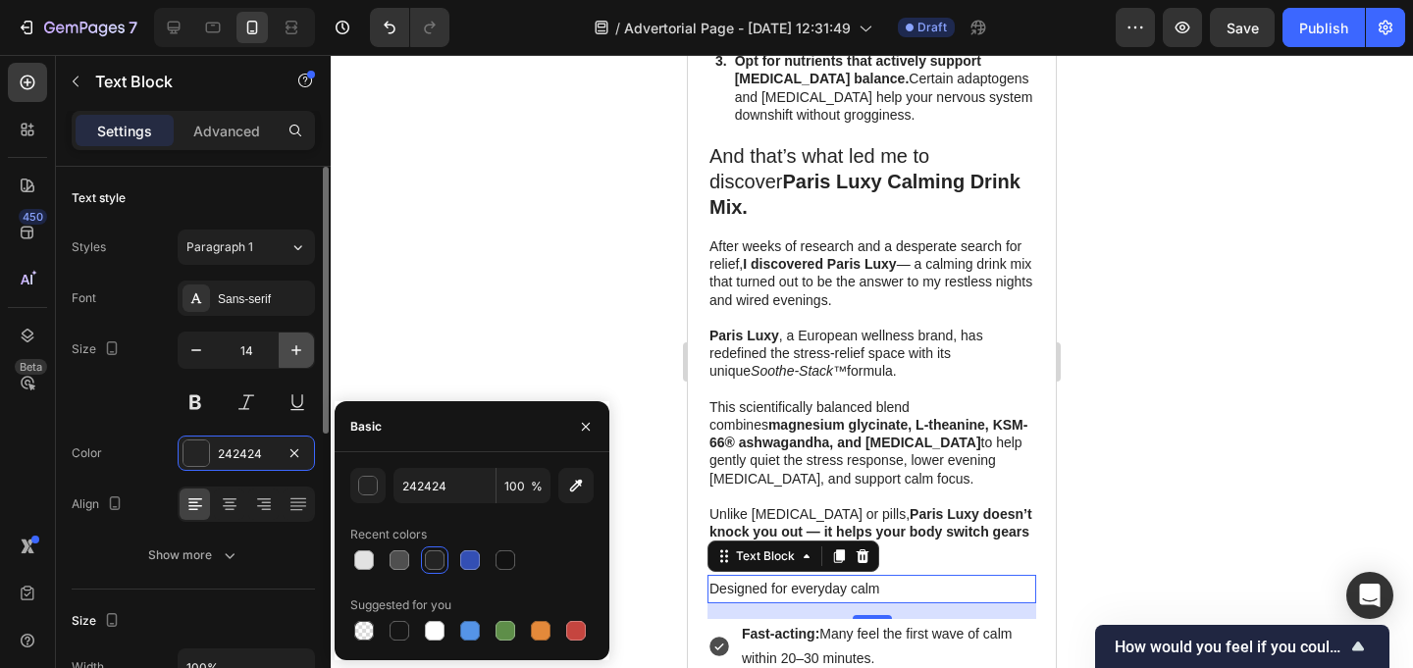
click at [296, 349] on icon "button" at bounding box center [296, 350] width 10 height 10
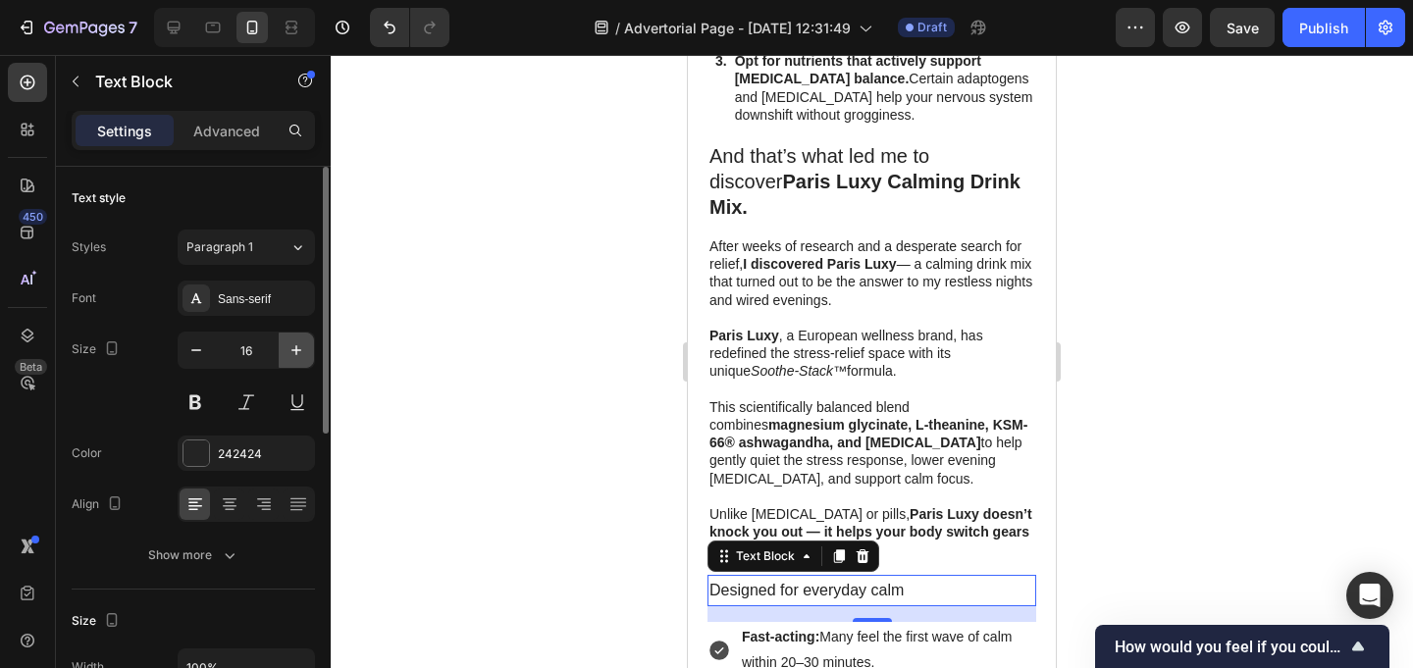
click at [296, 349] on icon "button" at bounding box center [296, 350] width 10 height 10
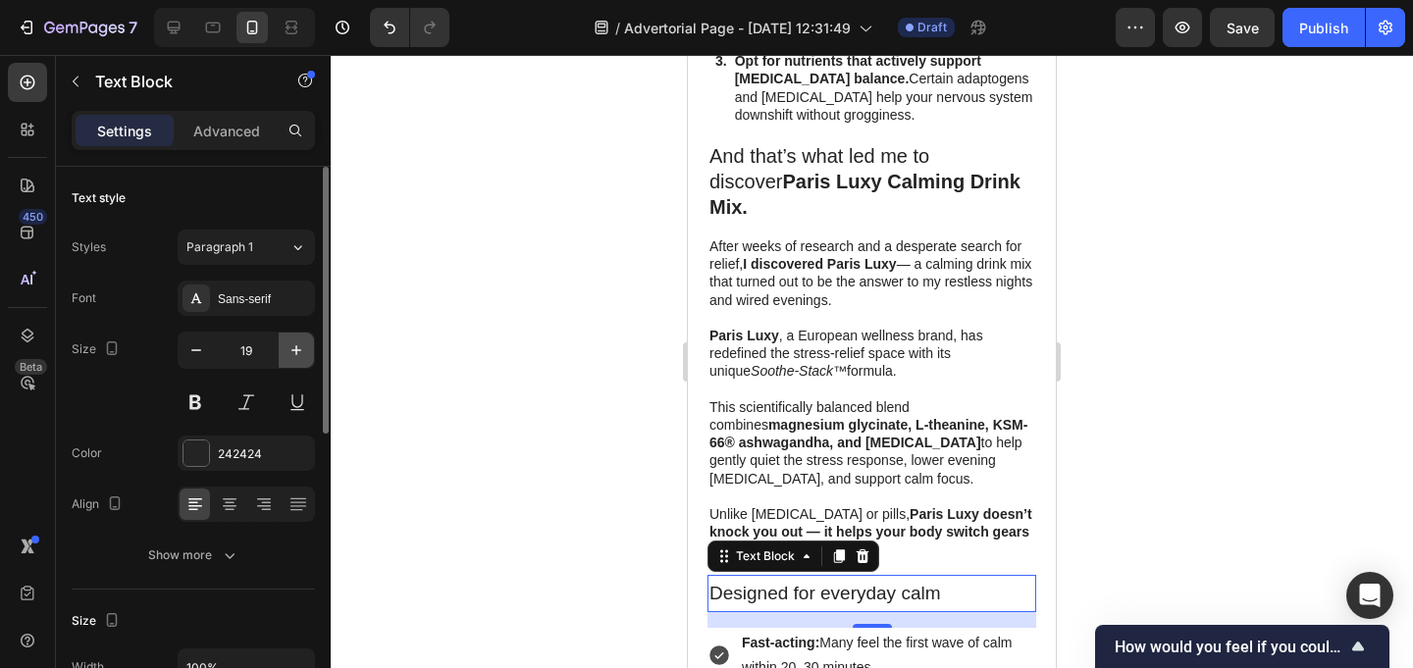
click at [296, 349] on icon "button" at bounding box center [296, 350] width 10 height 10
type input "20"
click at [203, 412] on button at bounding box center [195, 402] width 35 height 35
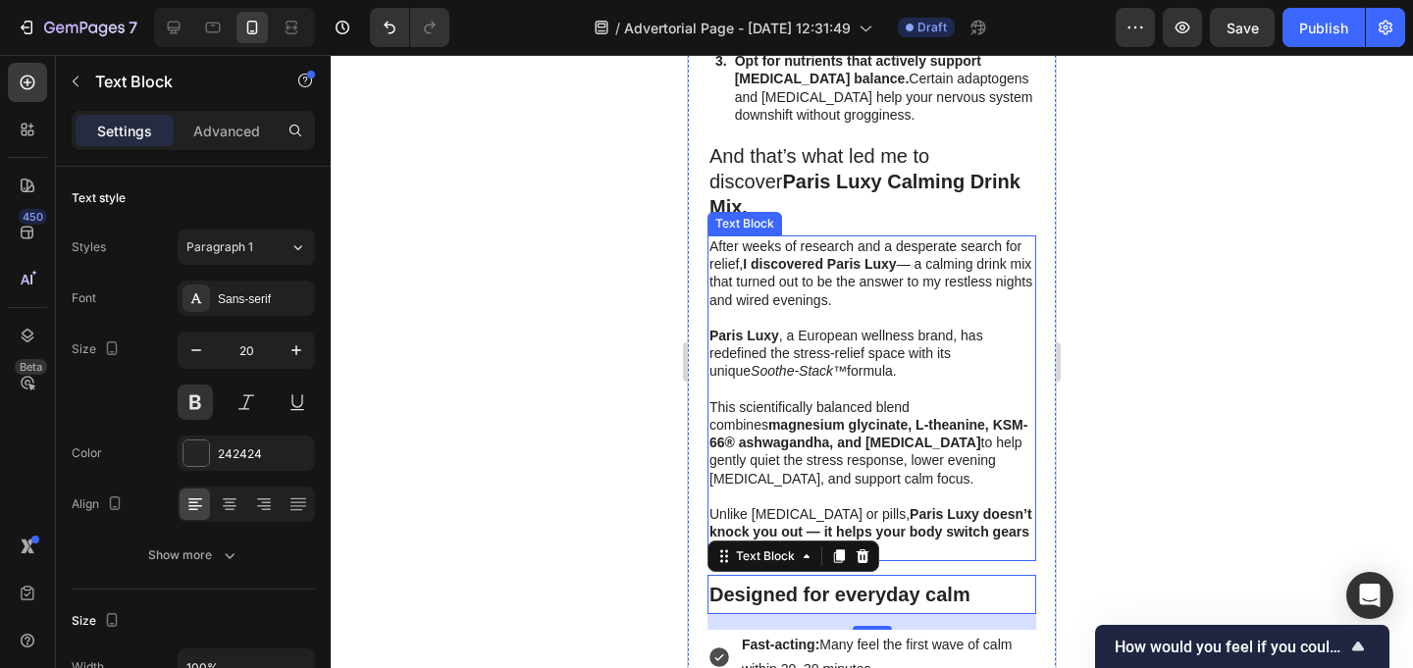
click at [1176, 354] on div at bounding box center [872, 361] width 1082 height 613
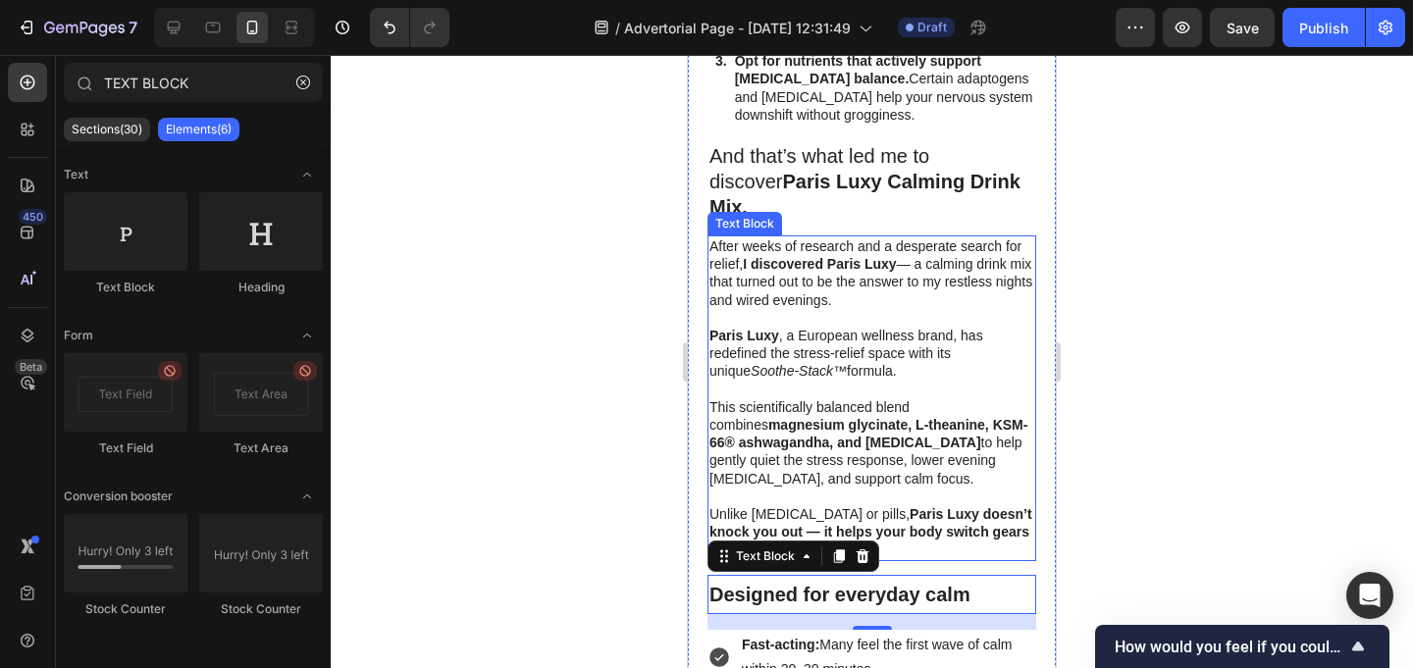
click at [1176, 354] on div at bounding box center [872, 361] width 1082 height 613
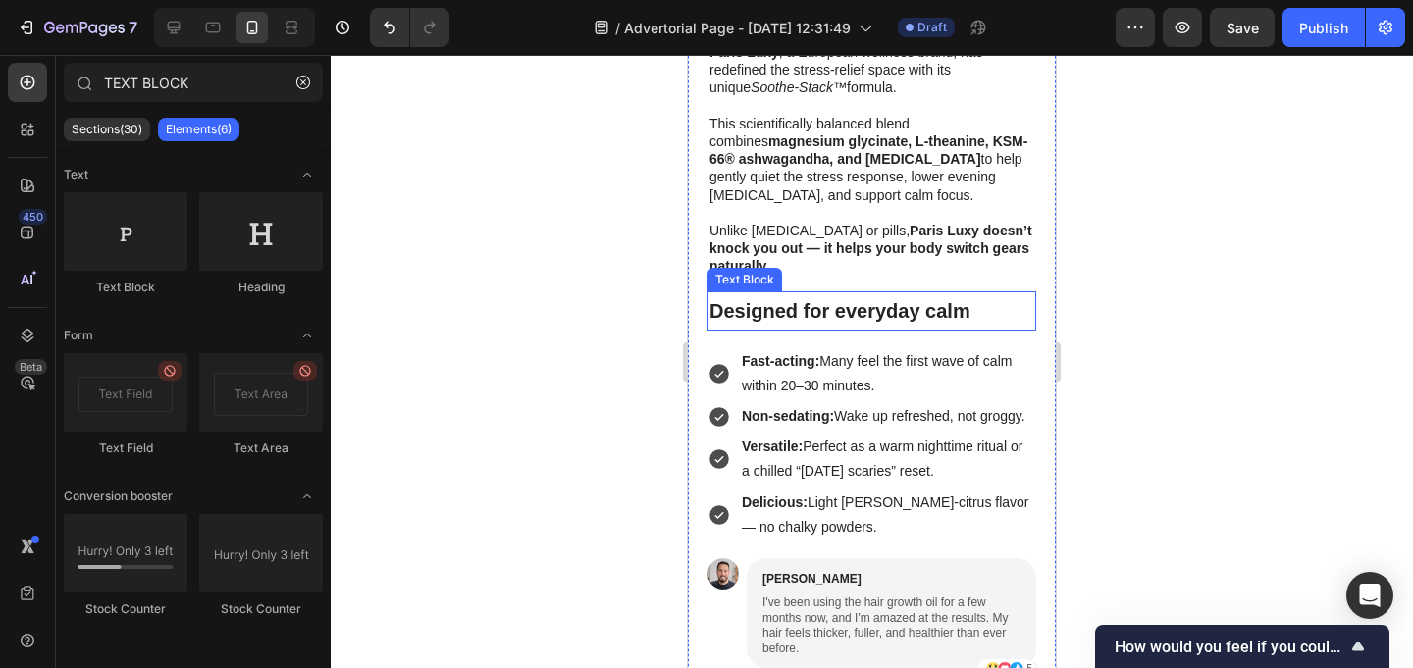
scroll to position [3438, 0]
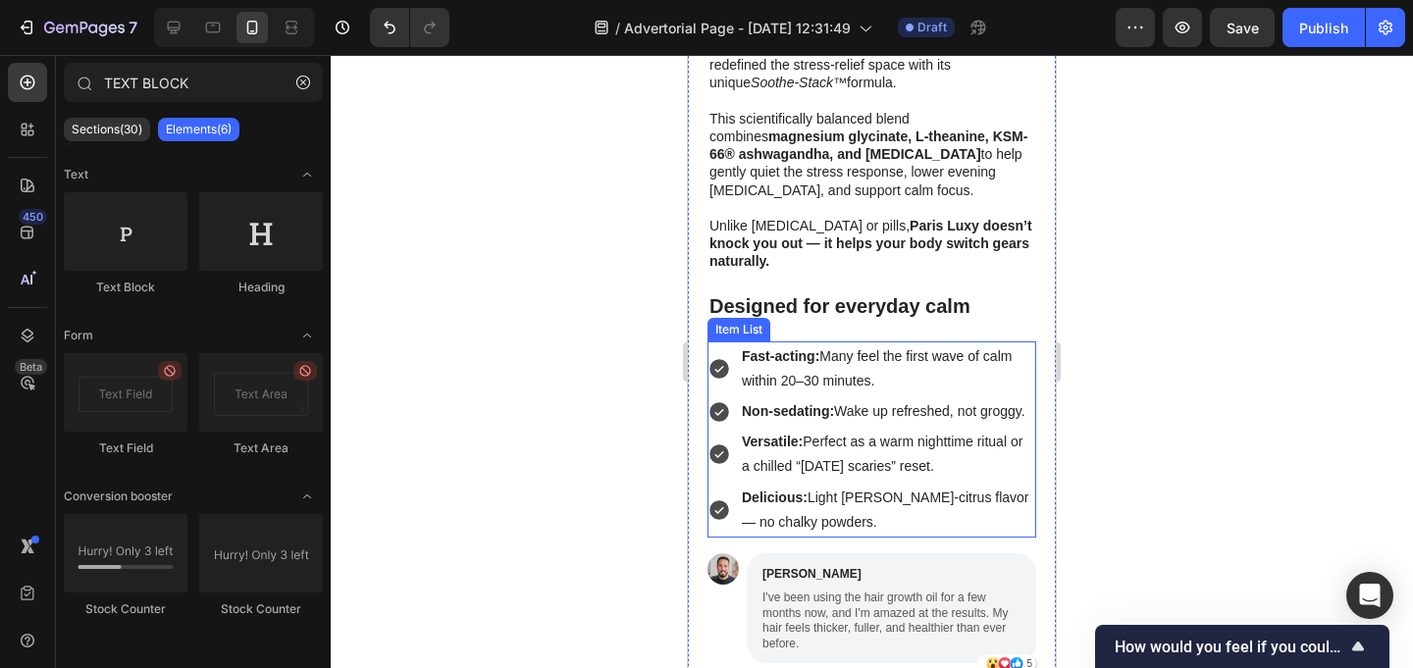
click at [719, 400] on icon at bounding box center [719, 412] width 24 height 24
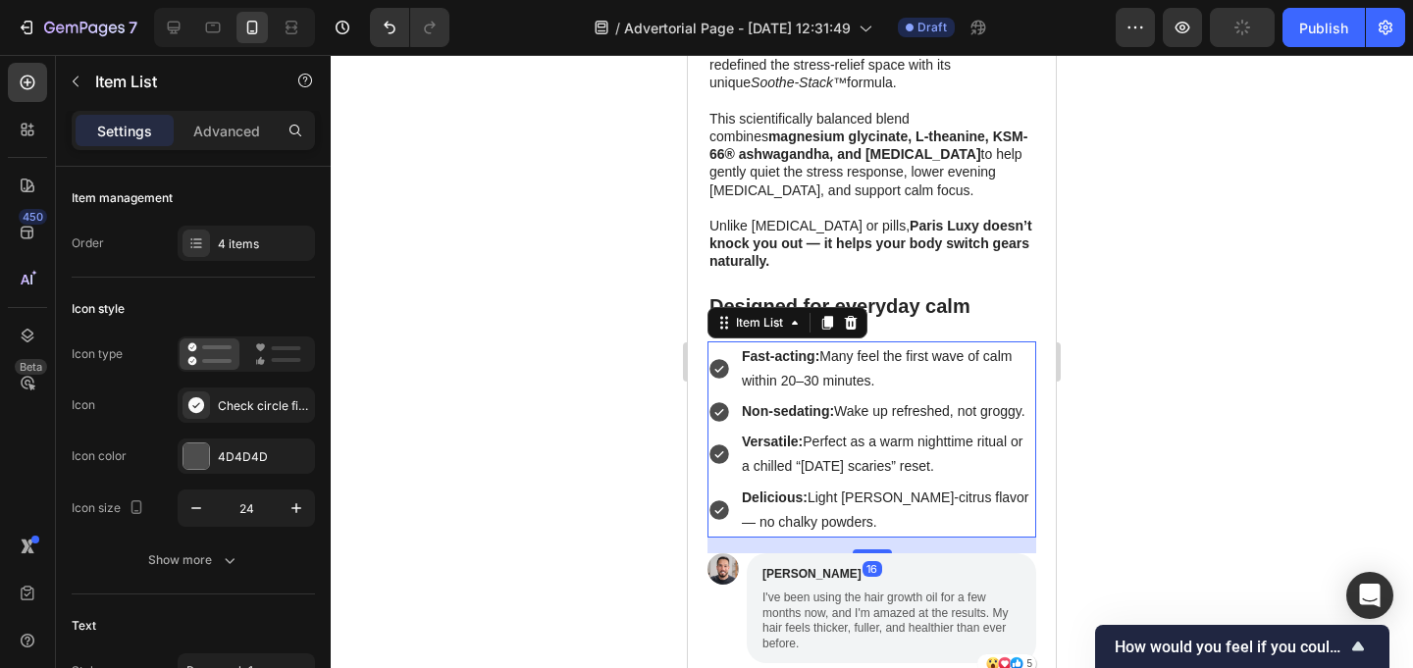
click at [719, 400] on icon at bounding box center [719, 412] width 24 height 24
click at [1152, 397] on div at bounding box center [872, 361] width 1082 height 613
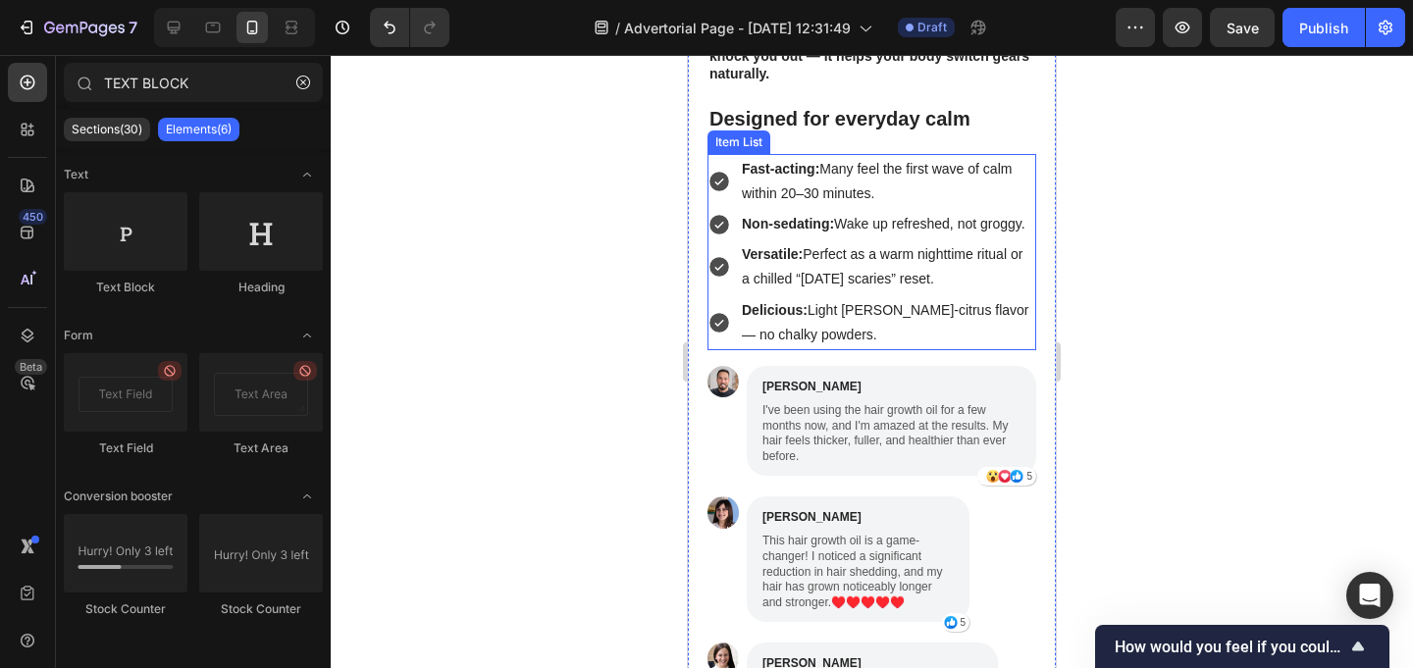
scroll to position [3626, 0]
click at [742, 156] on div "Item List" at bounding box center [738, 165] width 55 height 18
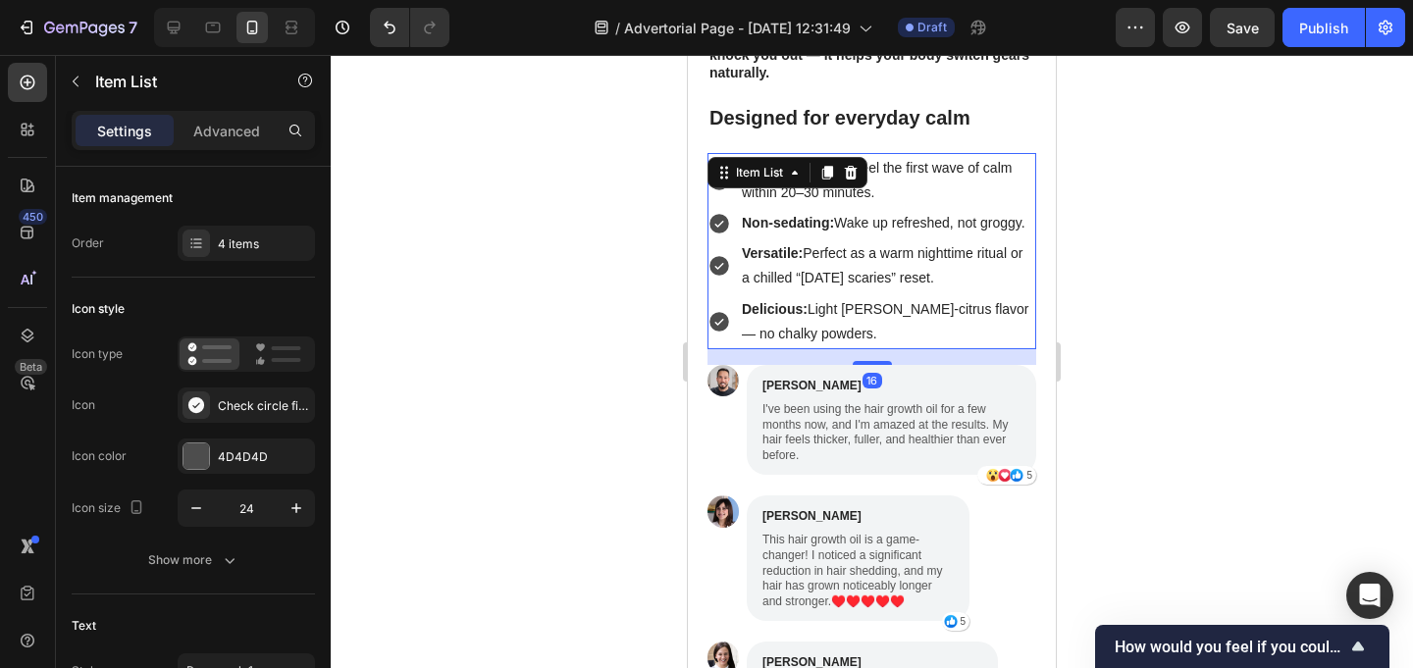
click at [1136, 192] on div at bounding box center [872, 361] width 1082 height 613
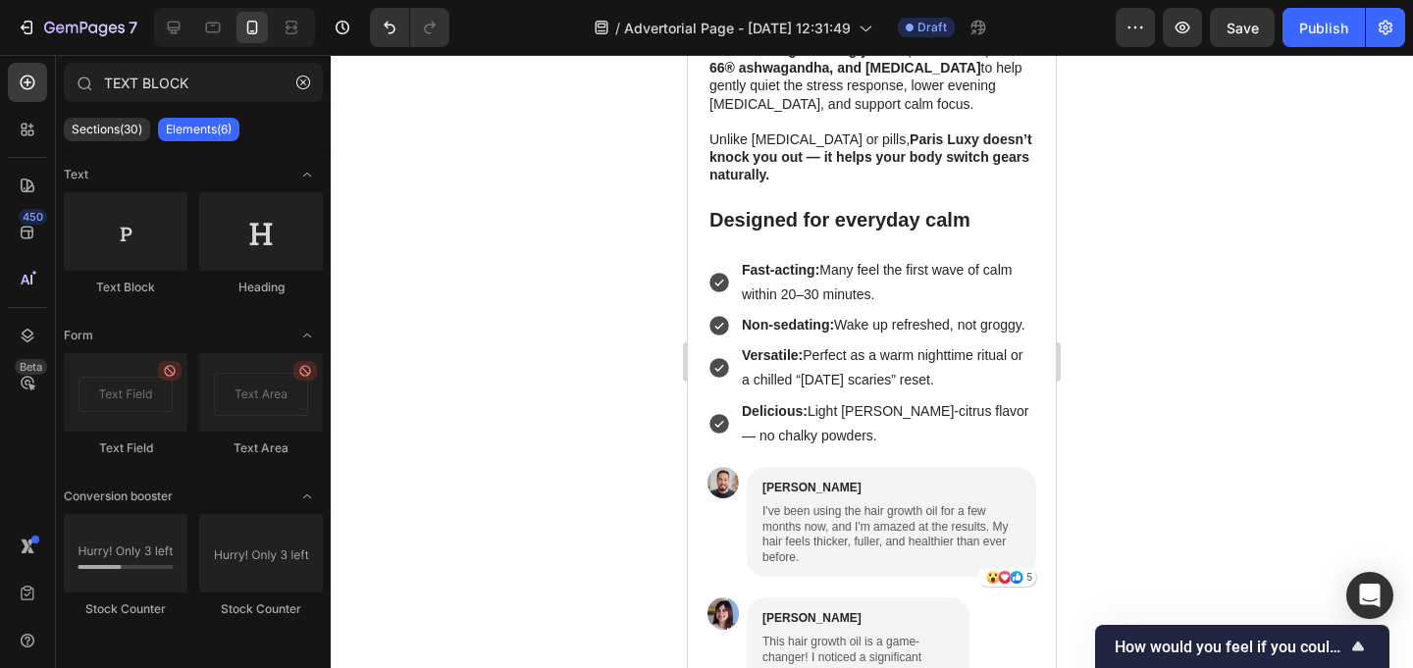
scroll to position [3528, 0]
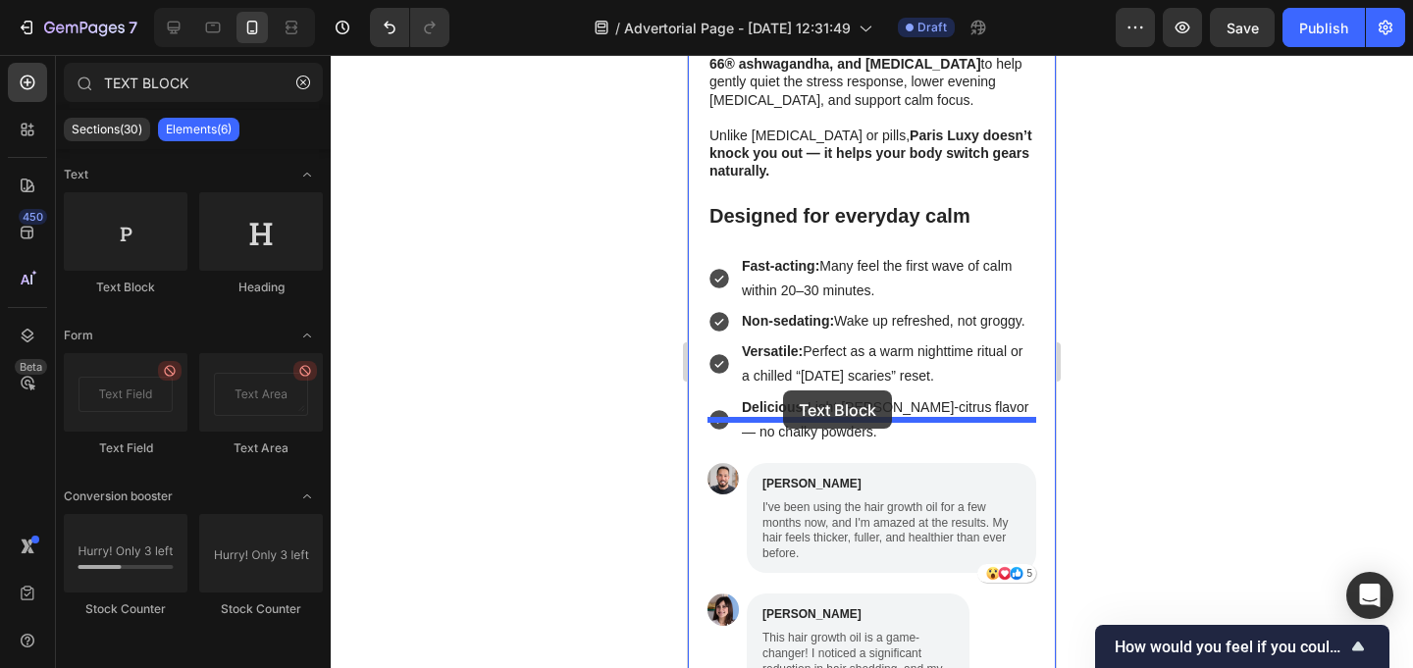
drag, startPoint x: 829, startPoint y: 276, endPoint x: 787, endPoint y: 392, distance: 124.1
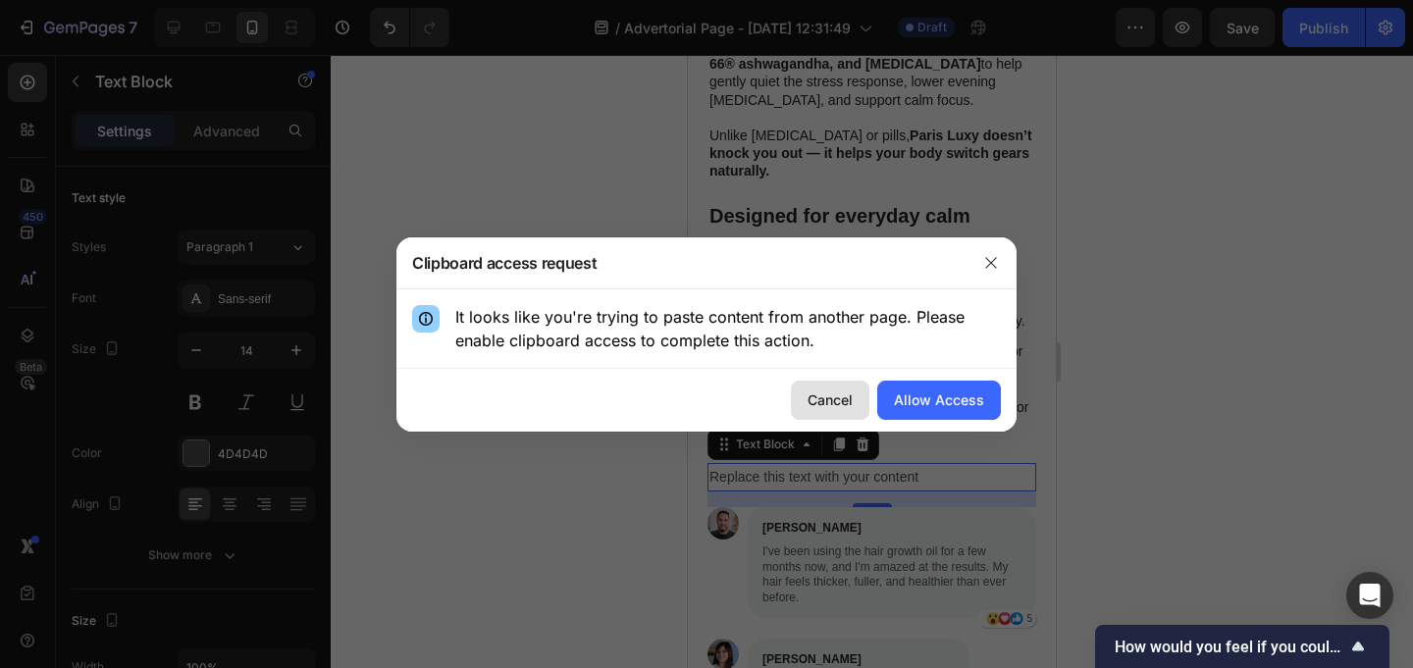
click at [832, 396] on div "Cancel" at bounding box center [830, 400] width 45 height 21
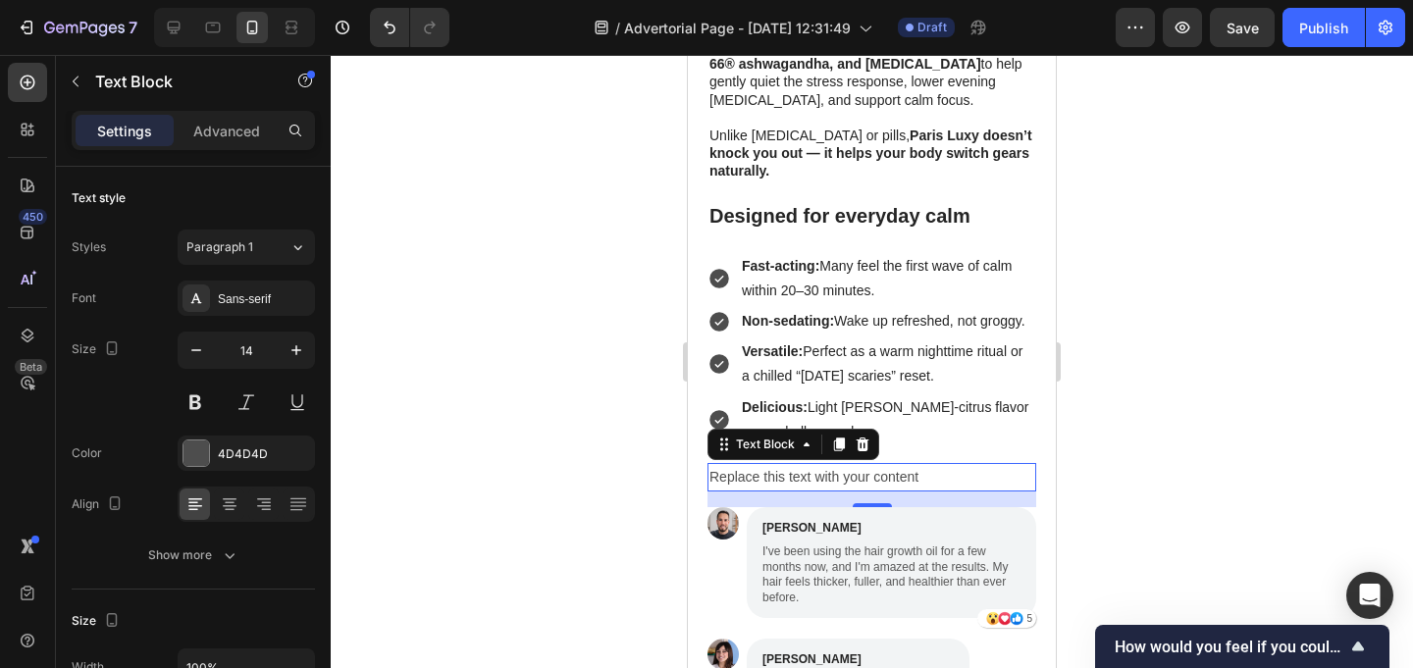
click at [799, 463] on div "Replace this text with your content" at bounding box center [871, 477] width 329 height 28
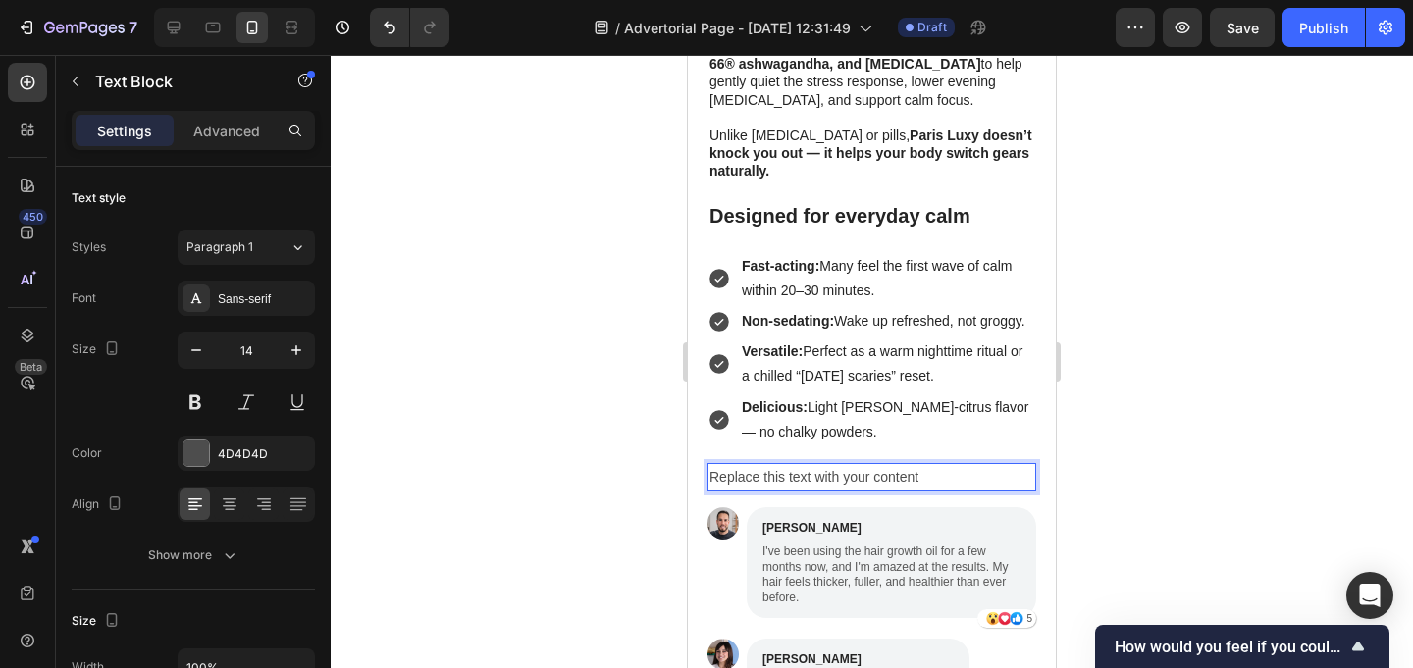
click at [799, 465] on p "Replace this text with your content" at bounding box center [871, 477] width 325 height 25
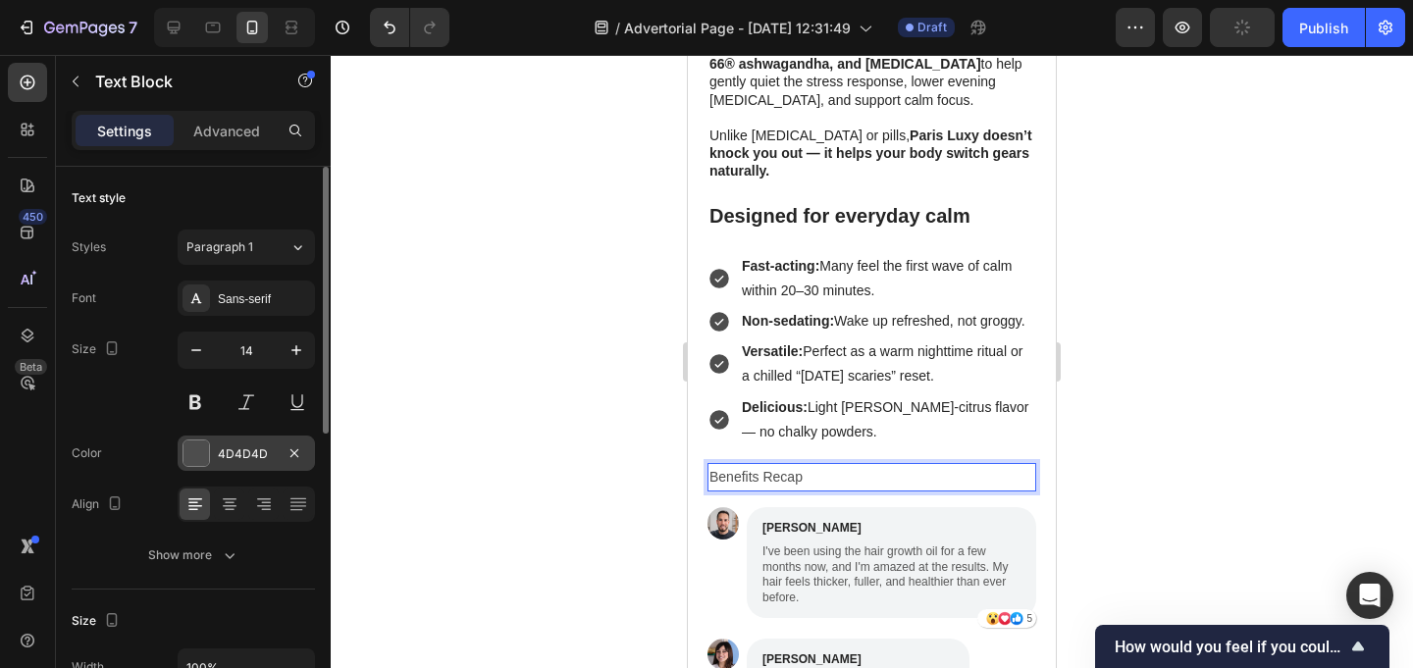
click at [195, 448] on div at bounding box center [196, 454] width 26 height 26
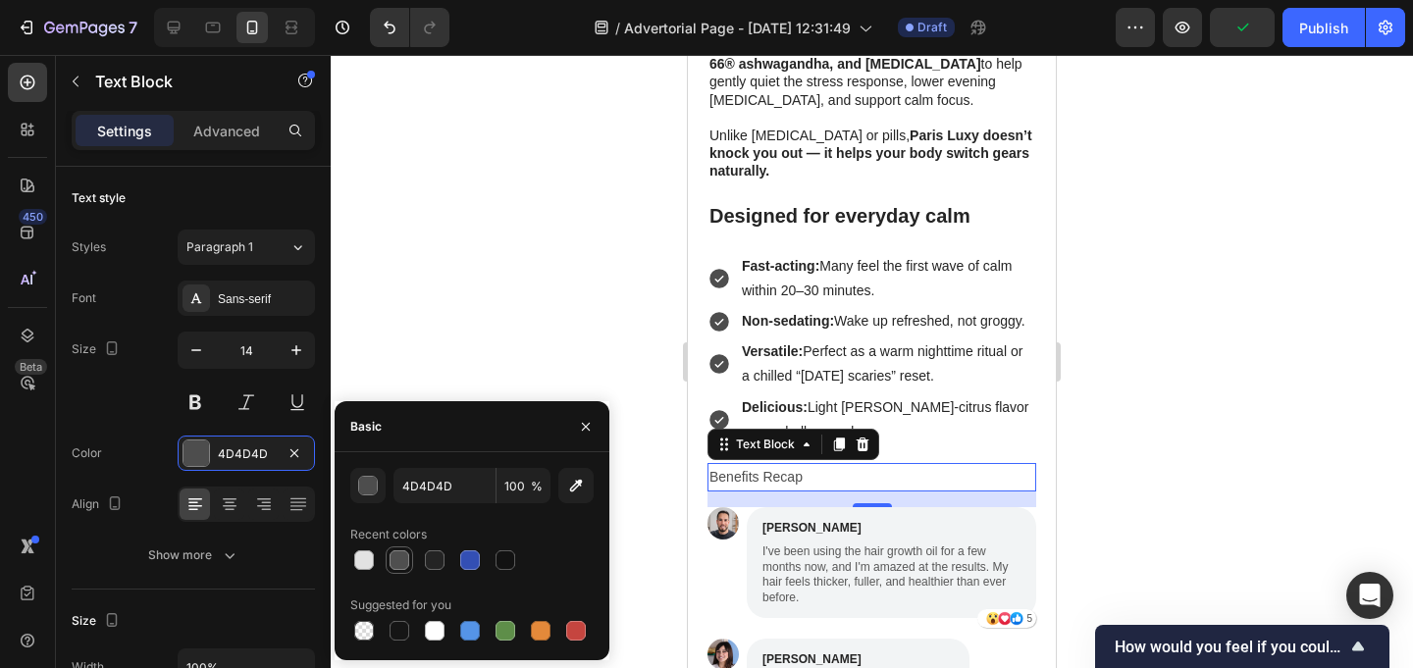
click at [402, 552] on div at bounding box center [400, 560] width 20 height 20
click at [433, 554] on div at bounding box center [435, 560] width 20 height 20
type input "242424"
click at [433, 554] on div at bounding box center [435, 560] width 20 height 20
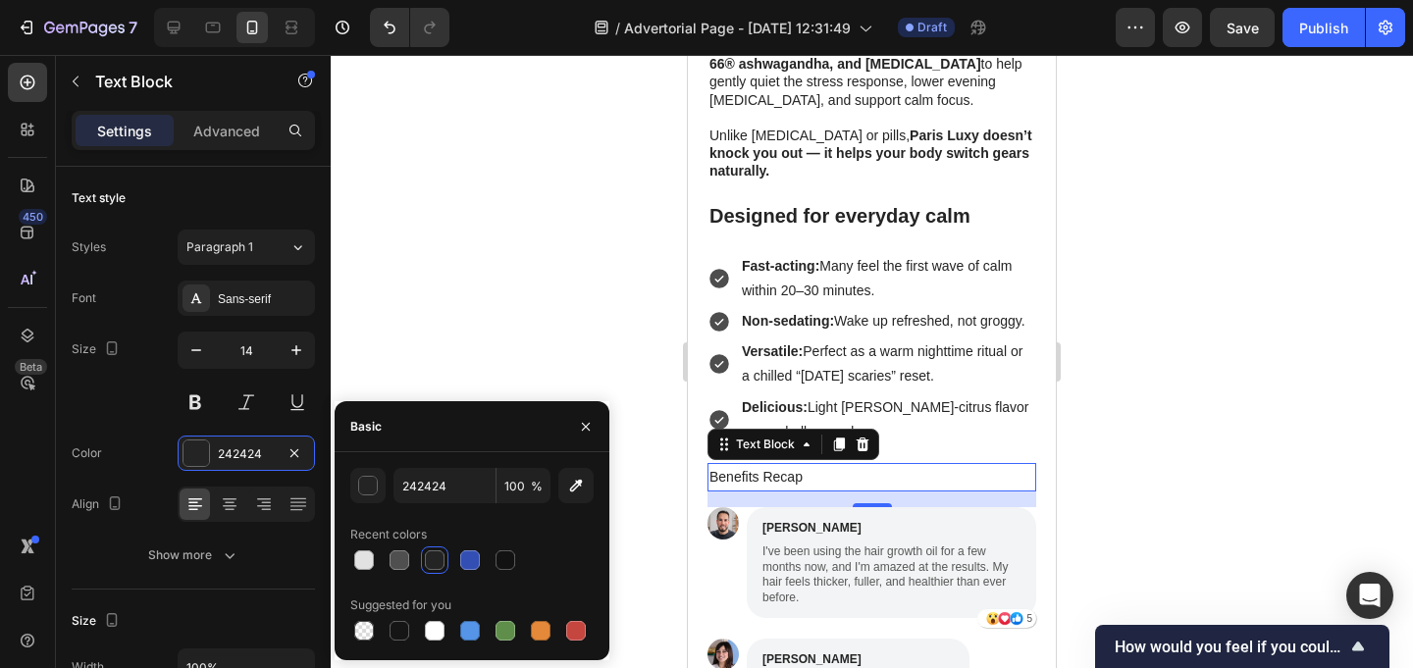
click at [433, 554] on div at bounding box center [435, 560] width 20 height 20
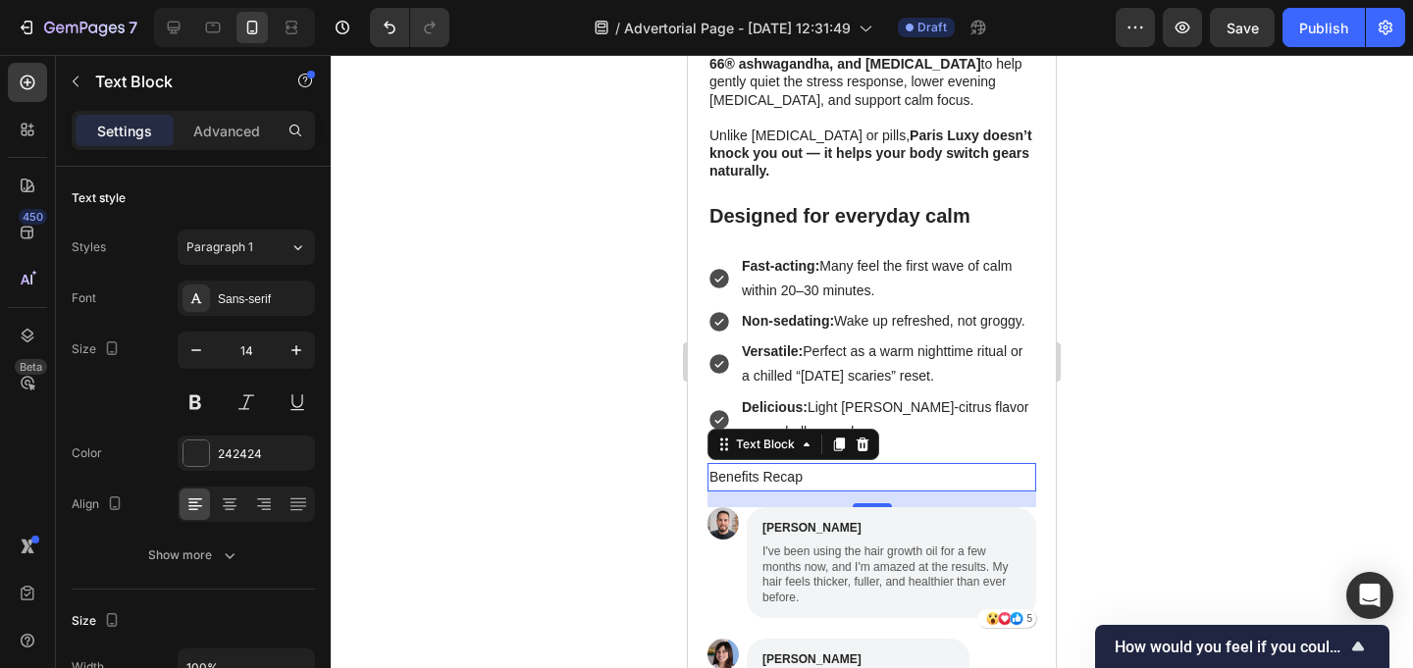
click at [419, 257] on div at bounding box center [872, 361] width 1082 height 613
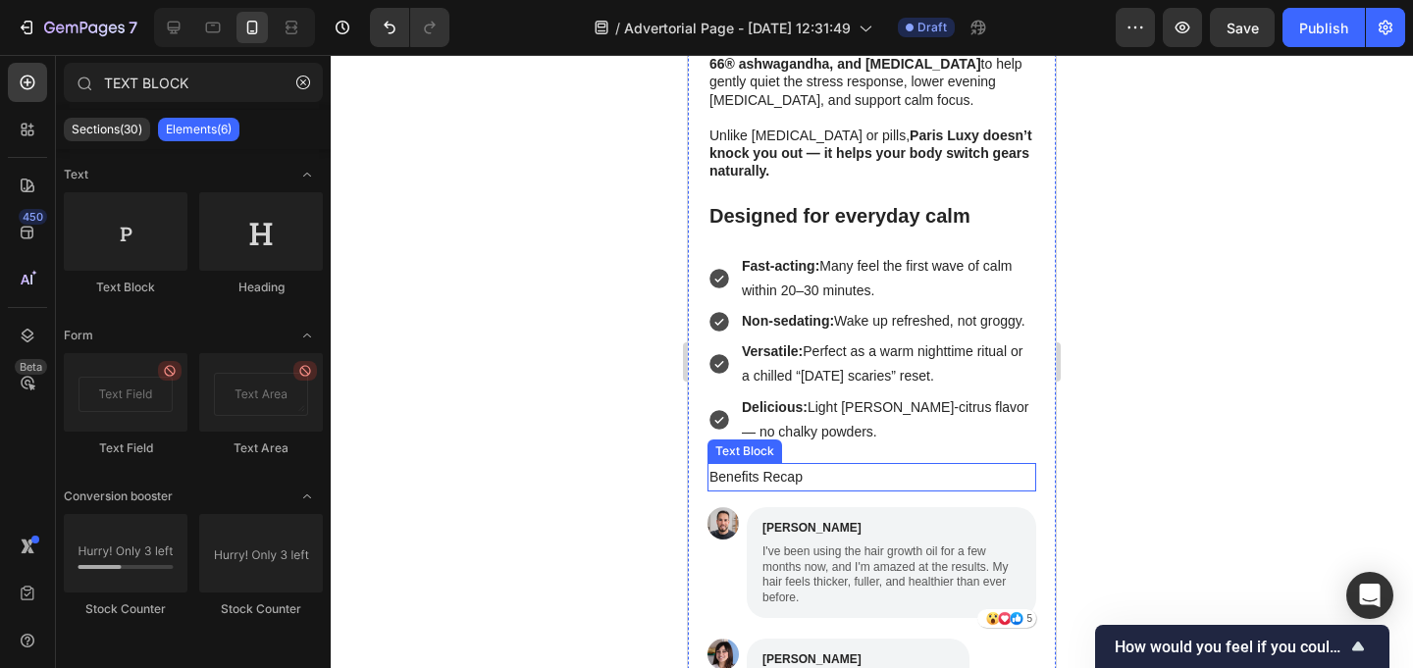
click at [782, 465] on p "Benefits Recap" at bounding box center [871, 477] width 325 height 25
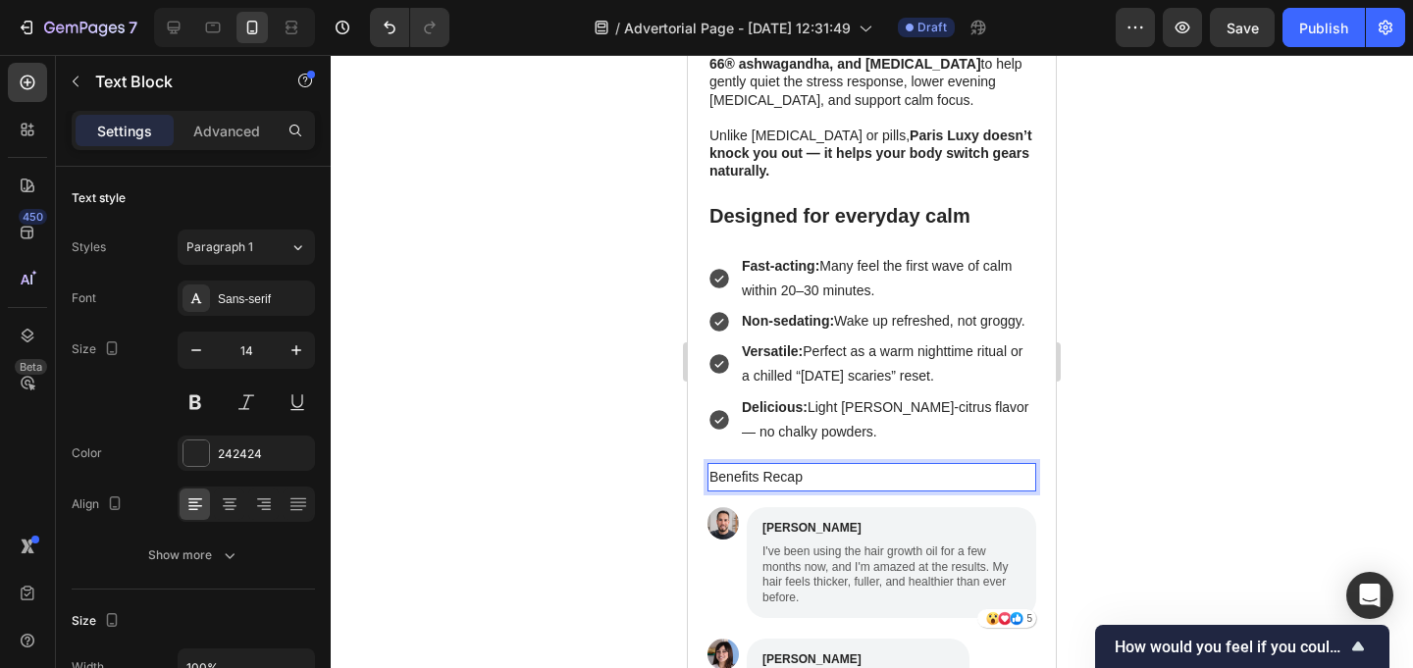
click at [797, 465] on p "Benefits Recap" at bounding box center [871, 477] width 325 height 25
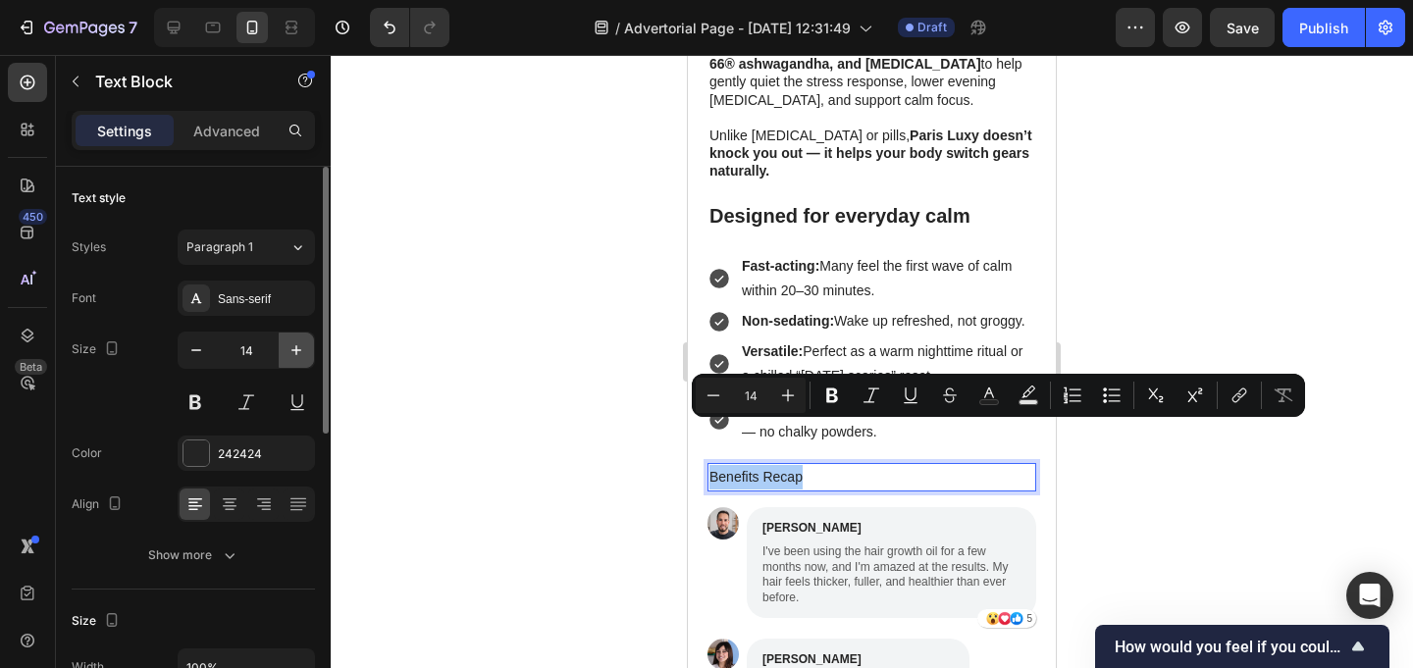
click at [302, 342] on icon "button" at bounding box center [297, 350] width 20 height 20
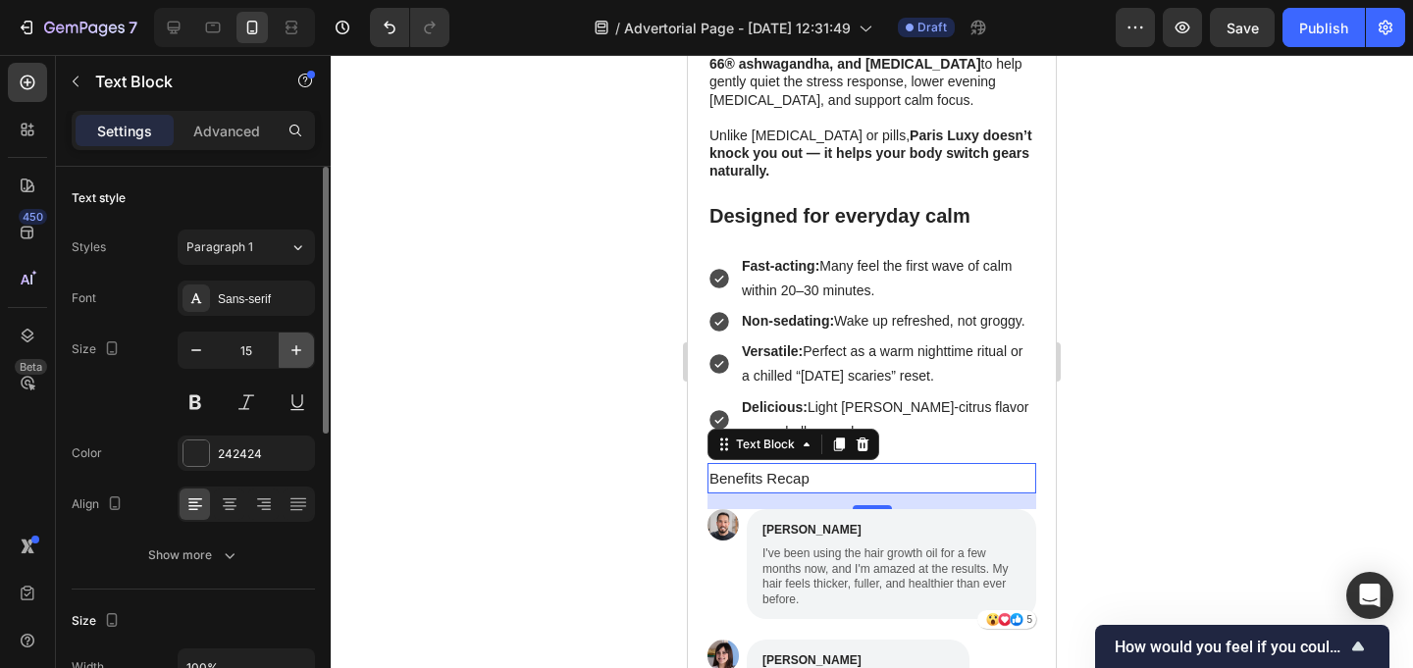
click at [302, 342] on icon "button" at bounding box center [297, 350] width 20 height 20
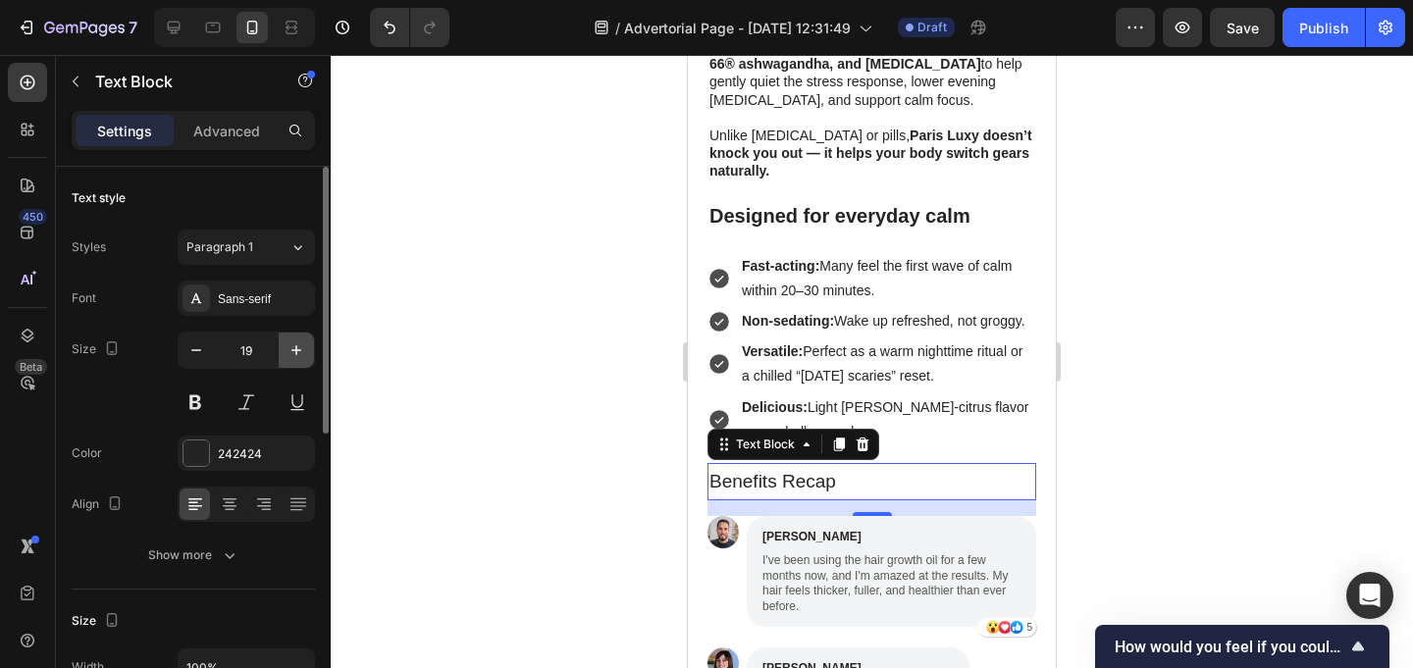
click at [302, 342] on icon "button" at bounding box center [297, 350] width 20 height 20
type input "20"
click at [195, 404] on button at bounding box center [195, 402] width 35 height 35
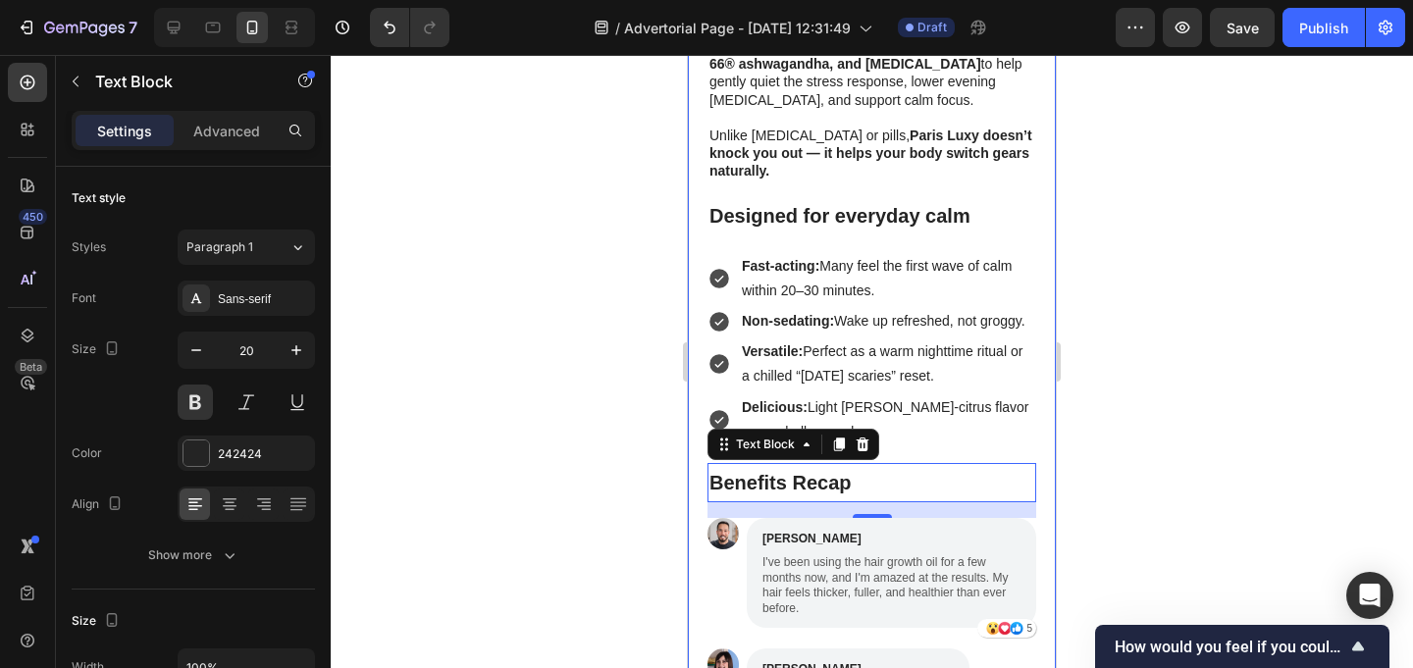
click at [1155, 395] on div at bounding box center [872, 361] width 1082 height 613
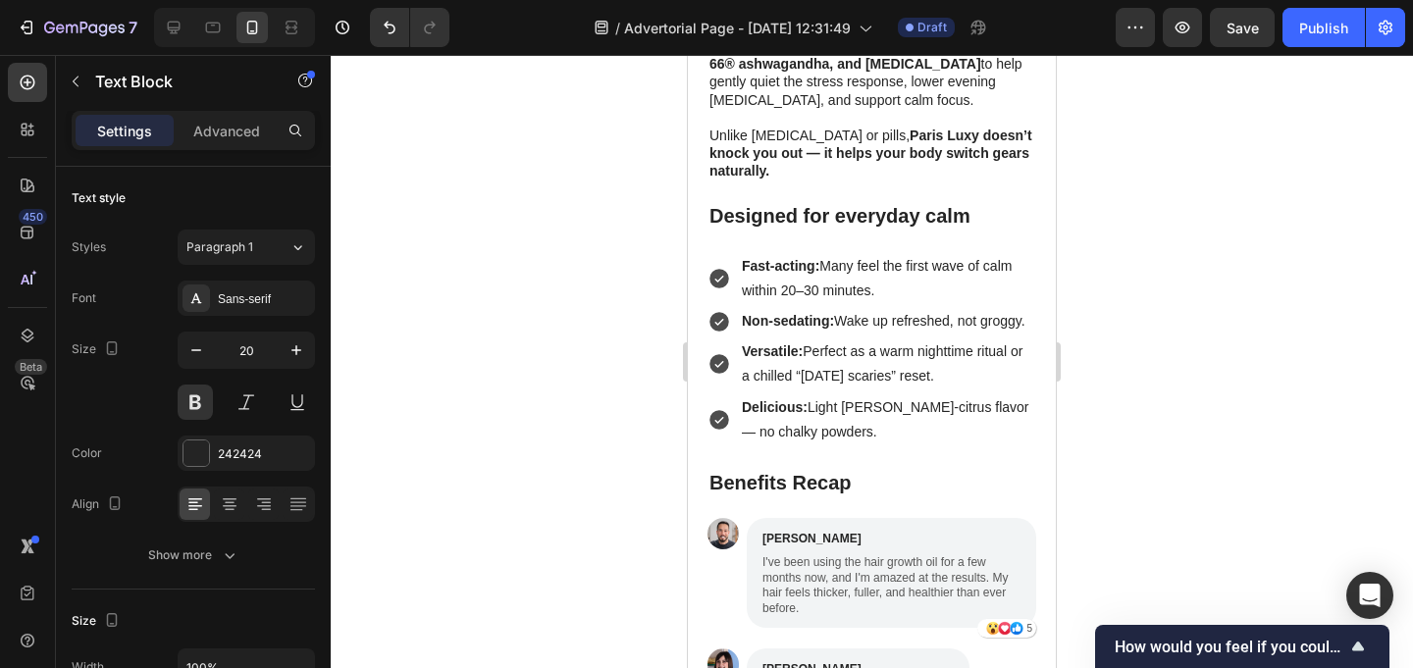
click at [1155, 395] on div at bounding box center [872, 361] width 1082 height 613
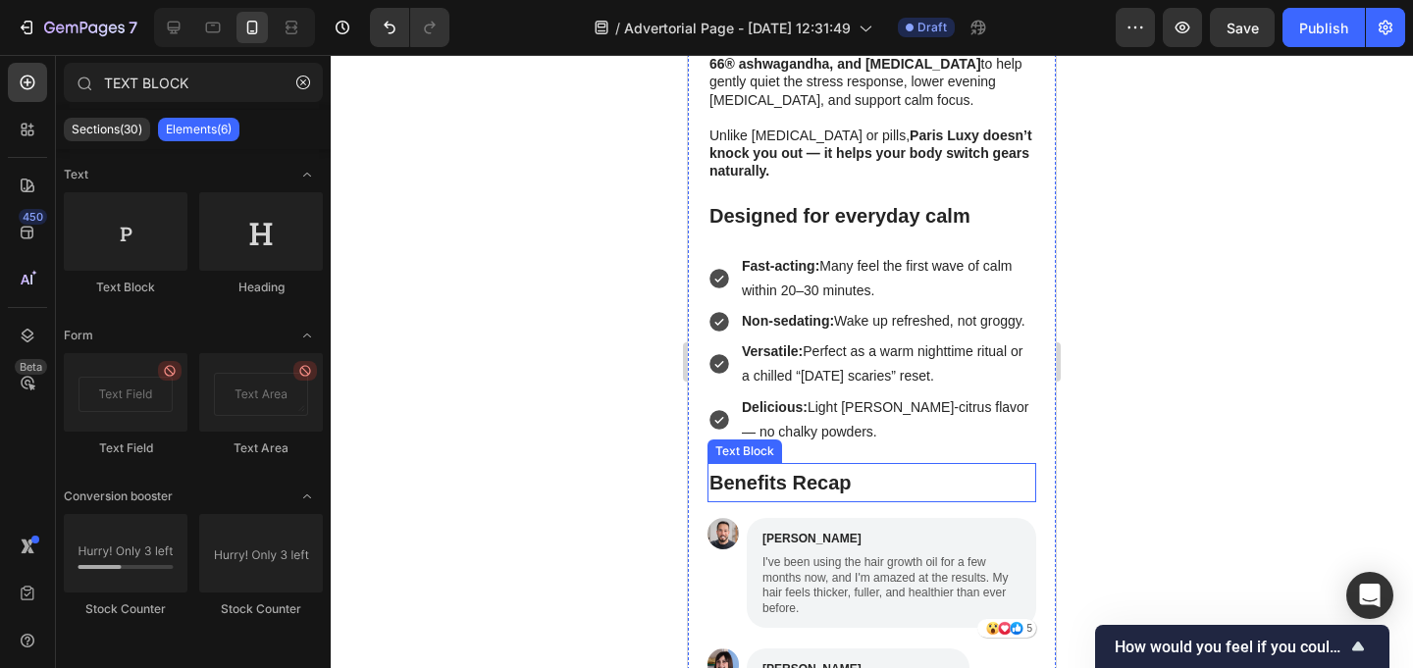
click at [912, 465] on p "Benefits Recap" at bounding box center [871, 482] width 325 height 35
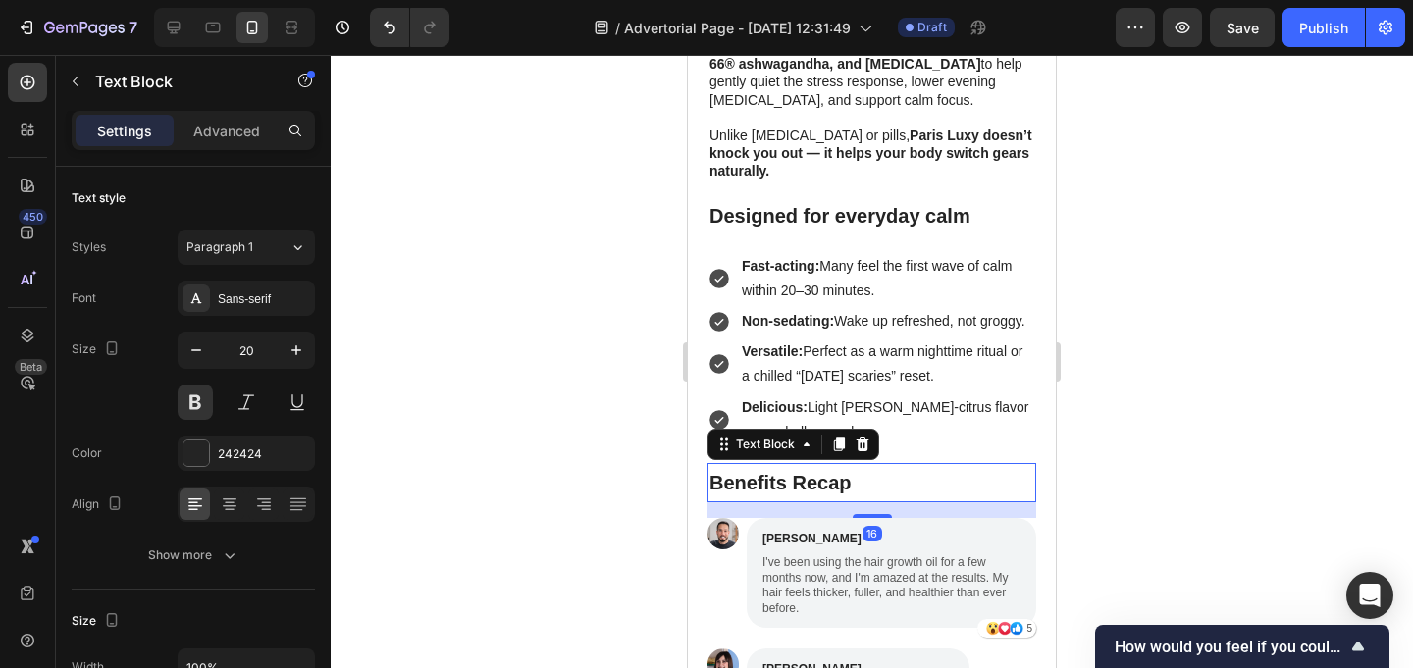
click at [513, 293] on div at bounding box center [872, 361] width 1082 height 613
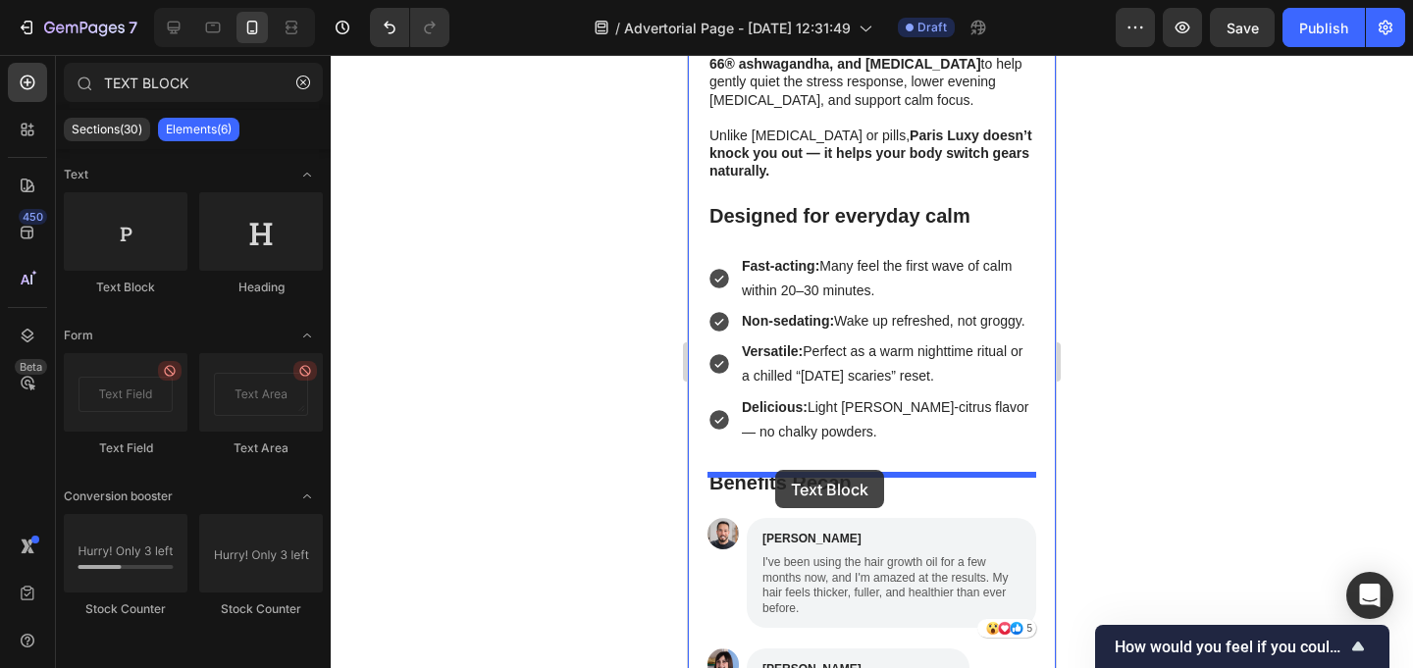
drag, startPoint x: 825, startPoint y: 309, endPoint x: 776, endPoint y: 465, distance: 163.5
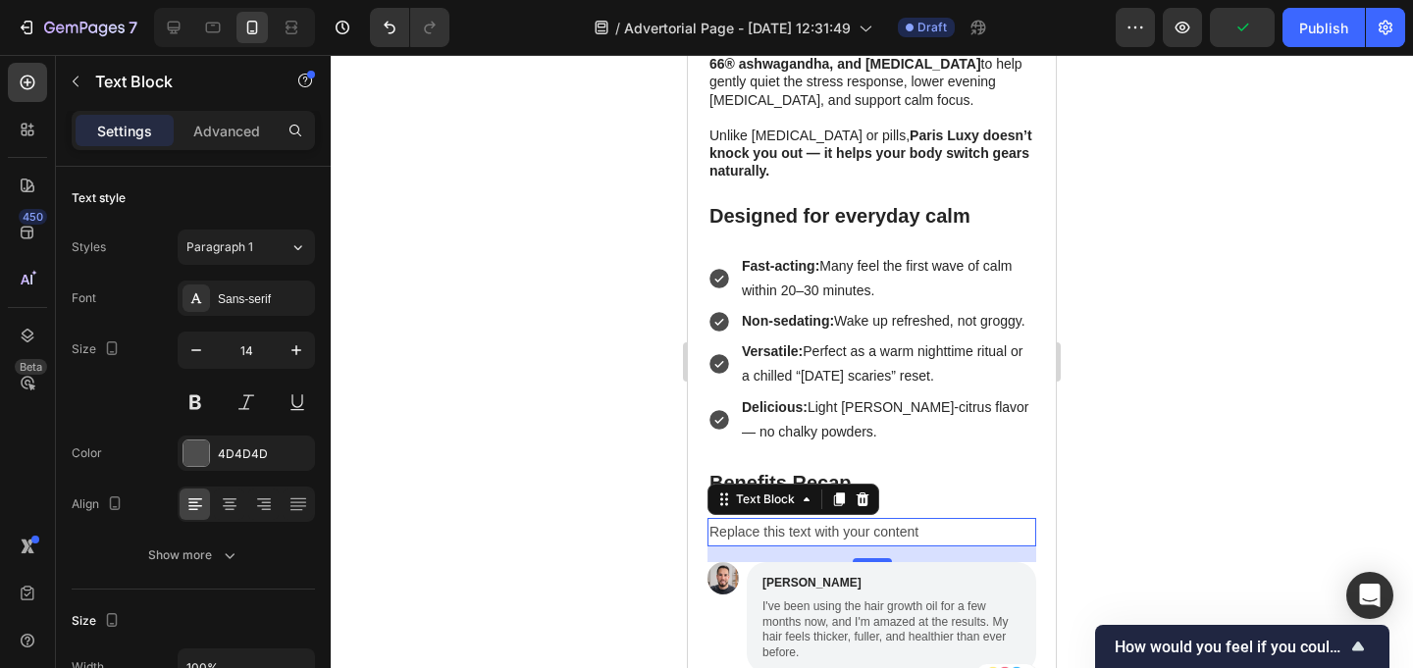
click at [835, 518] on div "Replace this text with your content" at bounding box center [871, 532] width 329 height 28
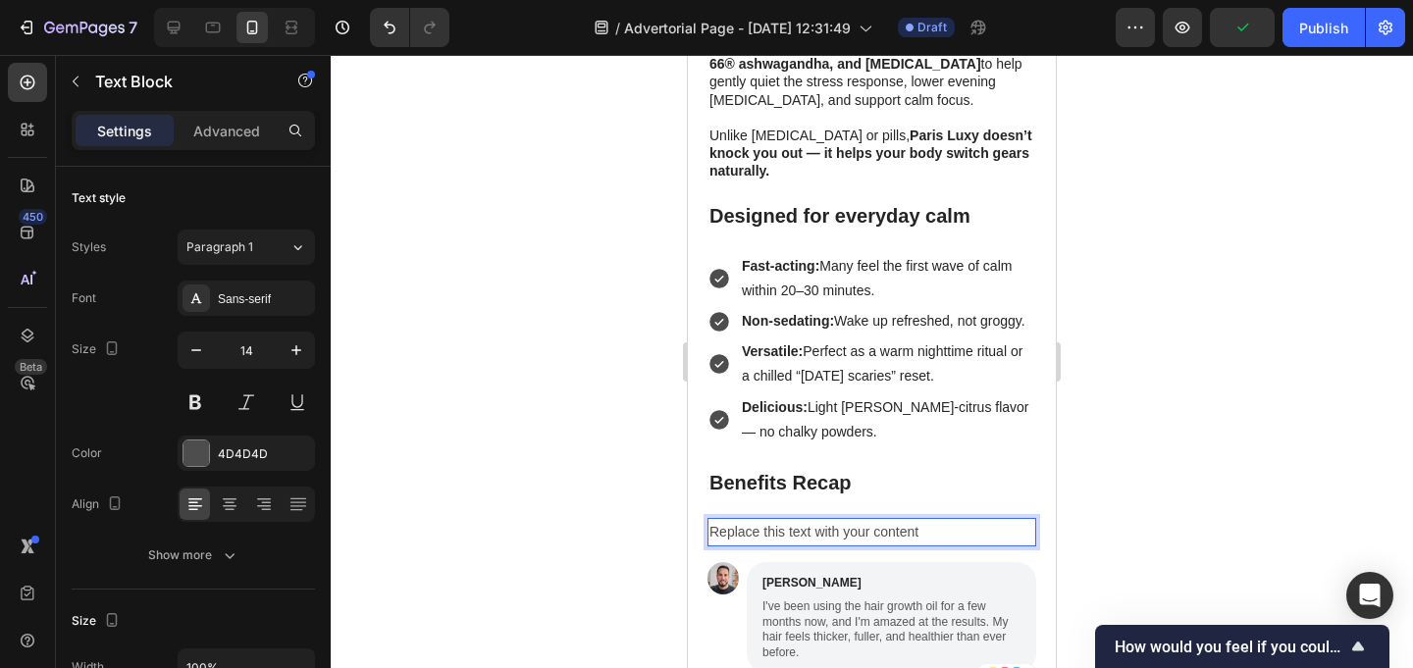
click at [835, 520] on p "Replace this text with your content" at bounding box center [871, 532] width 325 height 25
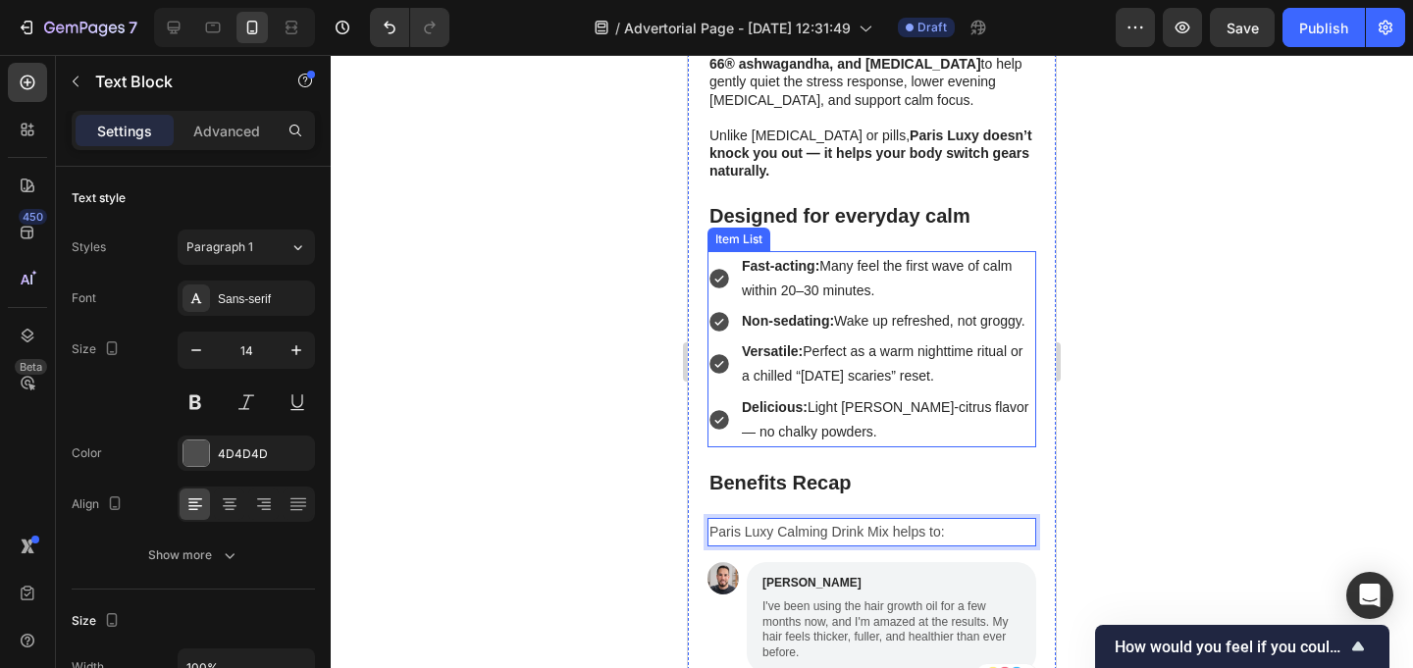
scroll to position [3451, 0]
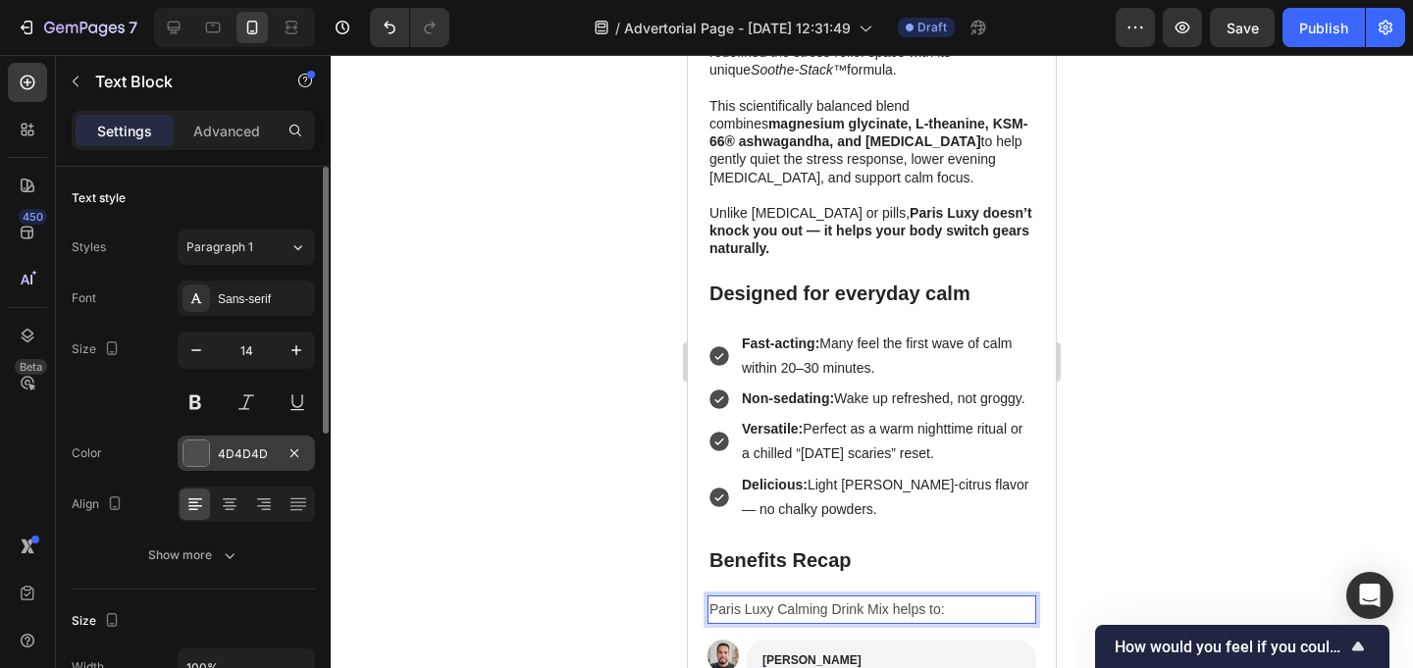
click at [240, 451] on div "4D4D4D" at bounding box center [246, 454] width 57 height 18
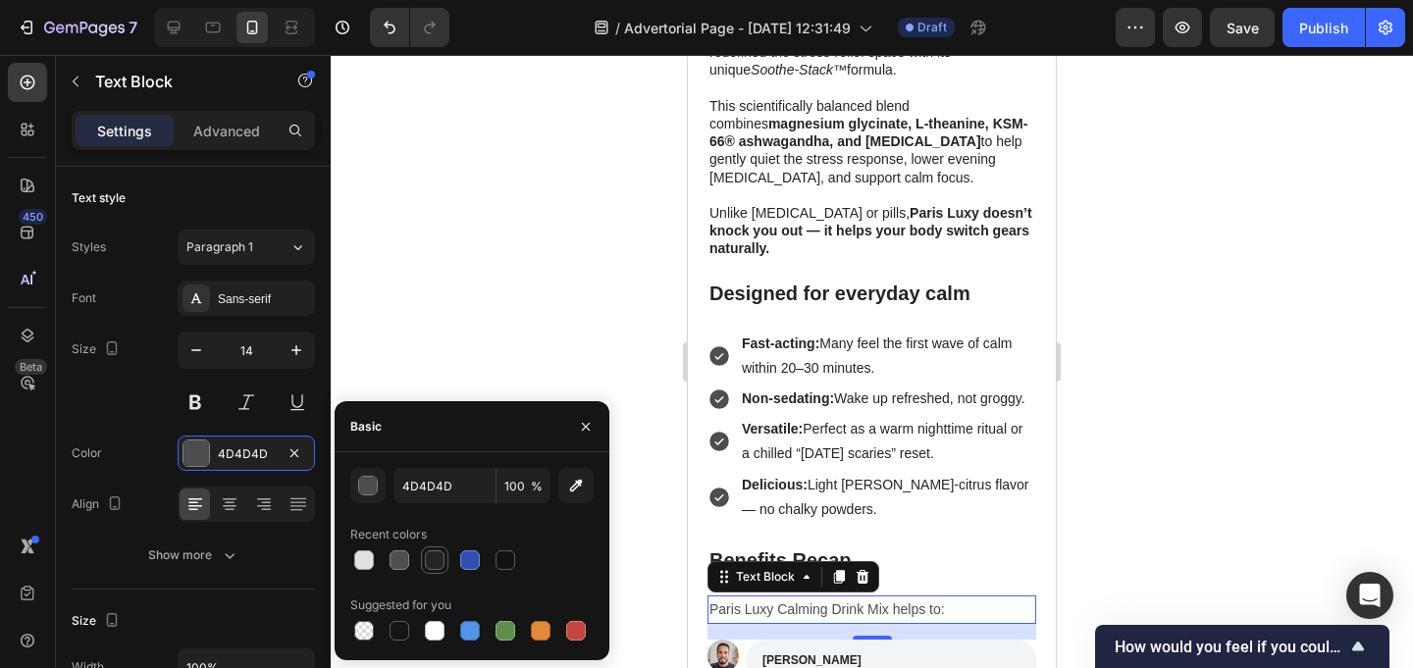
click at [437, 563] on div at bounding box center [435, 560] width 20 height 20
type input "242424"
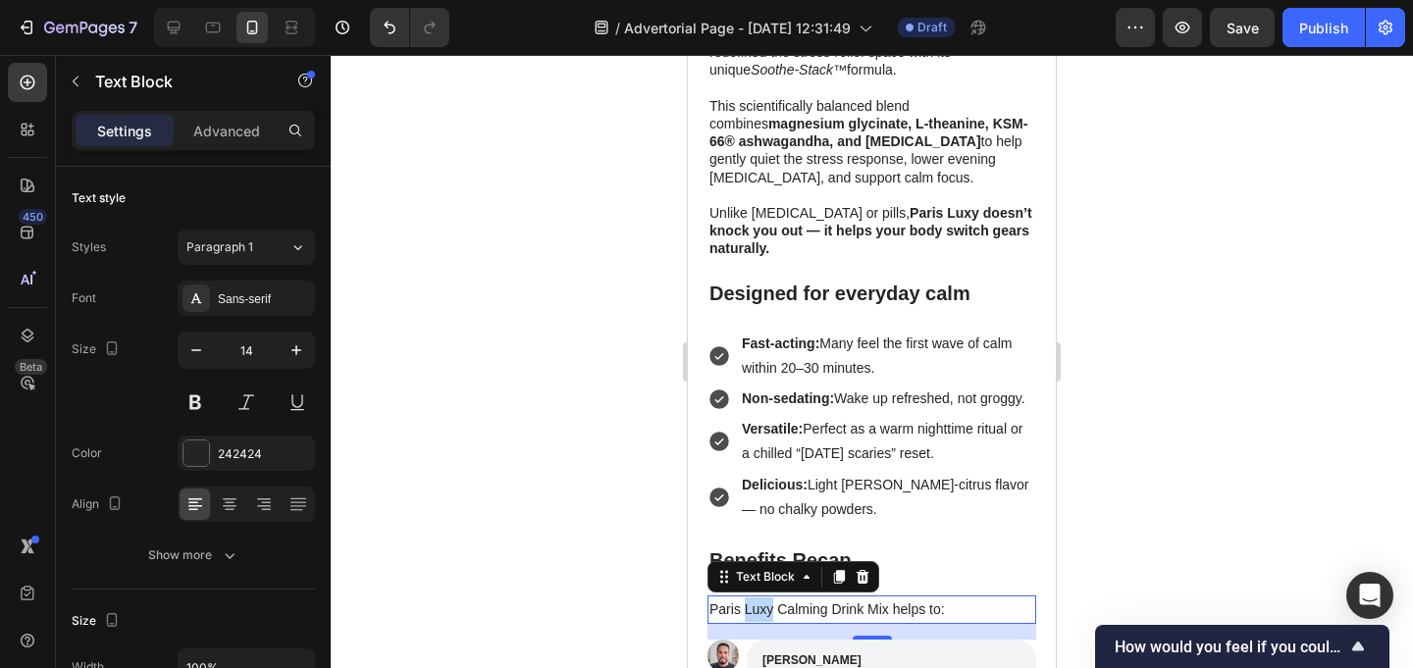
click at [758, 598] on p "Paris Luxy Calming Drink Mix helps to:" at bounding box center [871, 610] width 325 height 25
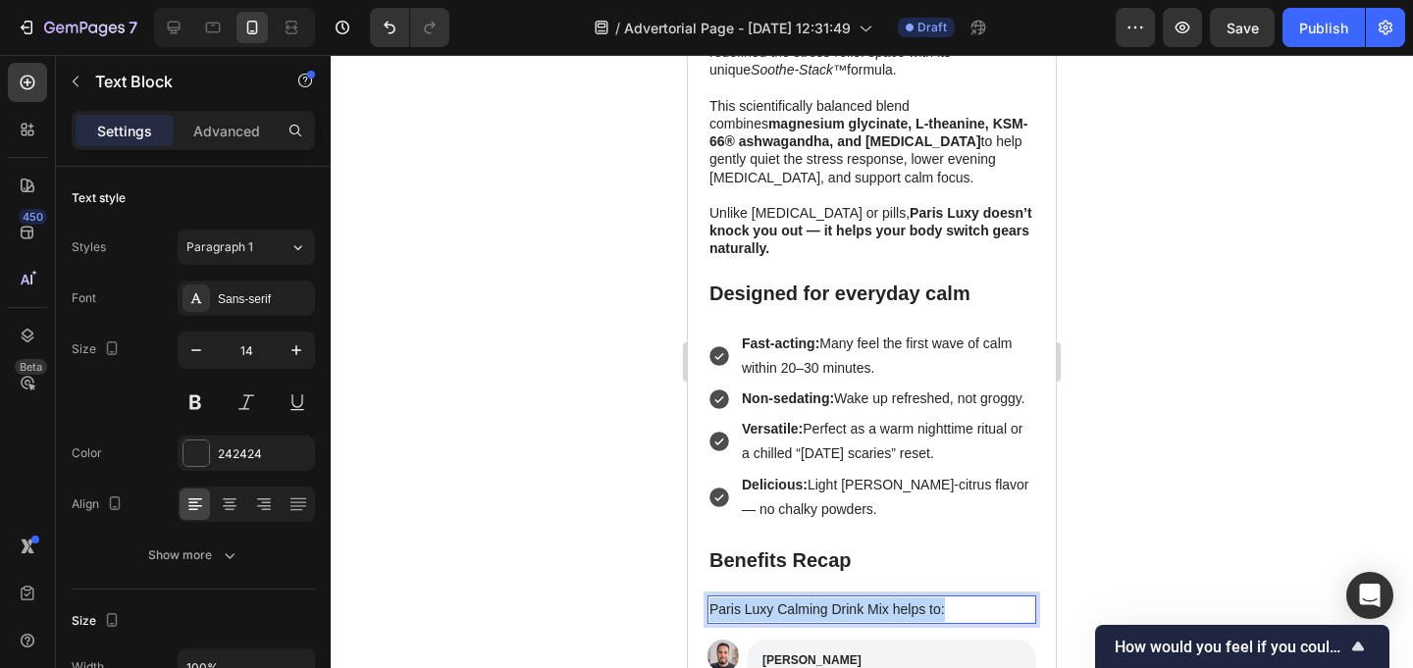
click at [758, 598] on p "Paris Luxy Calming Drink Mix helps to:" at bounding box center [871, 610] width 325 height 25
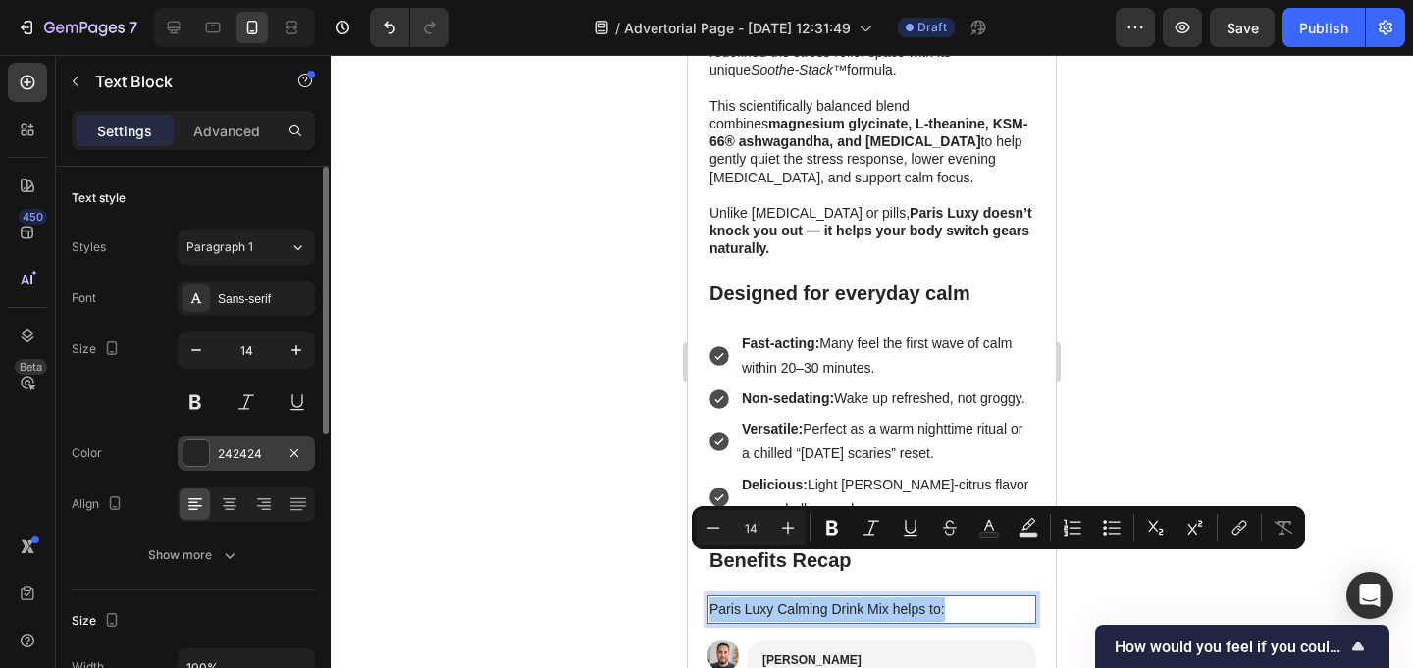
click at [269, 456] on div "242424" at bounding box center [246, 454] width 57 height 18
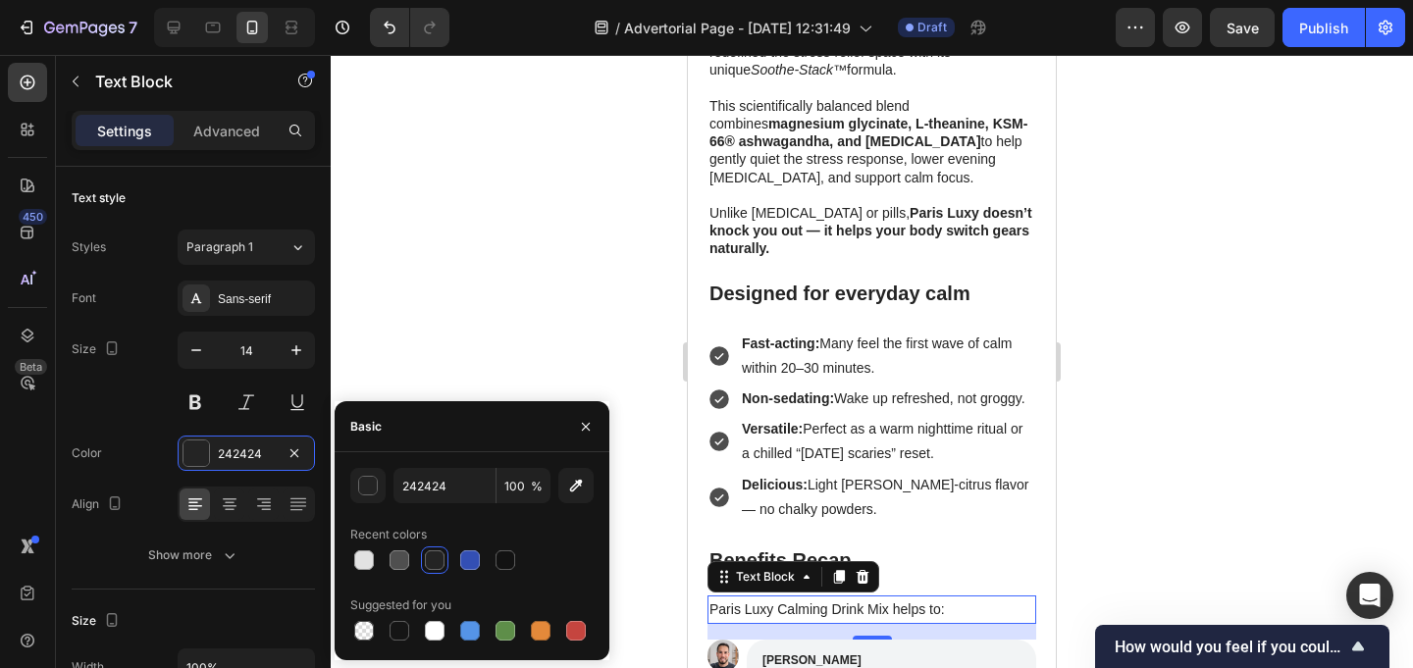
click at [436, 557] on div at bounding box center [435, 560] width 20 height 20
click at [491, 220] on div at bounding box center [872, 361] width 1082 height 613
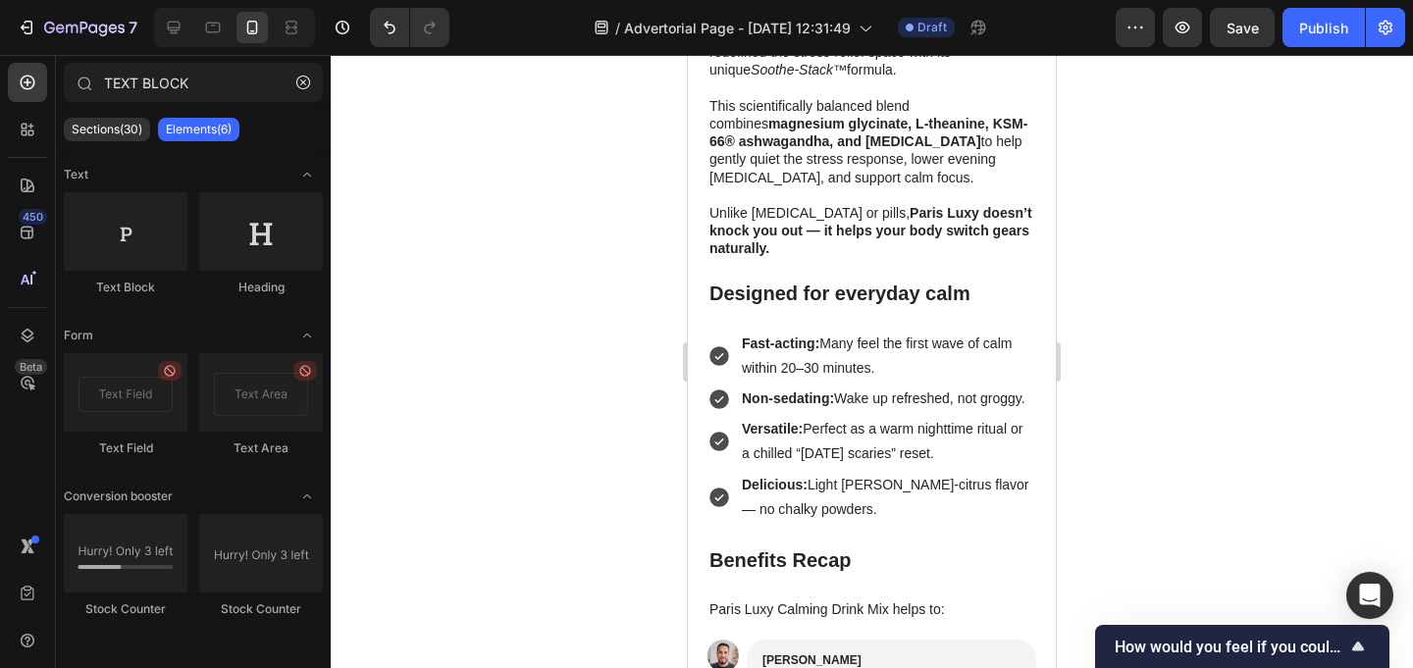
click at [491, 220] on div at bounding box center [872, 361] width 1082 height 613
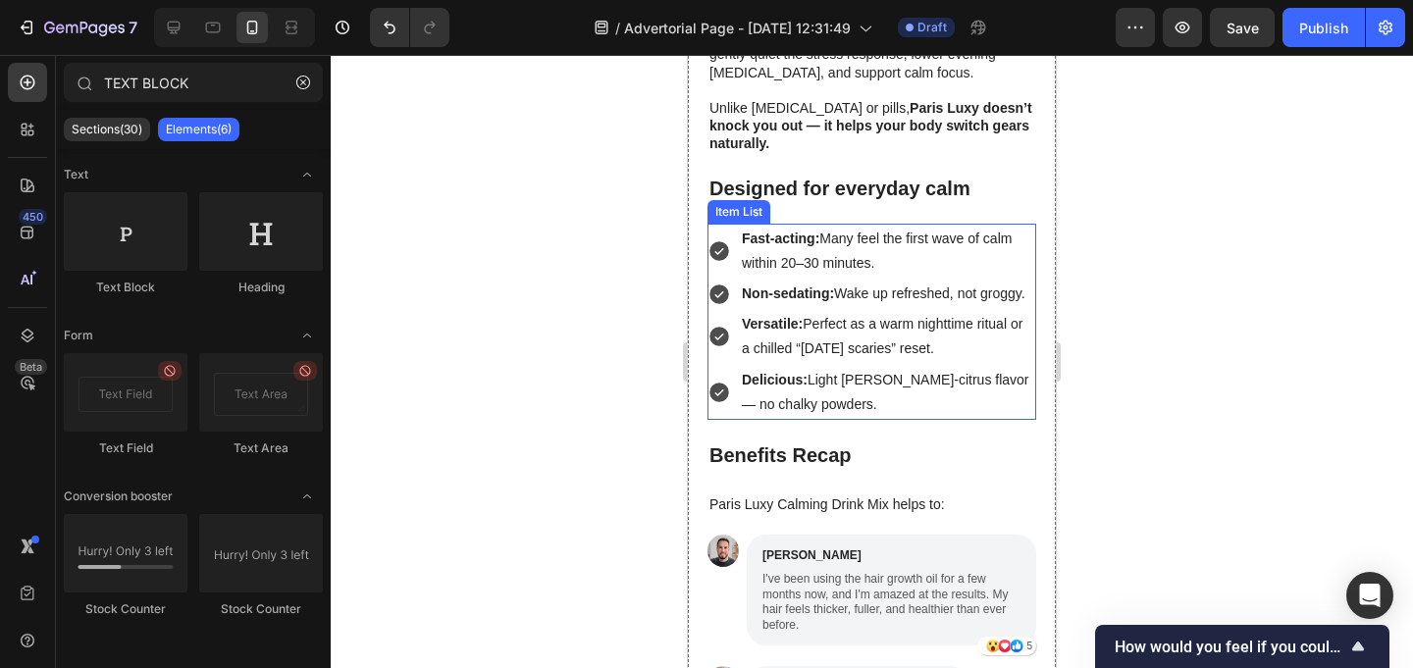
scroll to position [3565, 0]
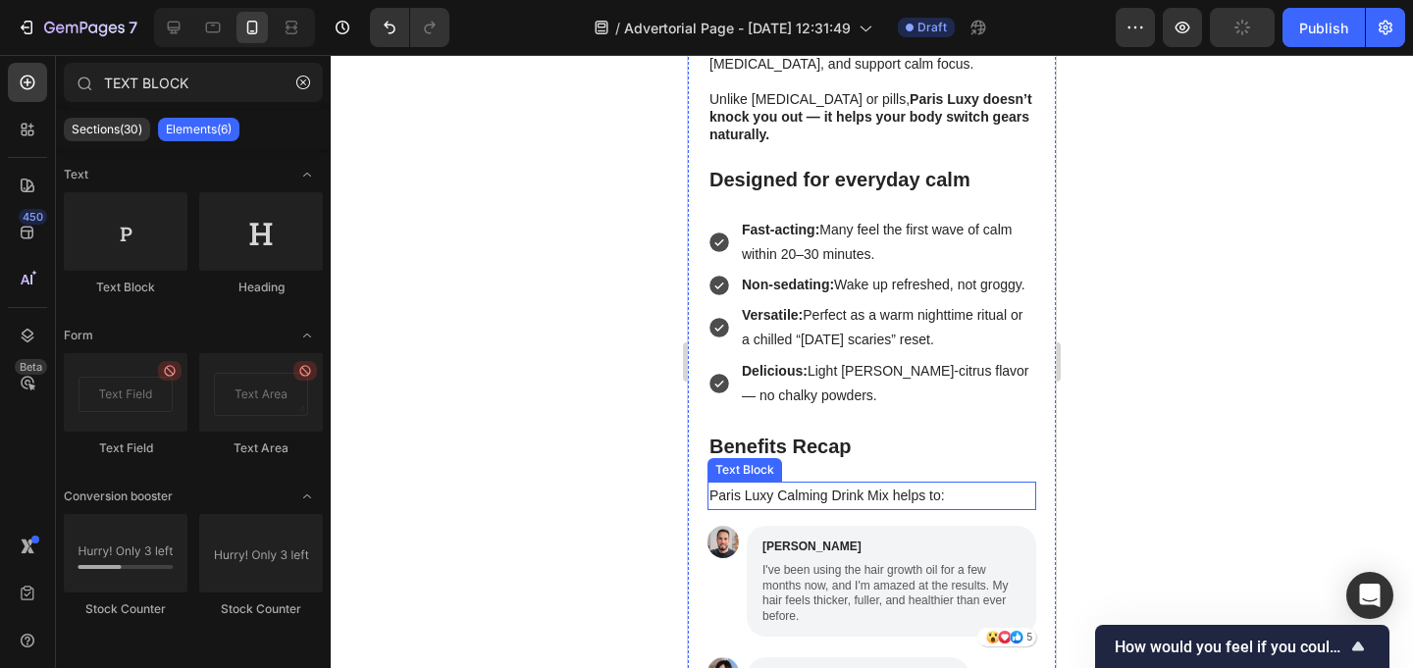
click at [905, 484] on p "Paris Luxy Calming Drink Mix helps to:" at bounding box center [871, 496] width 325 height 25
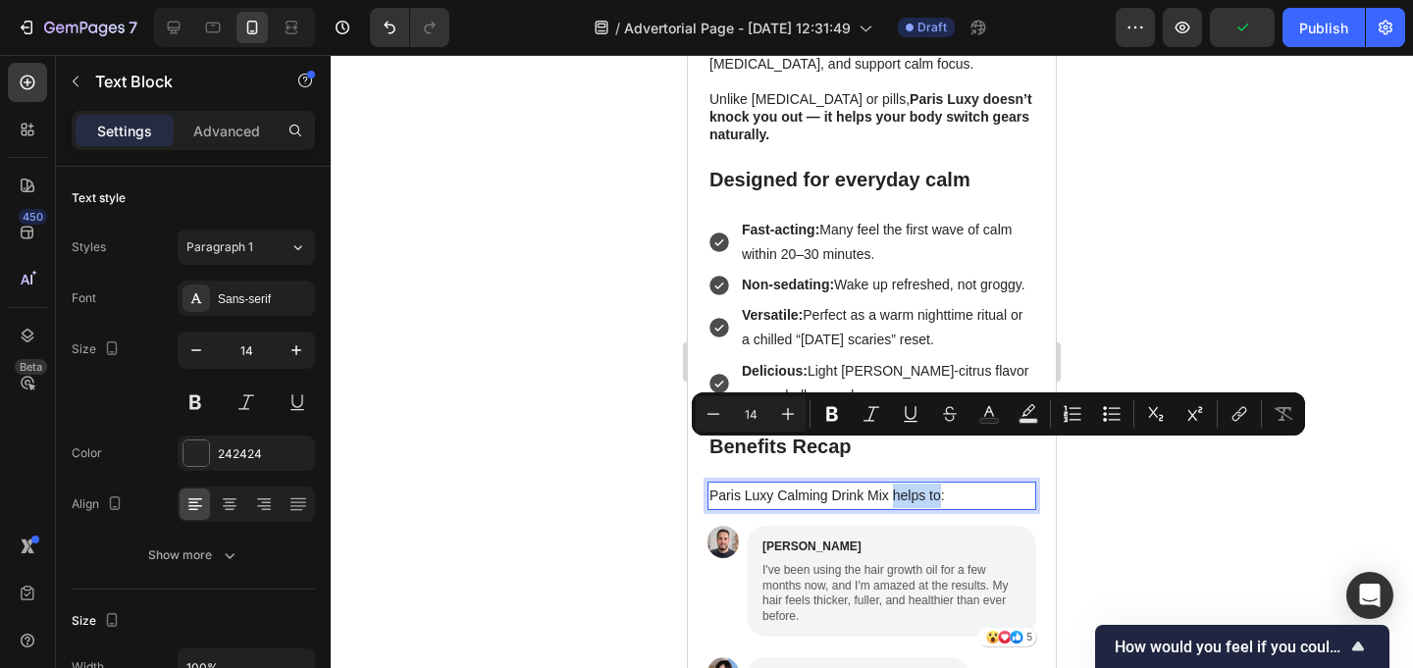
drag, startPoint x: 896, startPoint y: 455, endPoint x: 942, endPoint y: 457, distance: 46.2
click at [942, 484] on p "Paris Luxy Calming Drink Mix helps to:" at bounding box center [871, 496] width 325 height 25
click at [832, 402] on button "Bold" at bounding box center [831, 413] width 35 height 35
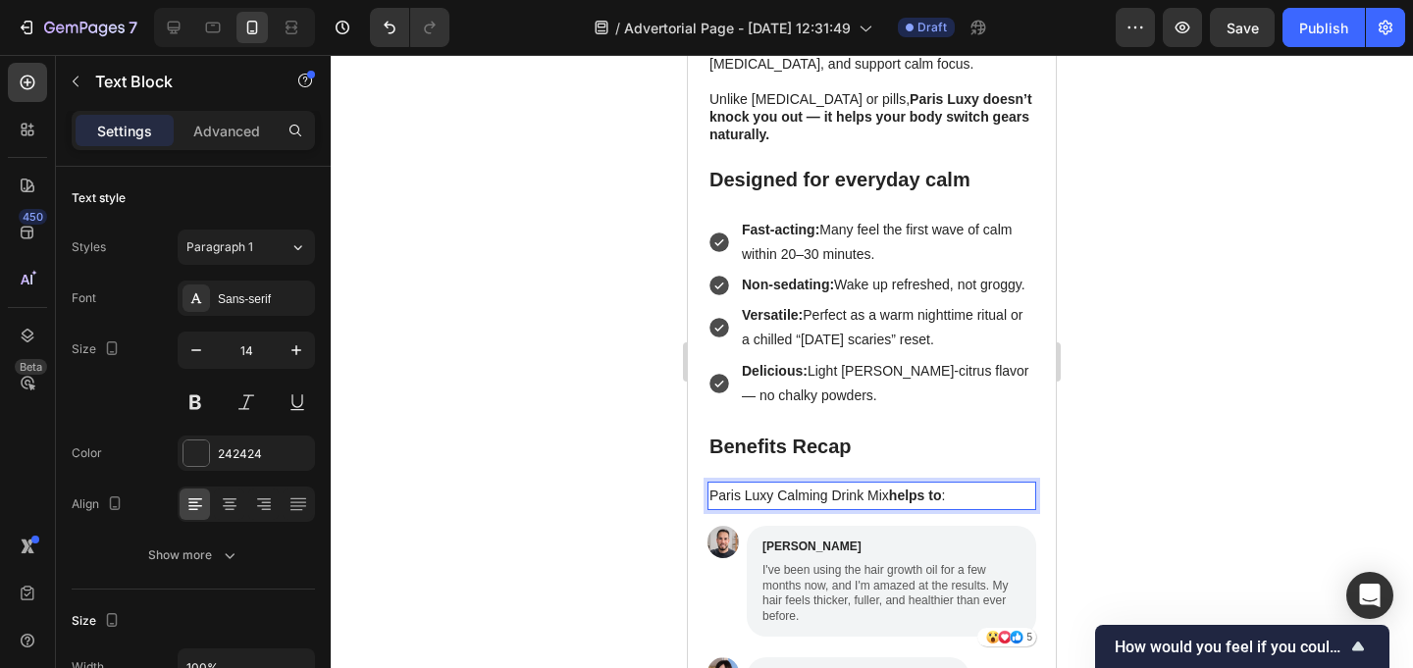
click at [1172, 324] on div at bounding box center [872, 361] width 1082 height 613
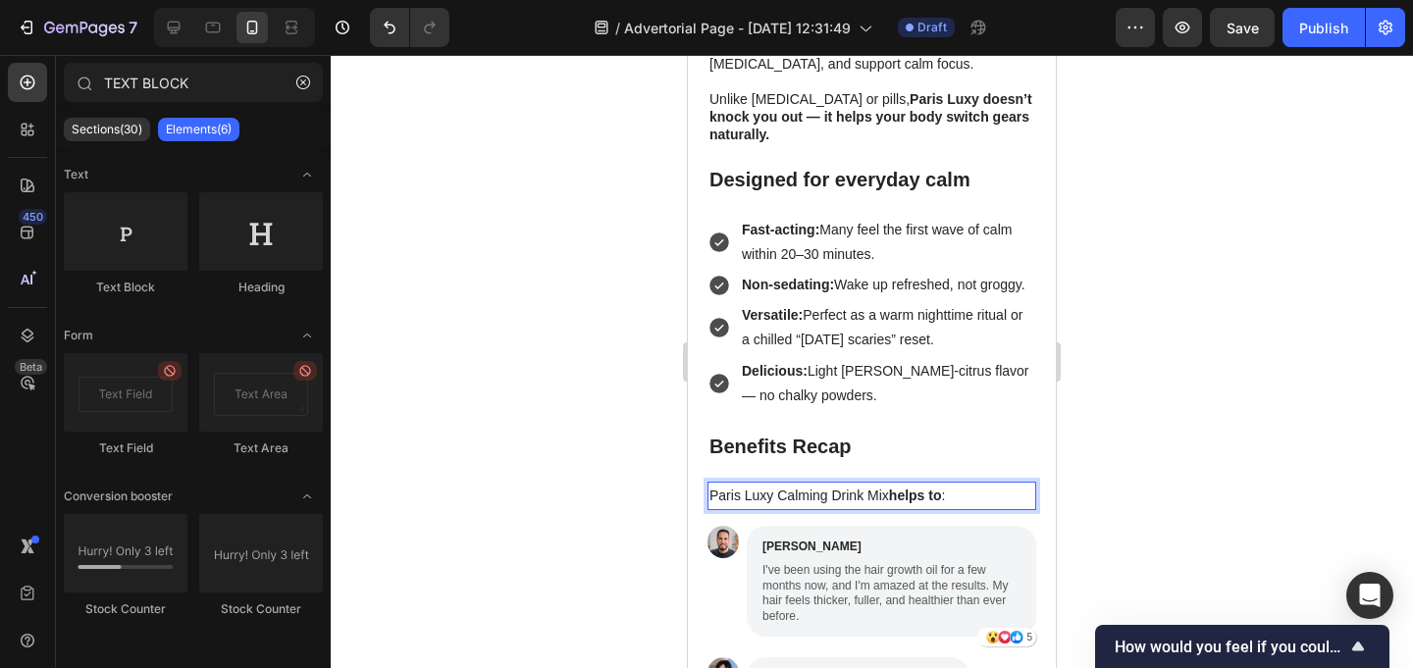
click at [1172, 324] on div at bounding box center [872, 361] width 1082 height 613
click at [712, 484] on p "Paris Luxy Calming Drink Mix helps to :" at bounding box center [871, 496] width 325 height 25
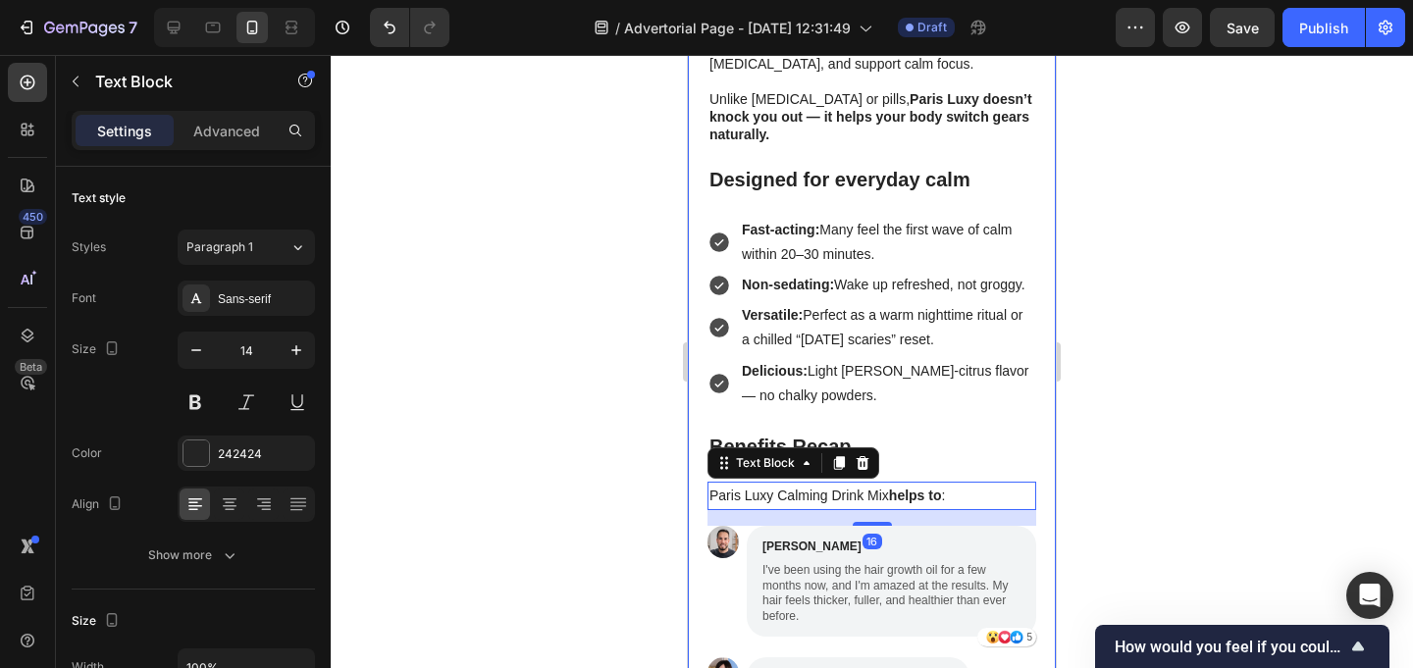
click at [706, 448] on div "3 Simple Tips to Reset Your Stress Response Text Block 1. Text Block Eliminate …" at bounding box center [872, 527] width 368 height 2284
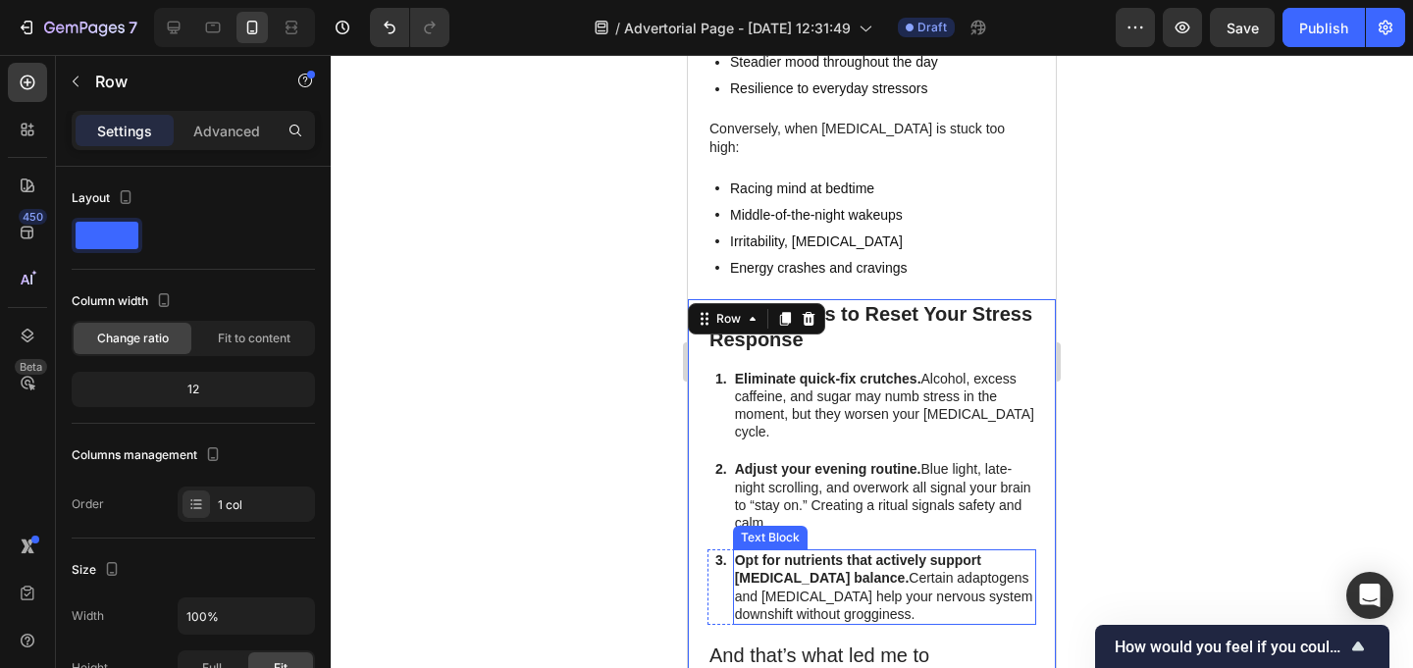
scroll to position [2647, 0]
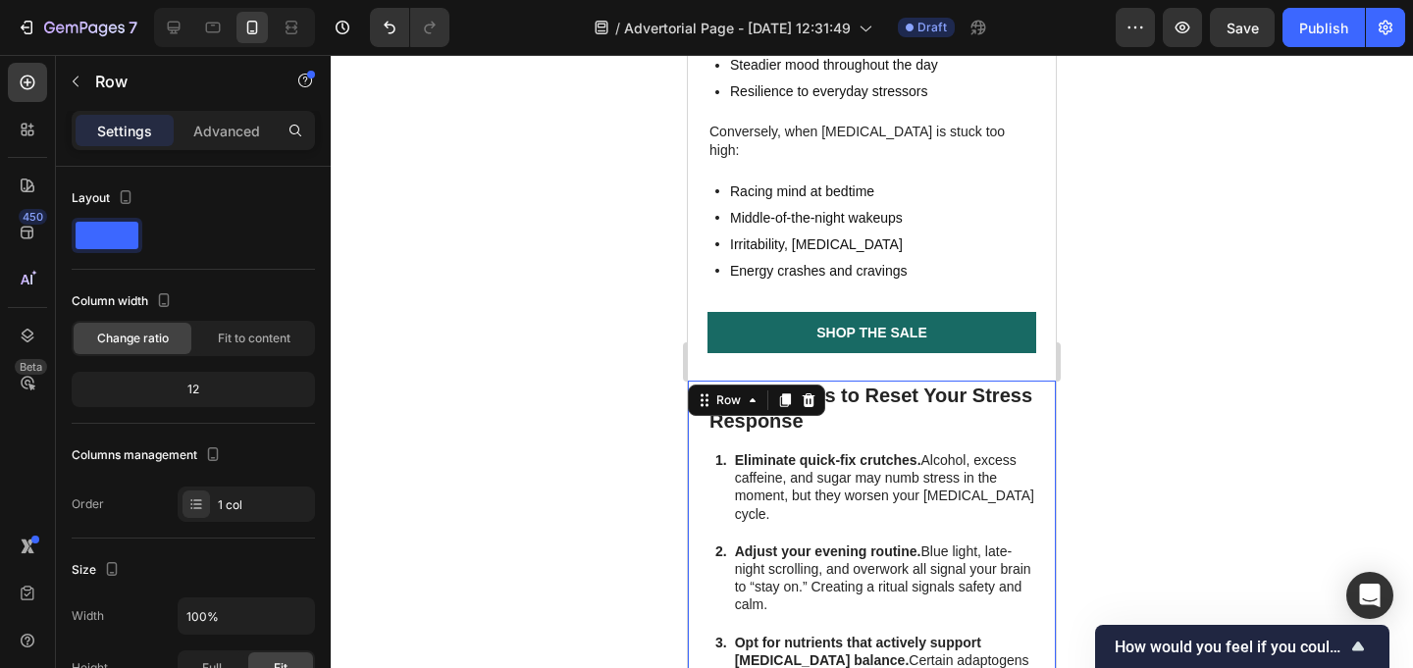
click at [879, 452] on strong "Eliminate quick-fix crutches." at bounding box center [828, 460] width 186 height 16
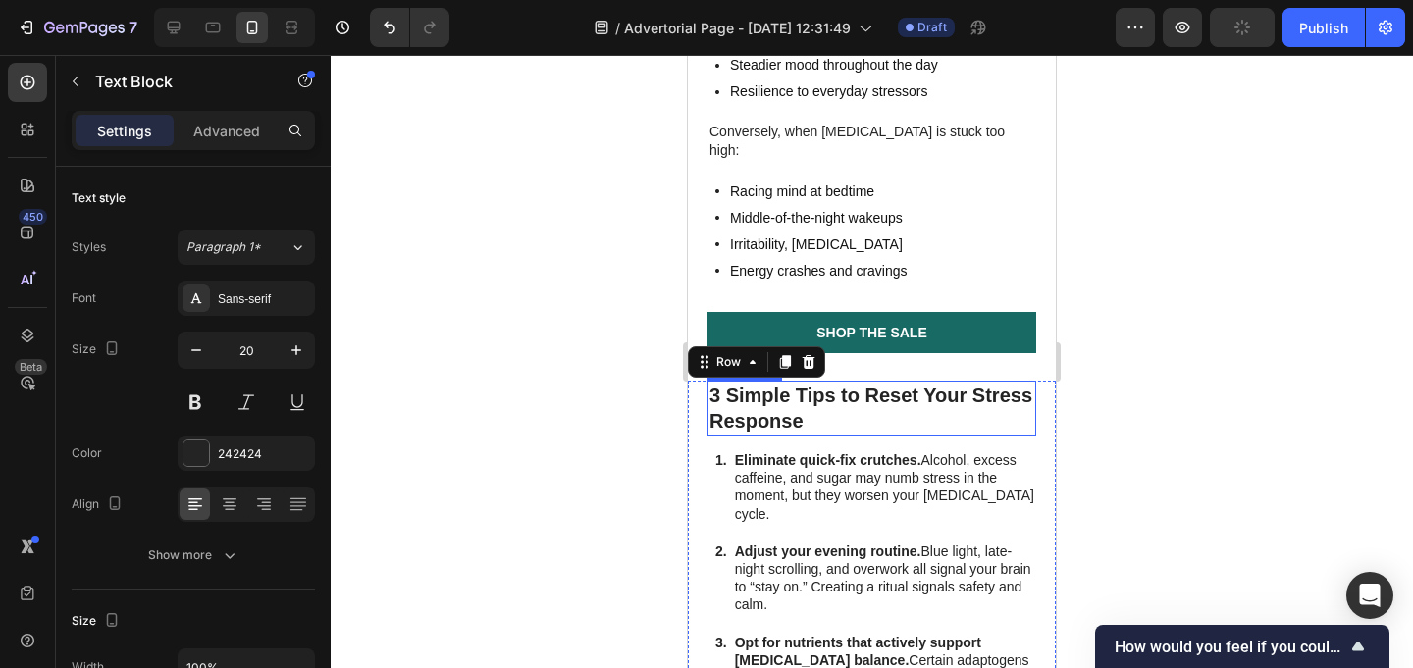
click at [757, 383] on p "3 Simple Tips to Reset Your Stress Response" at bounding box center [871, 408] width 325 height 51
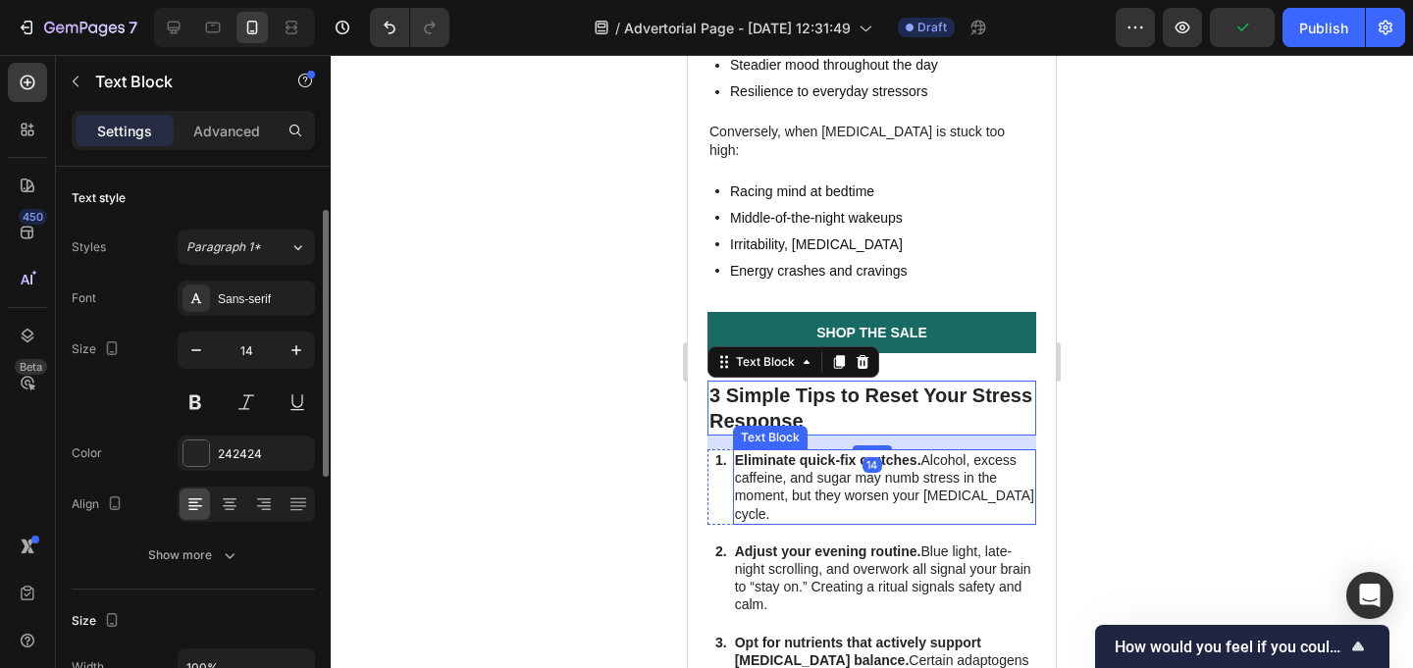
click at [765, 451] on p "Eliminate quick-fix crutches. Alcohol, excess caffeine, and sugar may numb stre…" at bounding box center [884, 487] width 299 height 72
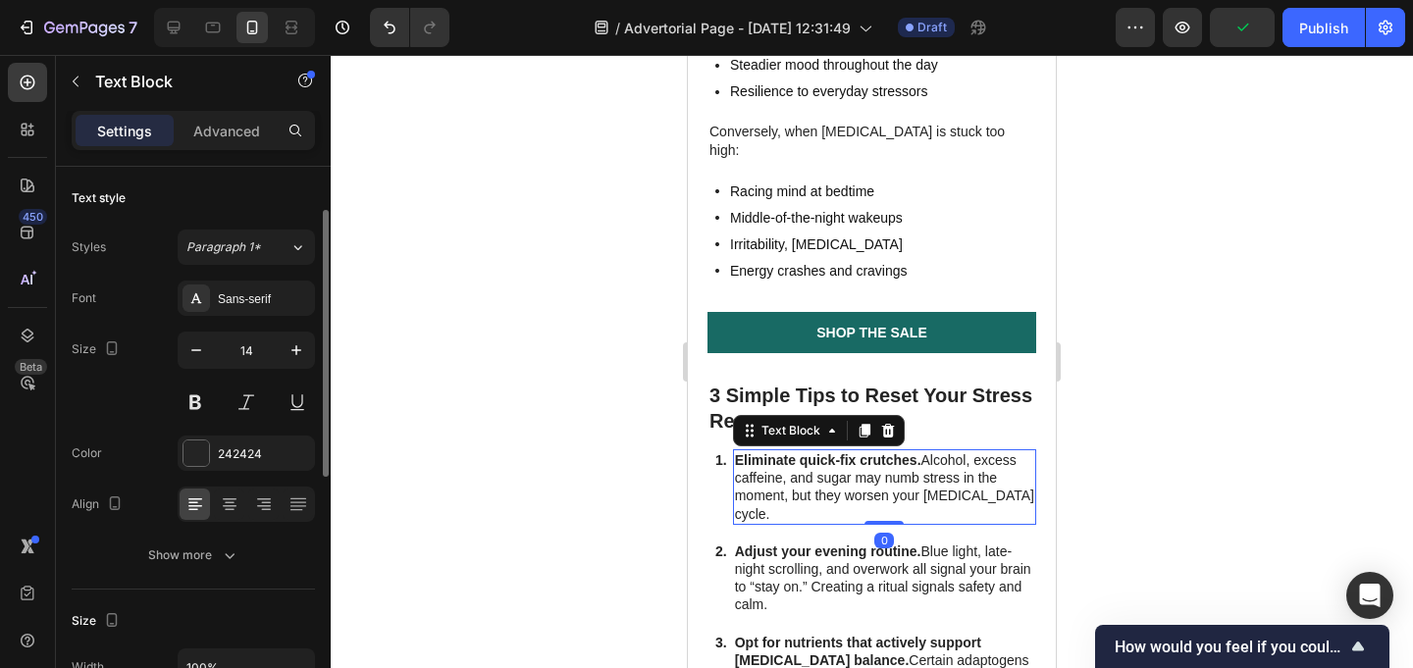
scroll to position [29, 0]
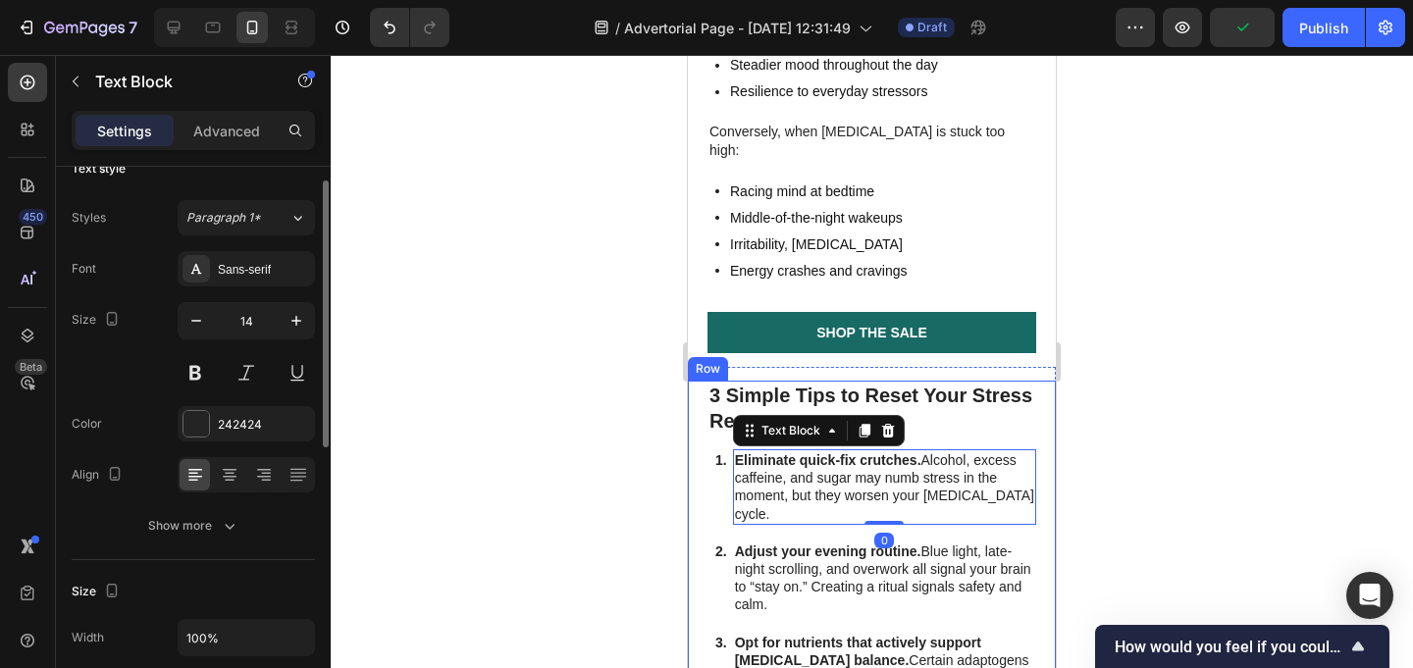
click at [1144, 283] on div at bounding box center [872, 361] width 1082 height 613
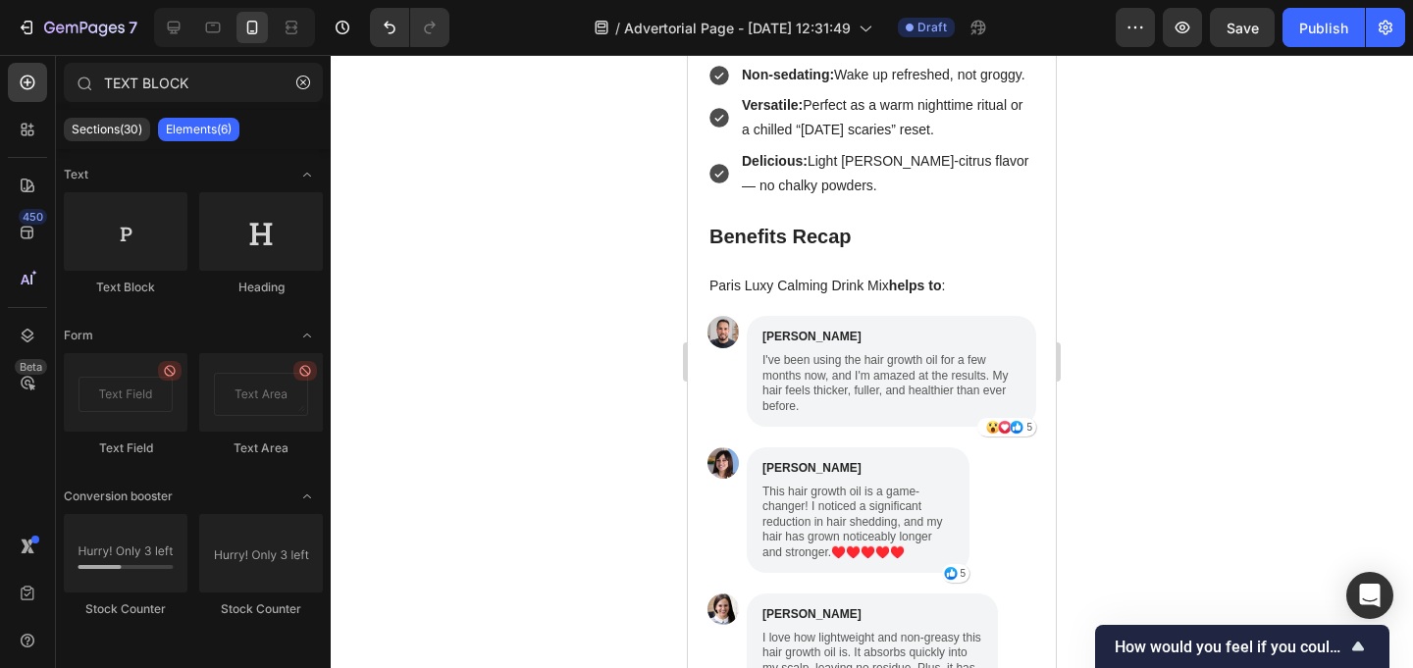
scroll to position [3779, 0]
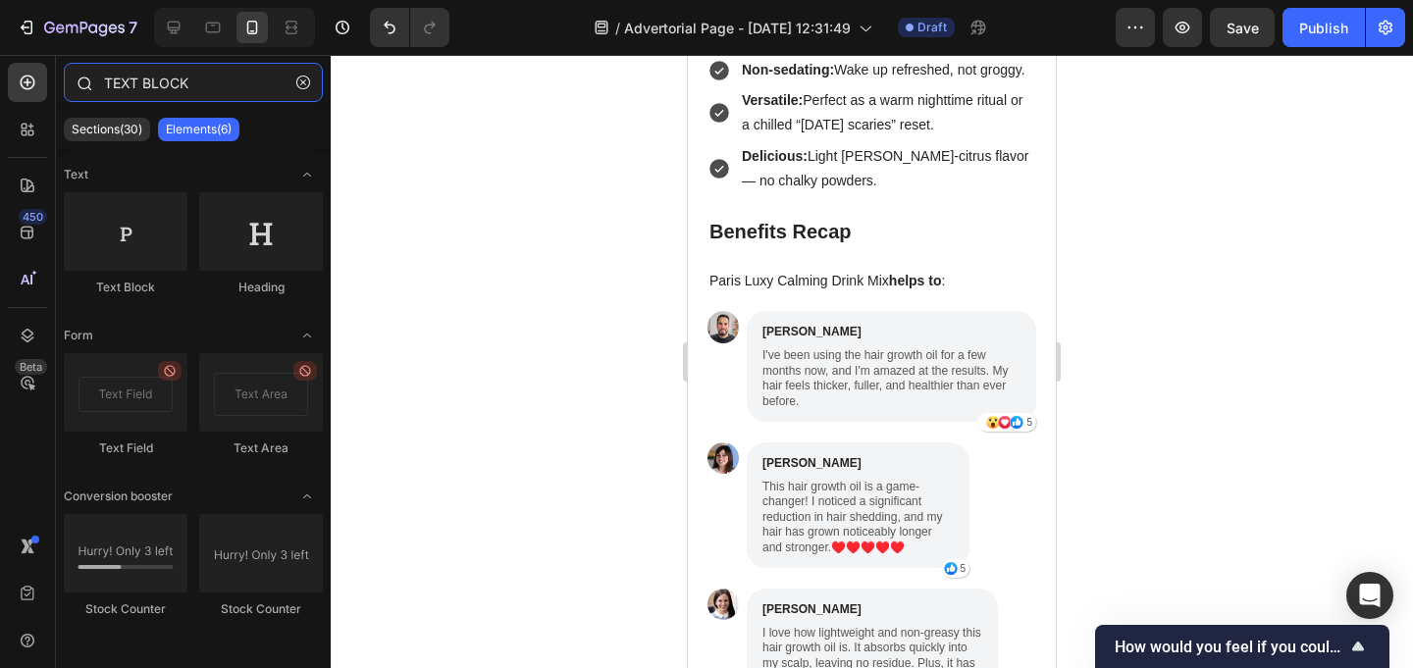
click at [182, 82] on input "TEXT BLOCK" at bounding box center [193, 82] width 259 height 39
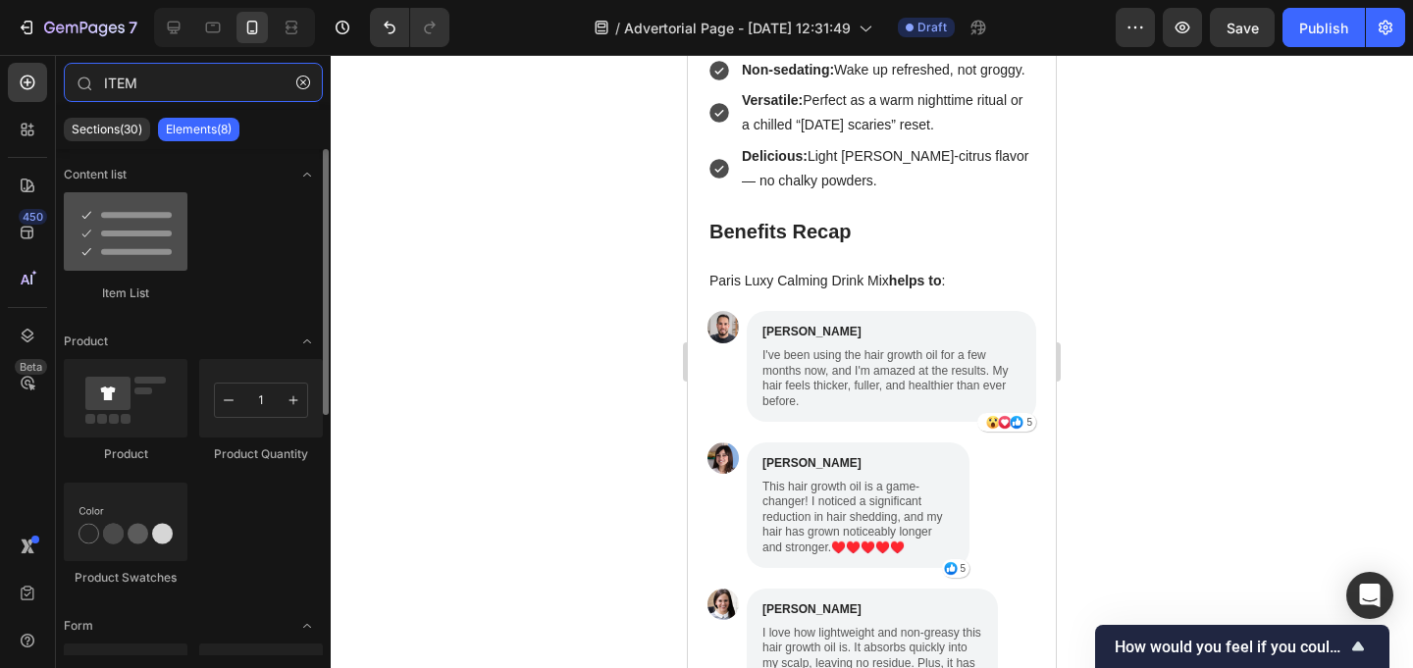
type input "ITEM"
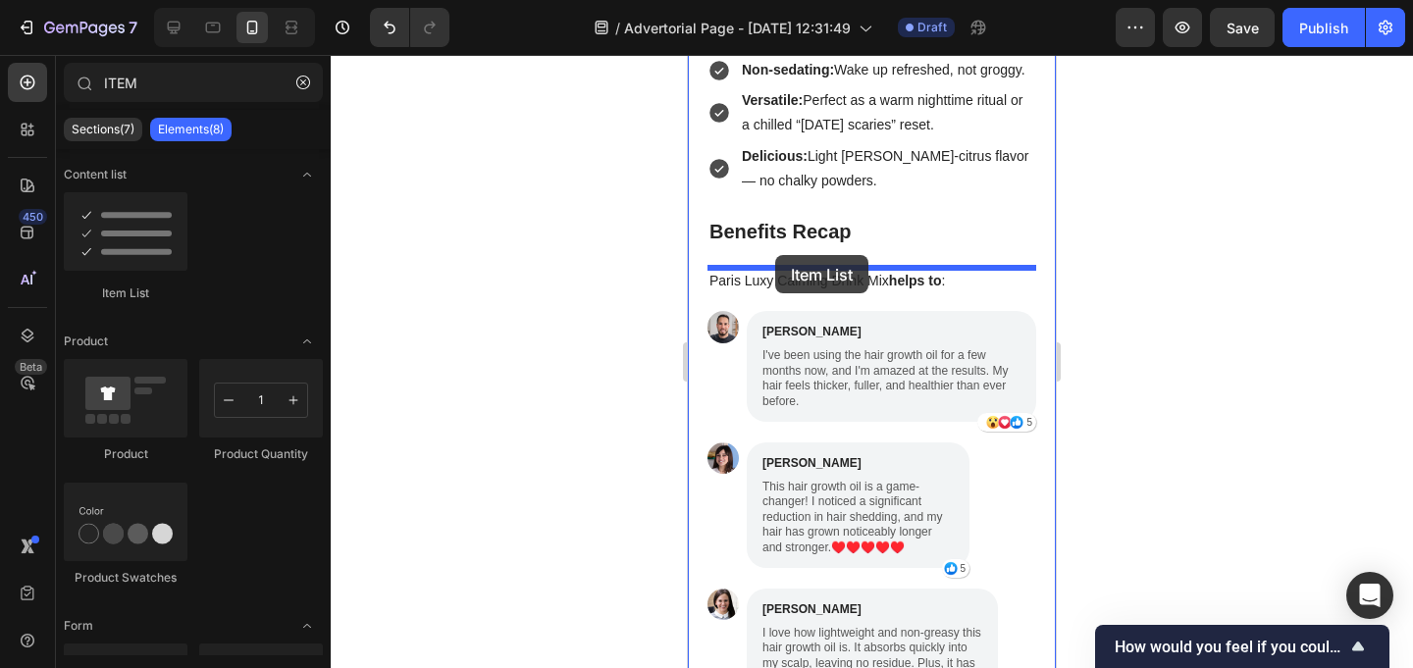
drag, startPoint x: 845, startPoint y: 268, endPoint x: 775, endPoint y: 257, distance: 70.5
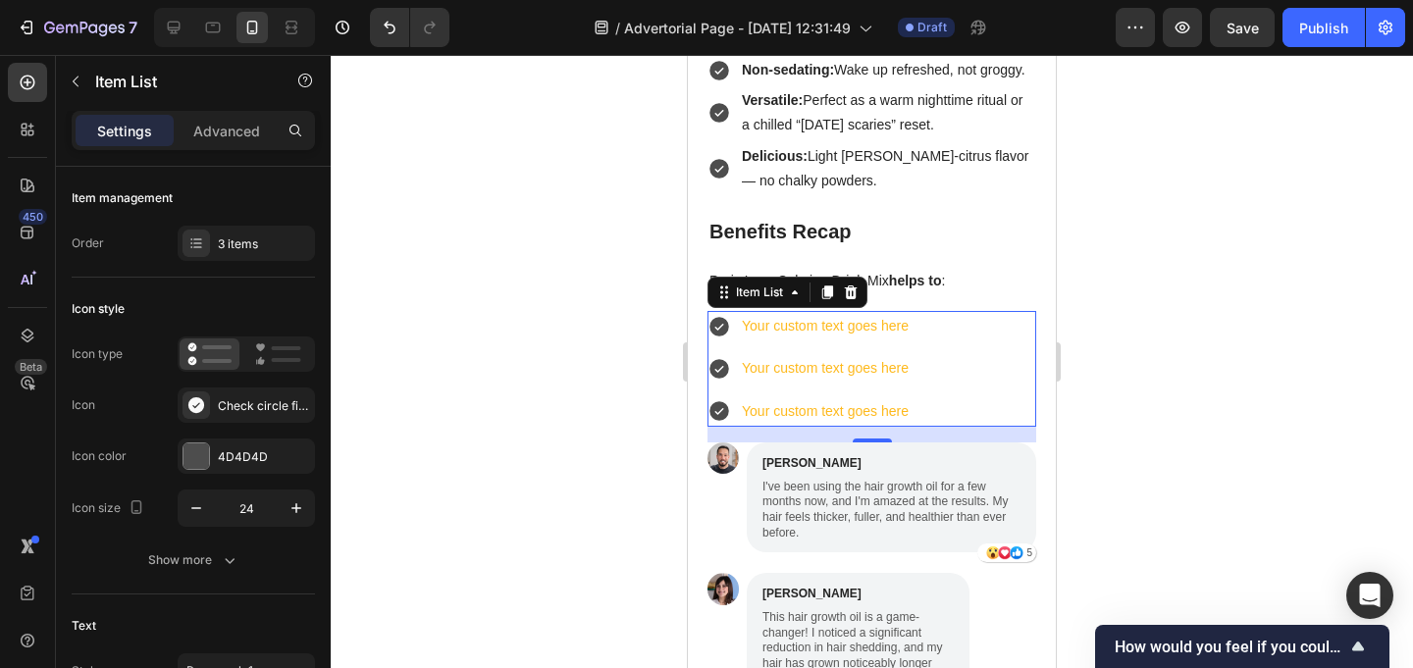
click at [830, 311] on div "Your custom text goes here" at bounding box center [825, 326] width 173 height 30
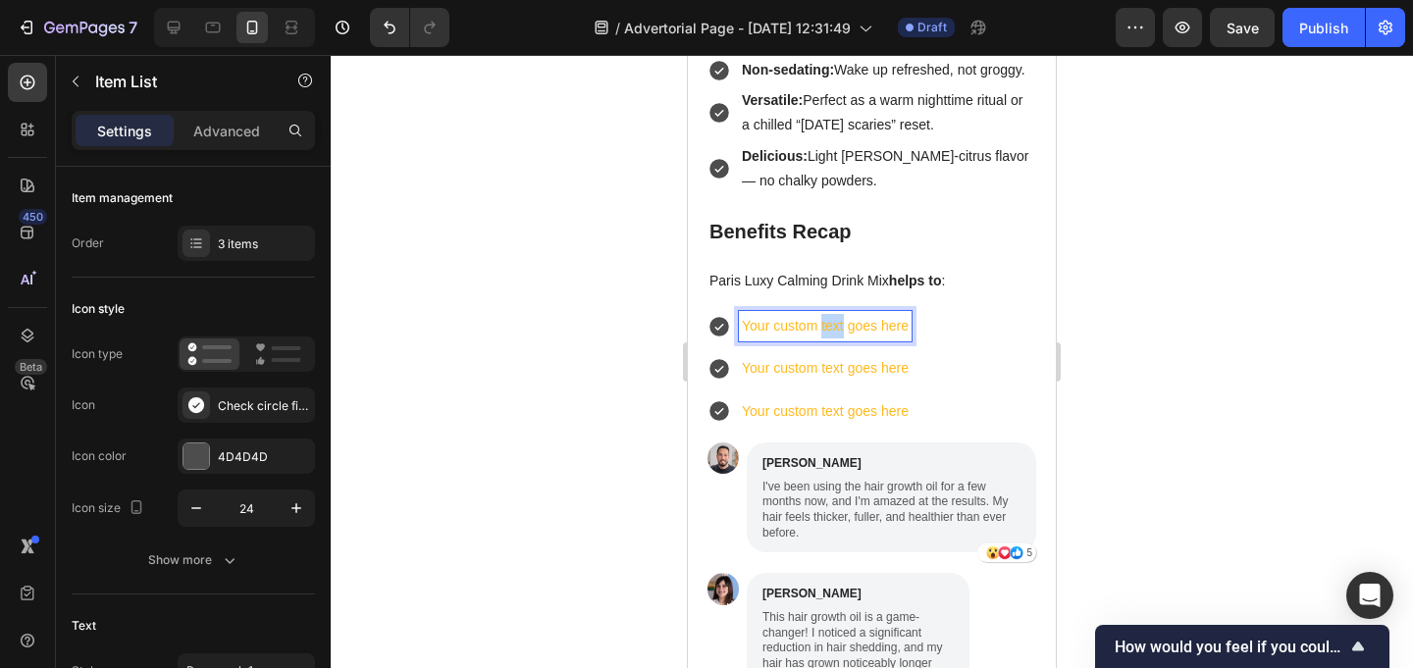
click at [830, 314] on p "Your custom text goes here" at bounding box center [825, 326] width 167 height 25
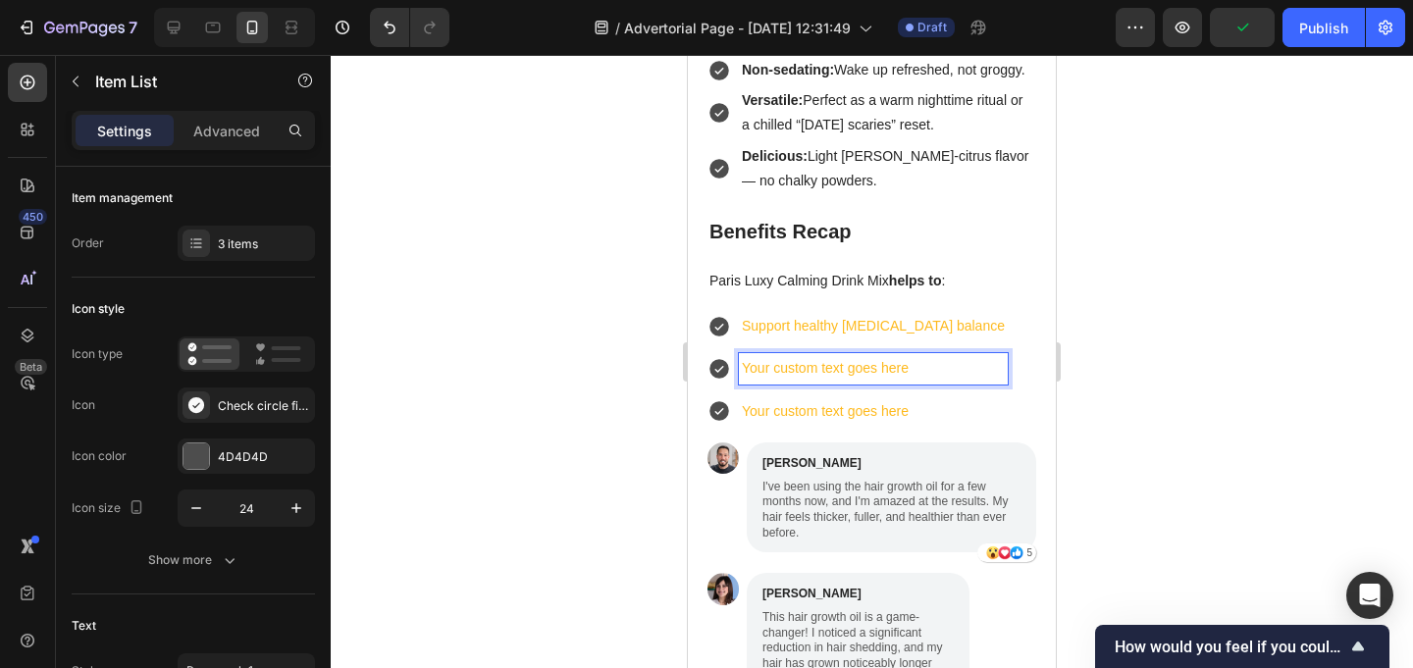
click at [814, 356] on p "Your custom text goes here" at bounding box center [873, 368] width 263 height 25
click at [830, 399] on p "Your custom text goes here" at bounding box center [873, 411] width 263 height 25
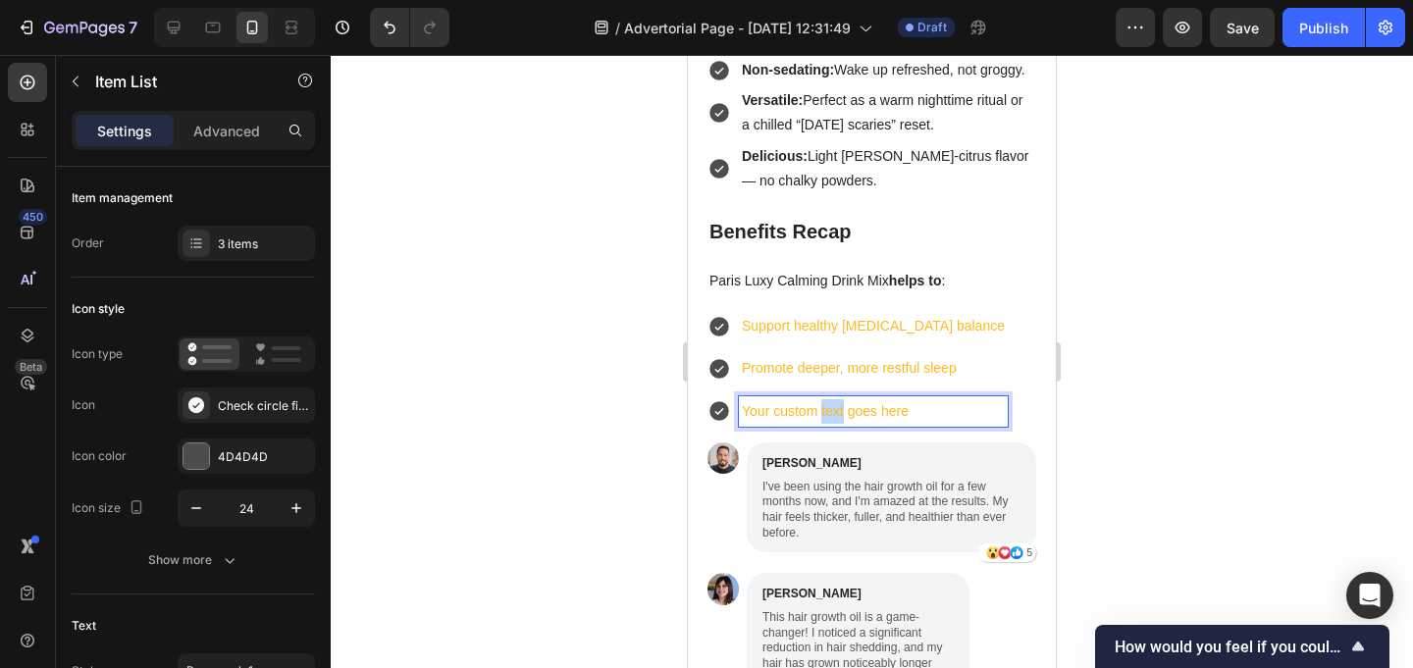
click at [830, 399] on p "Your custom text goes here" at bounding box center [873, 411] width 263 height 25
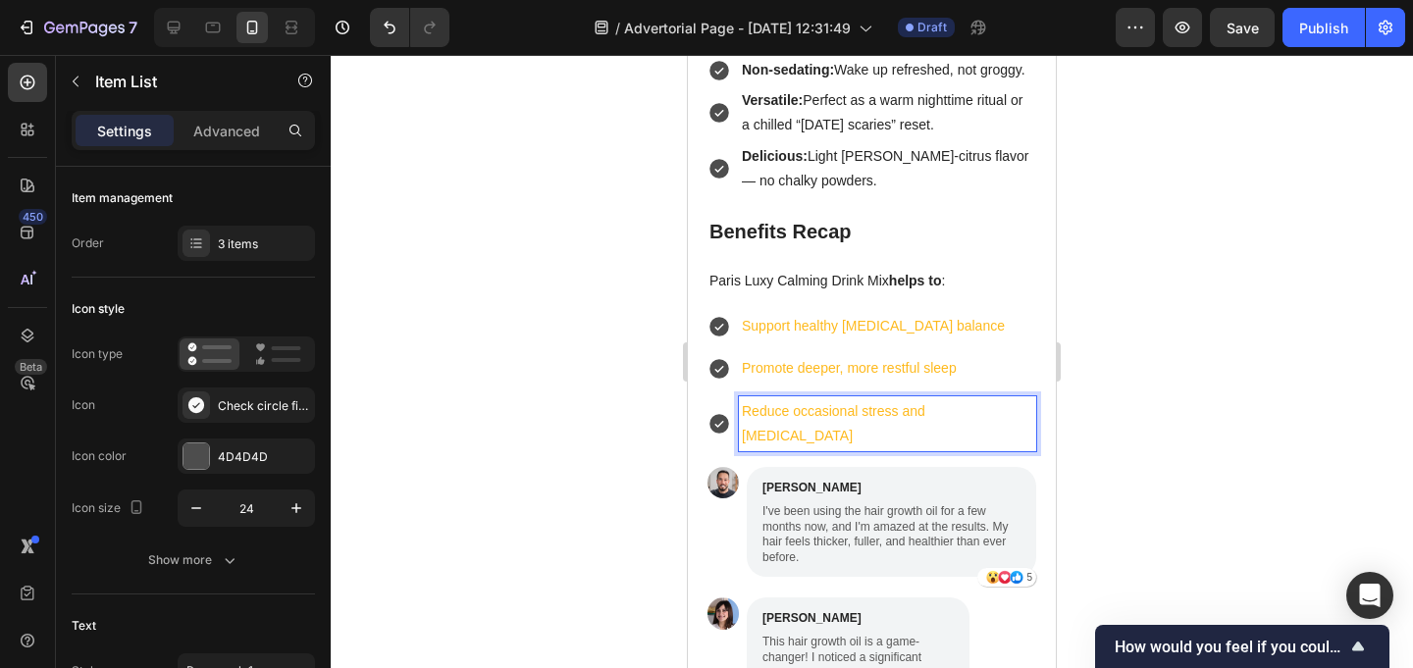
click at [536, 271] on div at bounding box center [872, 361] width 1082 height 613
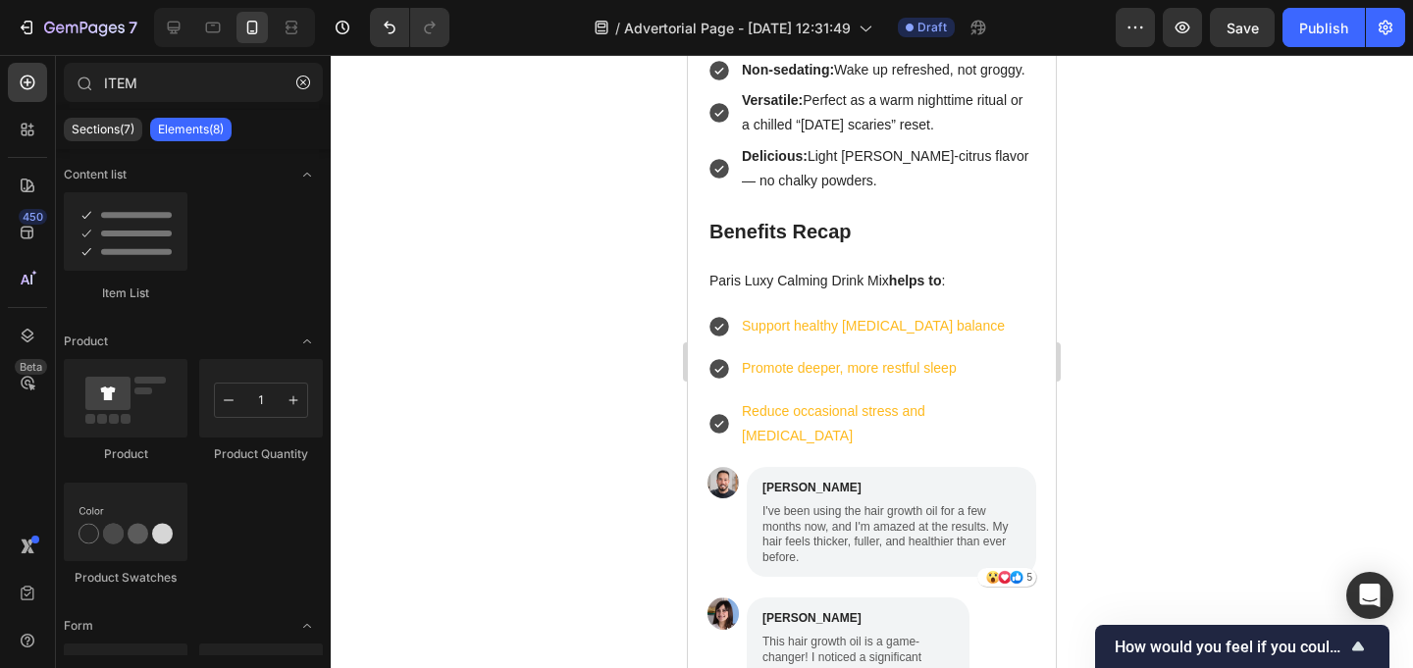
click at [928, 311] on div "Support healthy [MEDICAL_DATA] balance" at bounding box center [887, 326] width 297 height 30
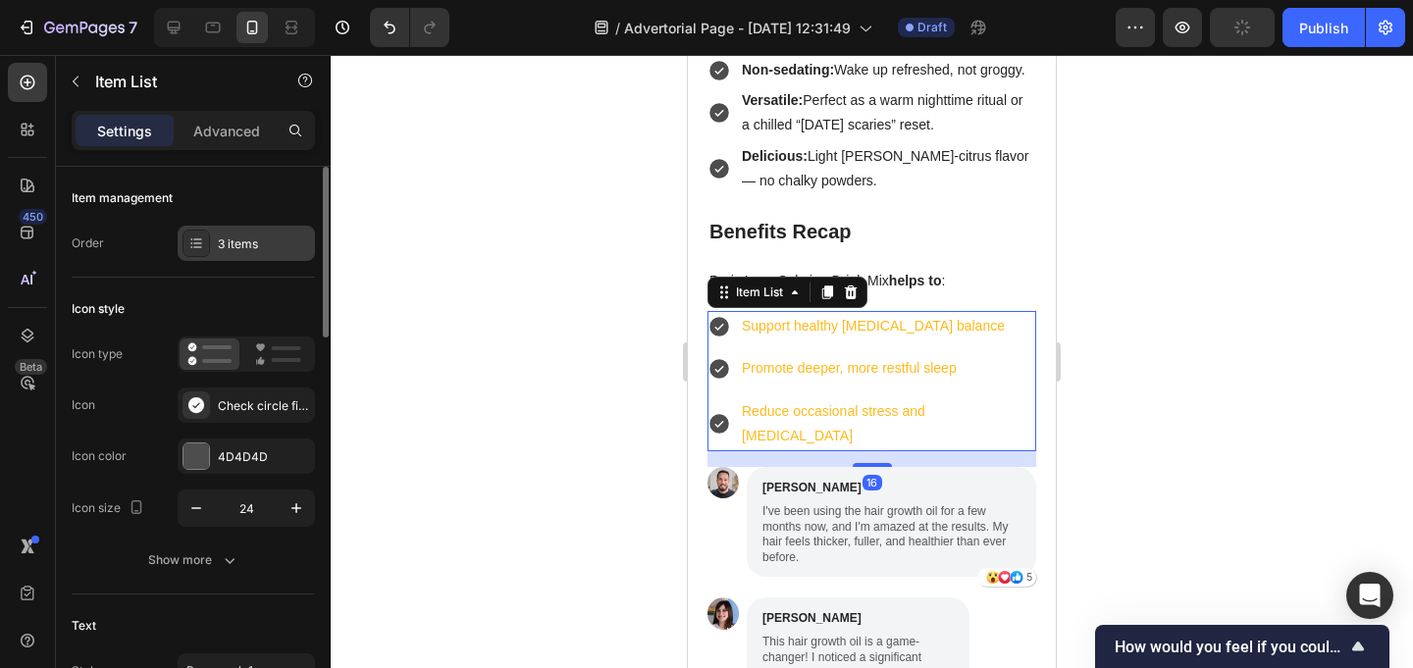
click at [259, 228] on div "3 items" at bounding box center [246, 243] width 137 height 35
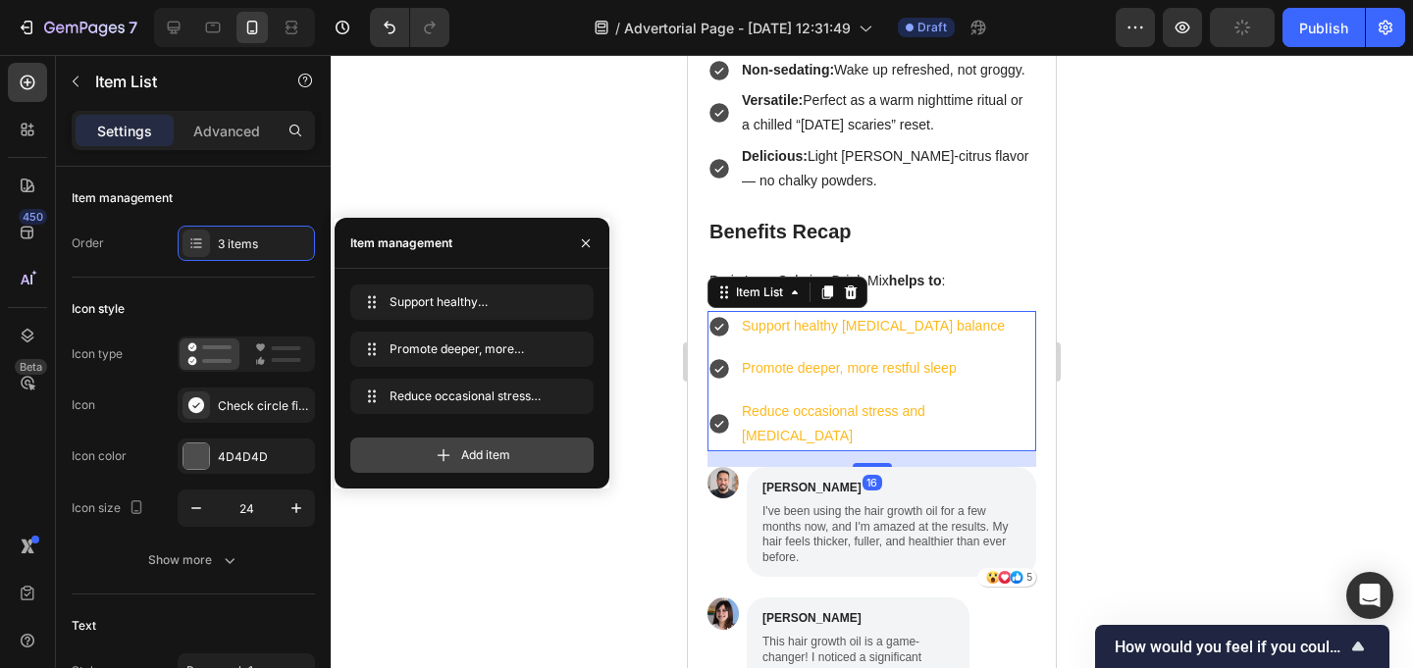
click at [503, 459] on span "Add item" at bounding box center [485, 455] width 49 height 18
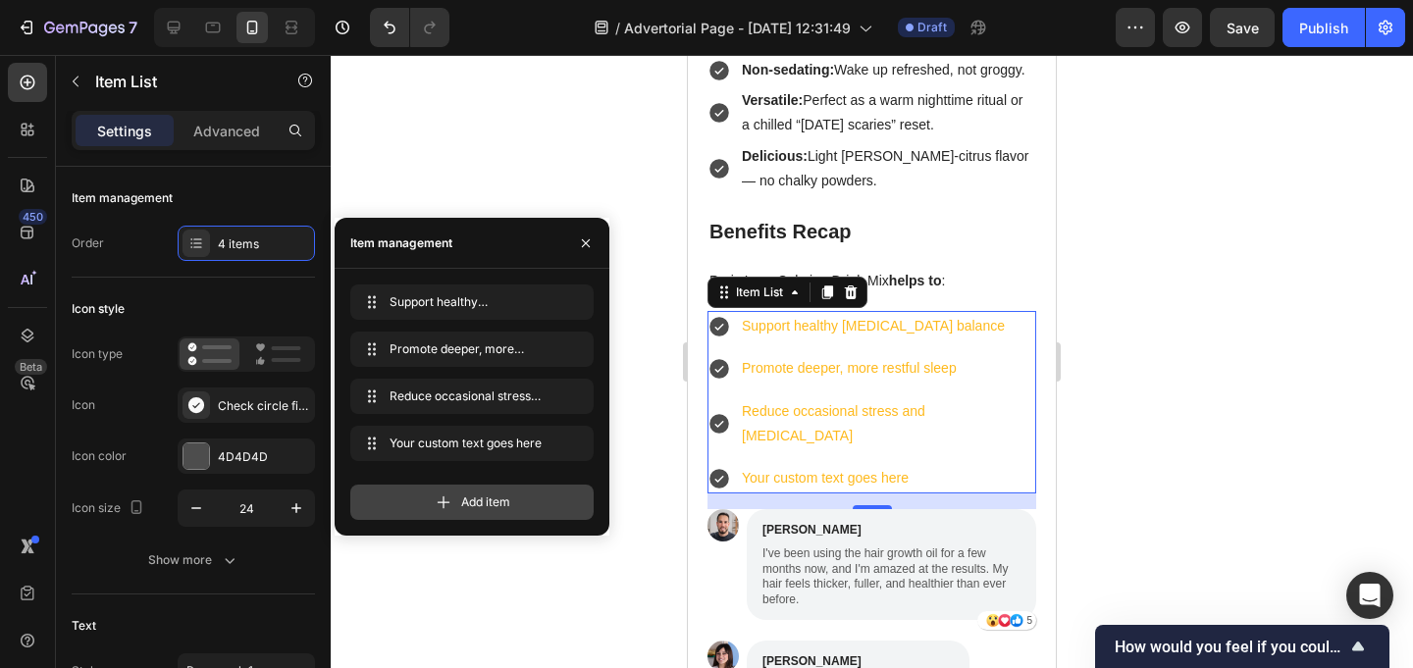
click at [469, 490] on div "Add item" at bounding box center [471, 502] width 243 height 35
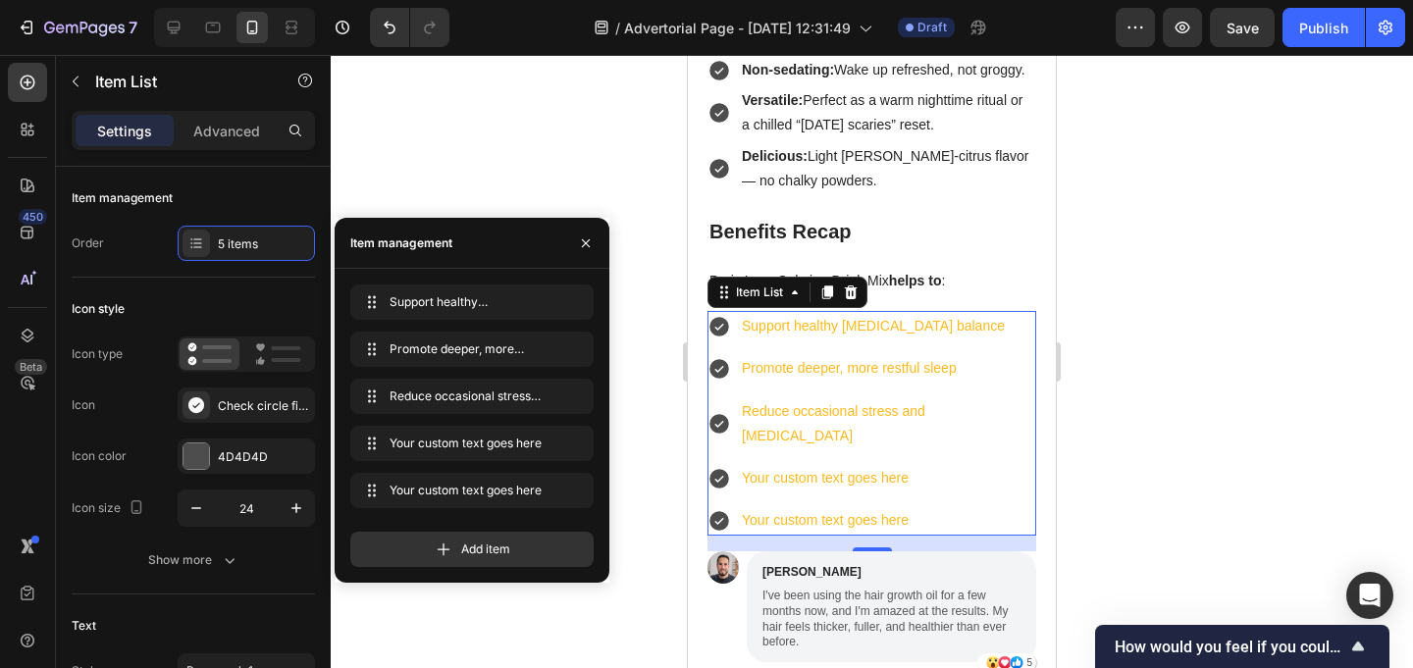
click at [883, 463] on div "Your custom text goes here" at bounding box center [887, 478] width 297 height 30
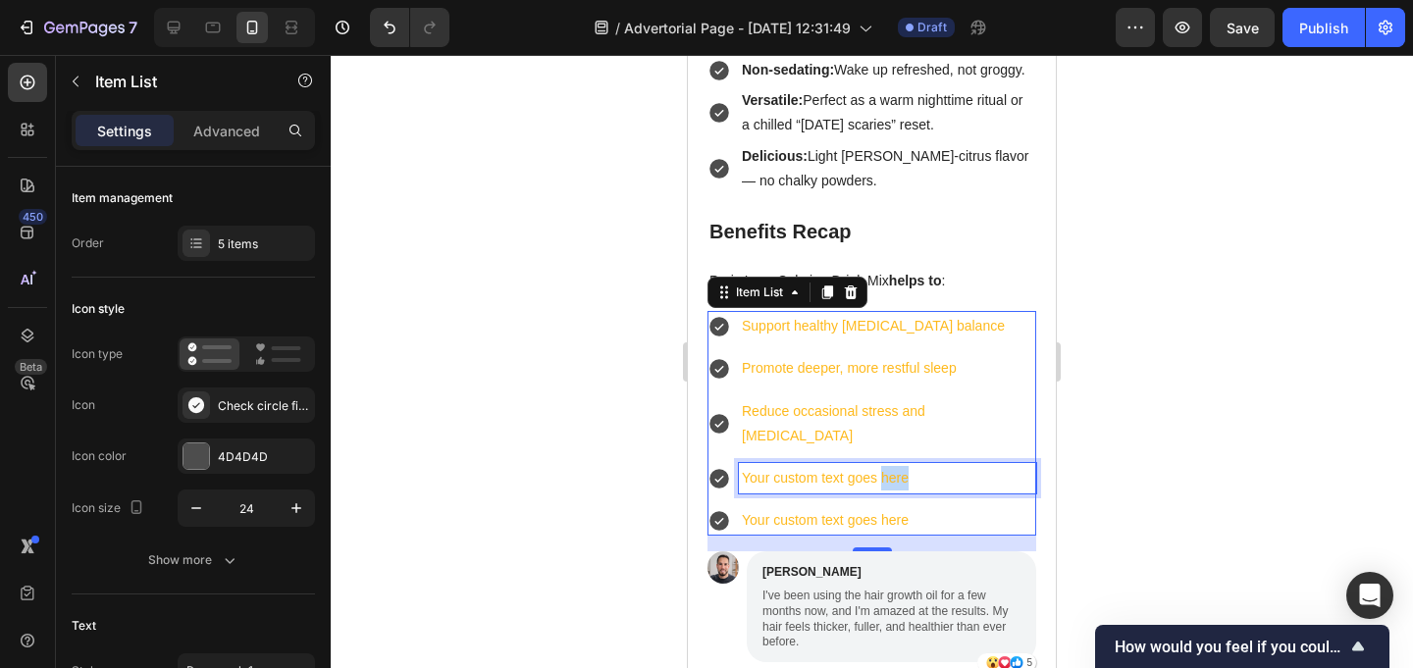
click at [883, 466] on p "Your custom text goes here" at bounding box center [887, 478] width 291 height 25
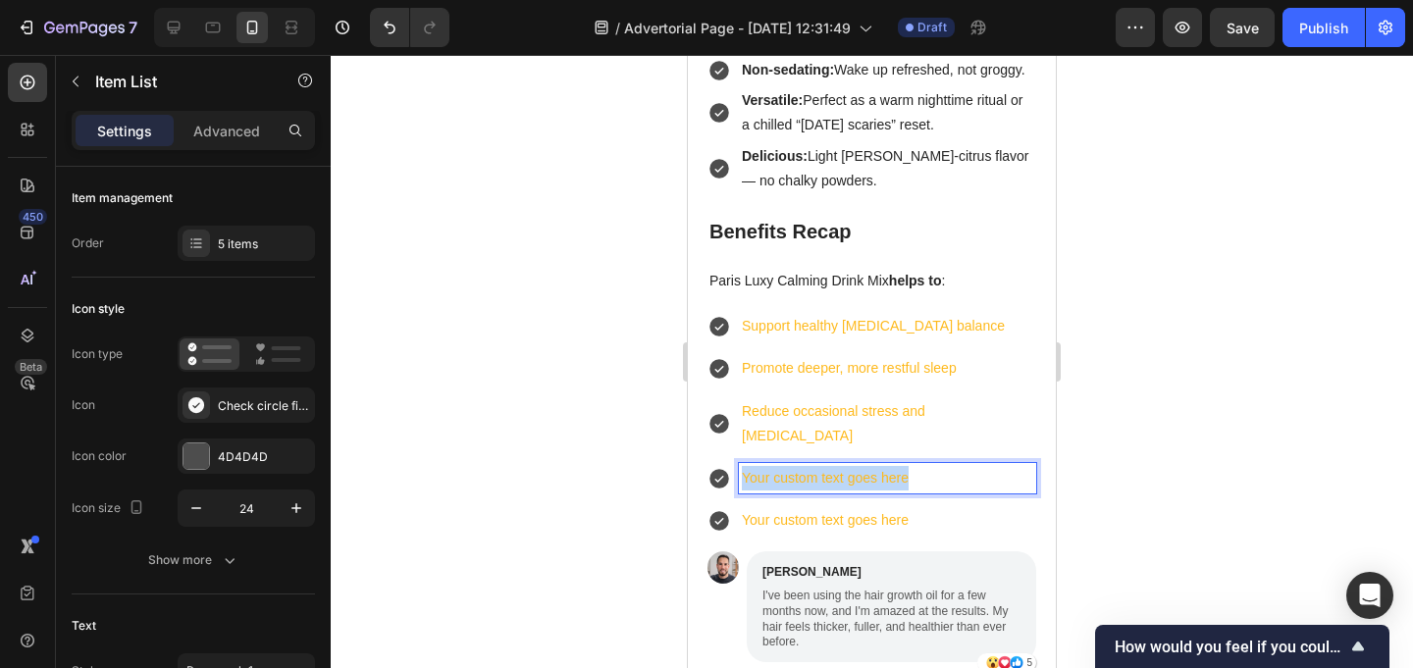
click at [883, 466] on p "Your custom text goes here" at bounding box center [887, 478] width 291 height 25
click at [838, 508] on p "Your custom text goes here" at bounding box center [887, 520] width 291 height 25
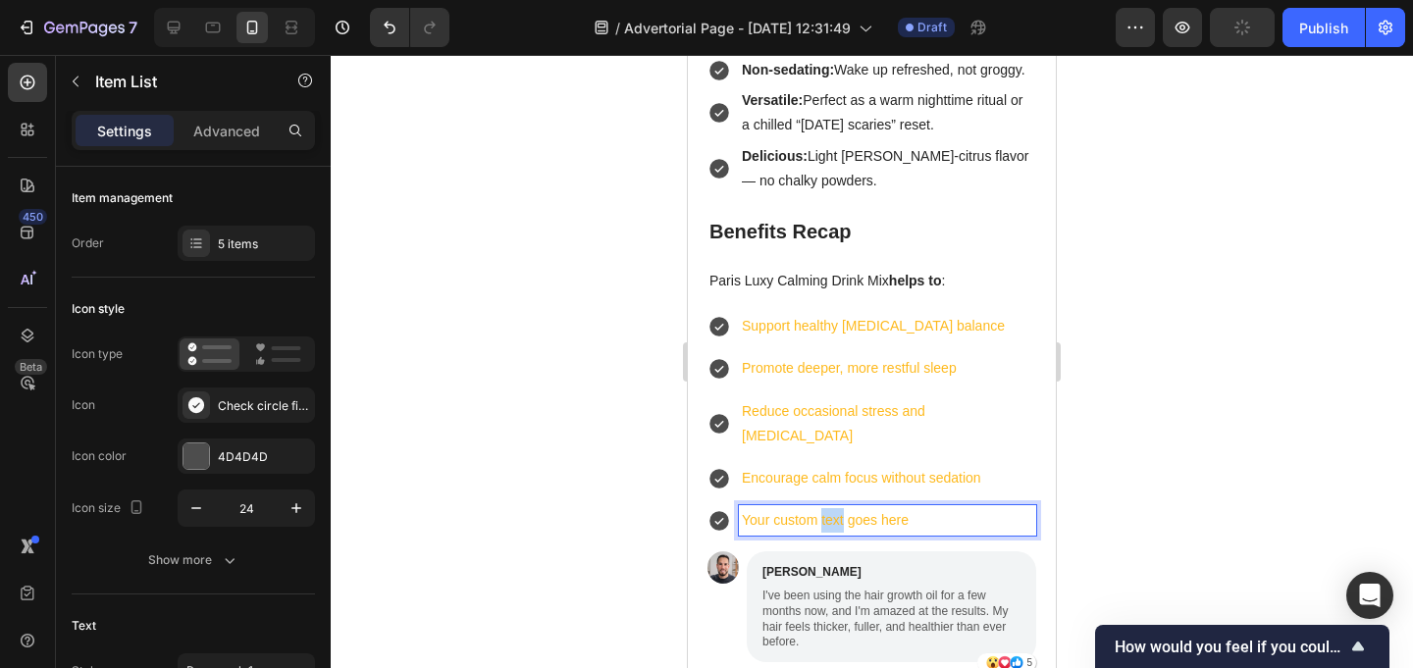
click at [838, 508] on p "Your custom text goes here" at bounding box center [887, 520] width 291 height 25
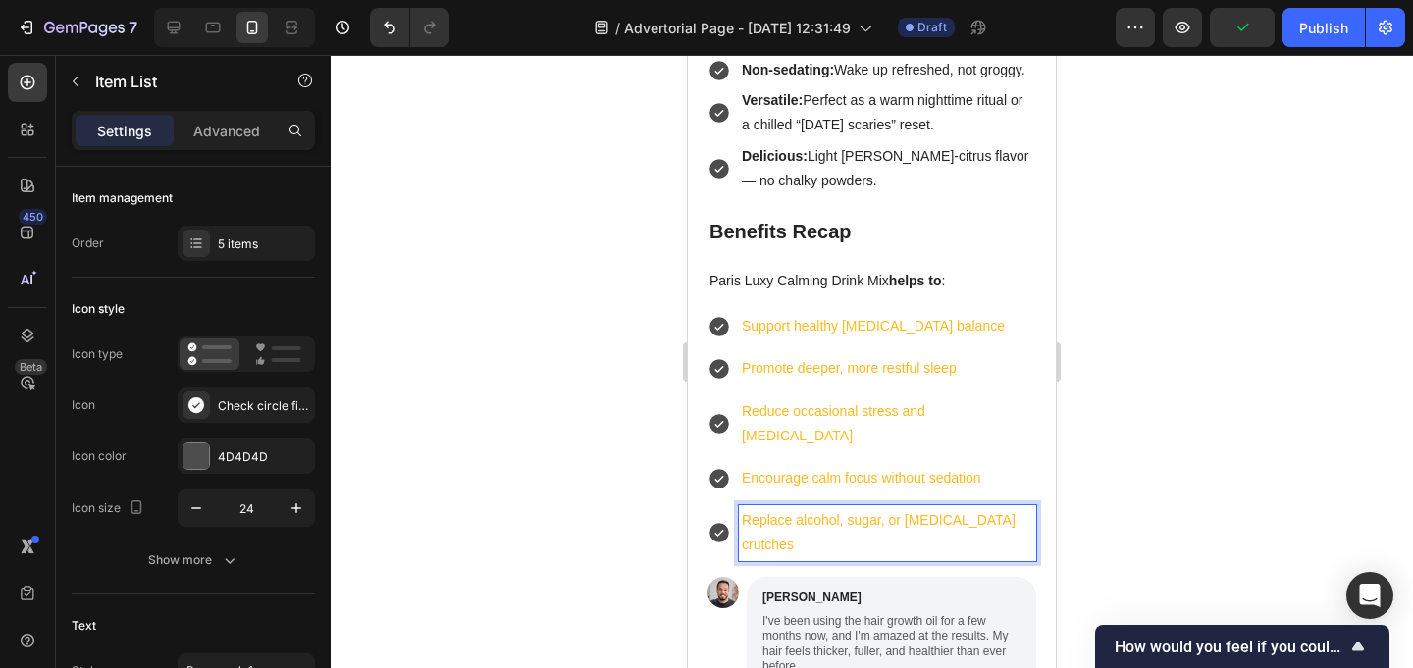
click at [725, 315] on icon at bounding box center [719, 327] width 24 height 24
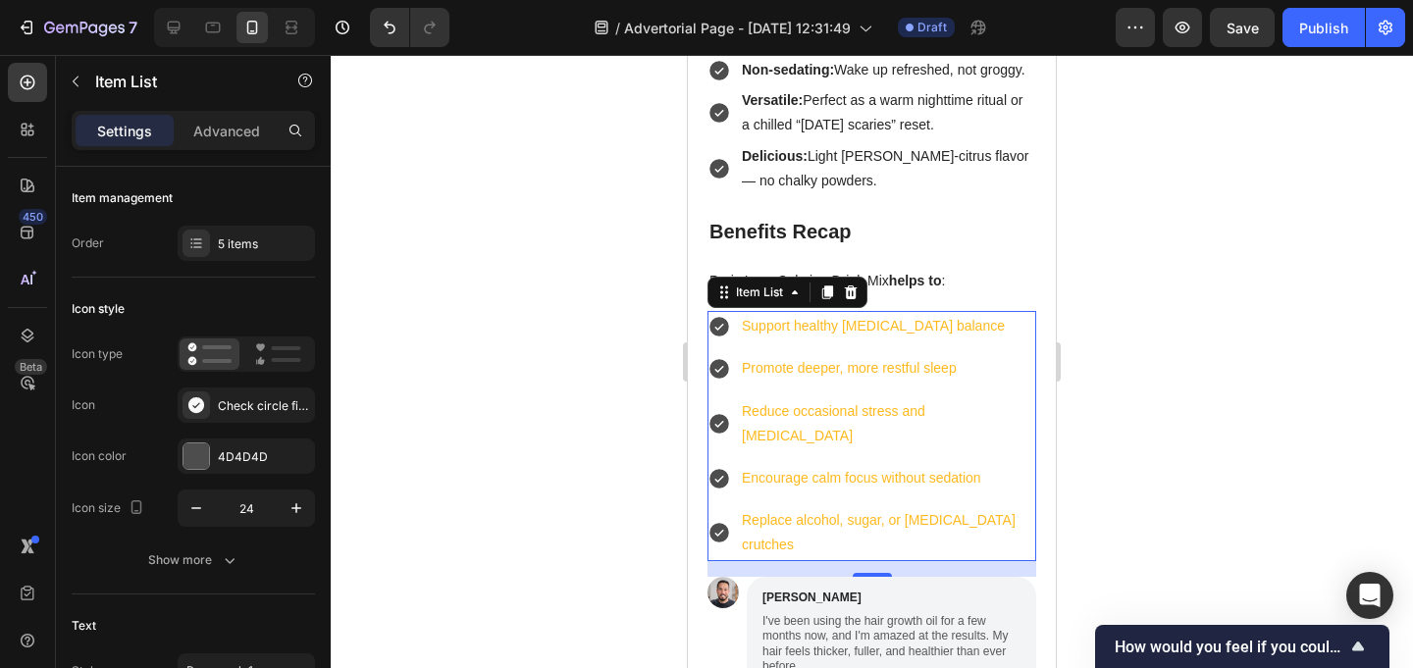
click at [719, 317] on icon at bounding box center [719, 327] width 20 height 20
click at [225, 398] on div "Check circle filled" at bounding box center [264, 406] width 92 height 18
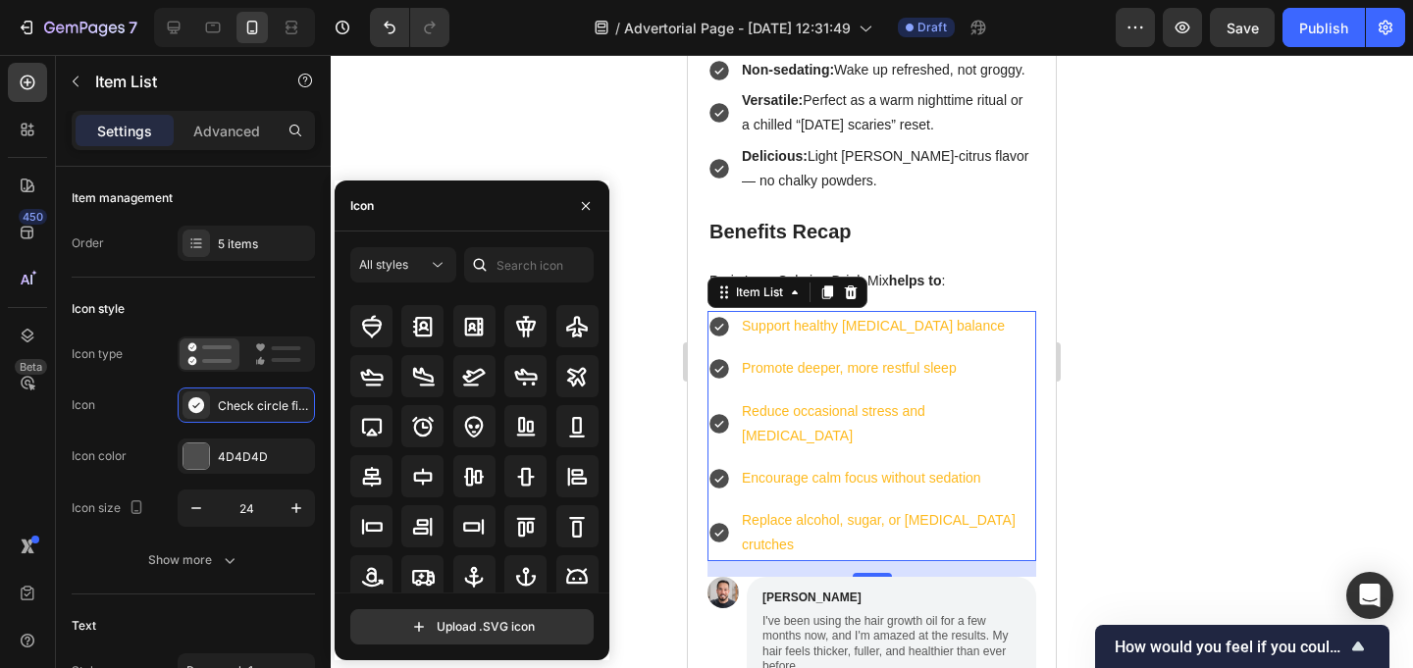
scroll to position [0, 0]
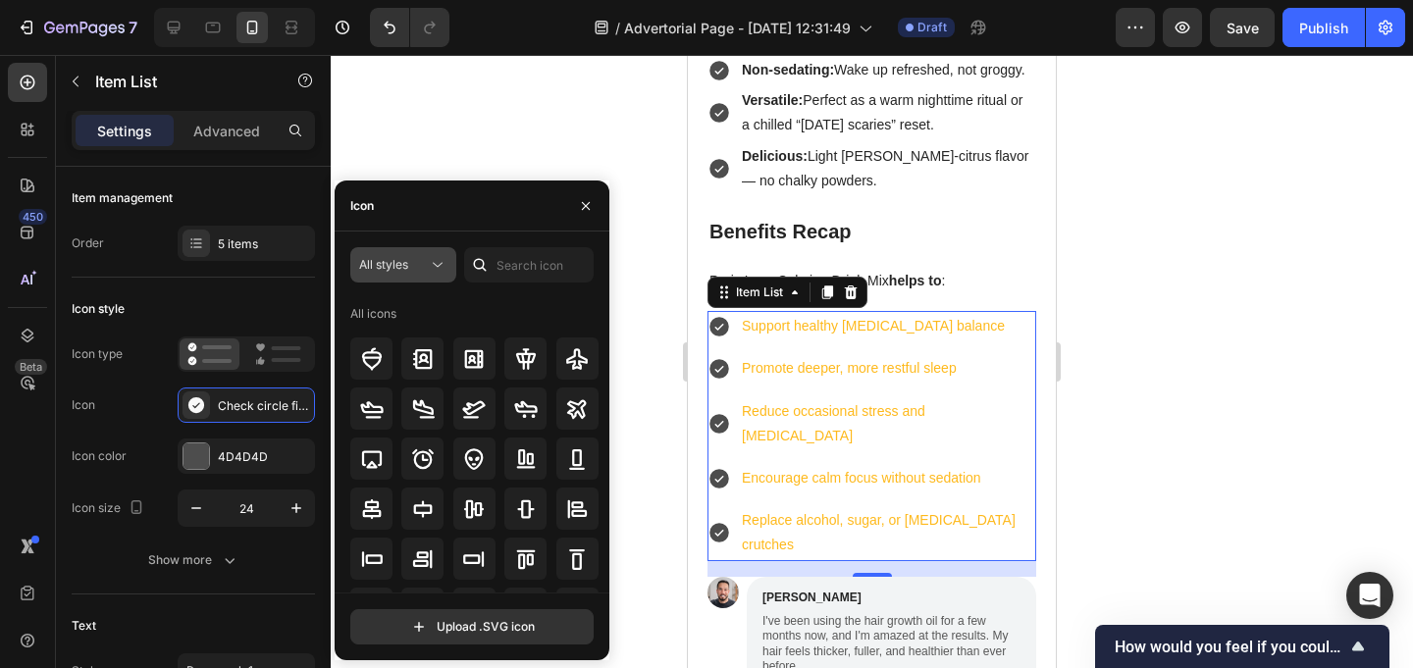
click at [409, 256] on div "All styles" at bounding box center [393, 265] width 69 height 18
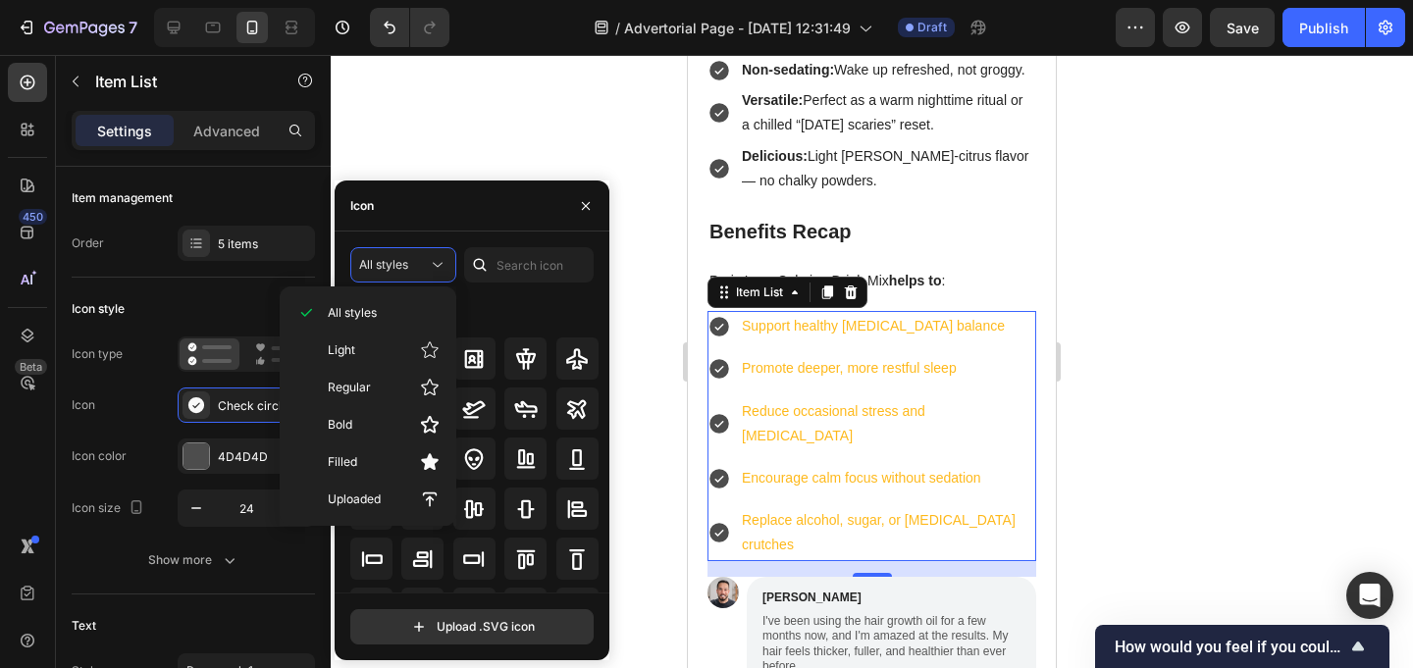
click at [523, 317] on div "All icons" at bounding box center [474, 313] width 249 height 31
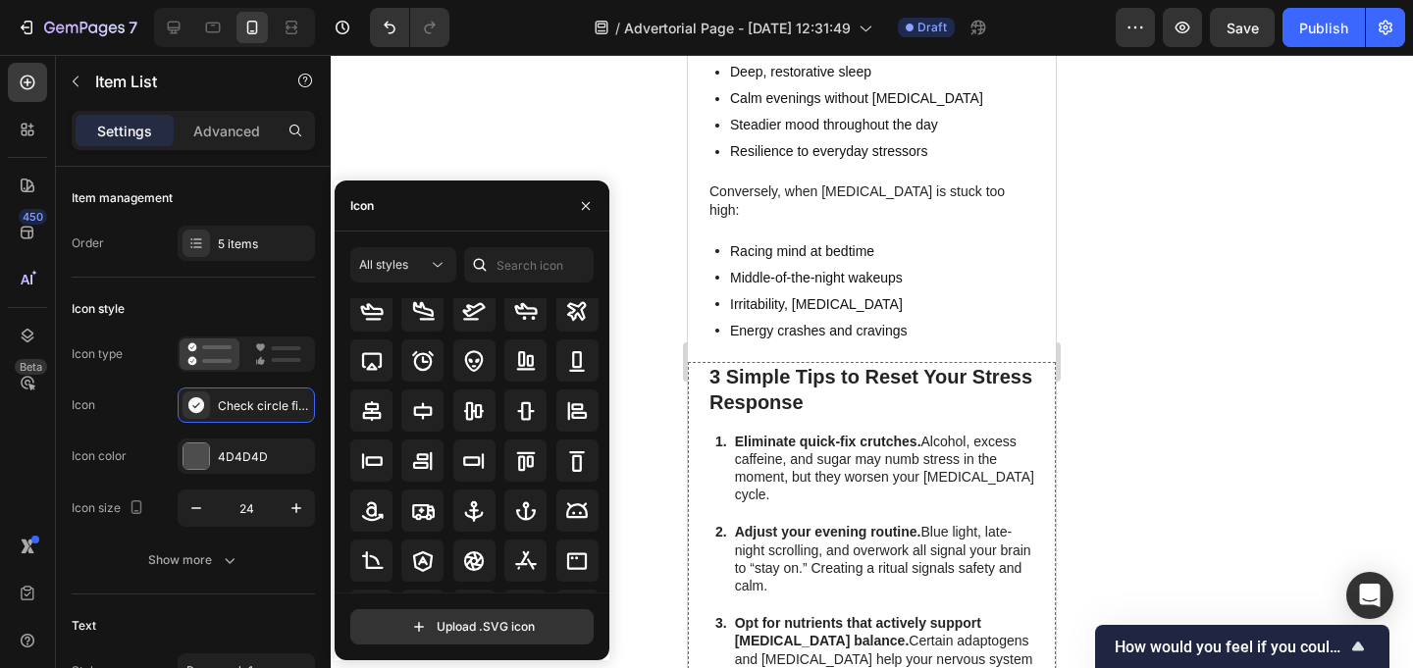
scroll to position [2551, 0]
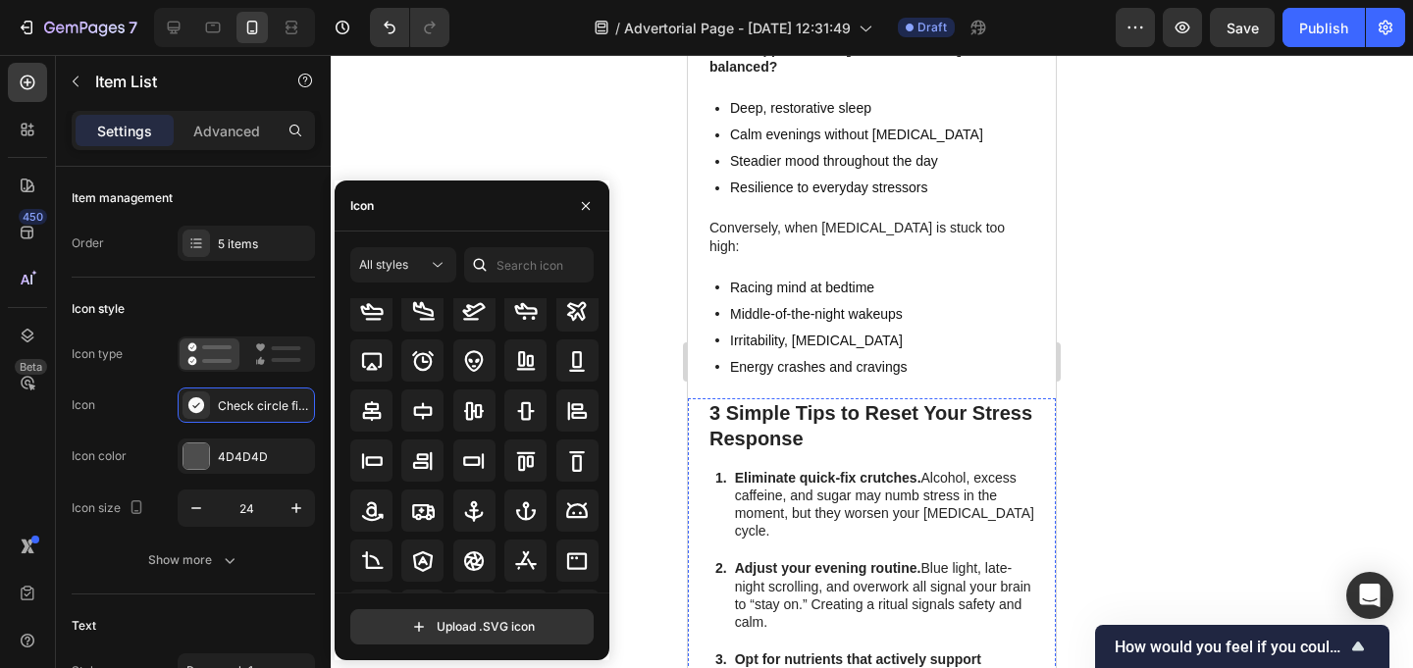
click at [783, 278] on p "Racing mind at bedtime" at bounding box center [819, 288] width 178 height 21
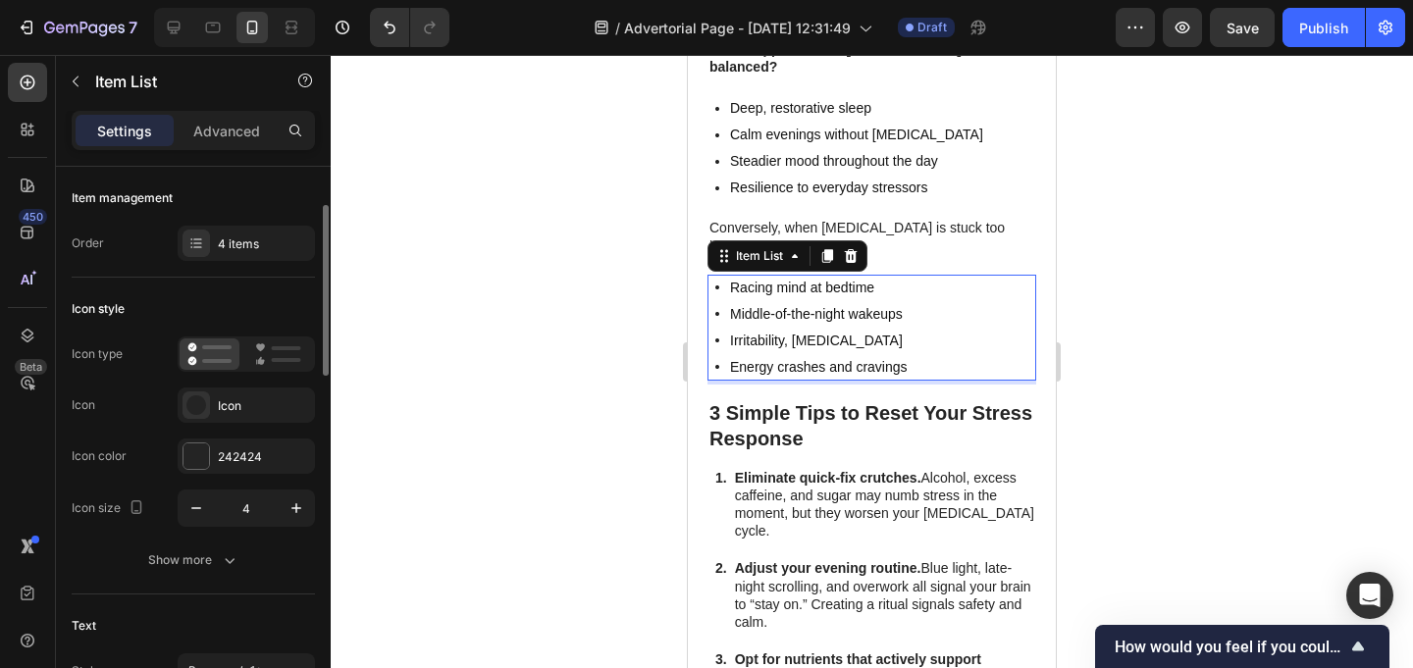
scroll to position [29, 0]
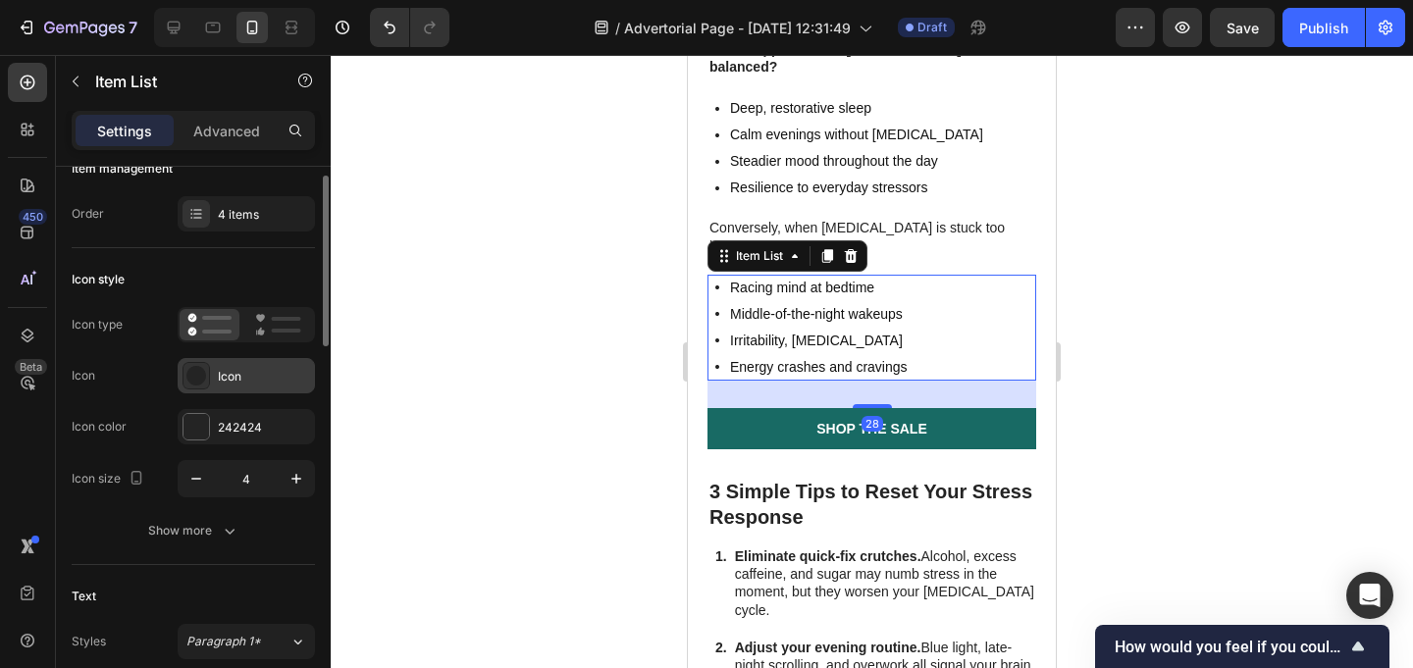
click at [193, 370] on icon at bounding box center [196, 376] width 20 height 20
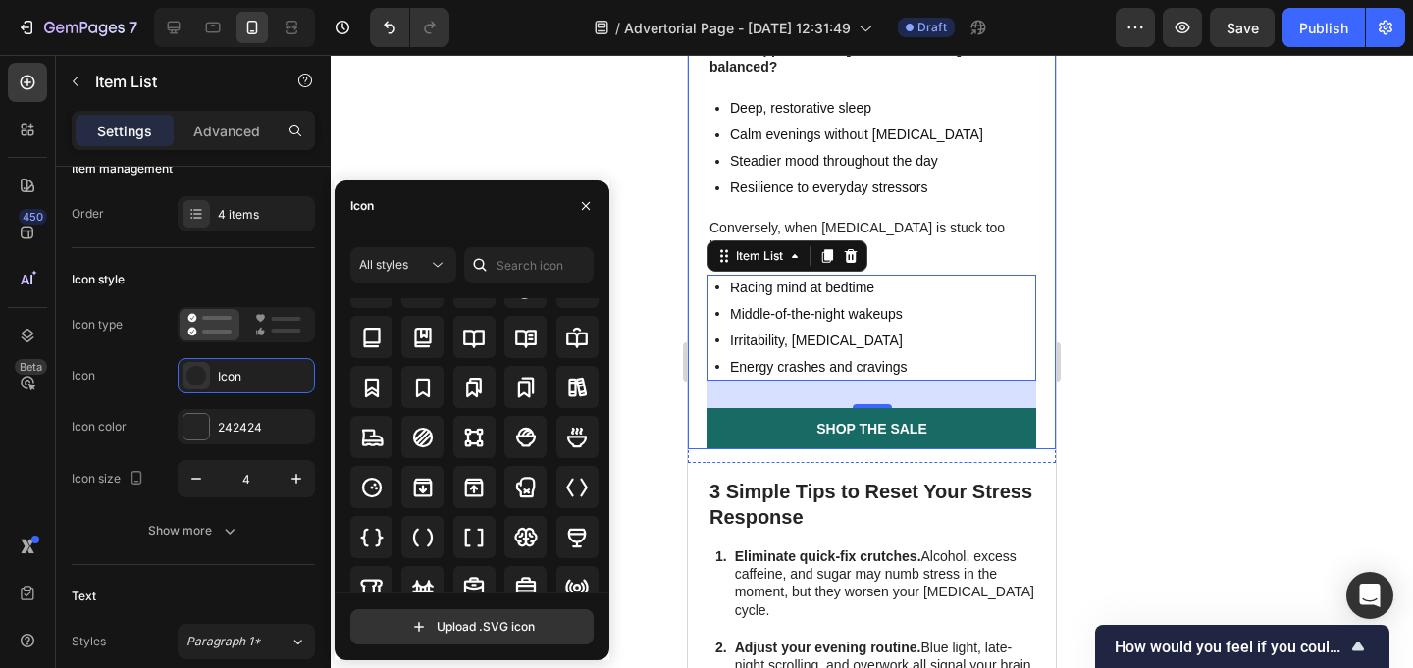
scroll to position [1861, 0]
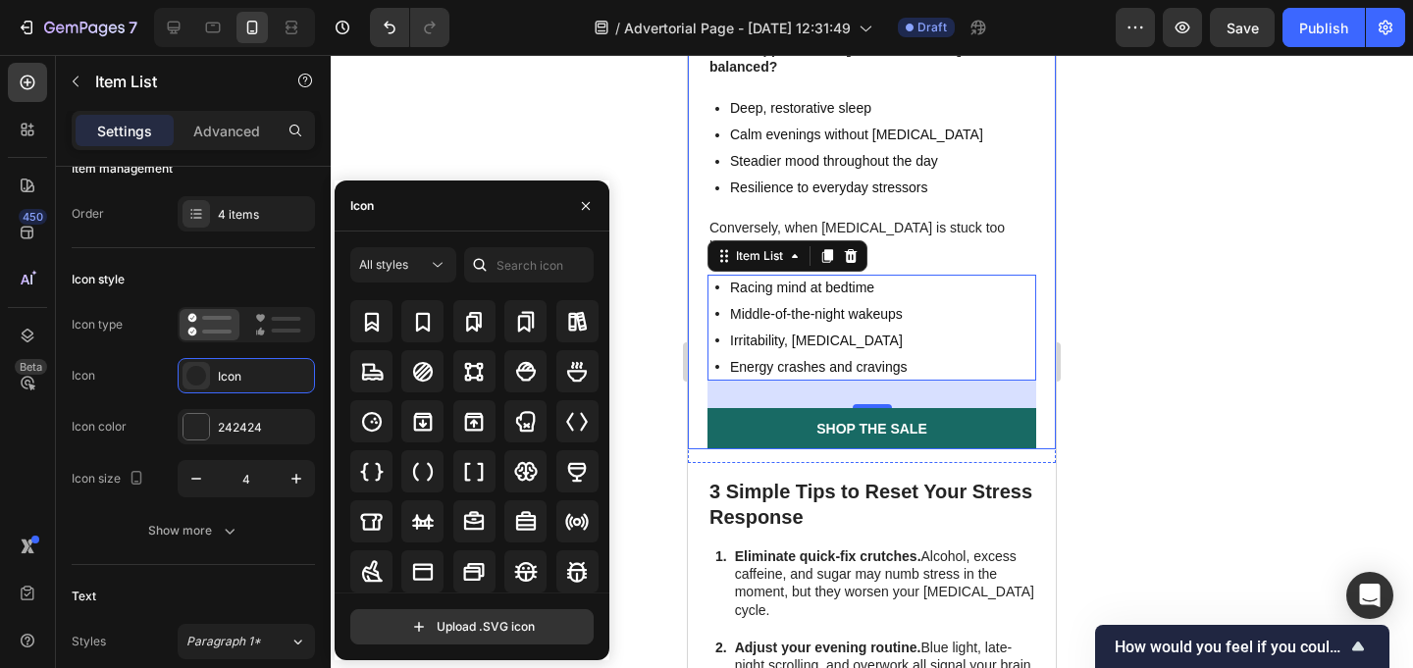
click at [530, 83] on div at bounding box center [872, 361] width 1082 height 613
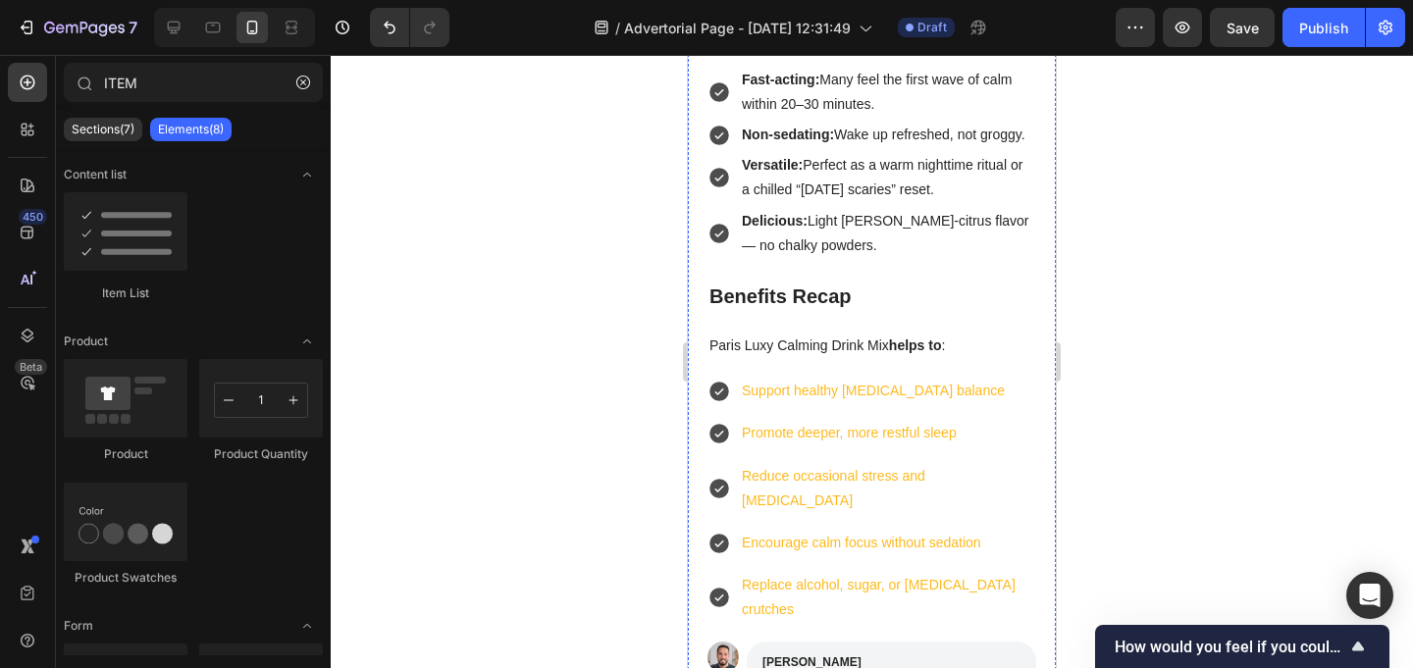
scroll to position [3724, 0]
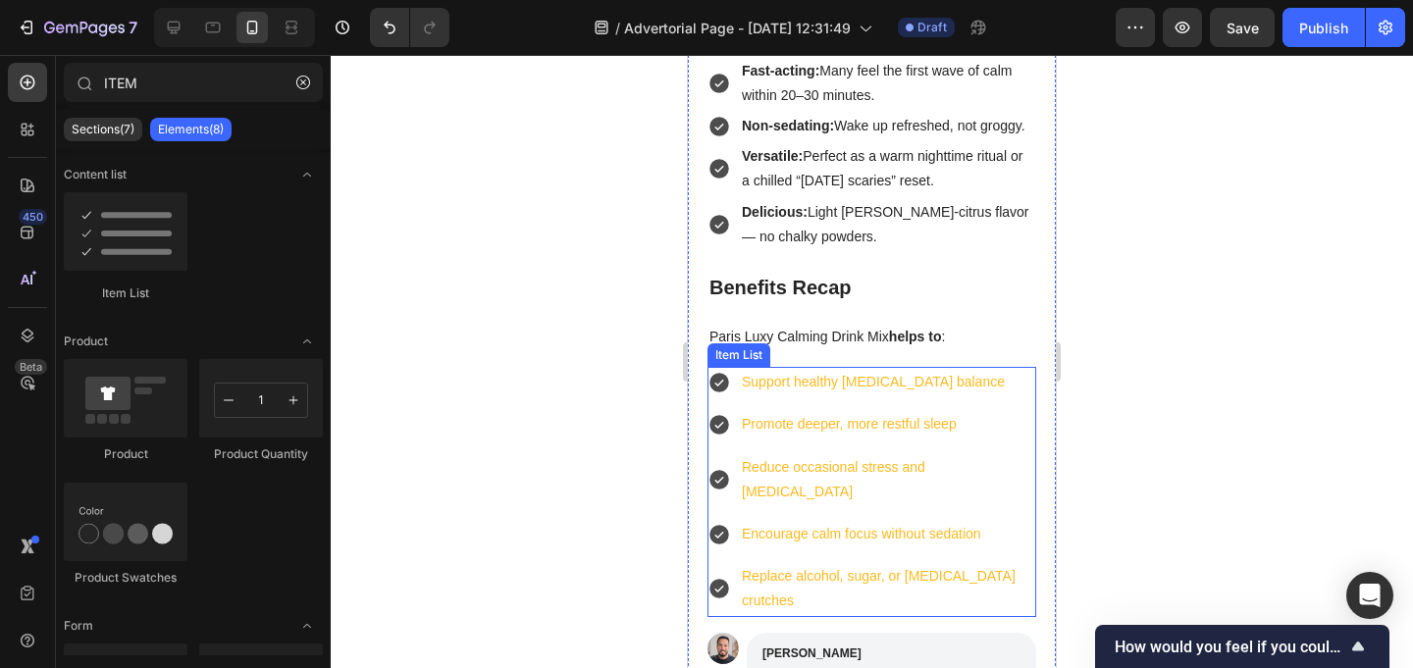
click at [783, 370] on p "Support healthy [MEDICAL_DATA] balance" at bounding box center [887, 382] width 291 height 25
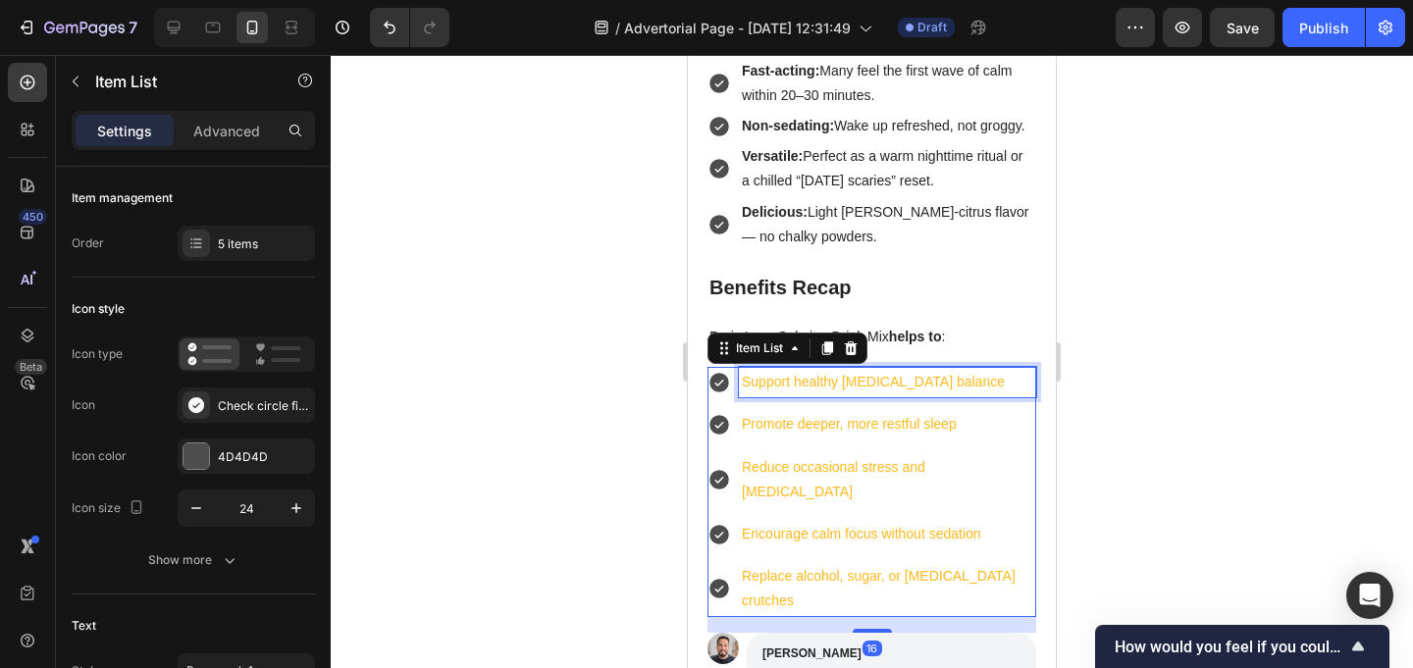
click at [783, 370] on p "Support healthy [MEDICAL_DATA] balance" at bounding box center [887, 382] width 291 height 25
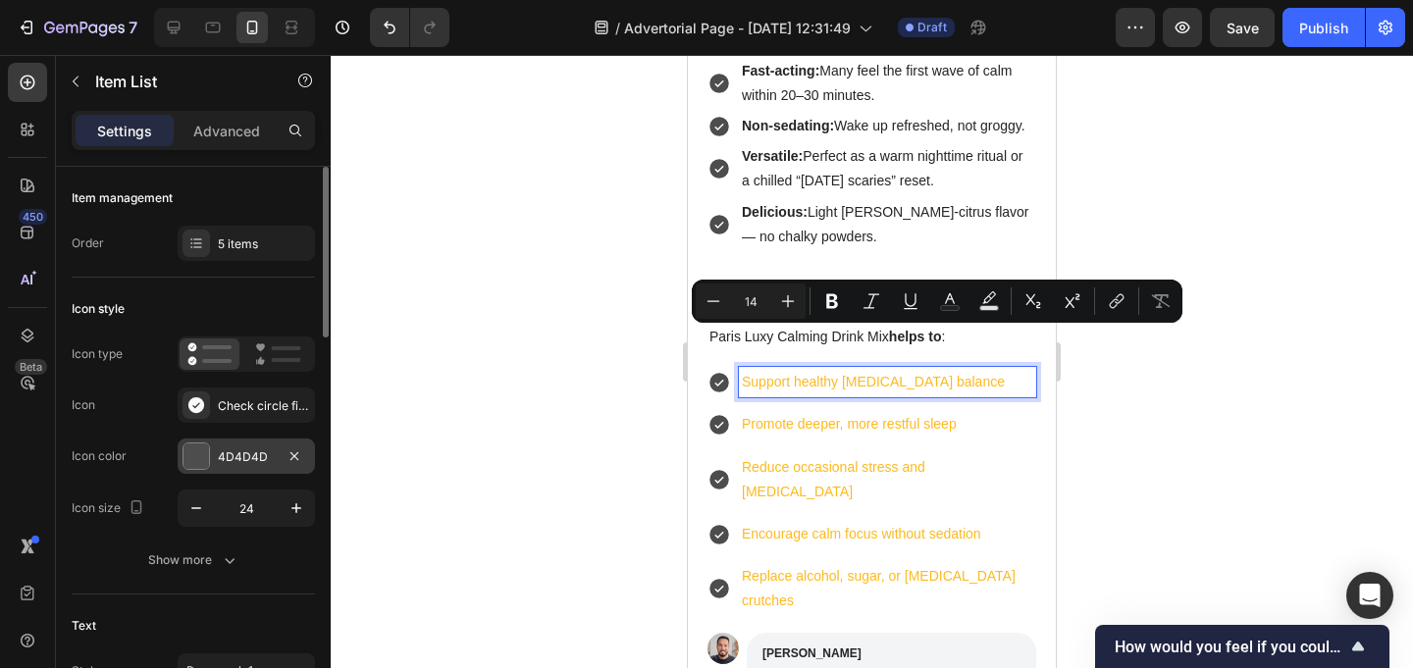
click at [240, 460] on div "4D4D4D" at bounding box center [246, 457] width 57 height 18
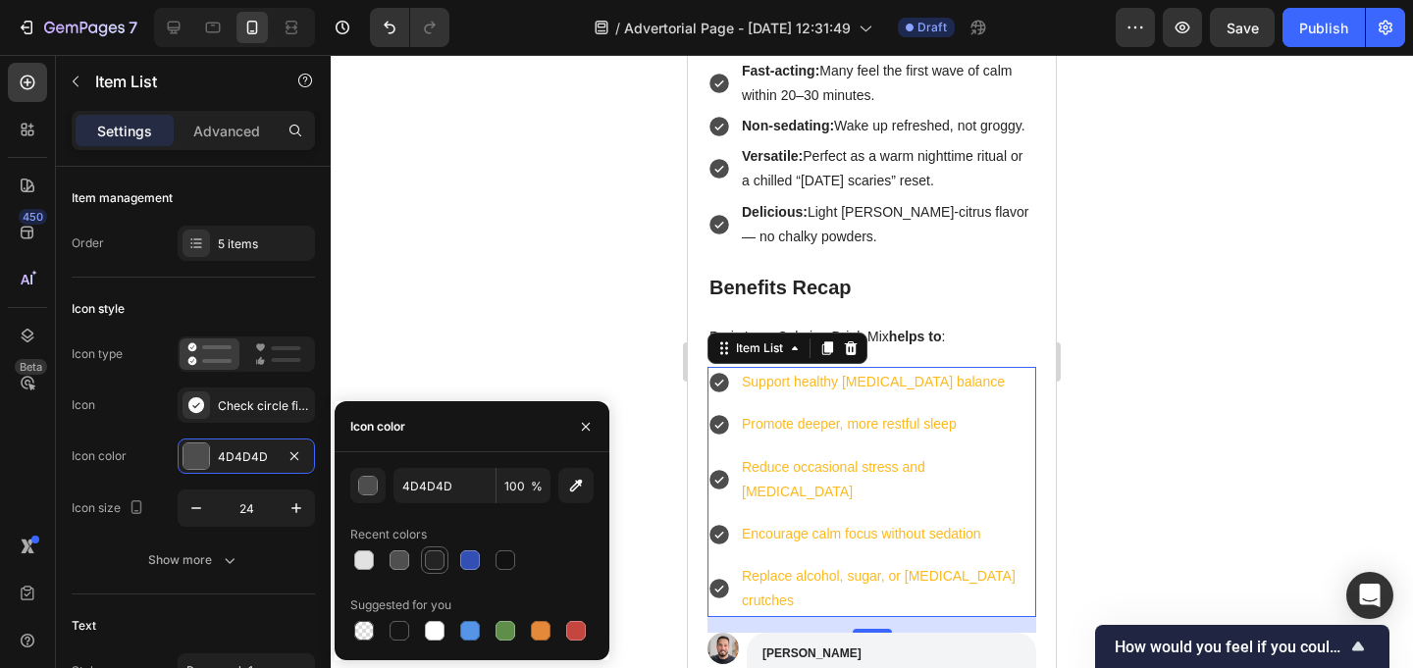
click at [430, 557] on div at bounding box center [435, 560] width 20 height 20
type input "242424"
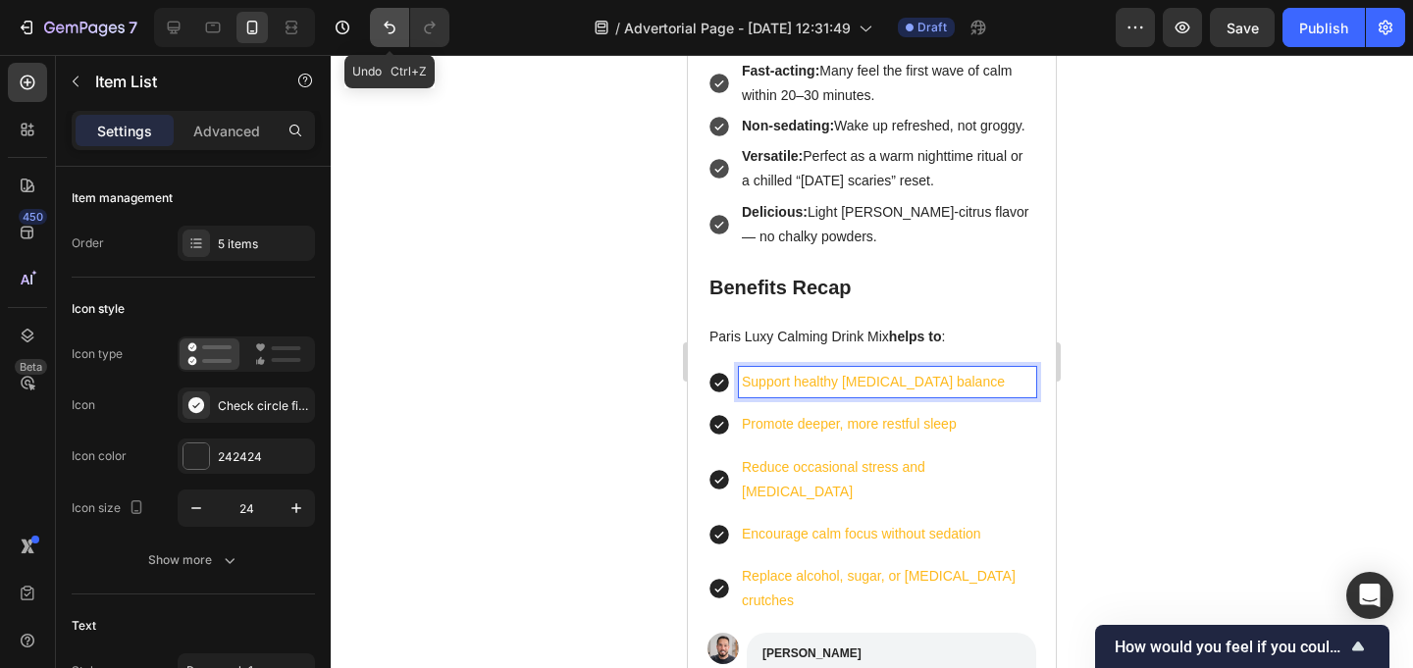
click at [382, 26] on icon "Undo/Redo" at bounding box center [390, 28] width 20 height 20
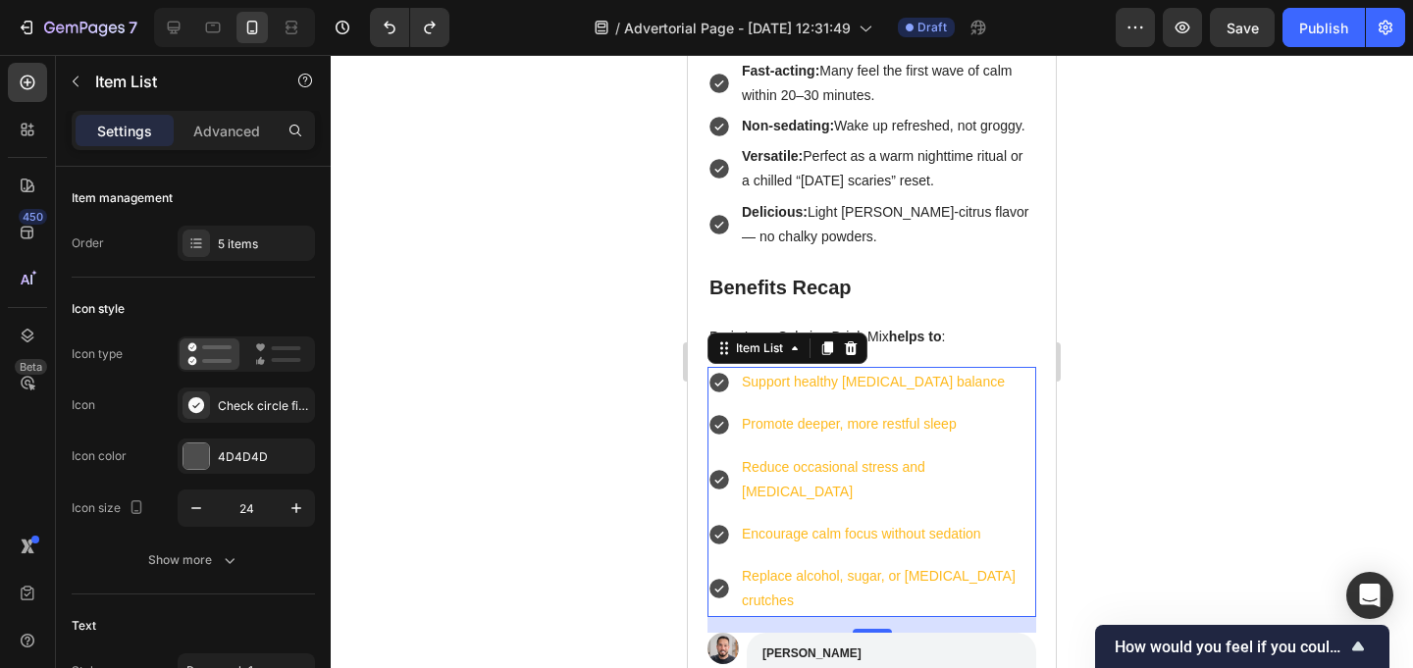
click at [795, 367] on div "Support healthy [MEDICAL_DATA] balance" at bounding box center [887, 382] width 297 height 30
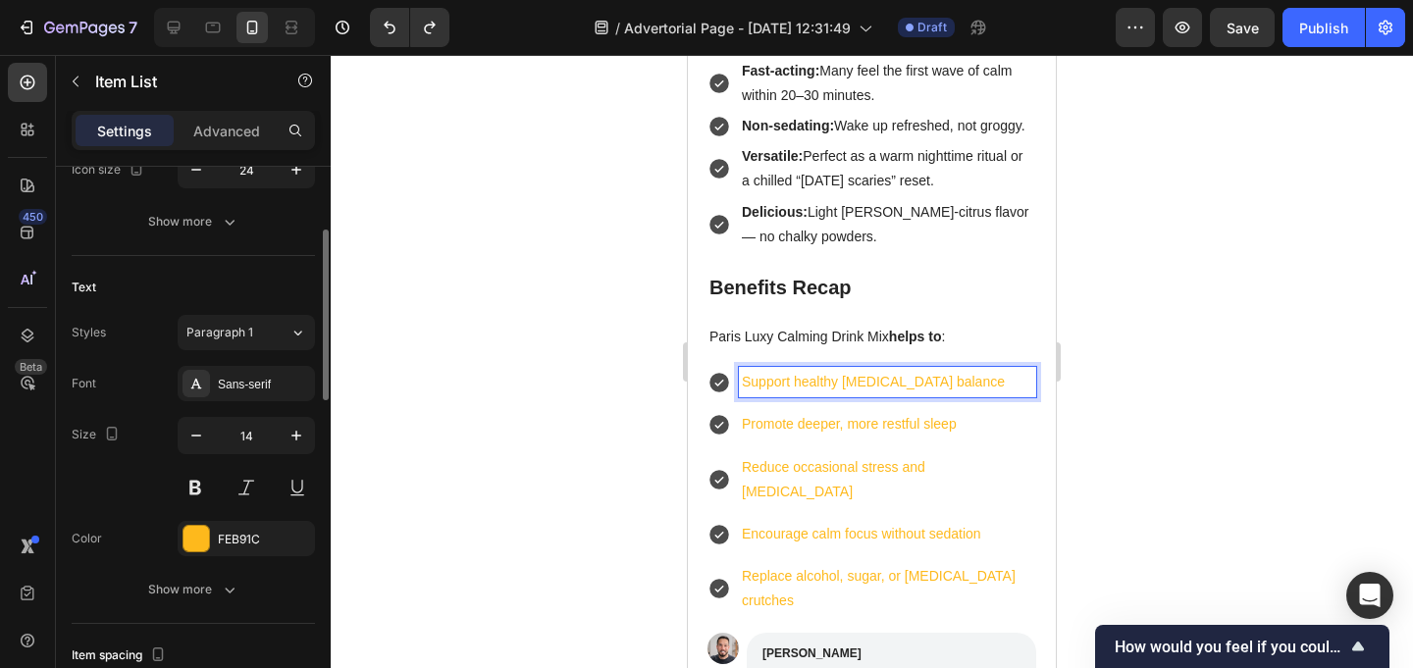
scroll to position [353, 0]
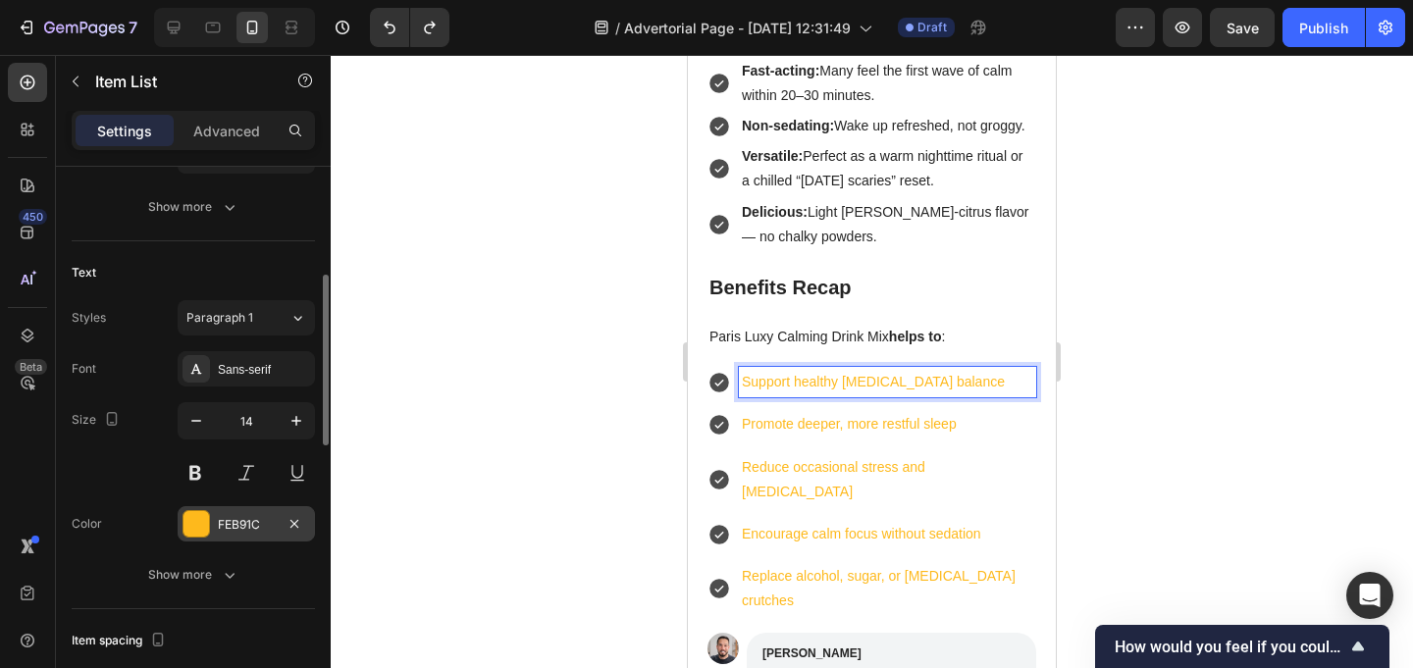
click at [251, 527] on div "FEB91C" at bounding box center [246, 525] width 57 height 18
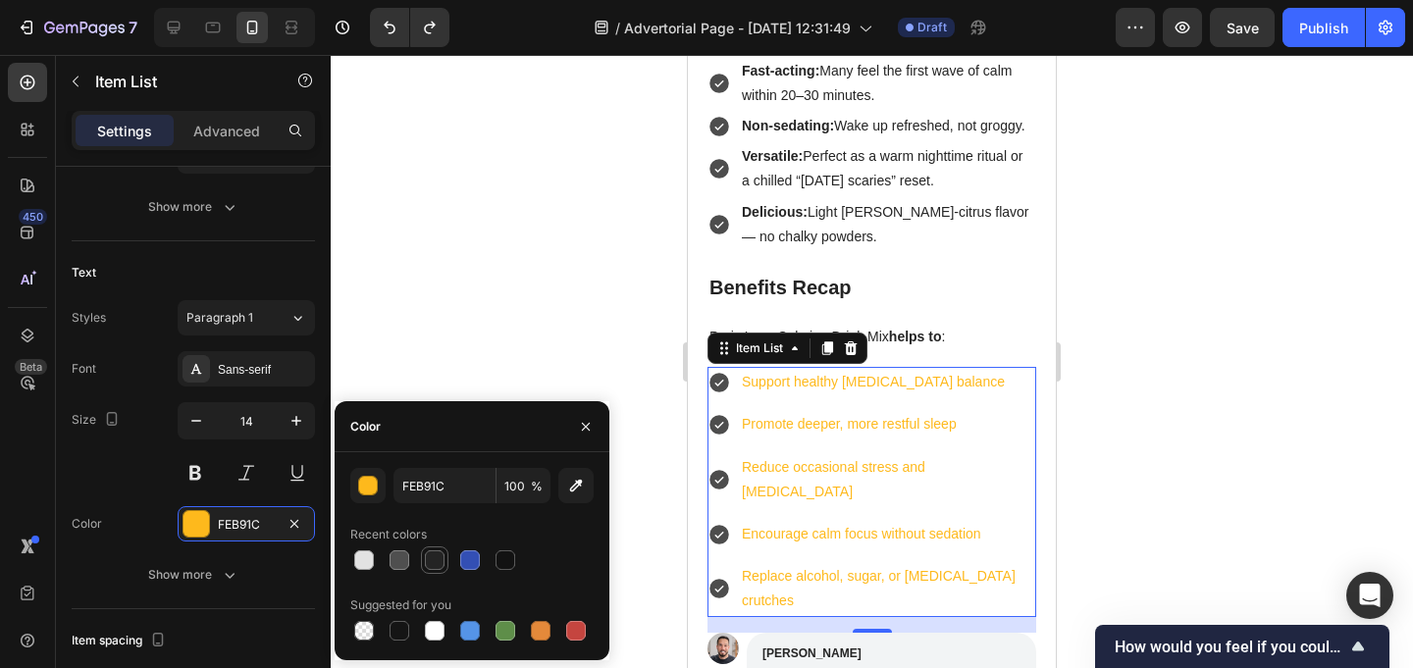
click at [430, 565] on div at bounding box center [435, 560] width 20 height 20
type input "242424"
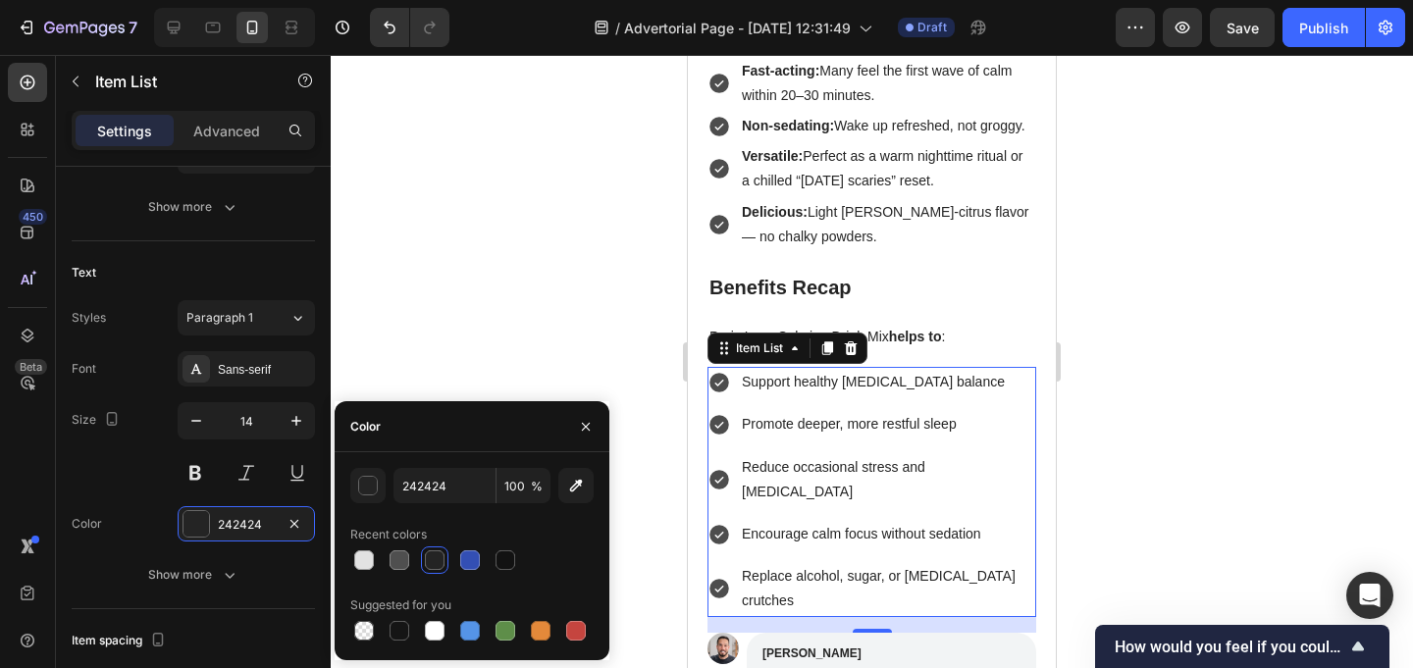
click at [446, 295] on div at bounding box center [872, 361] width 1082 height 613
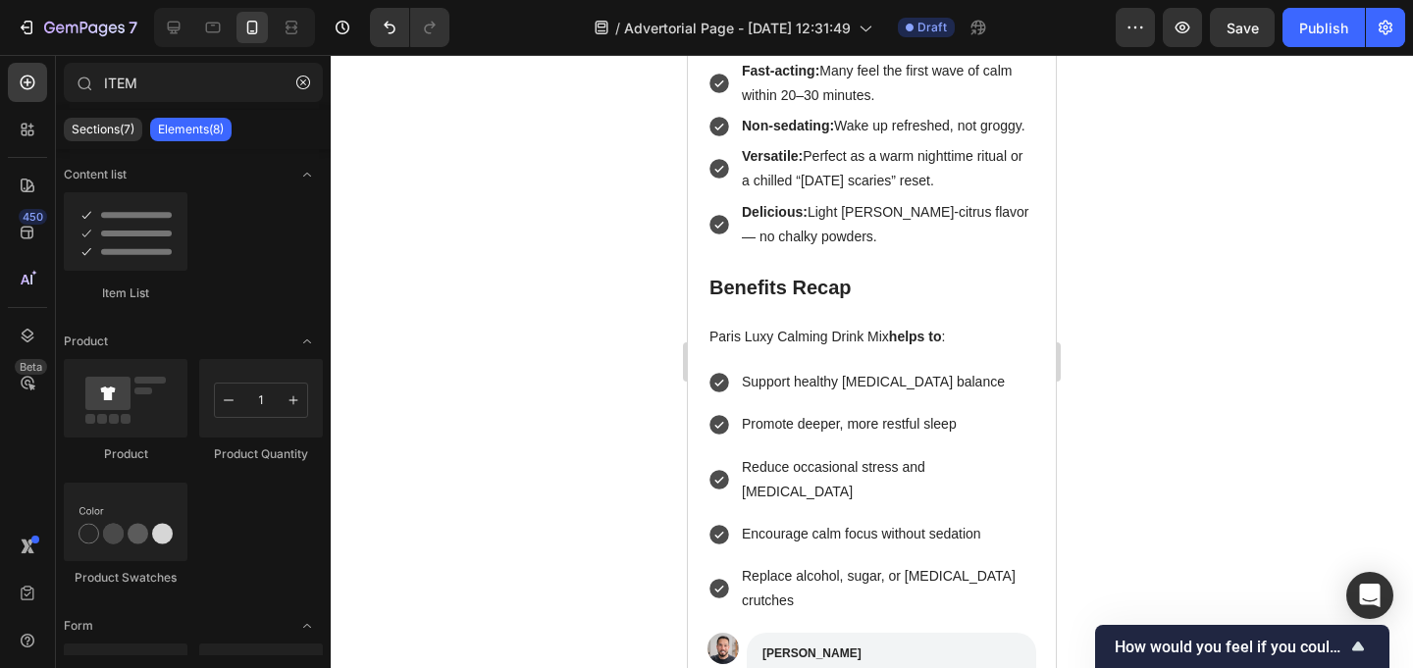
click at [446, 295] on div at bounding box center [872, 361] width 1082 height 613
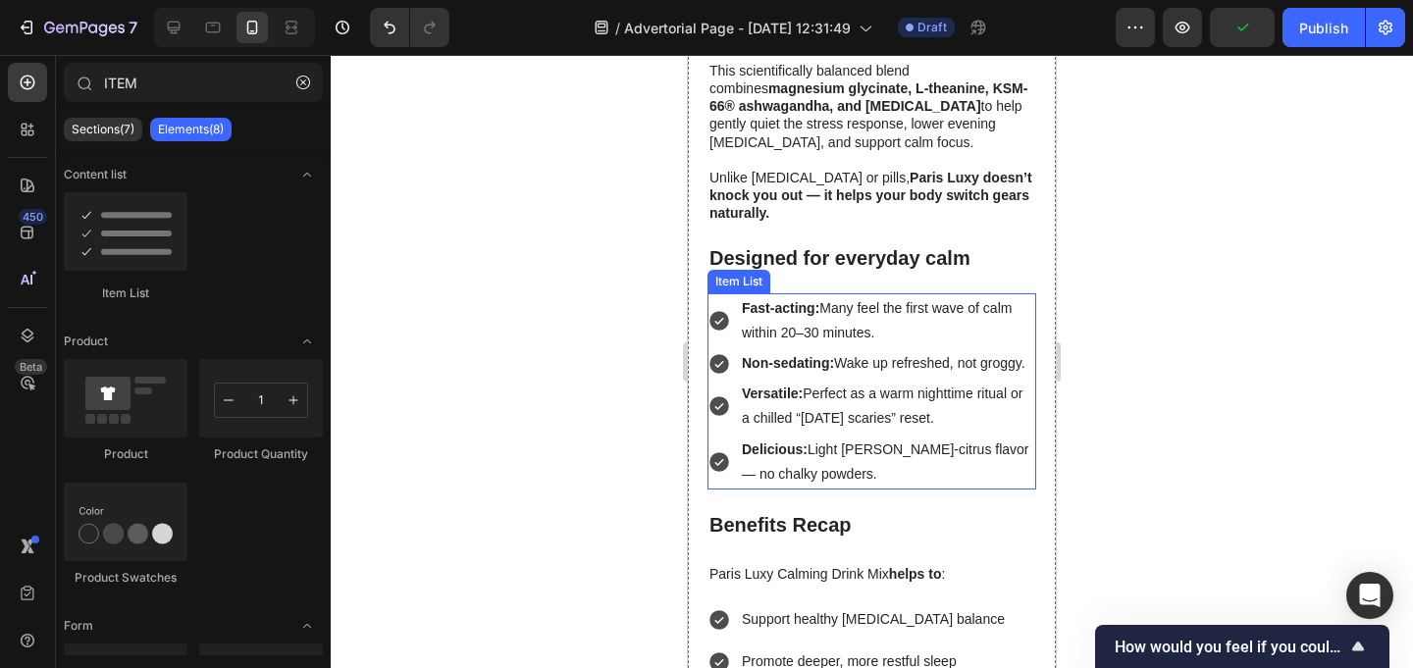
scroll to position [3532, 0]
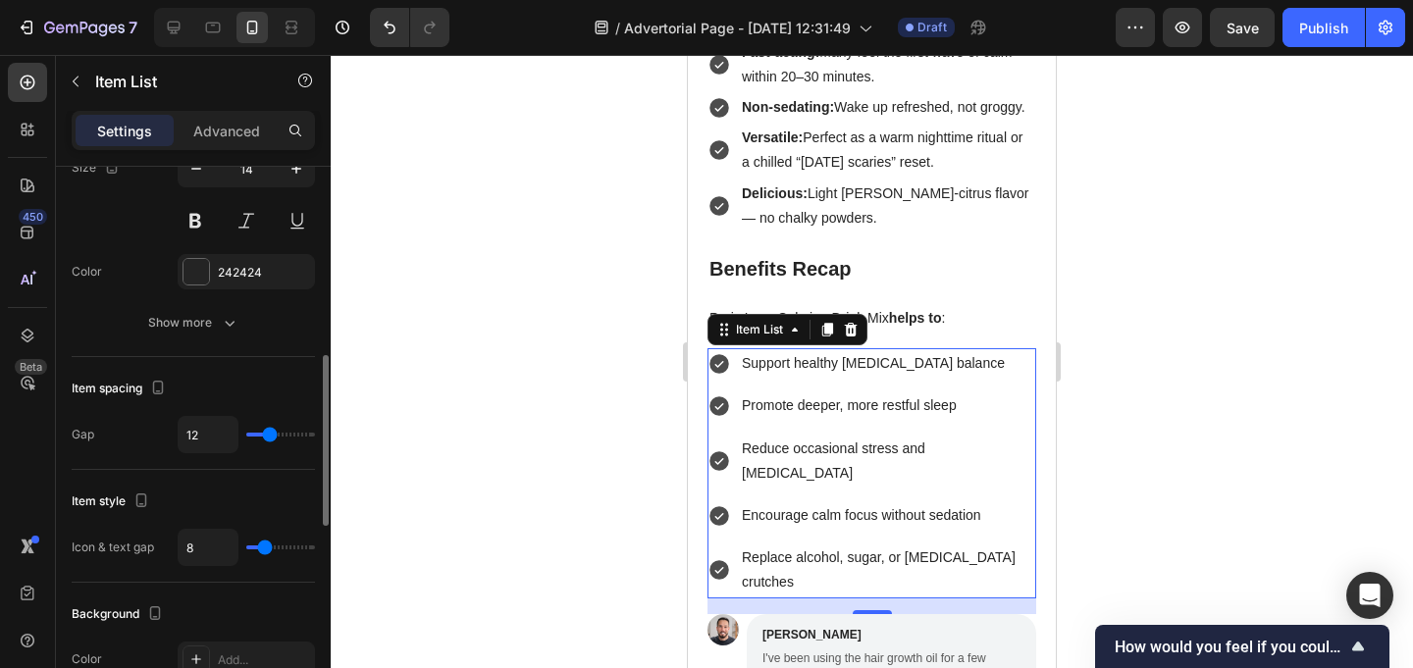
scroll to position [607, 0]
type input "0"
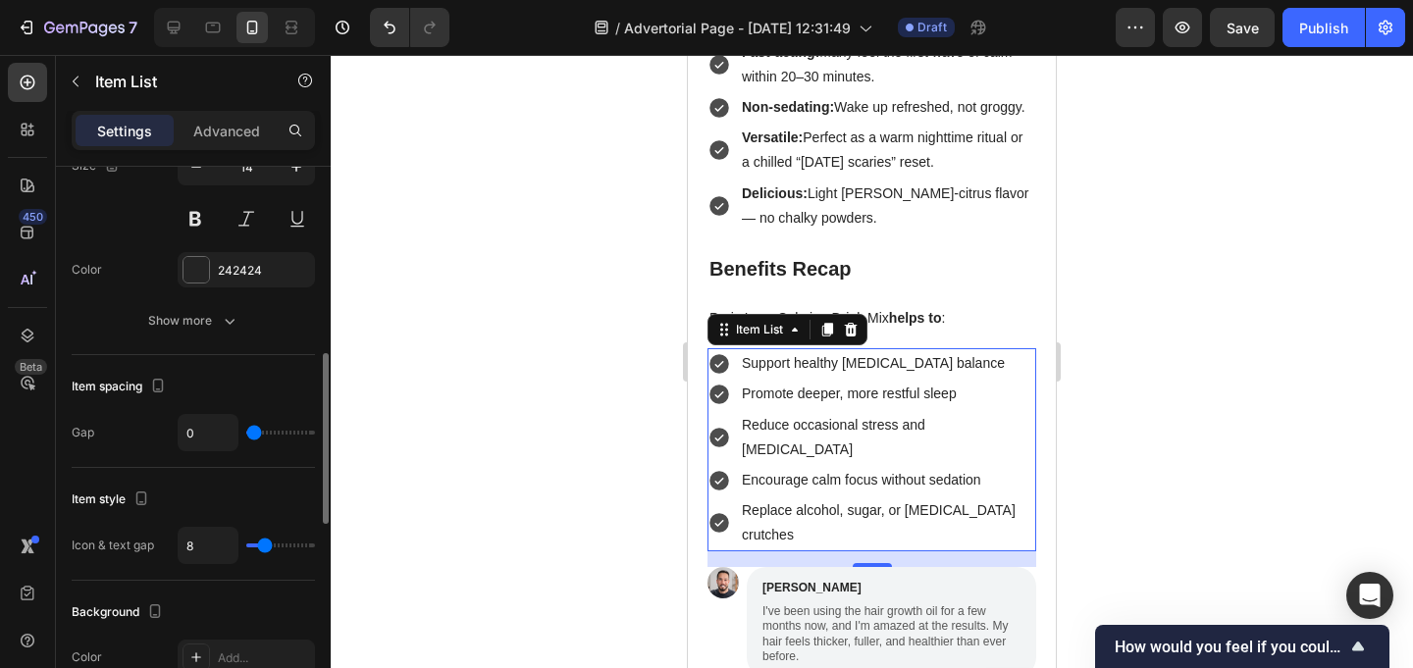
drag, startPoint x: 264, startPoint y: 433, endPoint x: 200, endPoint y: 432, distance: 63.8
type input "0"
click at [246, 432] on input "range" at bounding box center [280, 433] width 69 height 4
click at [448, 297] on div at bounding box center [872, 361] width 1082 height 613
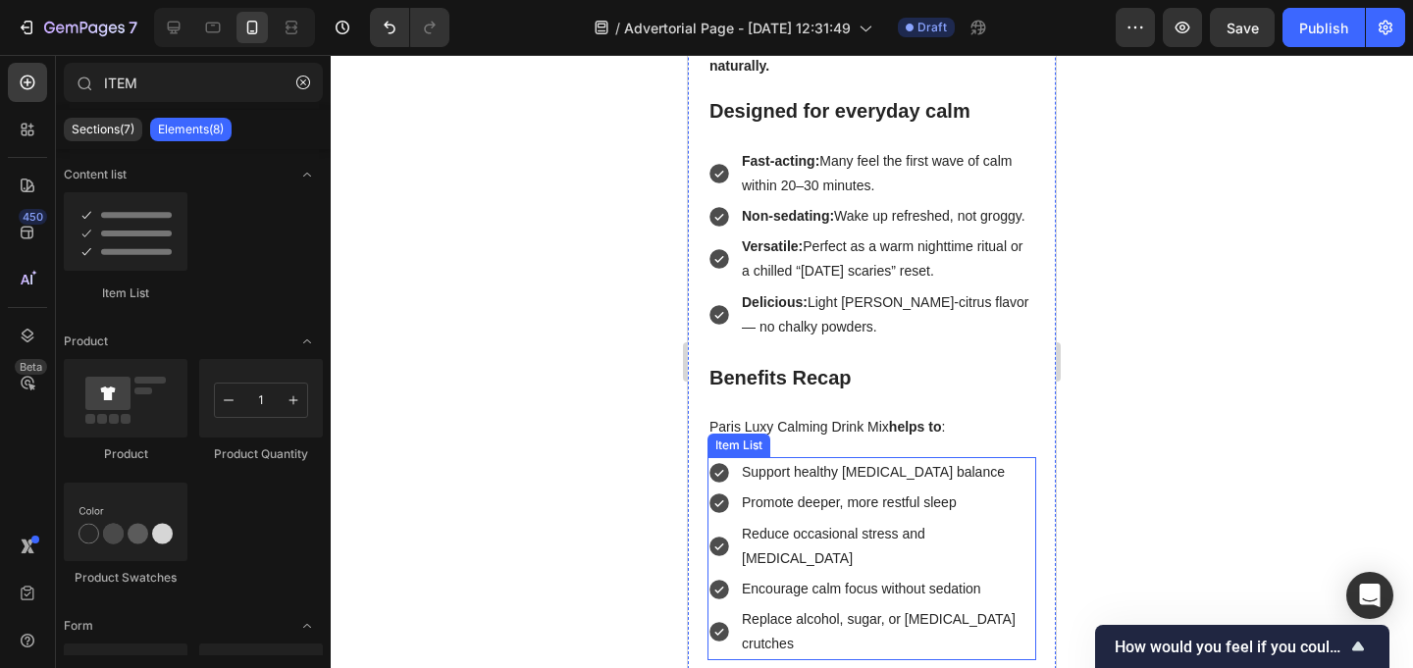
scroll to position [3617, 0]
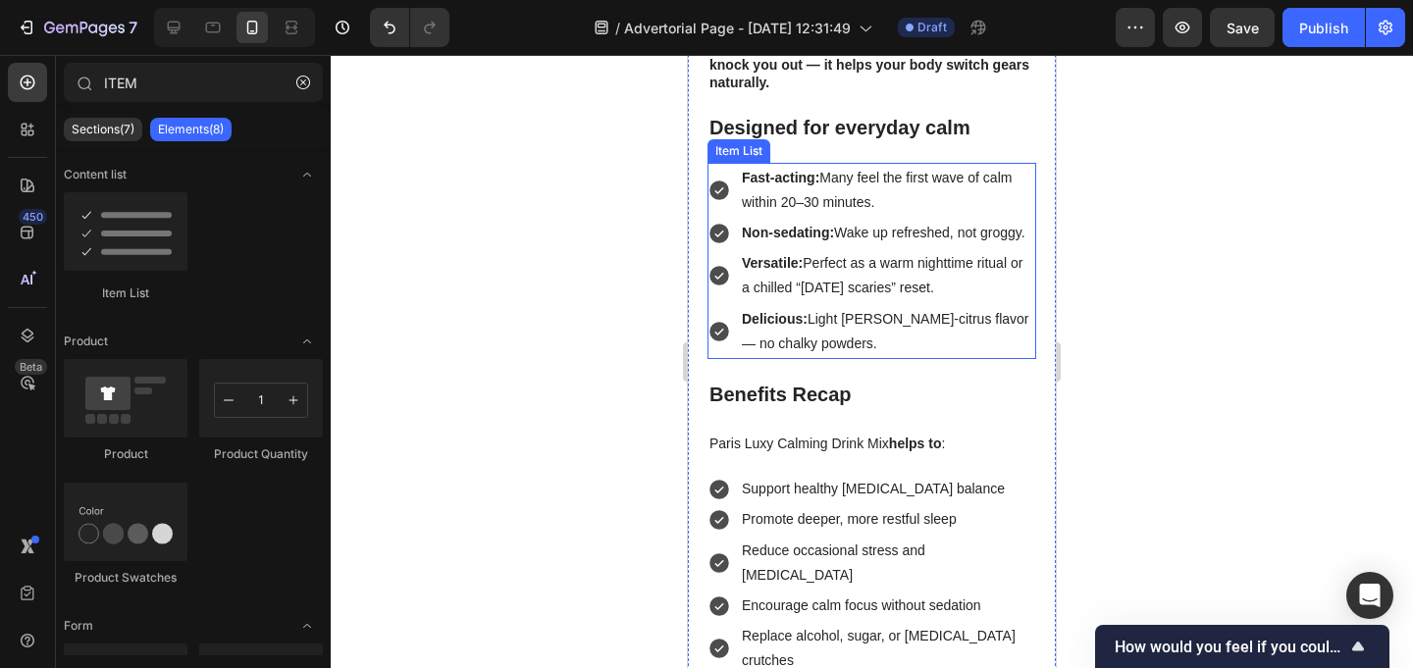
click at [837, 251] on p "Versatile: Perfect as a warm nighttime ritual or a chilled “[DATE] scaries” res…" at bounding box center [887, 275] width 291 height 49
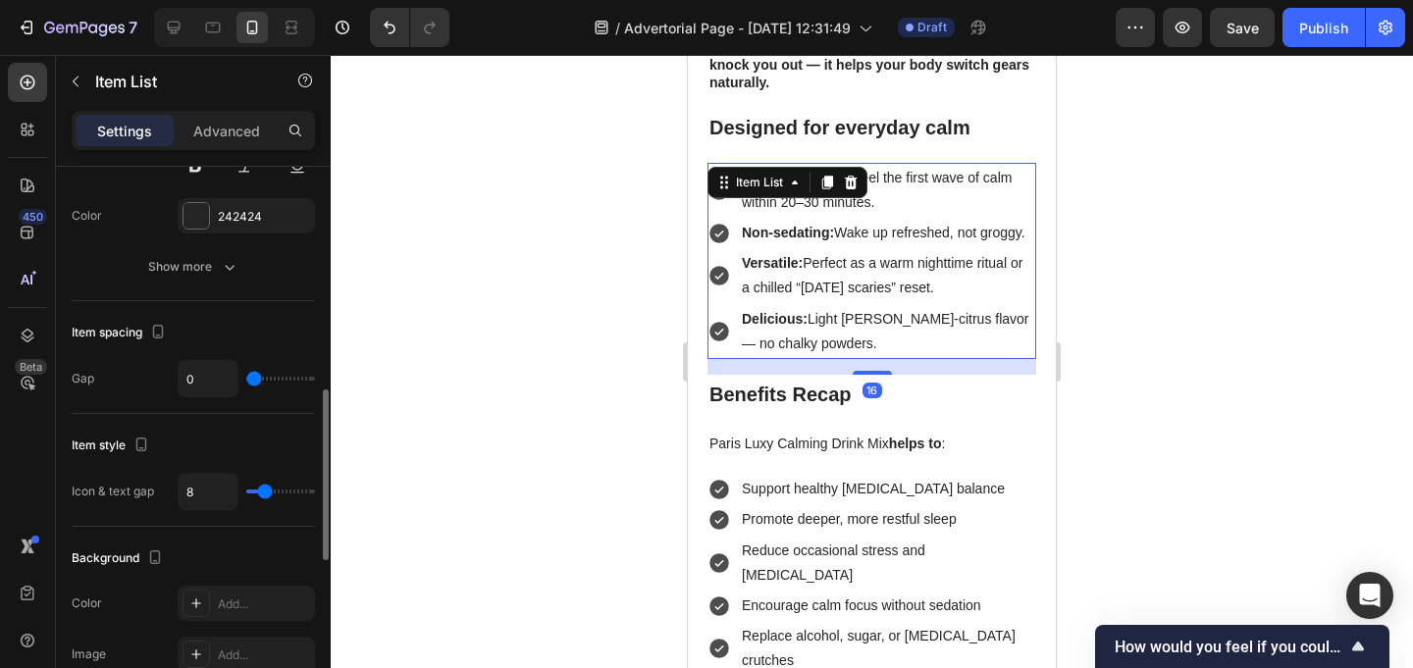
scroll to position [676, 0]
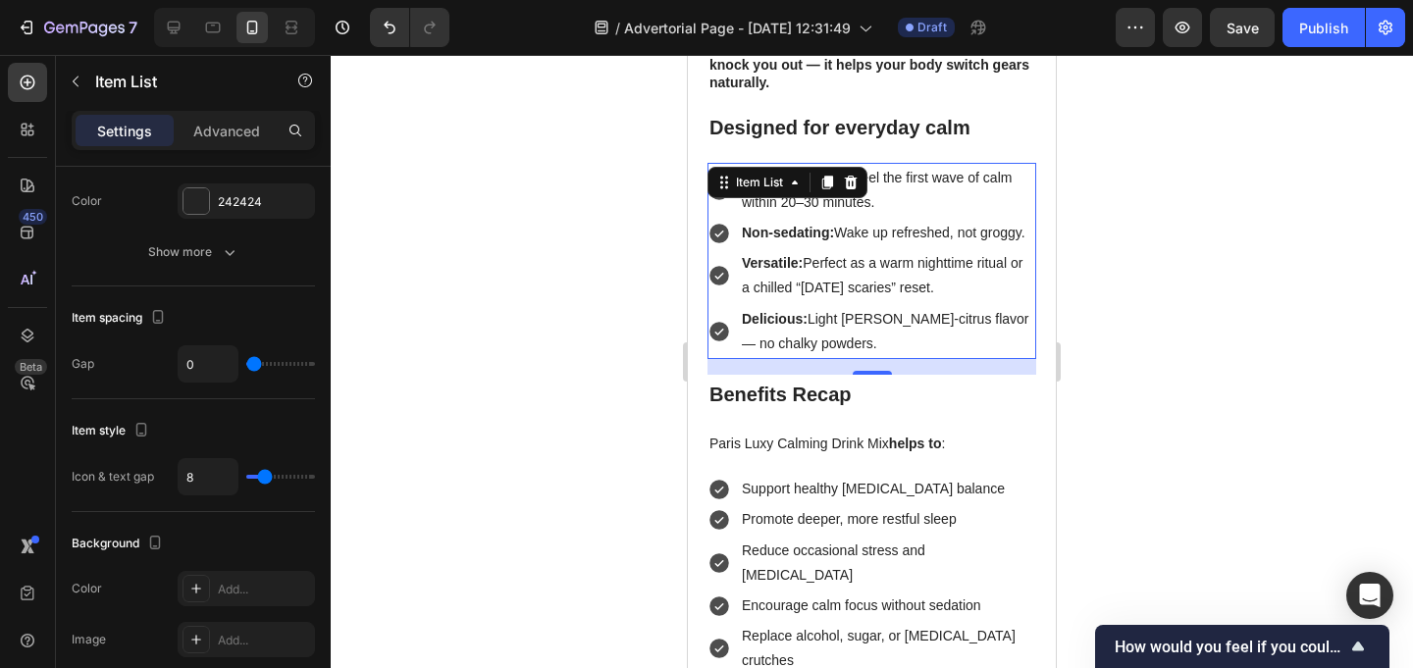
click at [546, 405] on div at bounding box center [872, 361] width 1082 height 613
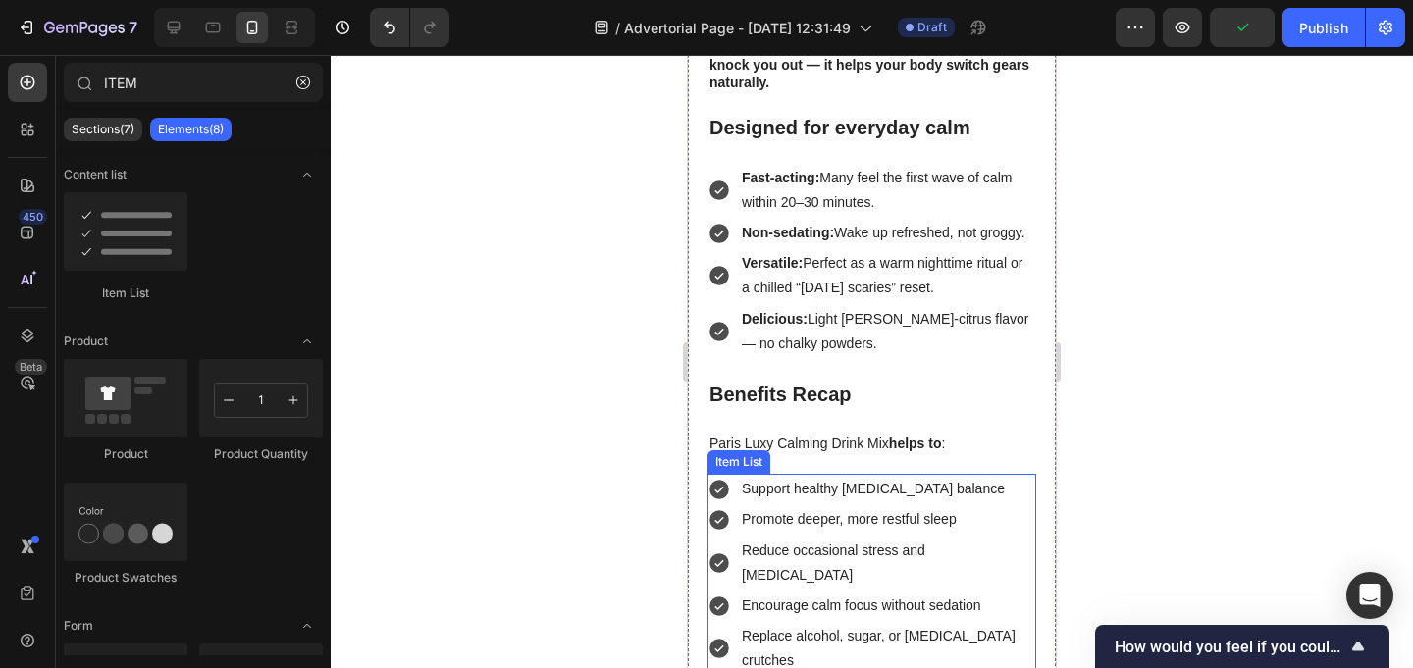
scroll to position [3623, 0]
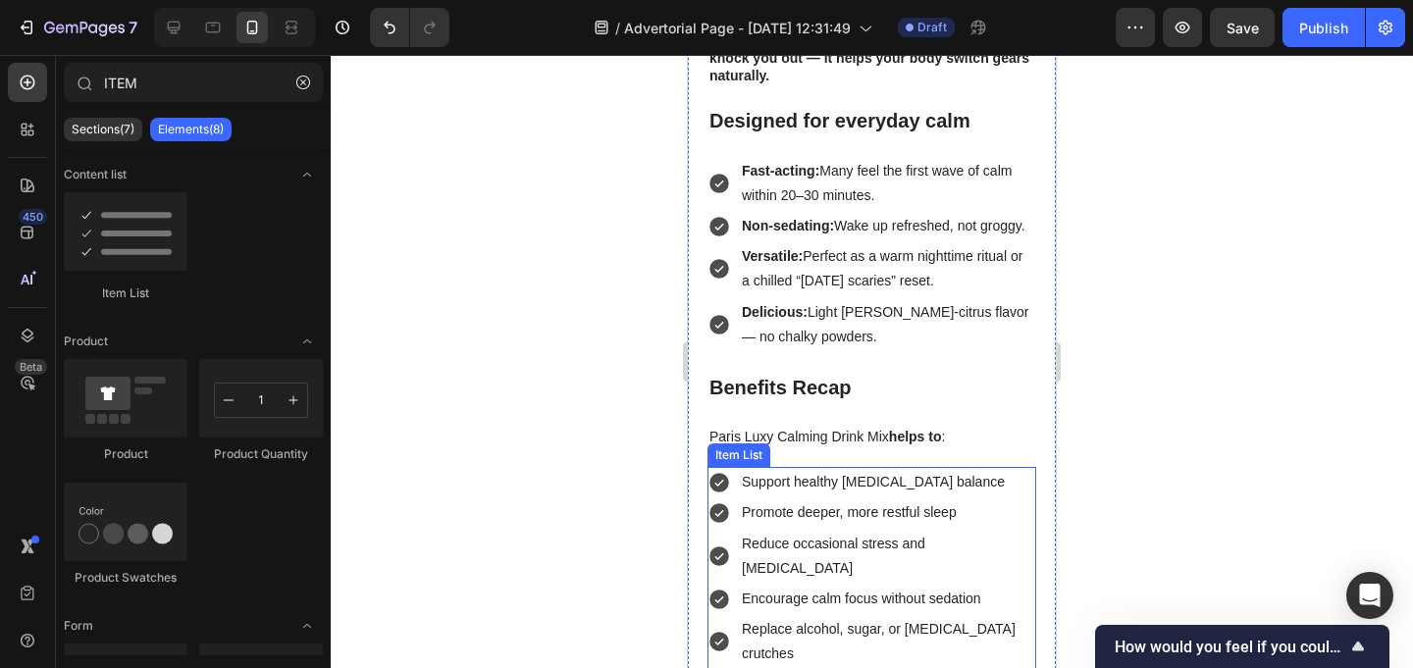
click at [725, 473] on icon at bounding box center [719, 483] width 20 height 20
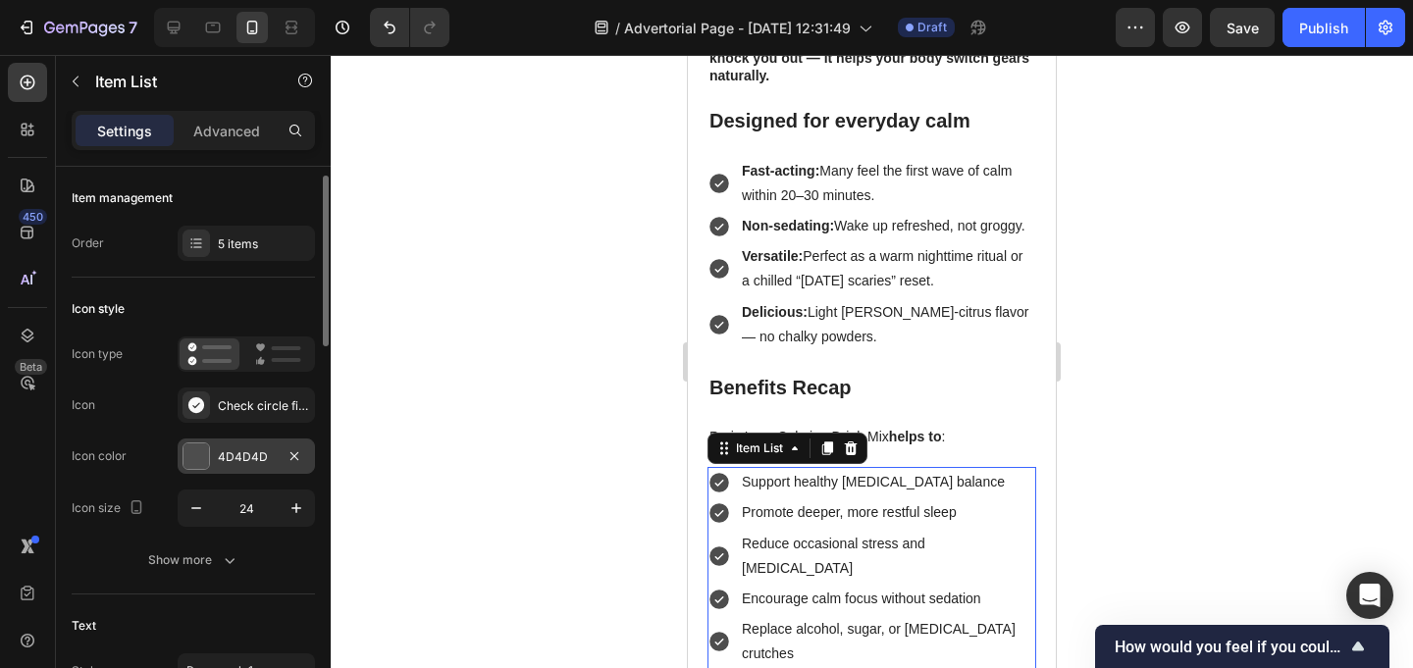
scroll to position [14, 0]
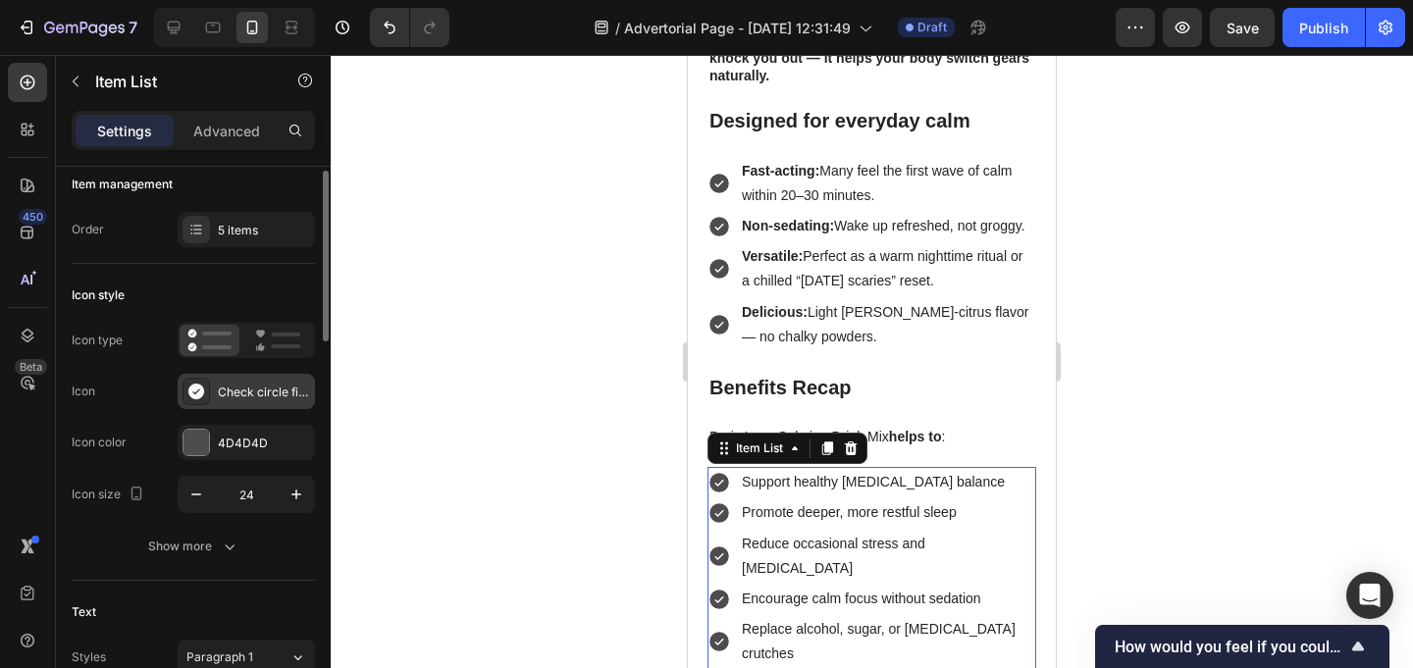
click at [226, 398] on div "Check circle filled" at bounding box center [264, 393] width 92 height 18
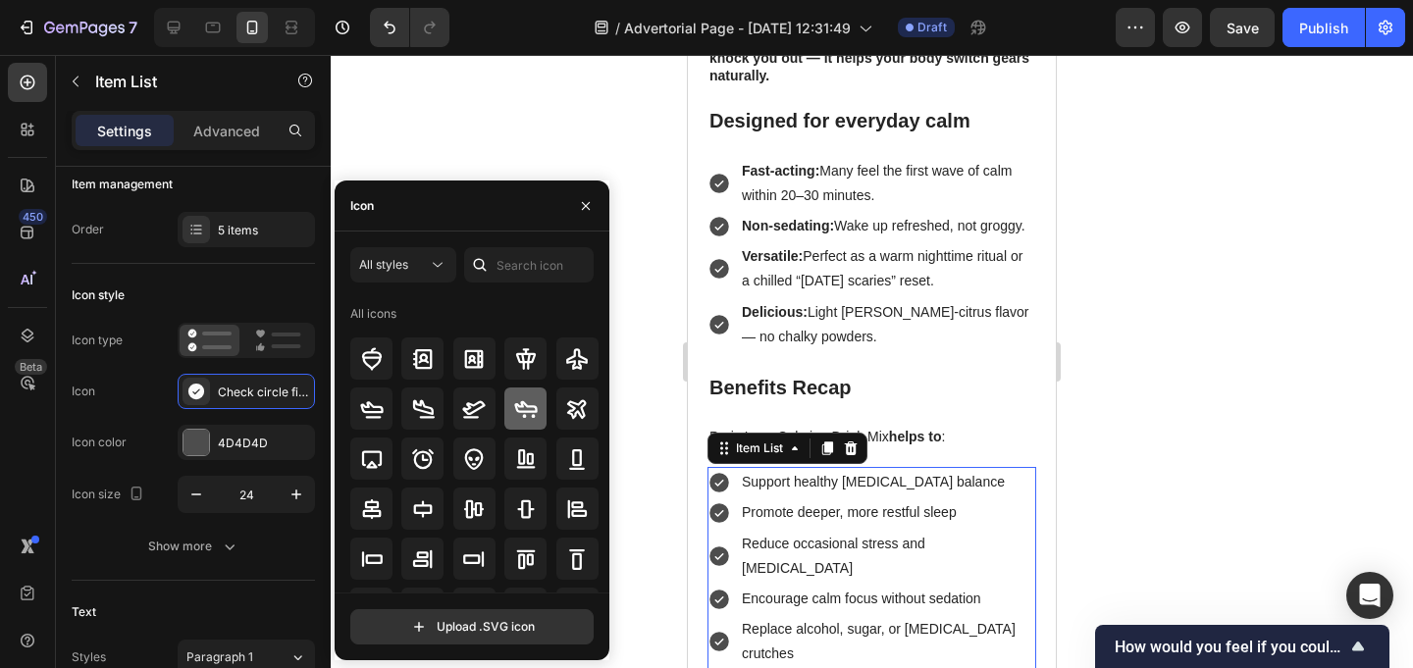
scroll to position [53, 0]
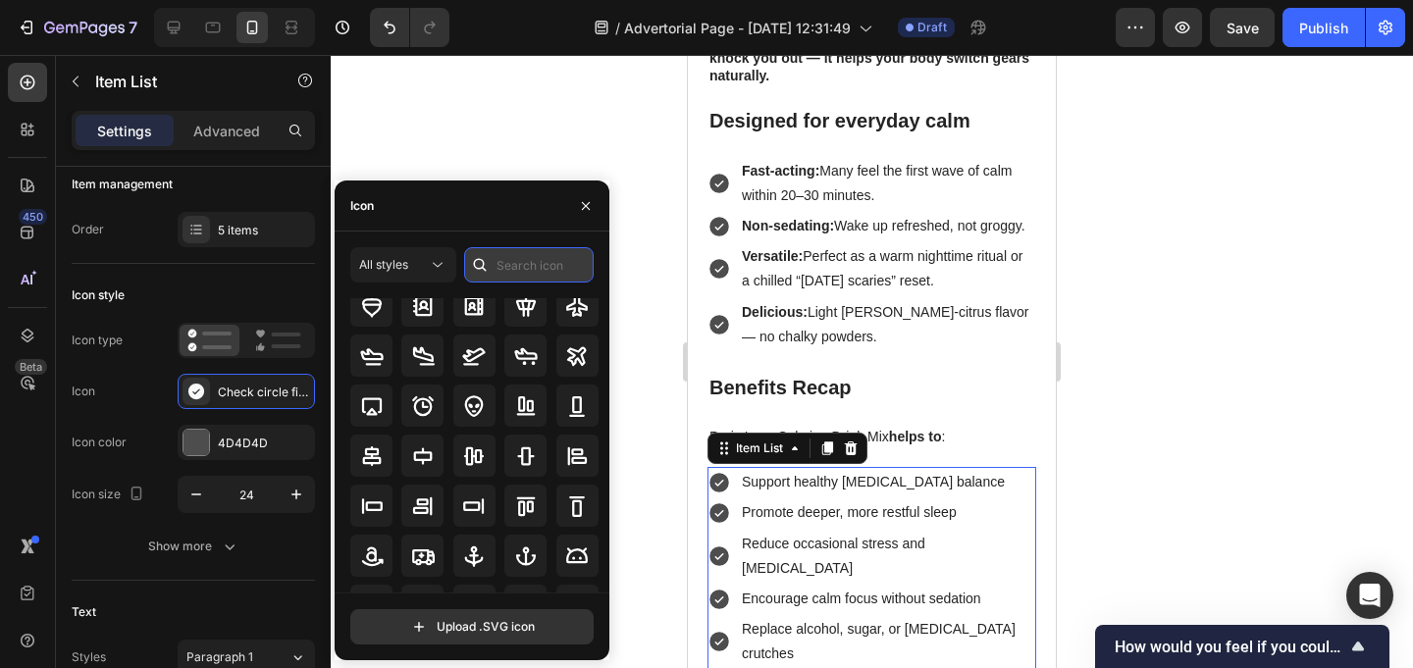
click at [533, 259] on input "text" at bounding box center [529, 264] width 130 height 35
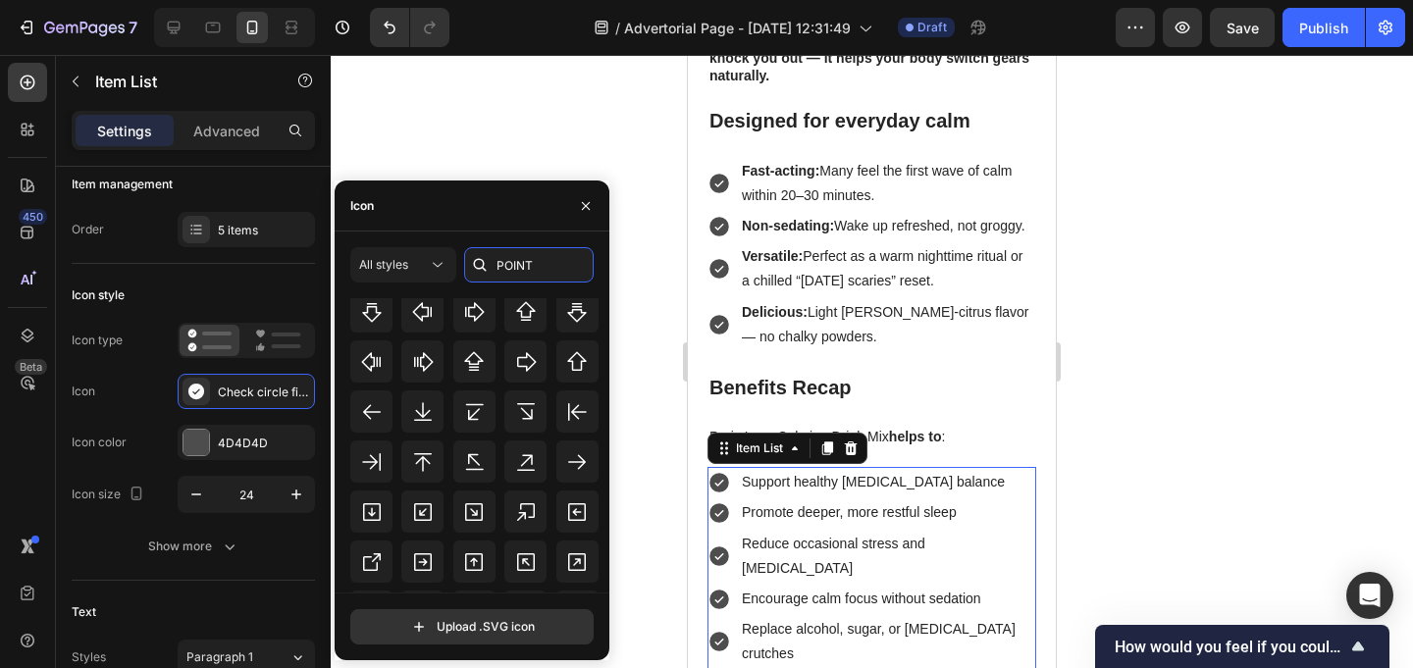
scroll to position [2747, 0]
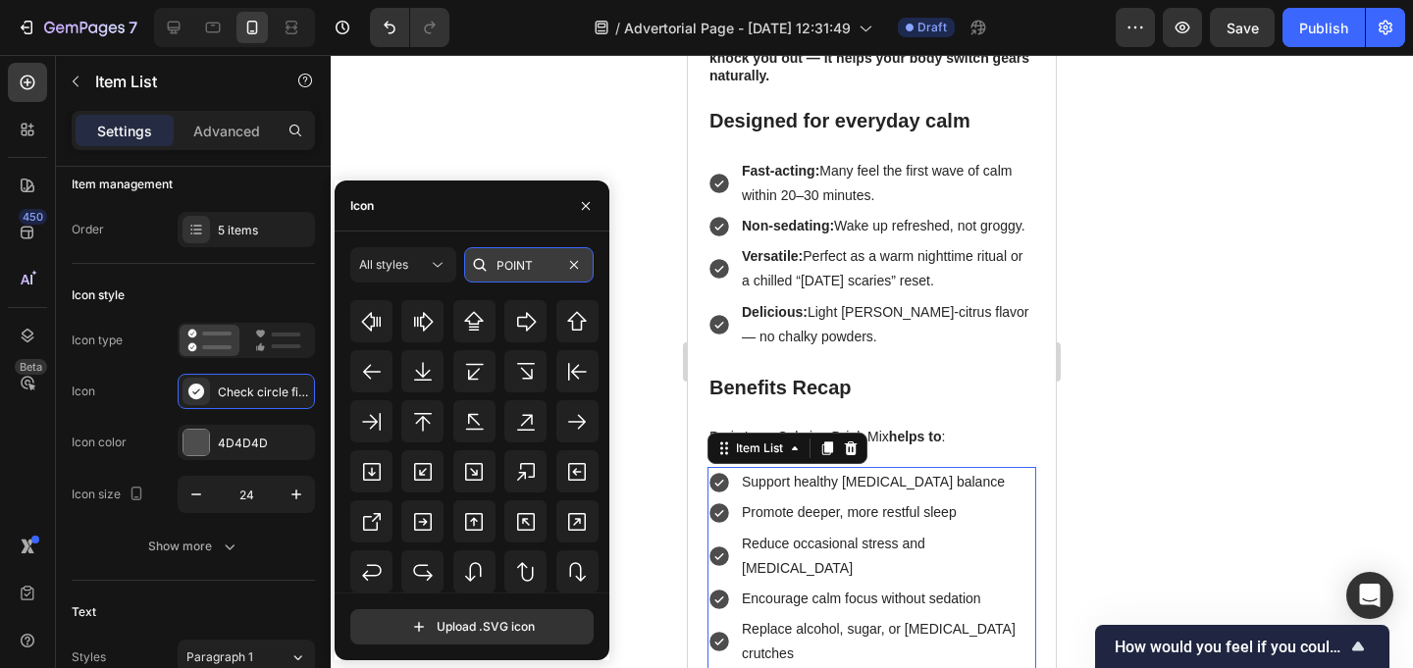
click at [544, 259] on input "POINT" at bounding box center [529, 264] width 130 height 35
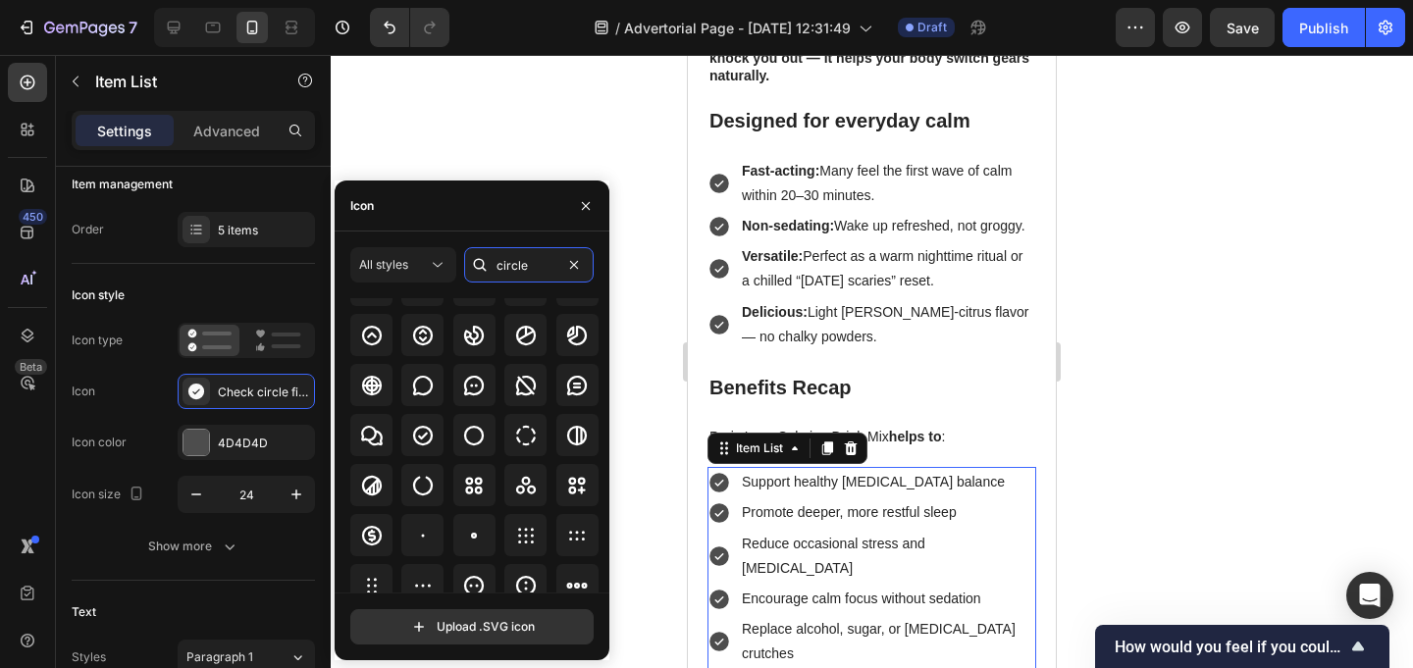
scroll to position [178, 0]
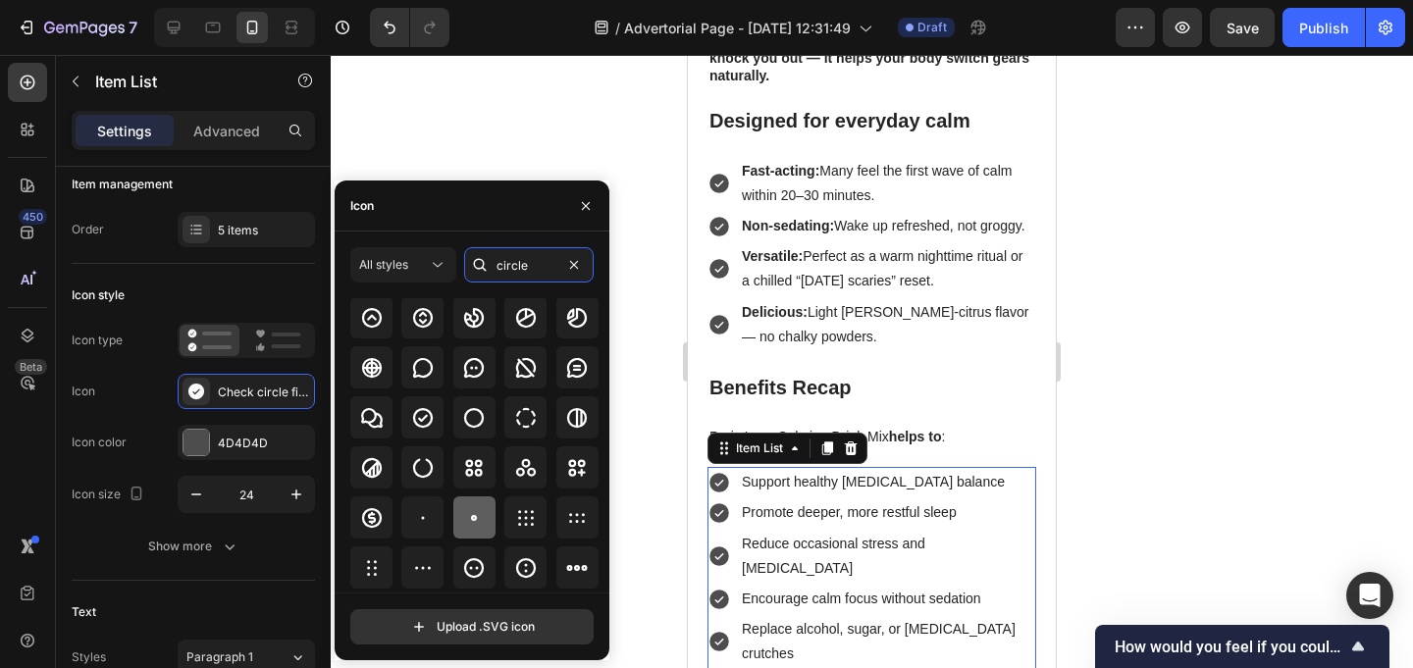
type input "circle"
click at [472, 521] on icon at bounding box center [474, 518] width 24 height 24
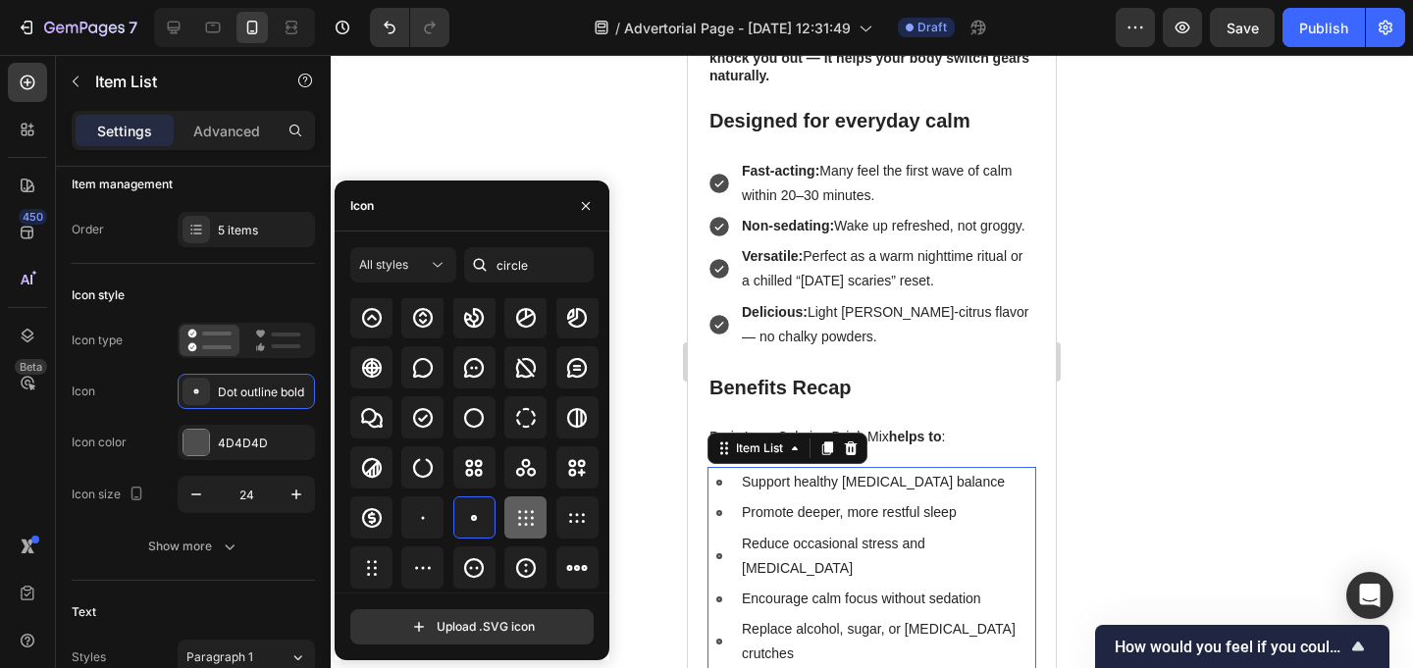
scroll to position [216, 0]
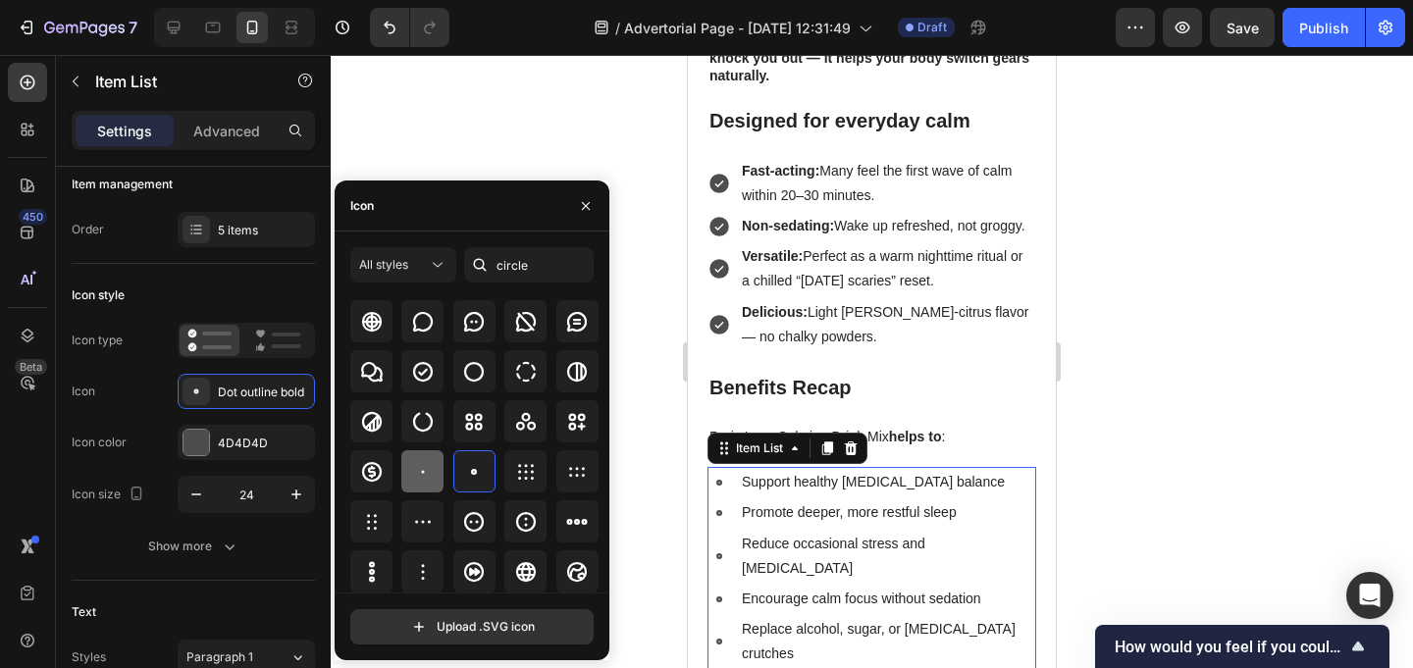
click at [425, 471] on icon at bounding box center [423, 472] width 24 height 24
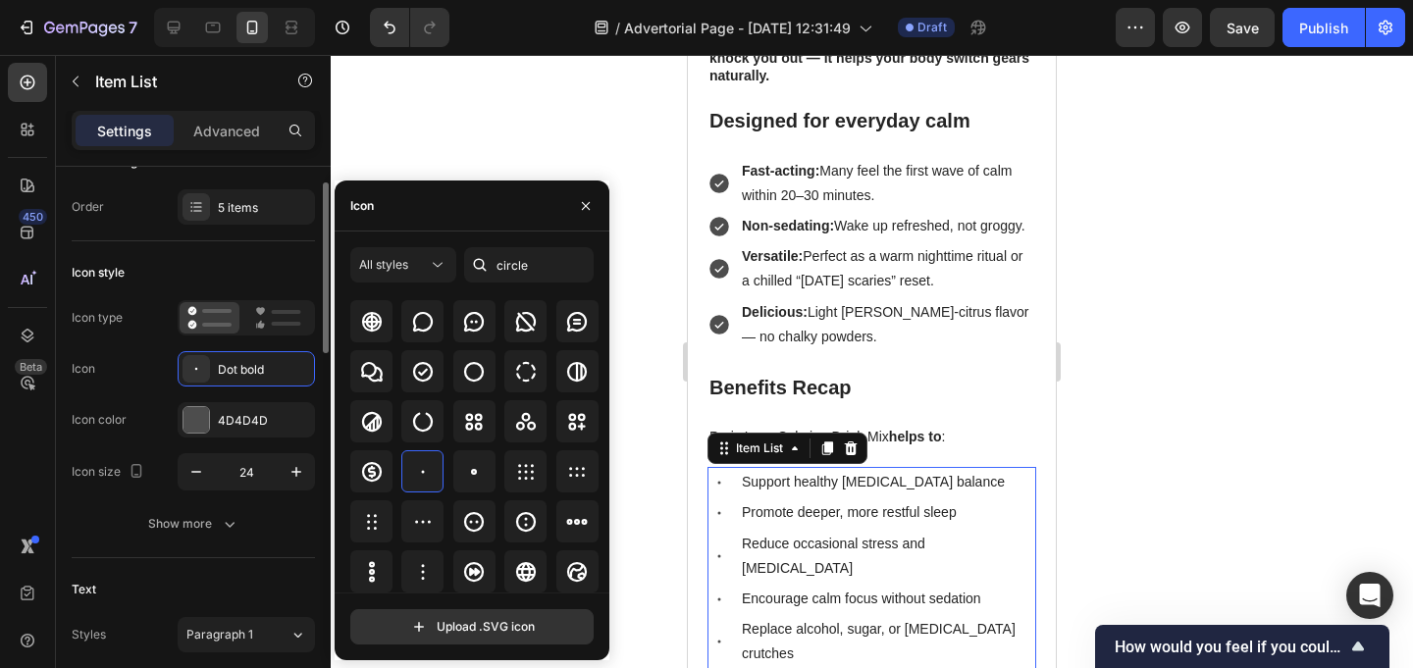
scroll to position [49, 0]
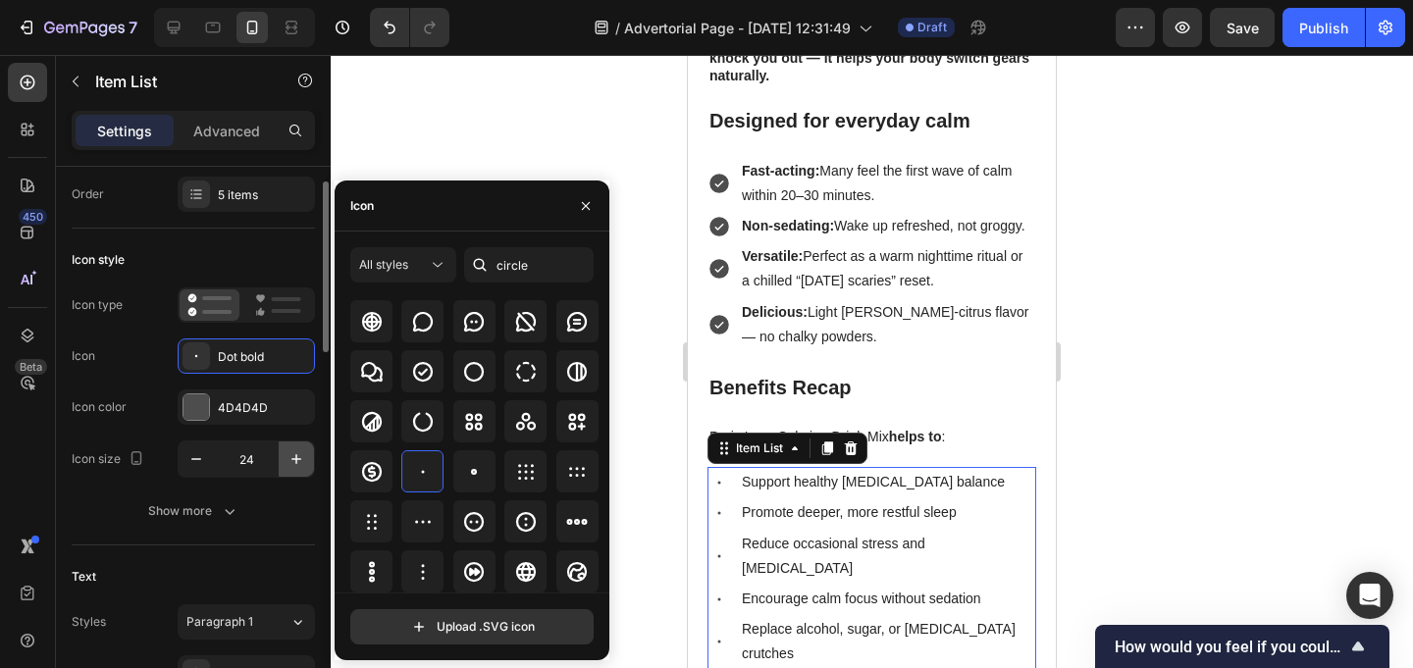
click at [285, 456] on button "button" at bounding box center [296, 459] width 35 height 35
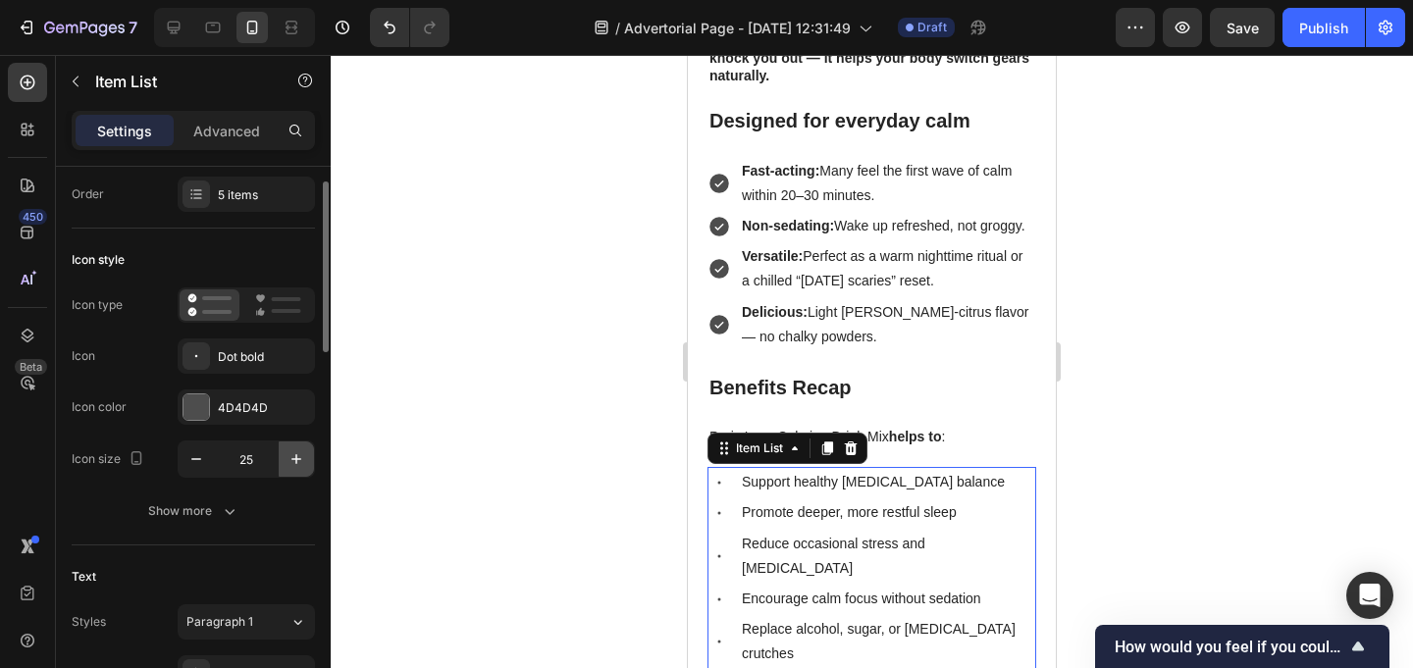
click at [285, 456] on button "button" at bounding box center [296, 459] width 35 height 35
click at [191, 456] on icon "button" at bounding box center [196, 459] width 20 height 20
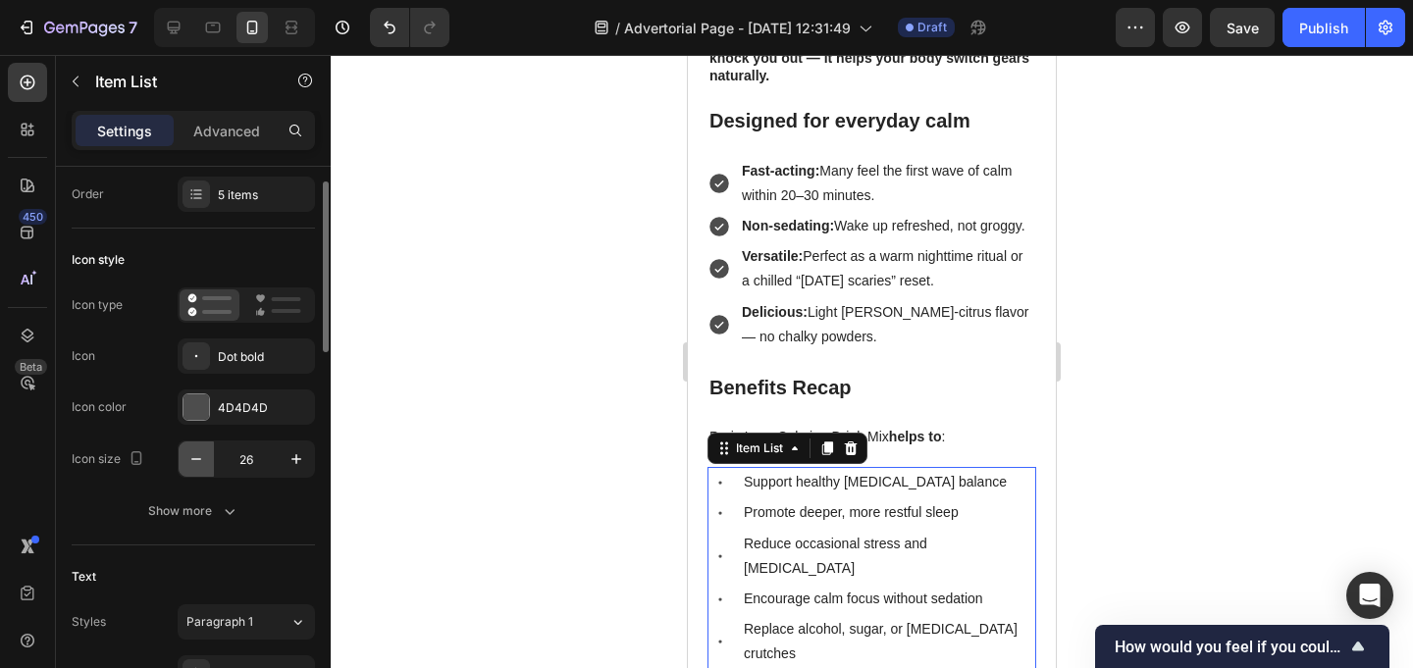
click at [191, 456] on icon "button" at bounding box center [196, 459] width 20 height 20
click at [290, 457] on icon "button" at bounding box center [297, 459] width 20 height 20
type input "24"
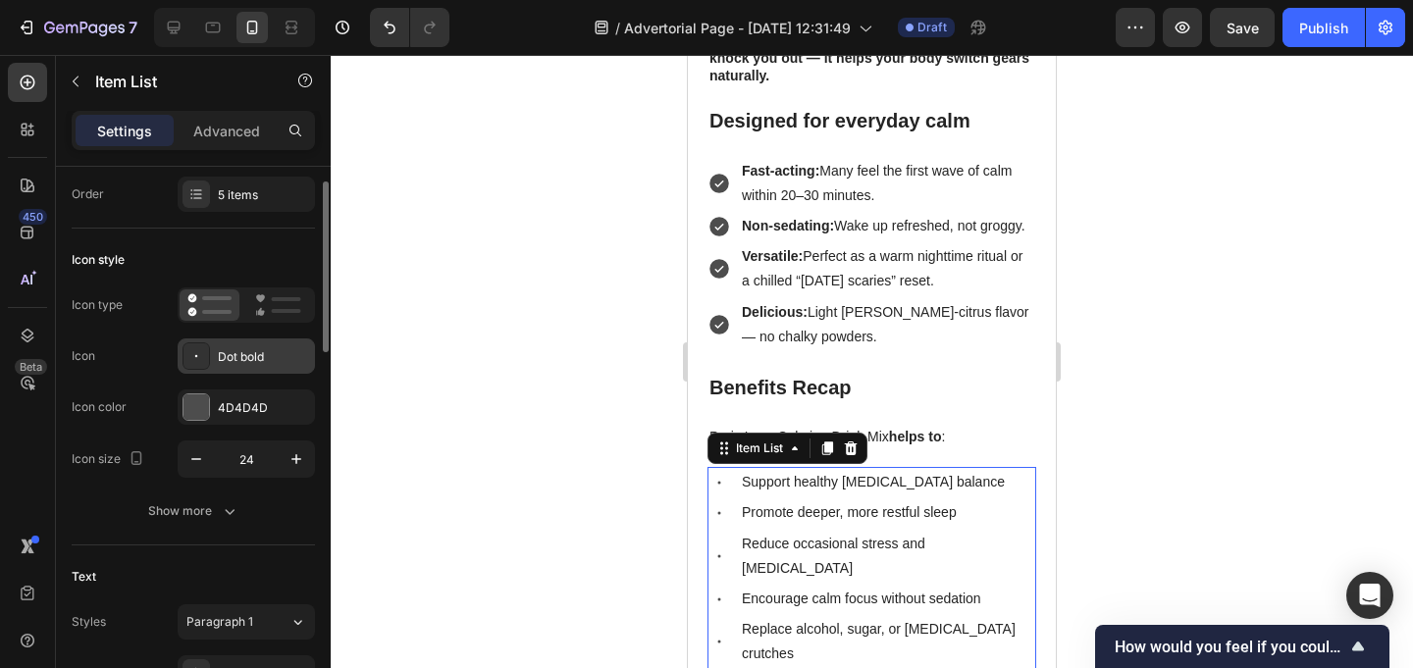
click at [236, 350] on div "Dot bold" at bounding box center [264, 357] width 92 height 18
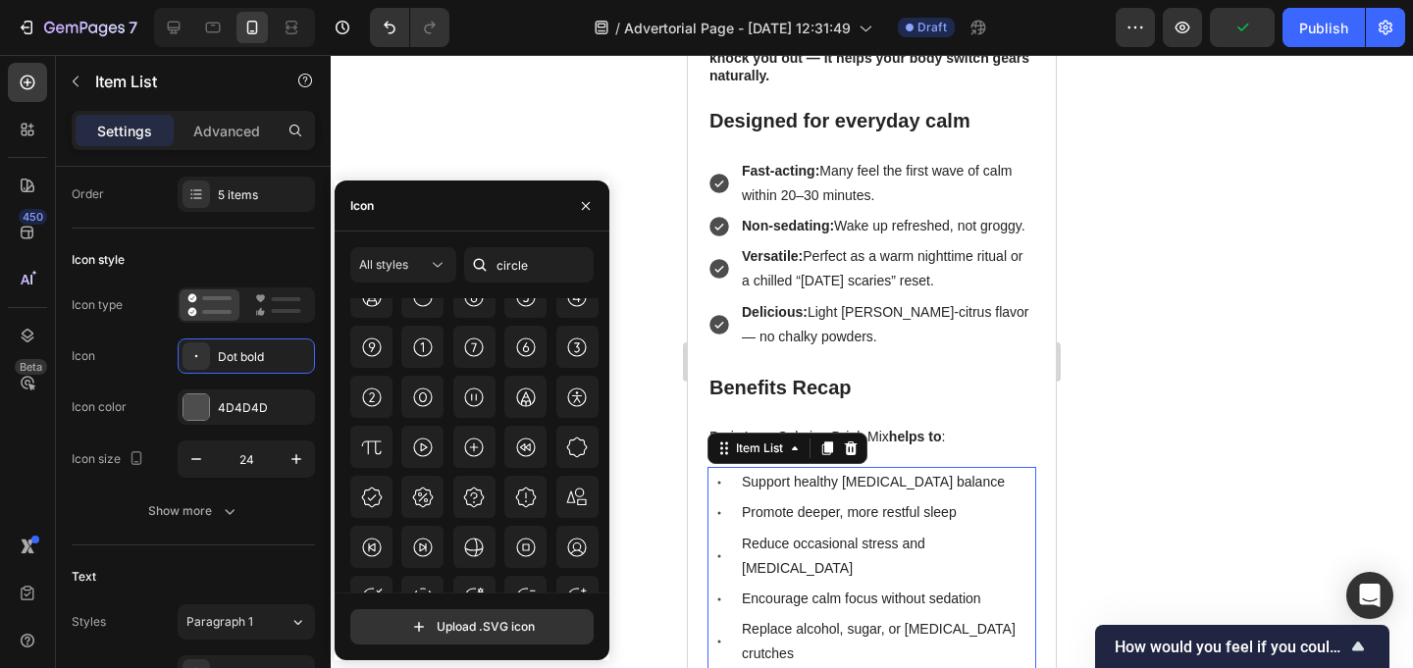
scroll to position [1423, 0]
click at [422, 250] on button "All styles" at bounding box center [403, 264] width 106 height 35
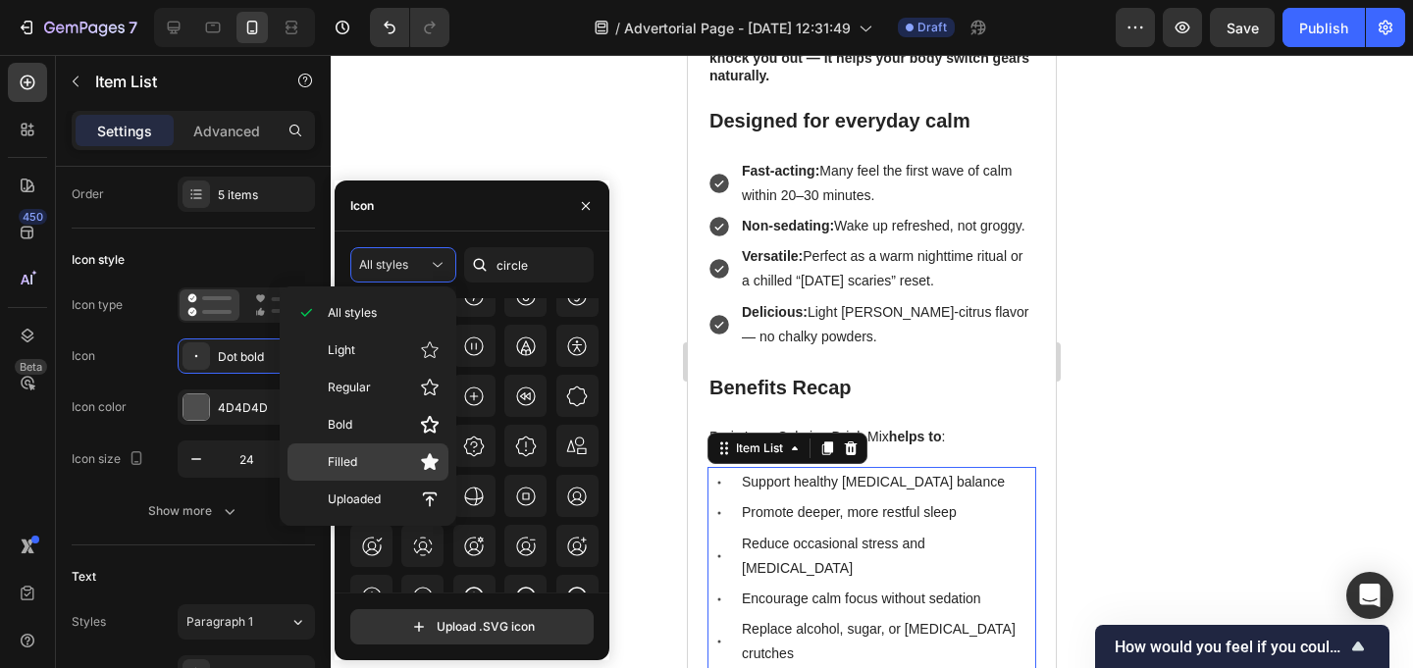
click at [408, 455] on p "Filled" at bounding box center [384, 462] width 112 height 20
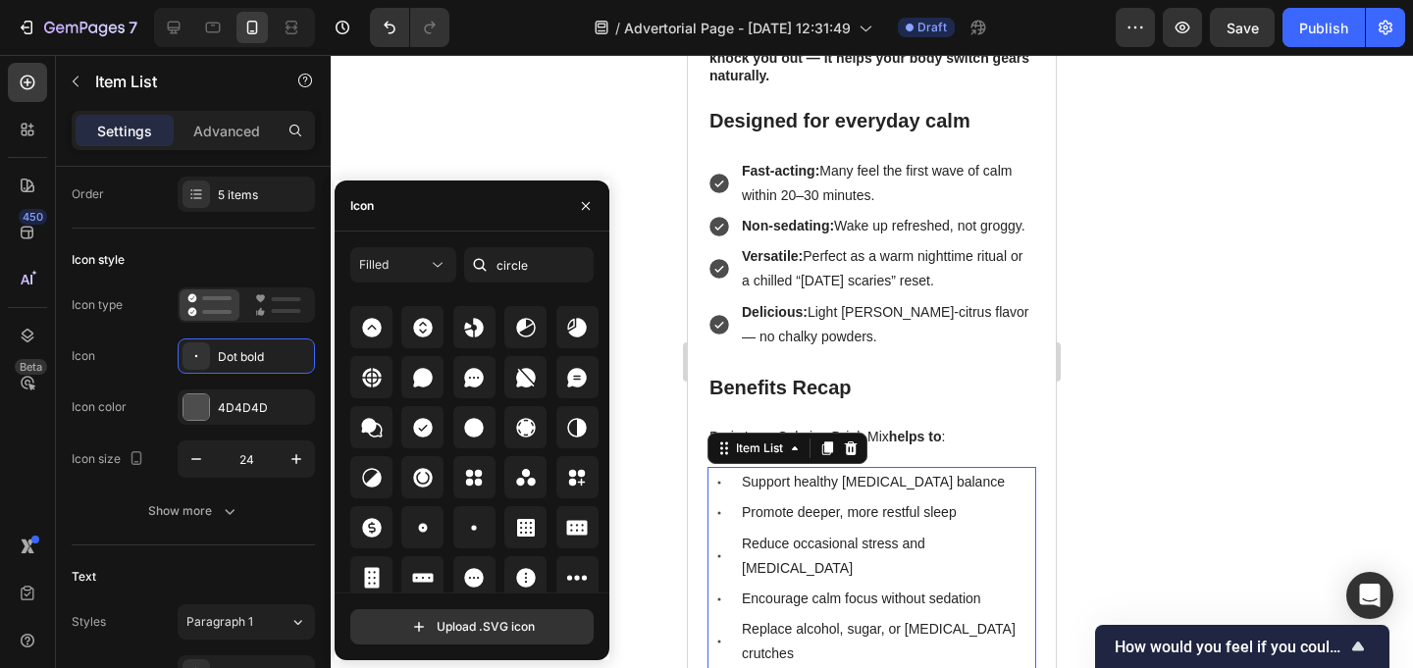
scroll to position [183, 0]
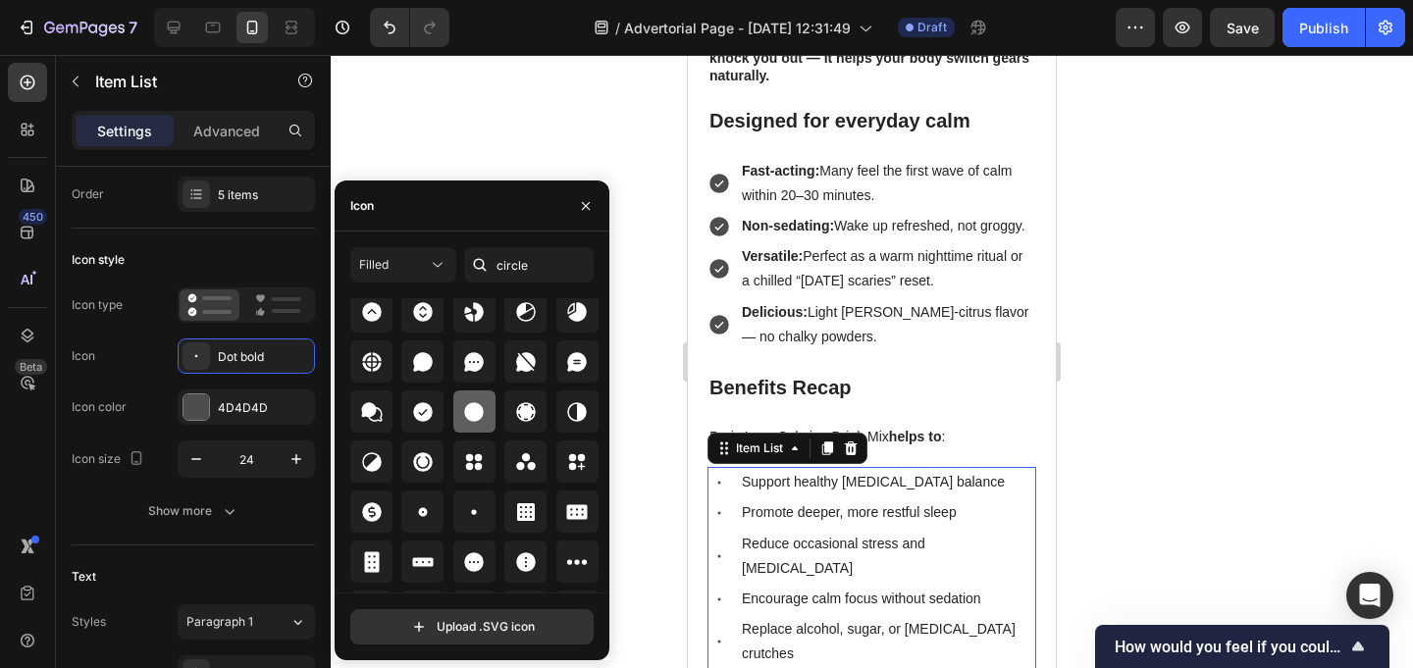
click at [478, 411] on icon at bounding box center [475, 412] width 20 height 20
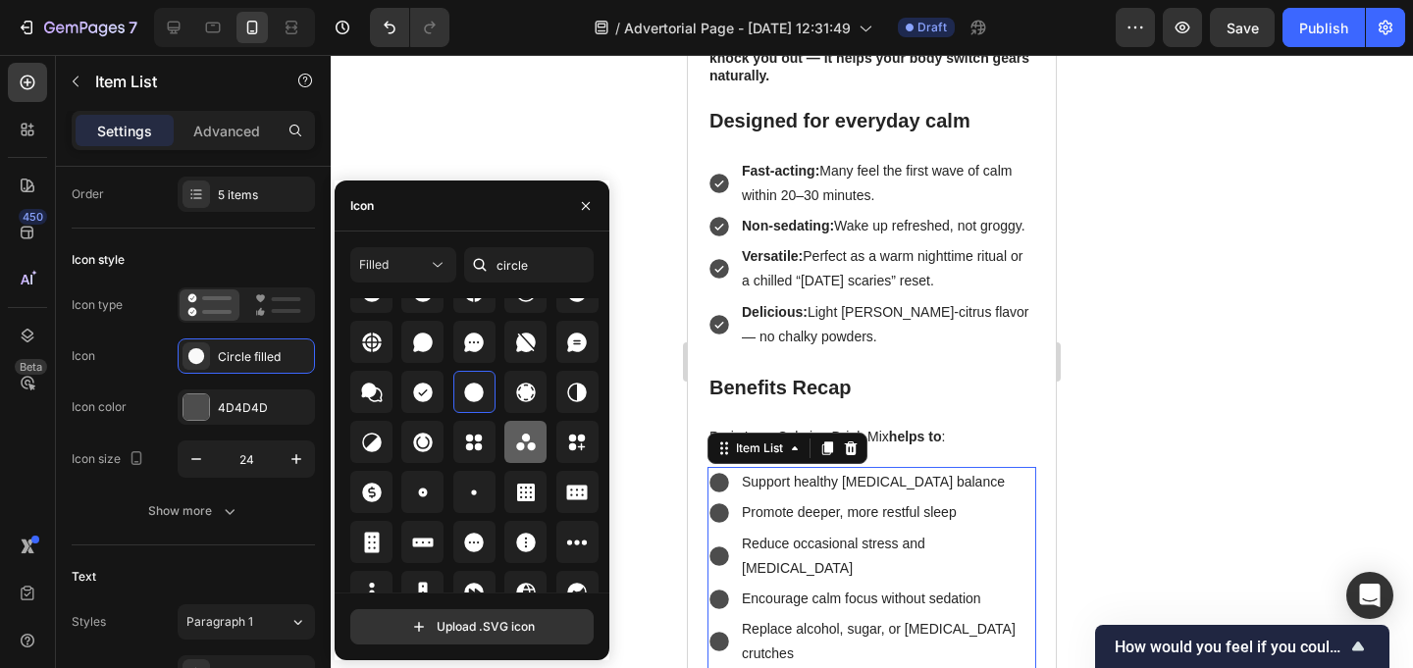
scroll to position [206, 0]
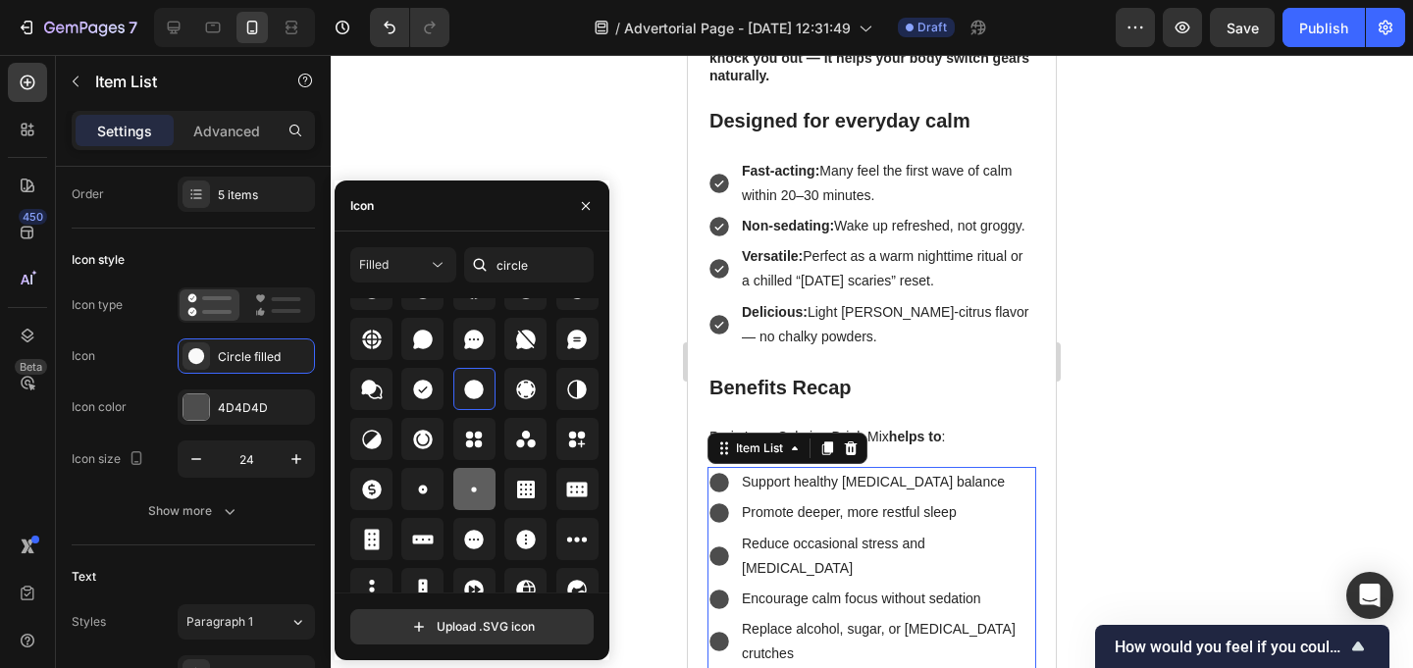
click at [475, 492] on icon at bounding box center [474, 490] width 24 height 24
click at [659, 432] on div at bounding box center [872, 361] width 1082 height 613
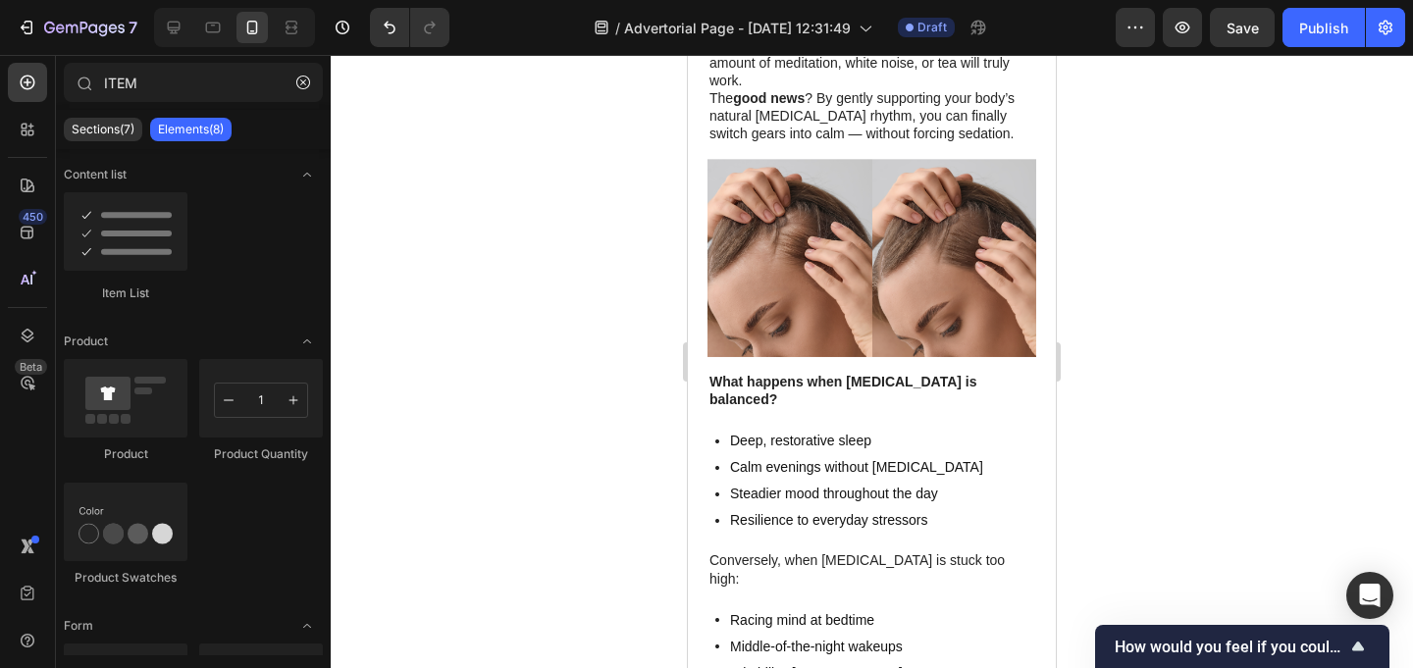
scroll to position [2203, 0]
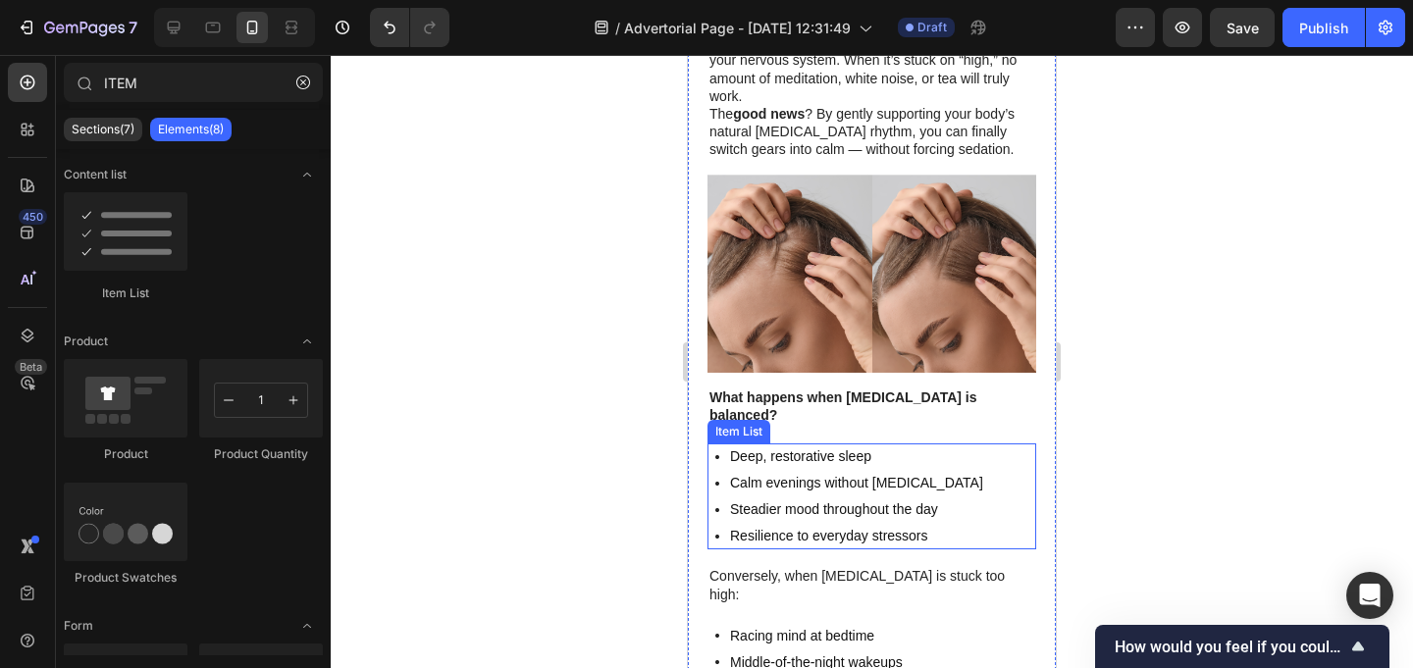
click at [718, 470] on div "Calm evenings without [MEDICAL_DATA]" at bounding box center [850, 483] width 271 height 26
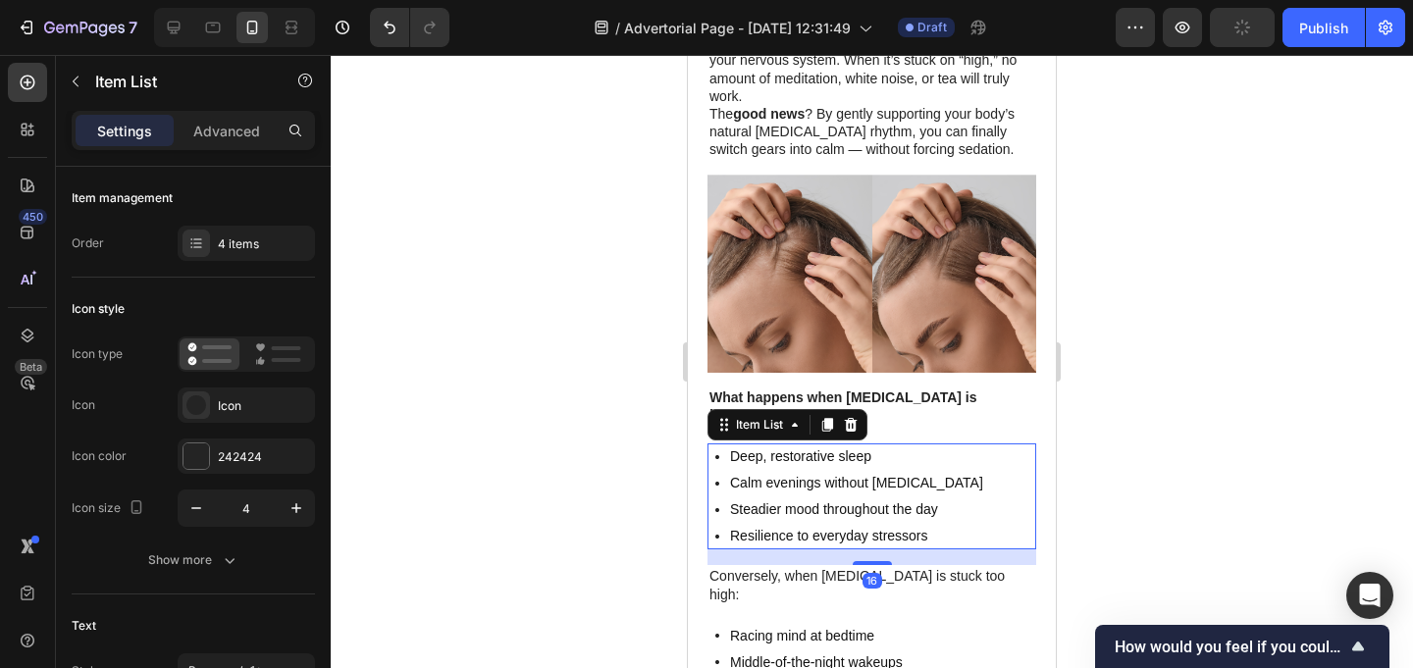
click at [821, 470] on div "Calm evenings without [MEDICAL_DATA]" at bounding box center [856, 483] width 259 height 26
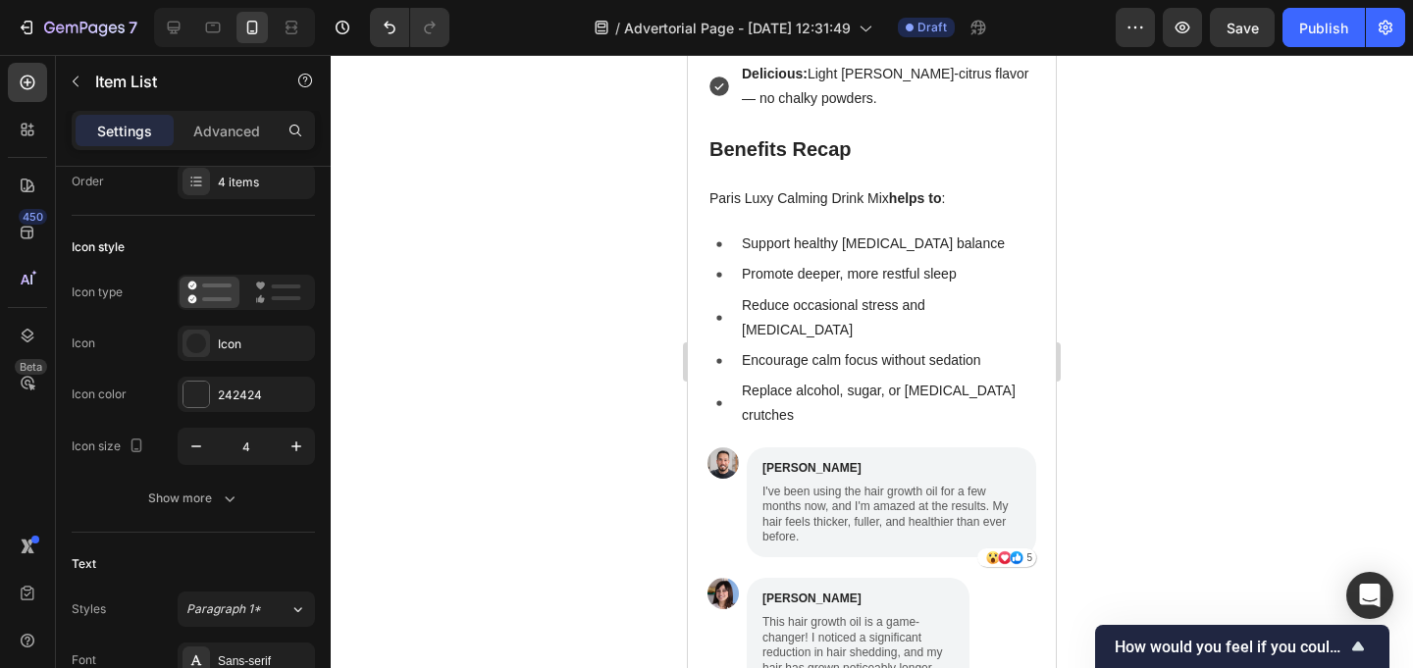
scroll to position [3868, 0]
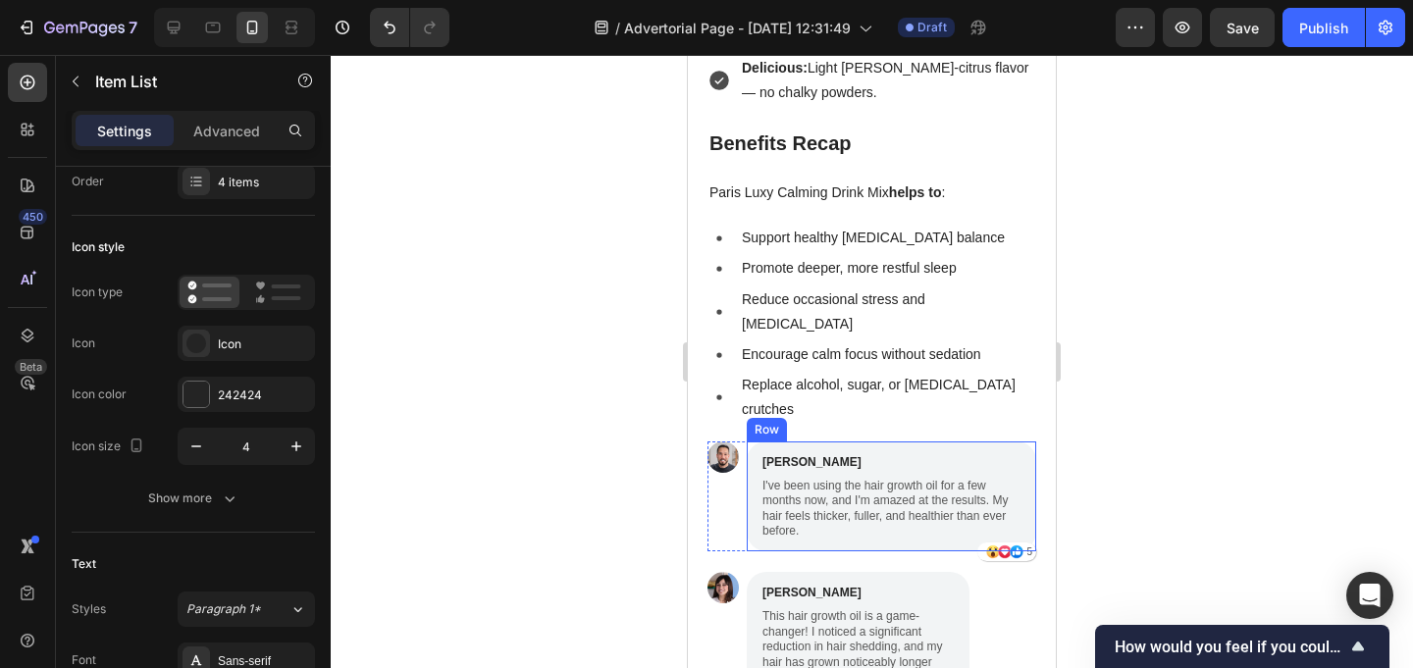
click at [763, 342] on p "Encourage calm focus without sedation" at bounding box center [887, 354] width 291 height 25
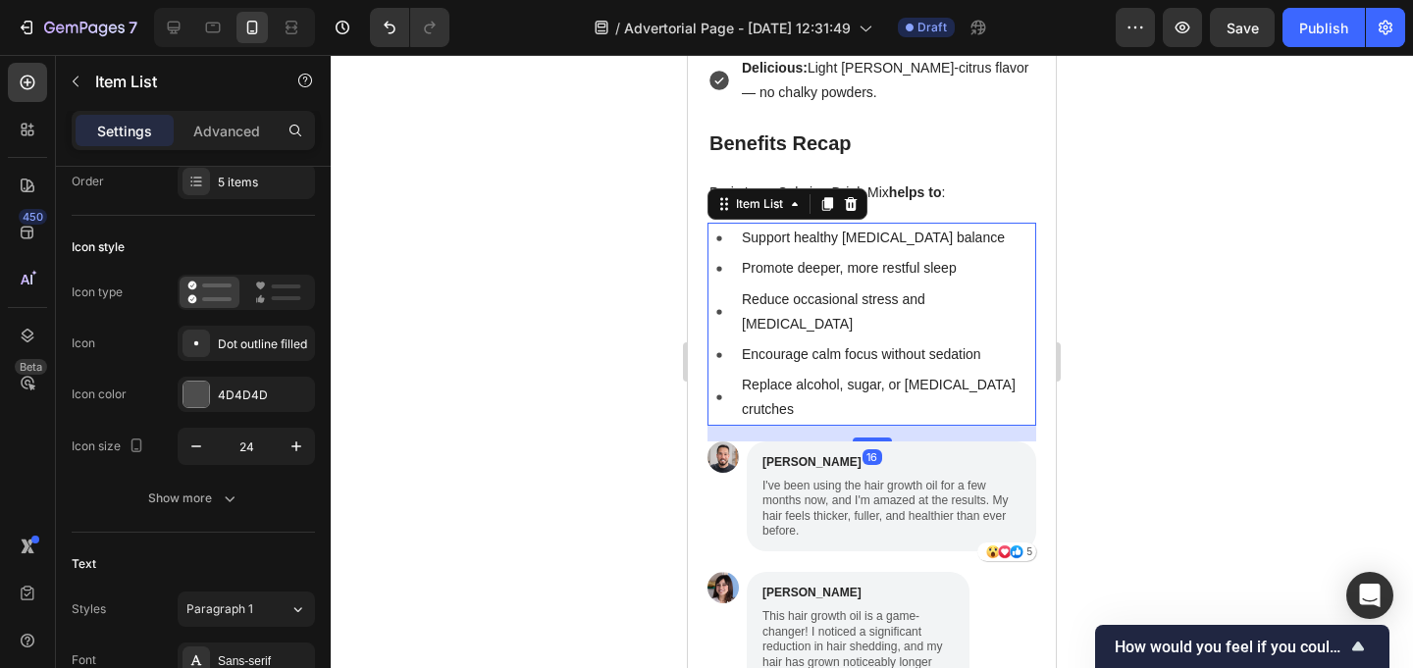
click at [560, 209] on div at bounding box center [872, 361] width 1082 height 613
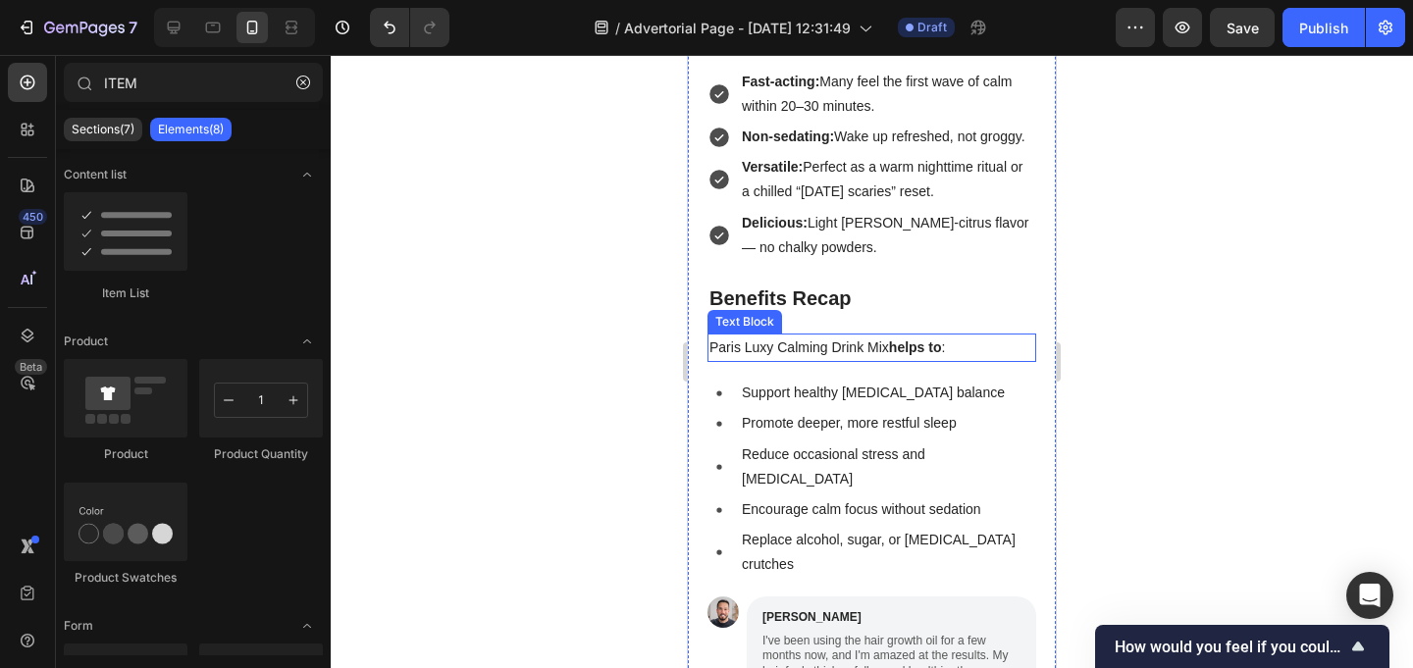
scroll to position [3715, 0]
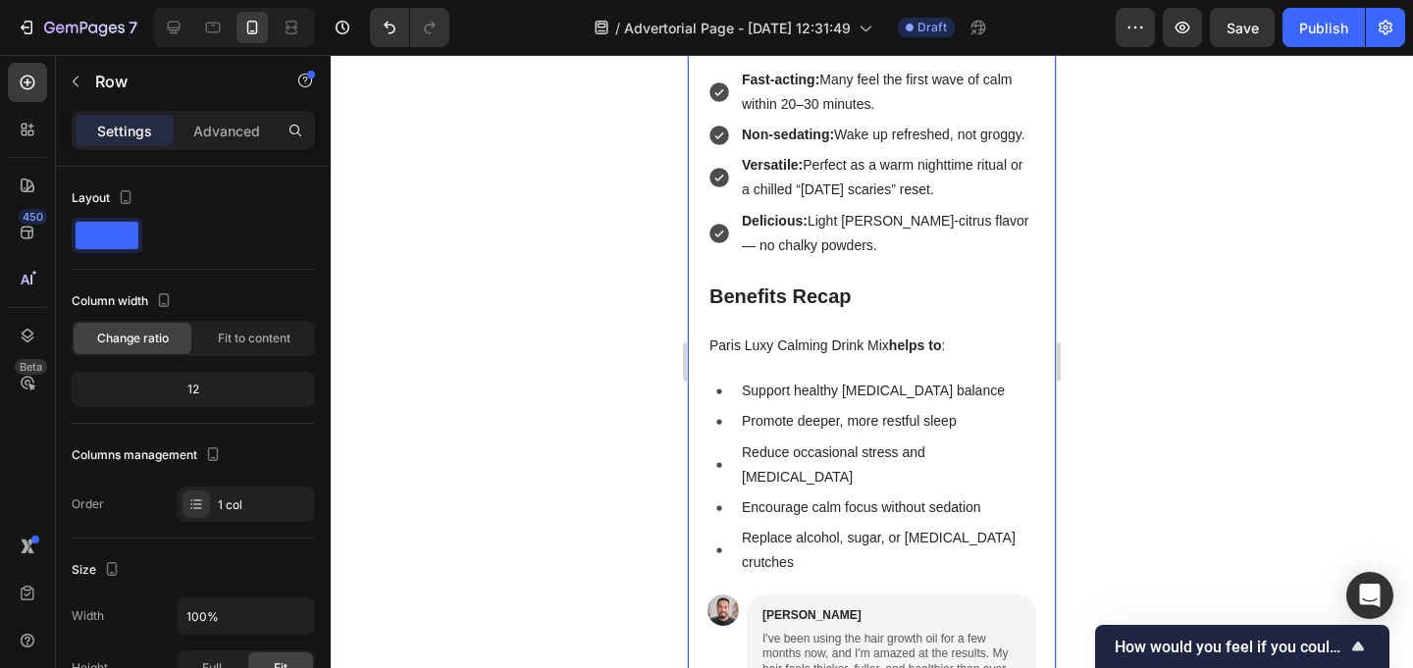
click at [838, 323] on div "3 Simple Tips to Reset Your Stress Response Text Block 1. Text Block Eliminate …" at bounding box center [871, 486] width 329 height 2503
click at [845, 334] on p "Paris Luxy Calming Drink Mix helps to :" at bounding box center [871, 346] width 325 height 25
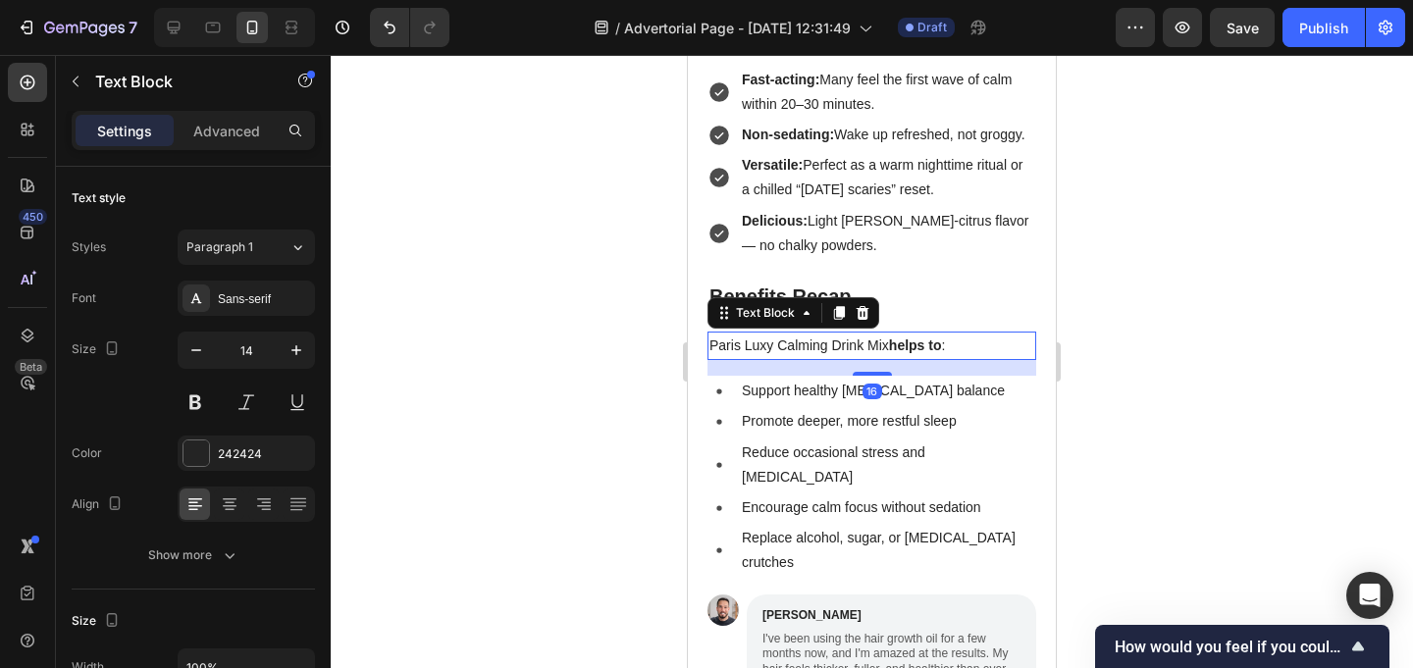
click at [564, 287] on div at bounding box center [872, 361] width 1082 height 613
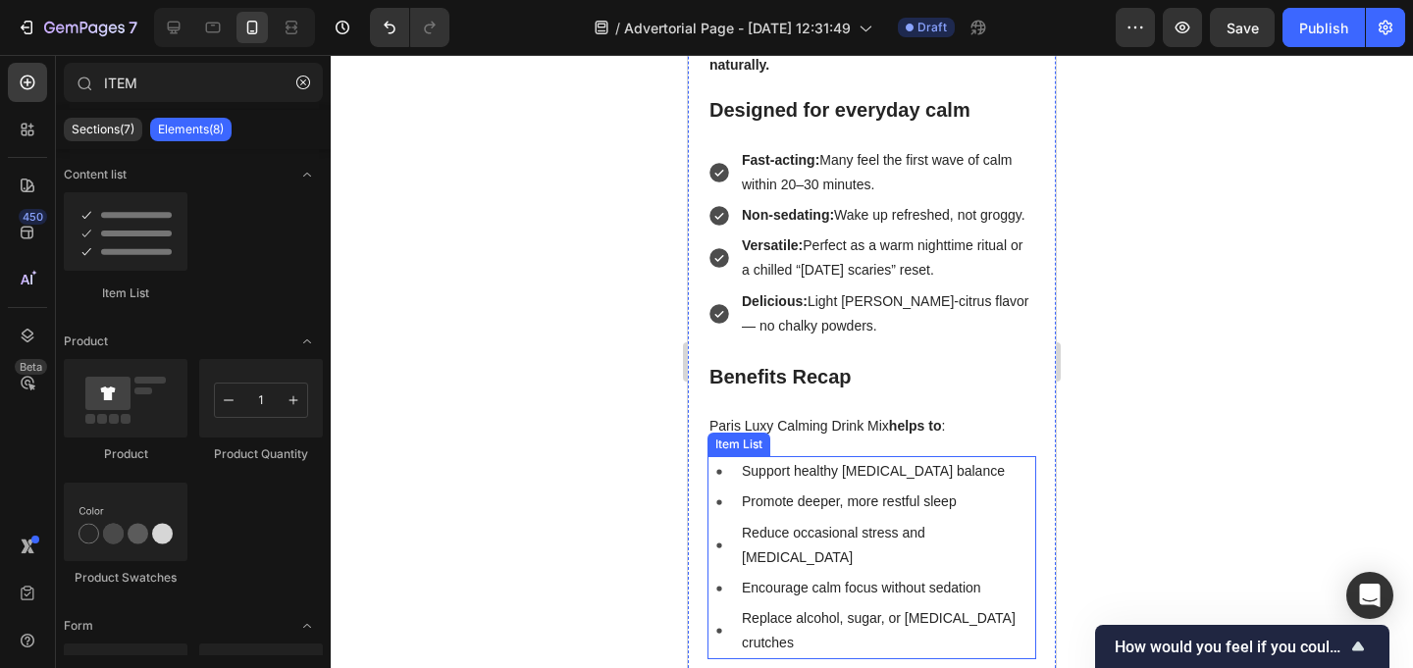
scroll to position [3607, 0]
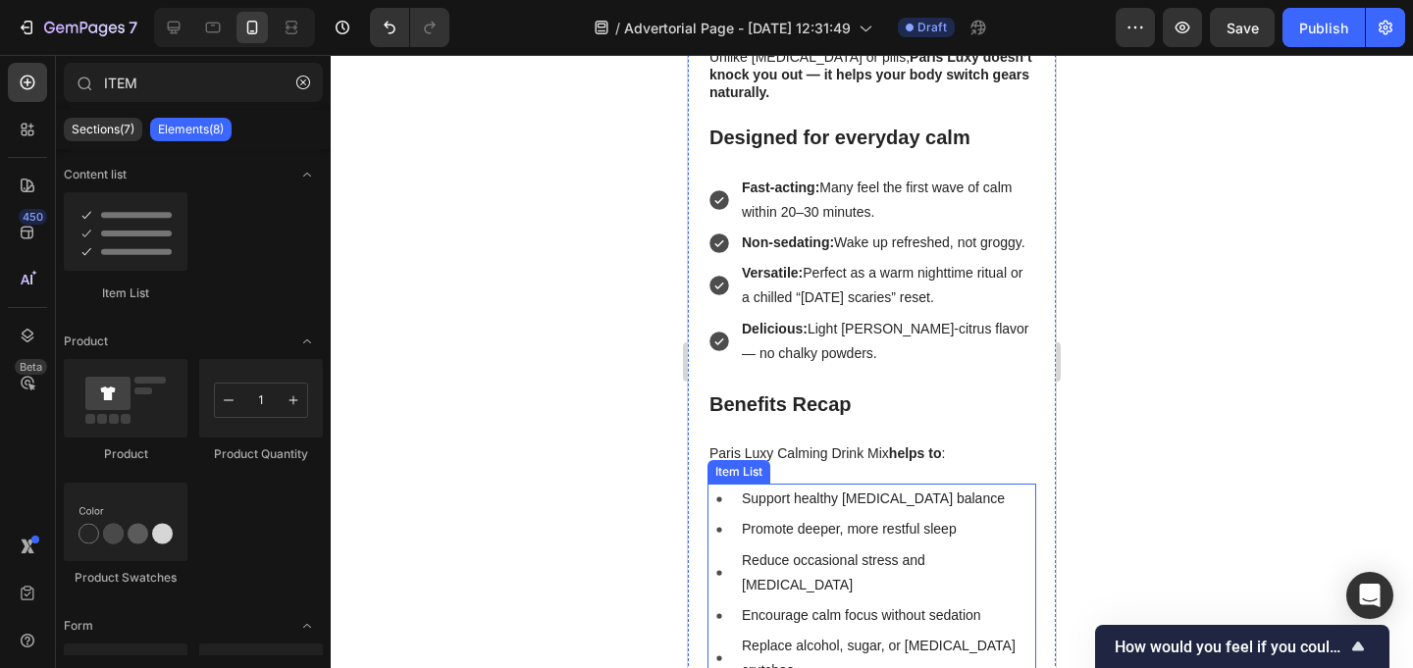
click at [742, 484] on div "Support healthy [MEDICAL_DATA] balance" at bounding box center [887, 499] width 297 height 30
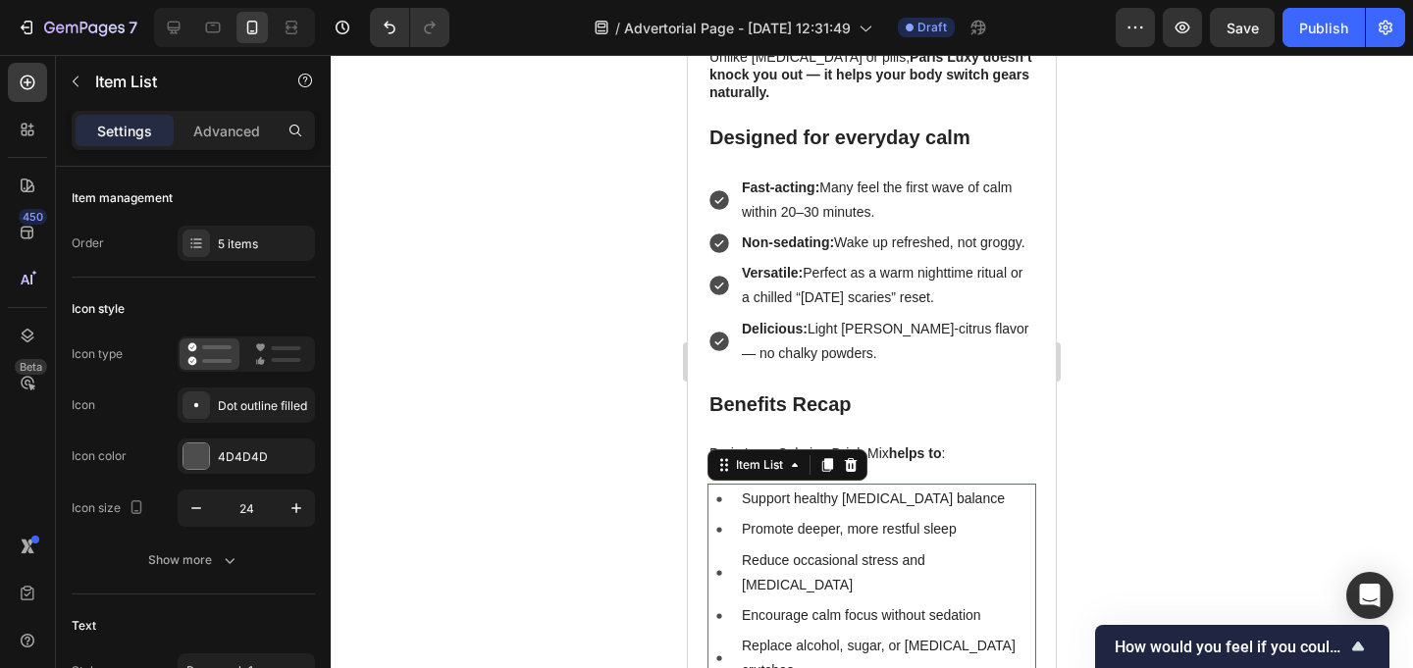
click at [653, 429] on div at bounding box center [872, 361] width 1082 height 613
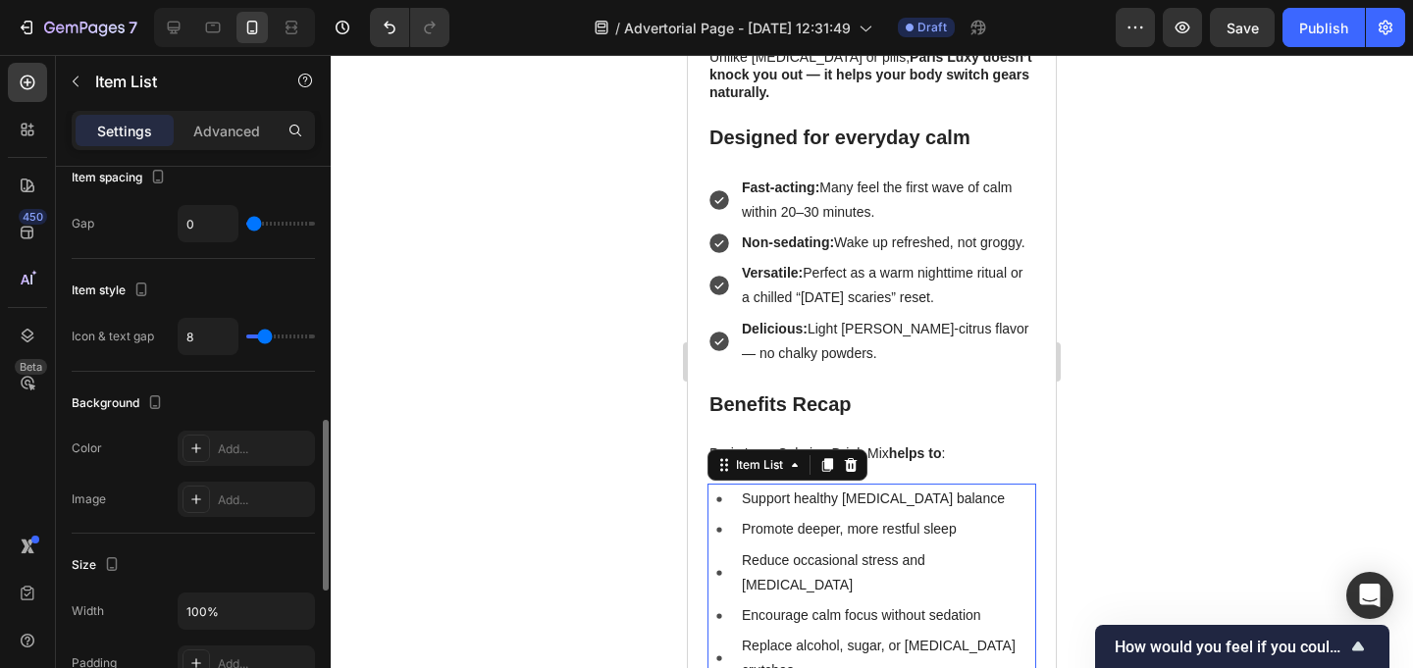
scroll to position [818, 0]
type input "7"
type input "5"
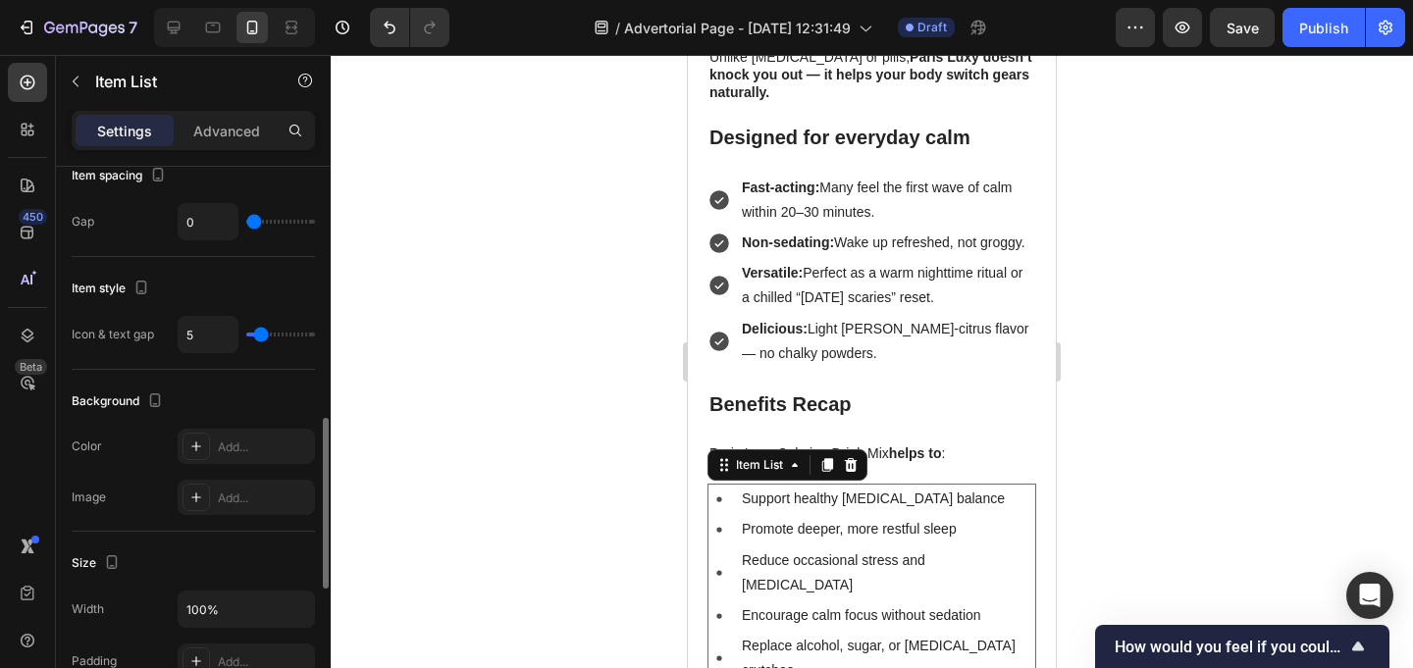
click at [260, 337] on input "range" at bounding box center [280, 335] width 69 height 4
type input "4"
type input "3"
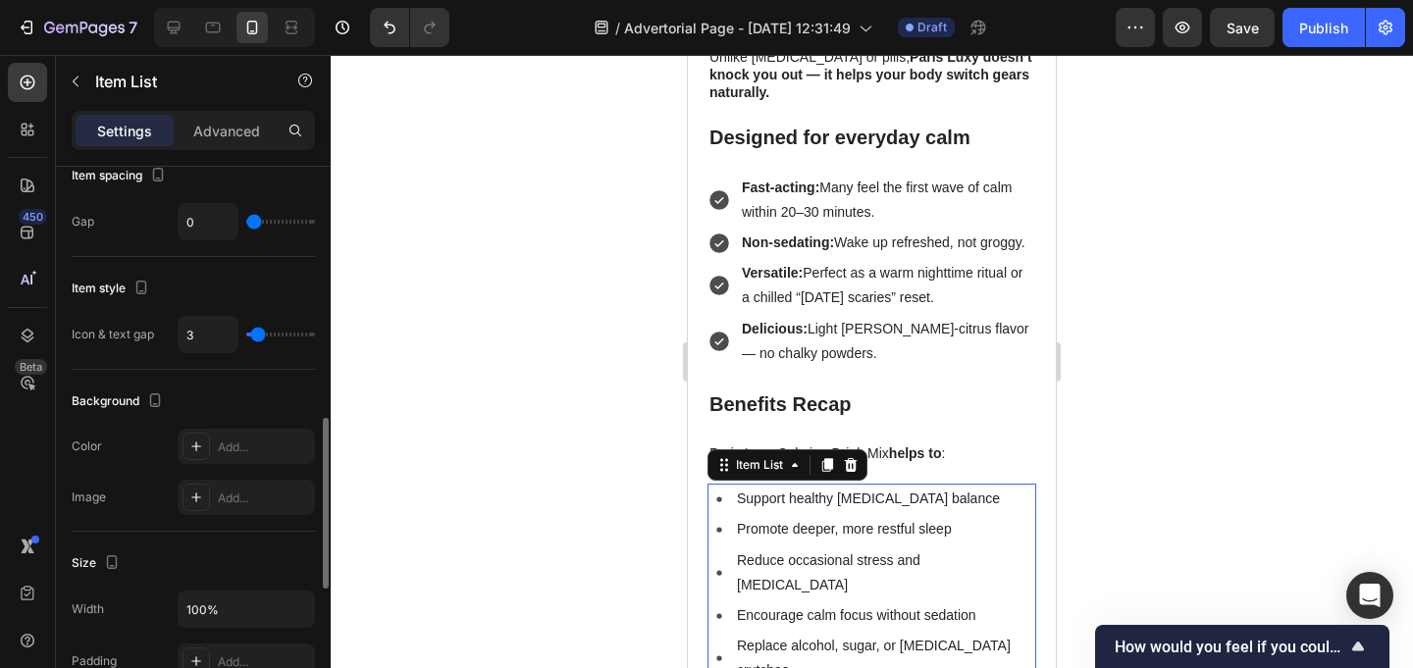
type input "1"
type input "0"
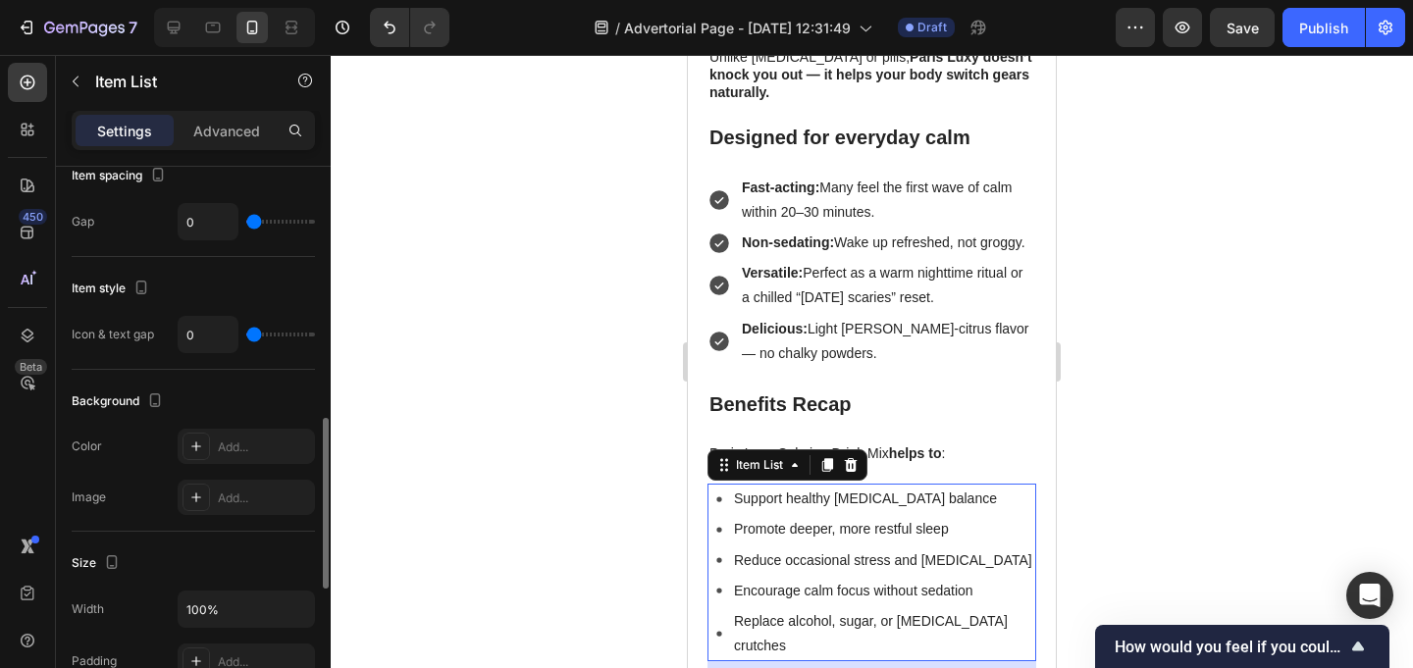
drag, startPoint x: 260, startPoint y: 340, endPoint x: 217, endPoint y: 338, distance: 43.3
type input "0"
click at [246, 337] on input "range" at bounding box center [280, 335] width 69 height 4
click at [439, 390] on div at bounding box center [872, 361] width 1082 height 613
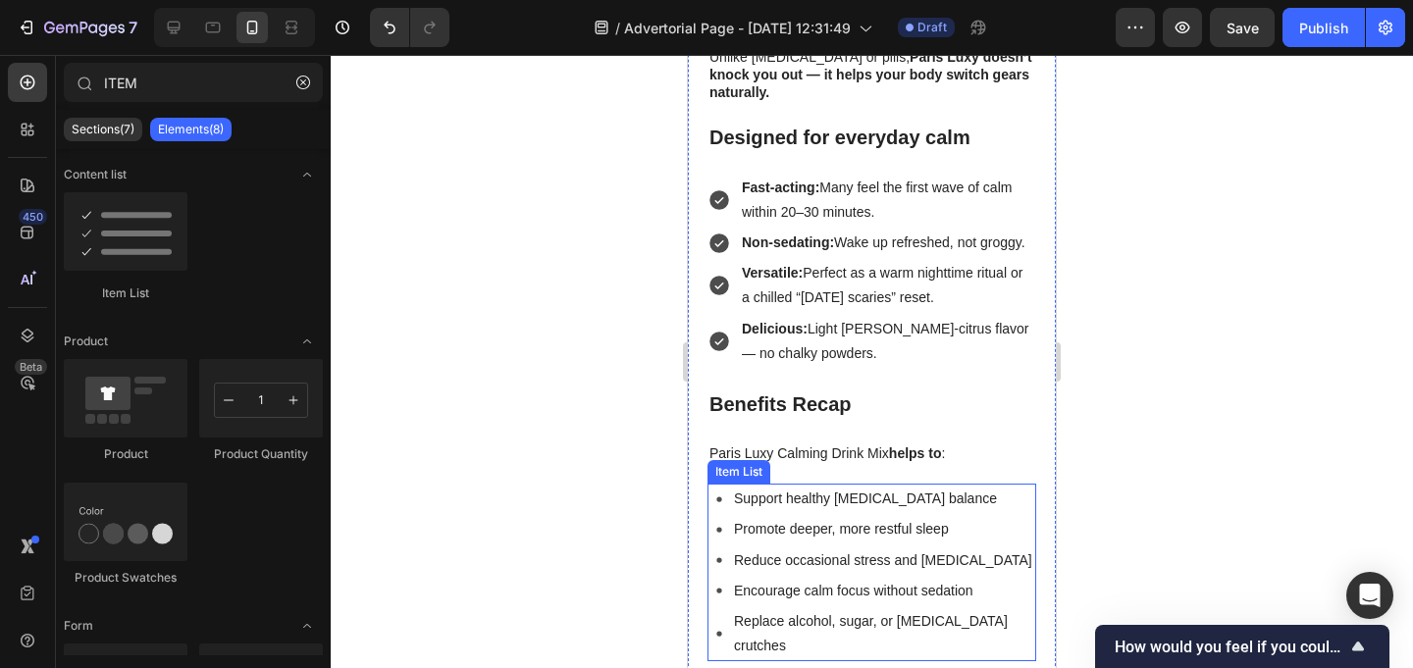
click at [744, 487] on p "Support healthy [MEDICAL_DATA] balance" at bounding box center [883, 499] width 299 height 25
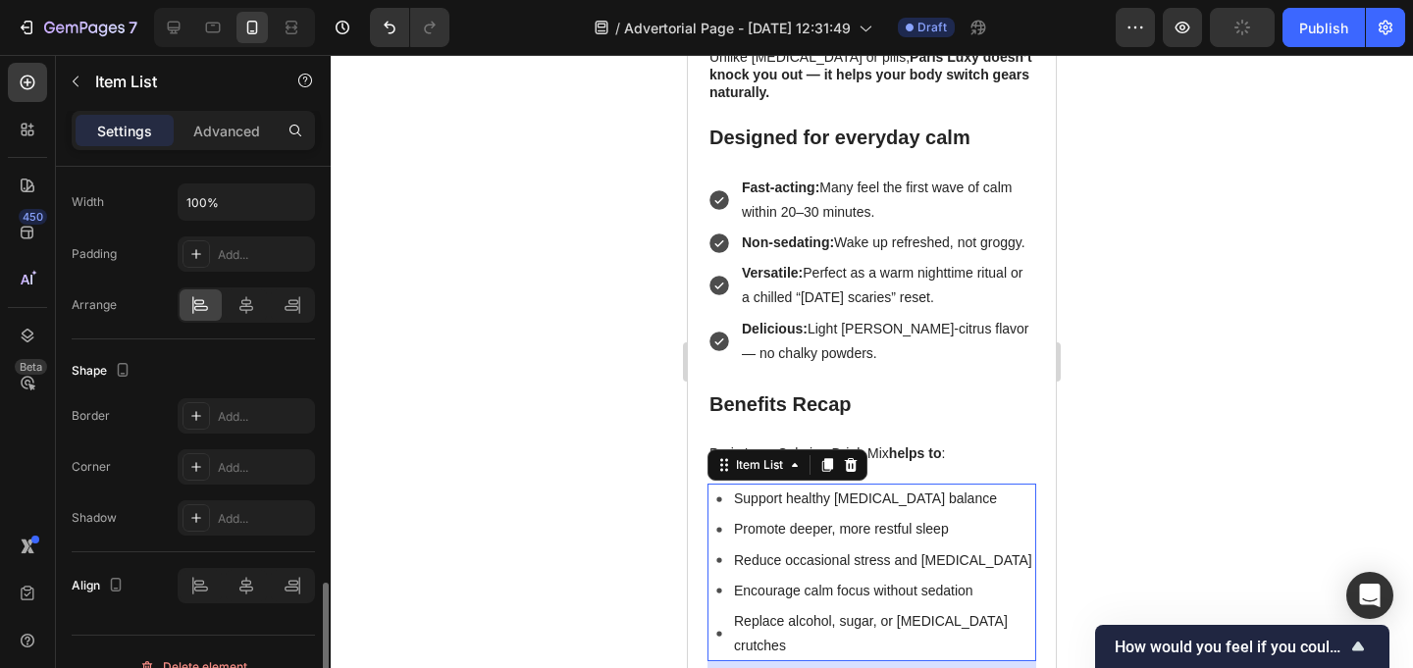
scroll to position [1255, 0]
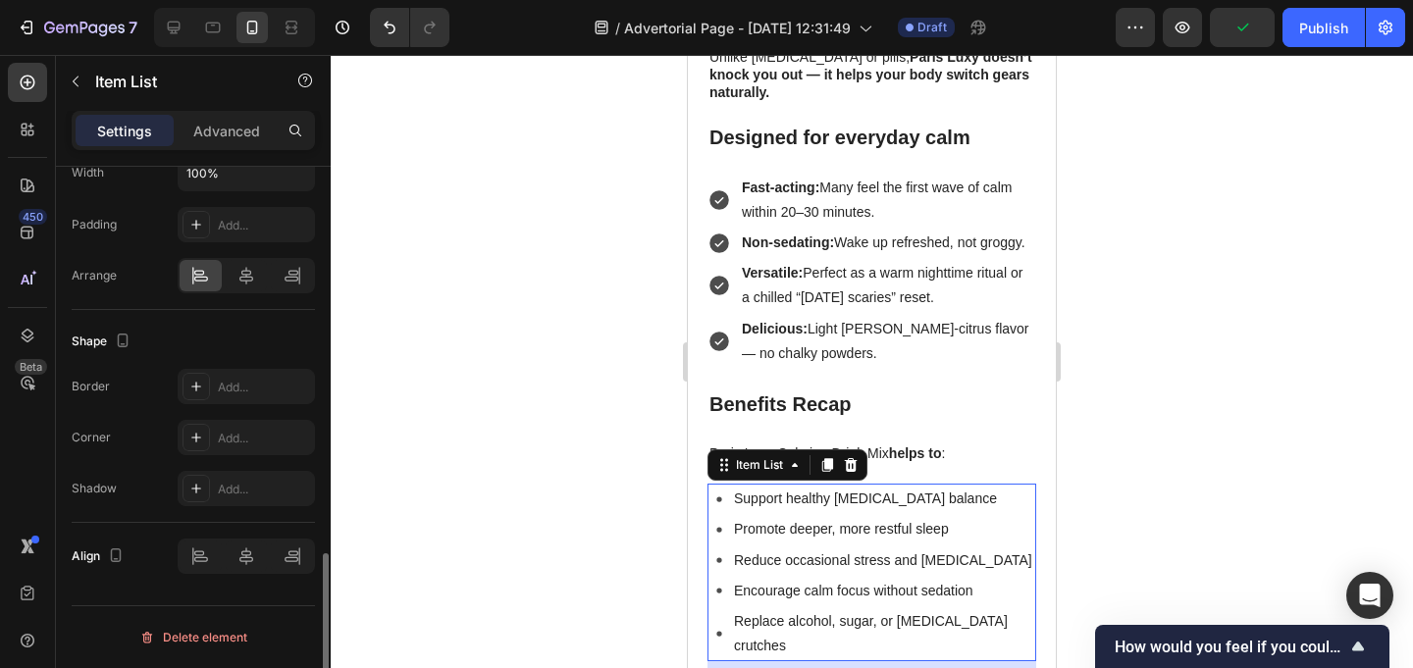
click at [497, 425] on div at bounding box center [872, 361] width 1082 height 613
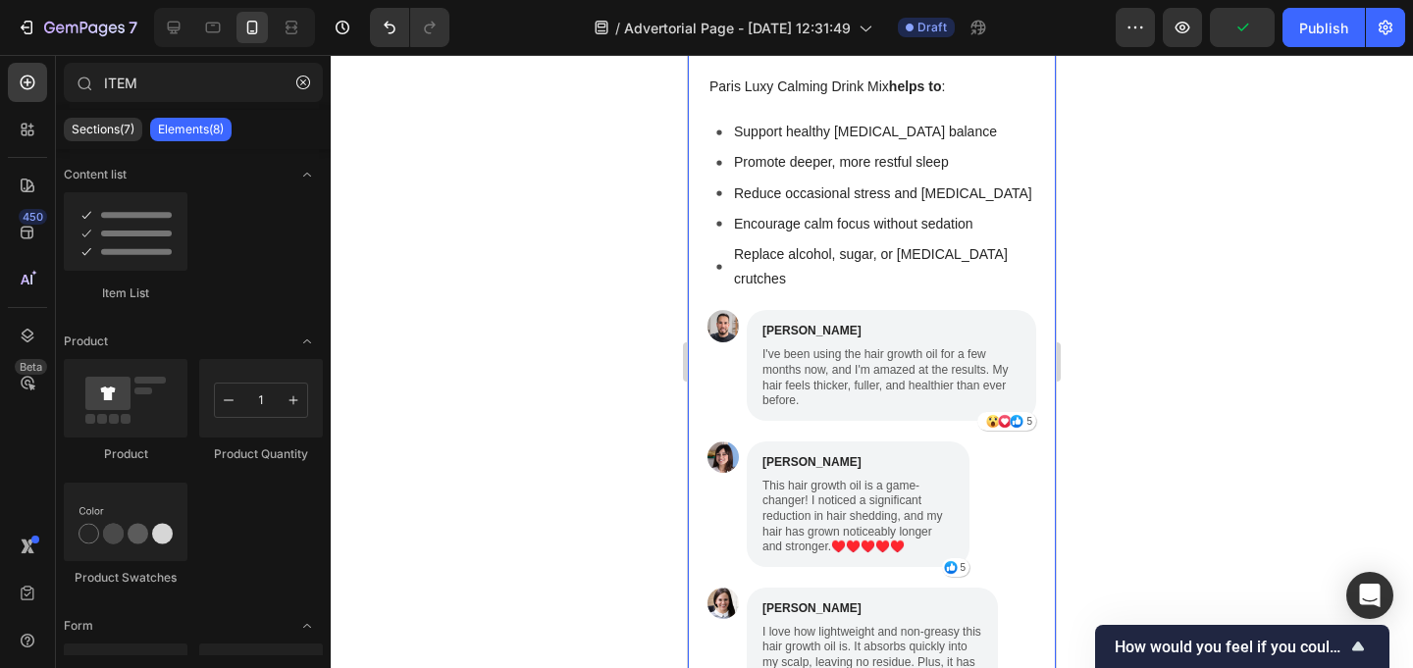
scroll to position [3978, 0]
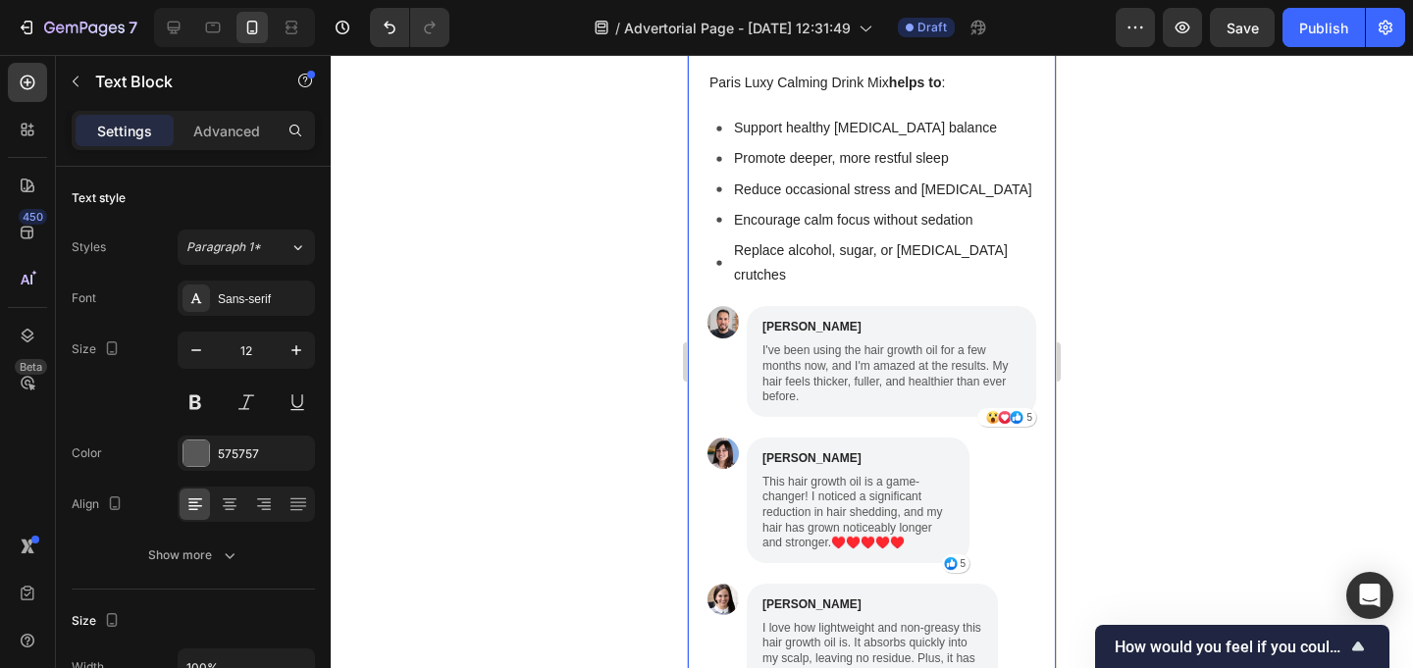
click at [822, 343] on p "I've been using the hair growth oil for a few months now, and I'm amazed at the…" at bounding box center [891, 373] width 258 height 61
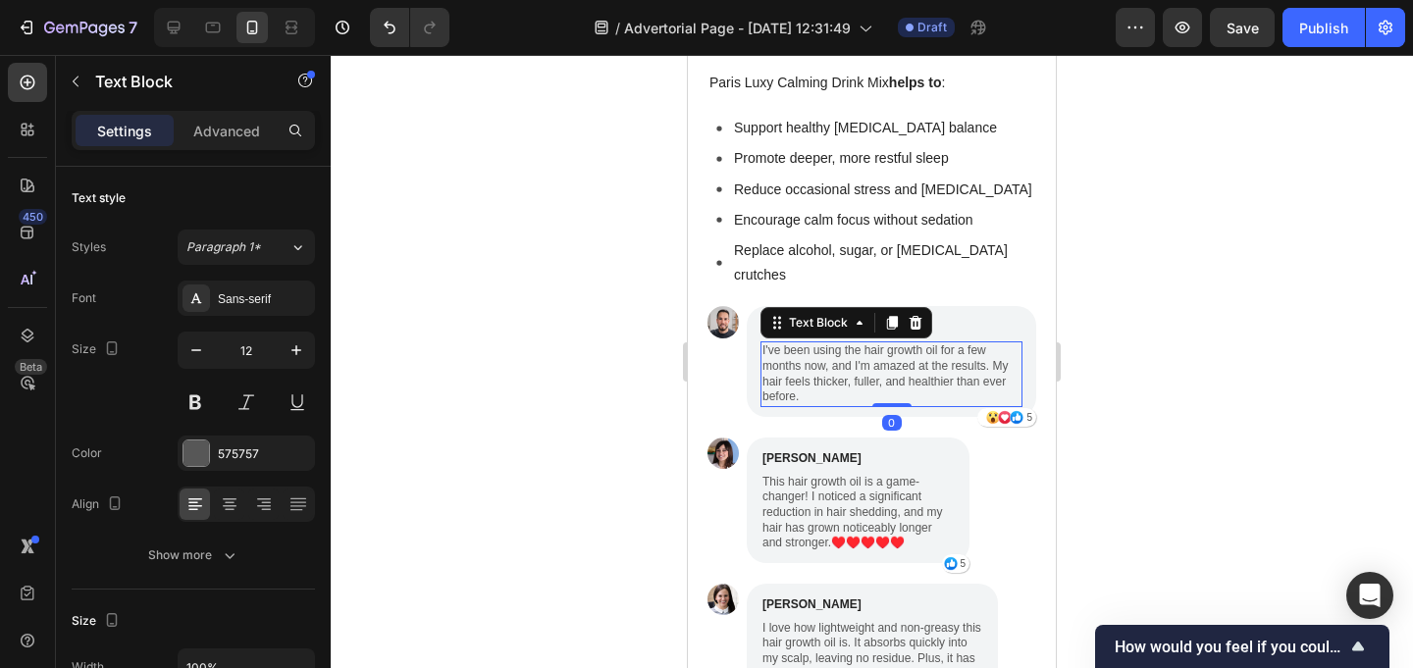
click at [823, 343] on p "I've been using the hair growth oil for a few months now, and I'm amazed at the…" at bounding box center [891, 373] width 258 height 61
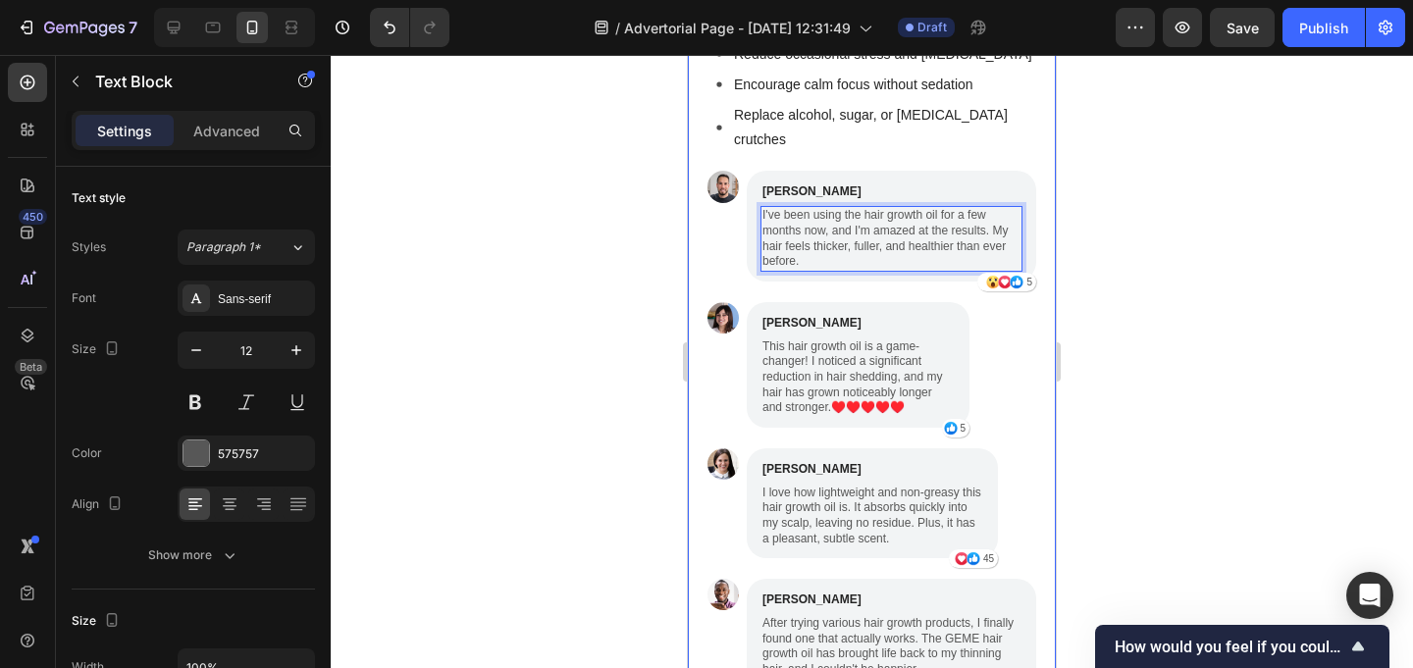
scroll to position [4110, 0]
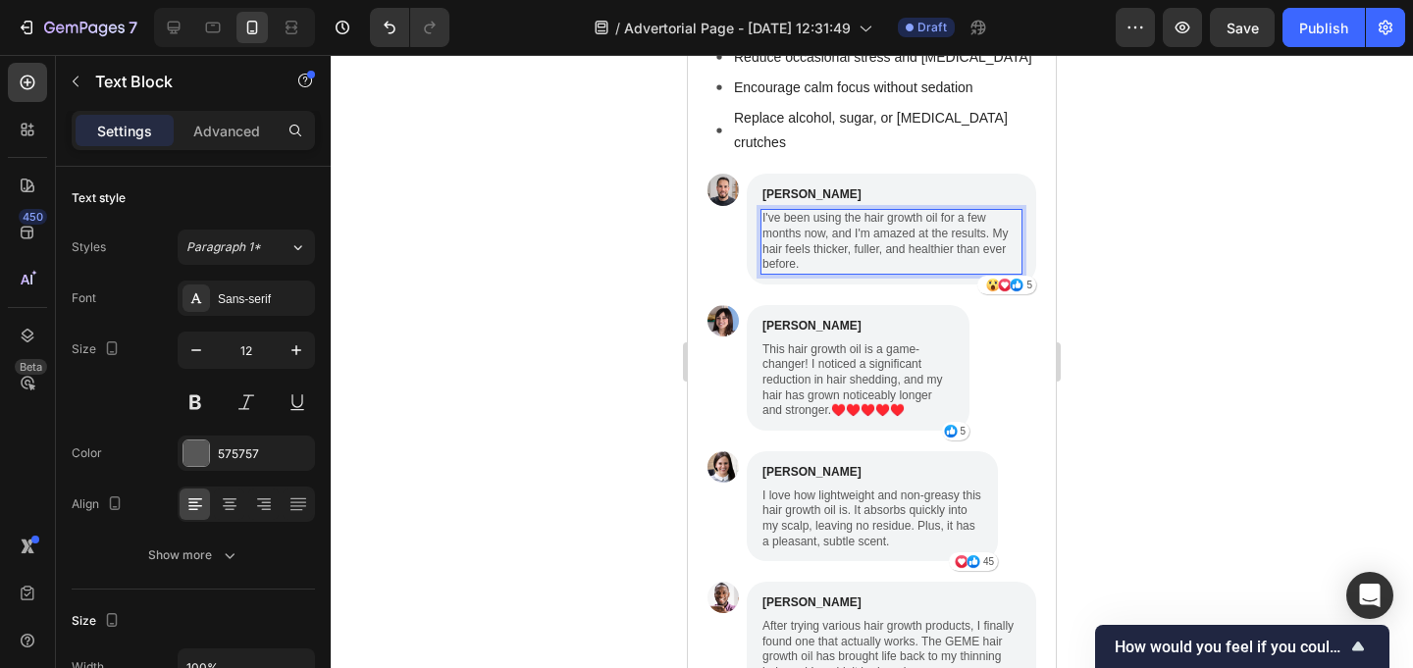
click at [870, 211] on p "I've been using the hair growth oil for a few months now, and I'm amazed at the…" at bounding box center [891, 241] width 258 height 61
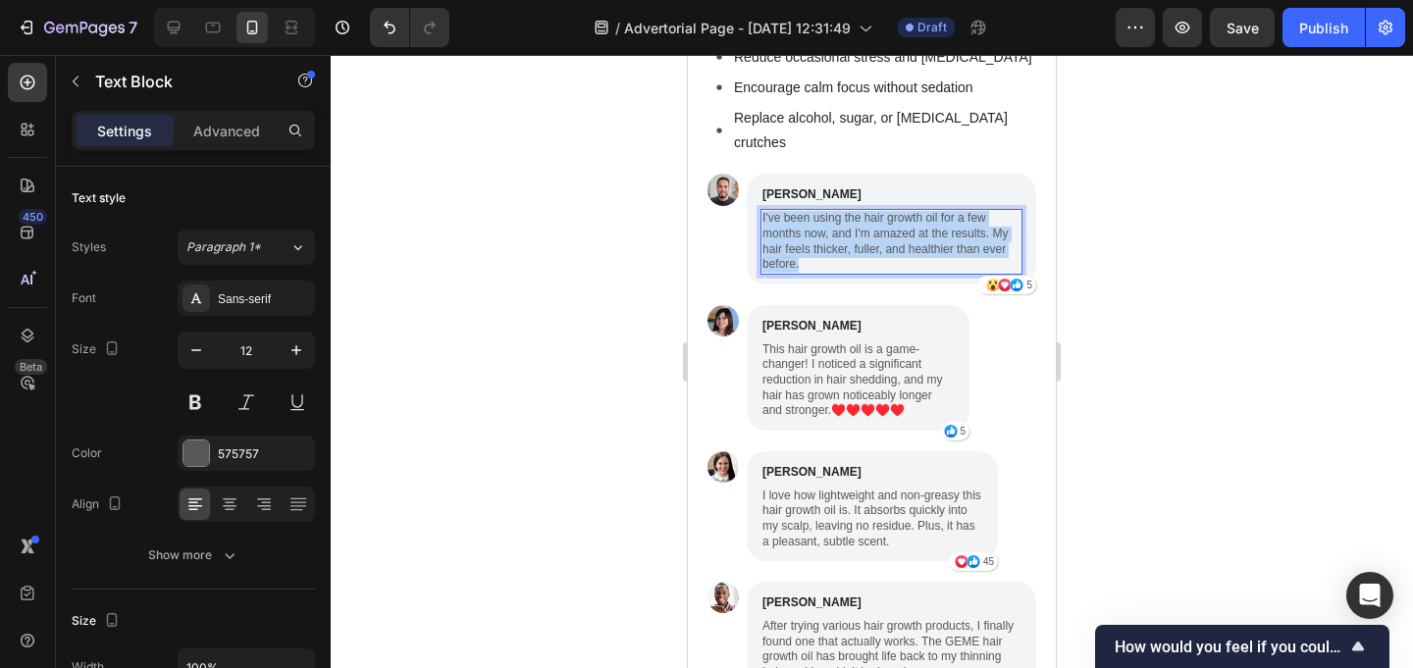
click at [870, 211] on p "I've been using the hair growth oil for a few months now, and I'm amazed at the…" at bounding box center [891, 241] width 258 height 61
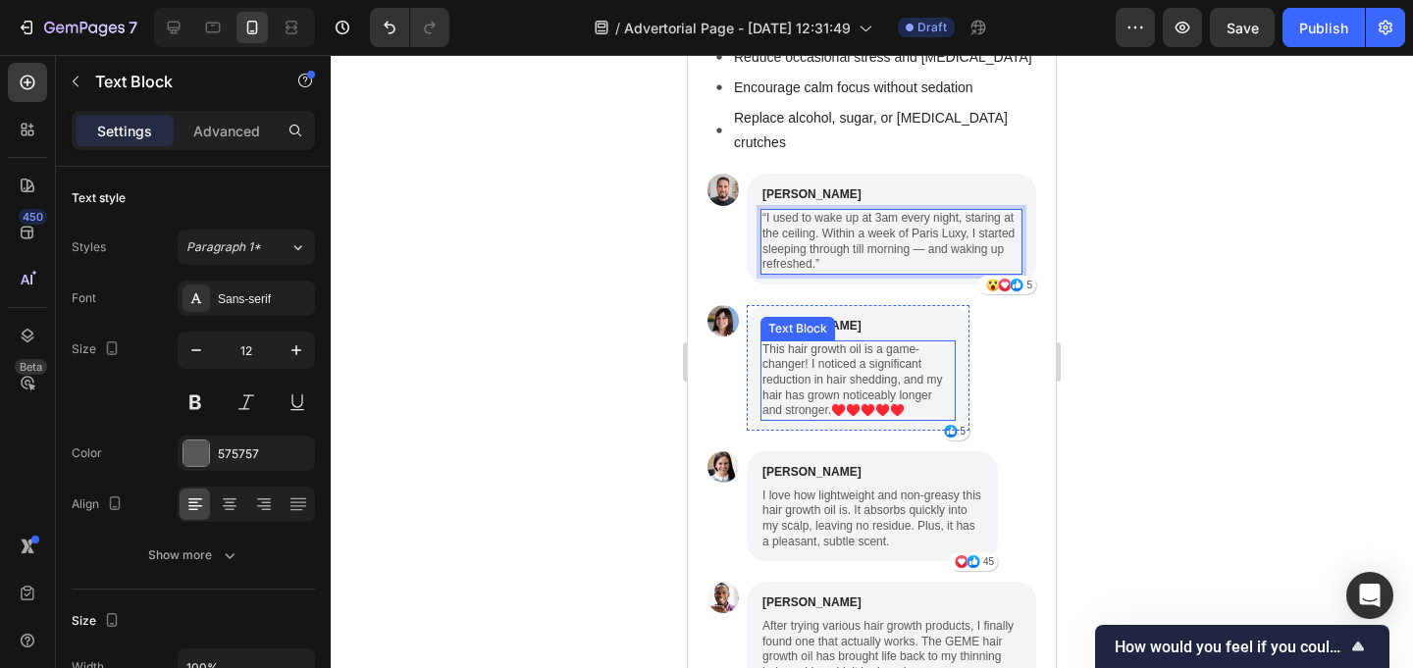
click at [828, 342] on p "This hair growth oil is a game-changer! I noticed a significant reduction in ha…" at bounding box center [857, 380] width 191 height 77
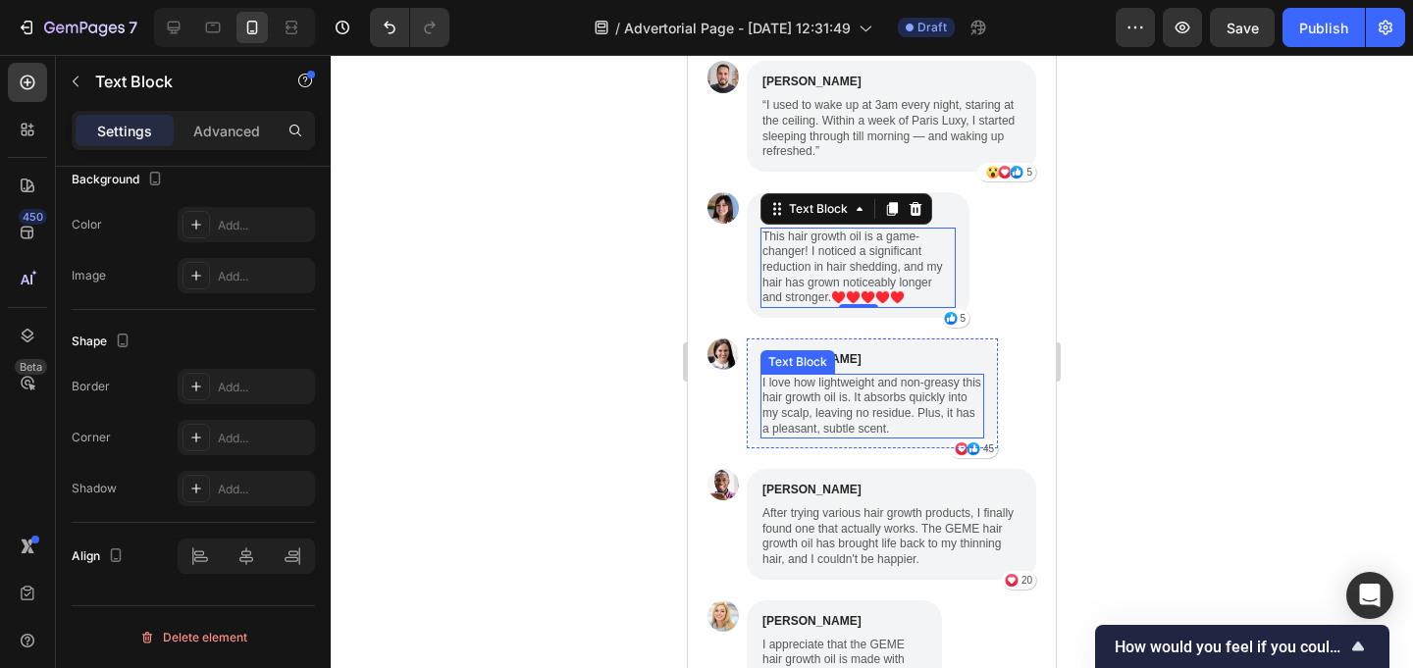
scroll to position [4234, 0]
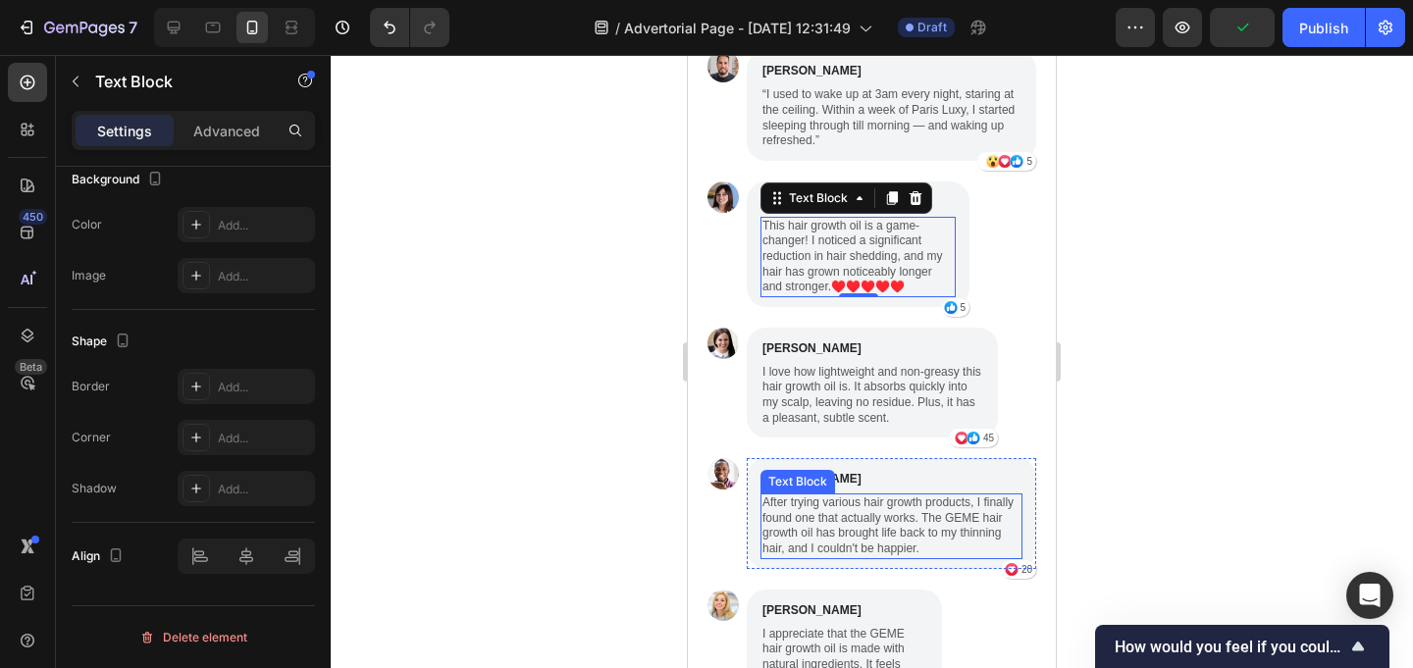
click at [832, 495] on p "After trying various hair growth products, I finally found one that actually wo…" at bounding box center [891, 525] width 258 height 61
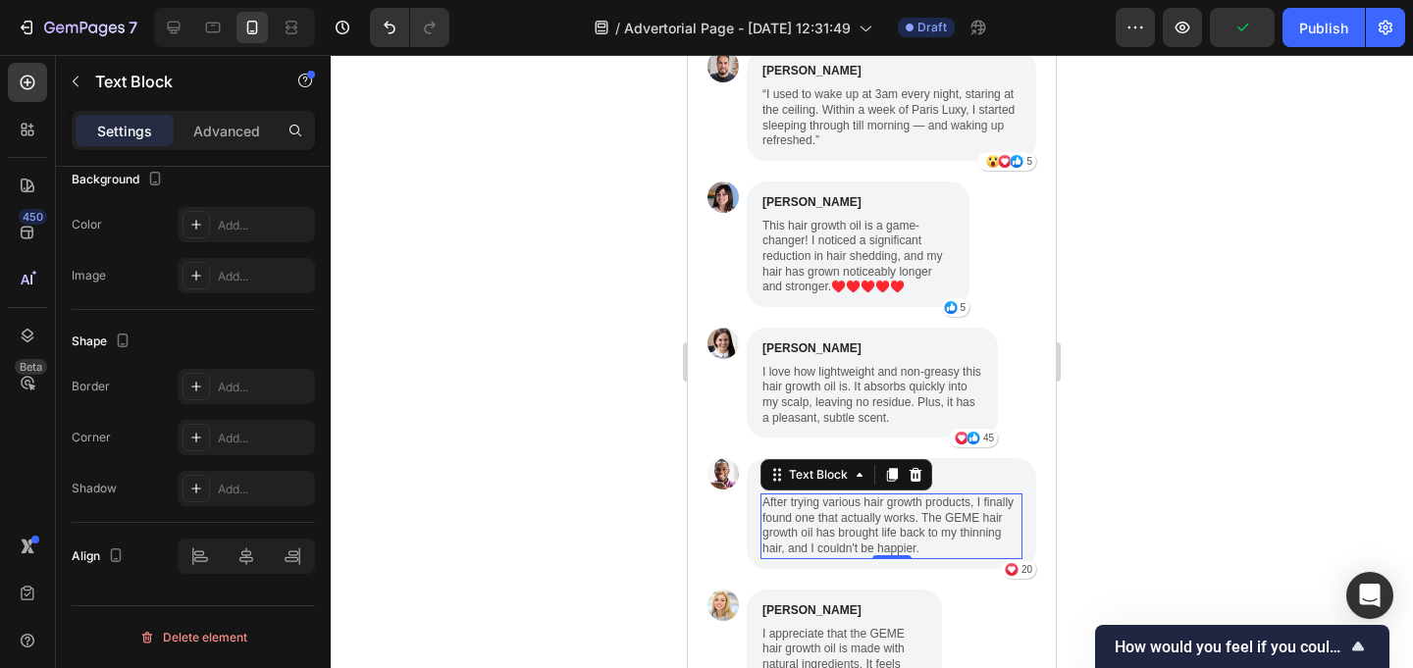
click at [832, 495] on p "After trying various hair growth products, I finally found one that actually wo…" at bounding box center [891, 525] width 258 height 61
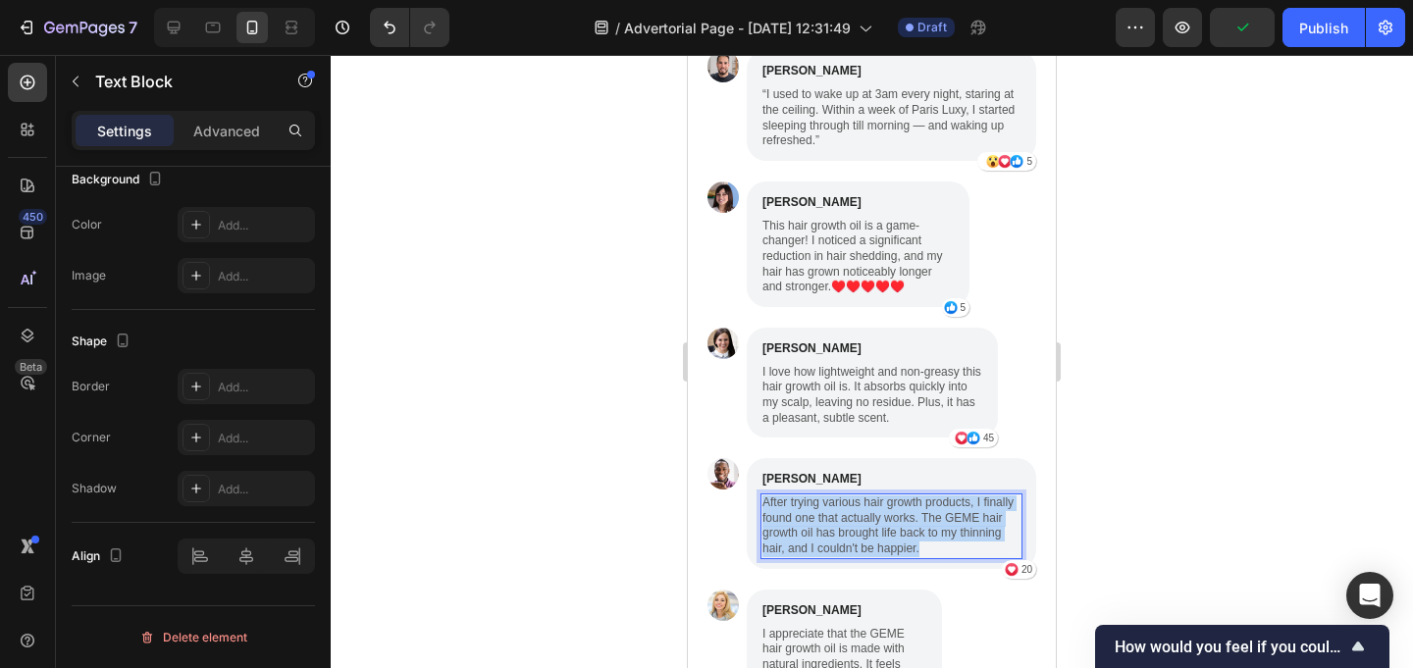
click at [832, 495] on p "After trying various hair growth products, I finally found one that actually wo…" at bounding box center [891, 525] width 258 height 61
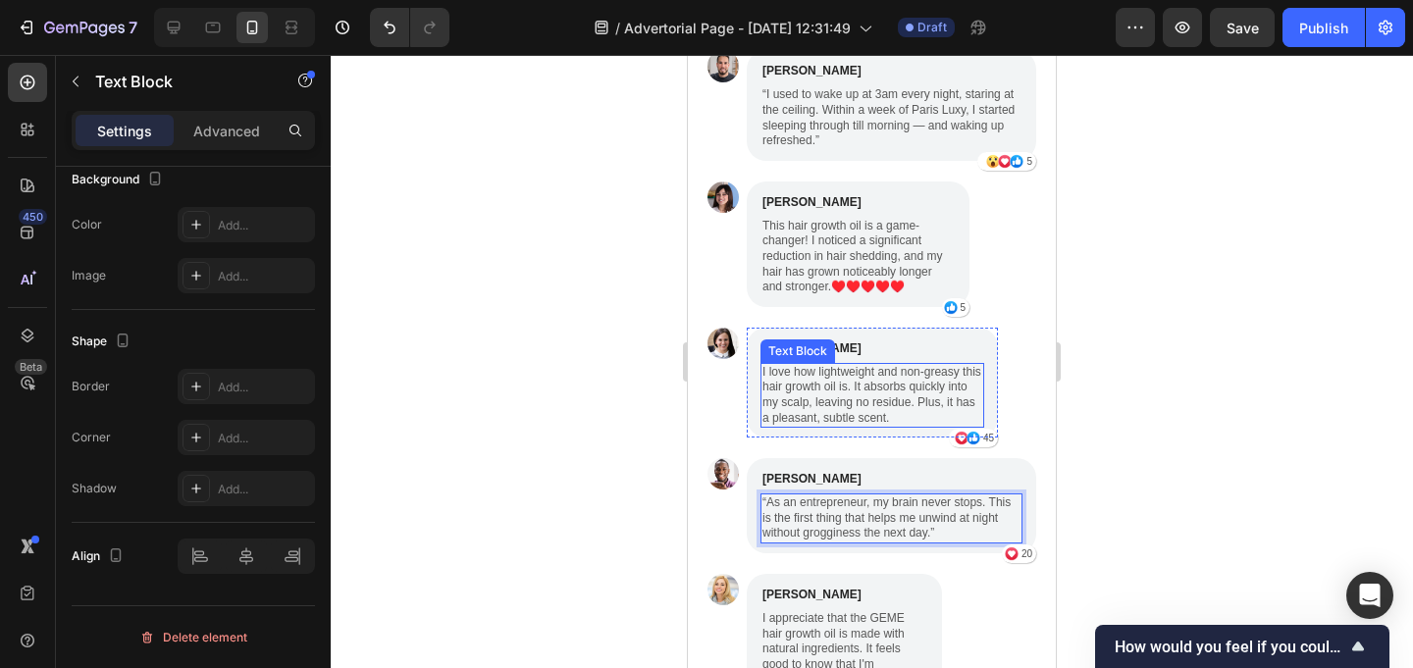
click at [844, 365] on p "I love how lightweight and non-greasy this hair growth oil is. It absorbs quick…" at bounding box center [872, 395] width 220 height 61
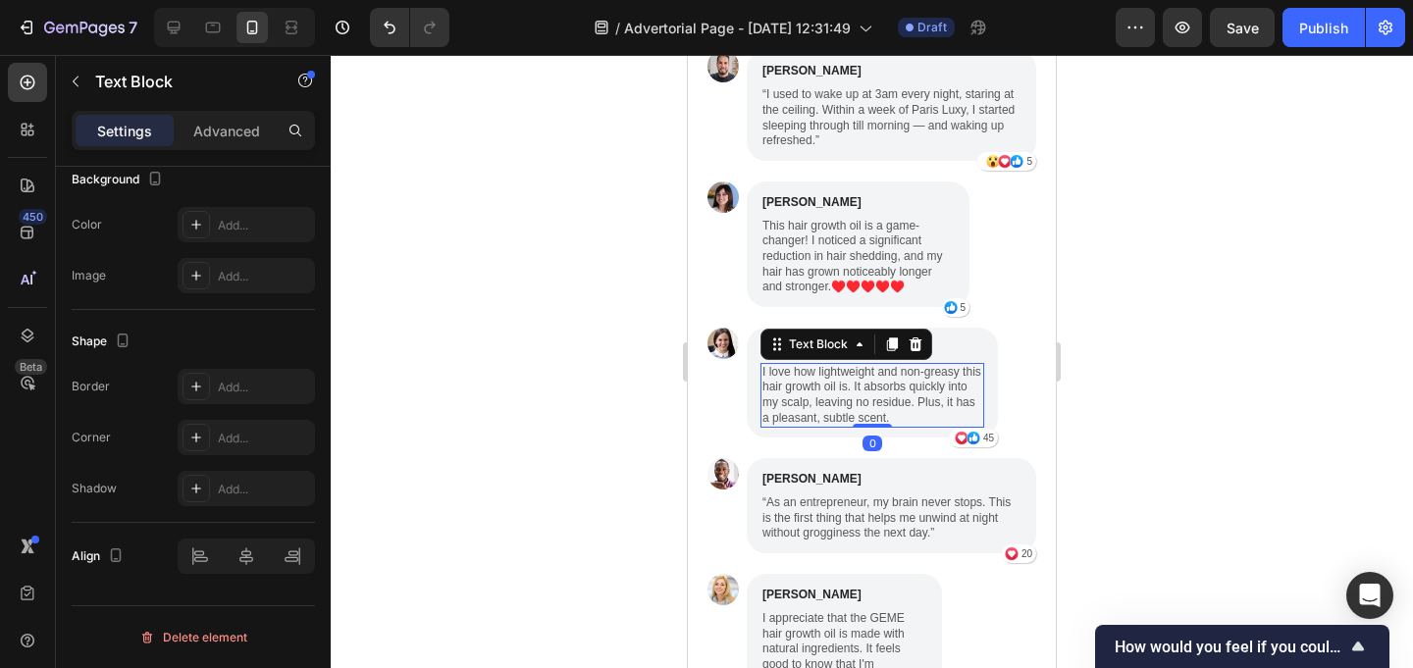
click at [844, 365] on p "I love how lightweight and non-greasy this hair growth oil is. It absorbs quick…" at bounding box center [872, 395] width 220 height 61
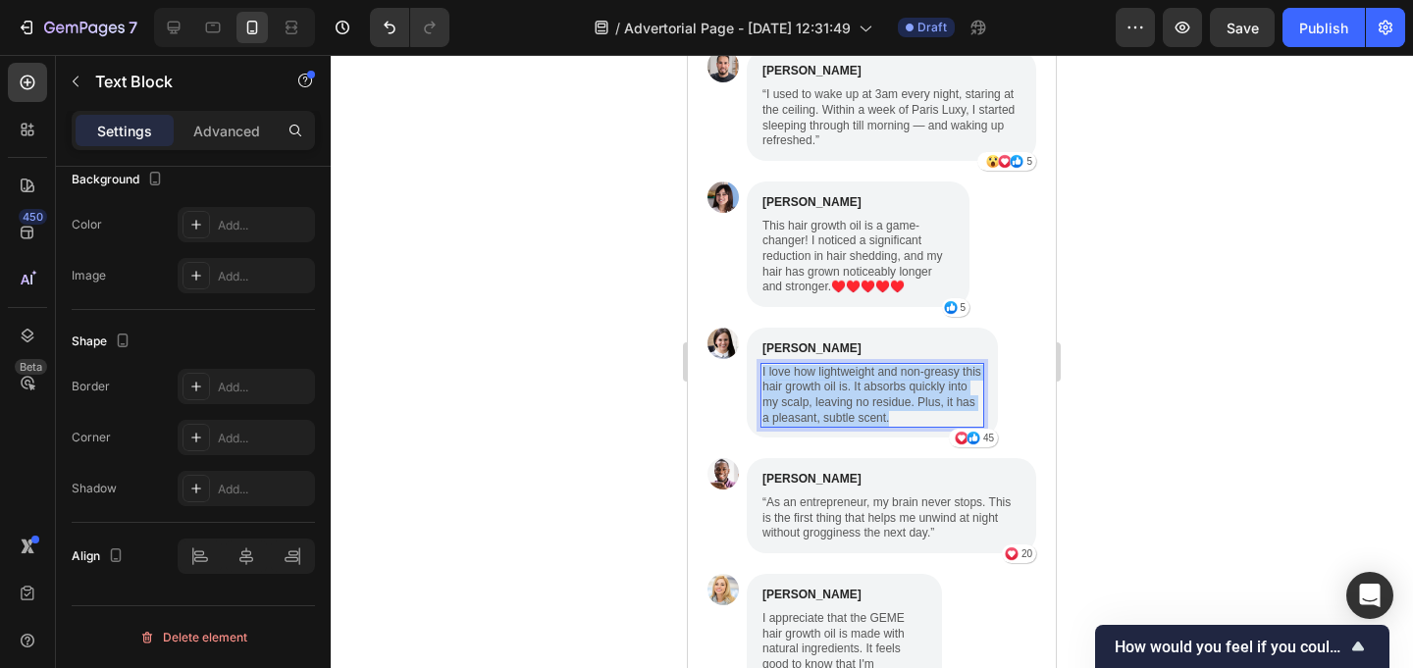
click at [844, 365] on p "I love how lightweight and non-greasy this hair growth oil is. It absorbs quick…" at bounding box center [872, 395] width 220 height 61
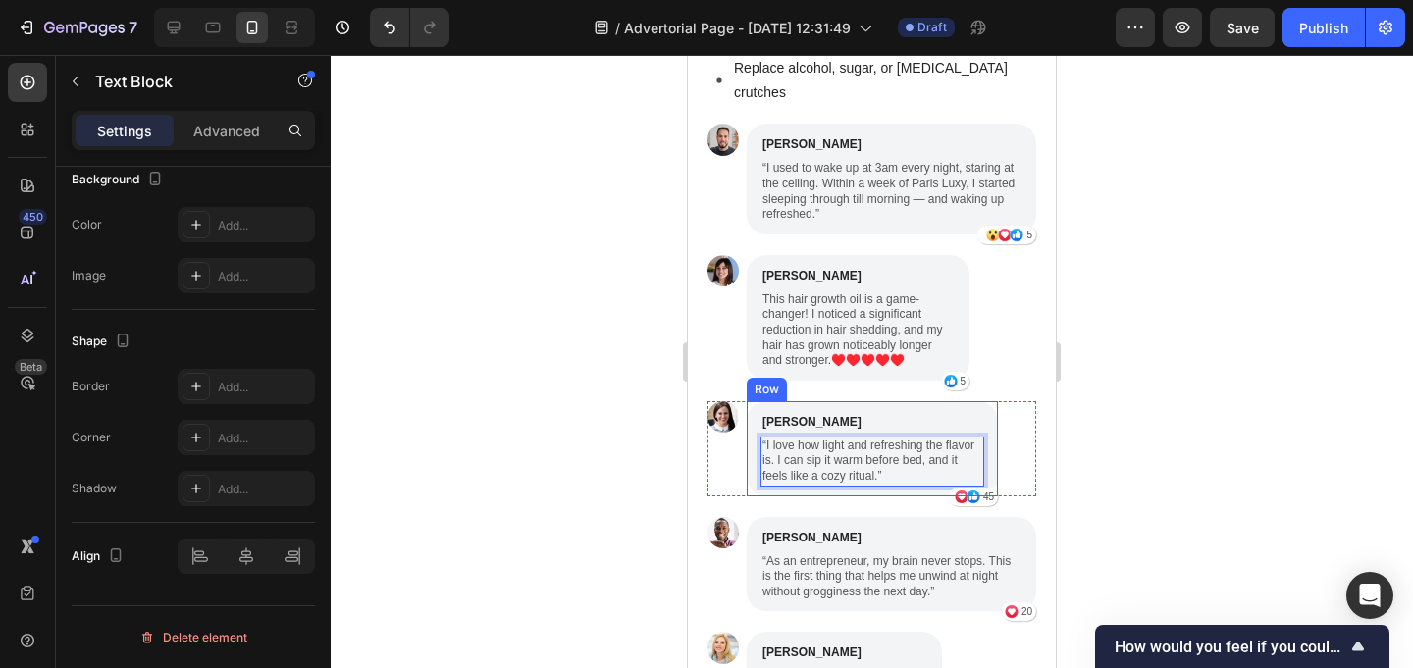
scroll to position [4156, 0]
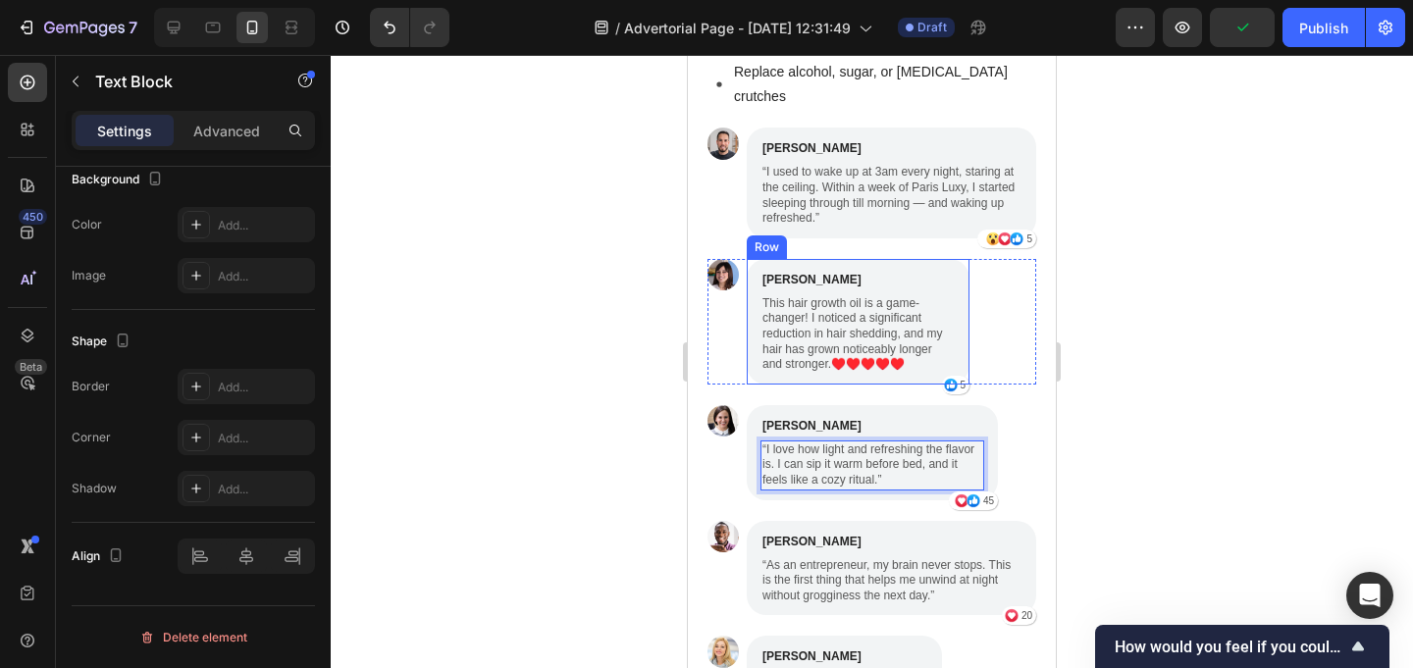
click at [839, 296] on p "This hair growth oil is a game-changer! I noticed a significant reduction in ha…" at bounding box center [857, 334] width 191 height 77
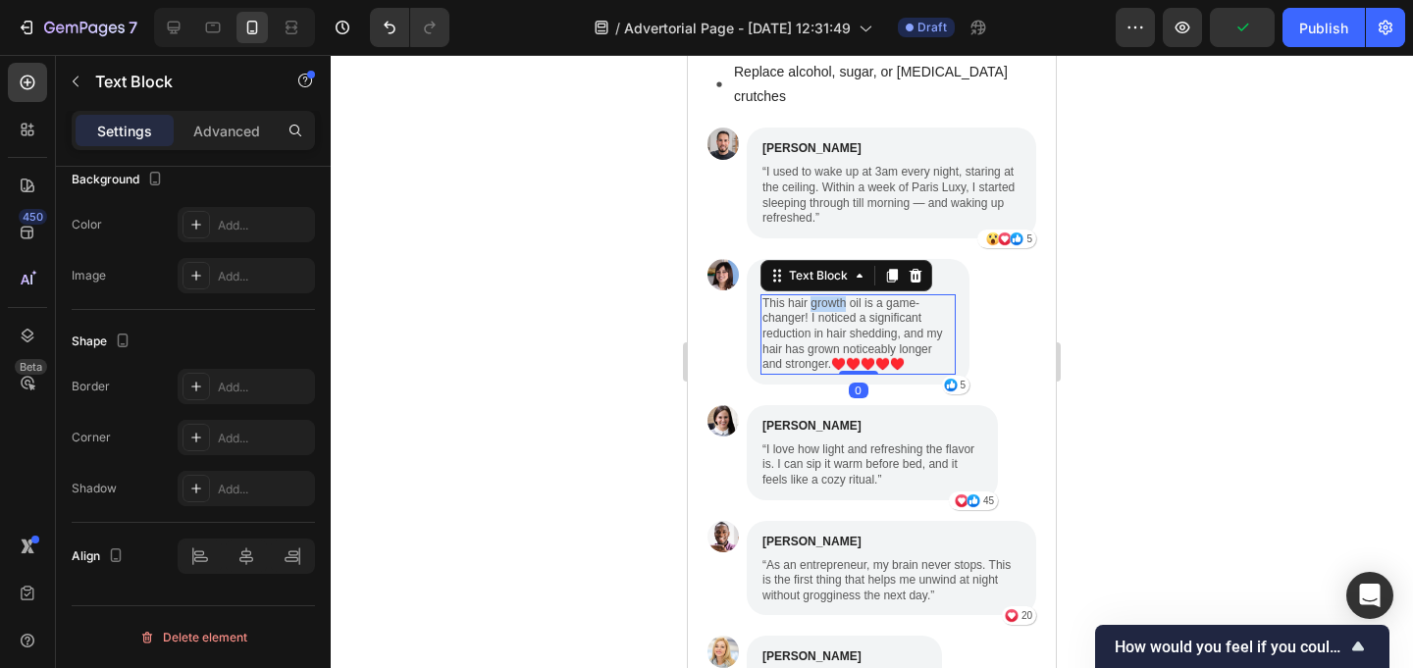
click at [839, 296] on p "This hair growth oil is a game-changer! I noticed a significant reduction in ha…" at bounding box center [857, 334] width 191 height 77
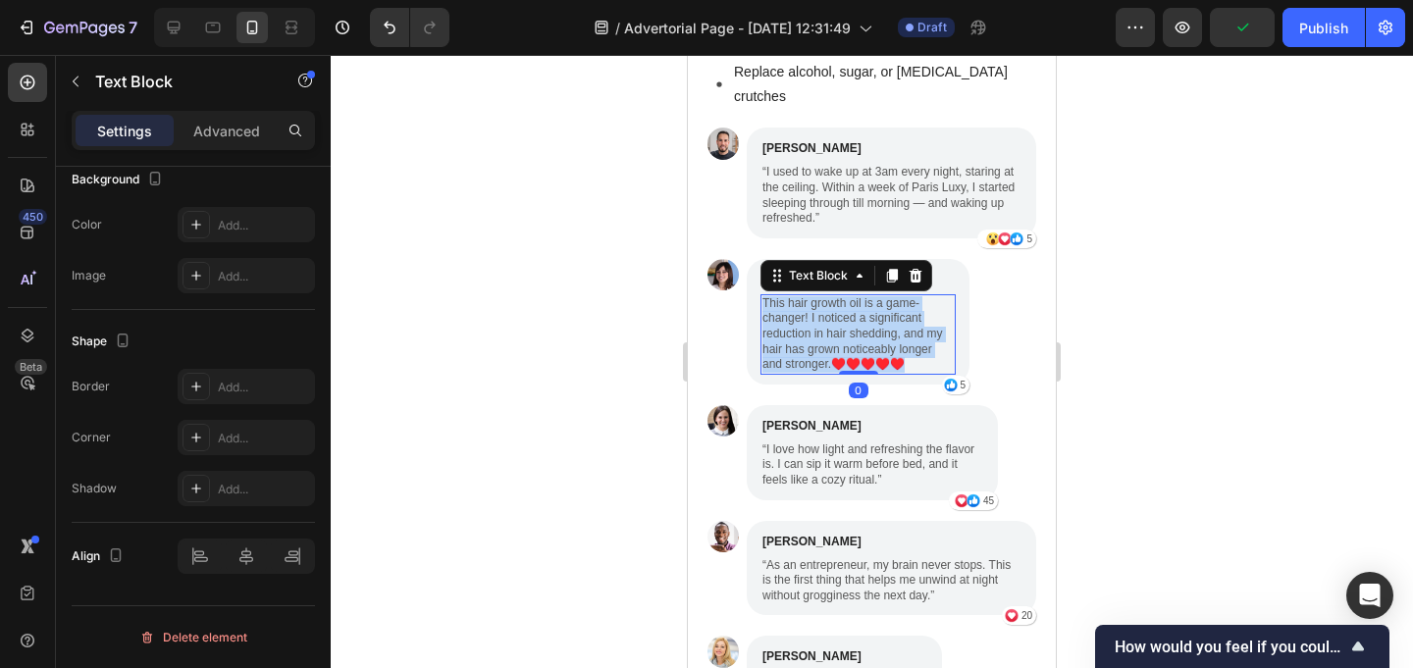
click at [839, 296] on p "This hair growth oil is a game-changer! I noticed a significant reduction in ha…" at bounding box center [857, 334] width 191 height 77
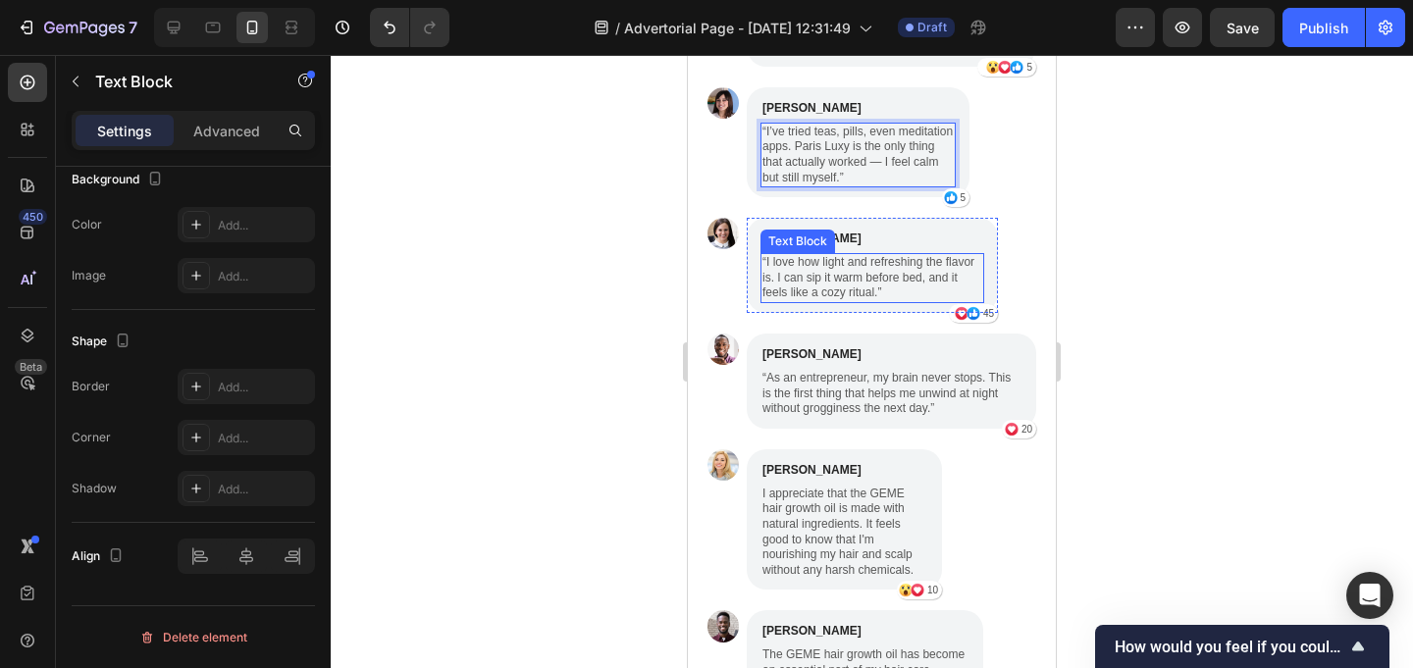
scroll to position [4448, 0]
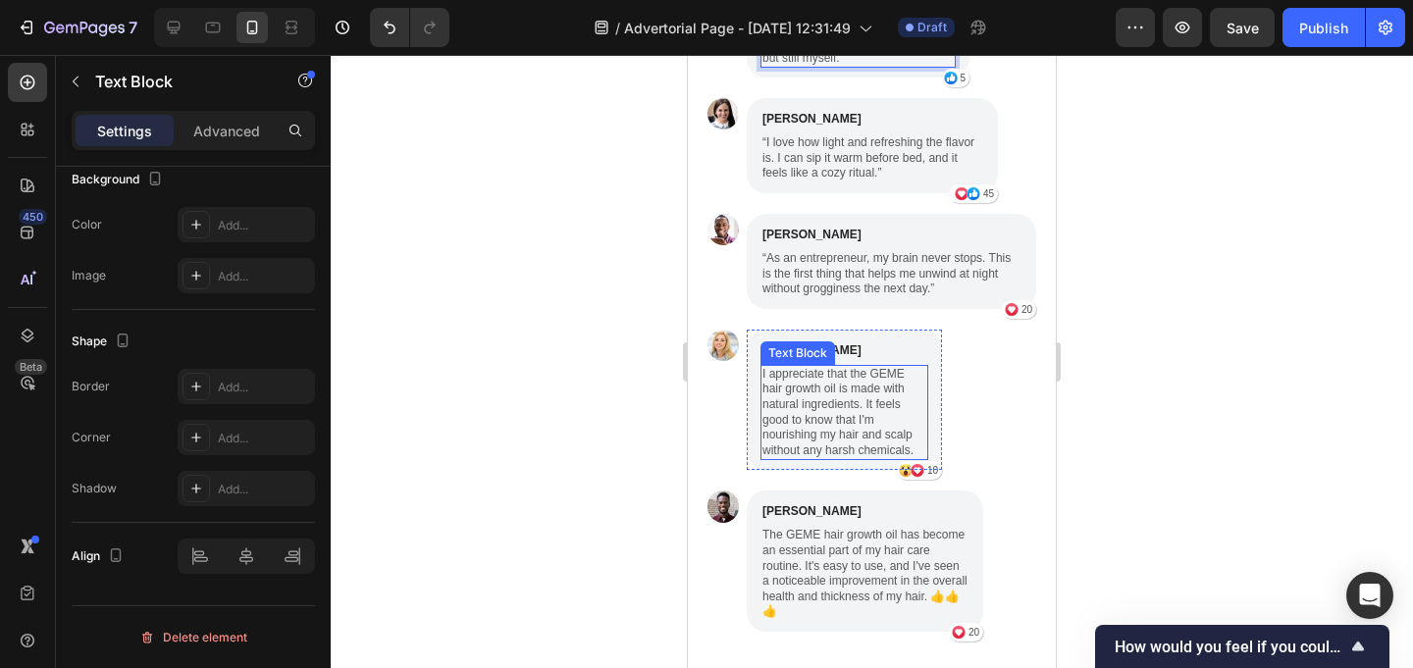
click at [825, 367] on p "I appreciate that the GEME hair growth oil is made with natural ingredients. It…" at bounding box center [844, 413] width 164 height 92
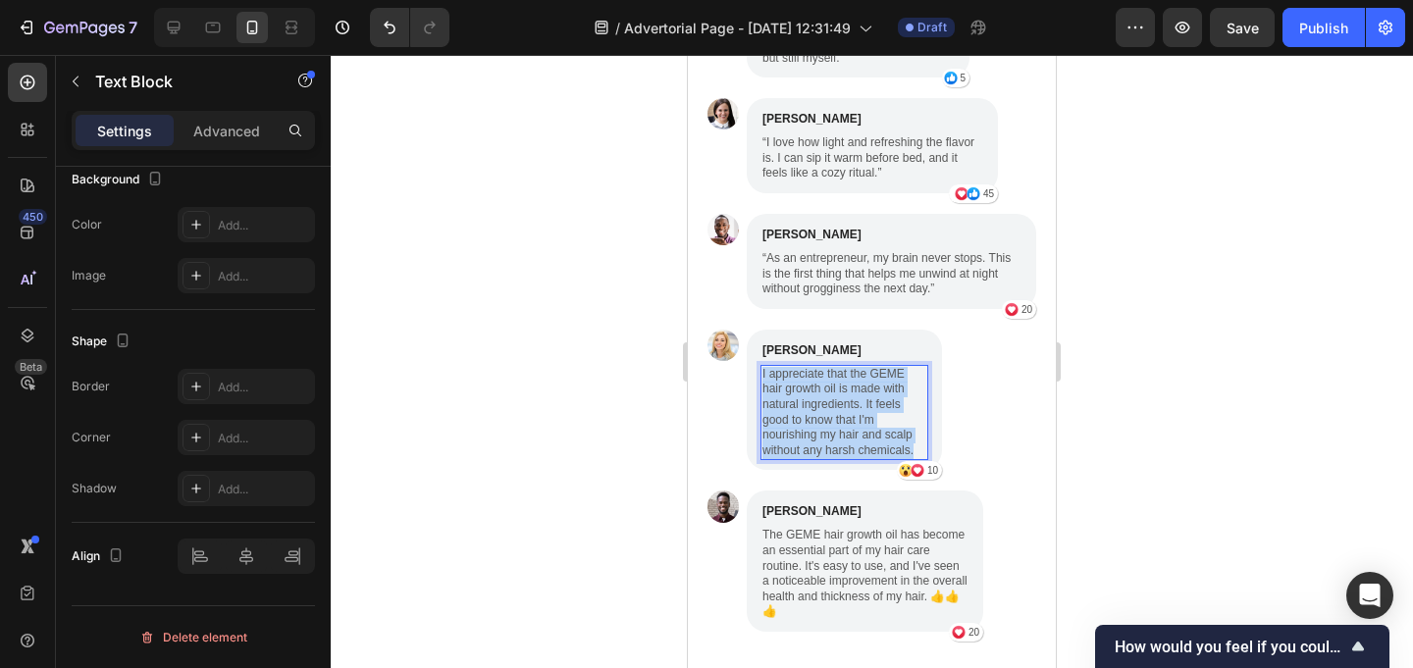
click at [825, 367] on p "I appreciate that the GEME hair growth oil is made with natural ingredients. It…" at bounding box center [844, 413] width 164 height 92
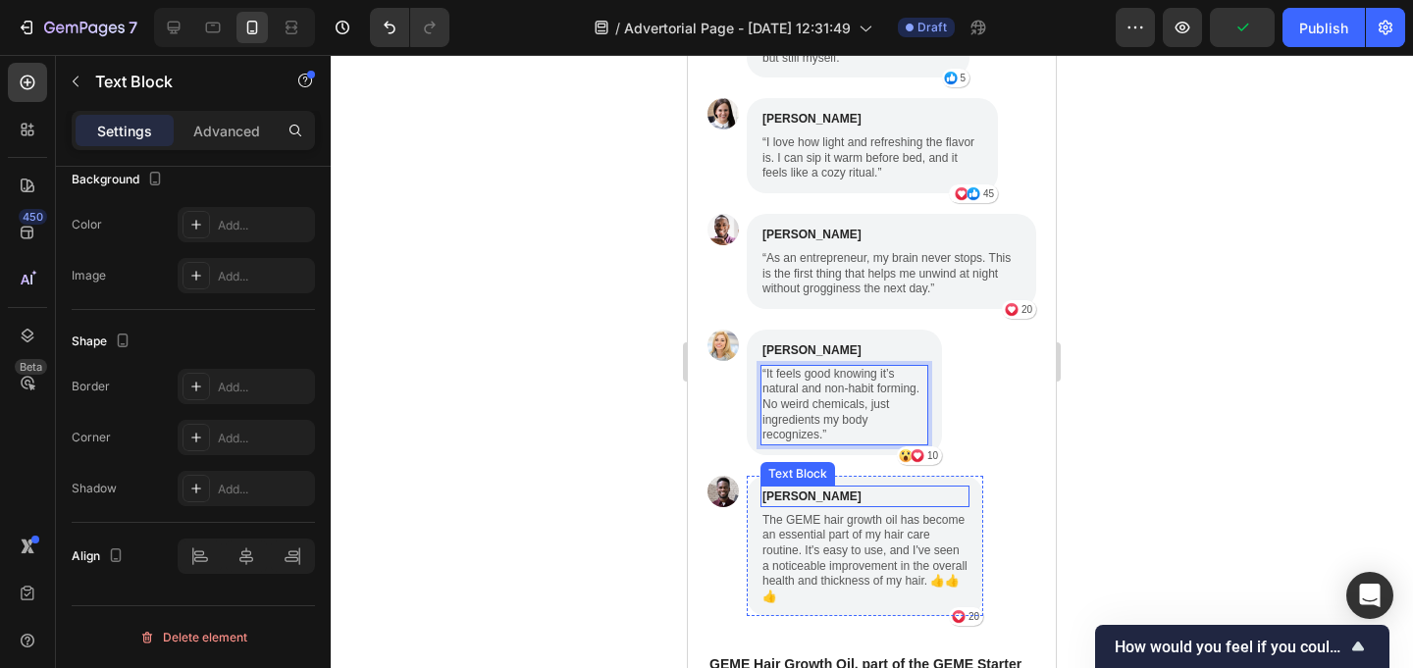
click at [825, 513] on p "The GEME hair growth oil has become an essential part of my hair care routine. …" at bounding box center [864, 559] width 205 height 92
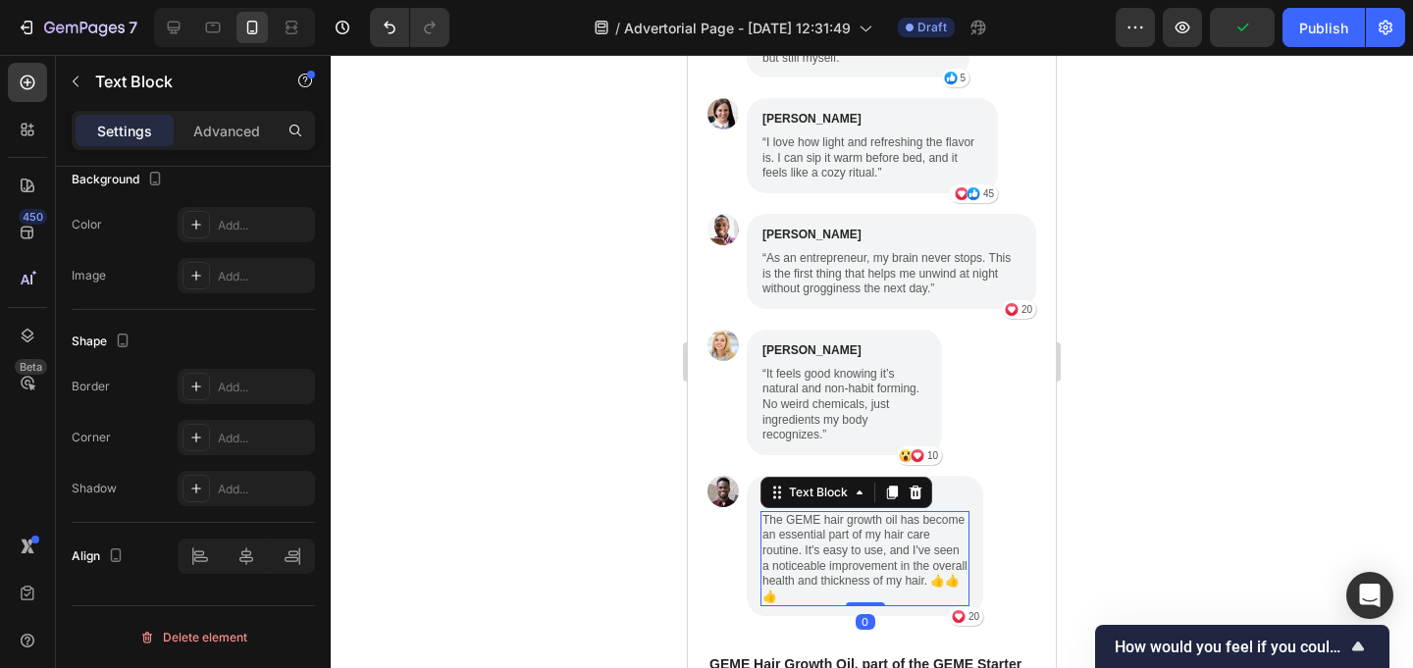
click at [825, 513] on p "The GEME hair growth oil has become an essential part of my hair care routine. …" at bounding box center [864, 559] width 205 height 92
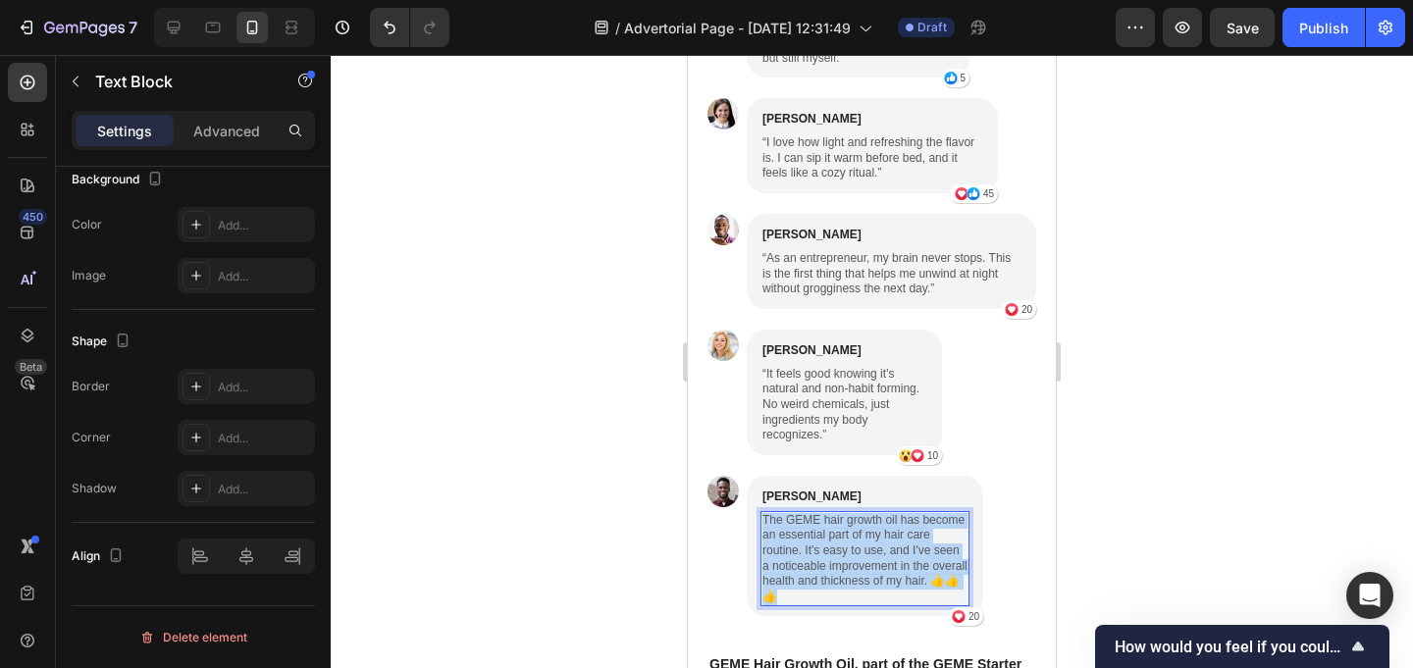
click at [825, 513] on p "The GEME hair growth oil has become an essential part of my hair care routine. …" at bounding box center [864, 559] width 205 height 92
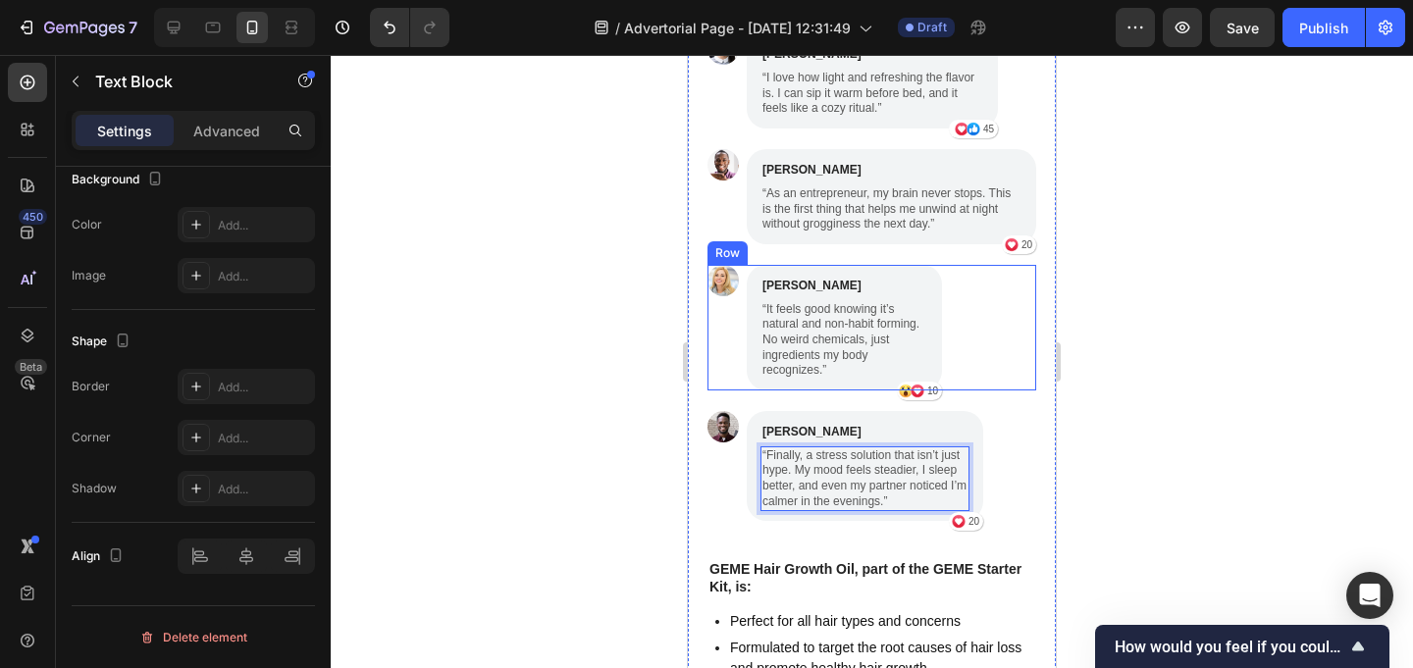
scroll to position [4736, 0]
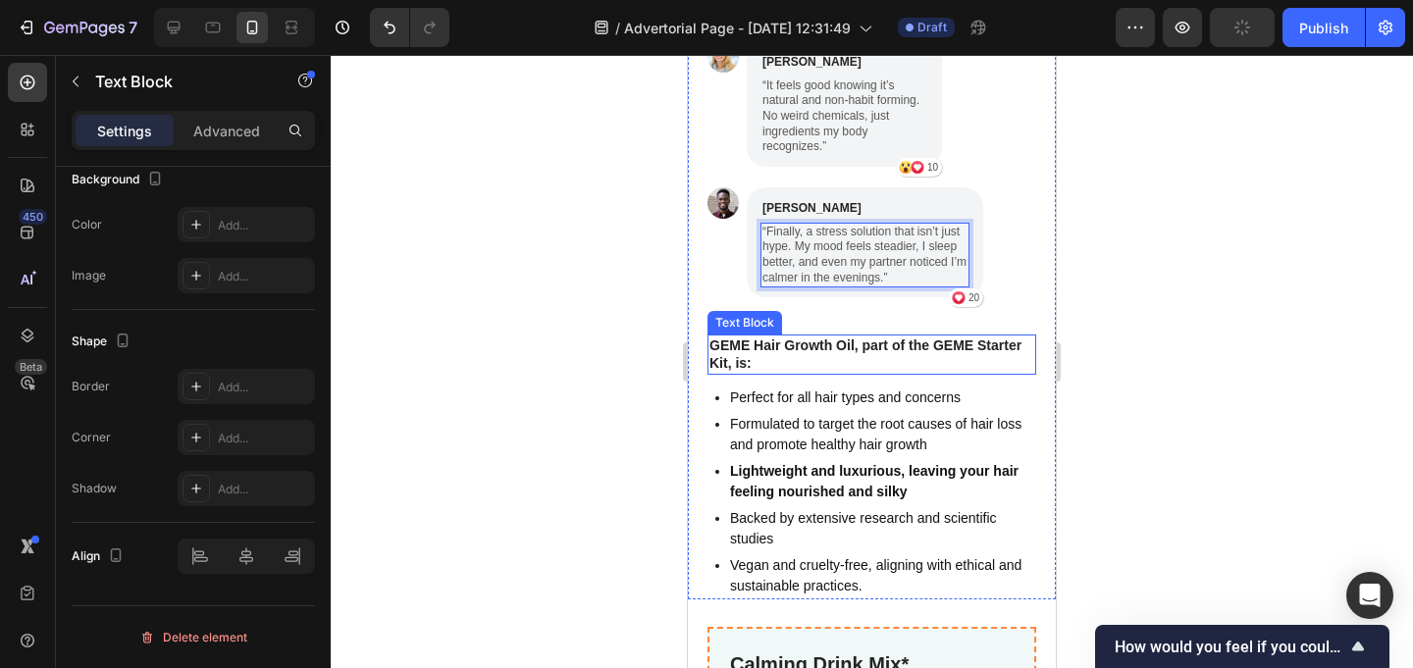
click at [772, 337] on p "GEME Hair Growth Oil, part of the GEME Starter Kit, is:" at bounding box center [871, 354] width 325 height 35
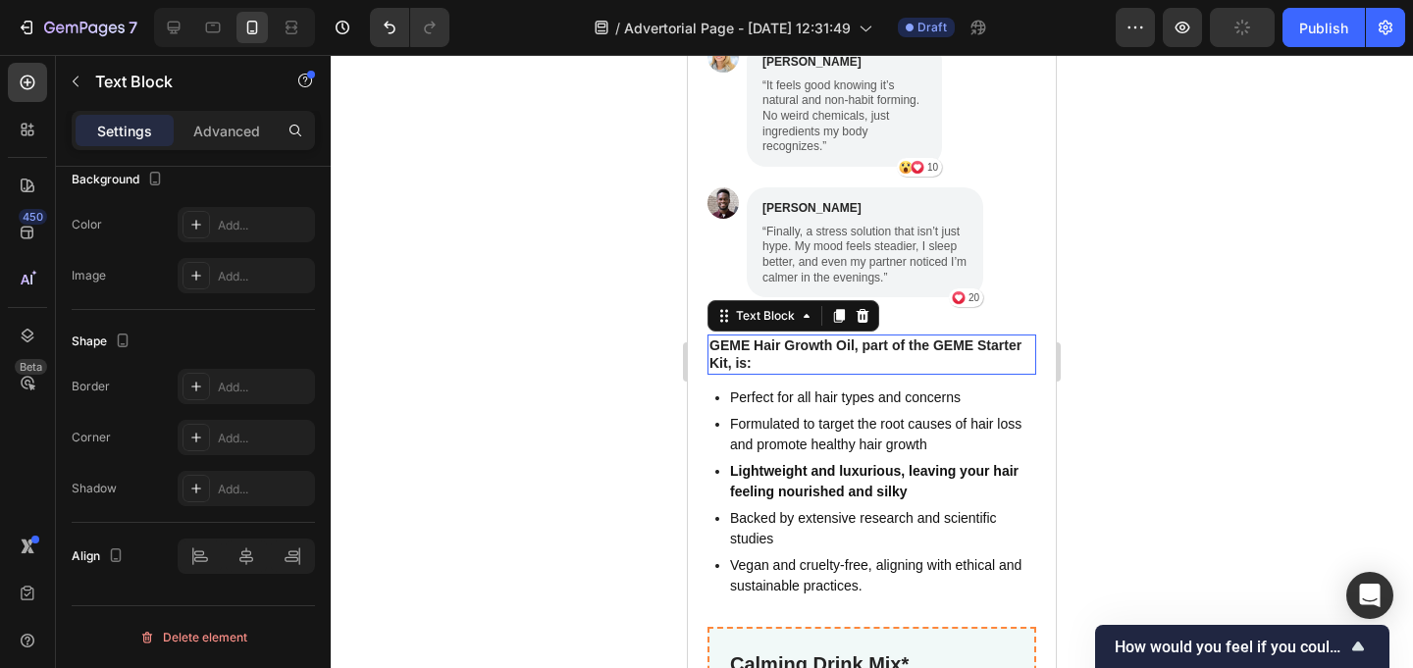
click at [772, 337] on p "GEME Hair Growth Oil, part of the GEME Starter Kit, is:" at bounding box center [871, 354] width 325 height 35
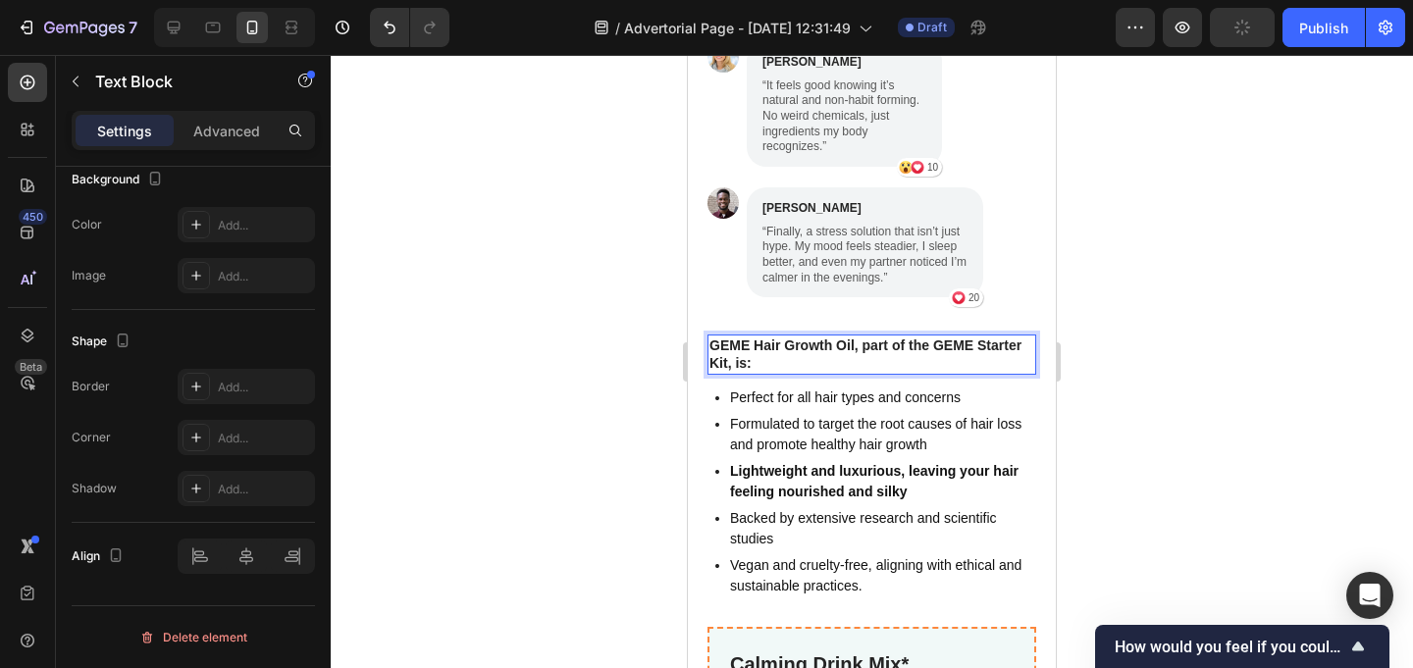
click at [772, 337] on p "GEME Hair Growth Oil, part of the GEME Starter Kit, is:" at bounding box center [871, 354] width 325 height 35
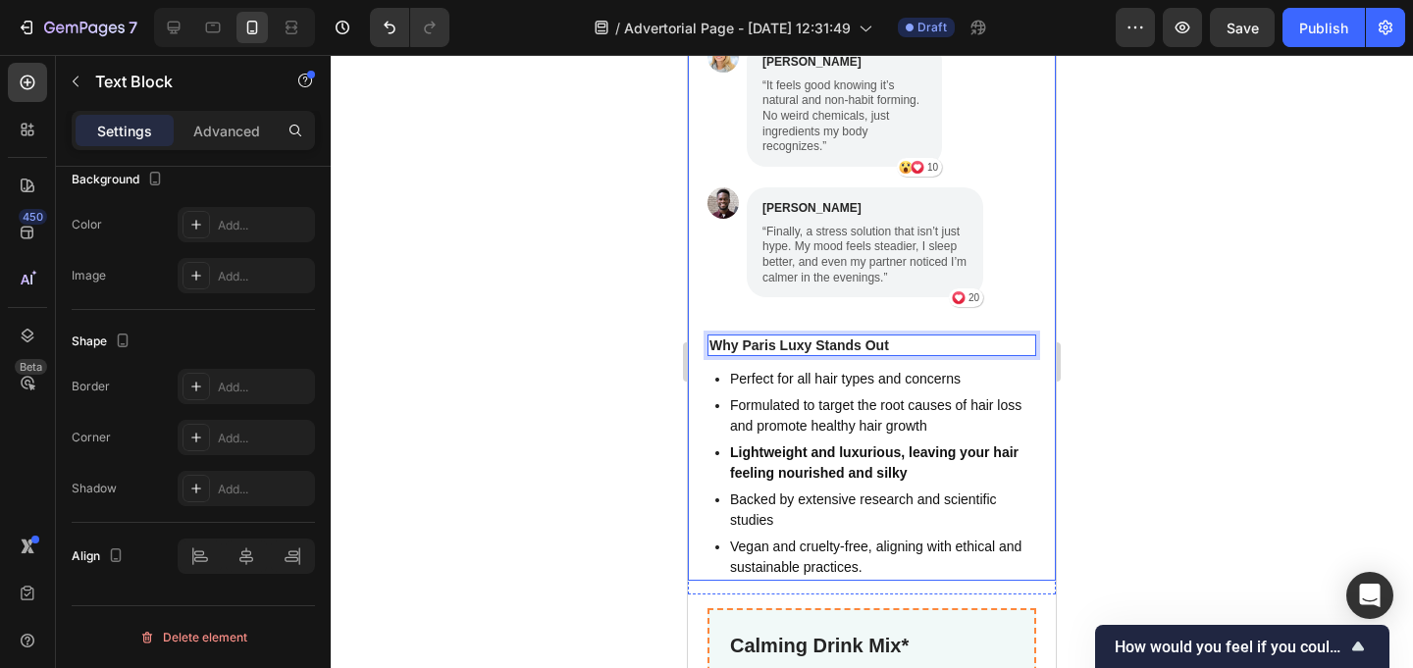
click at [845, 369] on p "Perfect for all hair types and concerns" at bounding box center [881, 379] width 303 height 21
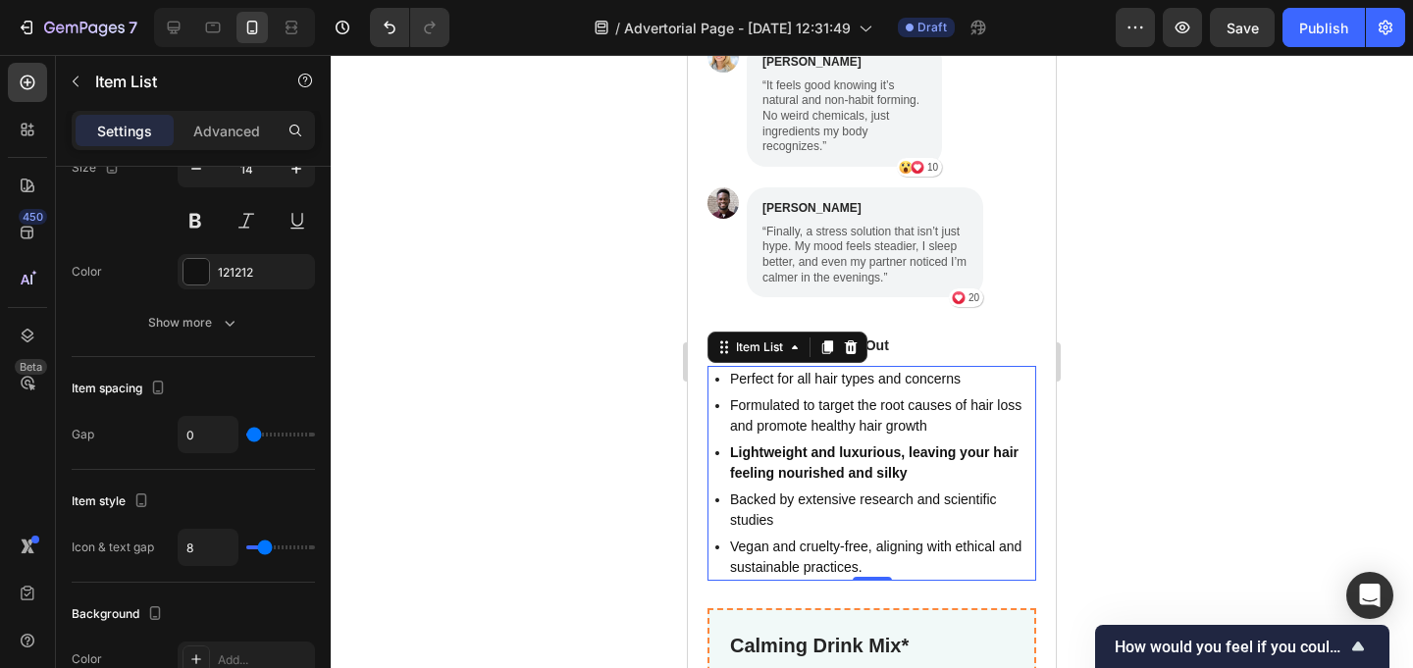
click at [845, 369] on p "Perfect for all hair types and concerns" at bounding box center [881, 379] width 303 height 21
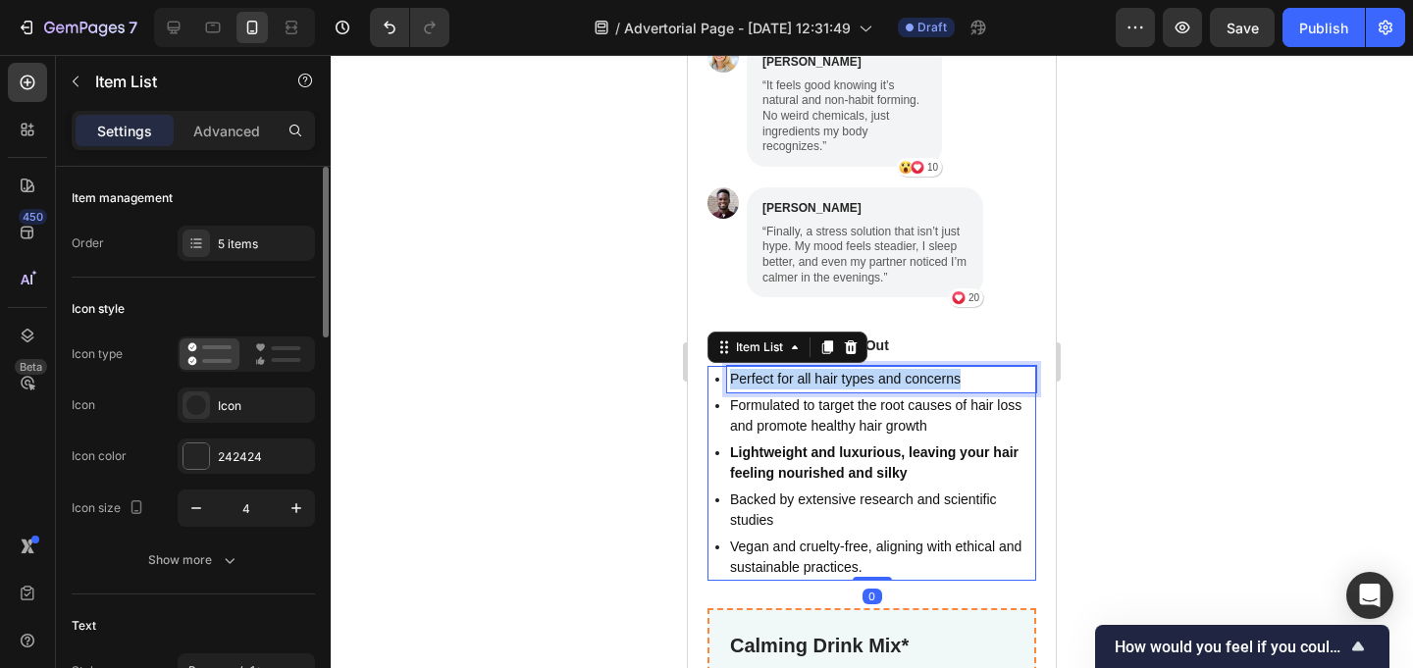
click at [845, 369] on p "Perfect for all hair types and concerns" at bounding box center [881, 379] width 303 height 21
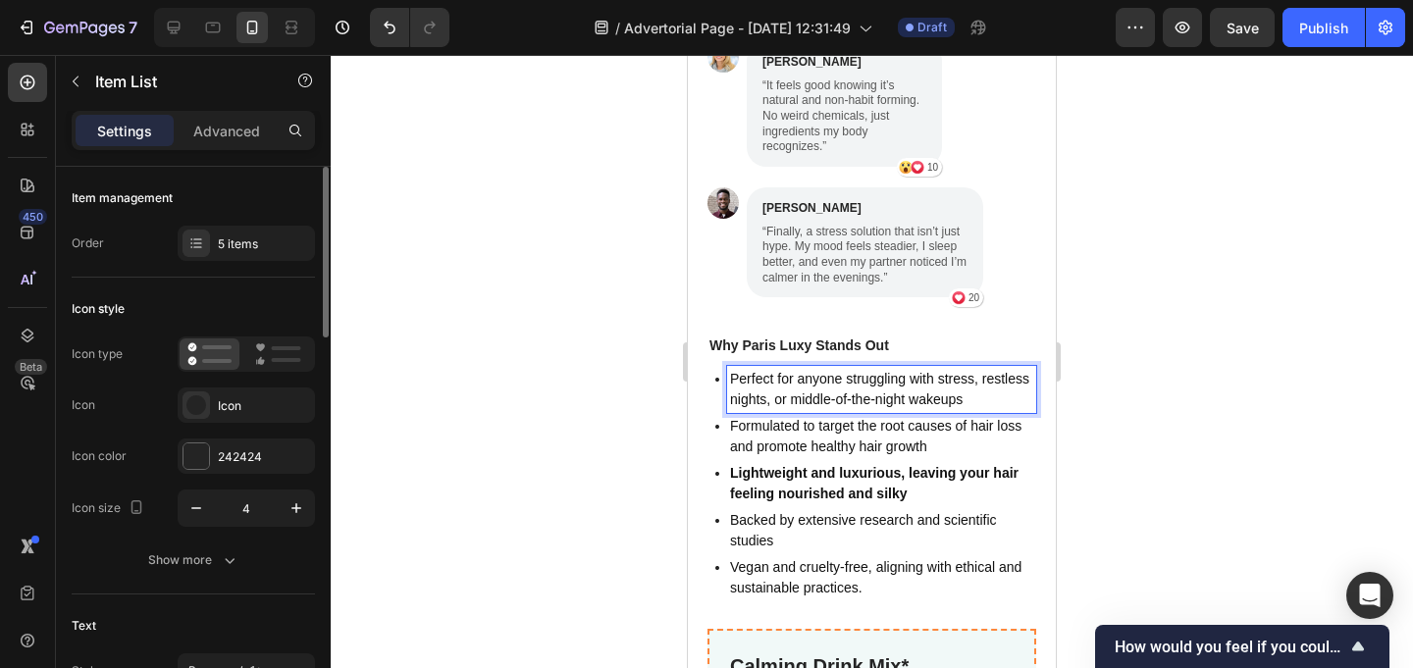
click at [811, 416] on p "Formulated to target the root causes of hair loss and promote healthy hair grow…" at bounding box center [881, 436] width 303 height 41
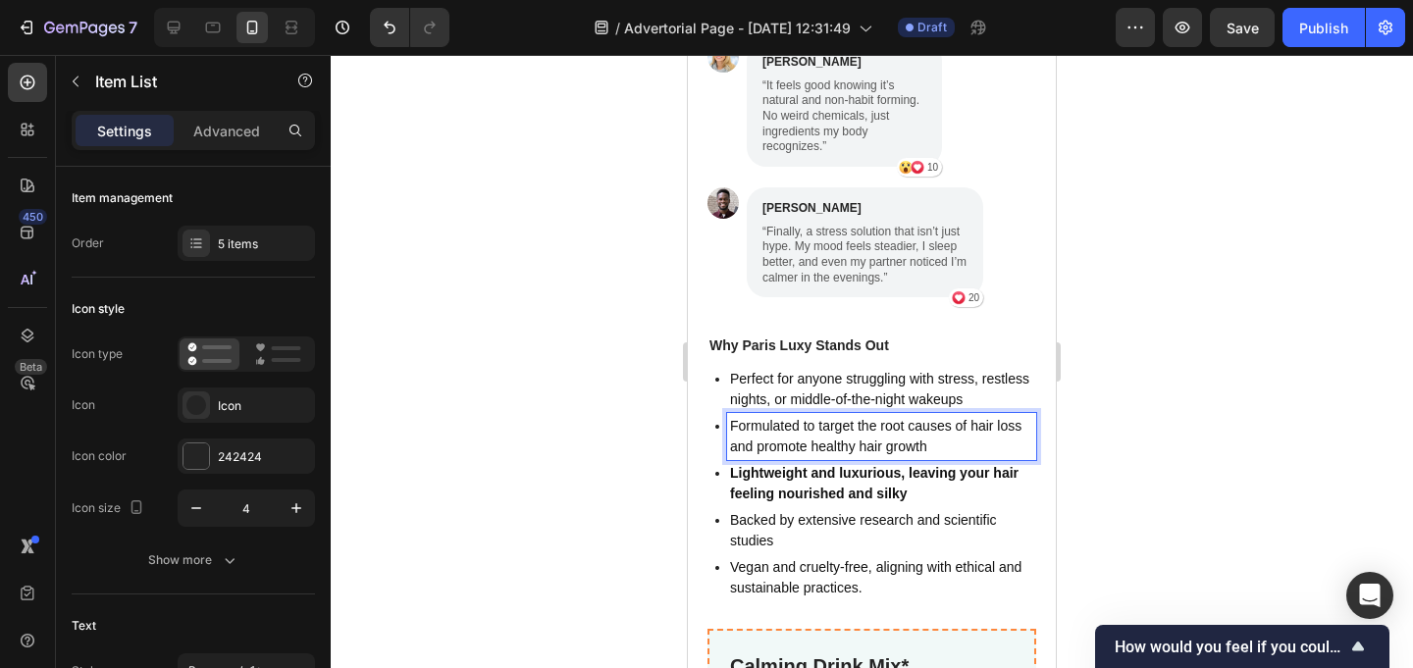
click at [812, 416] on p "Formulated to target the root causes of hair loss and promote healthy hair grow…" at bounding box center [881, 436] width 303 height 41
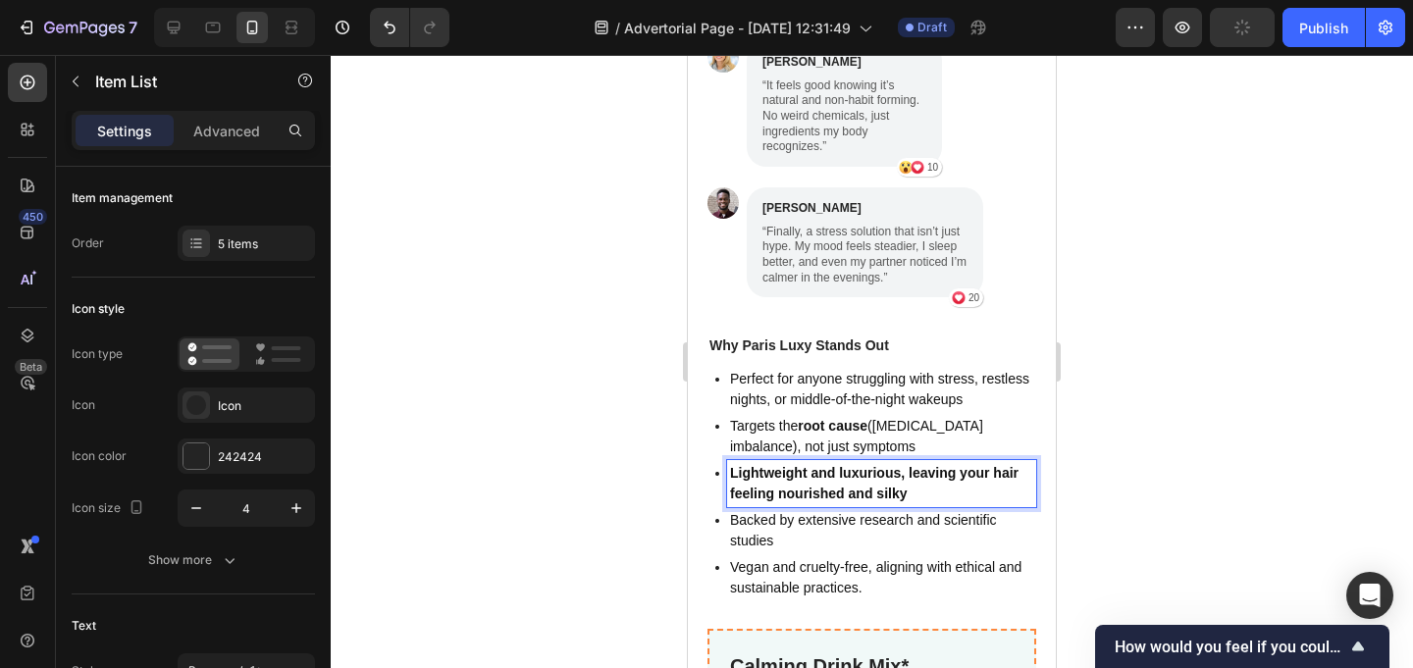
click at [801, 465] on strong "Lightweight and luxurious, leaving your hair feeling nourished and silky" at bounding box center [874, 483] width 288 height 36
drag, startPoint x: 800, startPoint y: 408, endPoint x: 934, endPoint y: 419, distance: 134.9
click at [934, 463] on p "Backed by scientific research and proven ingredients" at bounding box center [881, 483] width 303 height 41
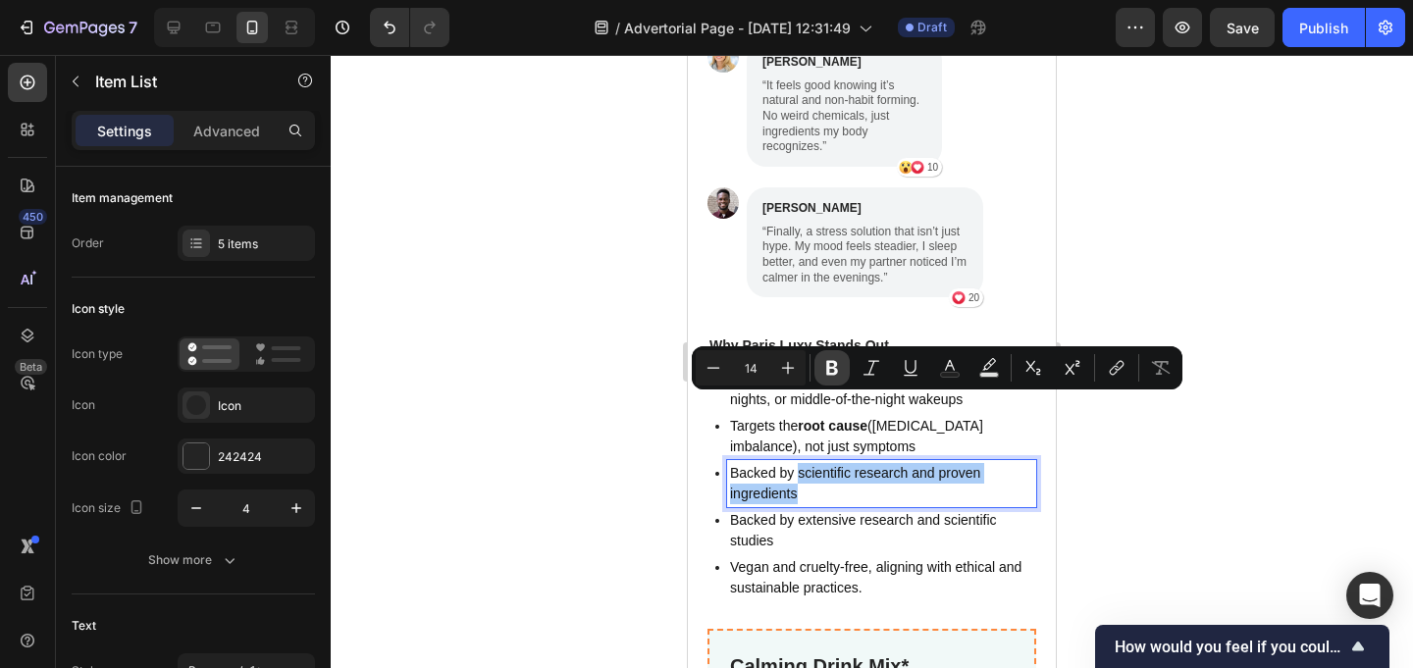
click at [834, 368] on icon "Editor contextual toolbar" at bounding box center [832, 368] width 12 height 15
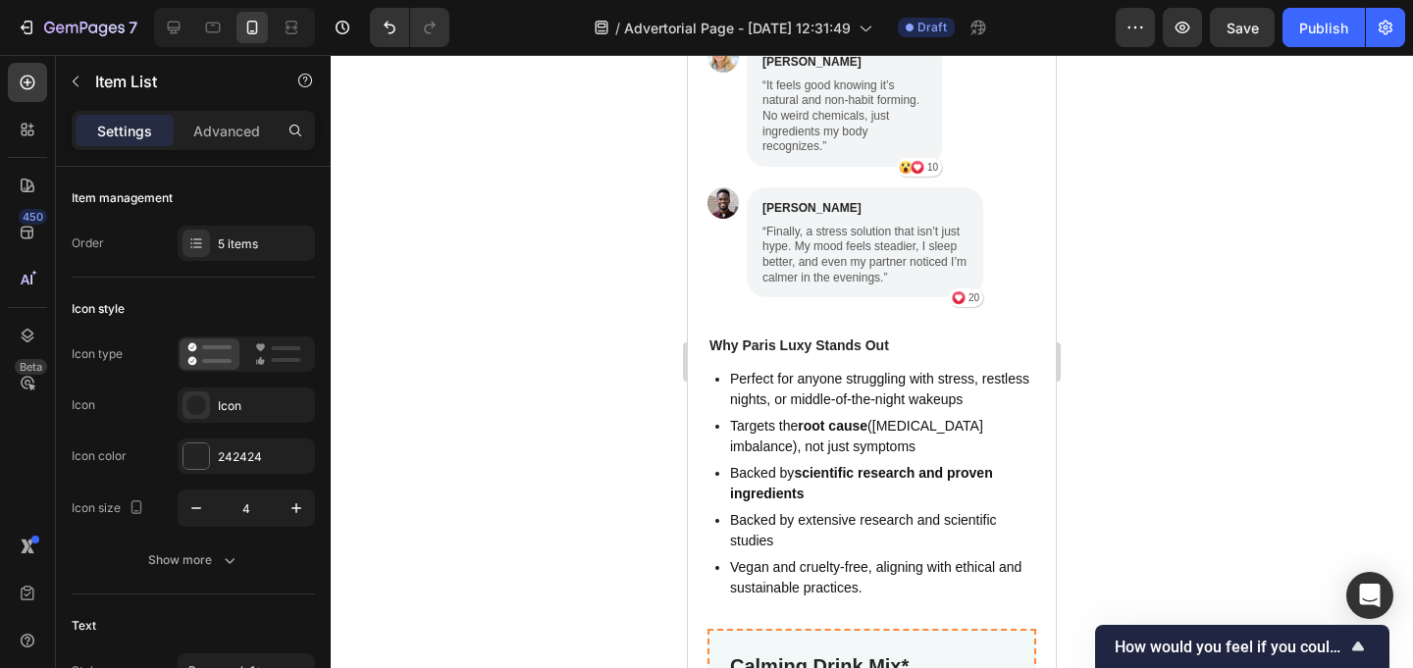
click at [793, 510] on p "Backed by extensive research and scientific studies" at bounding box center [881, 530] width 303 height 41
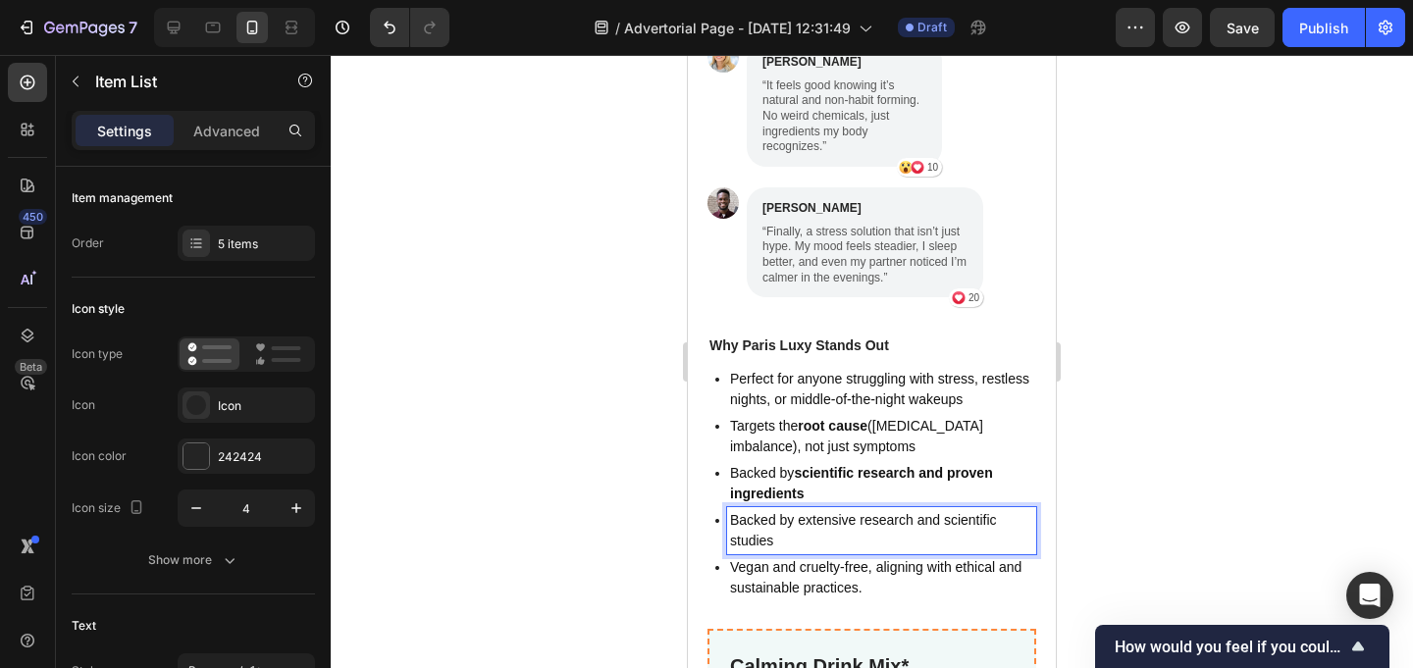
click at [813, 510] on p "Backed by extensive research and scientific studies" at bounding box center [881, 530] width 303 height 41
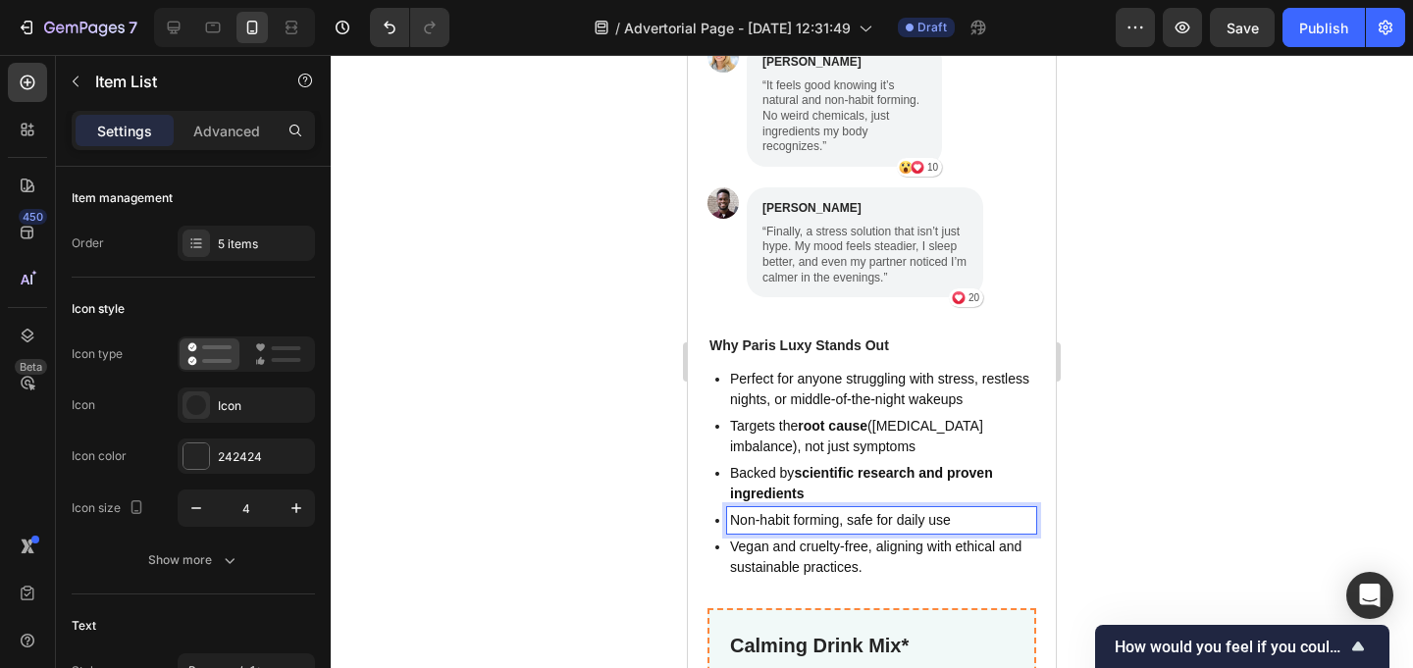
click at [827, 537] on p "Vegan and cruelty-free, aligning with ethical and sustainable practices." at bounding box center [881, 557] width 303 height 41
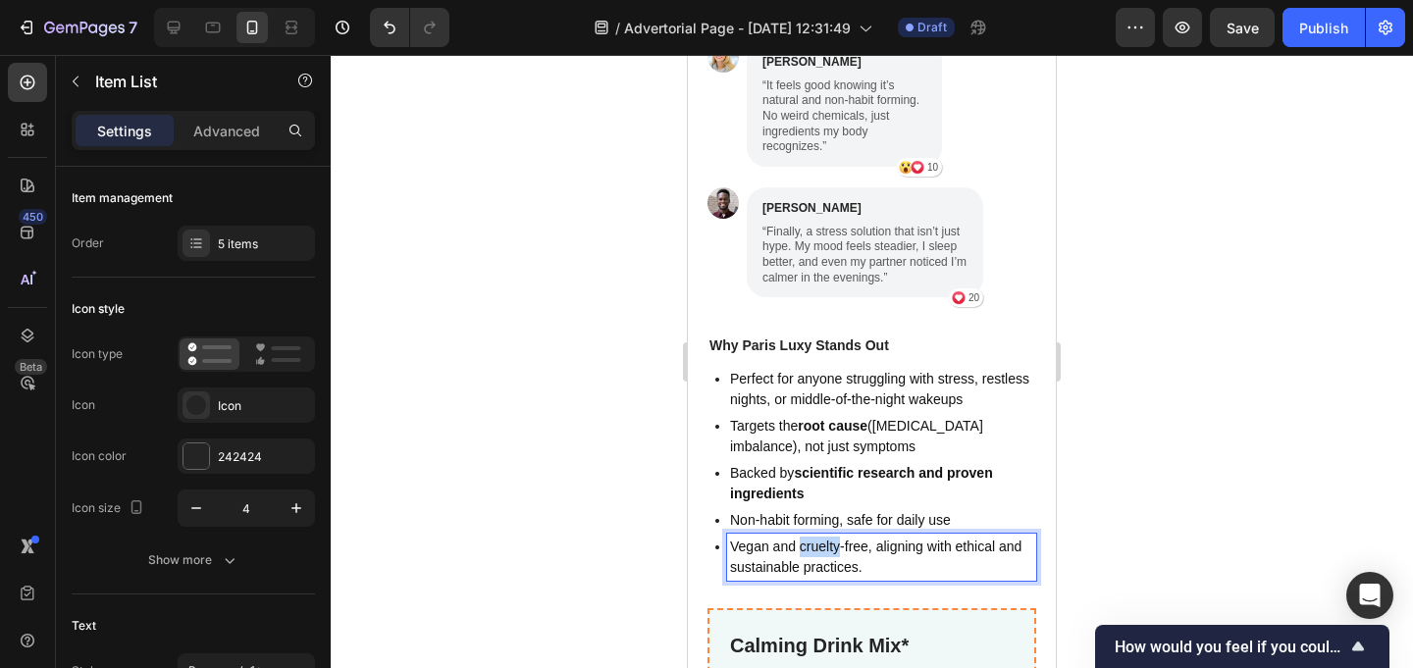
click at [827, 537] on p "Vegan and cruelty-free, aligning with ethical and sustainable practices." at bounding box center [881, 557] width 303 height 41
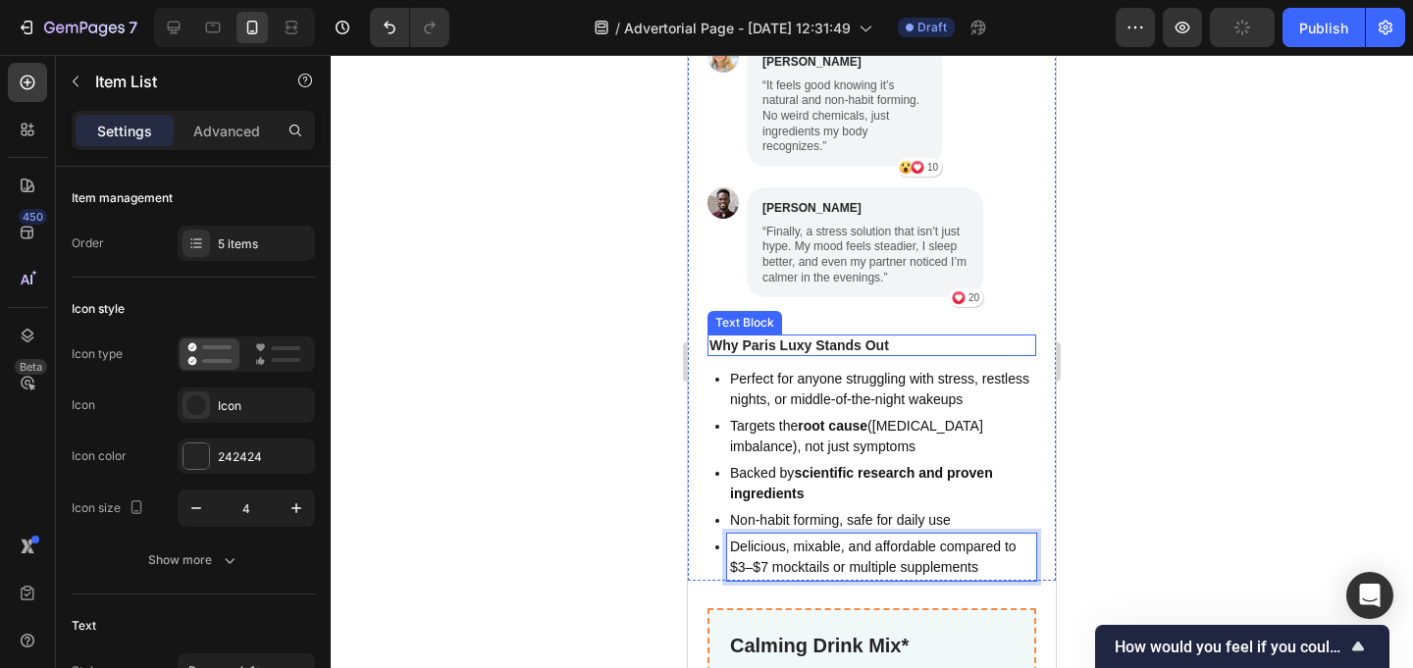
click at [840, 338] on strong "Why Paris Luxy Stands Out" at bounding box center [799, 346] width 180 height 16
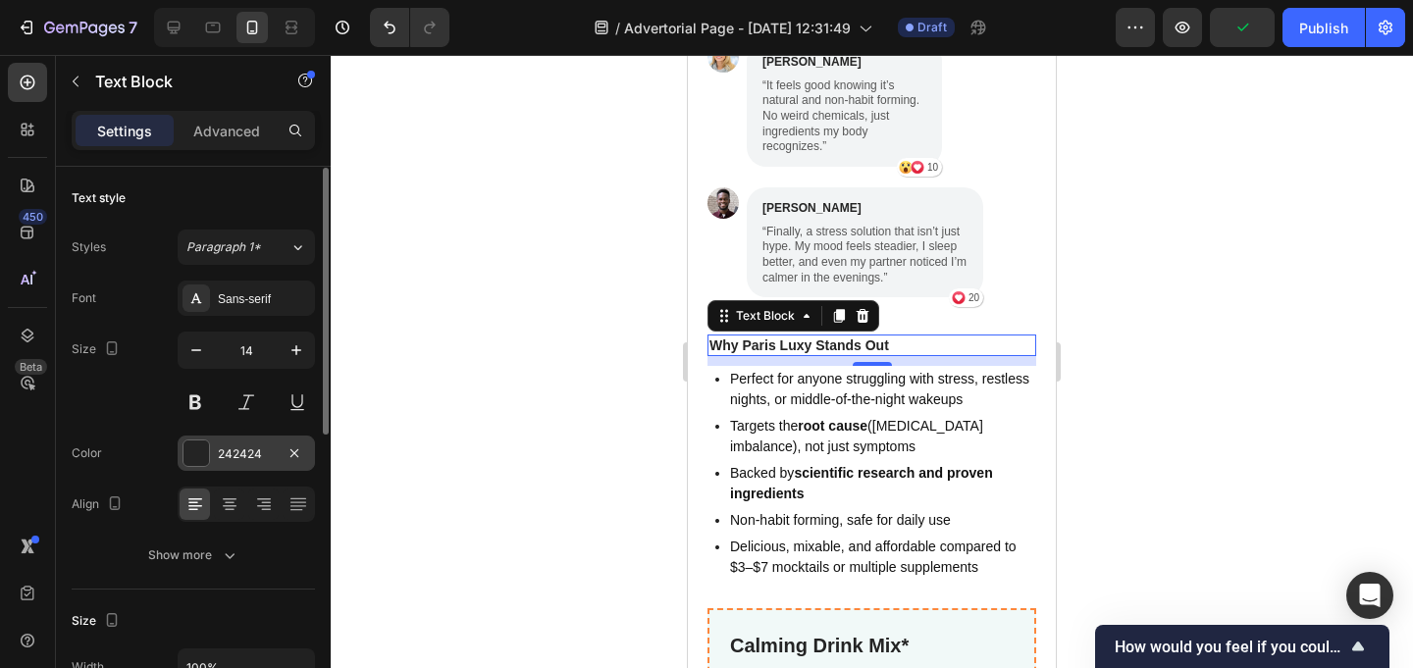
scroll to position [26, 0]
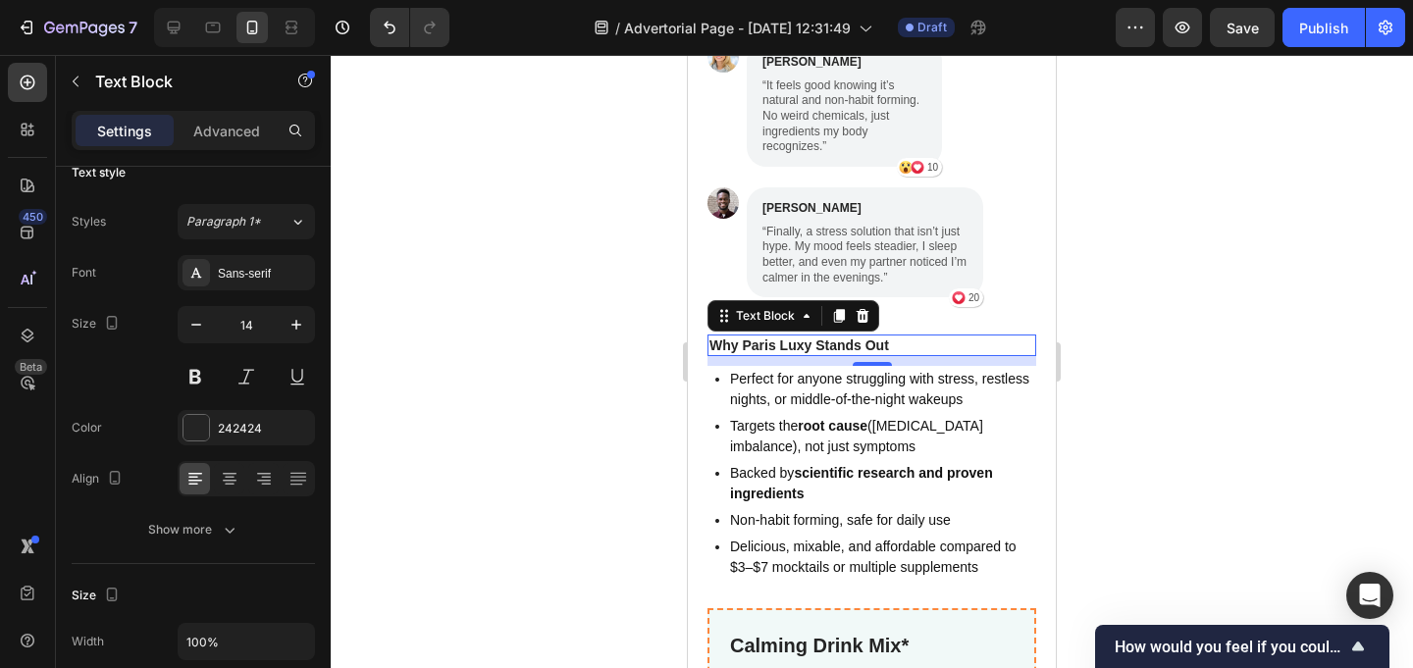
click at [537, 315] on div at bounding box center [872, 361] width 1082 height 613
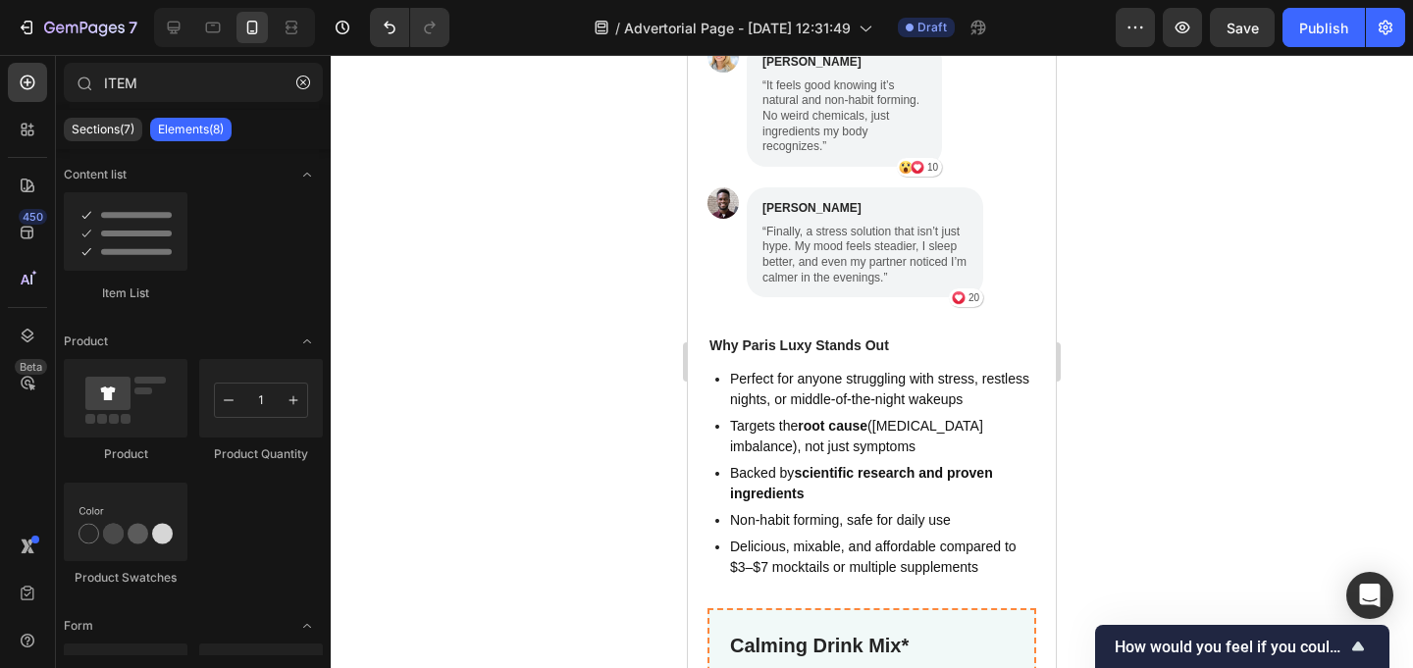
click at [537, 315] on div at bounding box center [872, 361] width 1082 height 613
click at [850, 338] on strong "Why Paris Luxy Stands Out" at bounding box center [799, 346] width 180 height 16
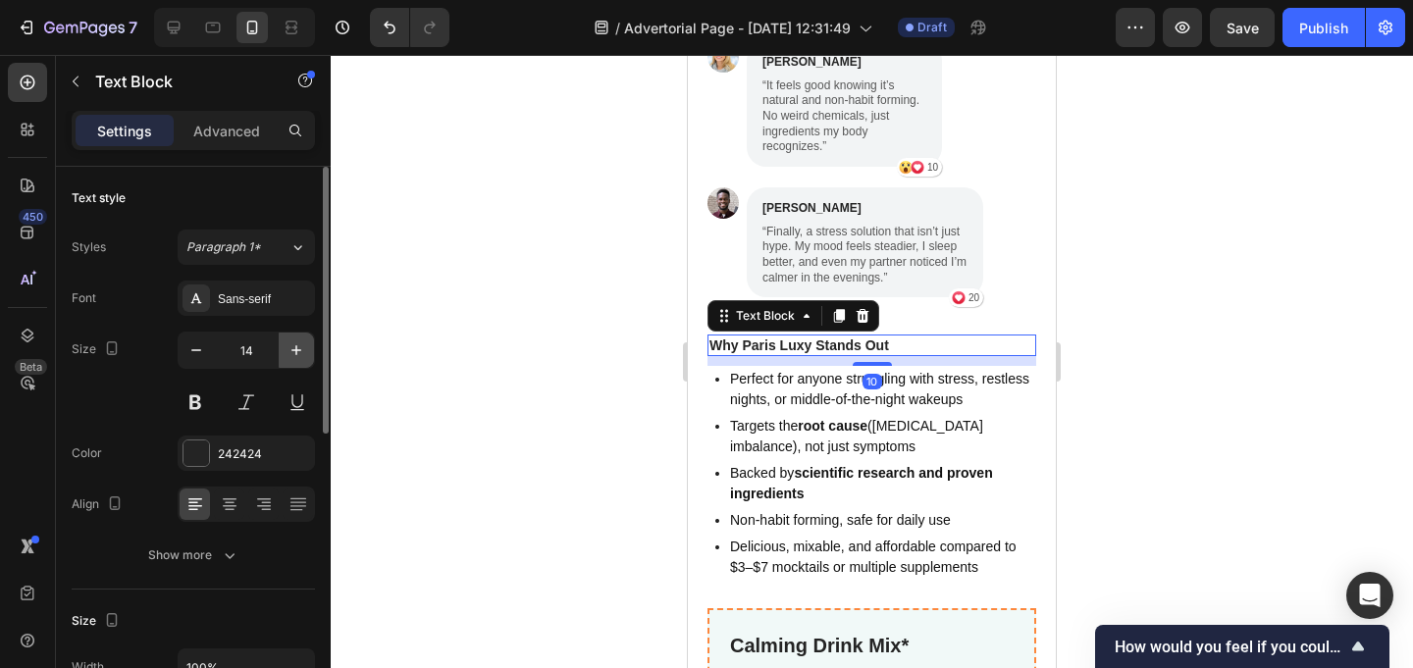
click at [293, 352] on icon "button" at bounding box center [297, 350] width 20 height 20
type input "16"
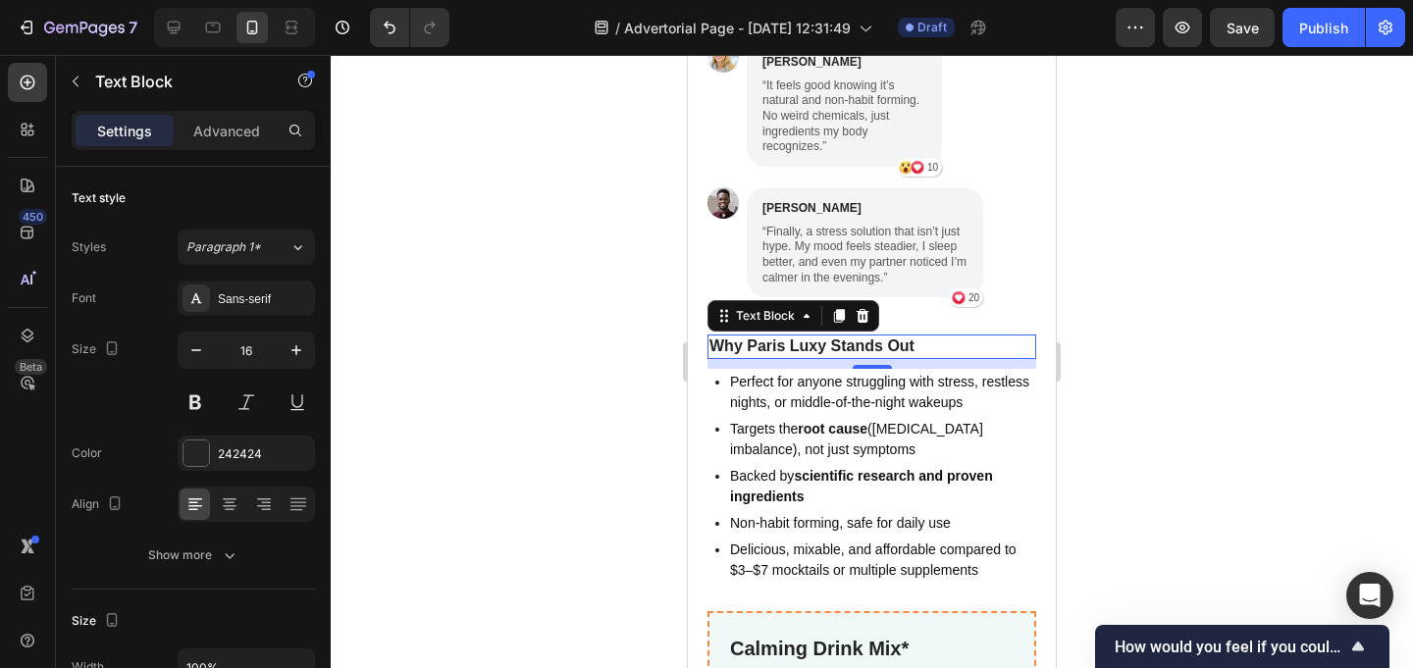
click at [508, 315] on div at bounding box center [872, 361] width 1082 height 613
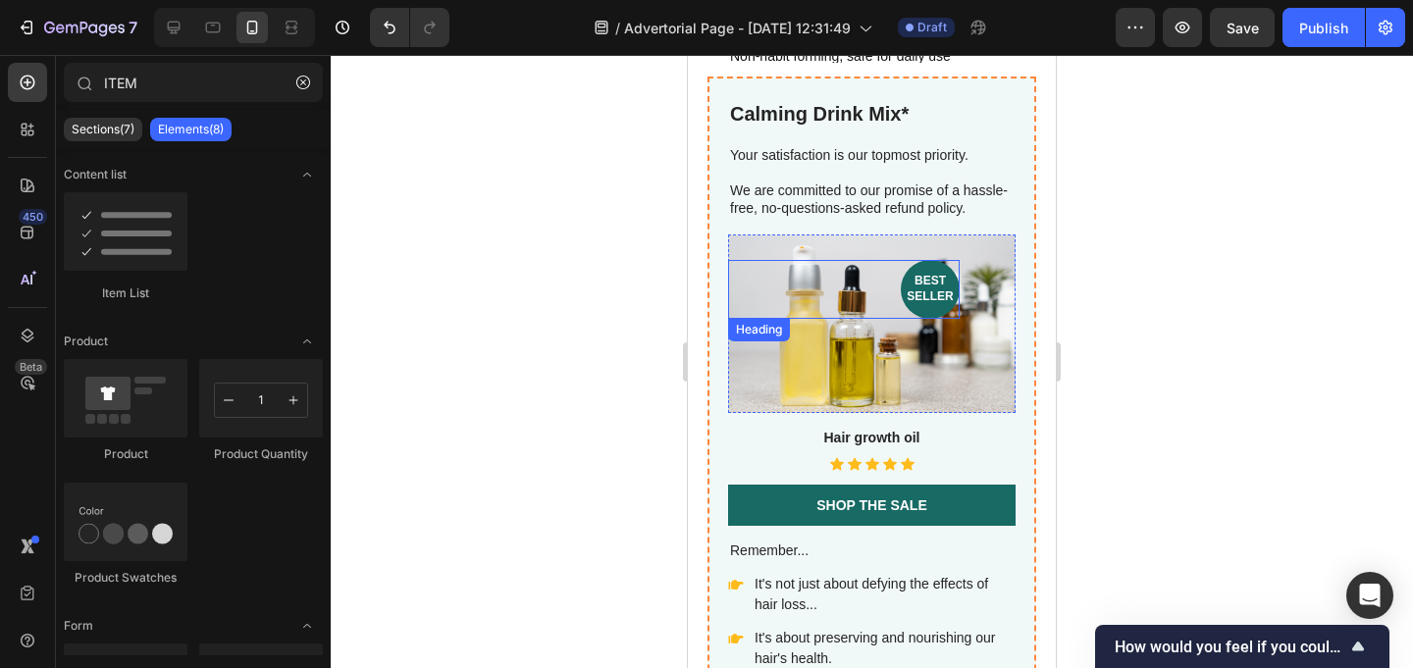
scroll to position [5080, 0]
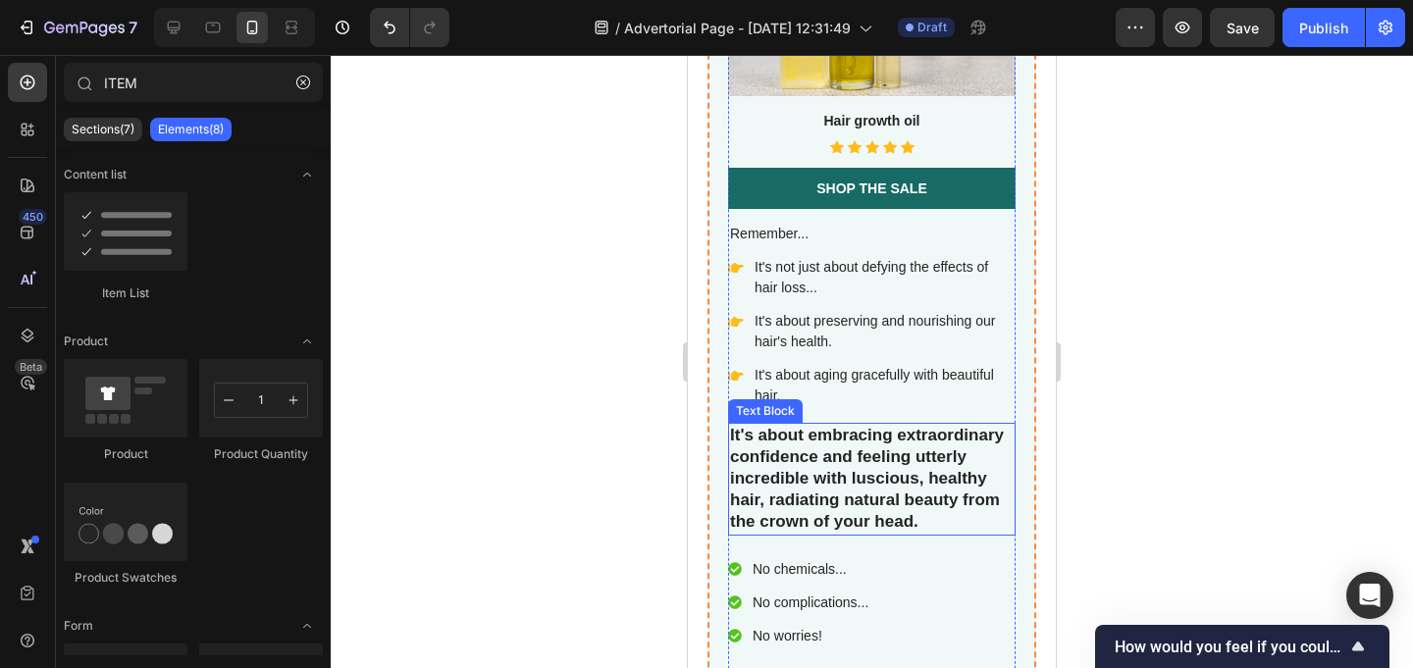
scroll to position [5513, 0]
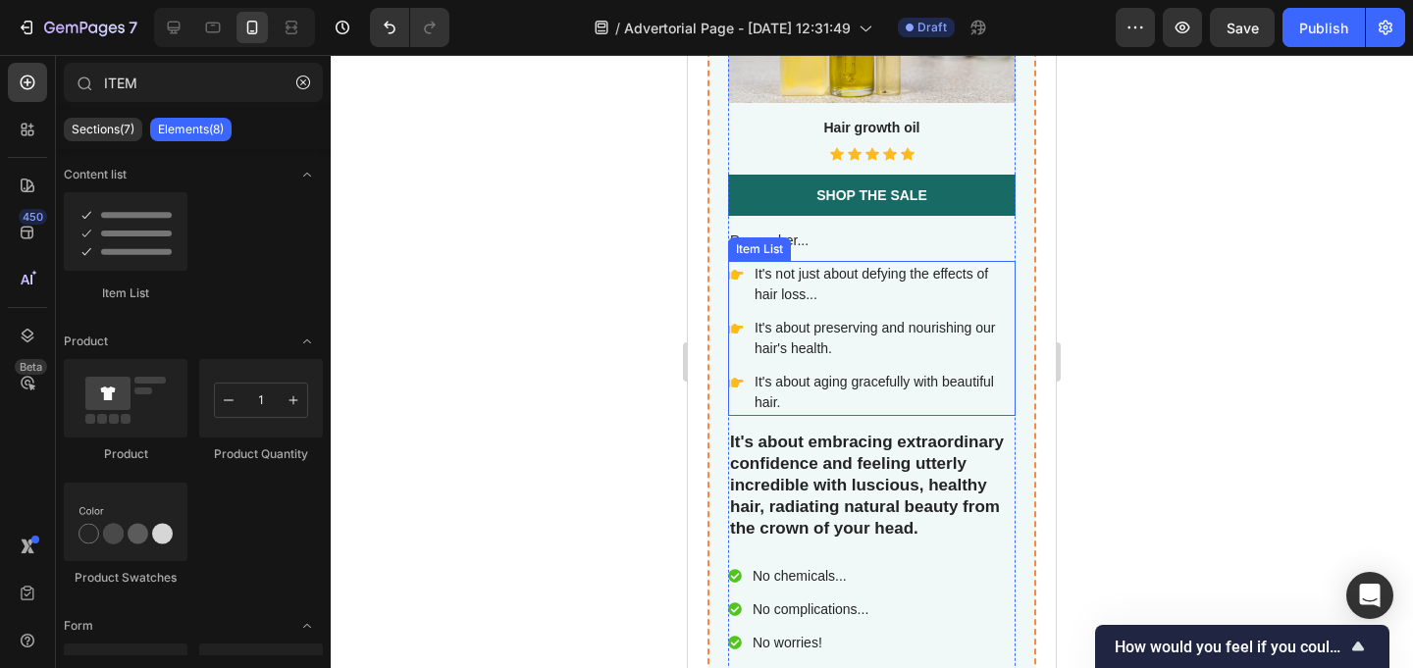
click at [818, 276] on p "It's not just about defying the effects of hair loss..." at bounding box center [884, 284] width 258 height 41
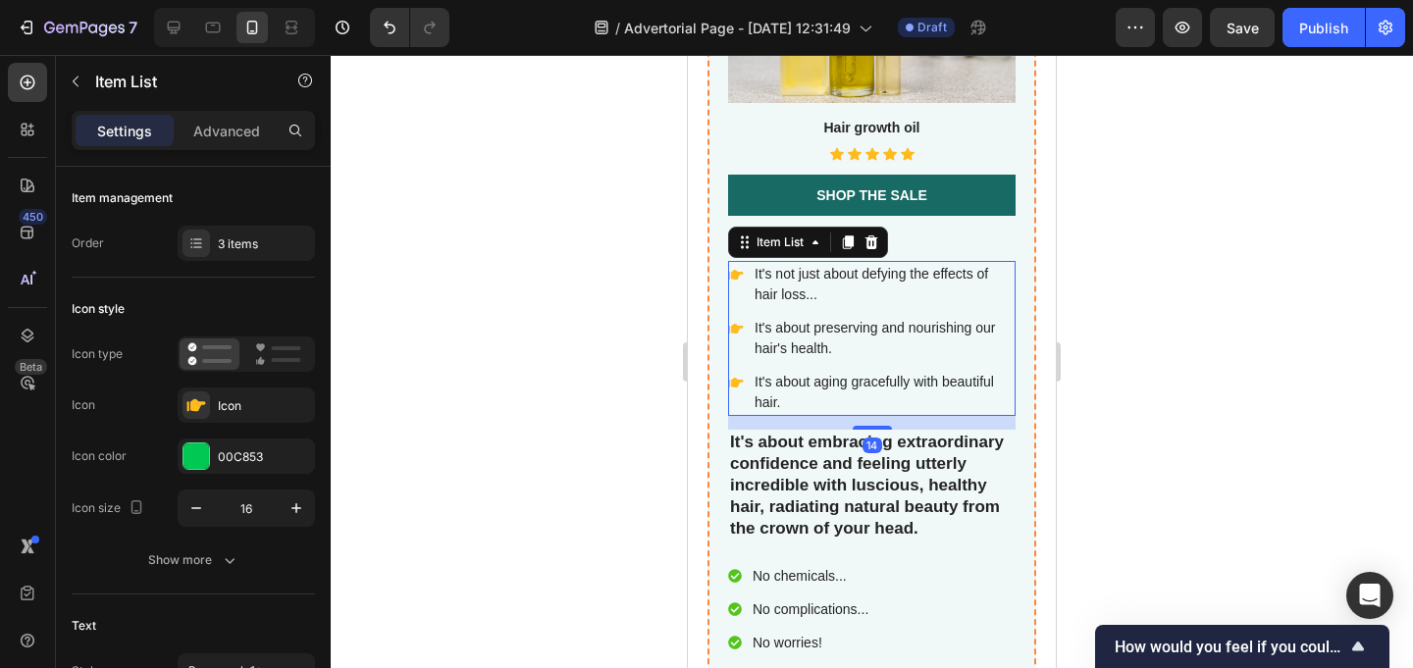
click at [818, 276] on p "It's not just about defying the effects of hair loss..." at bounding box center [884, 284] width 258 height 41
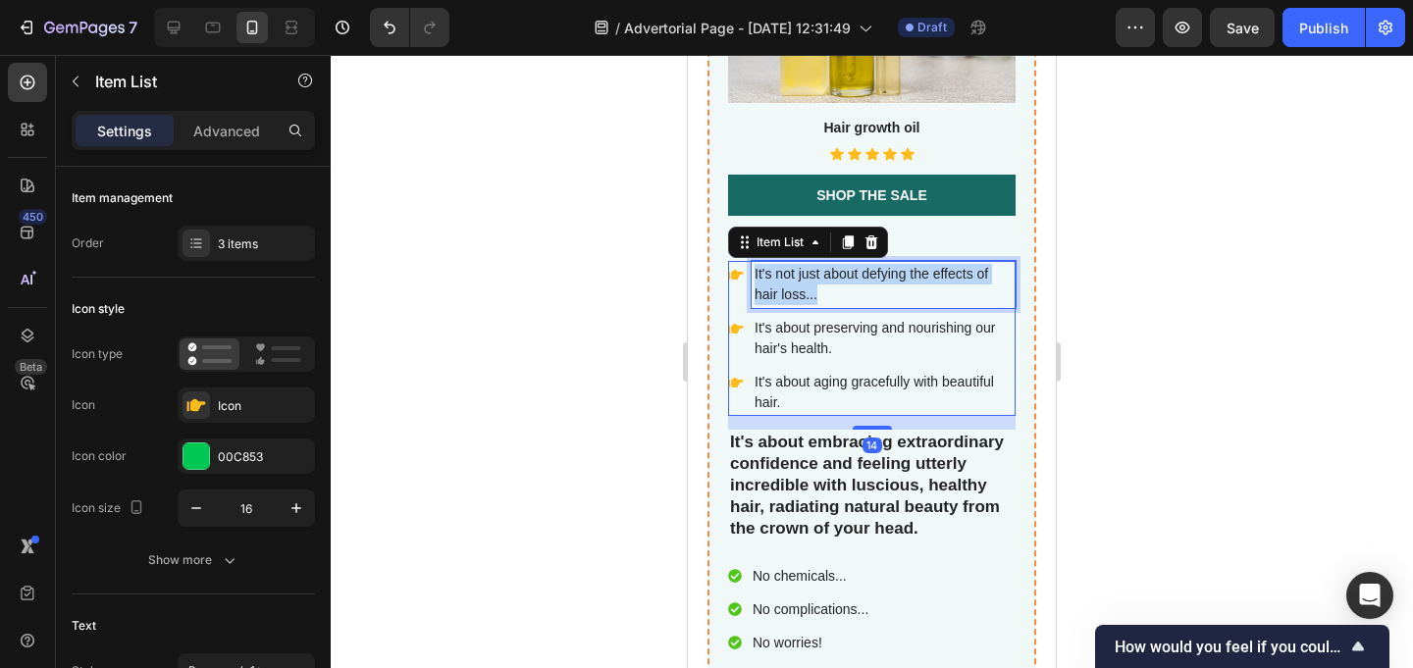
click at [818, 276] on p "It's not just about defying the effects of hair loss..." at bounding box center [884, 284] width 258 height 41
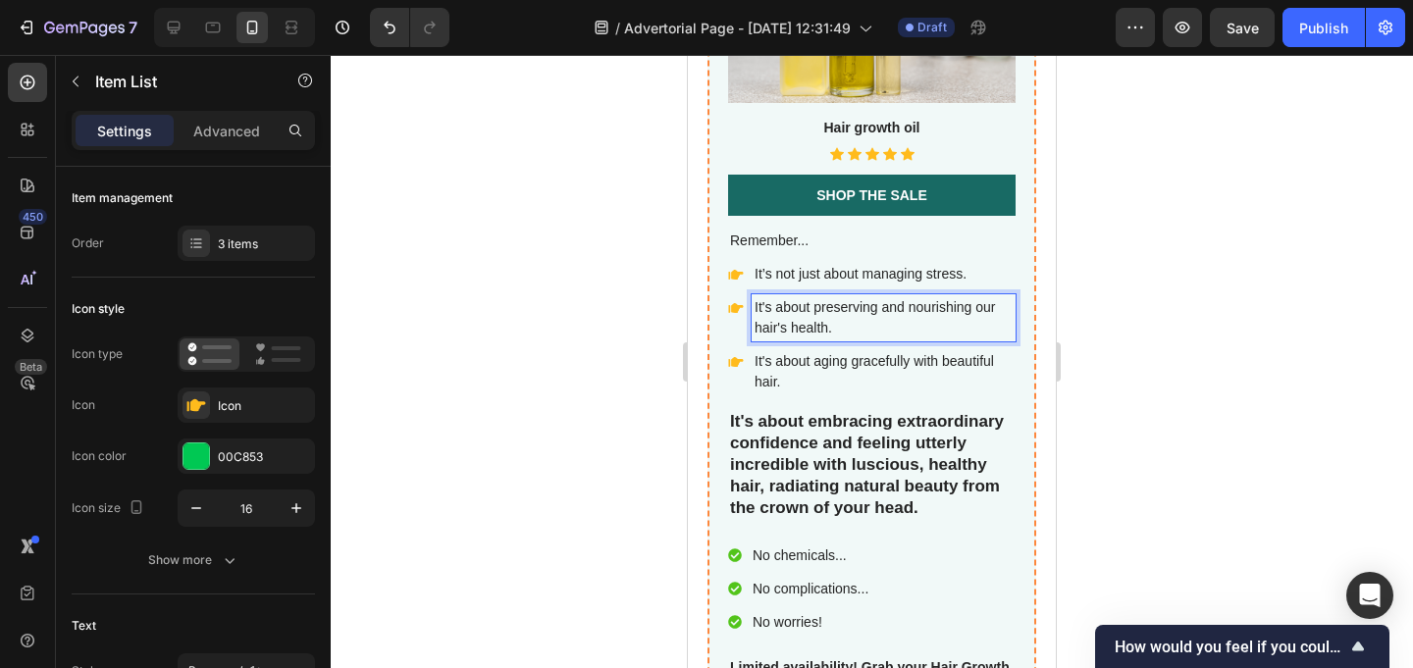
click at [820, 315] on p "It's about preserving and nourishing our hair's health." at bounding box center [884, 317] width 258 height 41
click at [807, 371] on p "It's about aging gracefully with beautiful hair." at bounding box center [884, 371] width 258 height 41
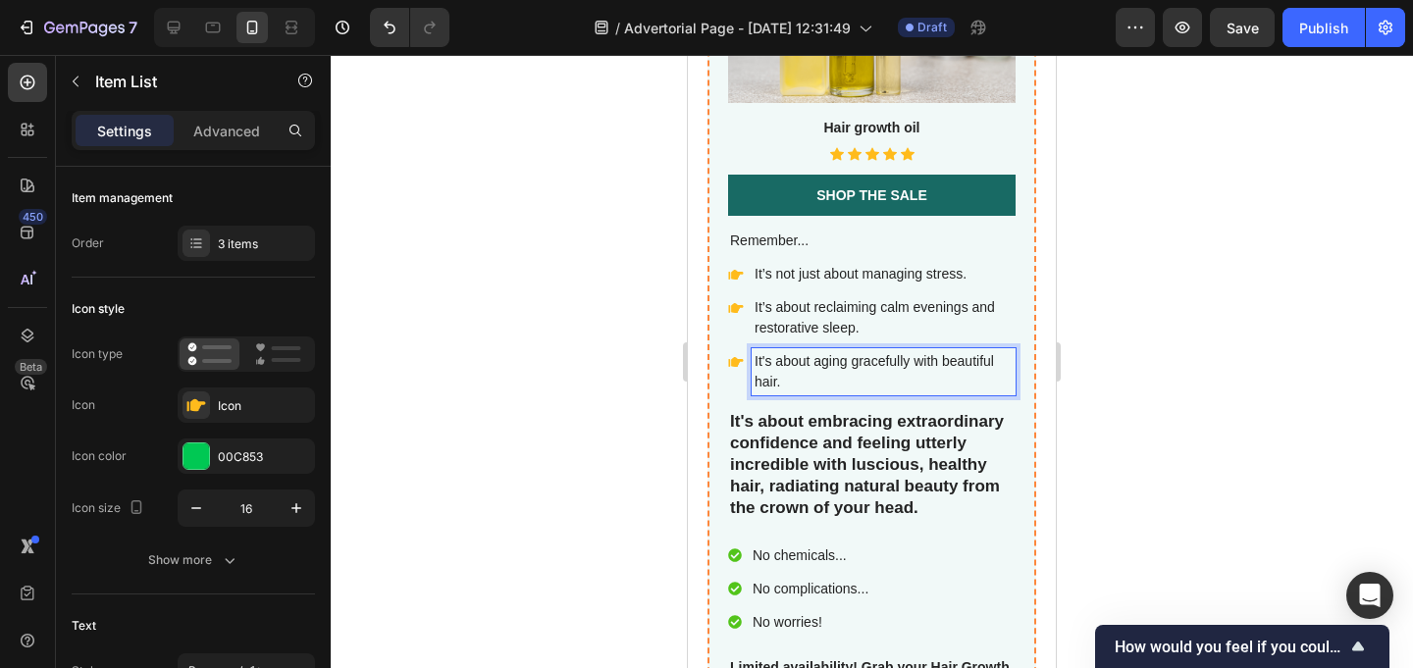
click at [807, 371] on p "It's about aging gracefully with beautiful hair." at bounding box center [884, 371] width 258 height 41
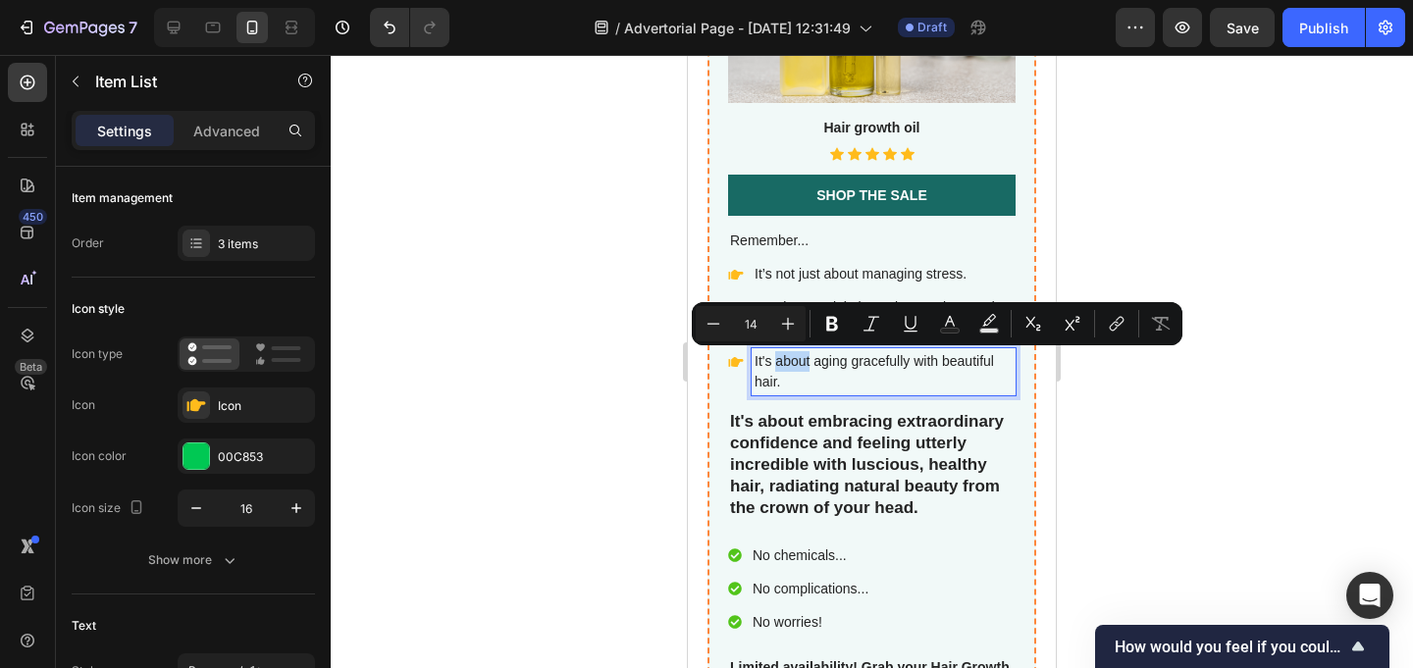
click at [807, 371] on p "It's about aging gracefully with beautiful hair." at bounding box center [884, 371] width 258 height 41
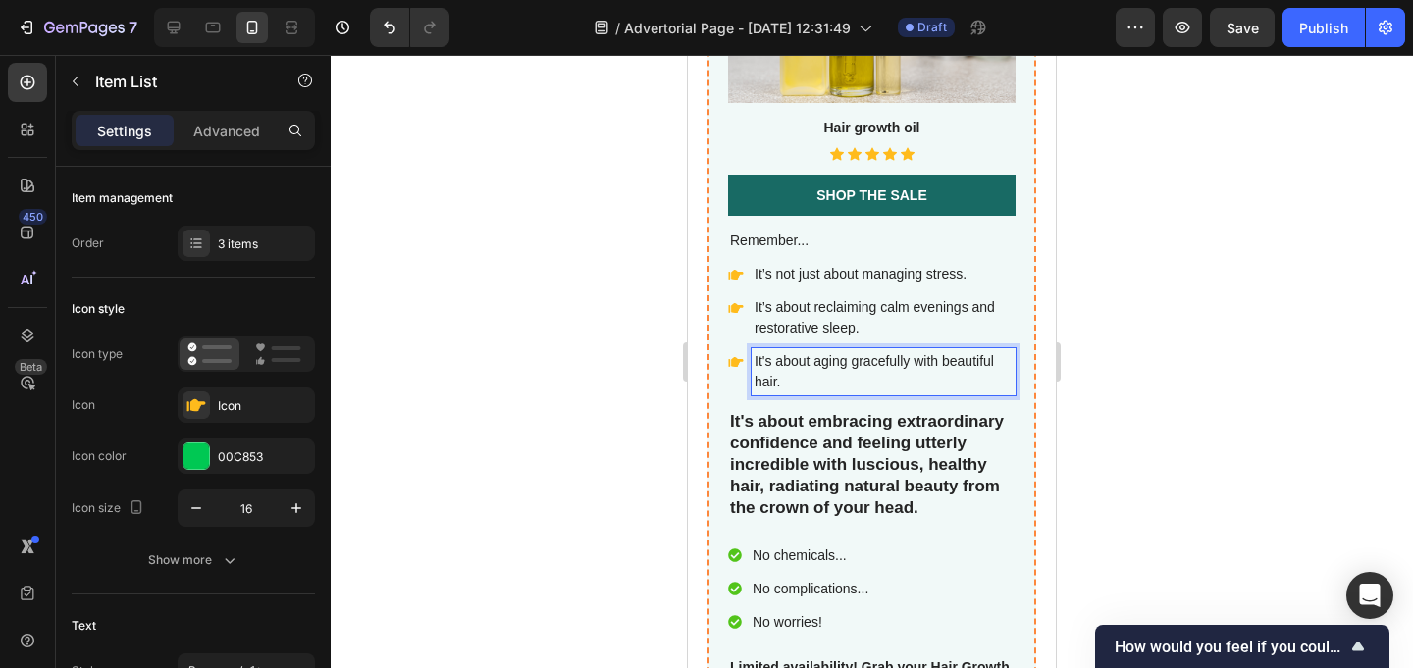
click at [807, 371] on p "It's about aging gracefully with beautiful hair." at bounding box center [884, 371] width 258 height 41
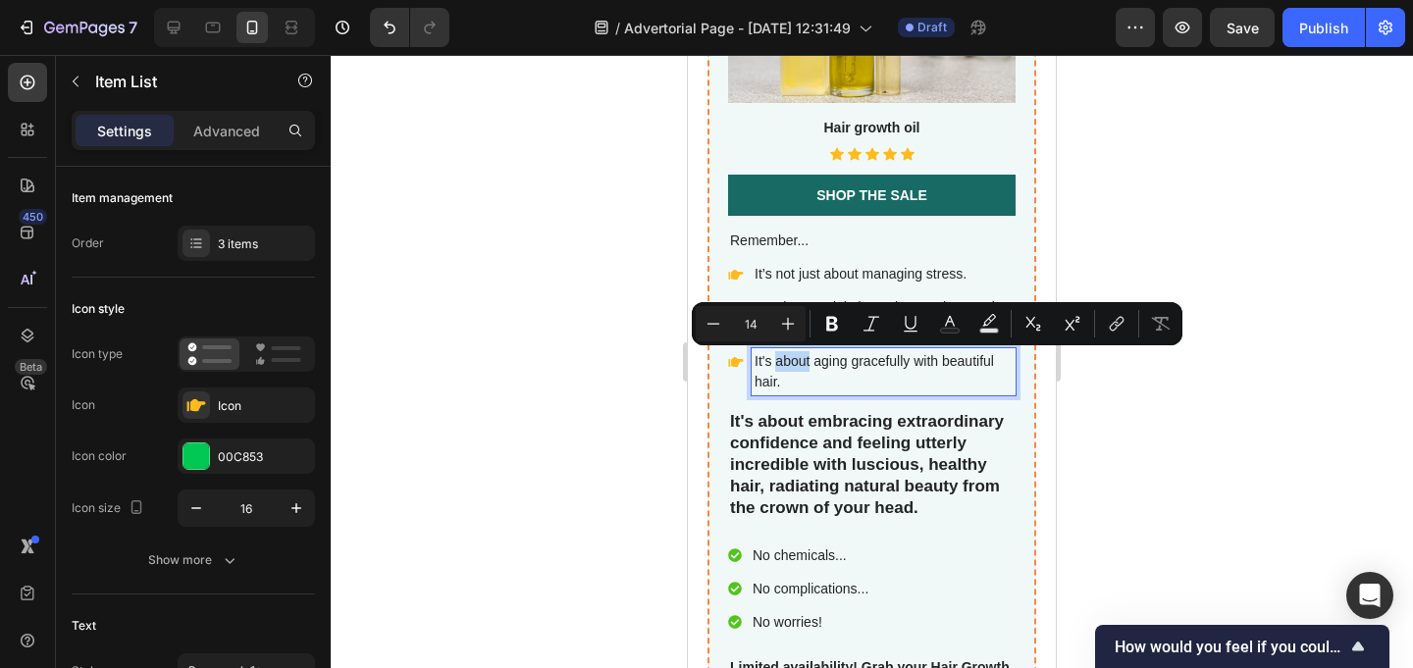
click at [807, 371] on p "It's about aging gracefully with beautiful hair." at bounding box center [884, 371] width 258 height 41
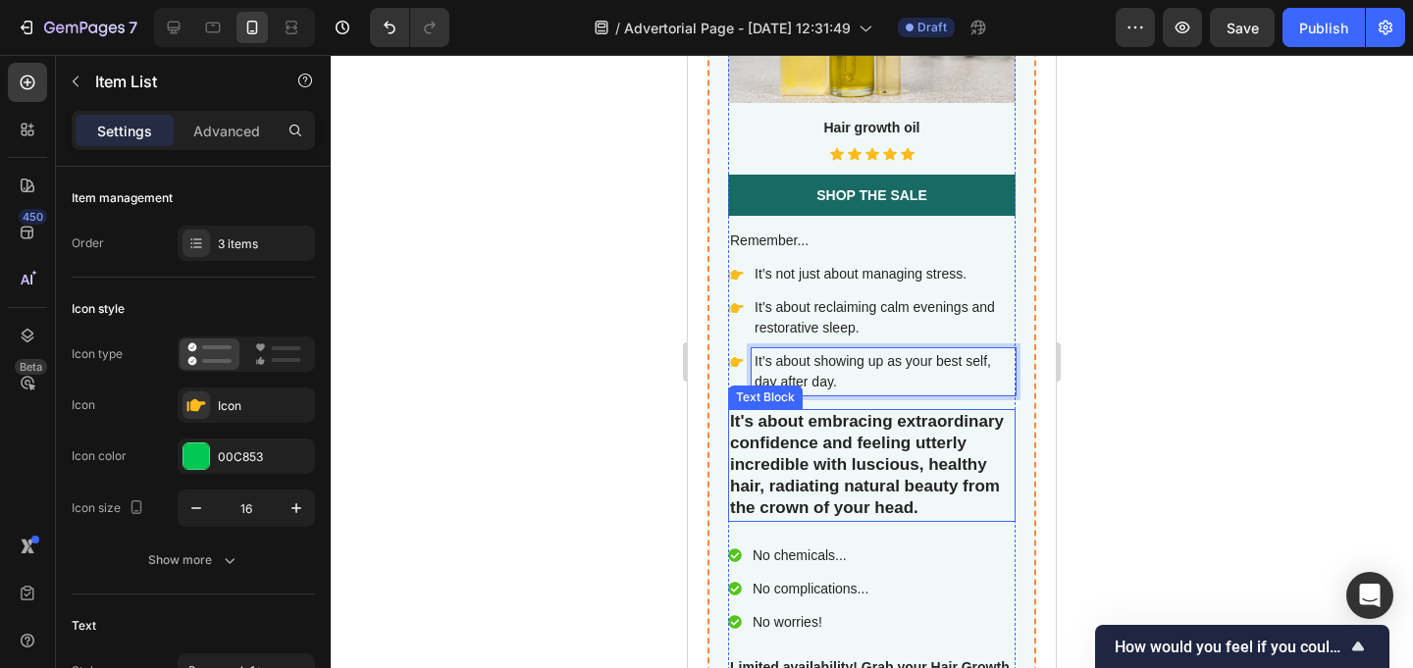
click at [881, 443] on p "It's about embracing extraordinary confidence and feeling utterly incredible wi…" at bounding box center [872, 465] width 284 height 108
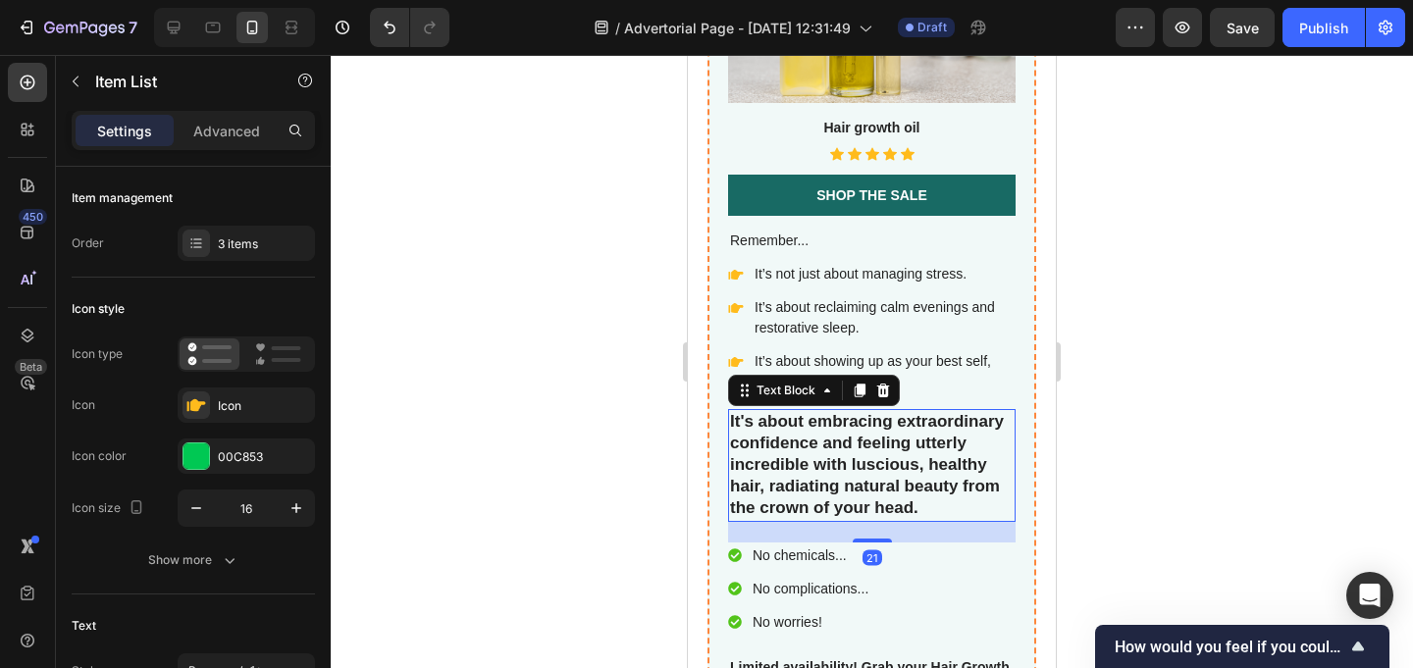
click at [881, 443] on p "It's about embracing extraordinary confidence and feeling utterly incredible wi…" at bounding box center [872, 465] width 284 height 108
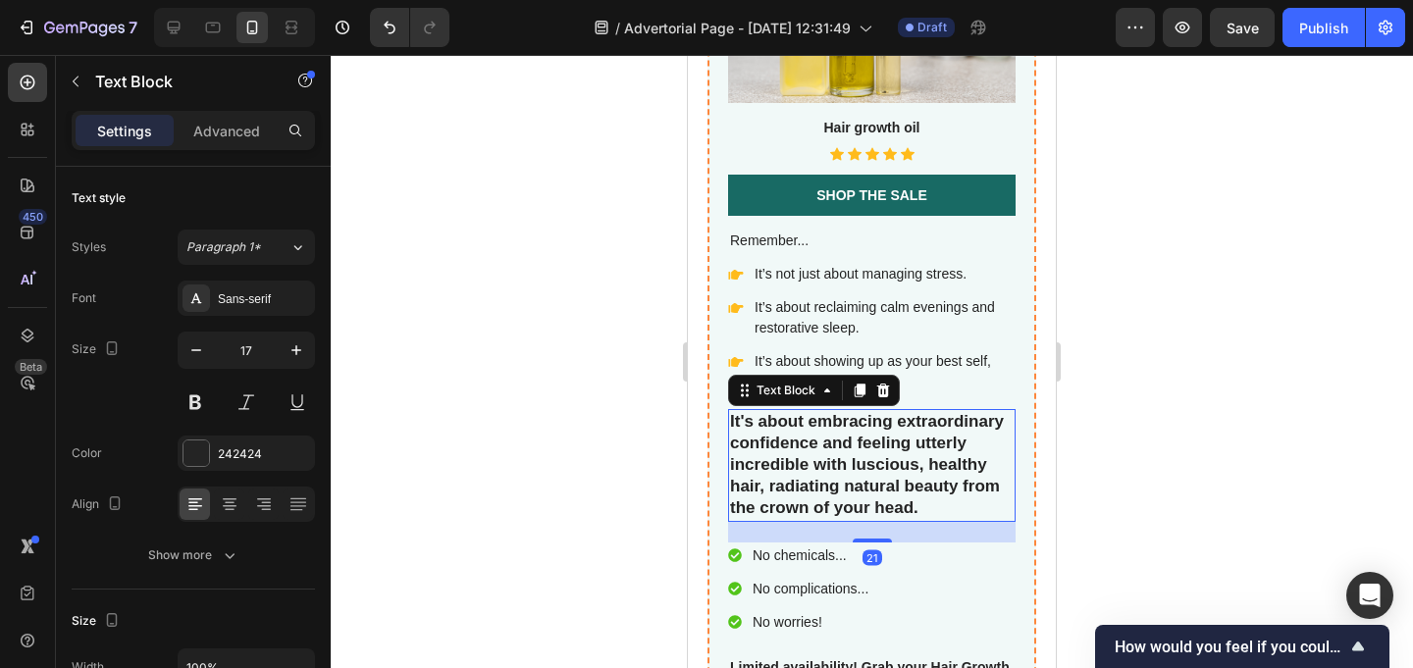
click at [881, 443] on p "It's about embracing extraordinary confidence and feeling utterly incredible wi…" at bounding box center [872, 465] width 284 height 108
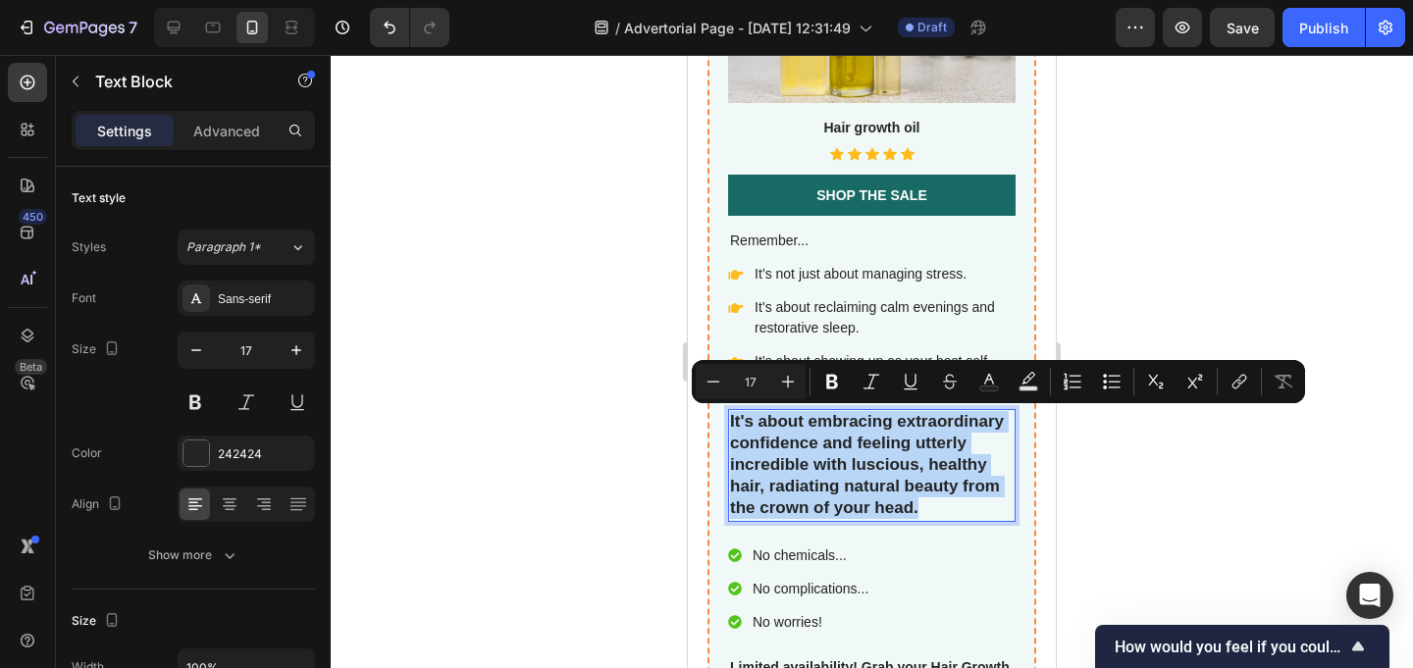
copy p "It's about embracing extraordinary confidence and feeling utterly incredible wi…"
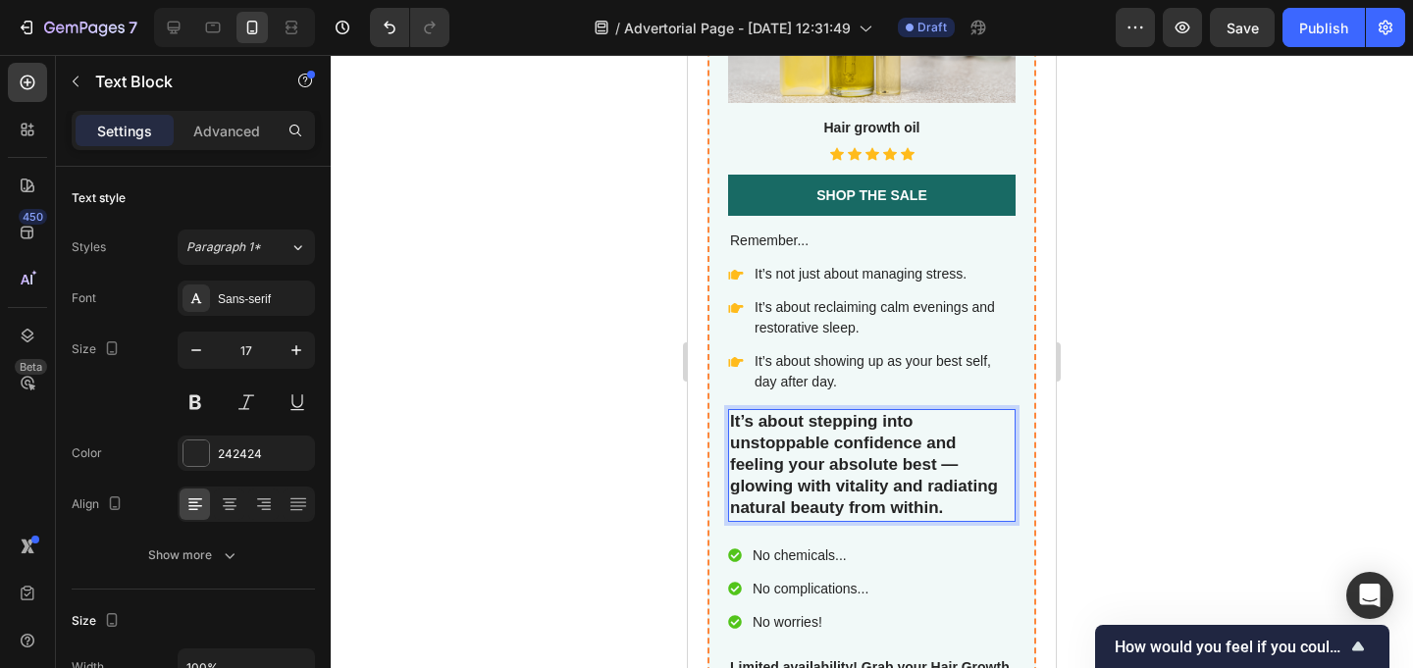
click at [1122, 423] on div at bounding box center [872, 361] width 1082 height 613
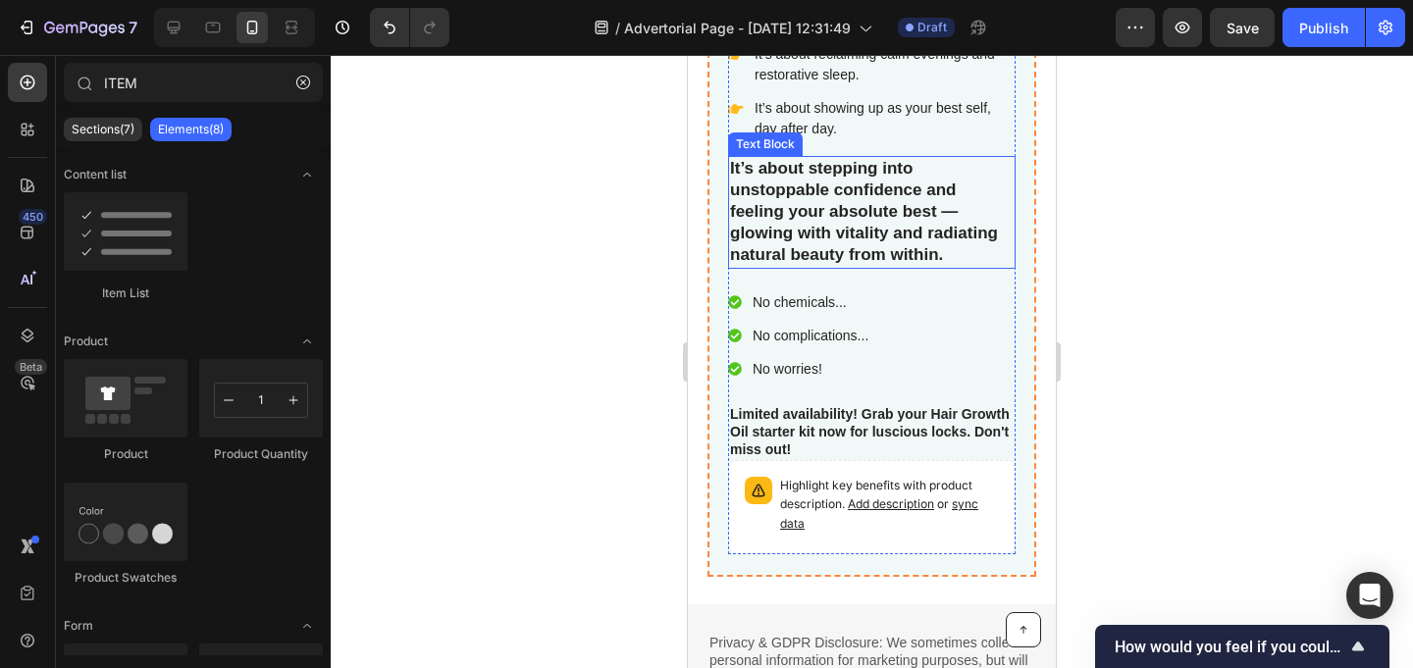
scroll to position [5821, 0]
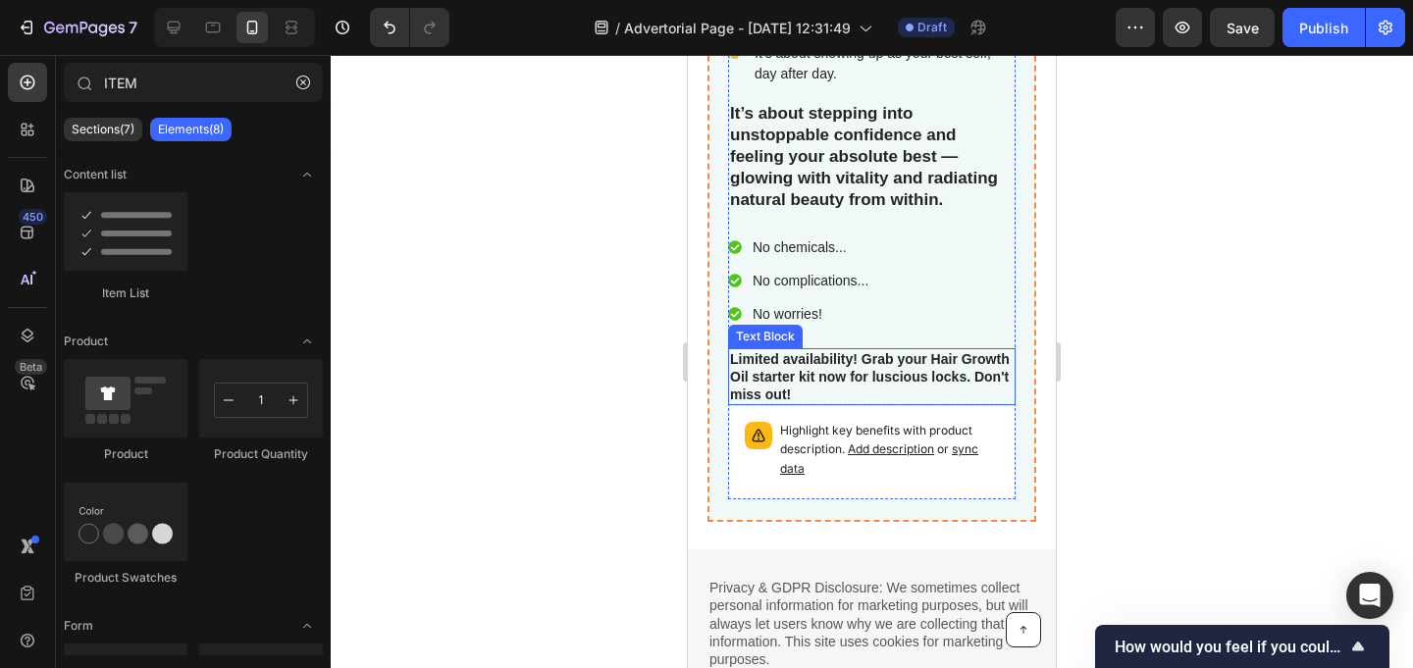
click at [837, 369] on p "Limited availability! Grab your Hair Growth Oil starter kit now for luscious lo…" at bounding box center [872, 377] width 284 height 54
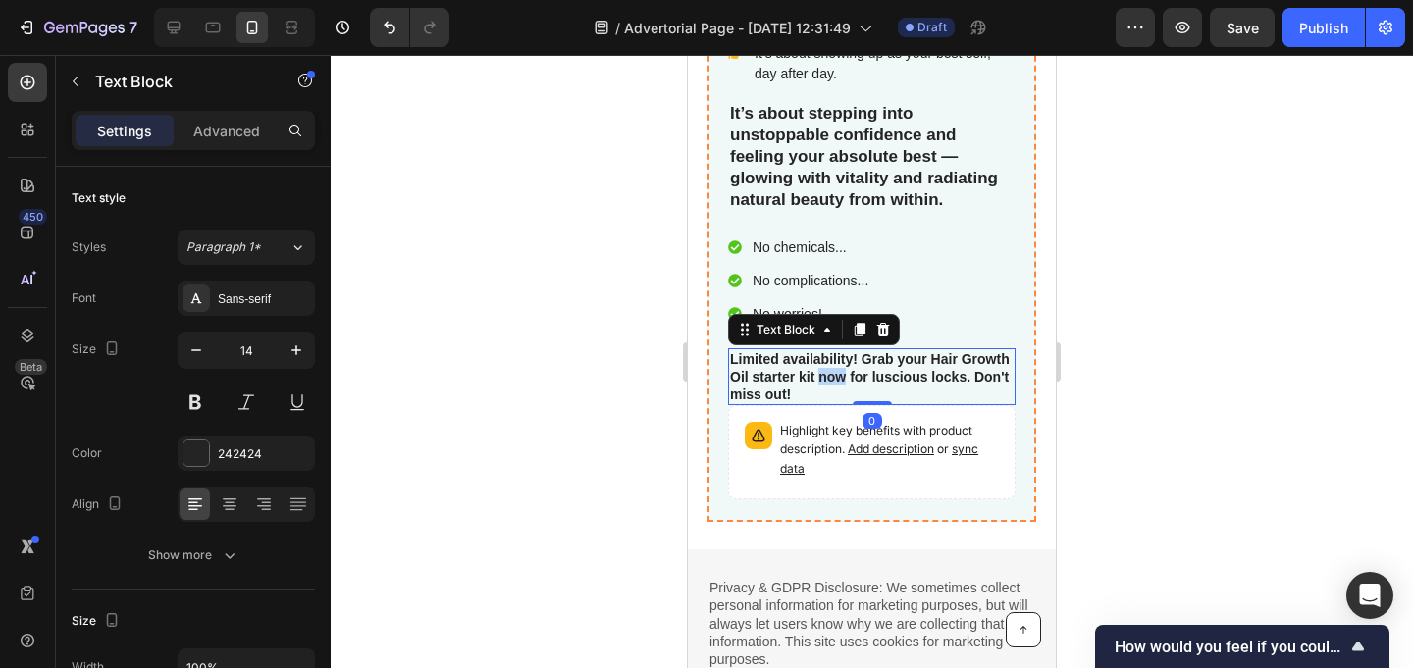
click at [837, 369] on p "Limited availability! Grab your Hair Growth Oil starter kit now for luscious lo…" at bounding box center [872, 377] width 284 height 54
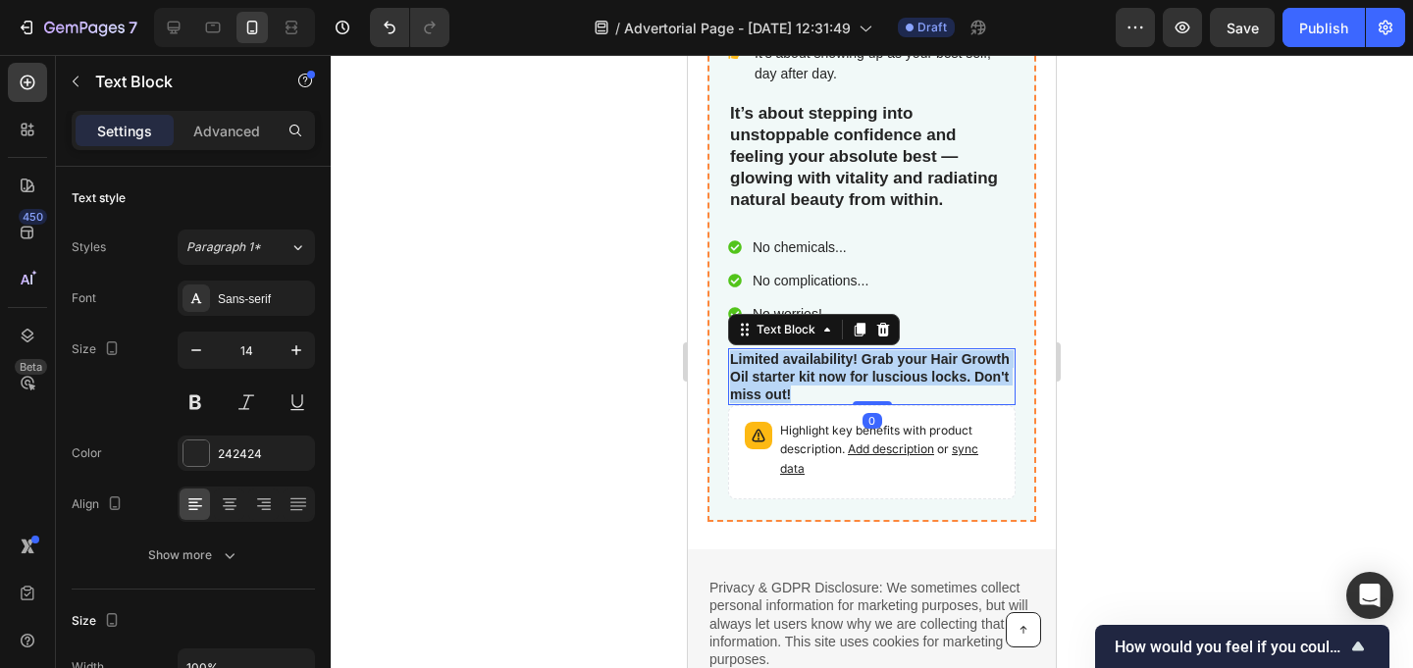
click at [837, 369] on p "Limited availability! Grab your Hair Growth Oil starter kit now for luscious lo…" at bounding box center [872, 377] width 284 height 54
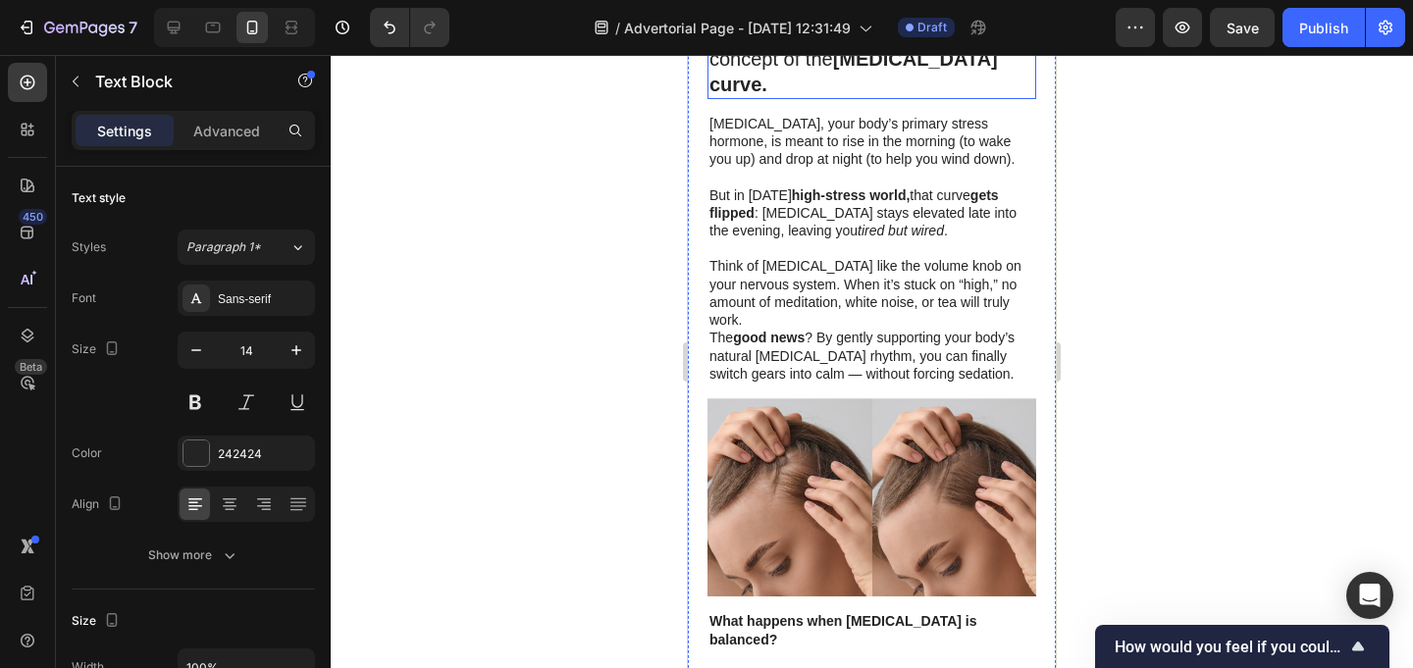
scroll to position [1642, 0]
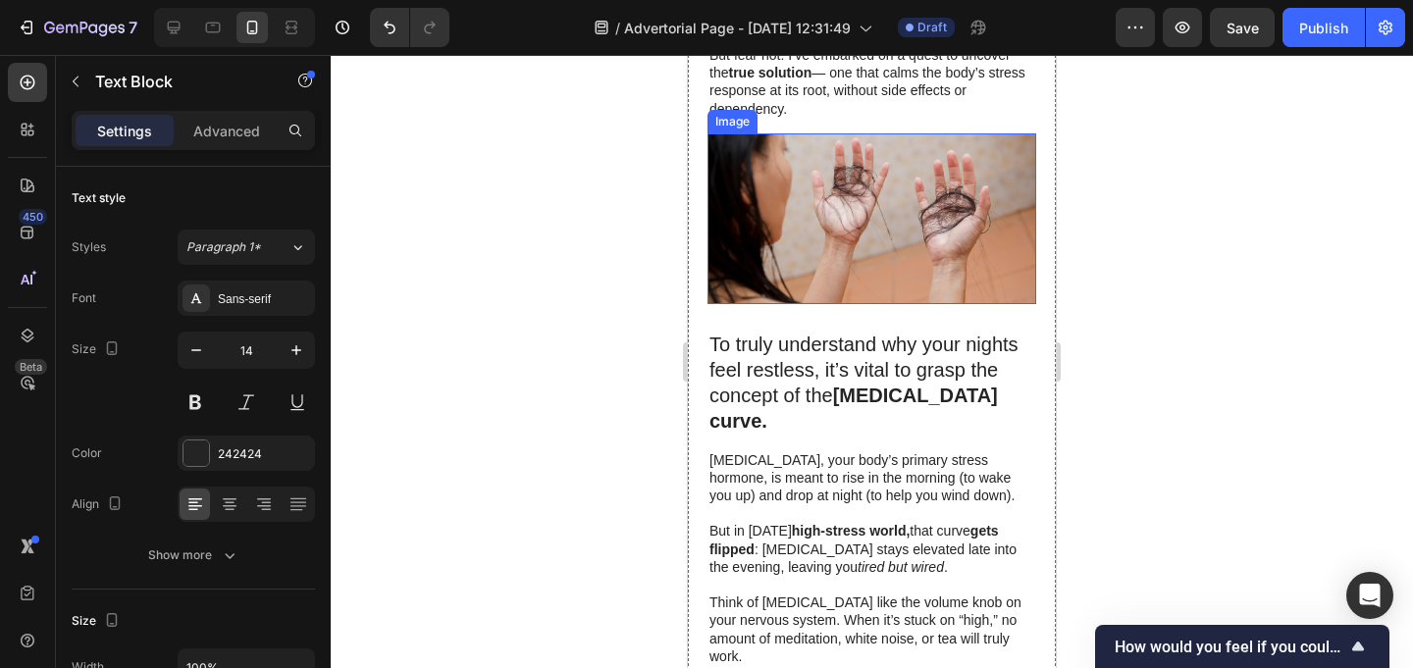
click at [854, 171] on img at bounding box center [871, 218] width 329 height 171
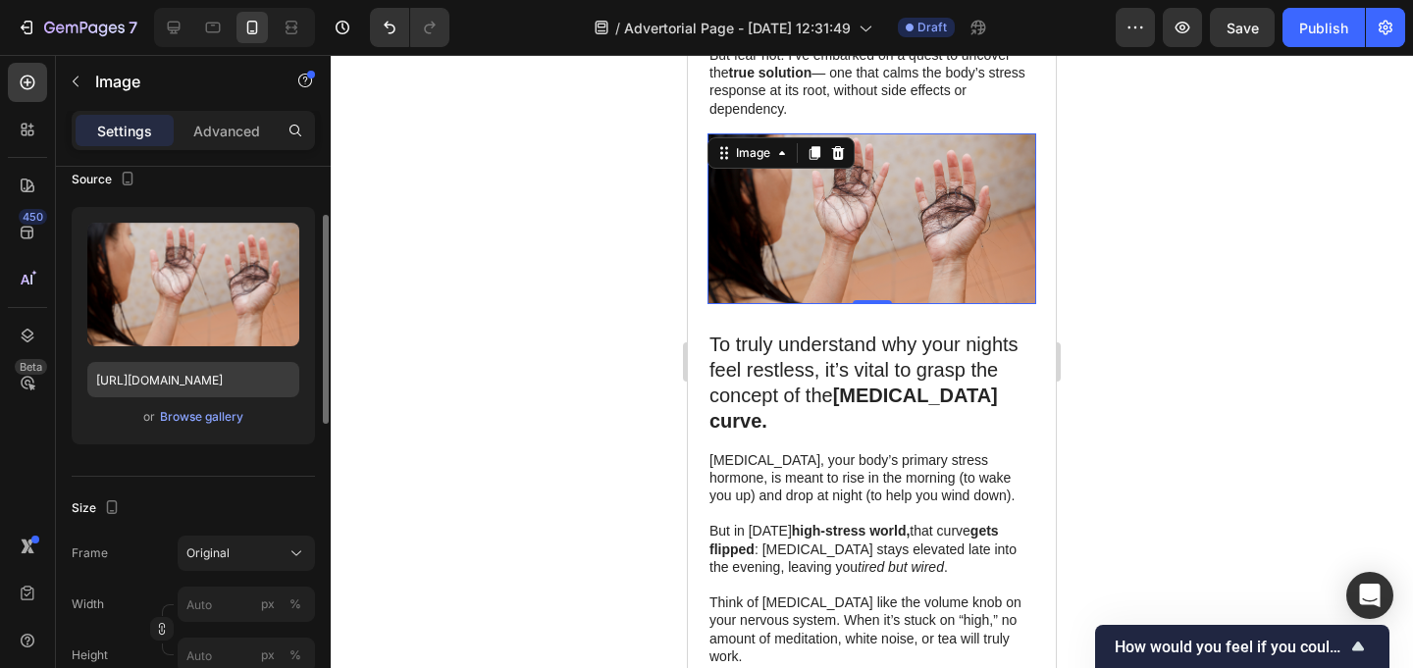
scroll to position [78, 0]
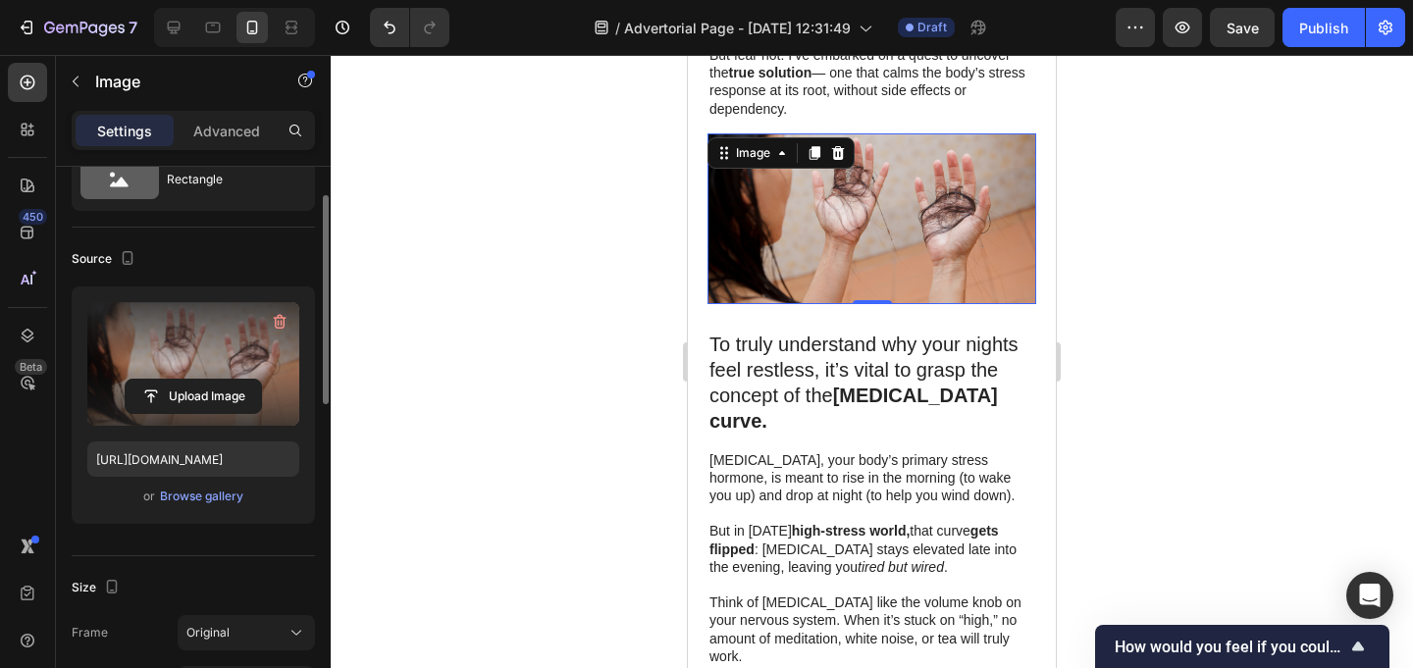
click at [247, 314] on label at bounding box center [193, 364] width 212 height 124
click at [247, 380] on input "file" at bounding box center [193, 396] width 135 height 33
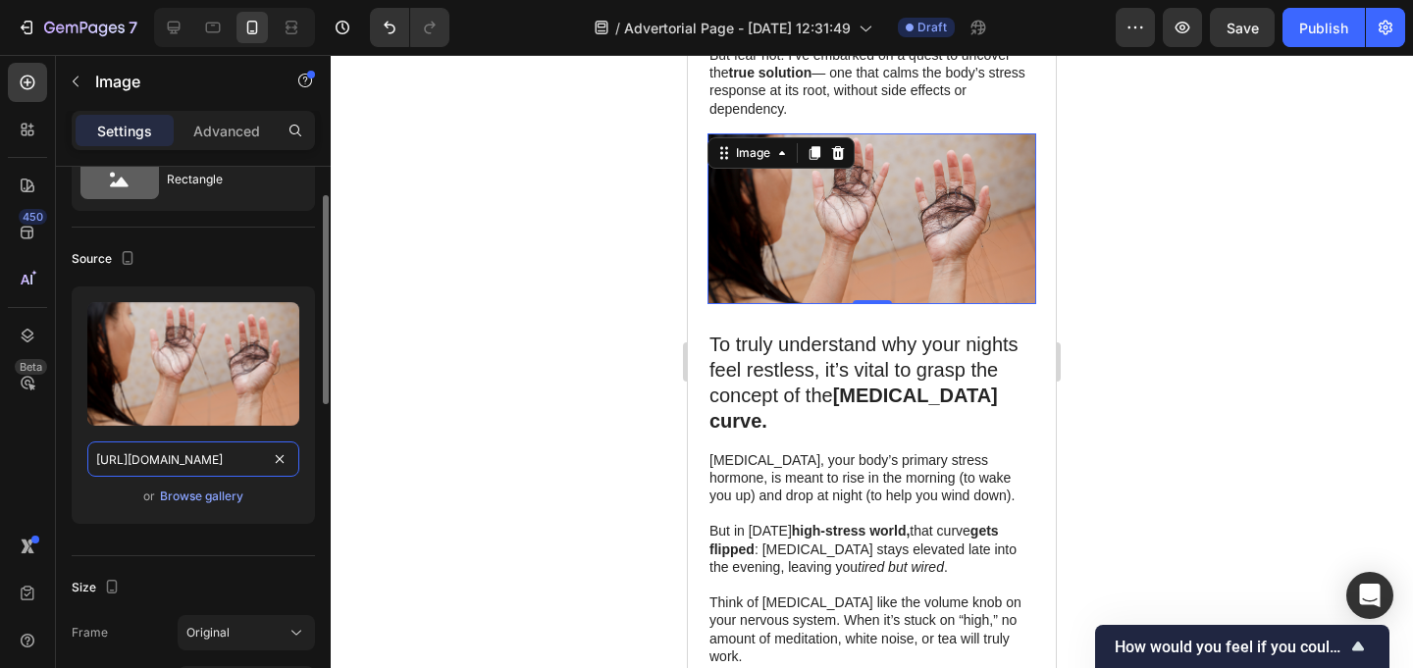
click at [225, 455] on input "https://cdn.shopify.com/s/files/1/0685/4105/5130/files/gempages_586134343936639…" at bounding box center [193, 459] width 212 height 35
click at [371, 412] on div at bounding box center [872, 361] width 1082 height 613
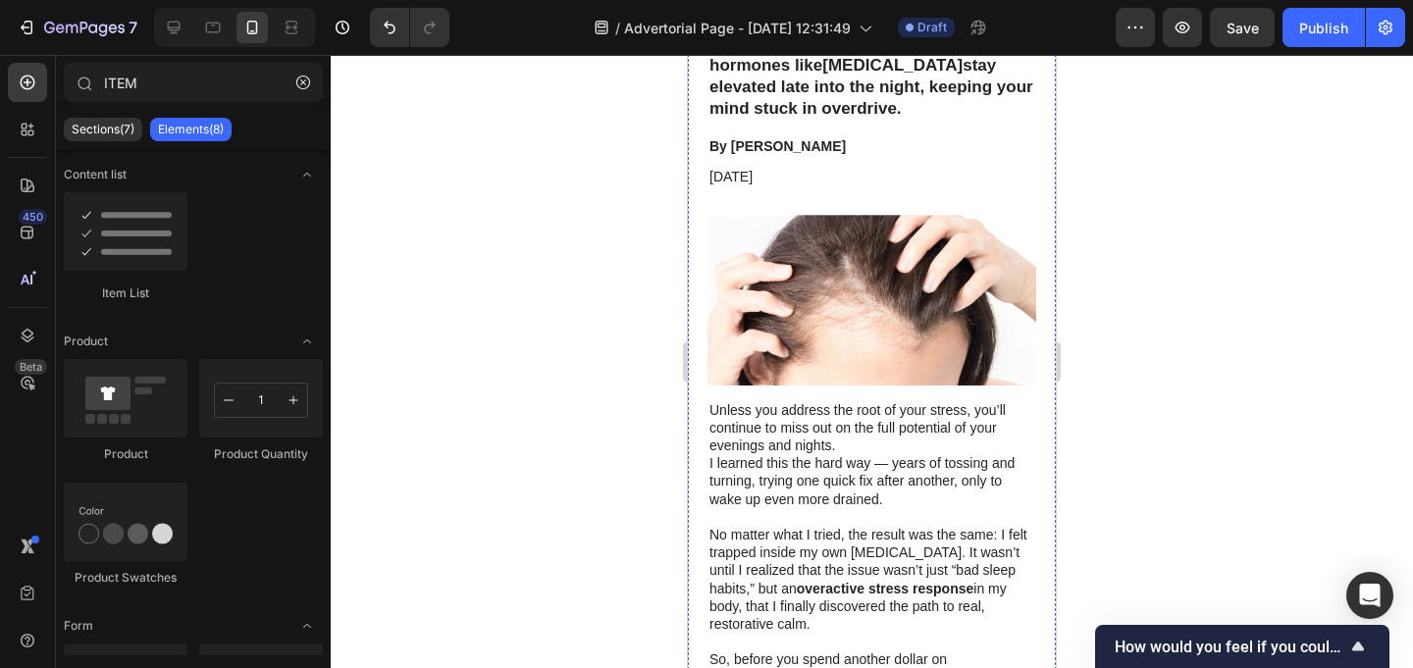
scroll to position [426, 0]
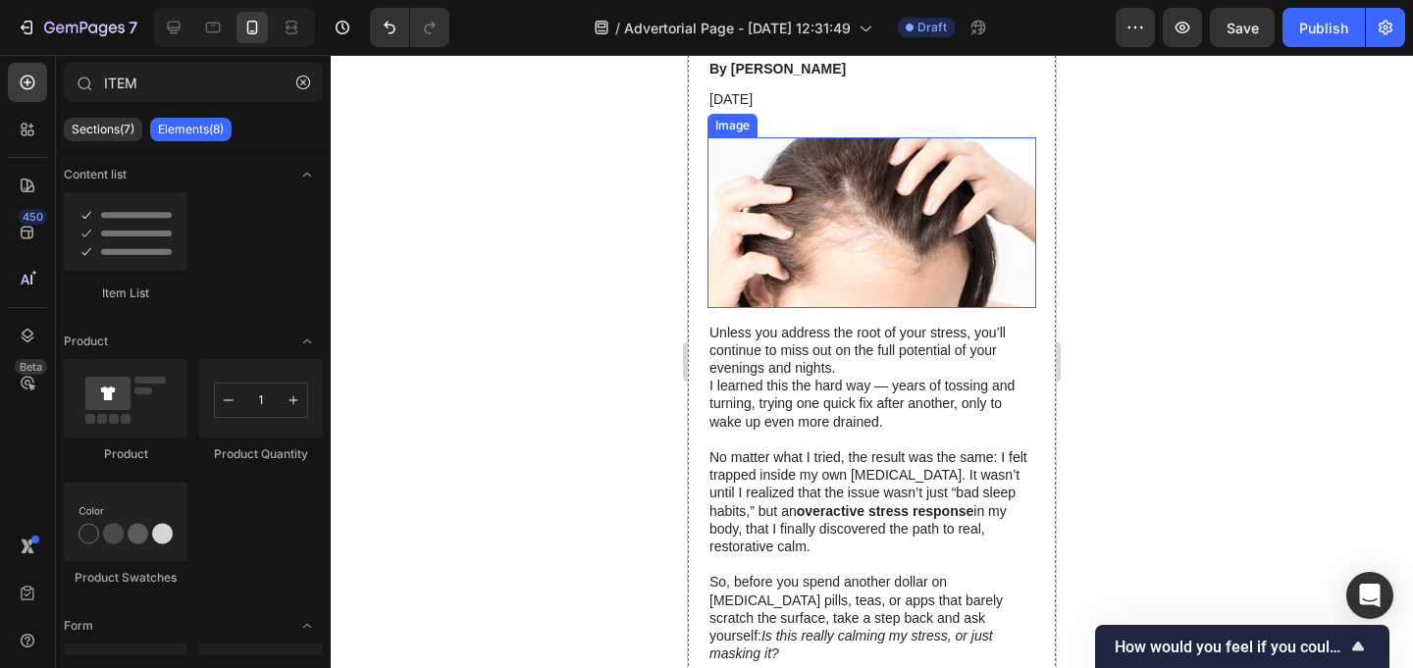
click at [857, 201] on img at bounding box center [871, 222] width 329 height 171
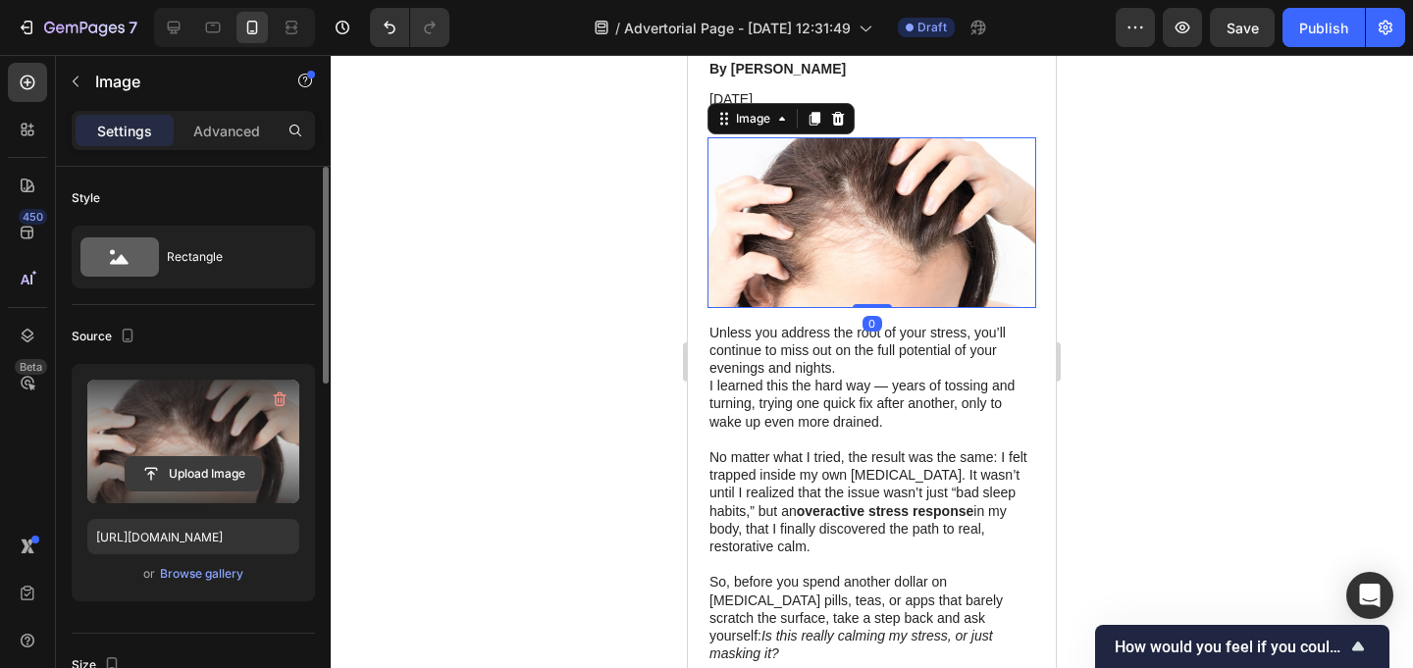
click at [209, 461] on input "file" at bounding box center [193, 473] width 135 height 33
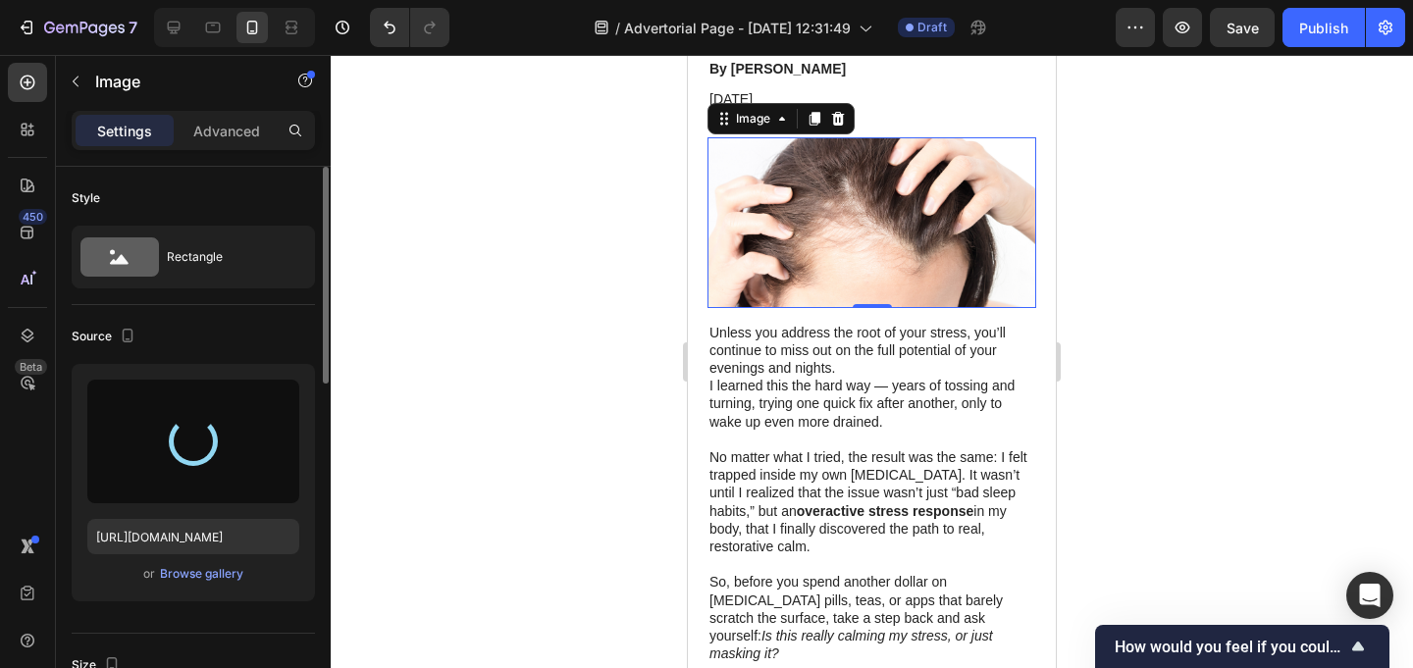
type input "https://cdn.shopify.com/s/files/1/0685/4105/5130/files/gempages_586134343936639…"
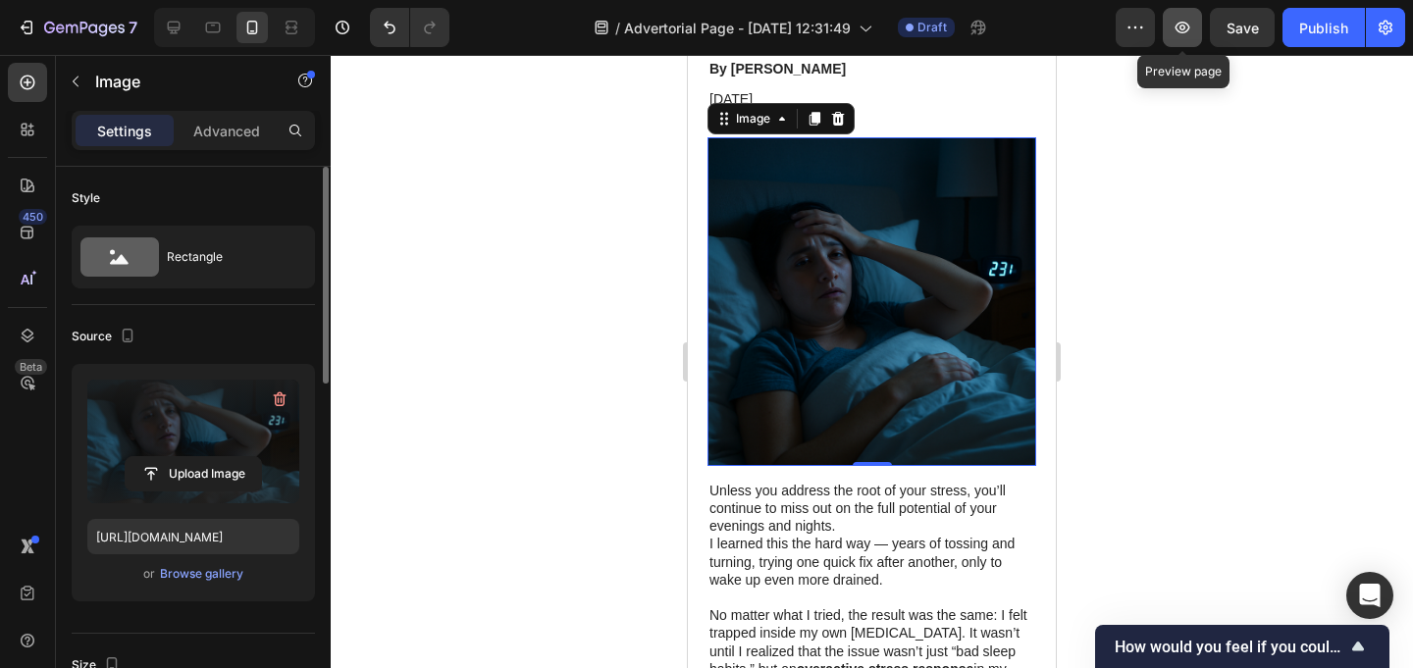
click at [1182, 28] on icon "button" at bounding box center [1182, 28] width 6 height 6
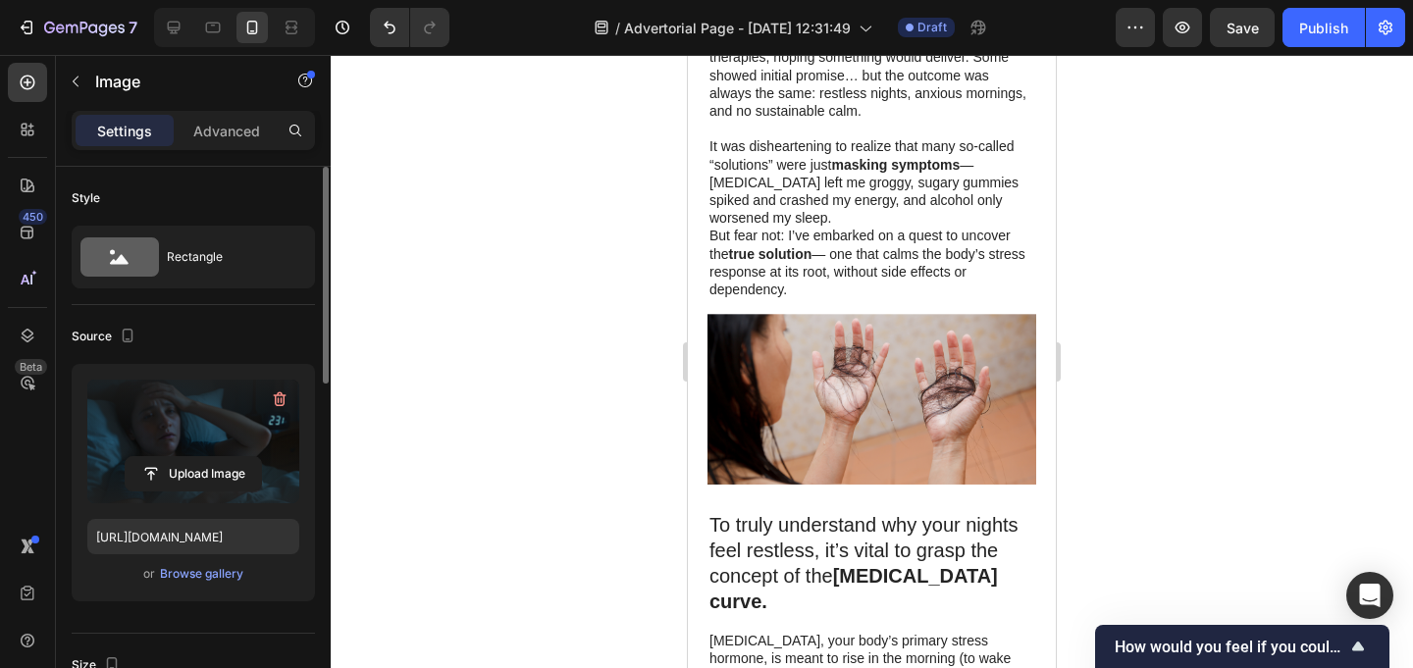
scroll to position [1654, 0]
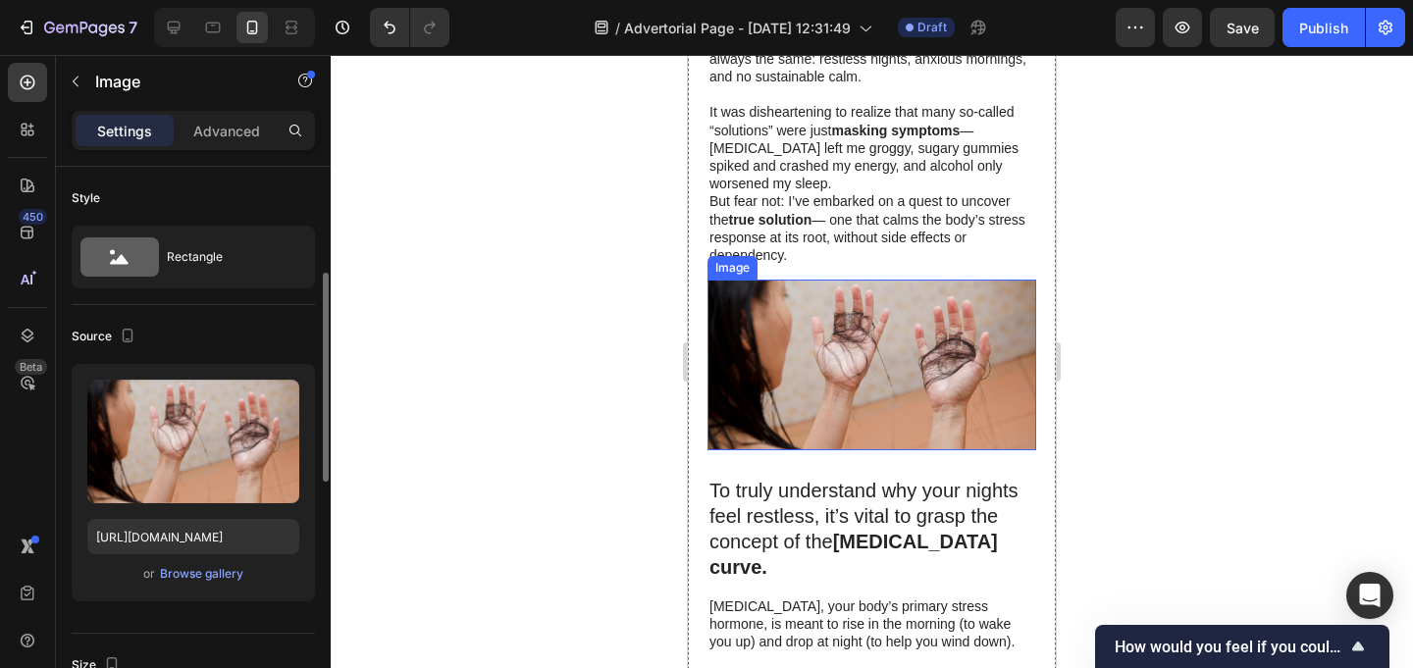
click at [836, 293] on img at bounding box center [871, 365] width 329 height 171
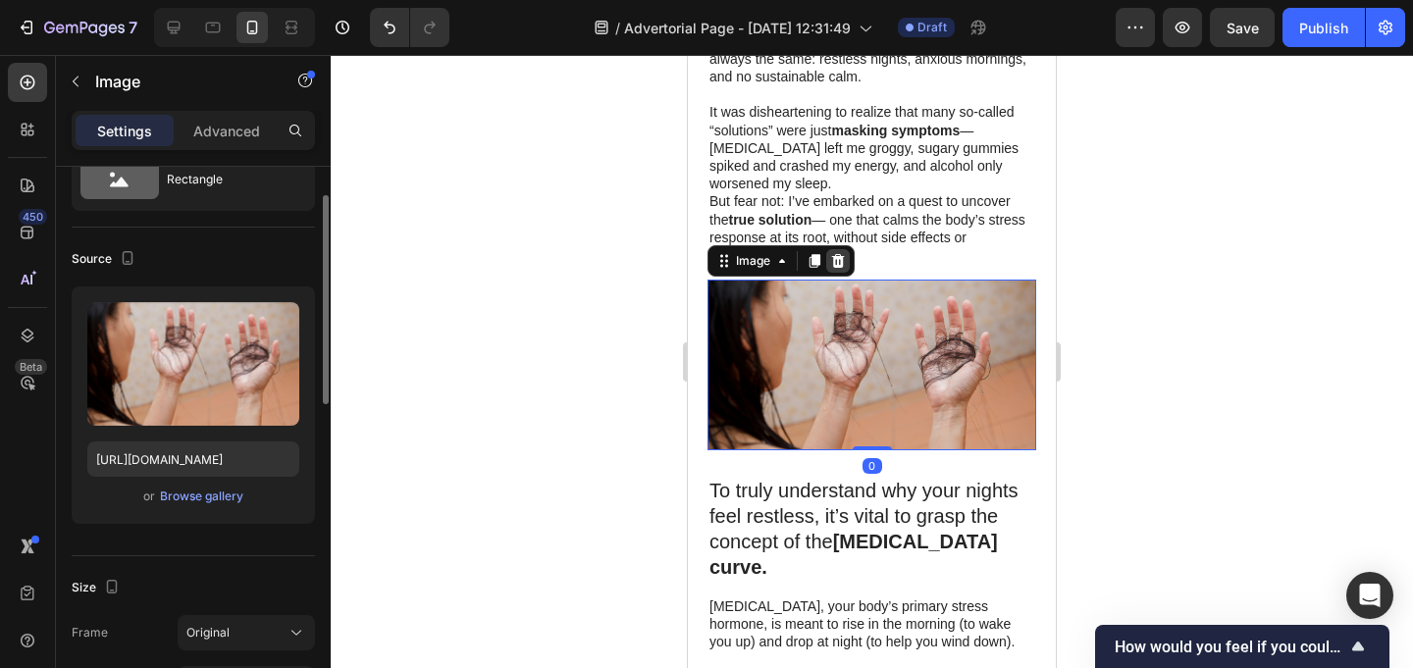
click at [845, 249] on div at bounding box center [838, 261] width 24 height 24
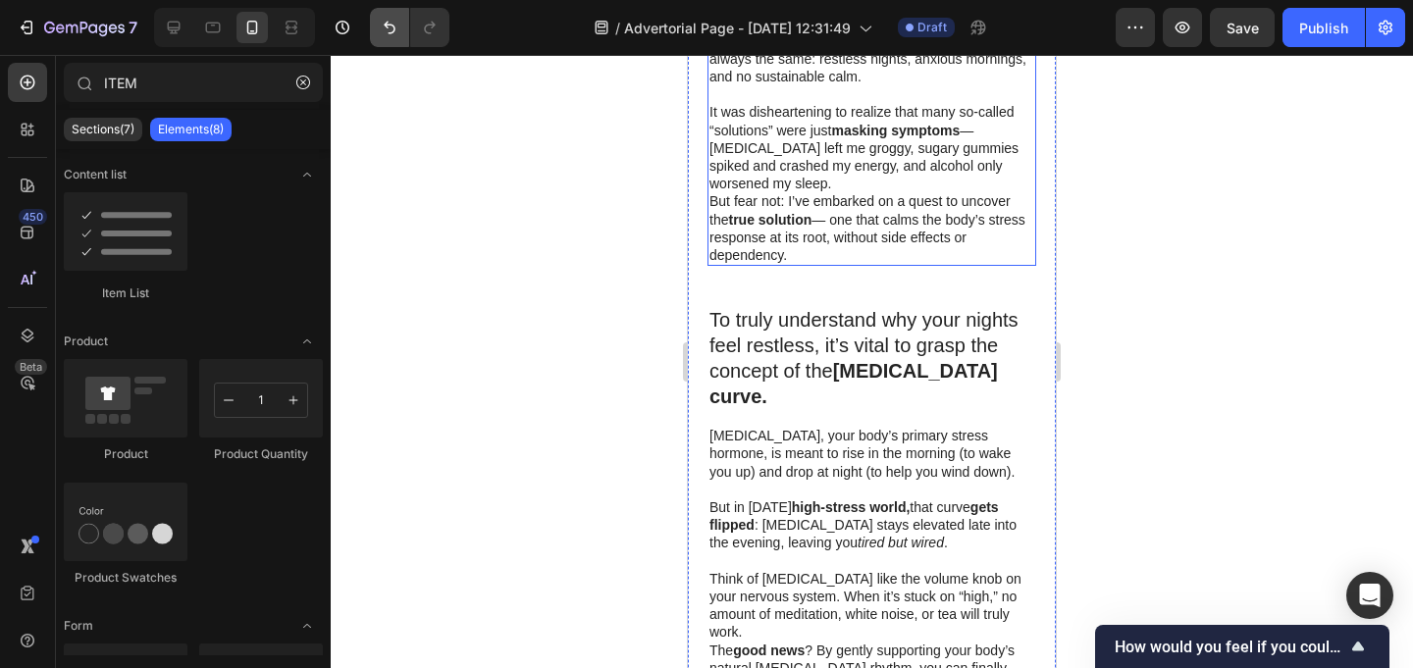
click at [392, 34] on icon "Undo/Redo" at bounding box center [390, 28] width 20 height 20
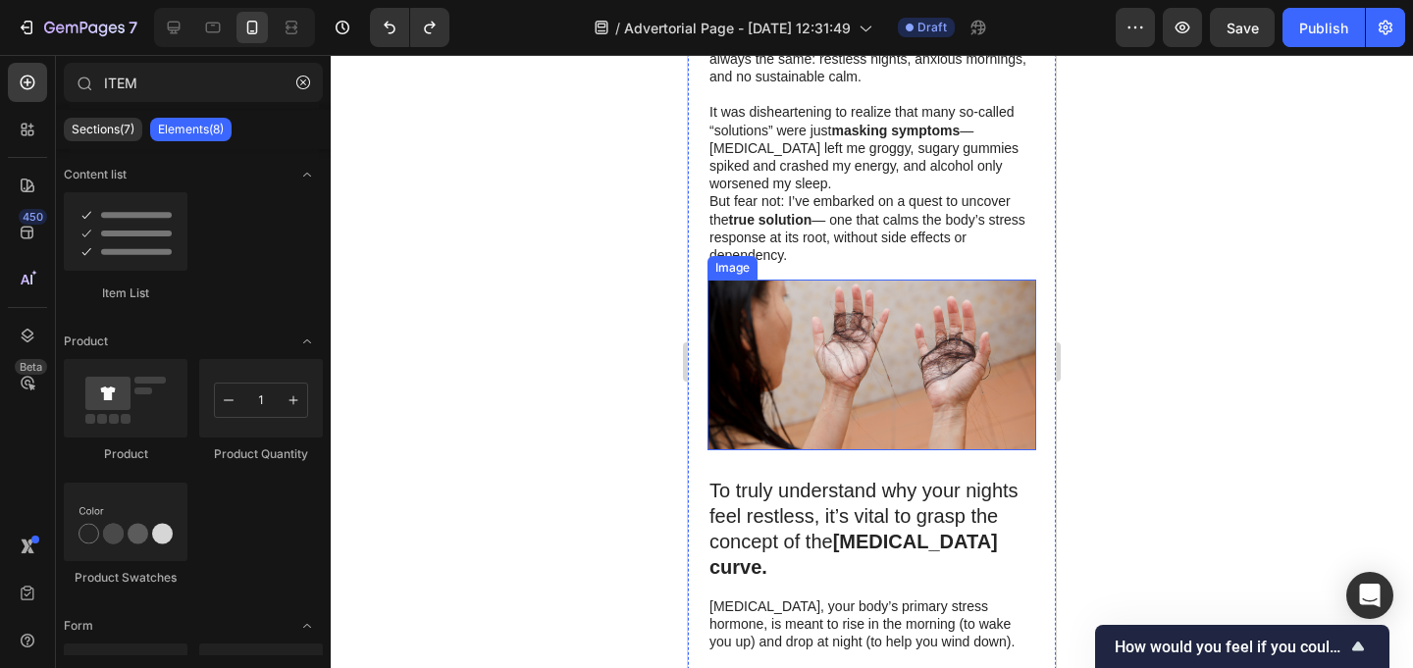
click at [790, 296] on img at bounding box center [871, 365] width 329 height 171
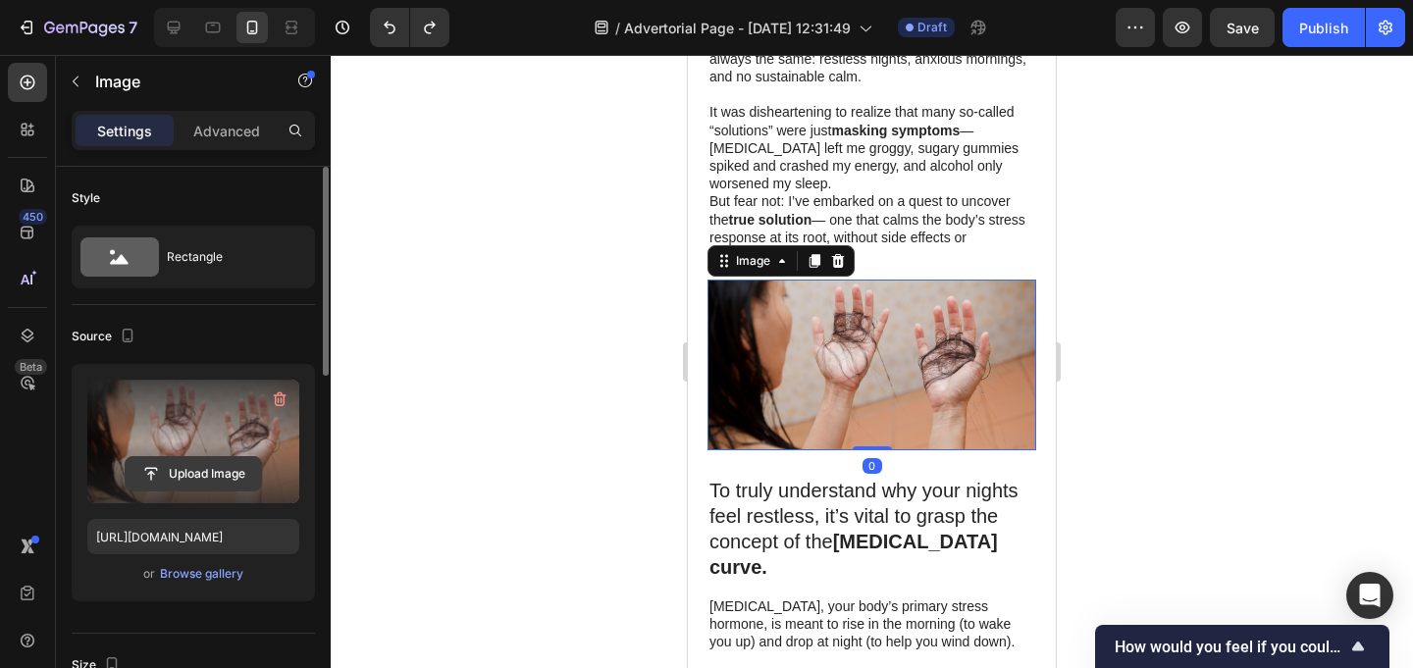
click at [195, 460] on input "file" at bounding box center [193, 473] width 135 height 33
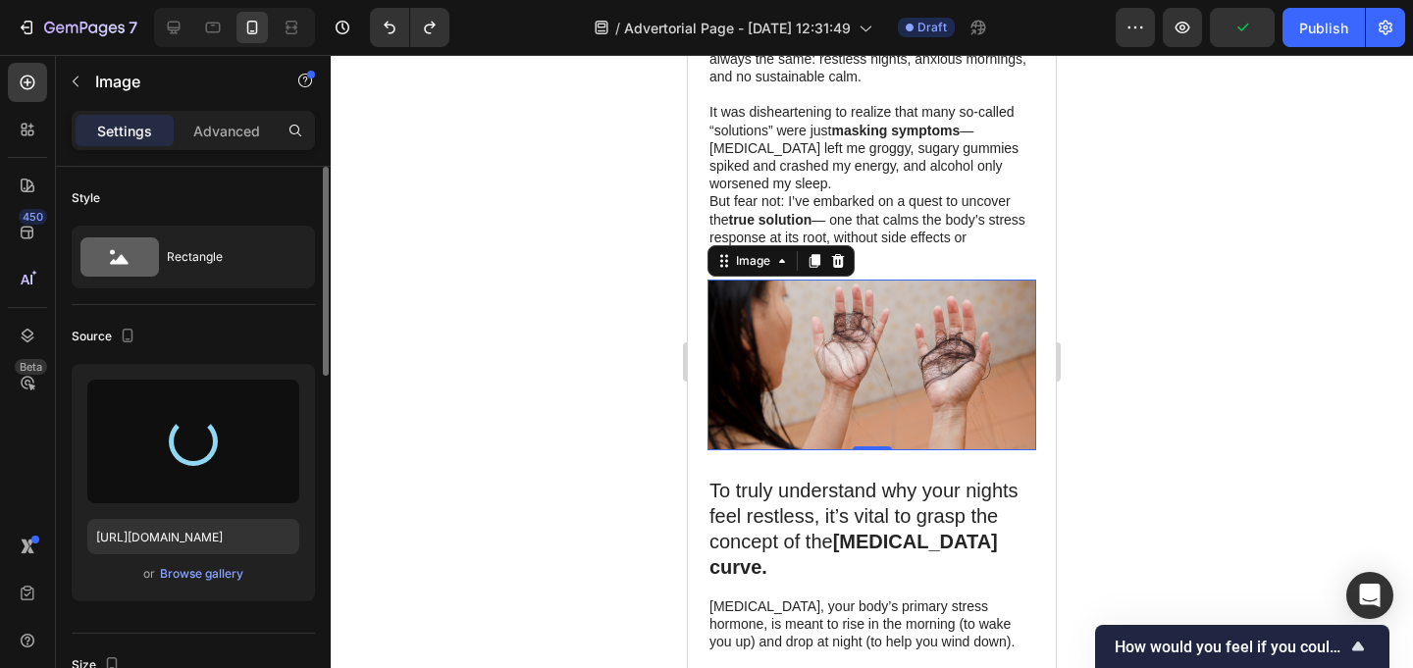
type input "https://cdn.shopify.com/s/files/1/0685/4105/5130/files/gempages_586134343936639…"
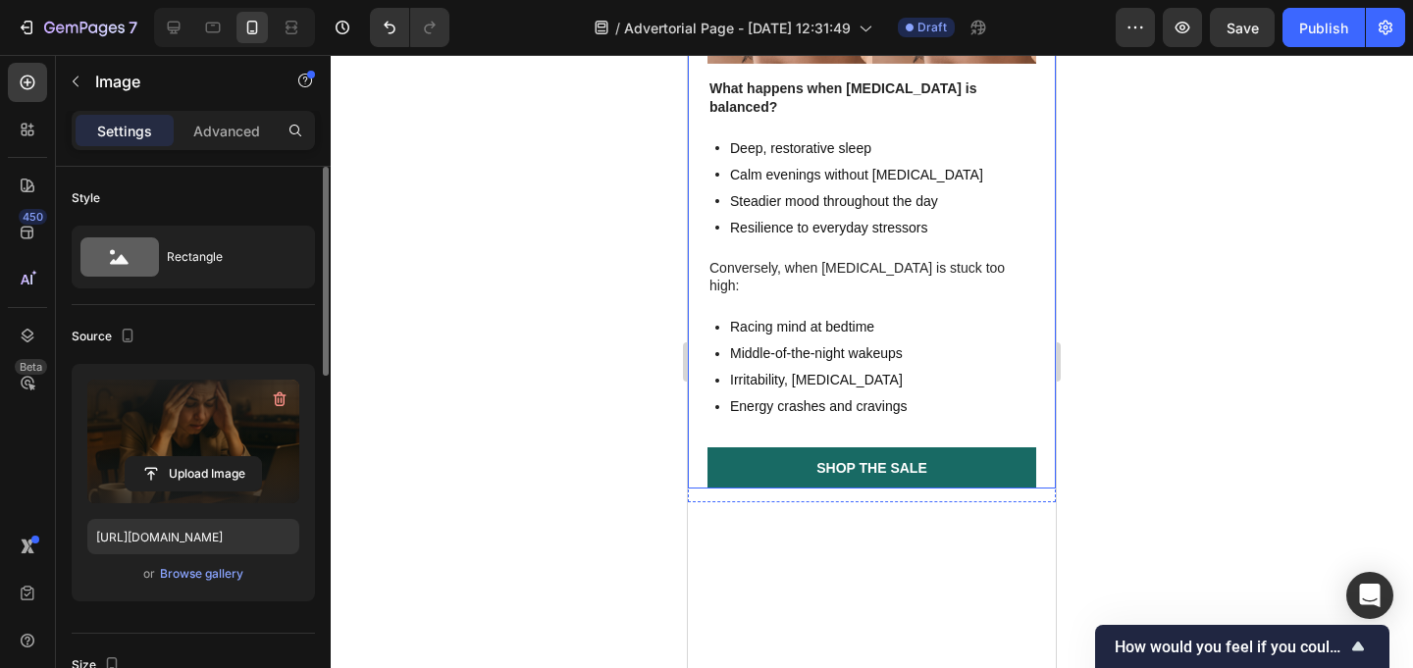
scroll to position [2431, 0]
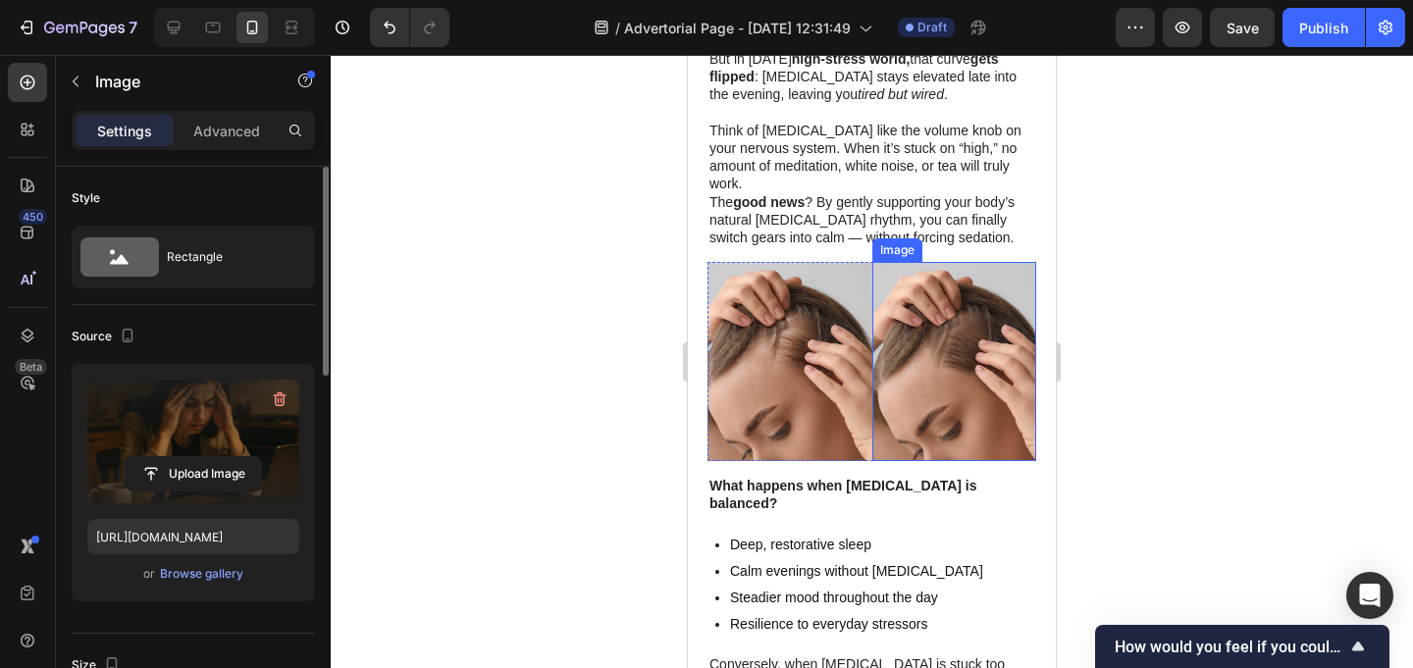
click at [930, 335] on img at bounding box center [954, 361] width 165 height 198
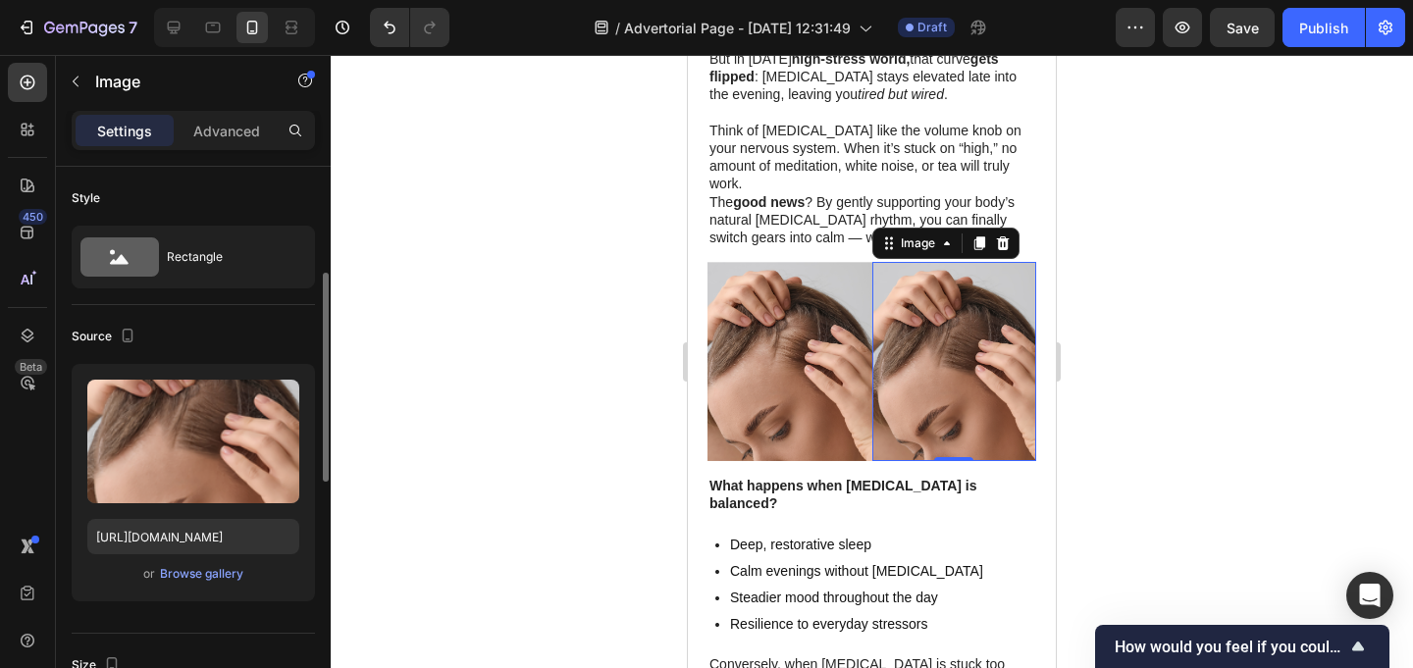
scroll to position [78, 0]
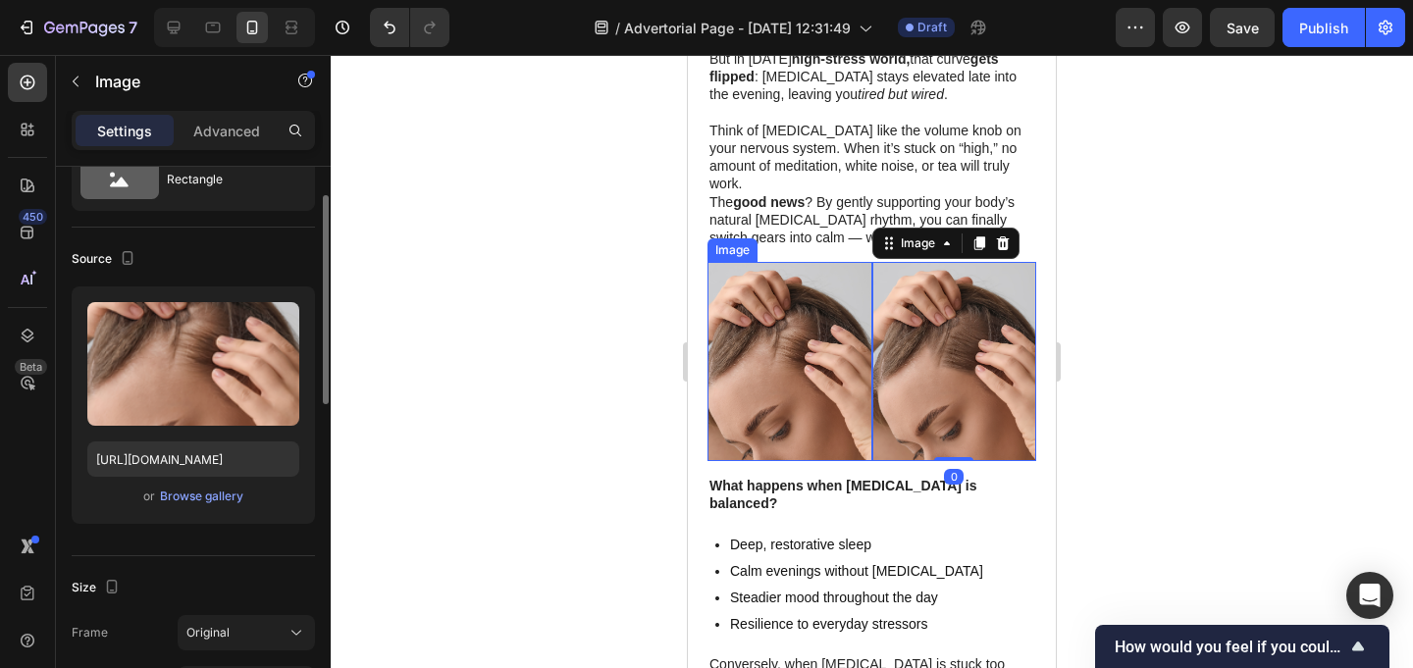
click at [855, 318] on img at bounding box center [789, 361] width 165 height 198
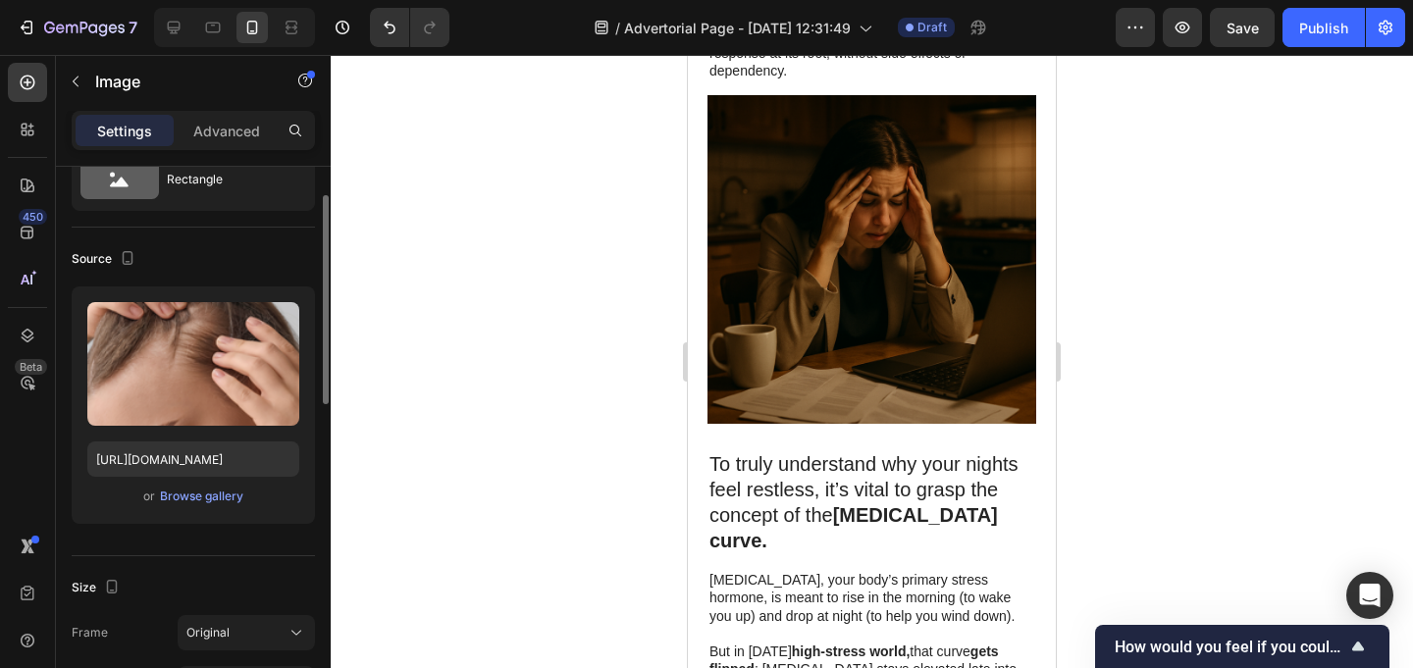
scroll to position [1833, 0]
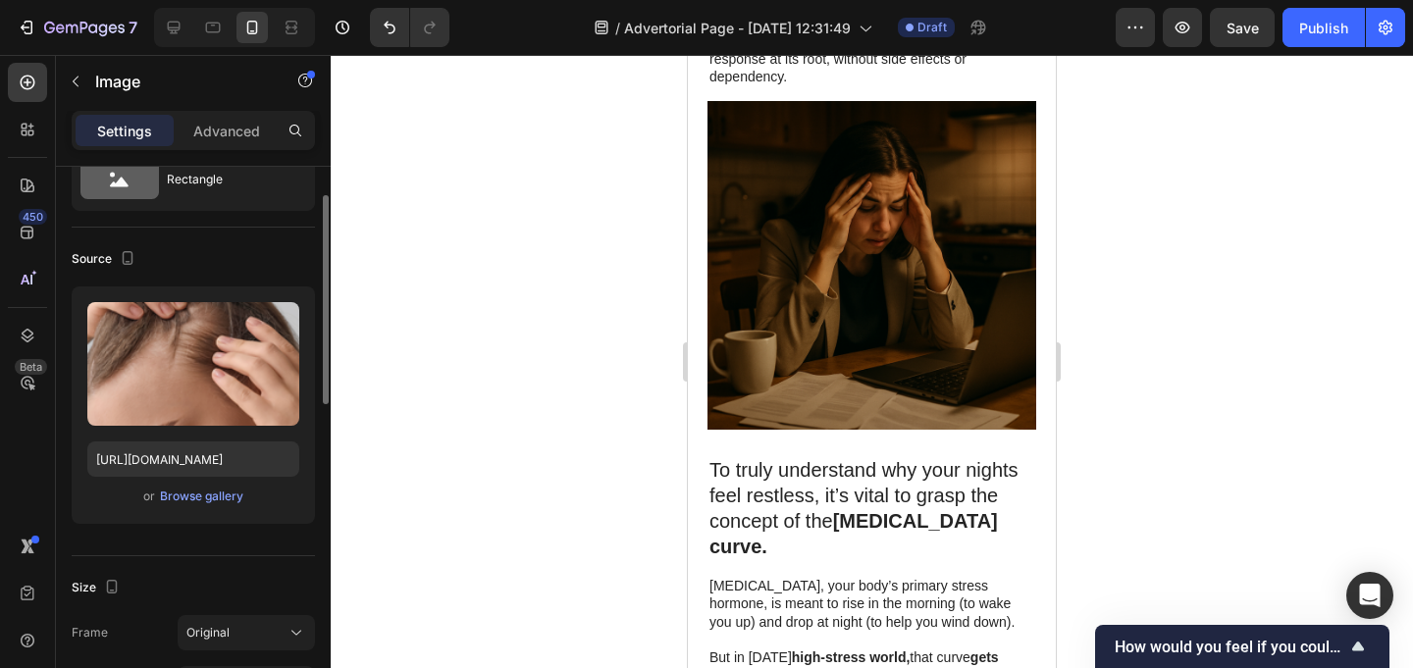
click at [894, 278] on img at bounding box center [871, 265] width 329 height 329
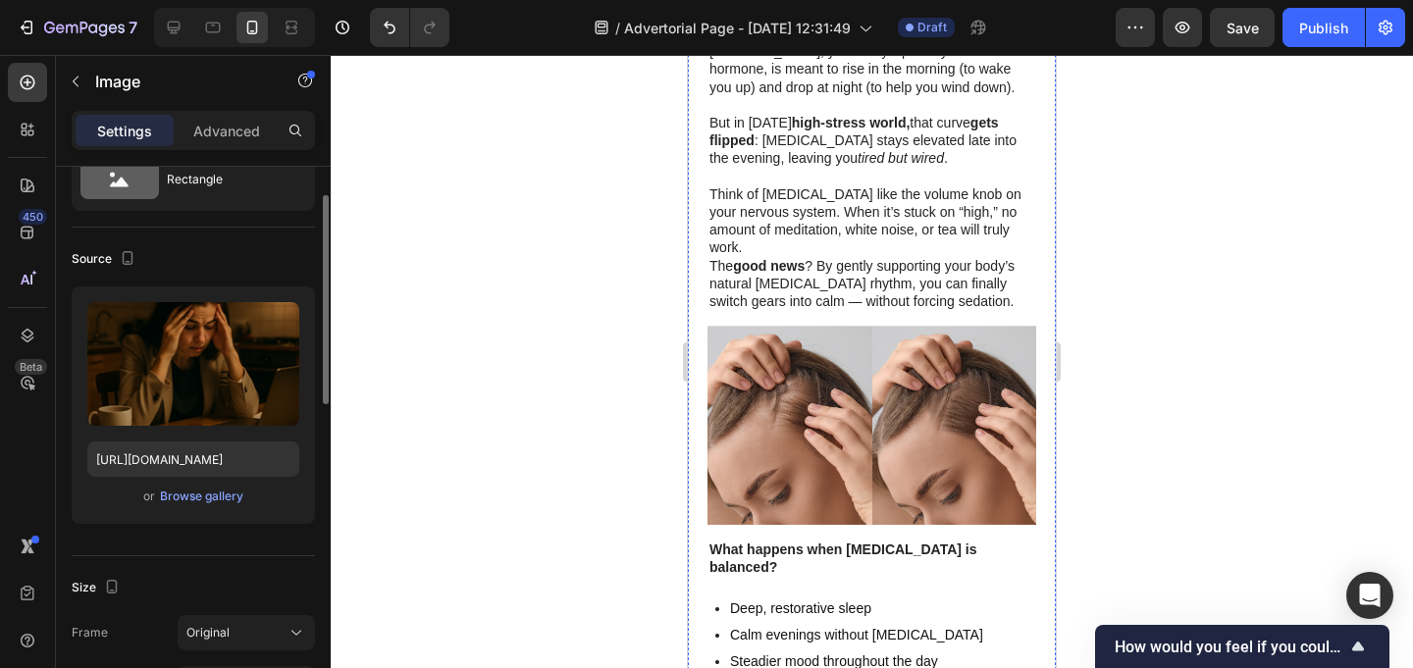
scroll to position [2380, 0]
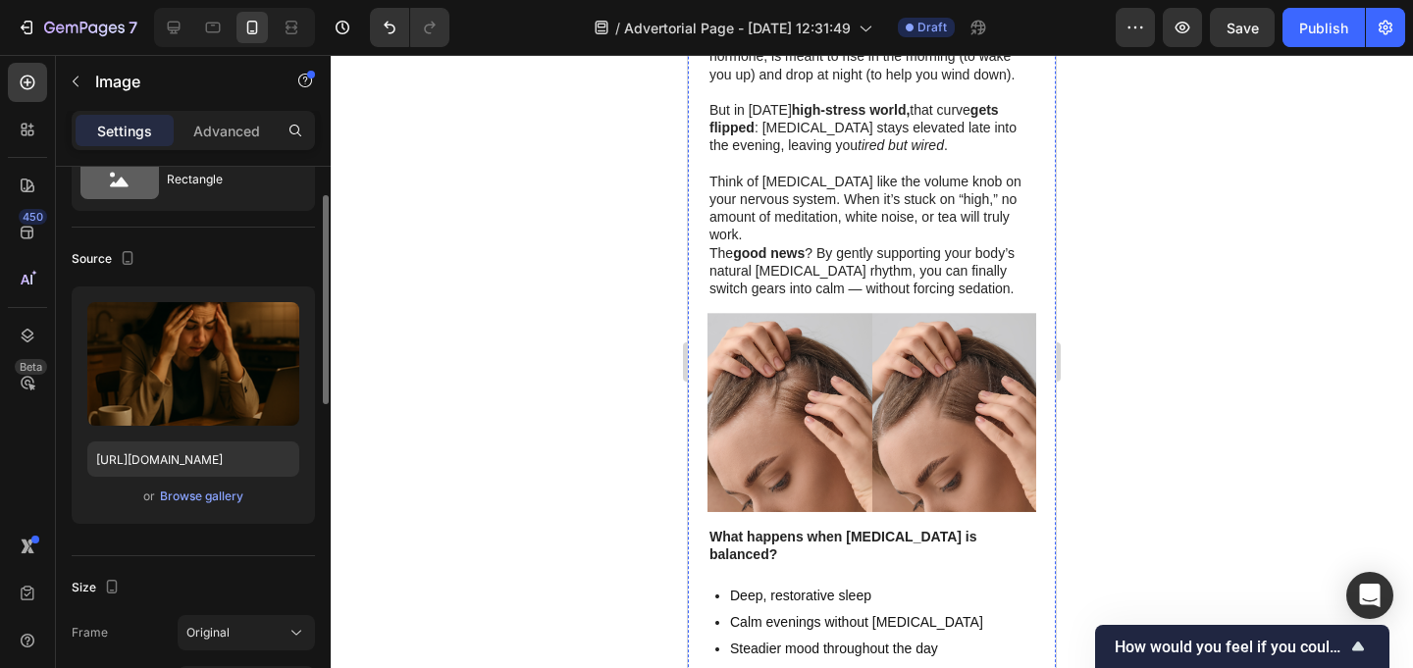
click at [810, 378] on img at bounding box center [789, 412] width 165 height 198
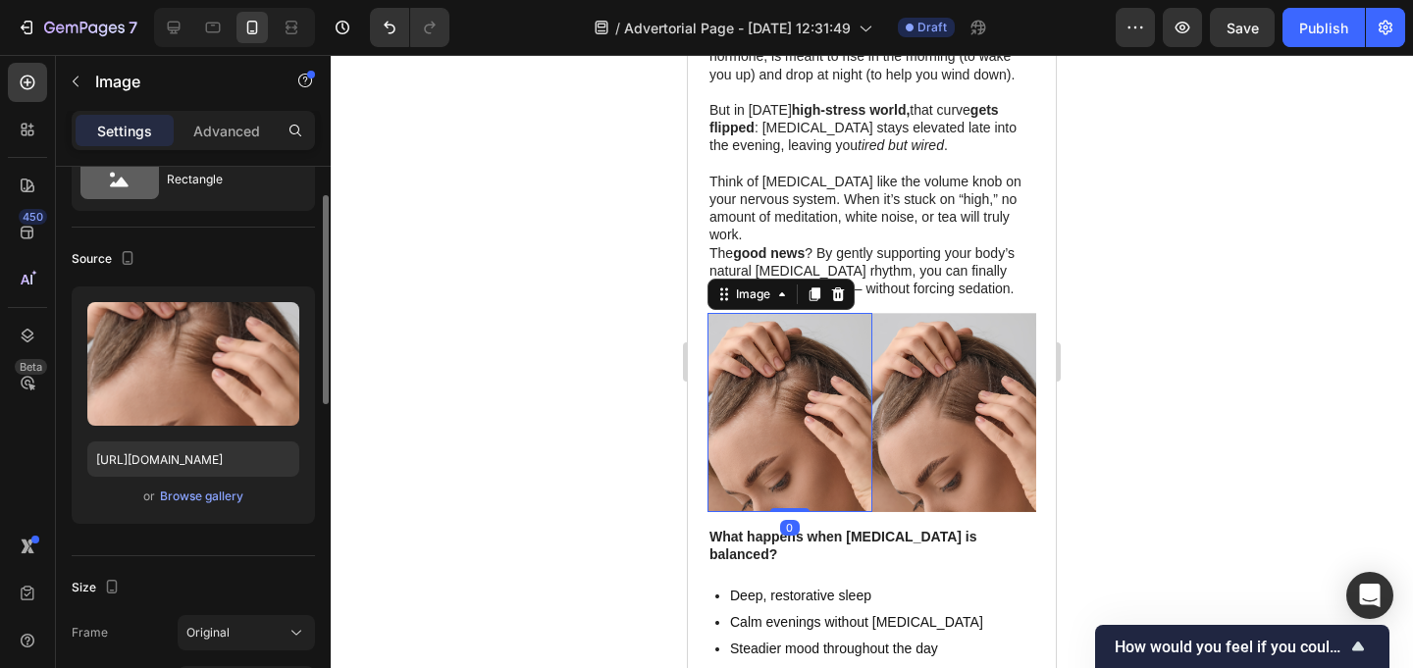
click at [936, 374] on img at bounding box center [954, 412] width 165 height 198
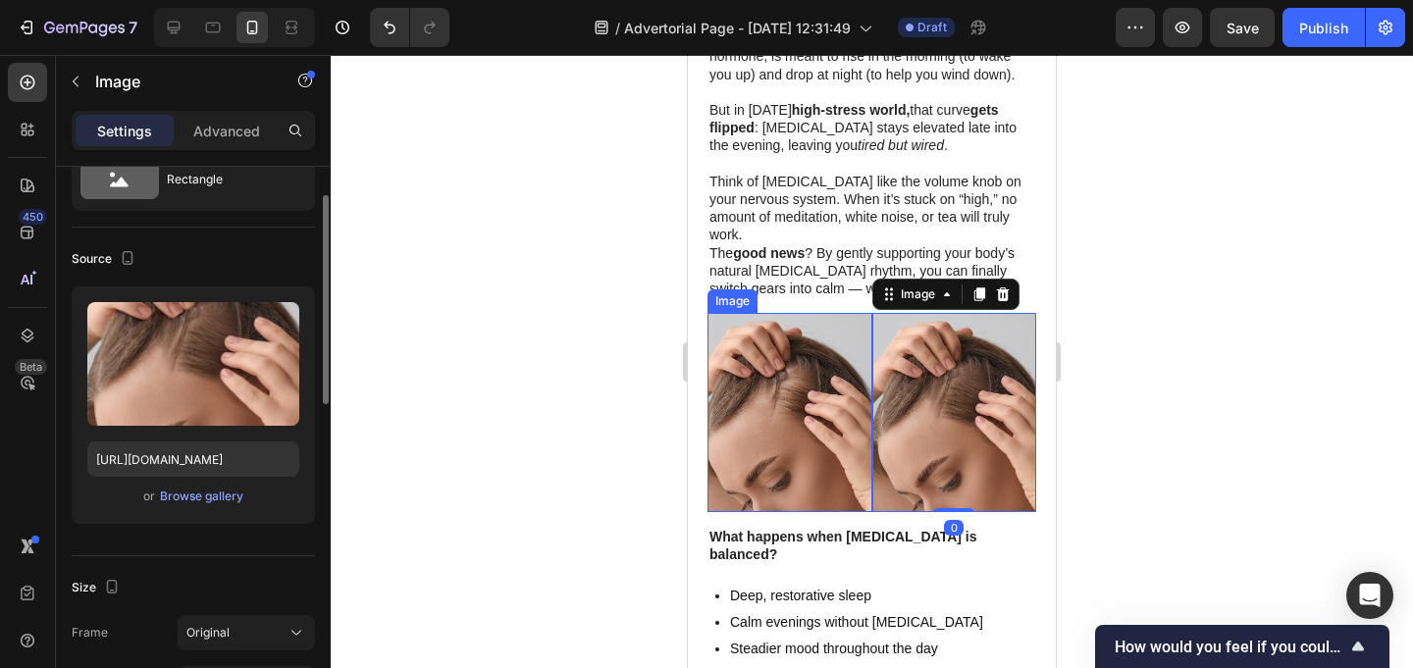
click at [825, 374] on img at bounding box center [789, 412] width 165 height 198
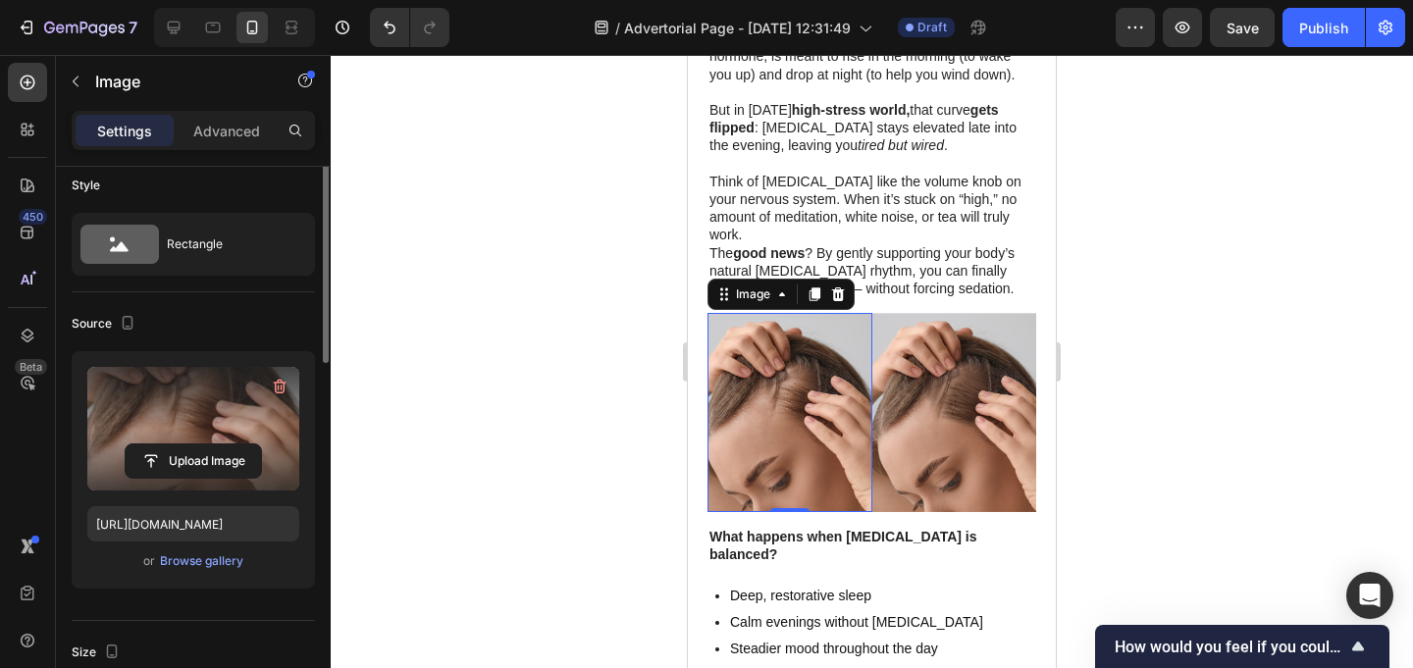
scroll to position [0, 0]
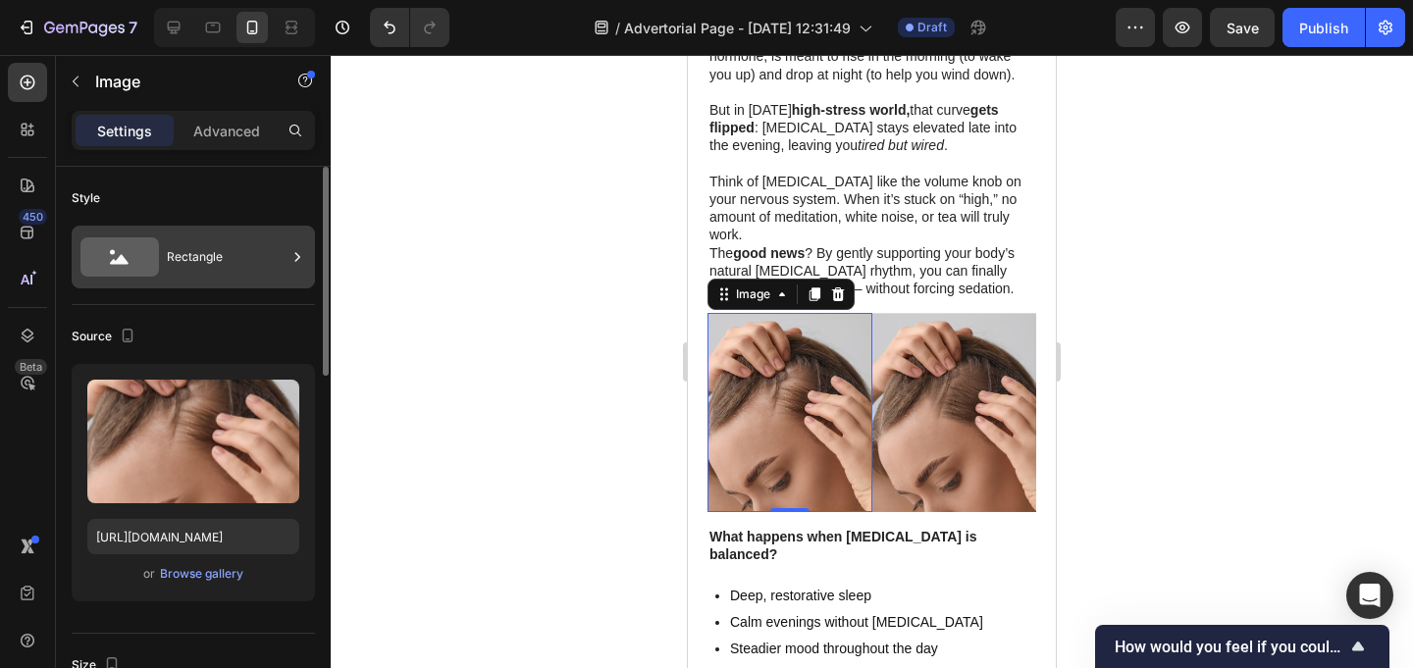
click at [227, 254] on div "Rectangle" at bounding box center [227, 256] width 120 height 45
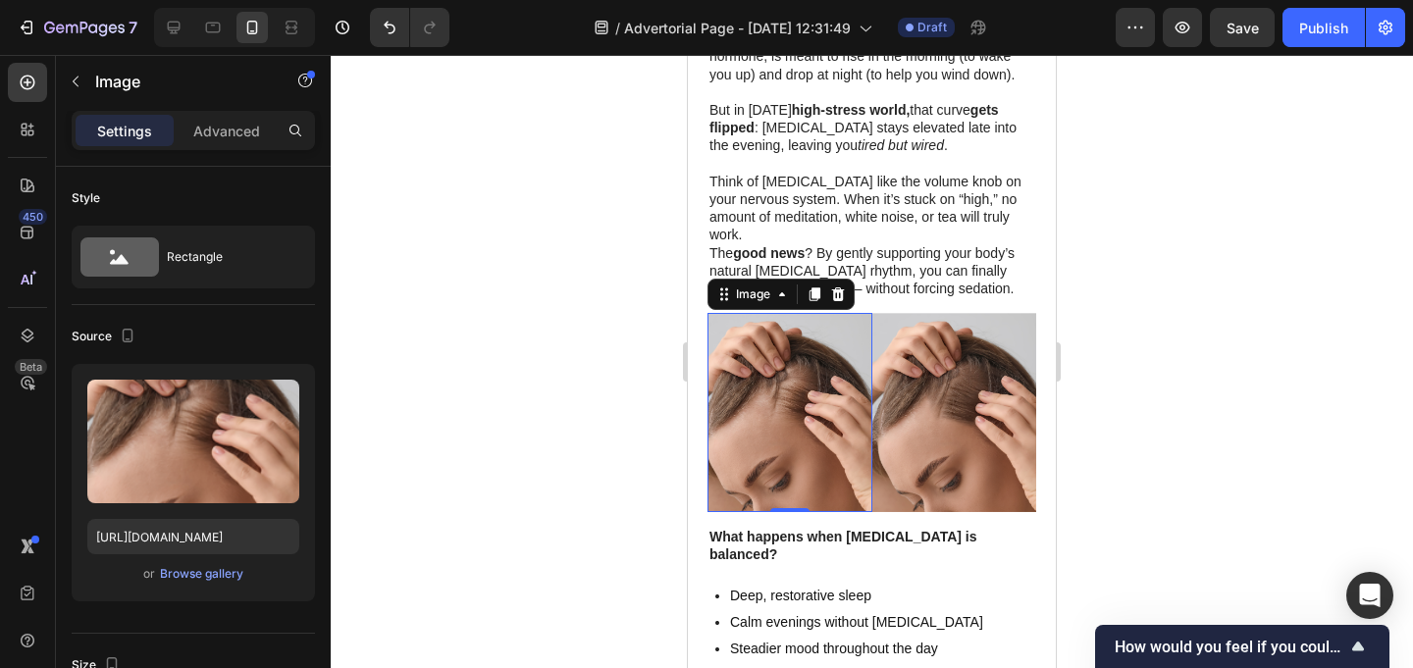
click at [1134, 229] on div at bounding box center [872, 361] width 1082 height 613
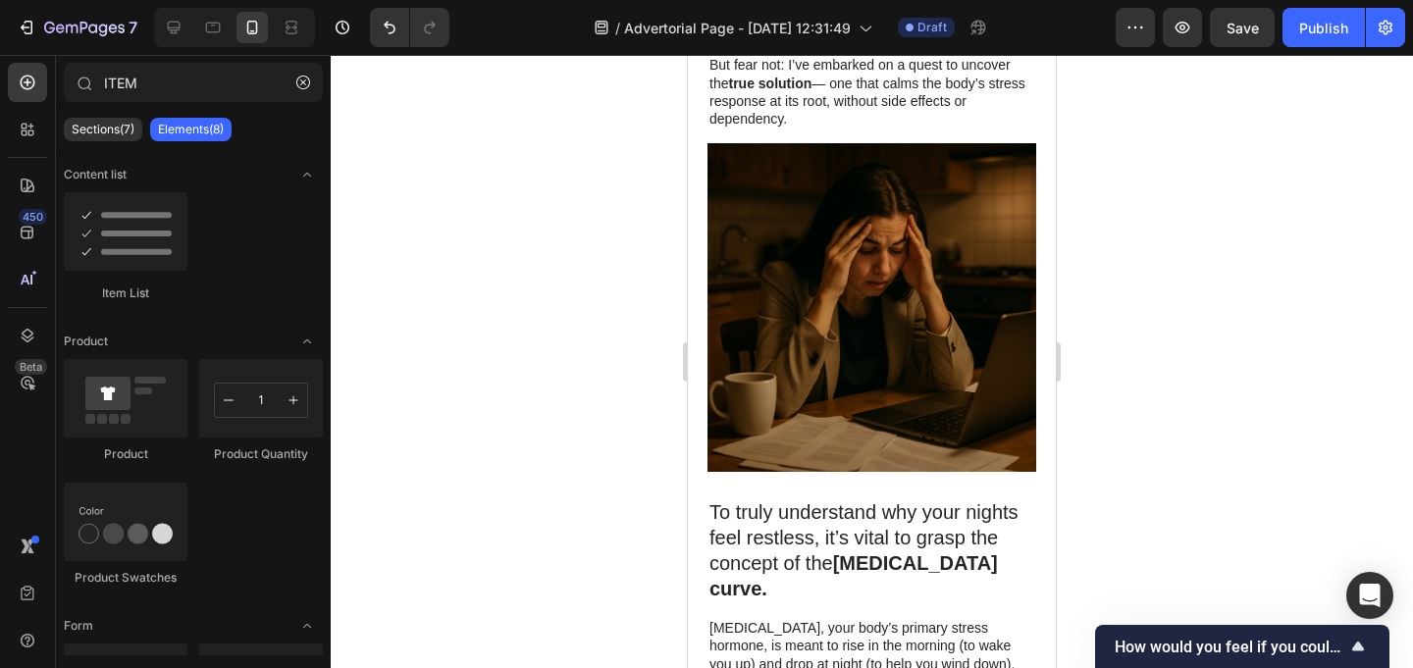
click at [893, 288] on img at bounding box center [871, 307] width 329 height 329
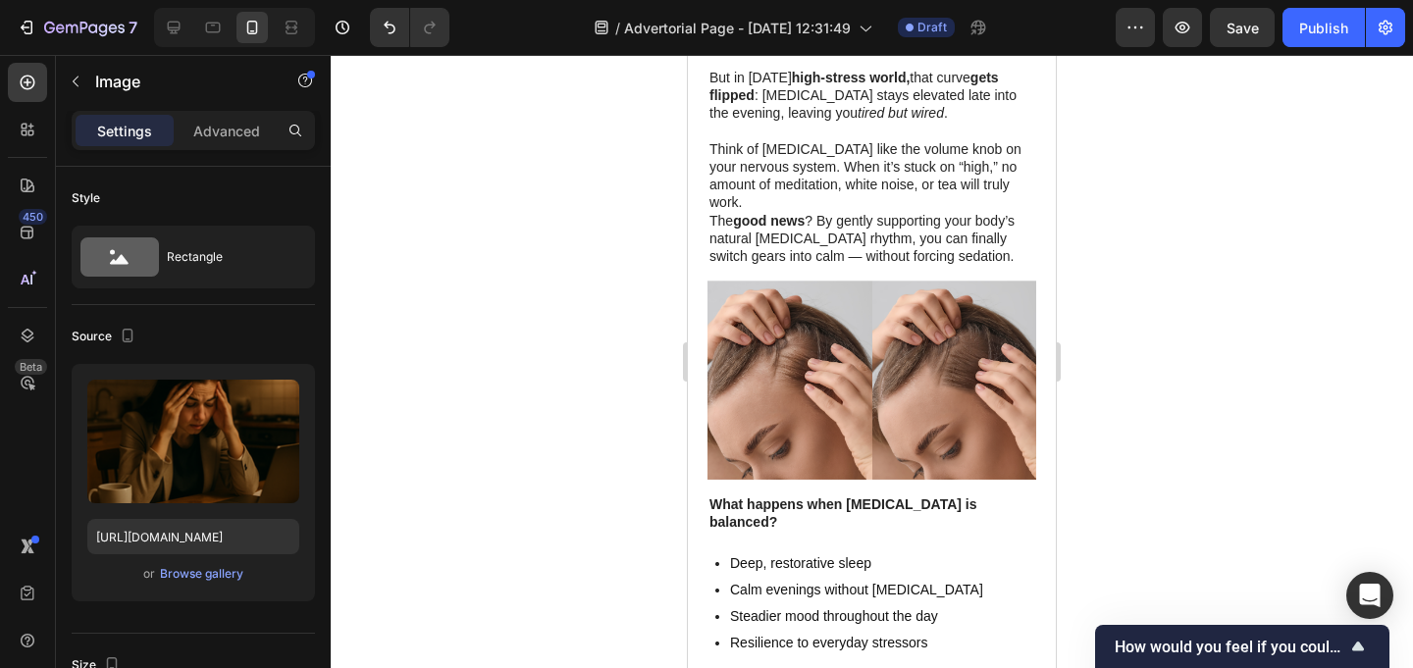
scroll to position [2416, 0]
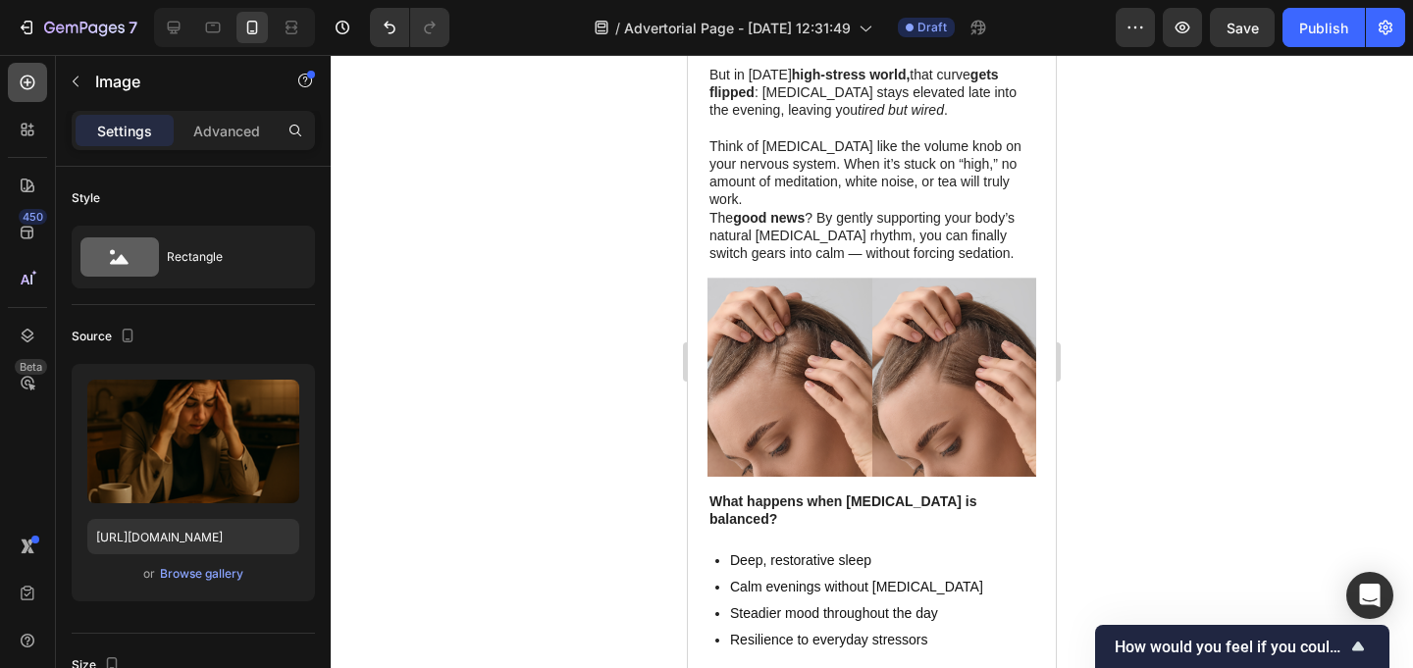
click at [24, 74] on icon at bounding box center [28, 83] width 20 height 20
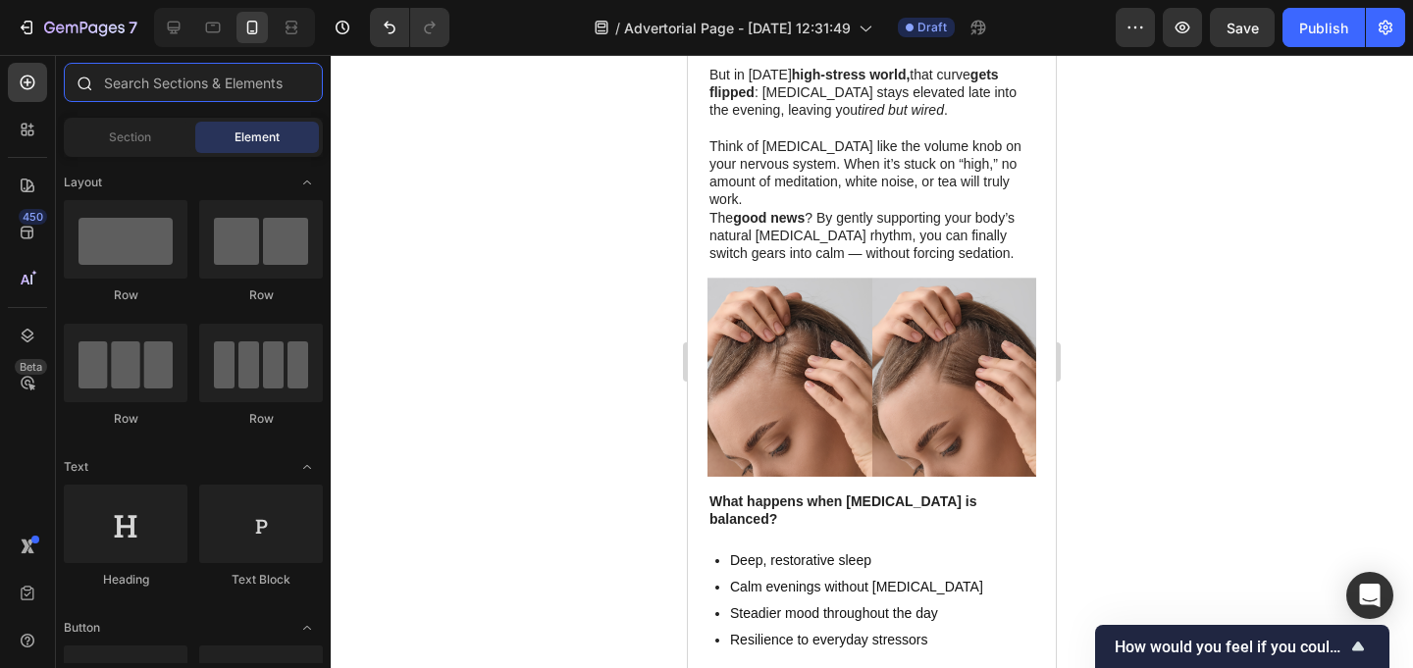
click at [167, 99] on input "text" at bounding box center [193, 82] width 259 height 39
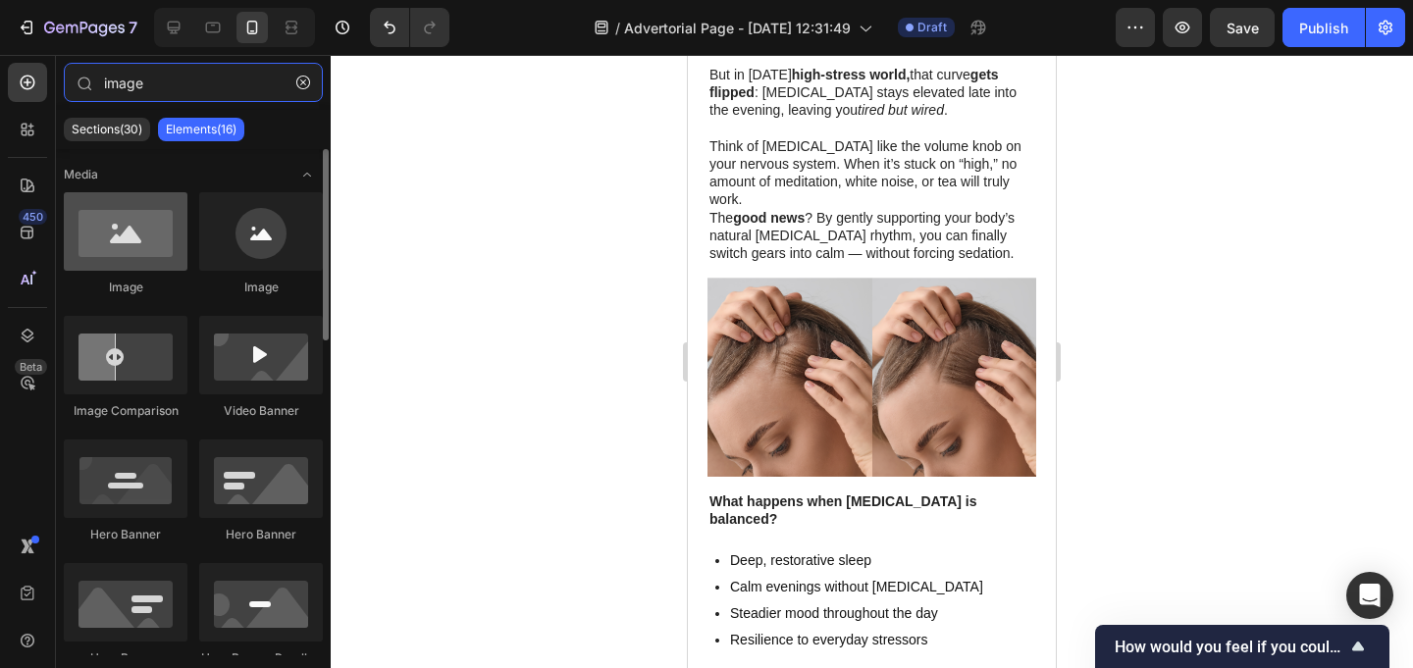
type input "image"
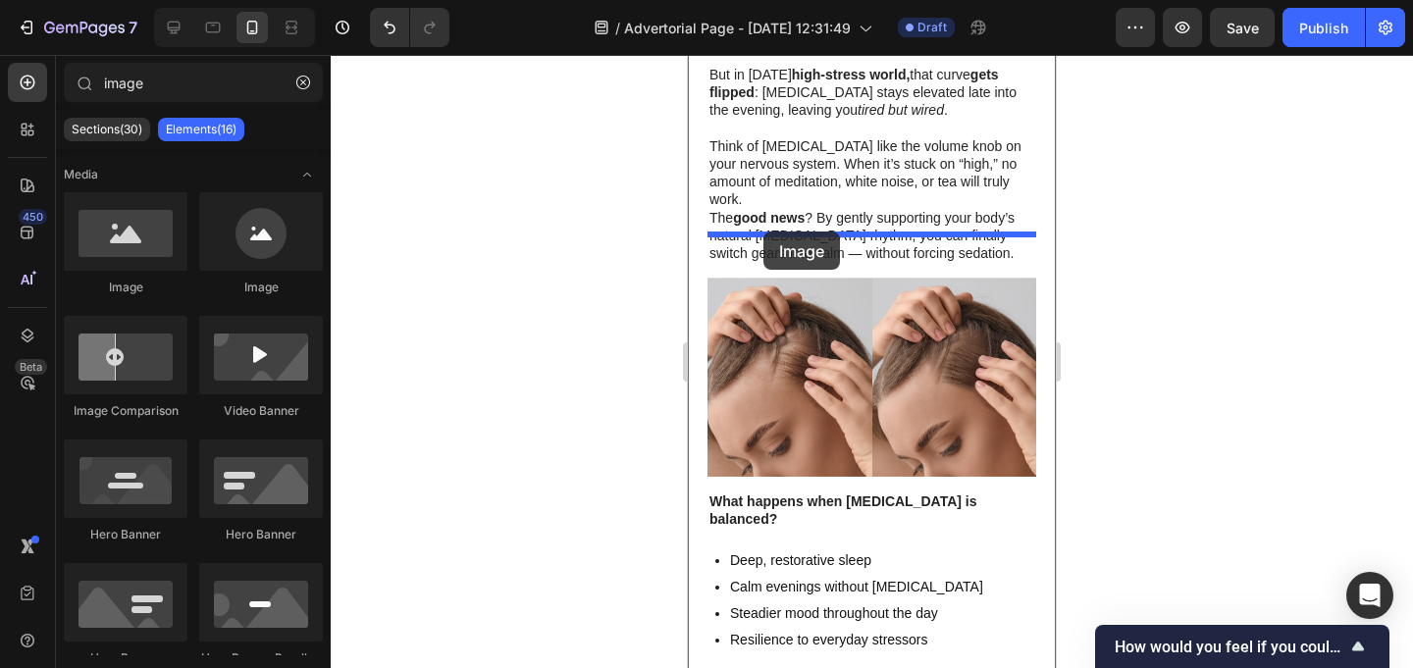
drag, startPoint x: 841, startPoint y: 285, endPoint x: 764, endPoint y: 232, distance: 93.1
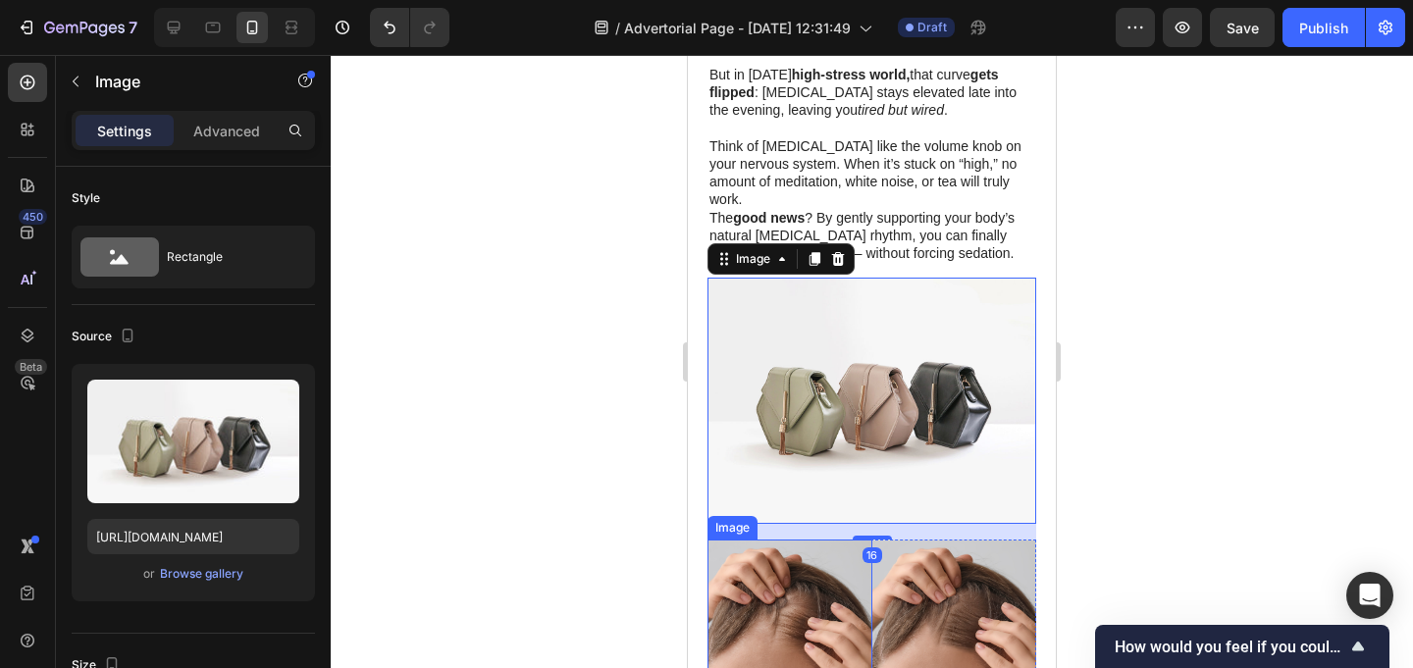
click at [826, 542] on img at bounding box center [789, 639] width 165 height 198
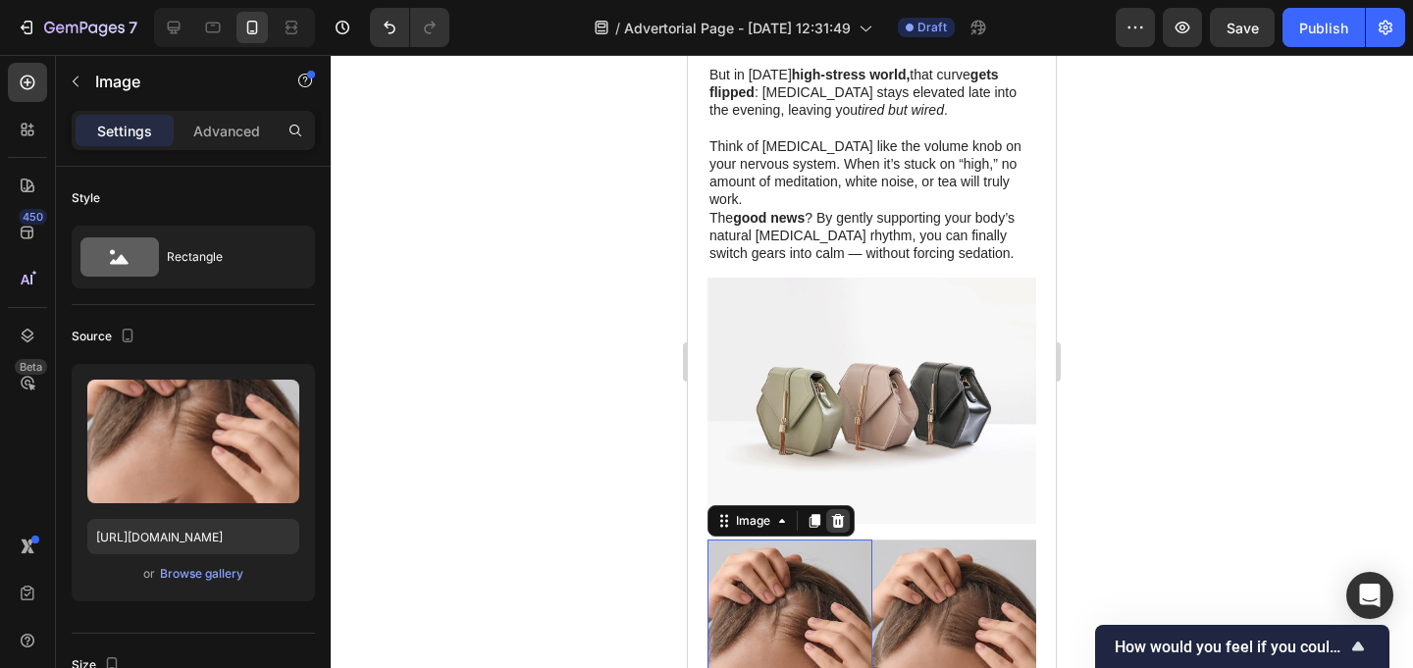
click at [837, 514] on icon at bounding box center [838, 521] width 13 height 14
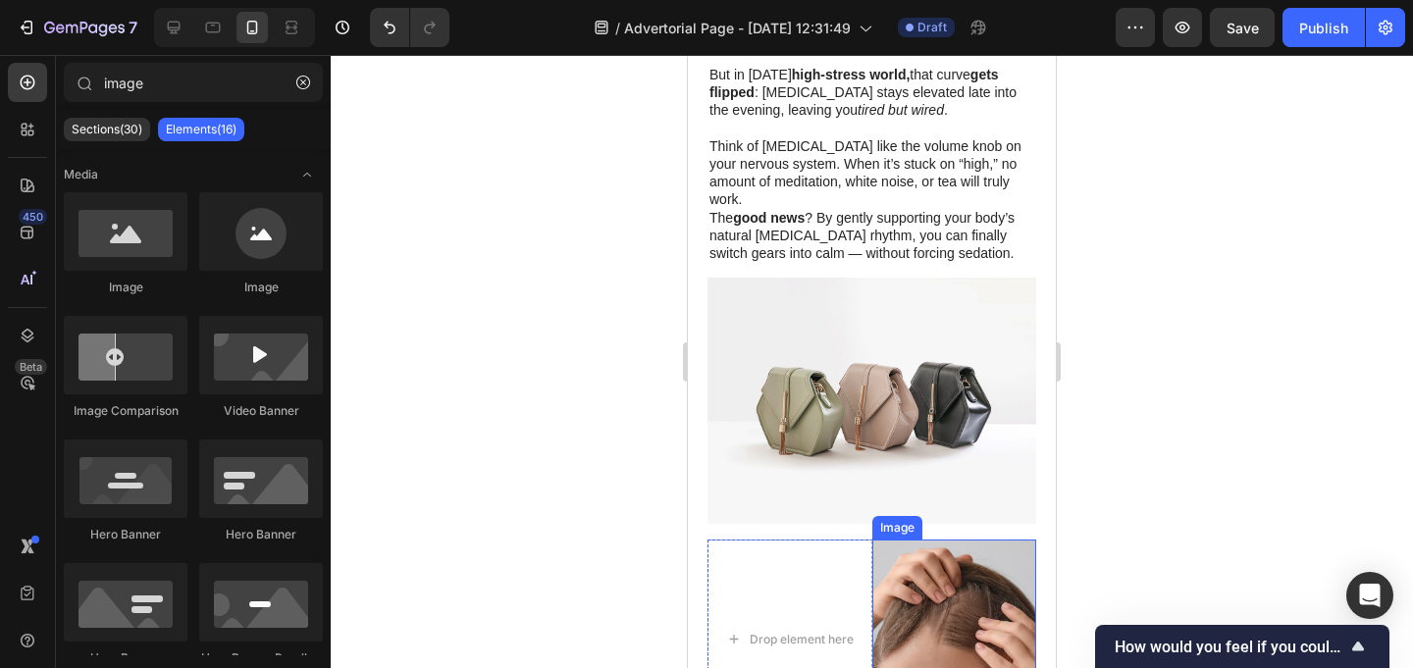
click at [896, 540] on img at bounding box center [954, 639] width 165 height 198
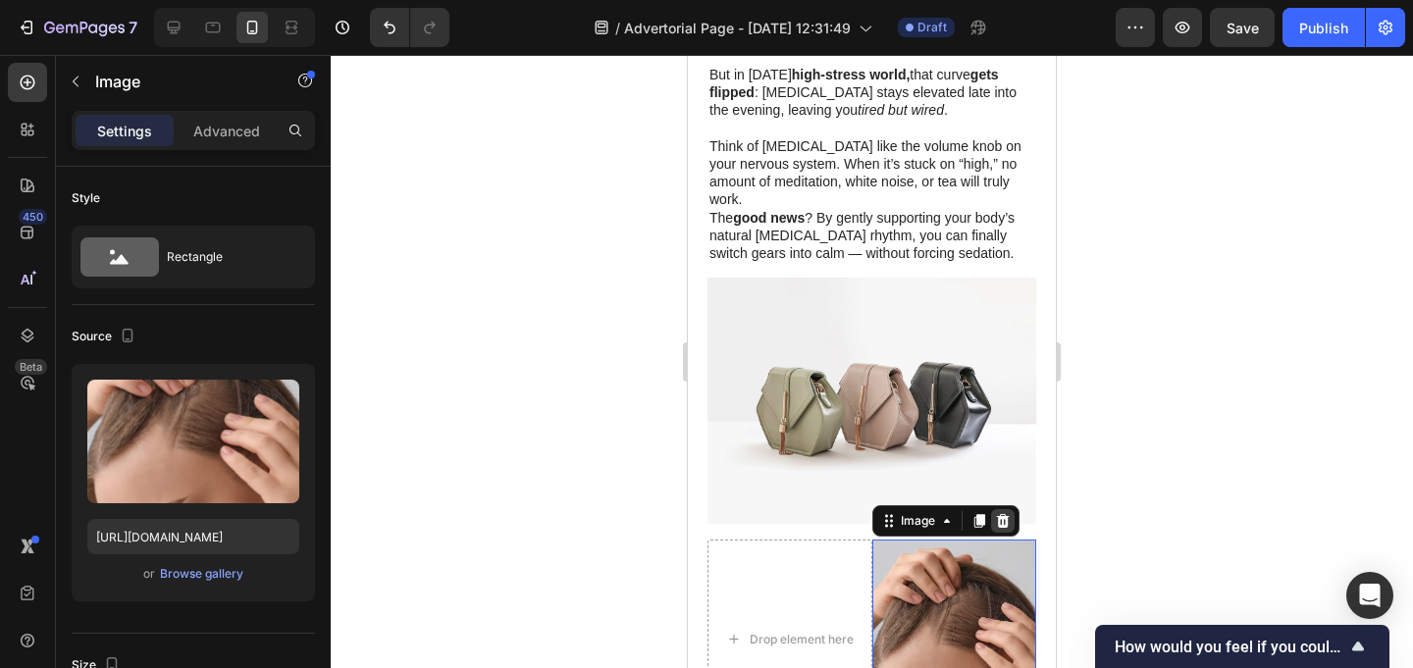
click at [1003, 509] on div at bounding box center [1003, 521] width 24 height 24
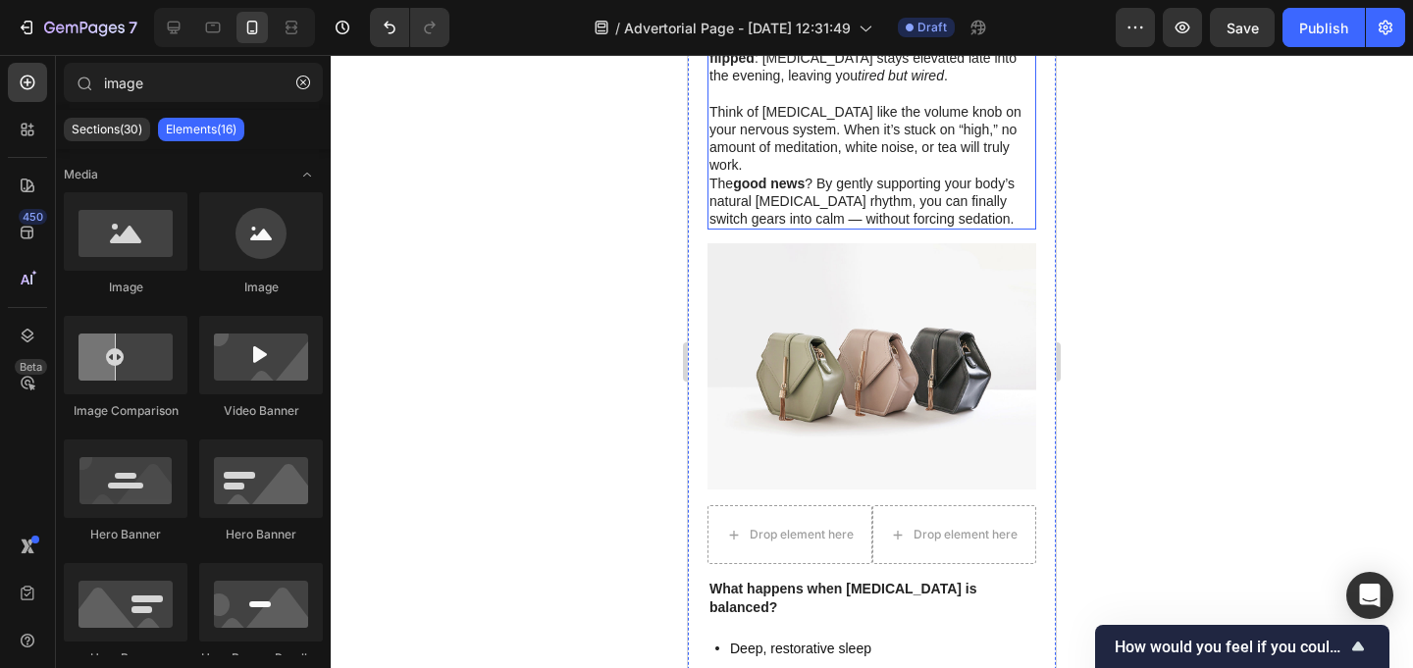
scroll to position [2456, 0]
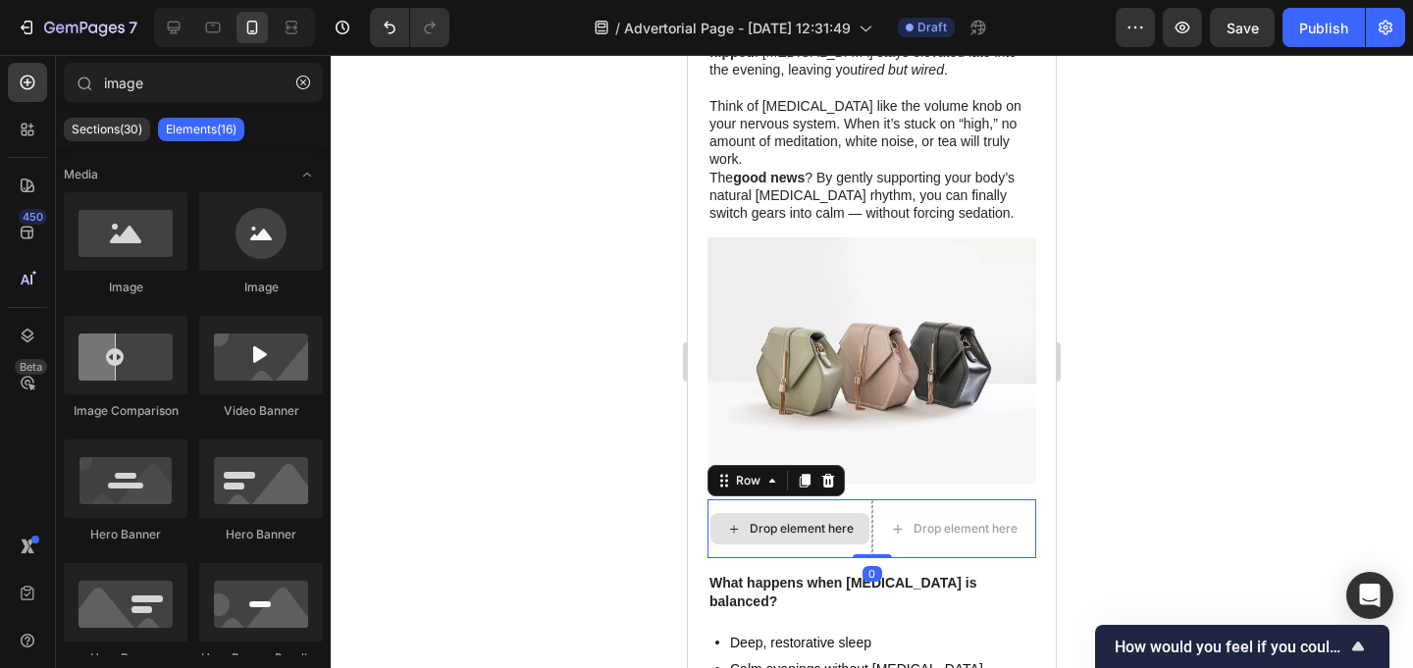
click at [865, 499] on div "Drop element here" at bounding box center [789, 528] width 165 height 59
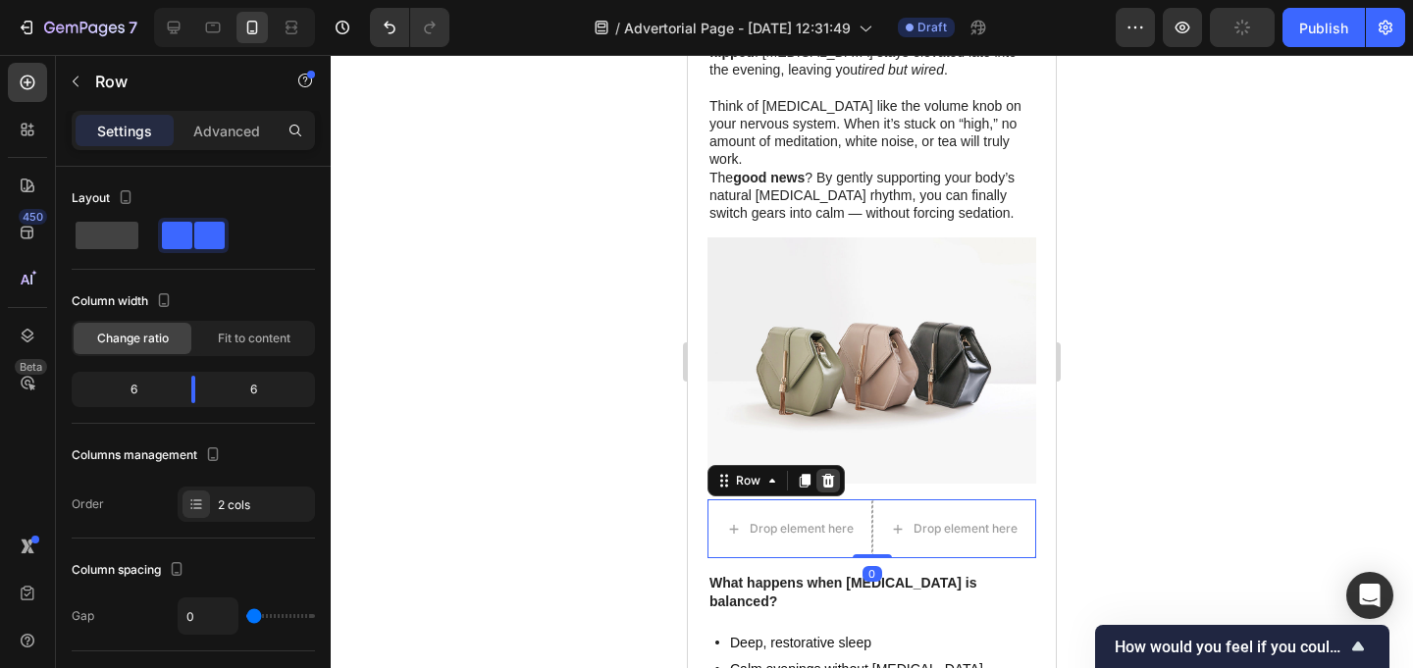
click at [822, 473] on icon at bounding box center [828, 481] width 16 height 16
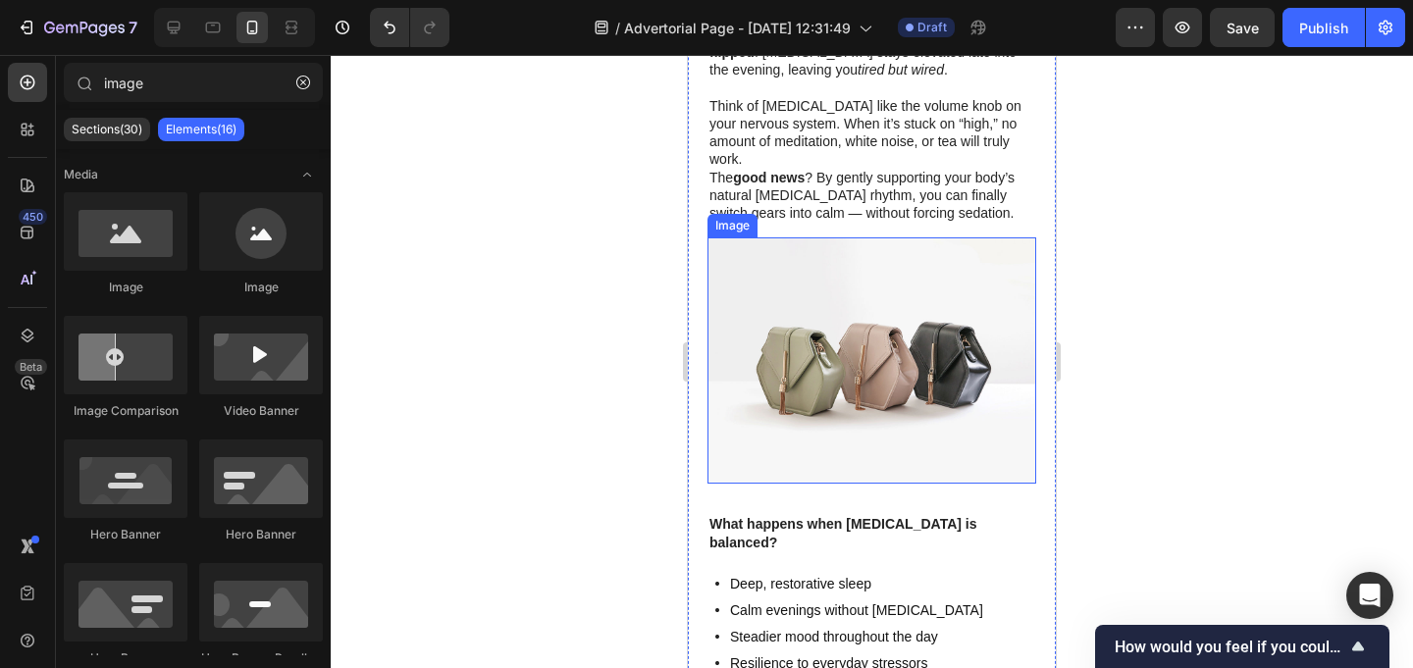
click at [846, 283] on img at bounding box center [871, 360] width 329 height 246
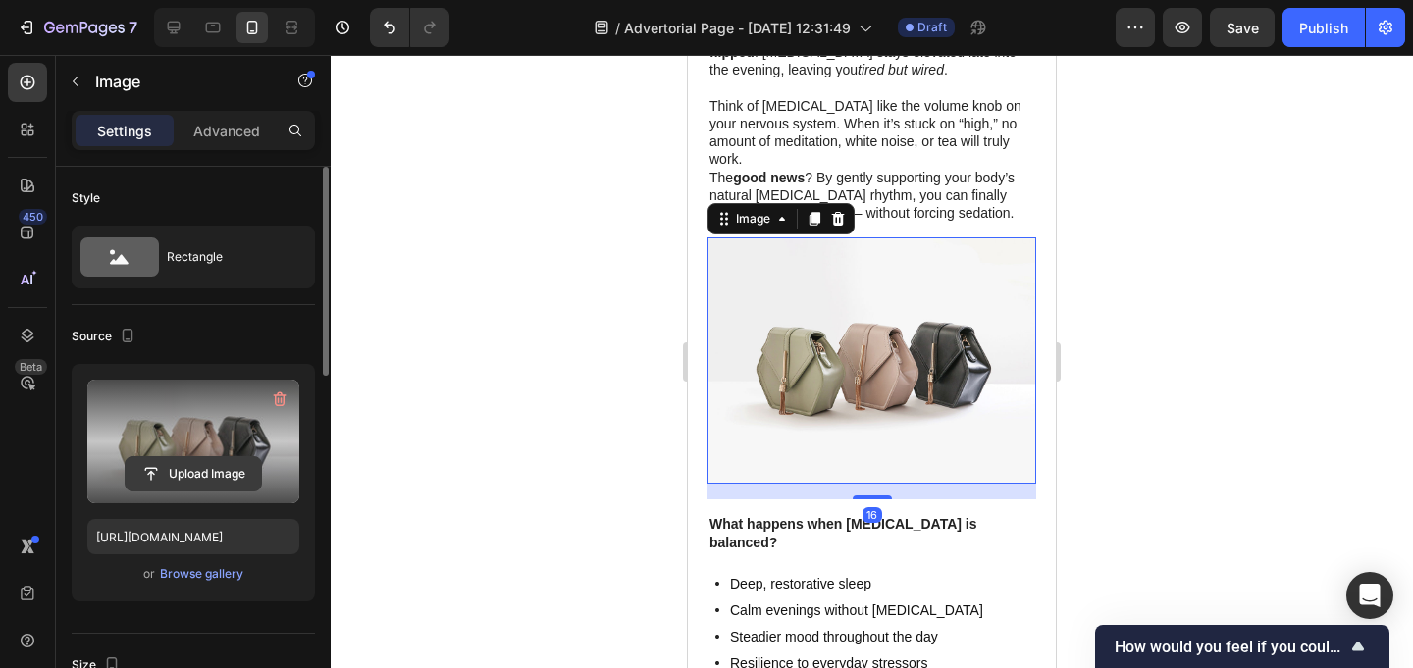
click at [192, 474] on input "file" at bounding box center [193, 473] width 135 height 33
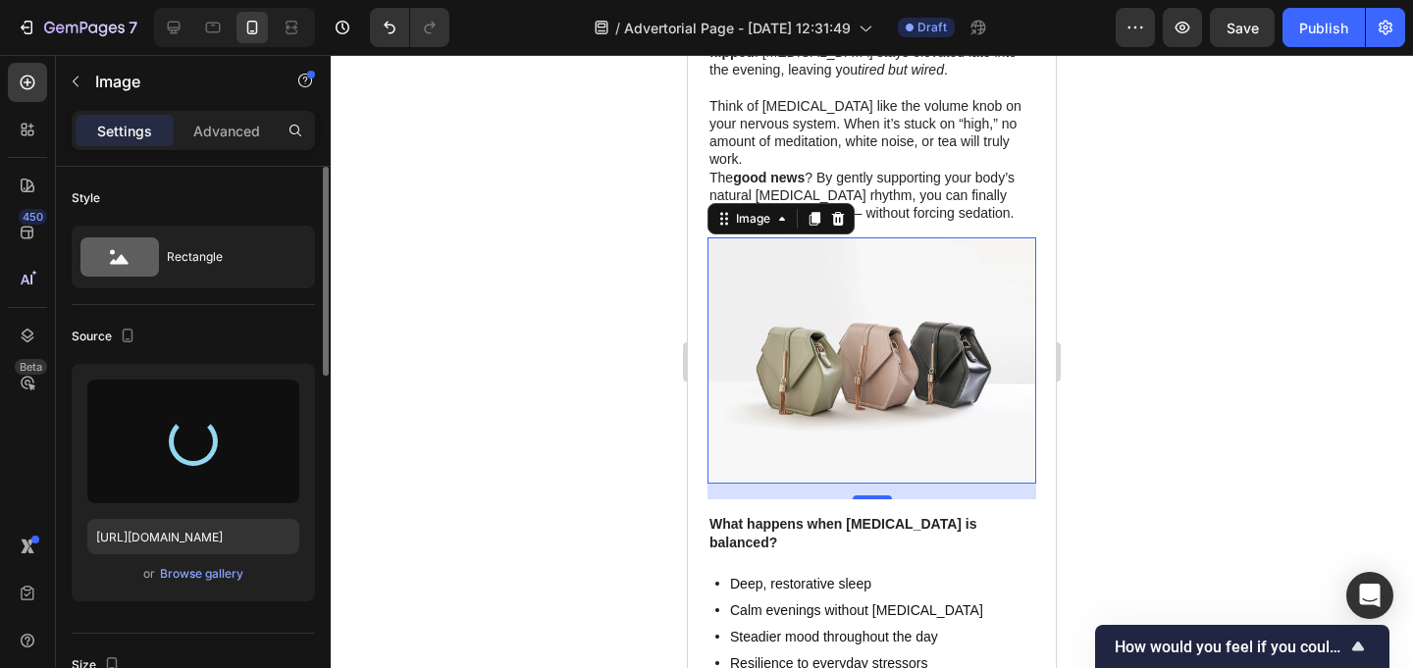
type input "https://cdn.shopify.com/s/files/1/0685/4105/5130/files/gempages_586134343936639…"
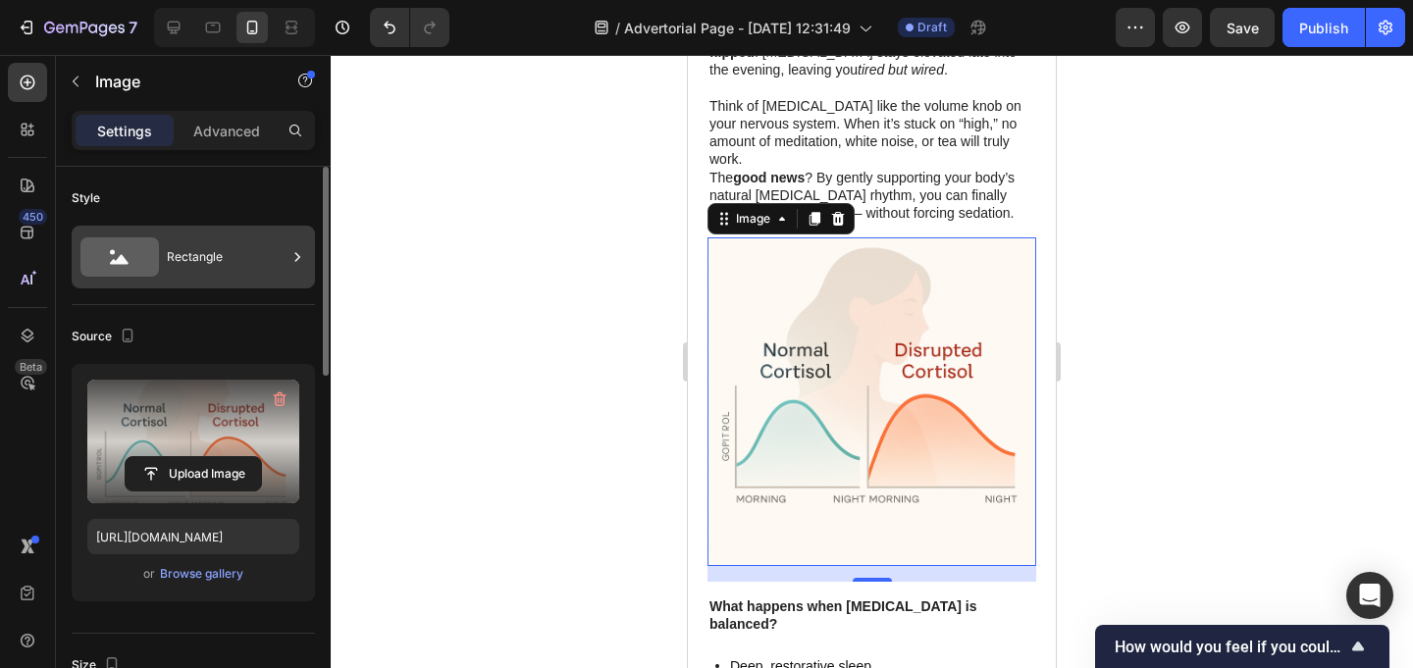
click at [203, 250] on div "Rectangle" at bounding box center [227, 256] width 120 height 45
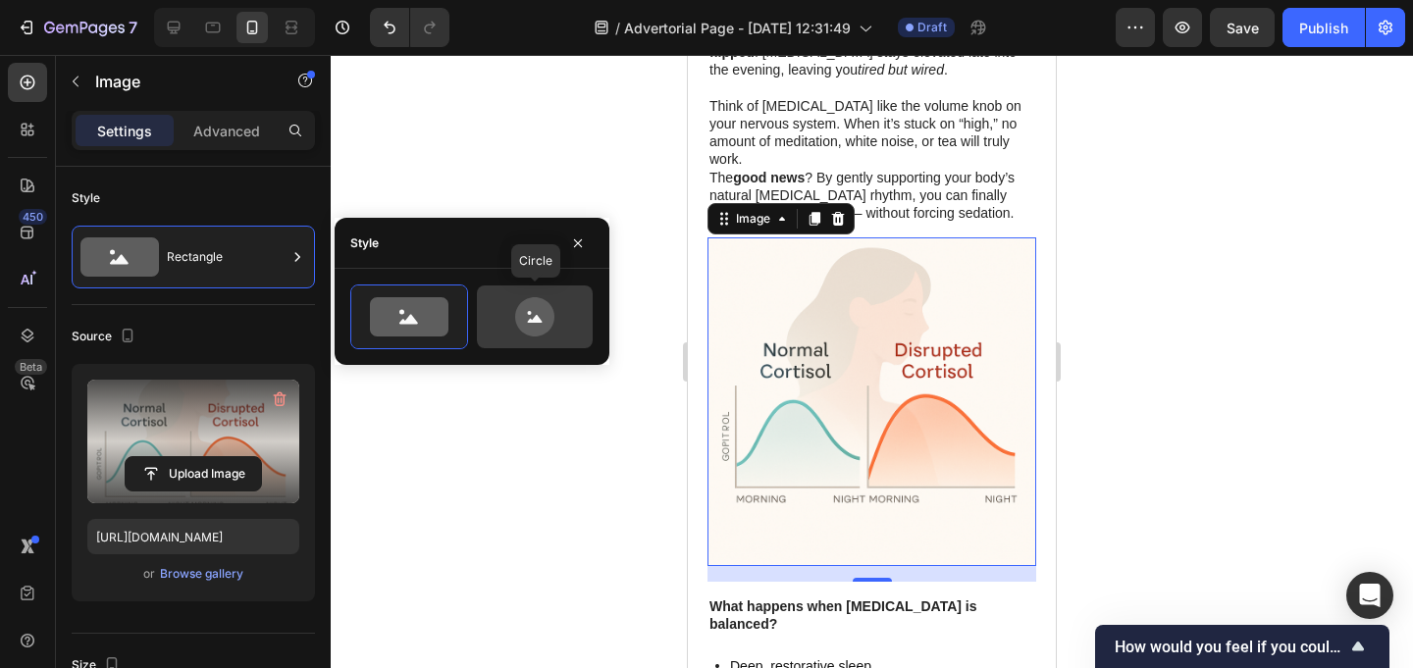
click at [544, 318] on icon at bounding box center [534, 316] width 39 height 39
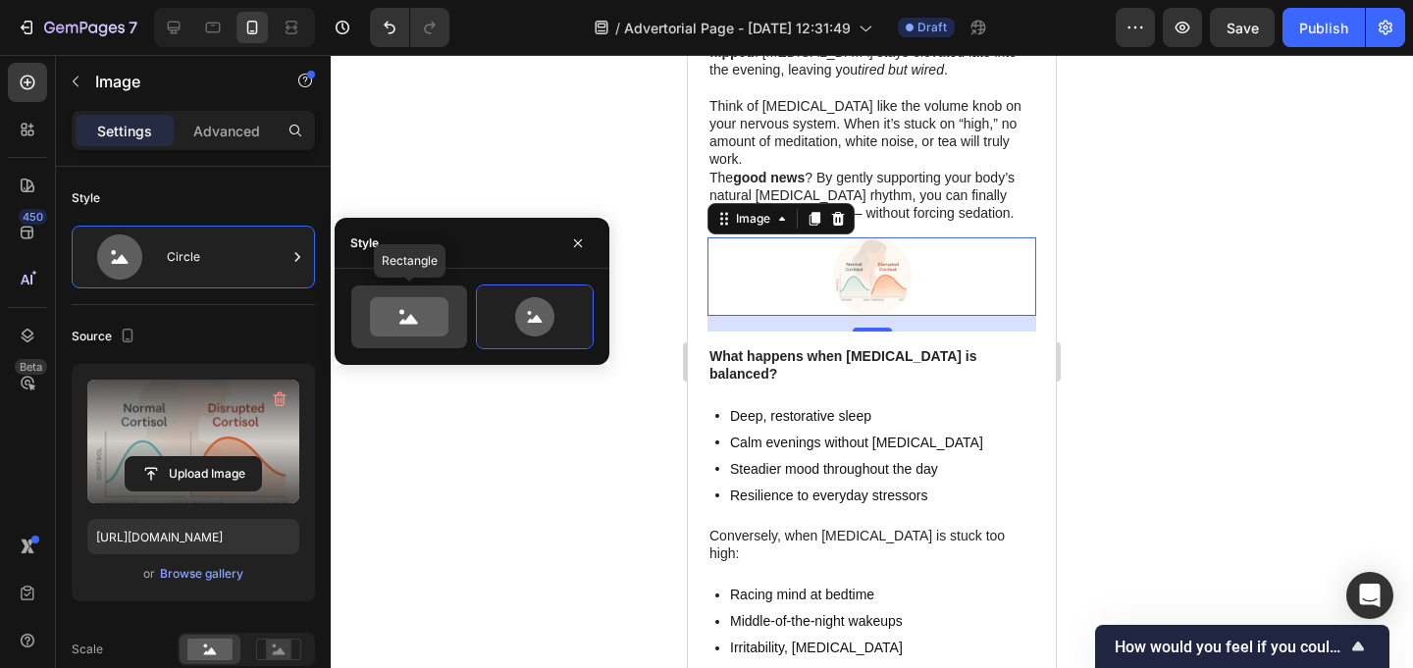
click at [442, 307] on icon at bounding box center [409, 316] width 78 height 39
type input "100"
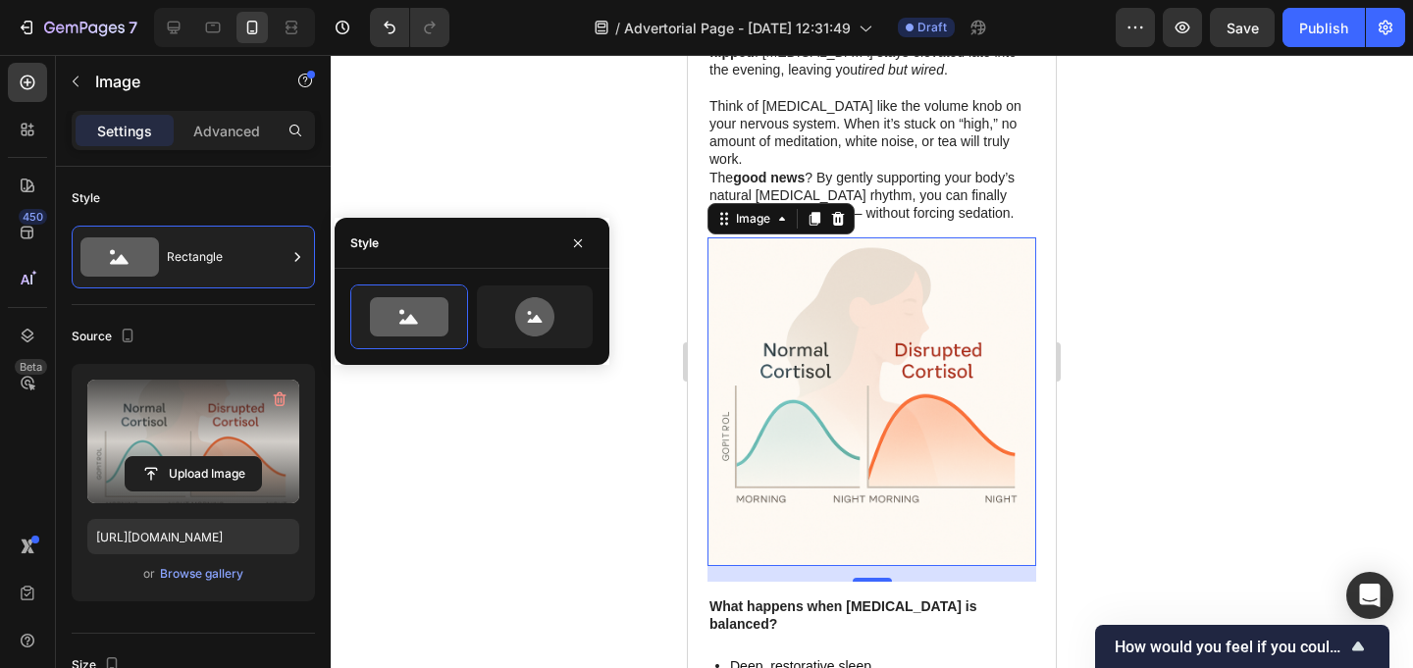
click at [541, 133] on div at bounding box center [872, 361] width 1082 height 613
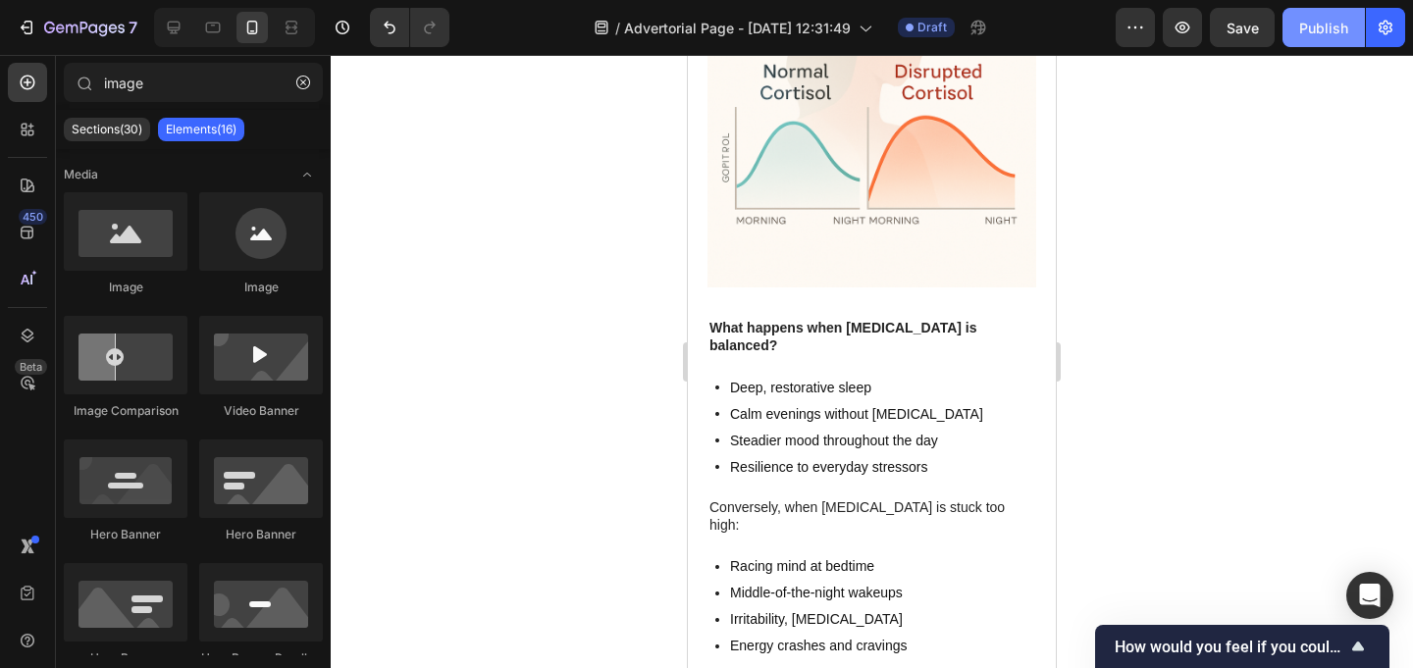
scroll to position [2819, 0]
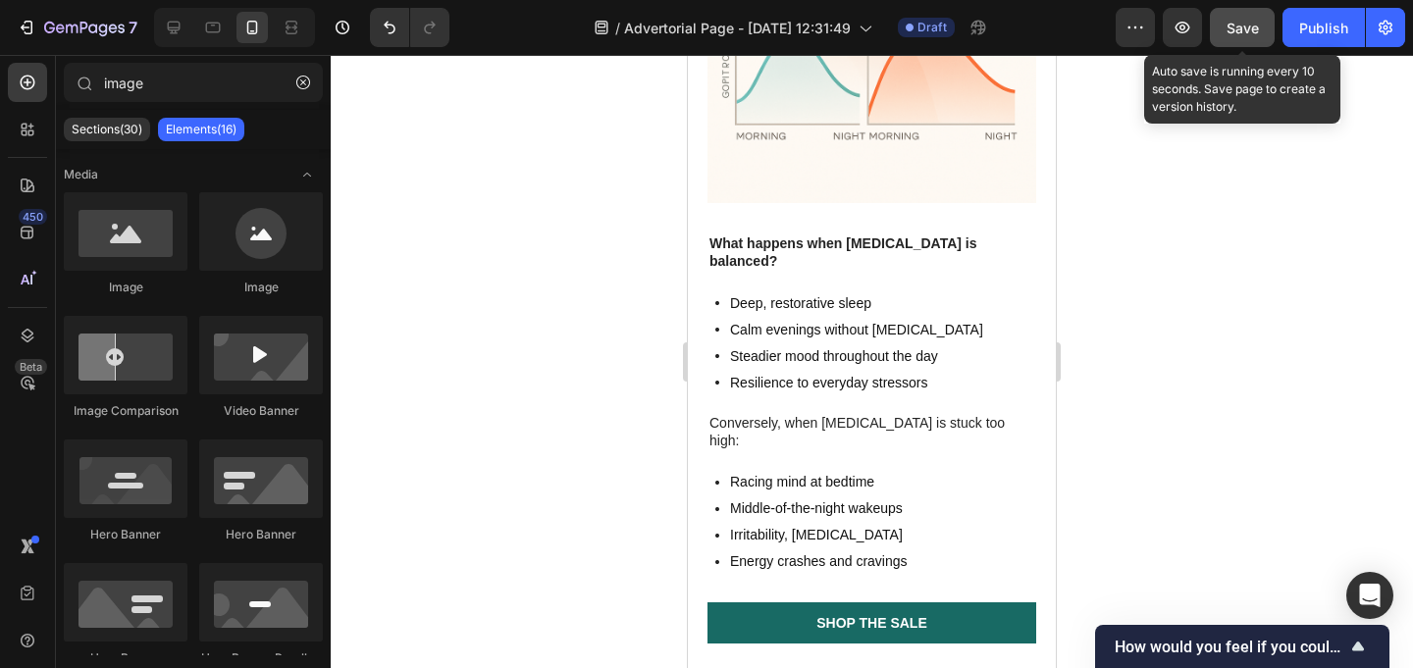
click at [1236, 36] on div "Save" at bounding box center [1242, 28] width 32 height 21
